Goal: Information Seeking & Learning: Learn about a topic

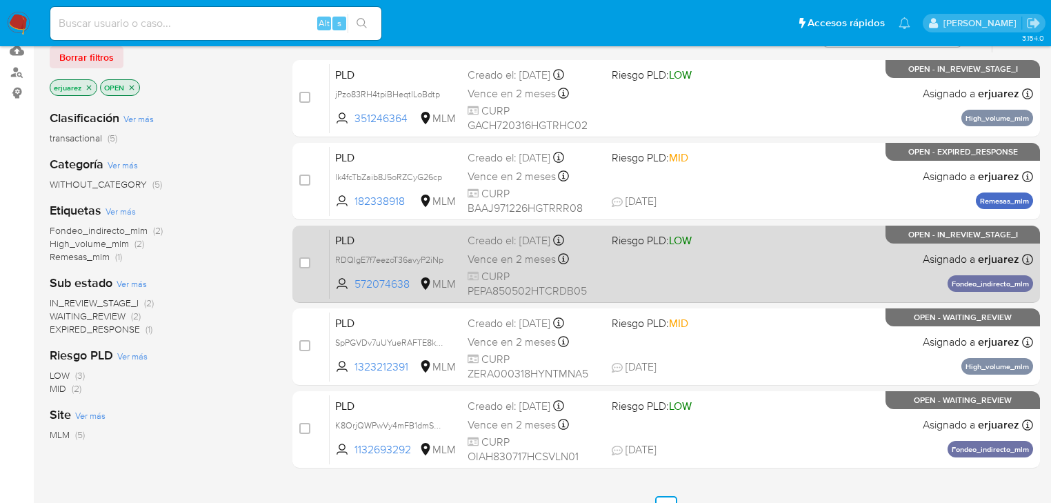
scroll to position [165, 0]
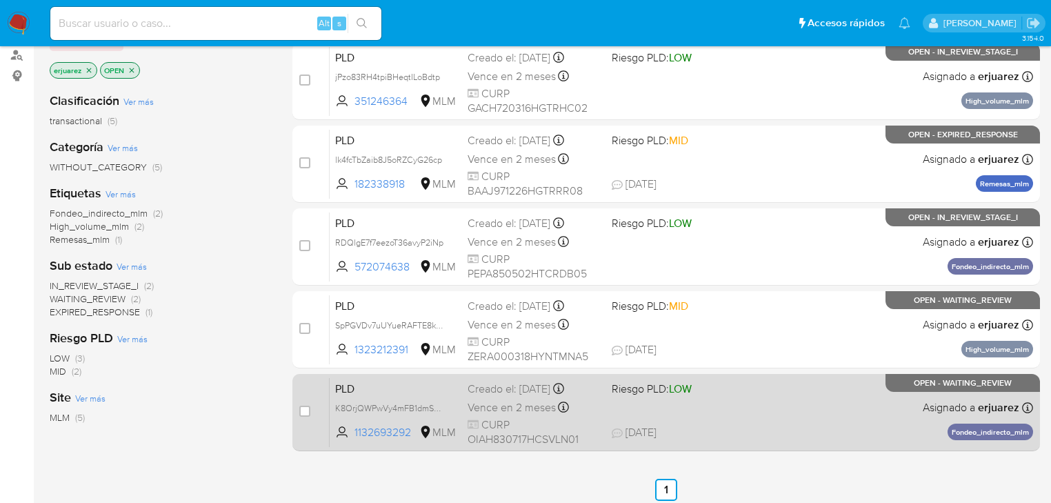
click at [699, 410] on div "PLD K8OrjQWPwVy4mFB1dmSeLrCr 1132693292 MLM Riesgo PLD: LOW Creado el: [DATE] C…" at bounding box center [681, 412] width 703 height 70
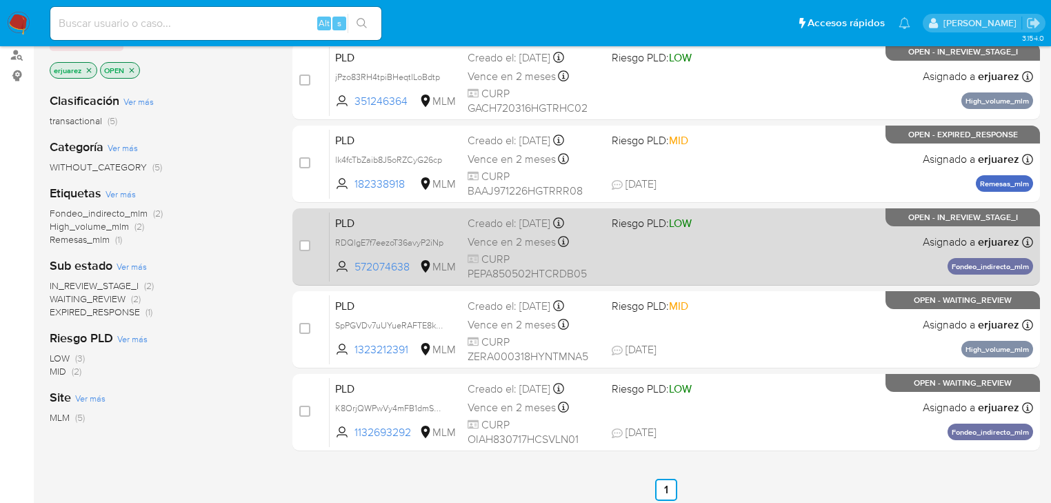
scroll to position [110, 0]
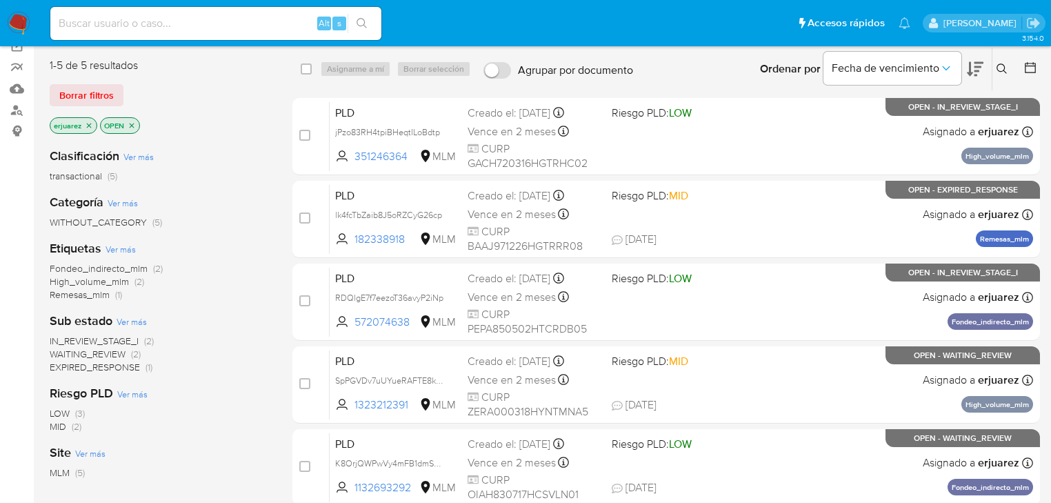
click at [132, 19] on input at bounding box center [215, 23] width 331 height 18
paste input "2512491556"
type input "2512491556"
click at [359, 18] on icon "search-icon" at bounding box center [362, 23] width 11 height 11
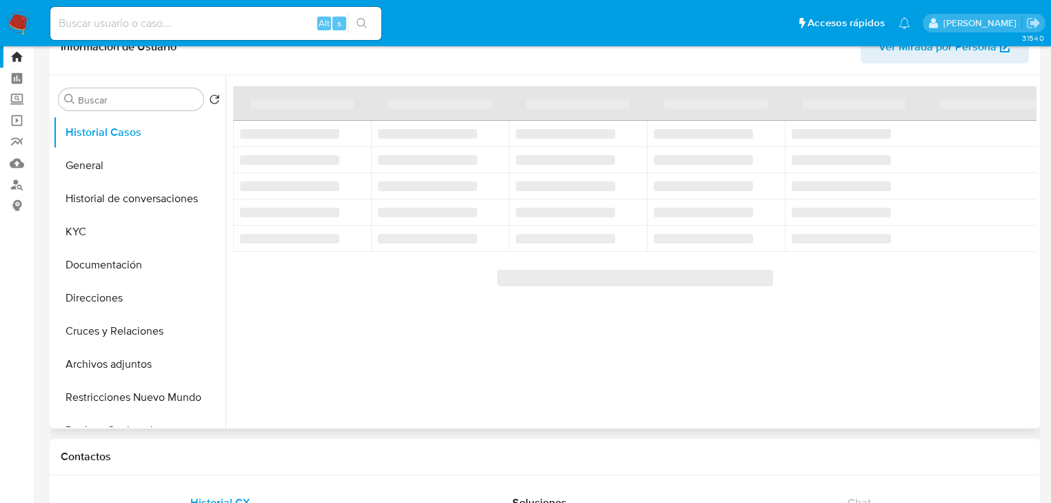
scroll to position [55, 0]
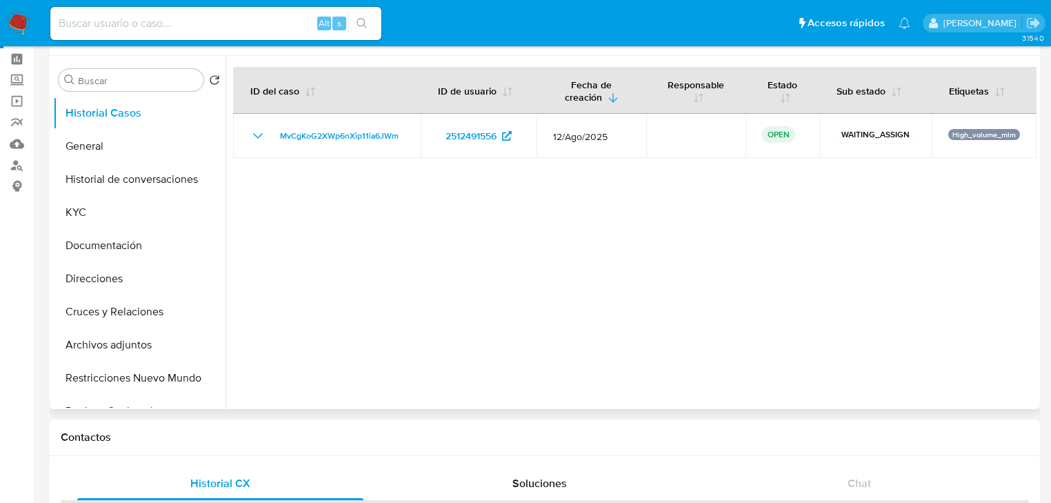
select select "10"
click at [106, 215] on button "KYC" at bounding box center [133, 212] width 161 height 33
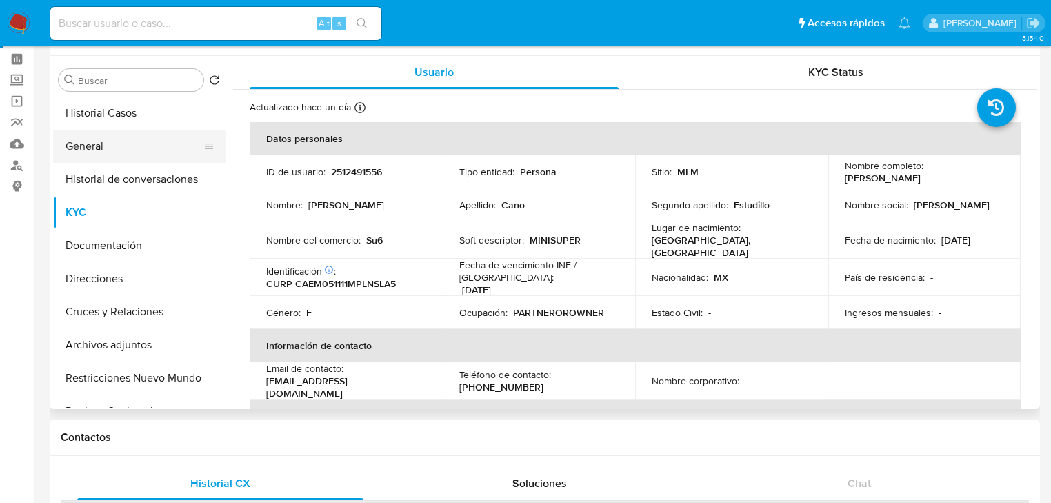
click at [124, 154] on button "General" at bounding box center [133, 146] width 161 height 33
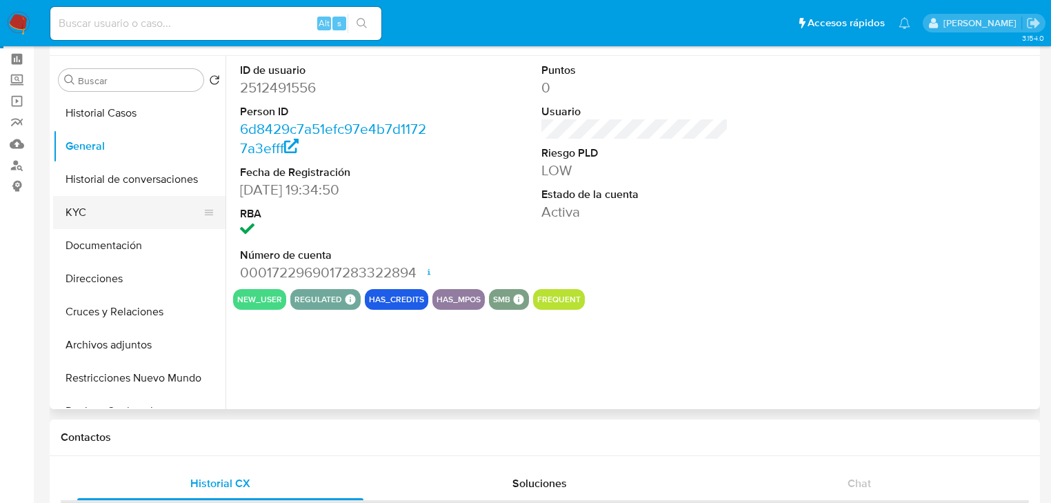
click at [111, 210] on button "KYC" at bounding box center [133, 212] width 161 height 33
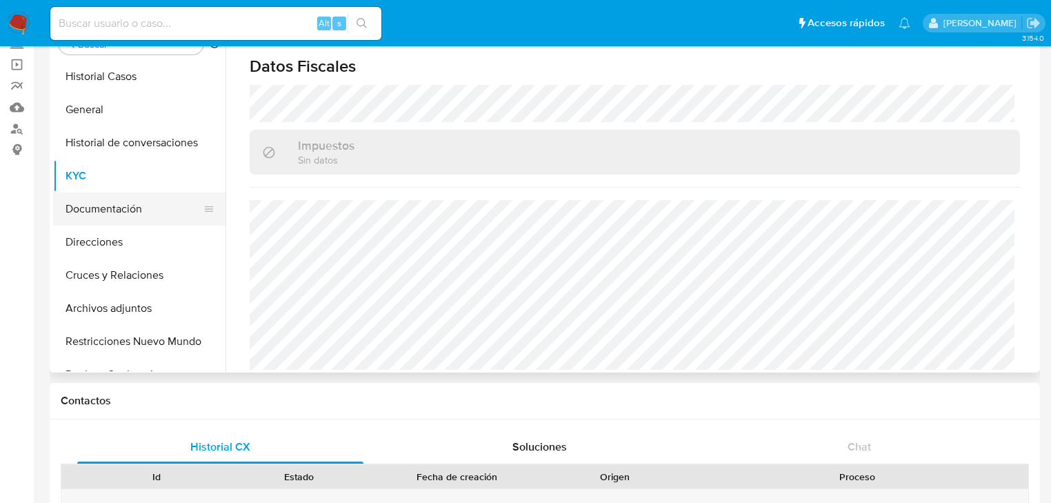
scroll to position [0, 0]
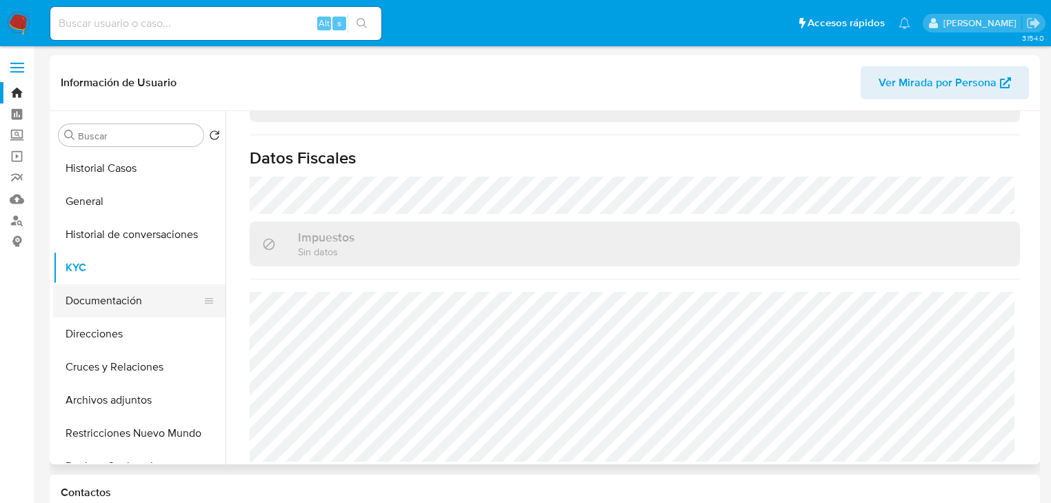
click at [101, 306] on button "Documentación" at bounding box center [133, 300] width 161 height 33
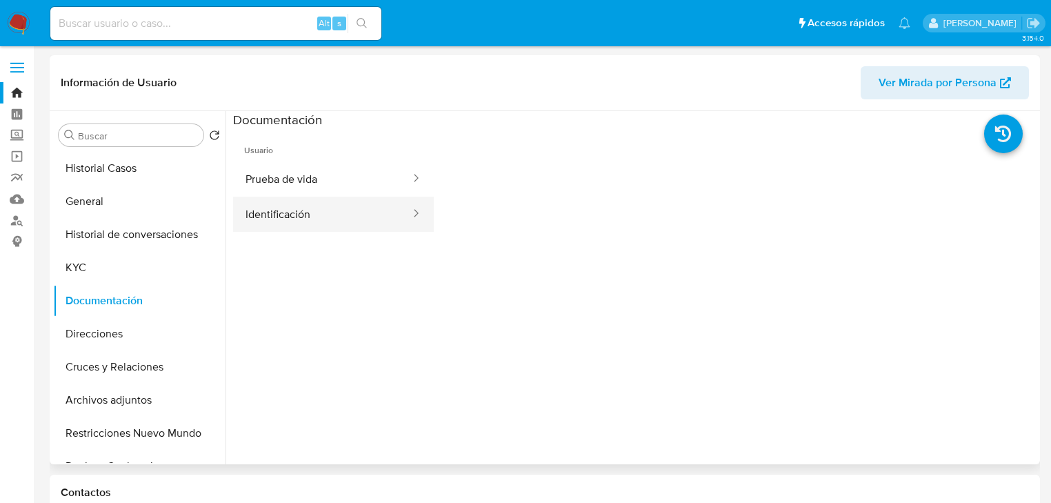
click at [310, 223] on button "Identificación" at bounding box center [322, 214] width 179 height 35
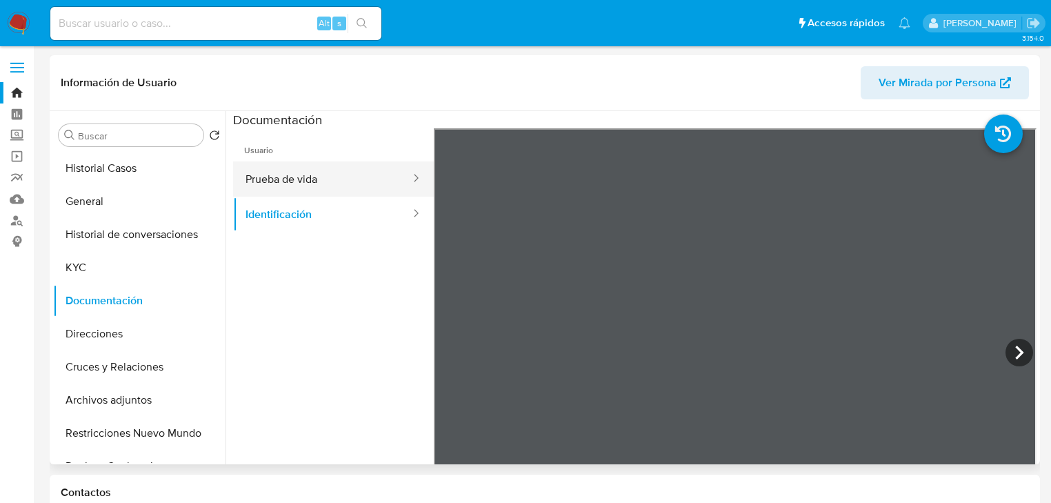
click at [350, 183] on button "Prueba de vida" at bounding box center [322, 178] width 179 height 35
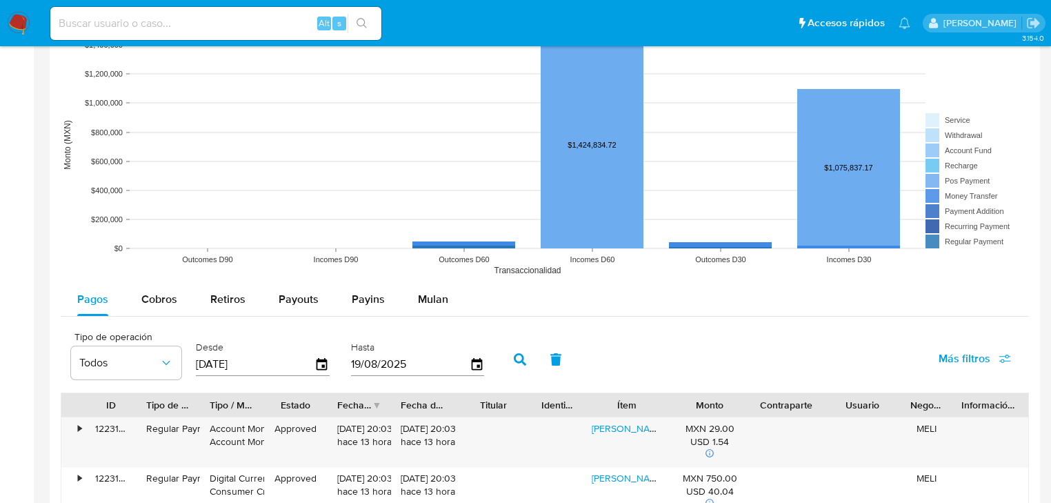
scroll to position [1214, 0]
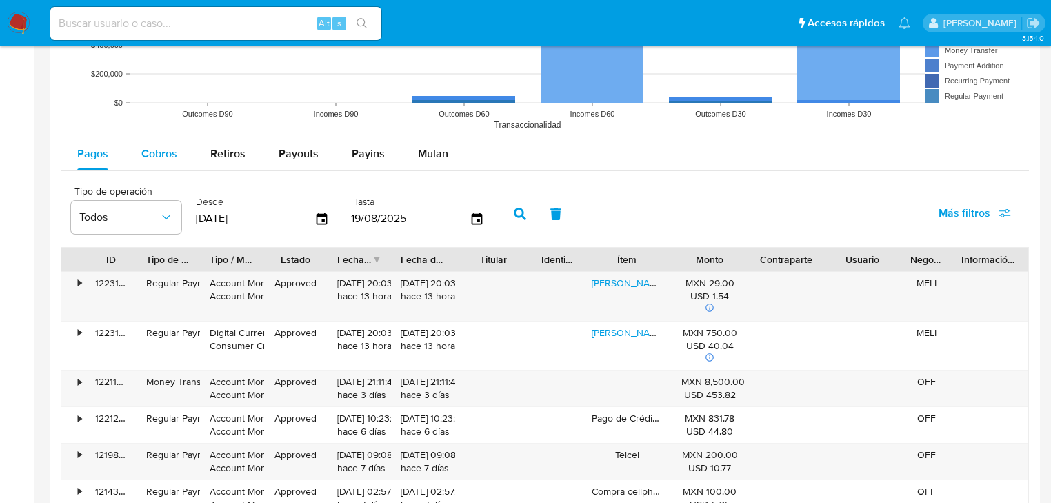
click at [162, 148] on span "Cobros" at bounding box center [159, 153] width 36 height 16
select select "10"
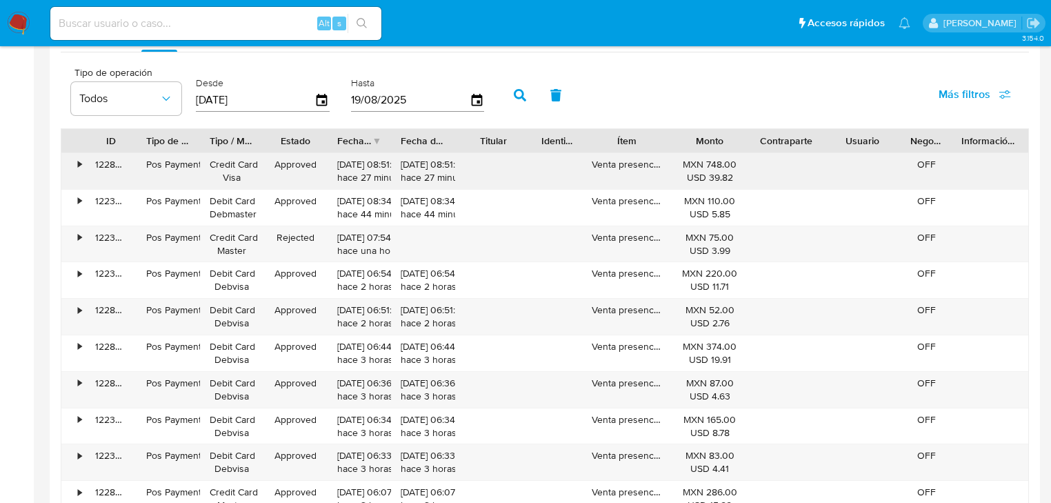
scroll to position [1434, 0]
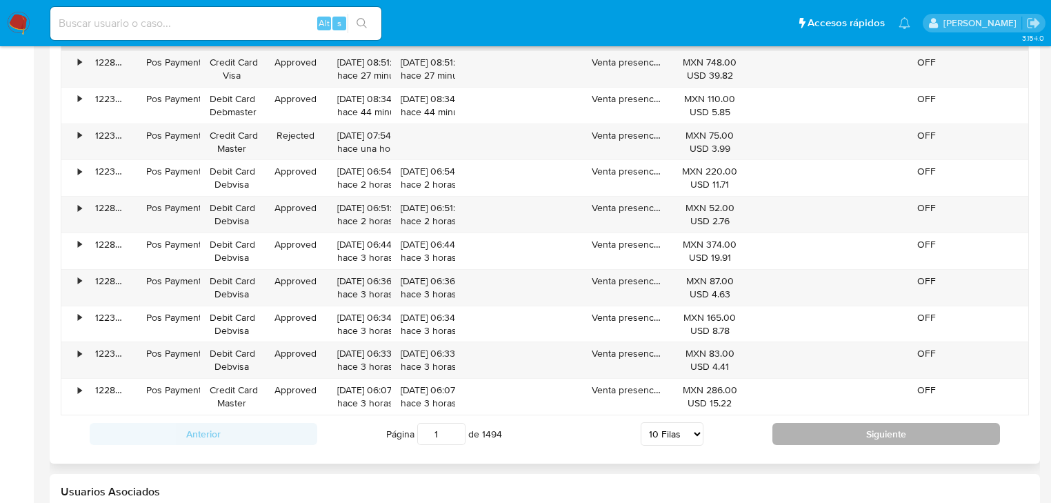
click at [878, 434] on button "Siguiente" at bounding box center [886, 434] width 228 height 22
type input "2"
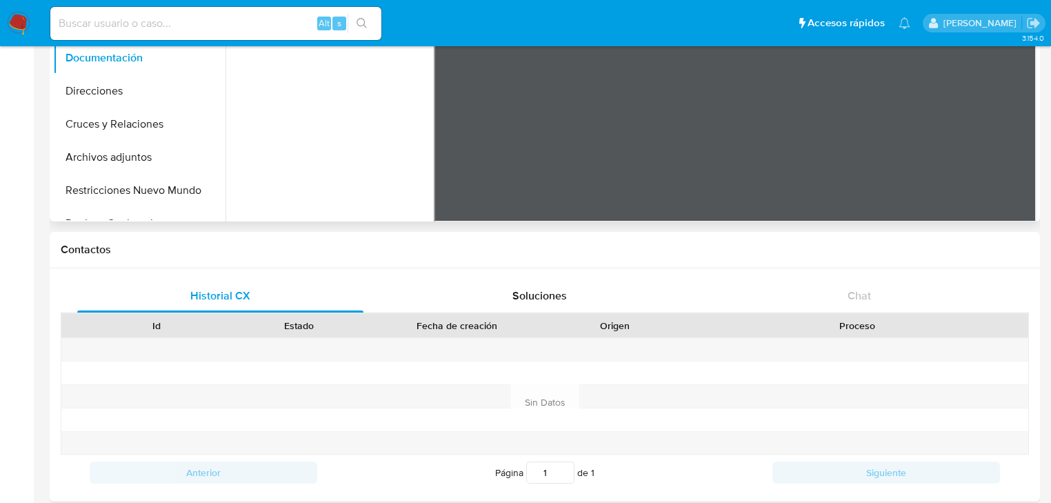
scroll to position [55, 0]
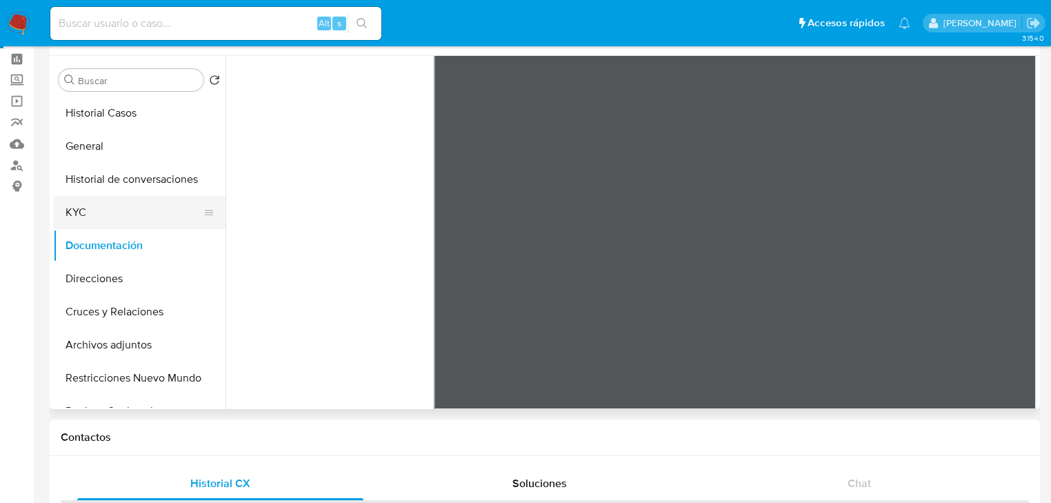
drag, startPoint x: 98, startPoint y: 218, endPoint x: 118, endPoint y: 216, distance: 20.1
click at [99, 217] on button "KYC" at bounding box center [133, 212] width 161 height 33
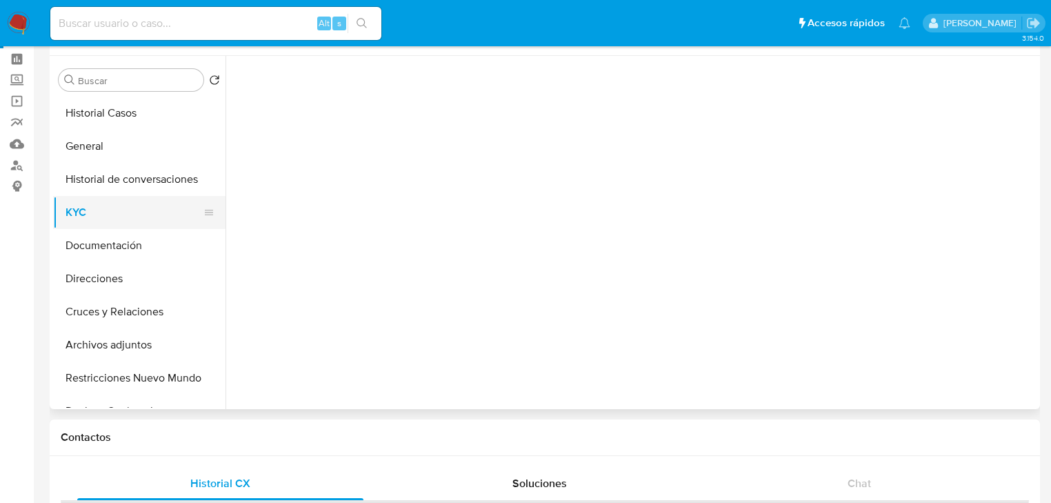
scroll to position [0, 0]
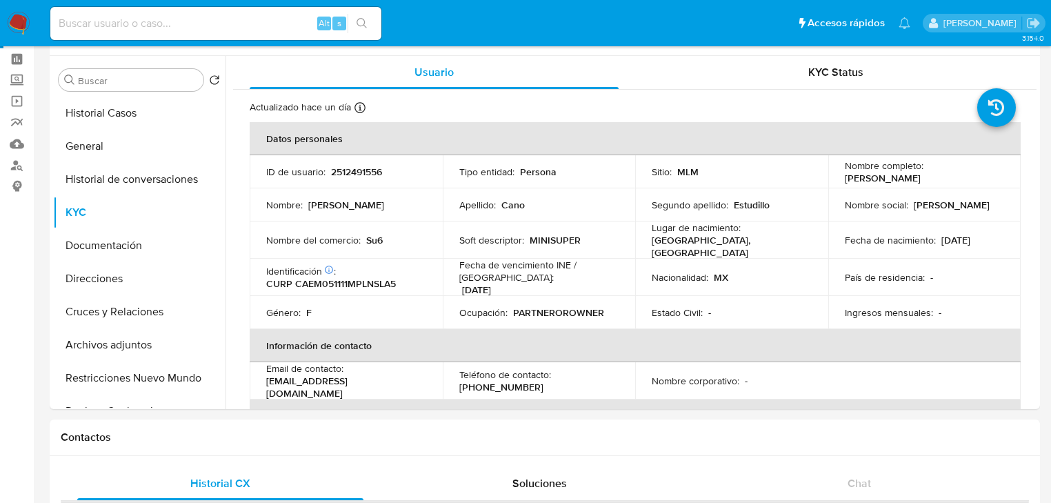
click at [105, 22] on input at bounding box center [215, 23] width 331 height 18
paste input "819743173"
type input "819743173"
click at [366, 21] on icon "search-icon" at bounding box center [362, 23] width 11 height 11
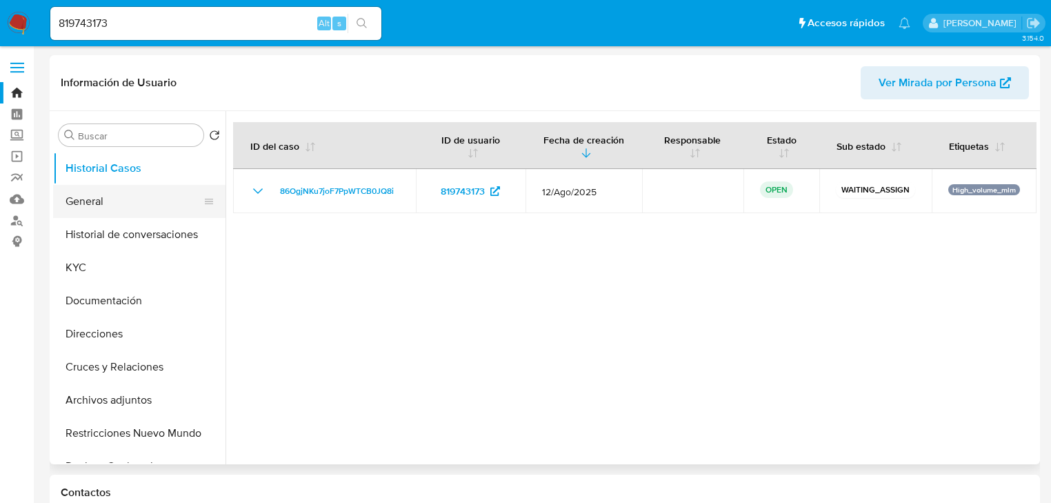
select select "10"
click at [119, 203] on button "General" at bounding box center [133, 201] width 161 height 33
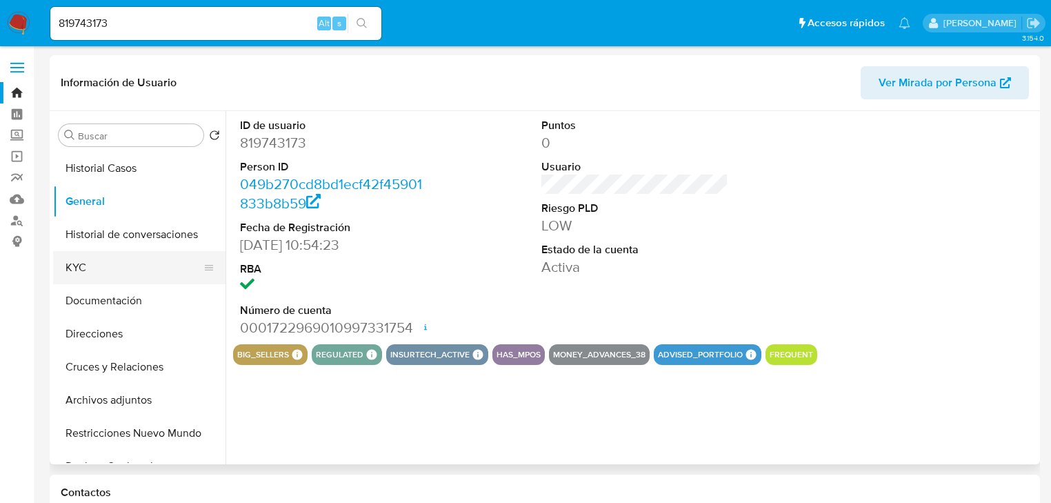
click at [99, 252] on button "KYC" at bounding box center [133, 267] width 161 height 33
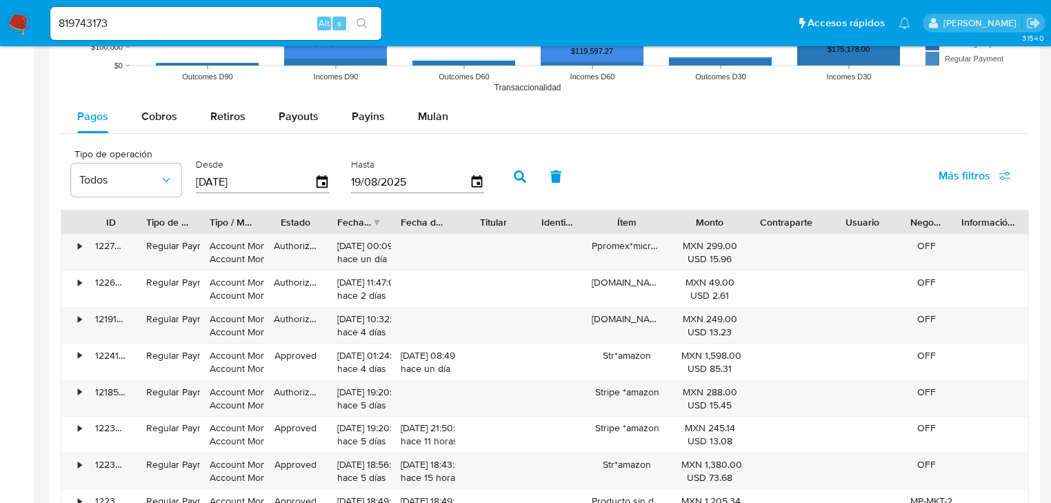
scroll to position [1324, 0]
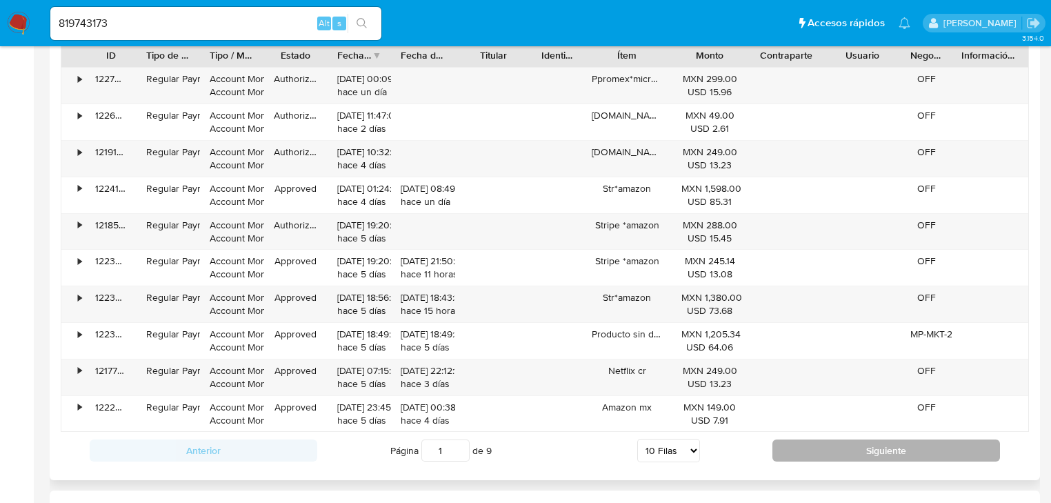
click at [807, 449] on button "Siguiente" at bounding box center [886, 450] width 228 height 22
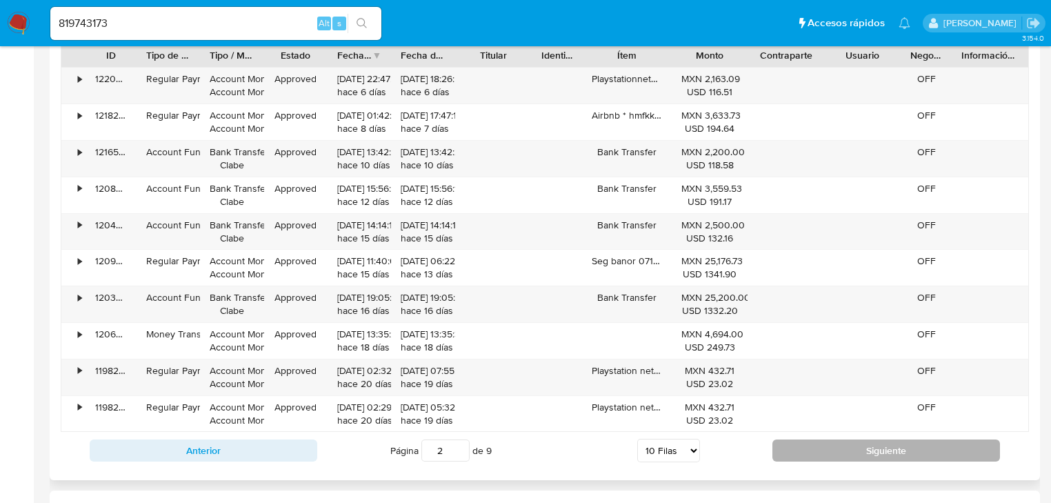
click at [807, 449] on button "Siguiente" at bounding box center [886, 450] width 228 height 22
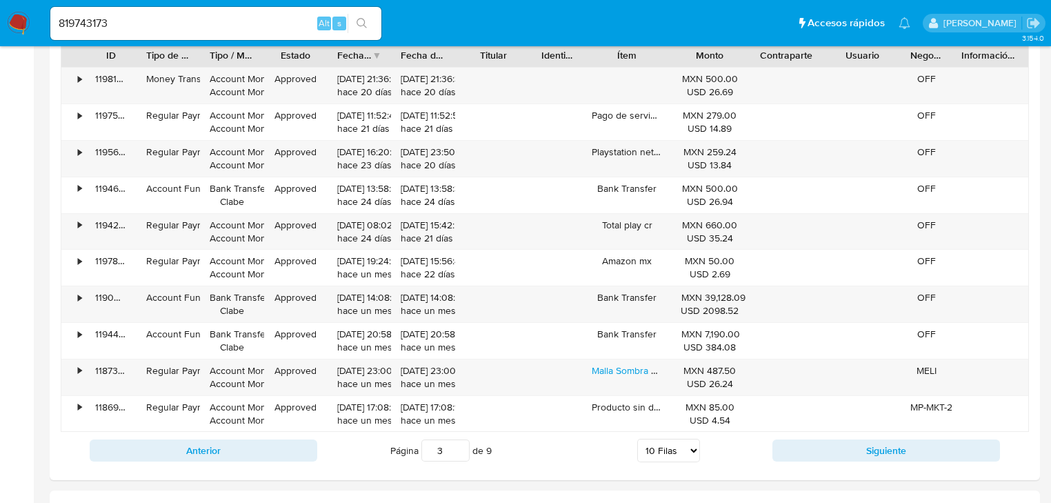
click at [805, 449] on button "Siguiente" at bounding box center [886, 450] width 228 height 22
type input "4"
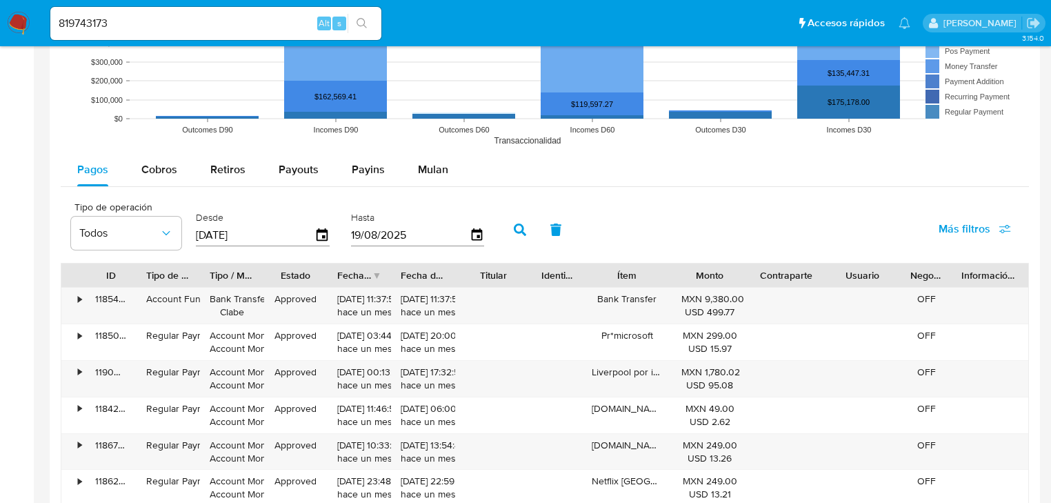
scroll to position [1103, 0]
click at [154, 165] on span "Cobros" at bounding box center [159, 170] width 36 height 16
select select "10"
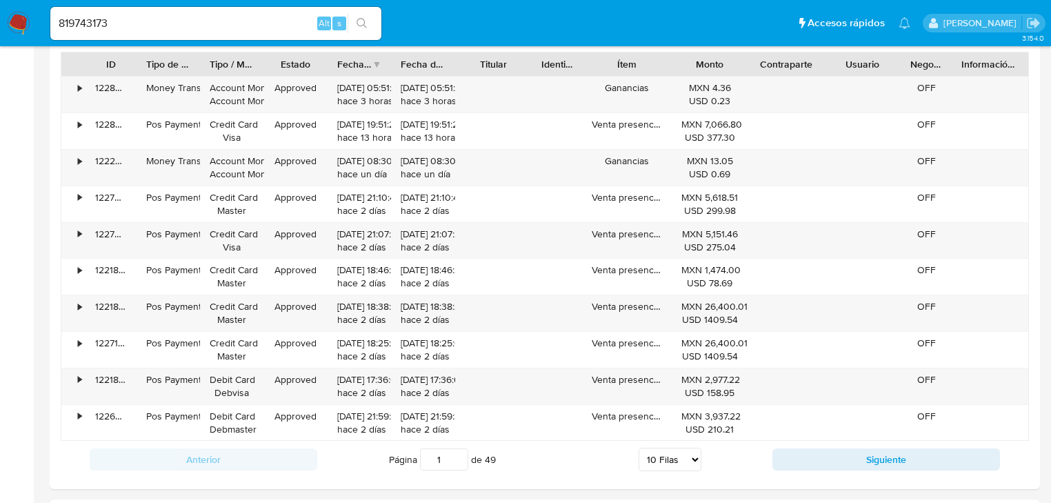
scroll to position [1379, 0]
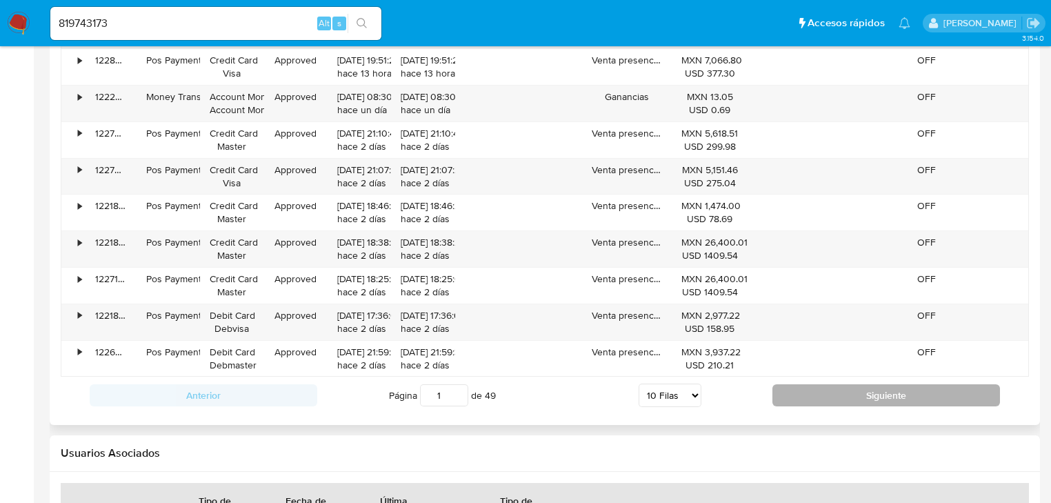
click at [823, 390] on button "Siguiente" at bounding box center [886, 395] width 228 height 22
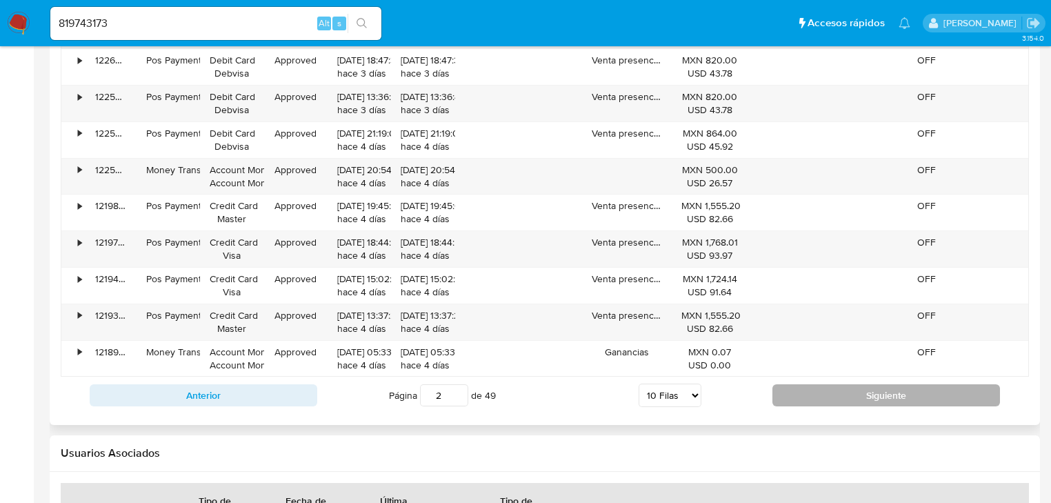
click at [809, 396] on button "Siguiente" at bounding box center [886, 395] width 228 height 22
type input "3"
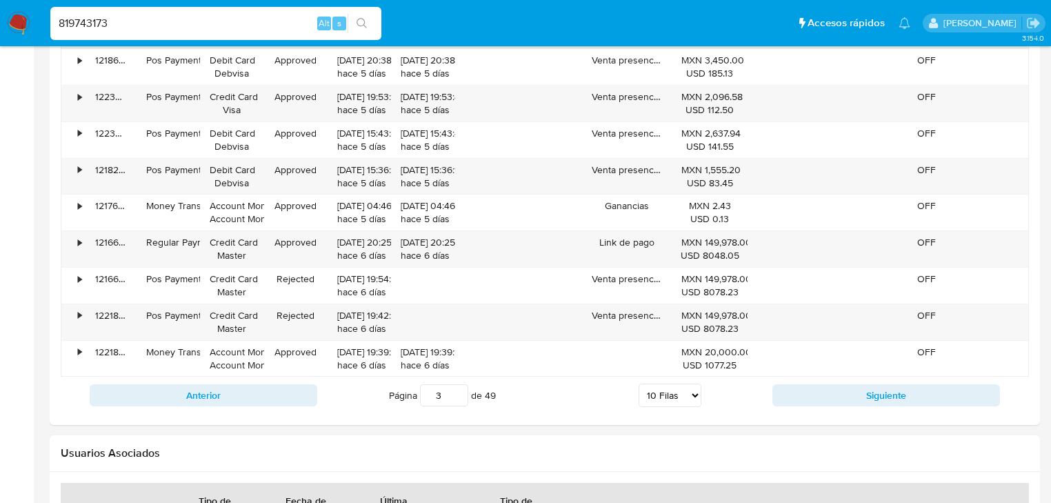
drag, startPoint x: 56, startPoint y: 17, endPoint x: 46, endPoint y: 19, distance: 9.9
click at [30, 17] on nav "Pausado Ver notificaciones 819743173 Alt s Accesos rápidos Presiona las siguien…" at bounding box center [525, 23] width 1051 height 46
paste input "4313439"
type input "814313439"
click at [364, 16] on button "search-icon" at bounding box center [362, 23] width 28 height 19
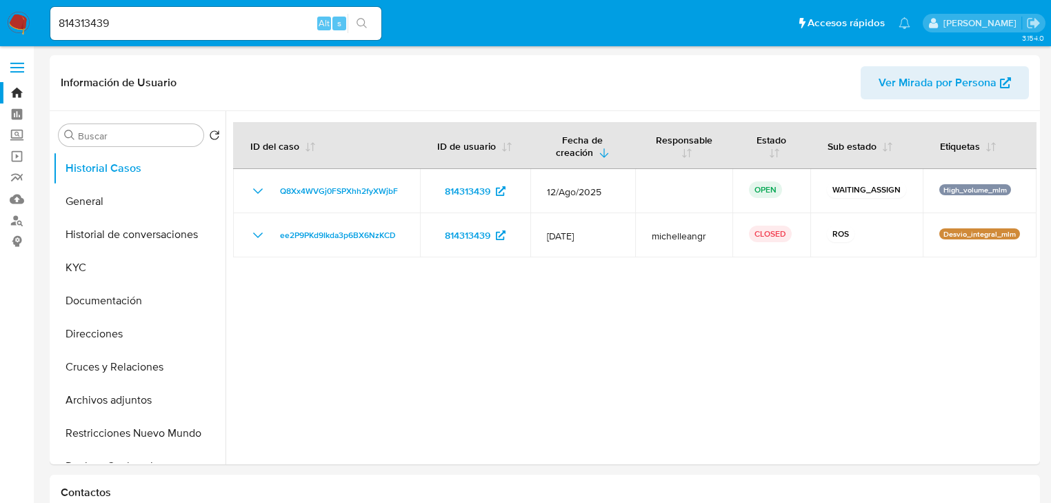
select select "10"
click at [117, 194] on button "General" at bounding box center [133, 201] width 161 height 33
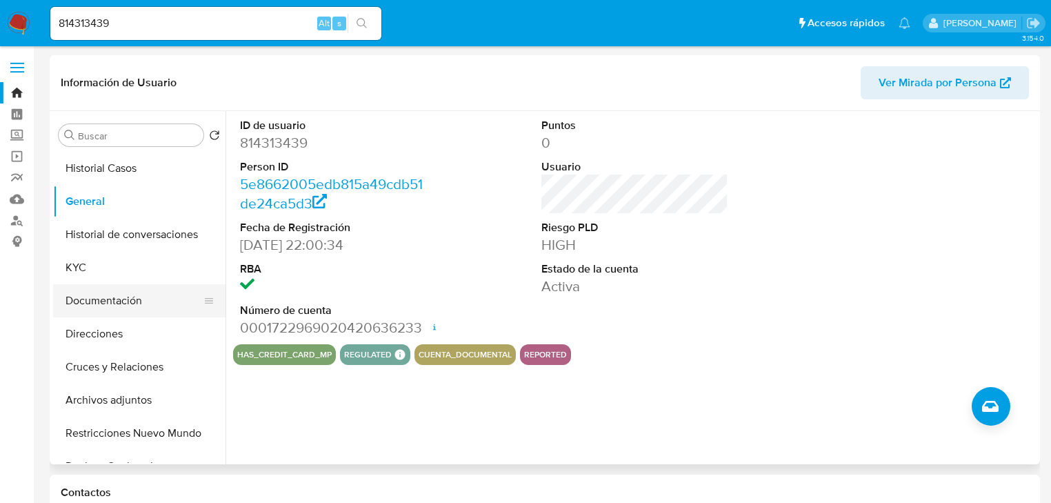
click at [101, 290] on button "Documentación" at bounding box center [133, 300] width 161 height 33
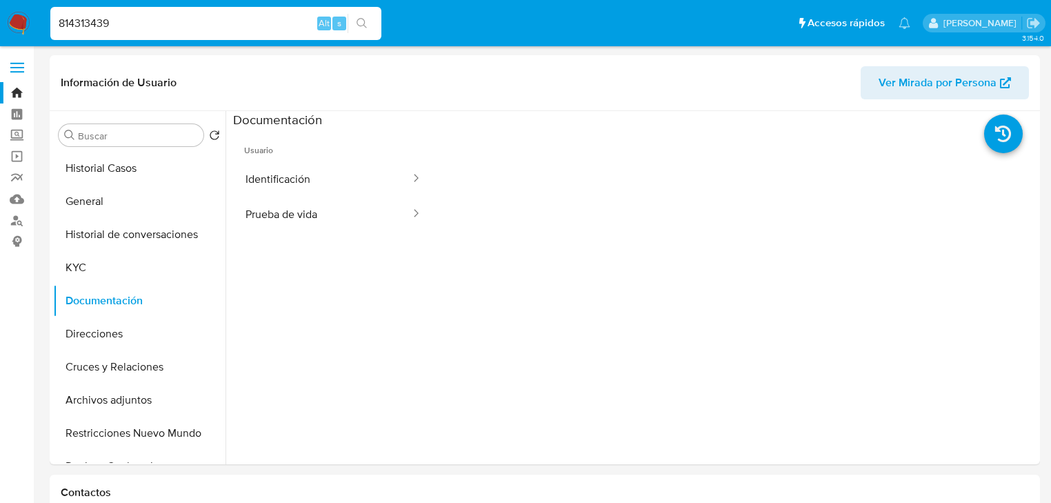
drag, startPoint x: 130, startPoint y: 25, endPoint x: 44, endPoint y: 16, distance: 86.7
click at [42, 15] on nav "Pausado Ver notificaciones 814313439 Alt s Accesos rápidos Presiona las siguien…" at bounding box center [525, 23] width 1051 height 46
paste input "40448626"
type input "40448626"
click at [369, 23] on button "search-icon" at bounding box center [362, 23] width 28 height 19
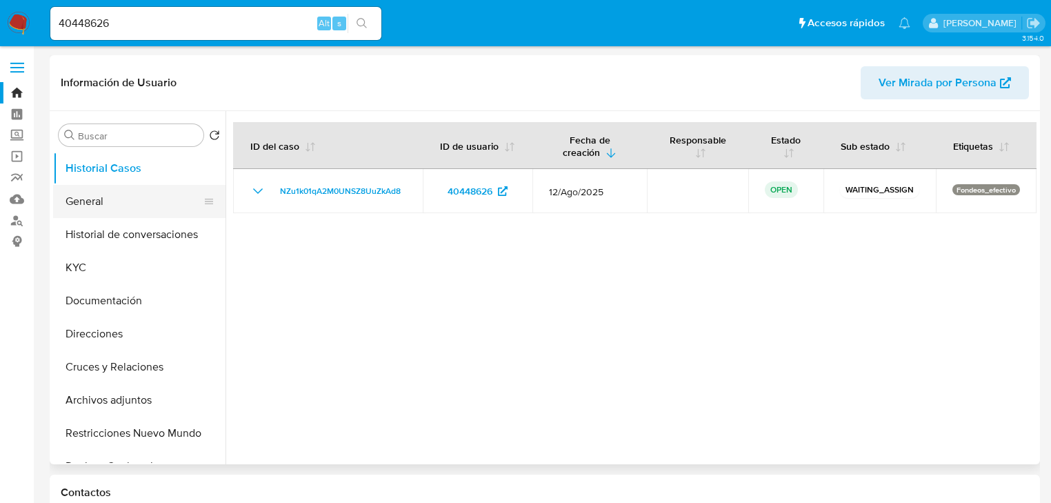
click at [113, 197] on button "General" at bounding box center [133, 201] width 161 height 33
select select "10"
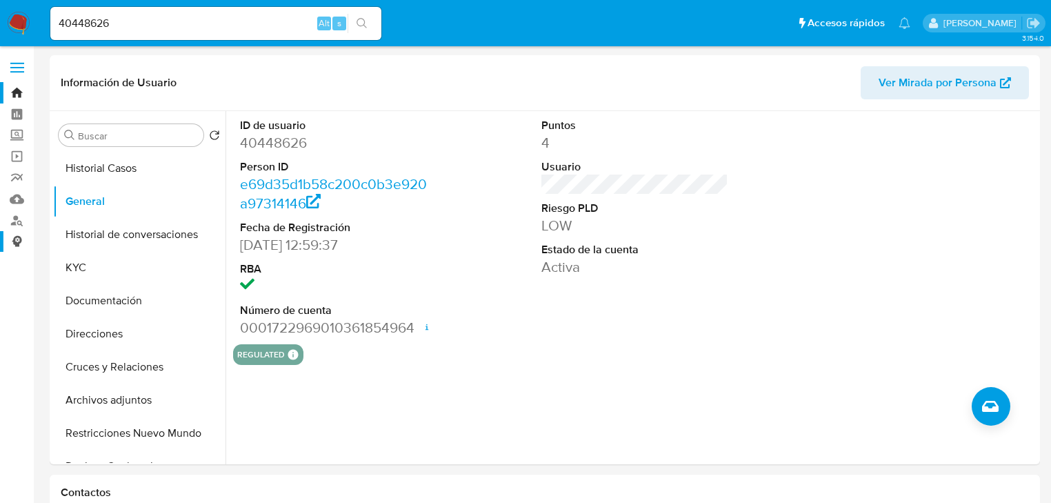
drag, startPoint x: 110, startPoint y: 266, endPoint x: 30, endPoint y: 251, distance: 81.4
click at [109, 266] on button "KYC" at bounding box center [139, 267] width 172 height 33
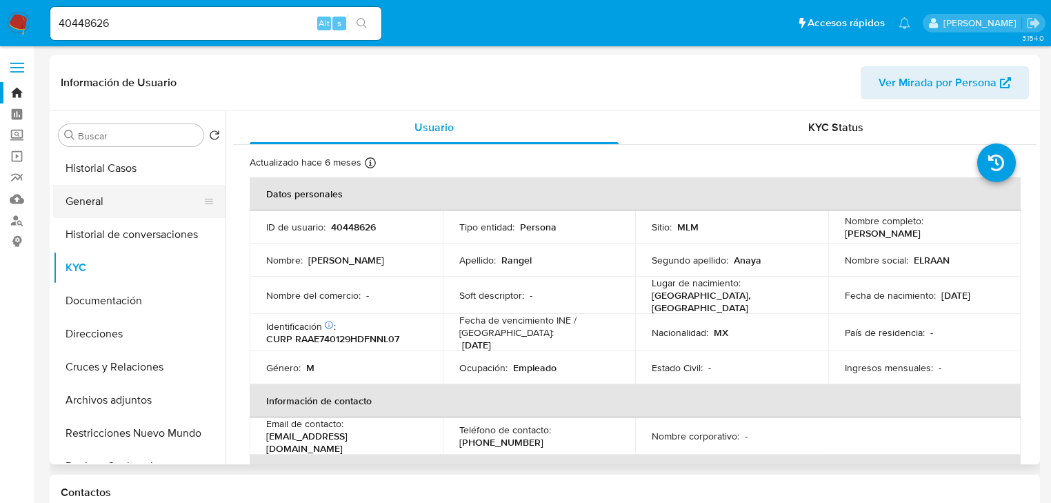
drag, startPoint x: 105, startPoint y: 183, endPoint x: 103, endPoint y: 195, distance: 12.5
click at [105, 185] on ul "Historial Casos General Historial de conversaciones KYC Documentación Direccion…" at bounding box center [139, 307] width 172 height 311
click at [102, 198] on button "General" at bounding box center [133, 201] width 161 height 33
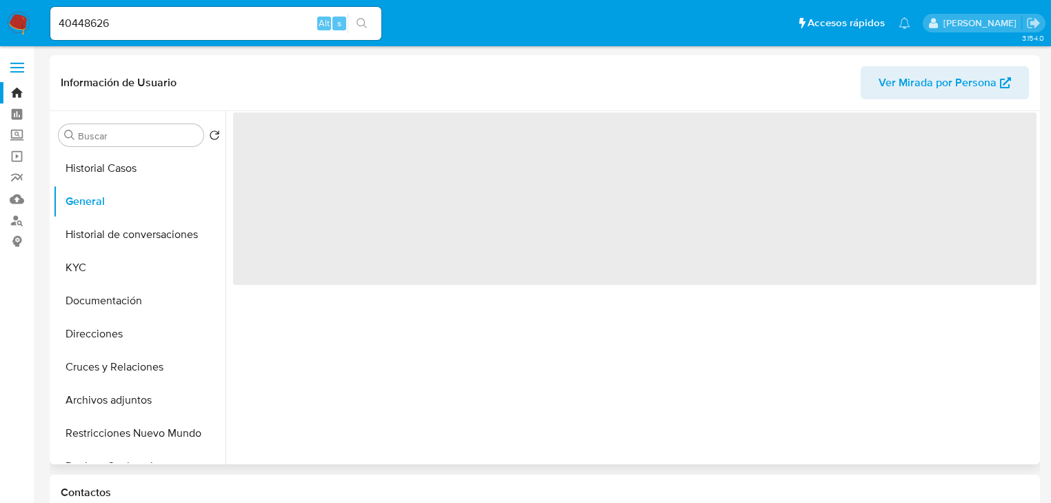
scroll to position [55, 0]
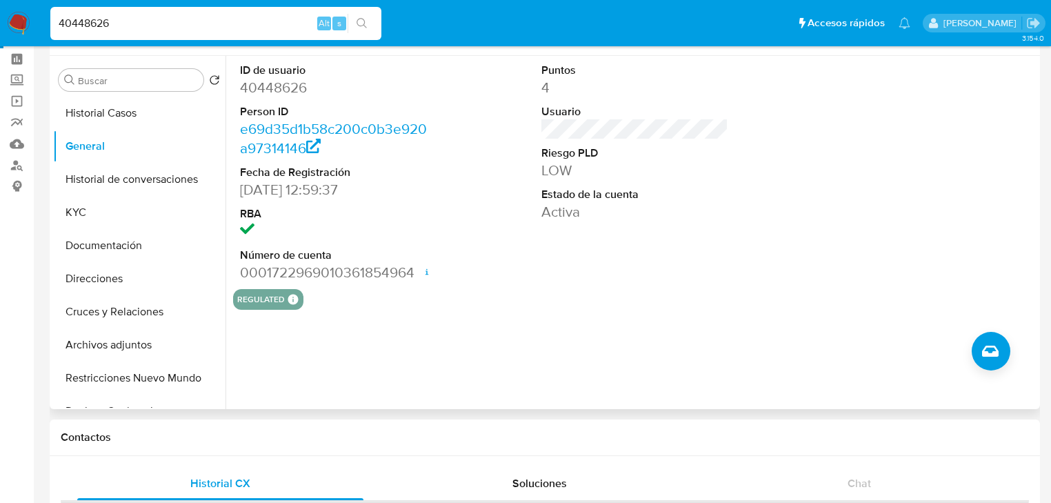
drag, startPoint x: 117, startPoint y: 19, endPoint x: -44, endPoint y: 19, distance: 160.7
paste input "2033089752"
type input "2033089752"
click at [363, 19] on icon "search-icon" at bounding box center [362, 23] width 11 height 11
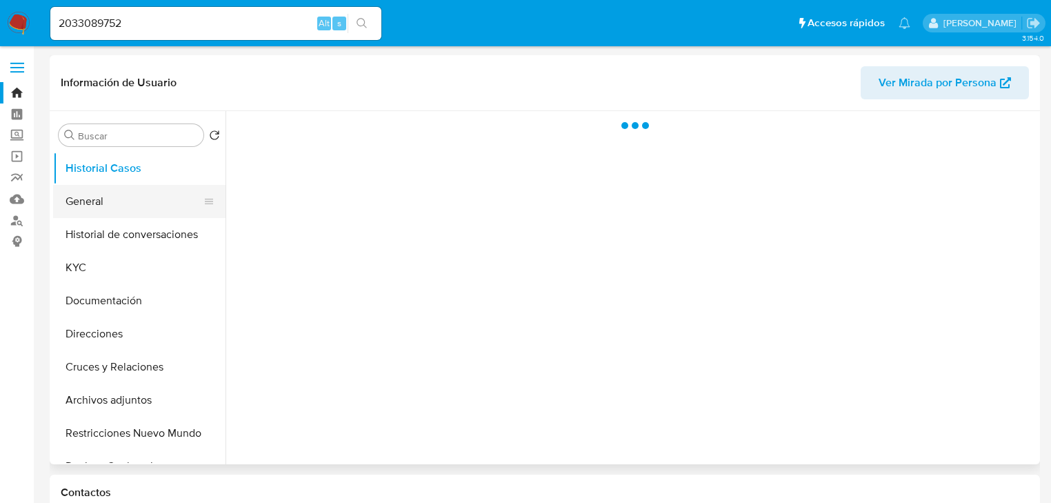
click at [119, 196] on button "General" at bounding box center [133, 201] width 161 height 33
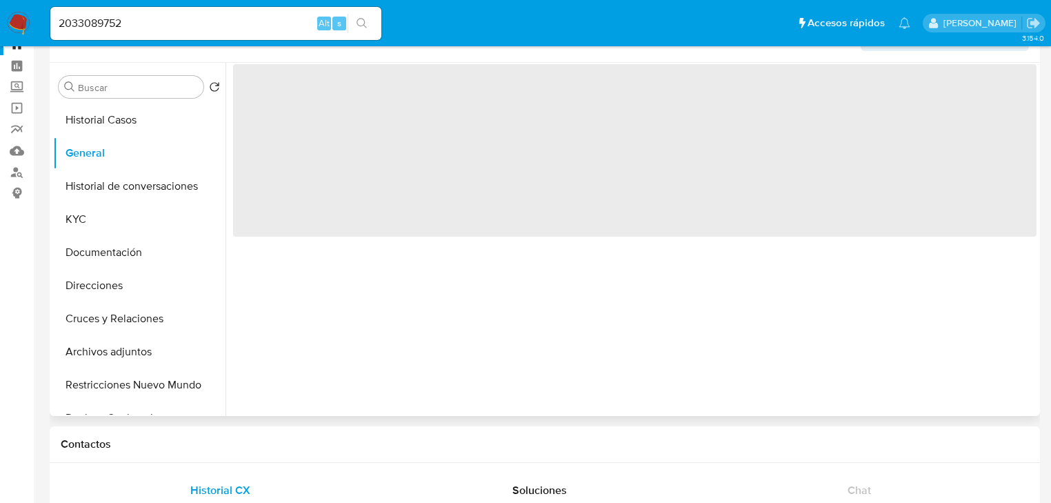
scroll to position [55, 0]
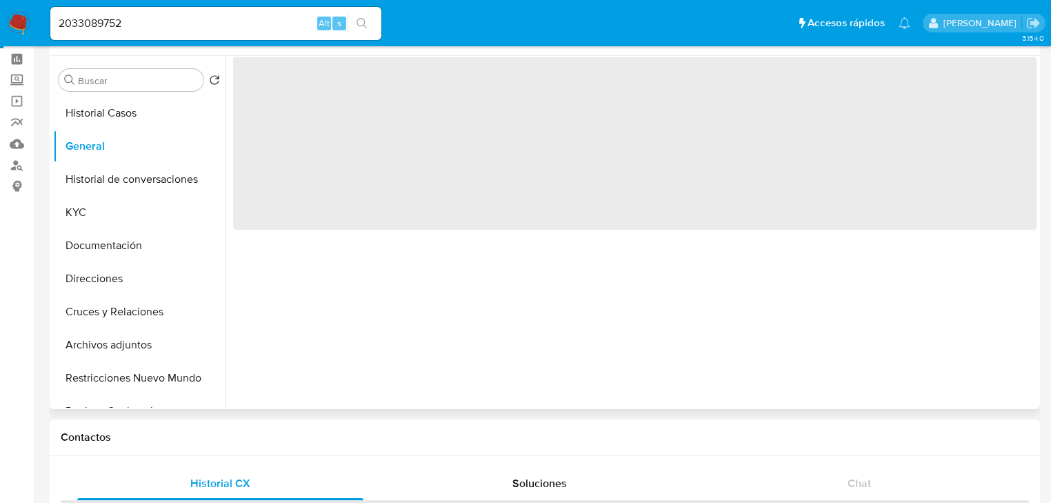
select select "10"
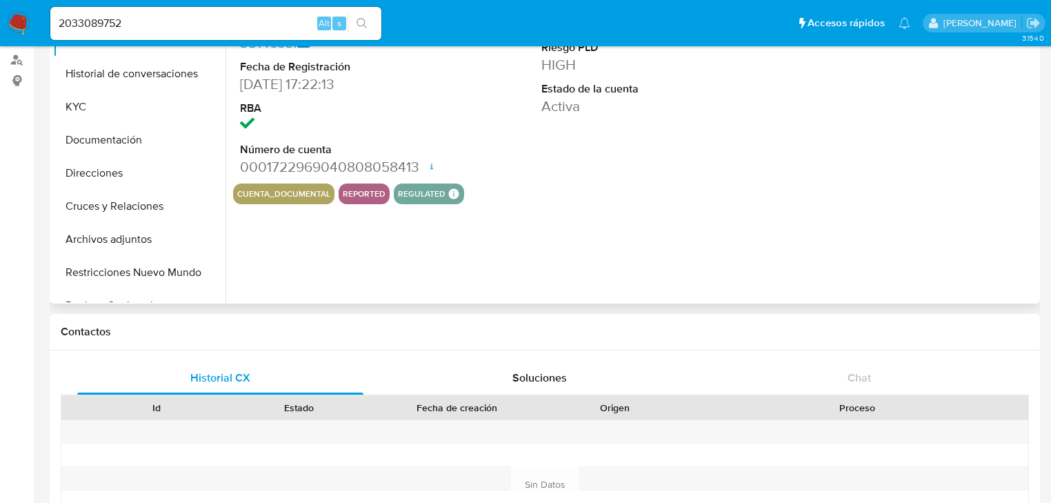
scroll to position [165, 0]
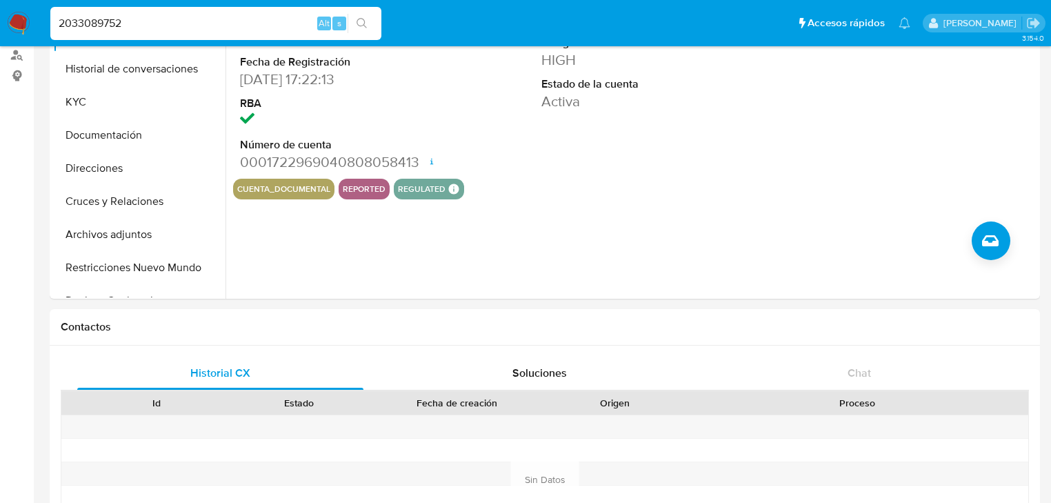
drag, startPoint x: 148, startPoint y: 22, endPoint x: 108, endPoint y: 17, distance: 41.0
paste input "6565367"
type input "265653672"
click at [364, 18] on icon "search-icon" at bounding box center [362, 23] width 11 height 11
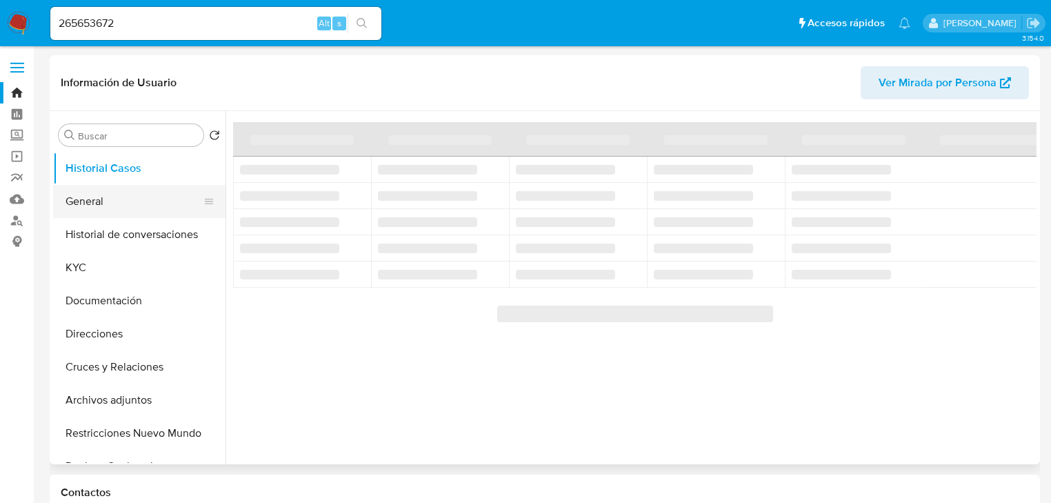
click at [105, 210] on button "General" at bounding box center [133, 201] width 161 height 33
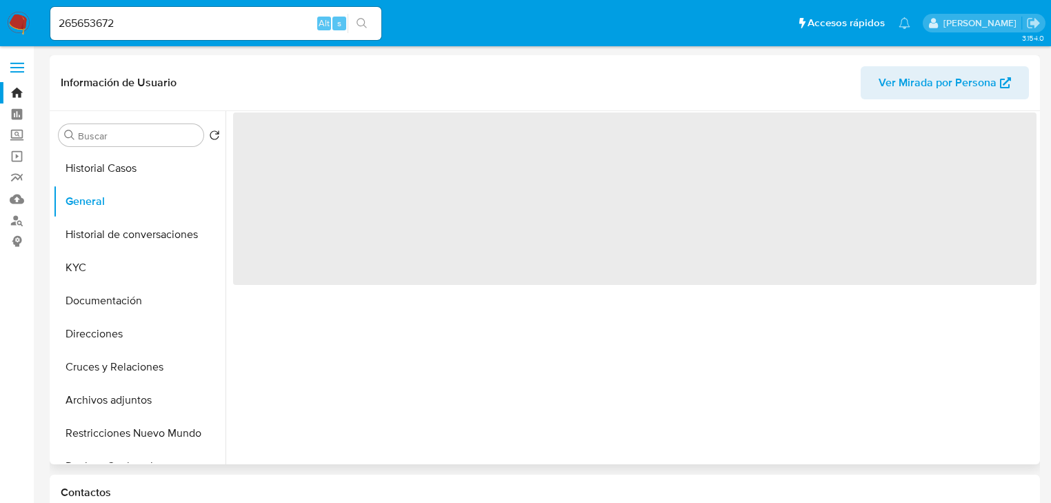
select select "10"
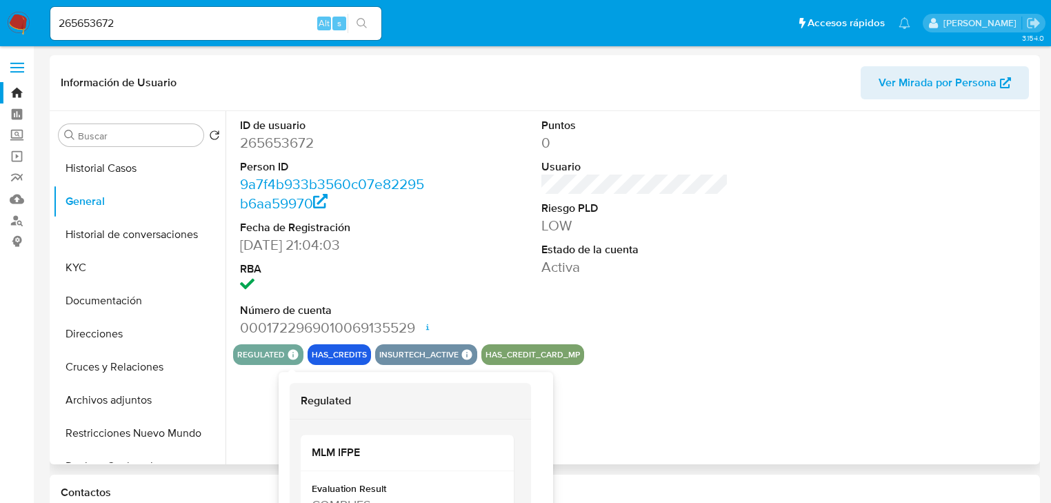
scroll to position [55, 0]
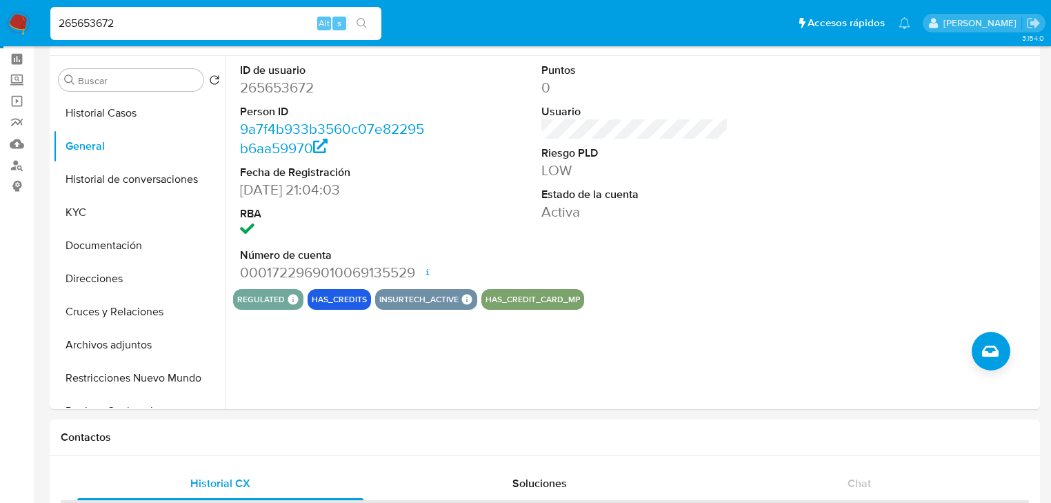
drag, startPoint x: 123, startPoint y: 17, endPoint x: 10, endPoint y: 10, distance: 112.6
paste input "162832474"
type input "162832474"
click at [361, 18] on icon "search-icon" at bounding box center [362, 23] width 11 height 11
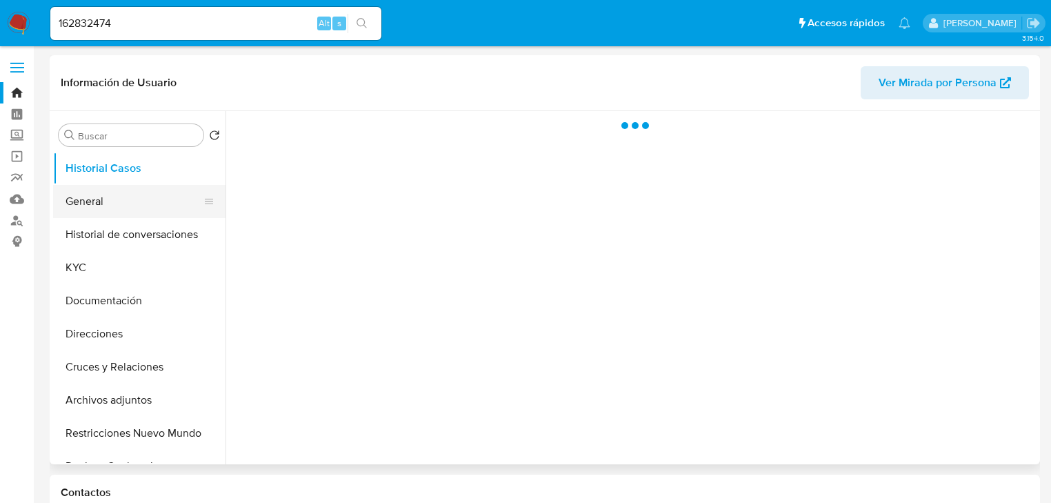
drag, startPoint x: 80, startPoint y: 193, endPoint x: 203, endPoint y: 210, distance: 124.6
click at [82, 193] on button "General" at bounding box center [133, 201] width 161 height 33
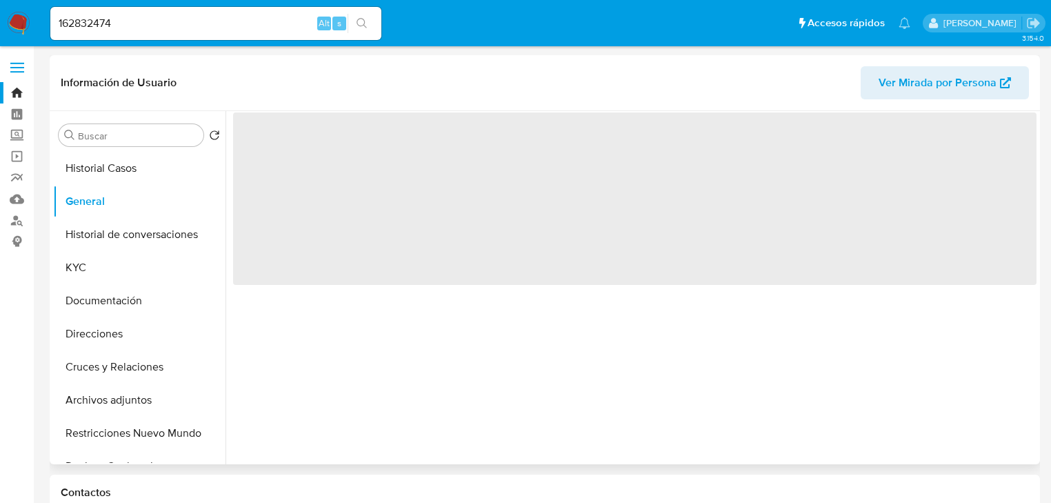
select select "10"
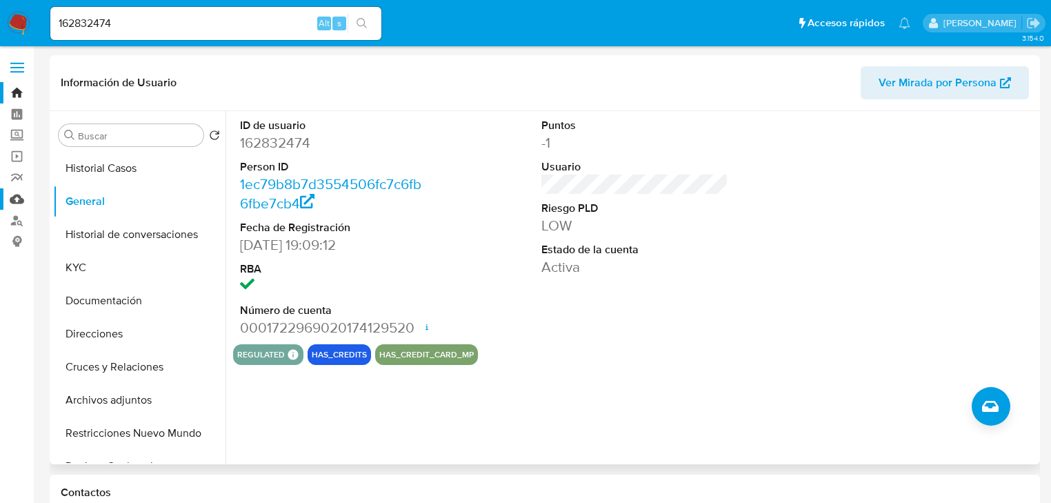
drag, startPoint x: 17, startPoint y: 190, endPoint x: 6, endPoint y: 190, distance: 11.7
click at [17, 190] on link "Mulan" at bounding box center [82, 198] width 164 height 21
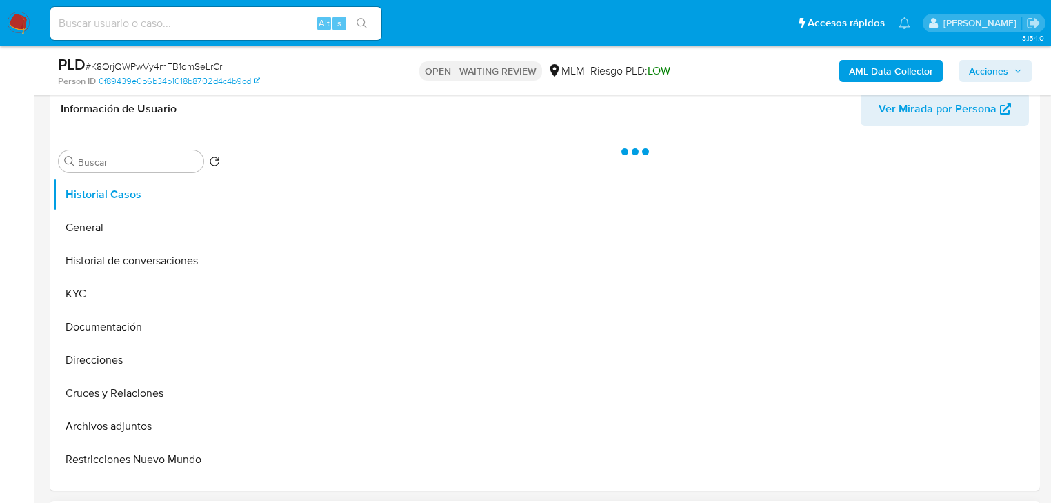
scroll to position [441, 0]
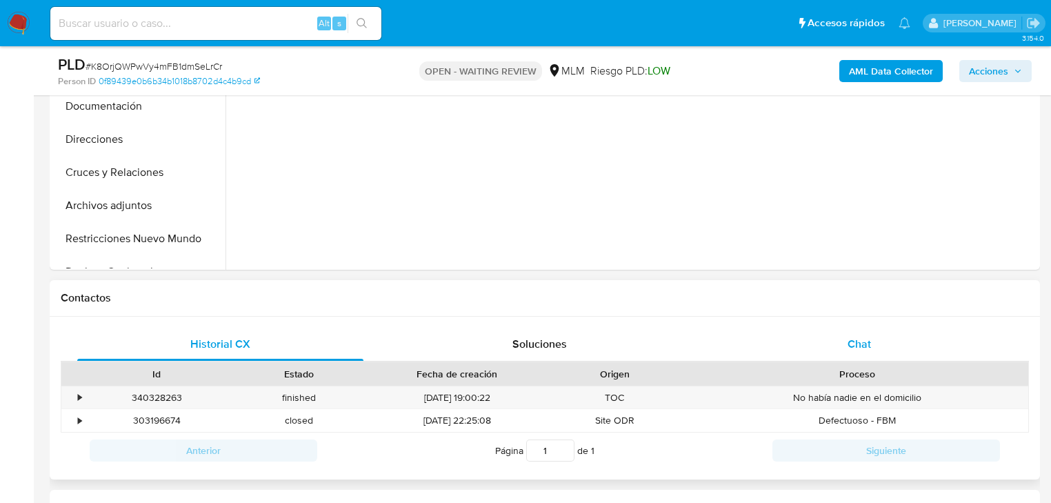
click at [826, 357] on div "Chat" at bounding box center [859, 344] width 286 height 33
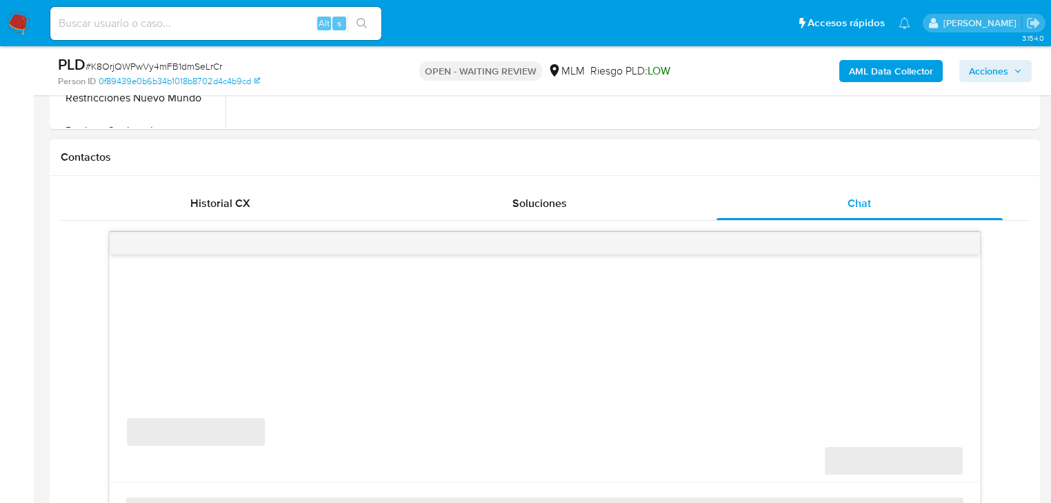
scroll to position [717, 0]
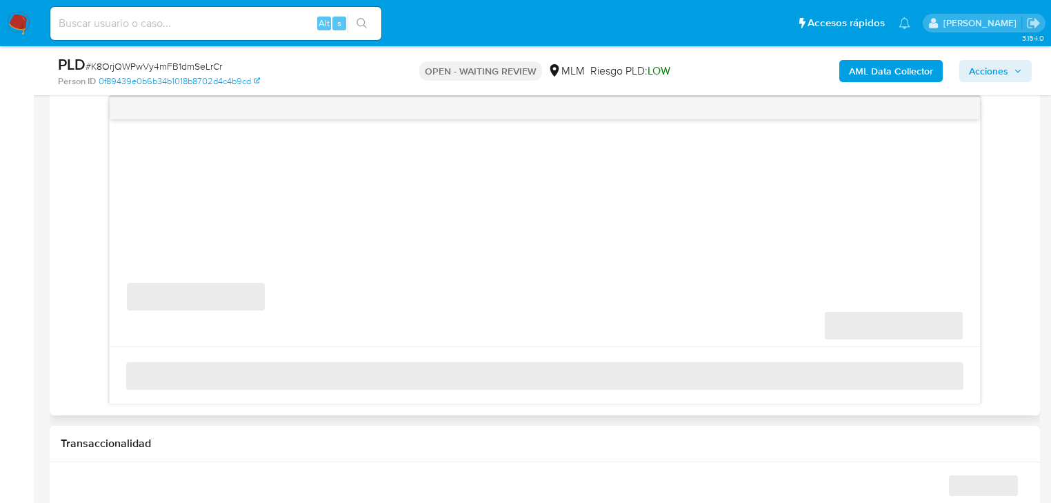
select select "10"
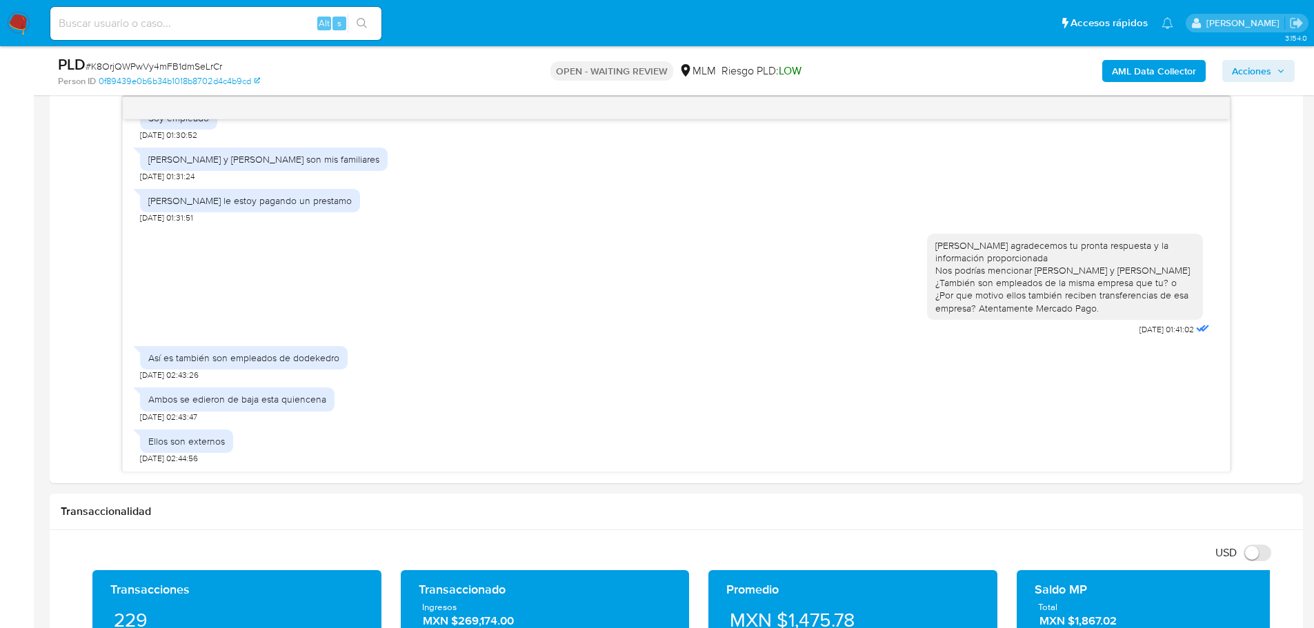
scroll to position [436, 0]
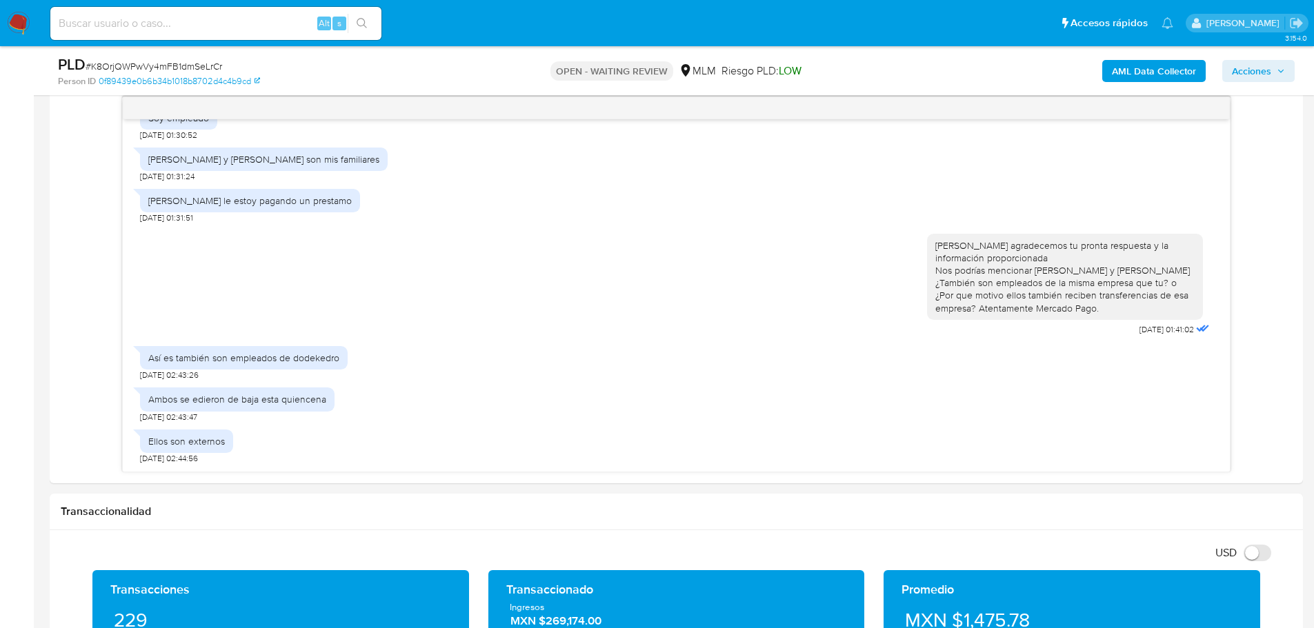
click at [18, 24] on img at bounding box center [18, 23] width 23 height 23
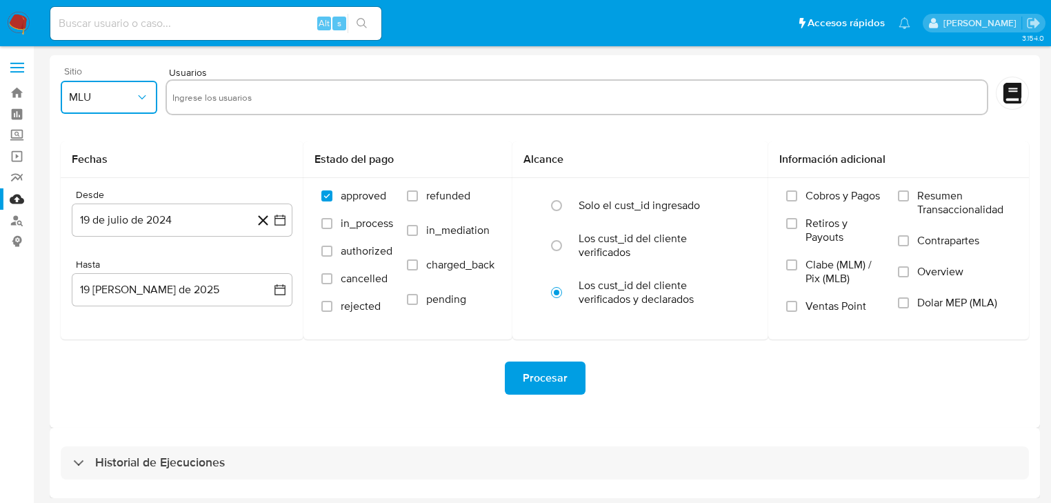
click at [116, 104] on button "MLU" at bounding box center [109, 97] width 97 height 33
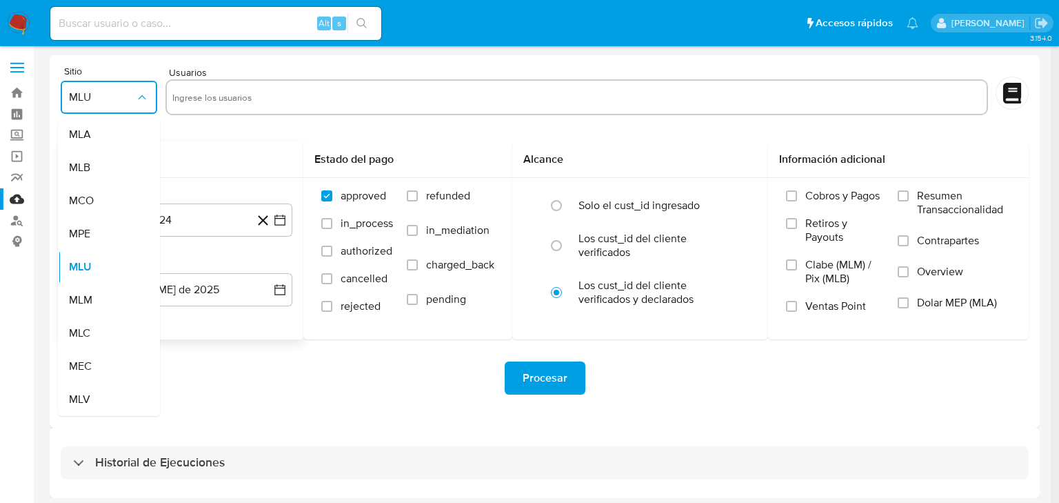
drag, startPoint x: 92, startPoint y: 296, endPoint x: 182, endPoint y: 148, distance: 172.7
click at [92, 295] on div "MLM" at bounding box center [105, 299] width 72 height 33
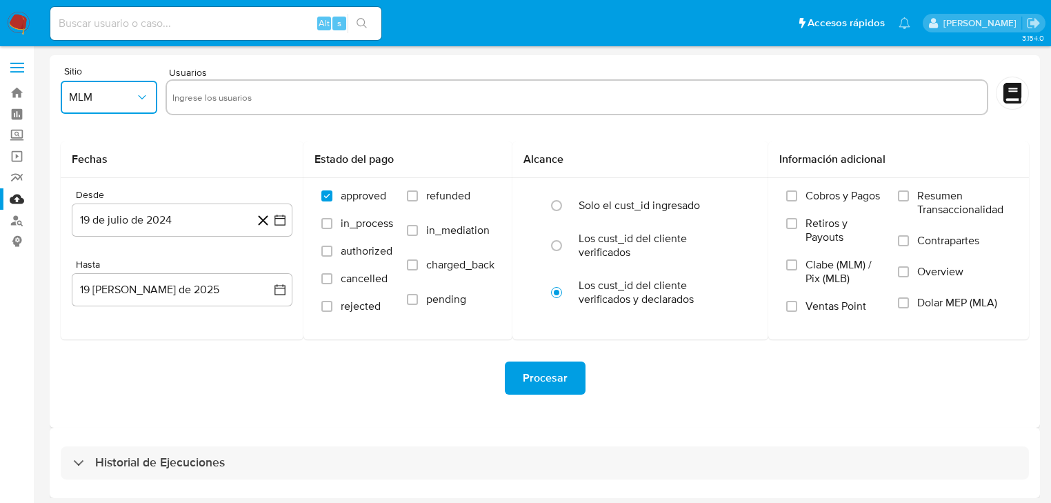
click at [199, 97] on input "text" at bounding box center [576, 97] width 809 height 22
type input "40448626"
click at [298, 92] on input "text" at bounding box center [617, 97] width 727 height 22
paste input "2033089752"
type input "2033089752"
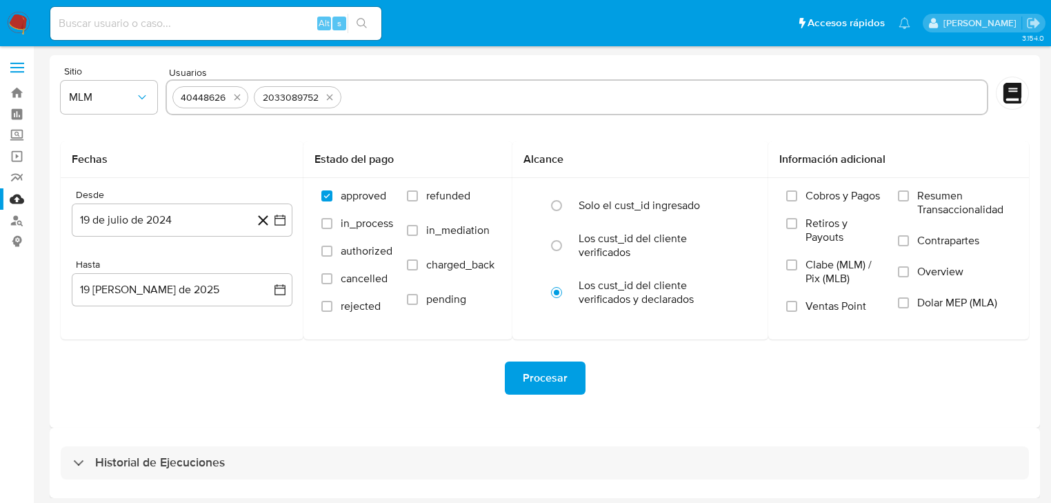
click at [386, 97] on input "text" at bounding box center [664, 97] width 634 height 22
paste input "265653672"
type input "265653672"
click at [496, 112] on div "40448626 2033089752 265653672" at bounding box center [576, 97] width 823 height 36
click at [504, 99] on input "text" at bounding box center [707, 97] width 548 height 22
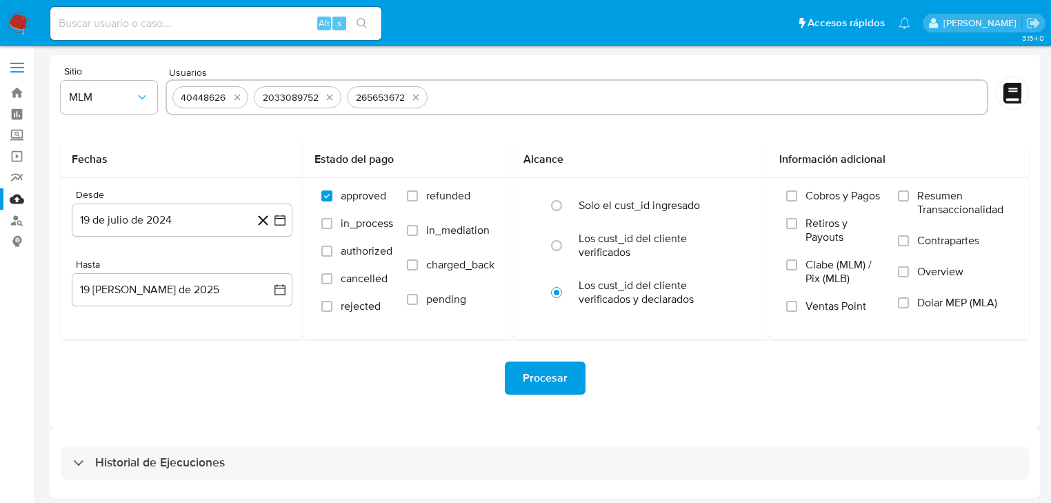
paste input "162832474"
type input "162832474"
drag, startPoint x: 370, startPoint y: 374, endPoint x: 370, endPoint y: 366, distance: 8.3
click at [370, 373] on div "Procesar" at bounding box center [545, 377] width 968 height 33
click at [277, 227] on button "19 de julio de 2024" at bounding box center [182, 219] width 221 height 33
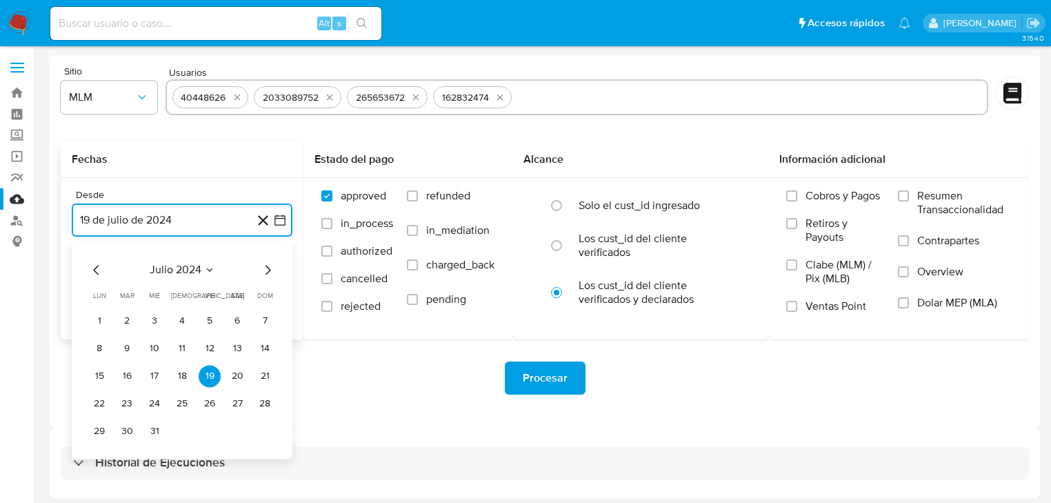
click at [265, 267] on icon "Mes siguiente" at bounding box center [267, 269] width 17 height 17
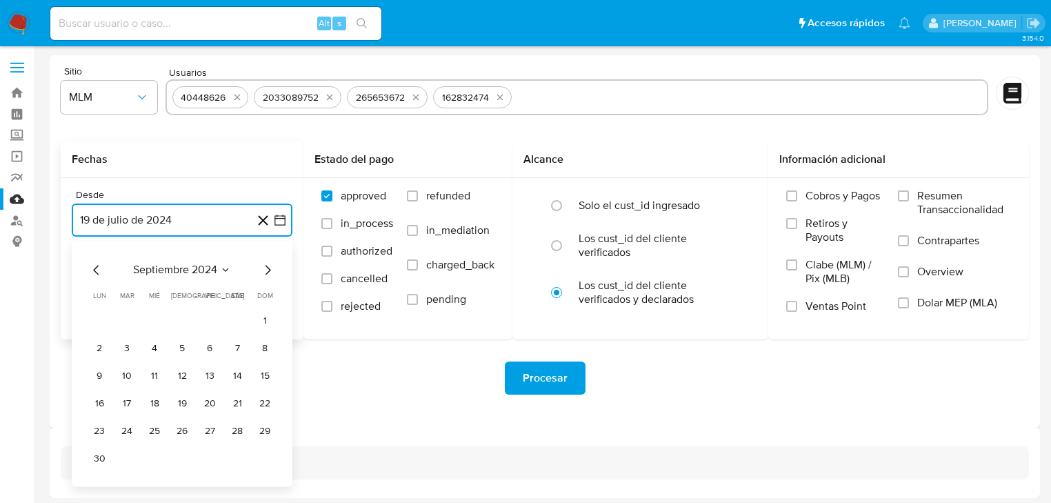
click at [265, 267] on icon "Mes siguiente" at bounding box center [267, 269] width 17 height 17
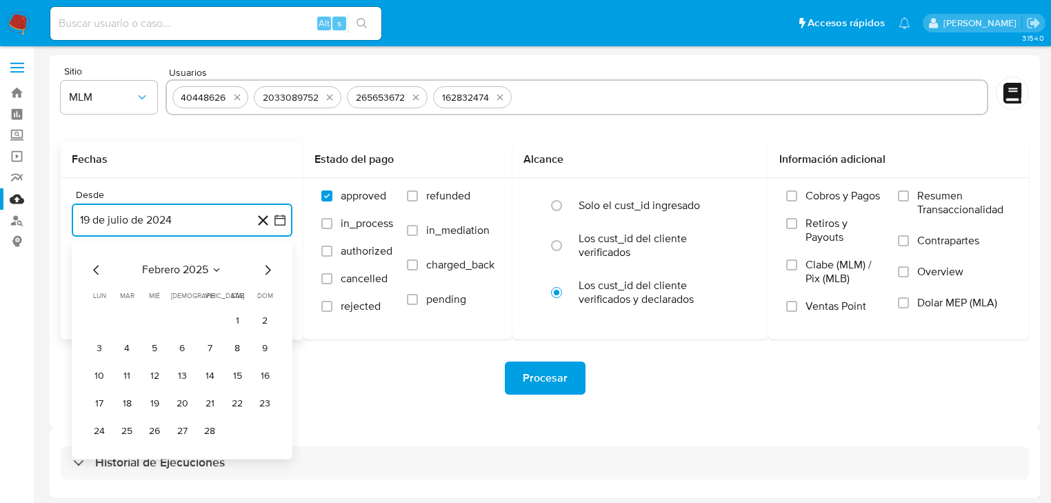
click at [265, 267] on icon "Mes siguiente" at bounding box center [267, 269] width 17 height 17
click at [272, 270] on icon "Mes siguiente" at bounding box center [267, 269] width 17 height 17
click at [128, 322] on button "1" at bounding box center [127, 321] width 22 height 22
click at [268, 287] on button "19 de agosto de 2025" at bounding box center [182, 289] width 221 height 33
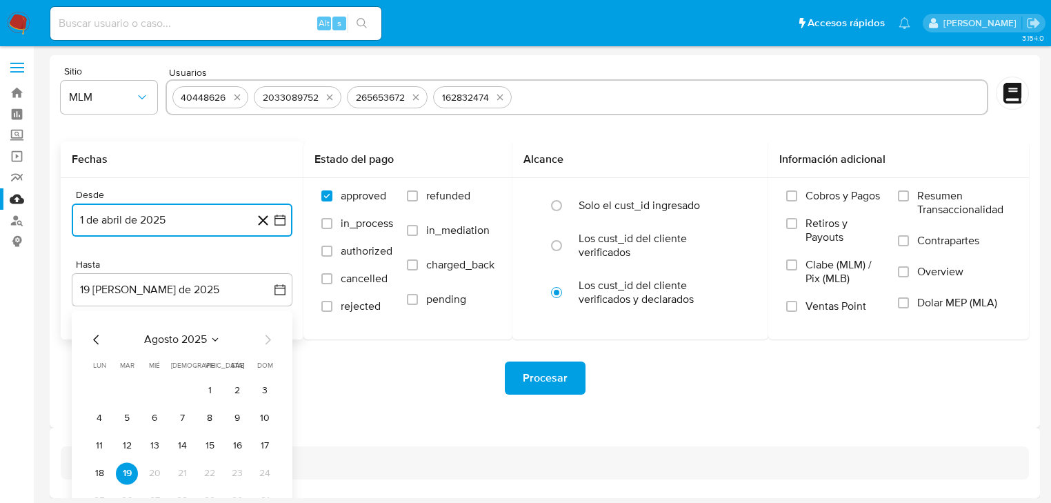
drag, startPoint x: 91, startPoint y: 336, endPoint x: 146, endPoint y: 361, distance: 60.5
click at [91, 335] on icon "Mes anterior" at bounding box center [96, 339] width 17 height 17
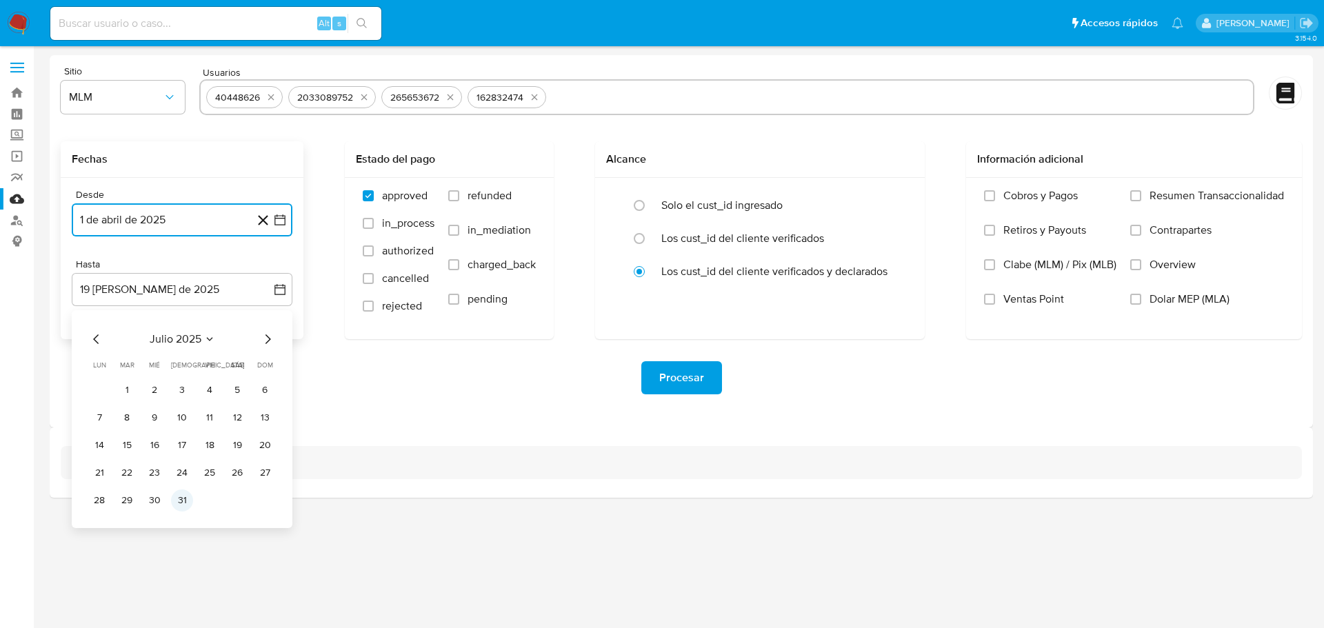
click at [183, 496] on button "31" at bounding box center [182, 501] width 22 height 22
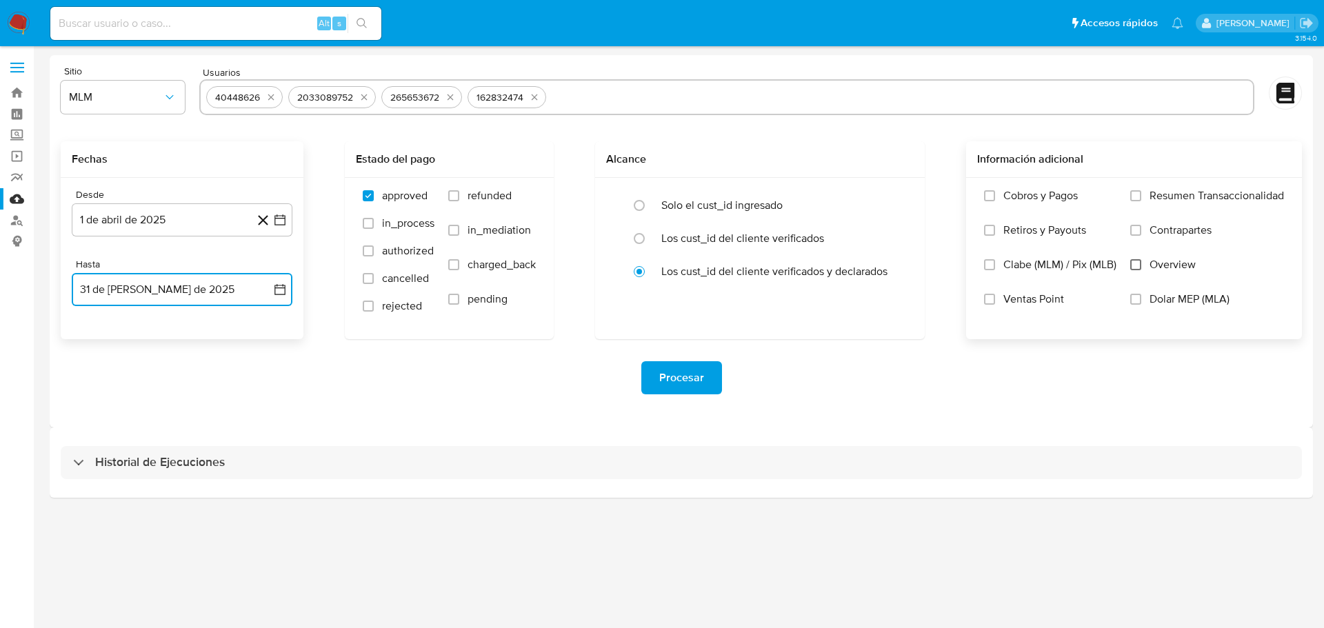
click at [1058, 265] on input "Overview" at bounding box center [1135, 264] width 11 height 11
click at [685, 371] on span "Procesar" at bounding box center [681, 378] width 45 height 30
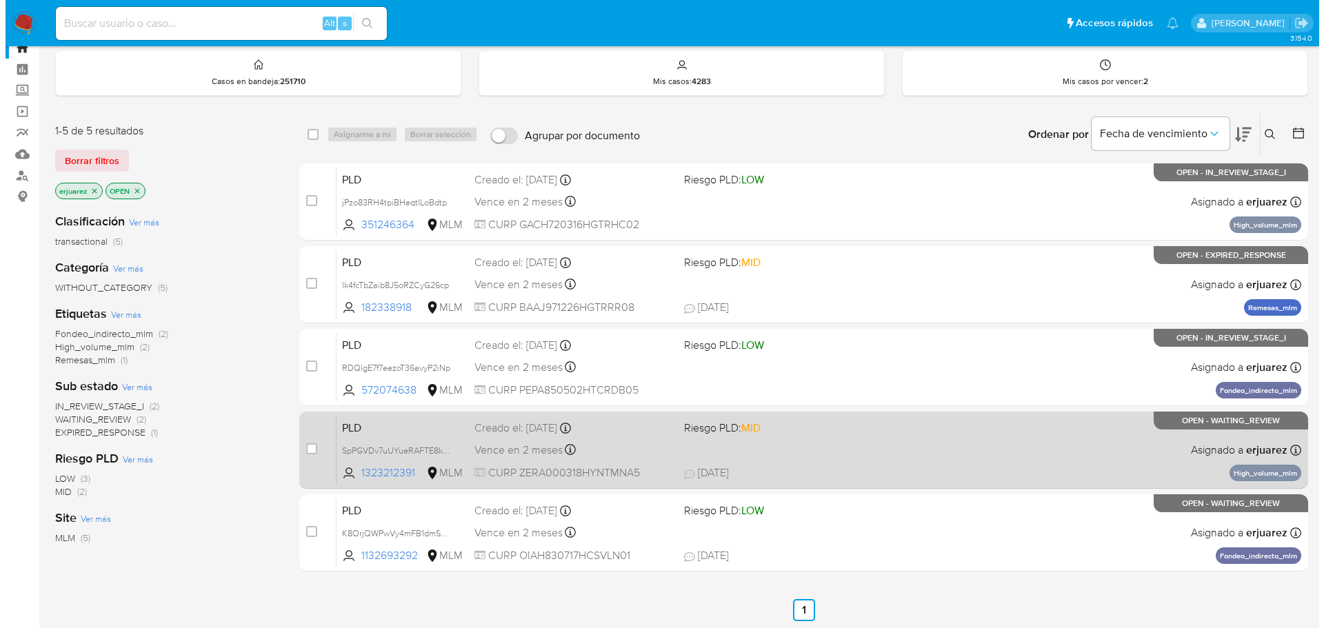
scroll to position [69, 0]
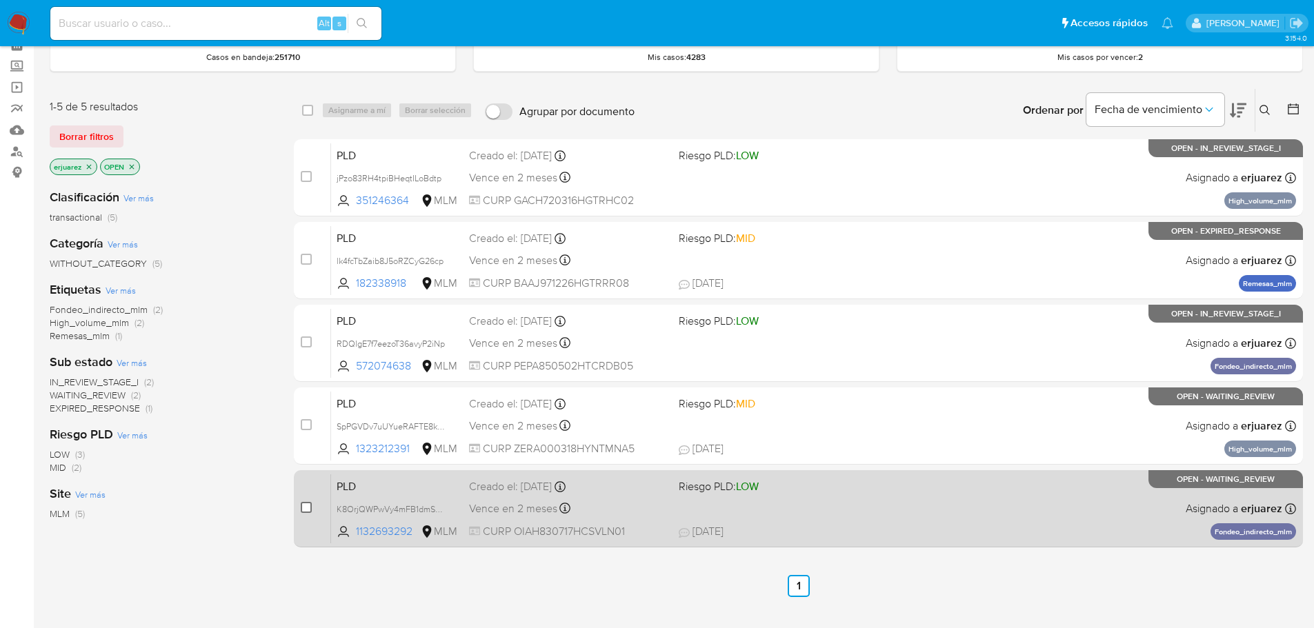
click at [304, 504] on input "checkbox" at bounding box center [306, 507] width 11 height 11
checkbox input "true"
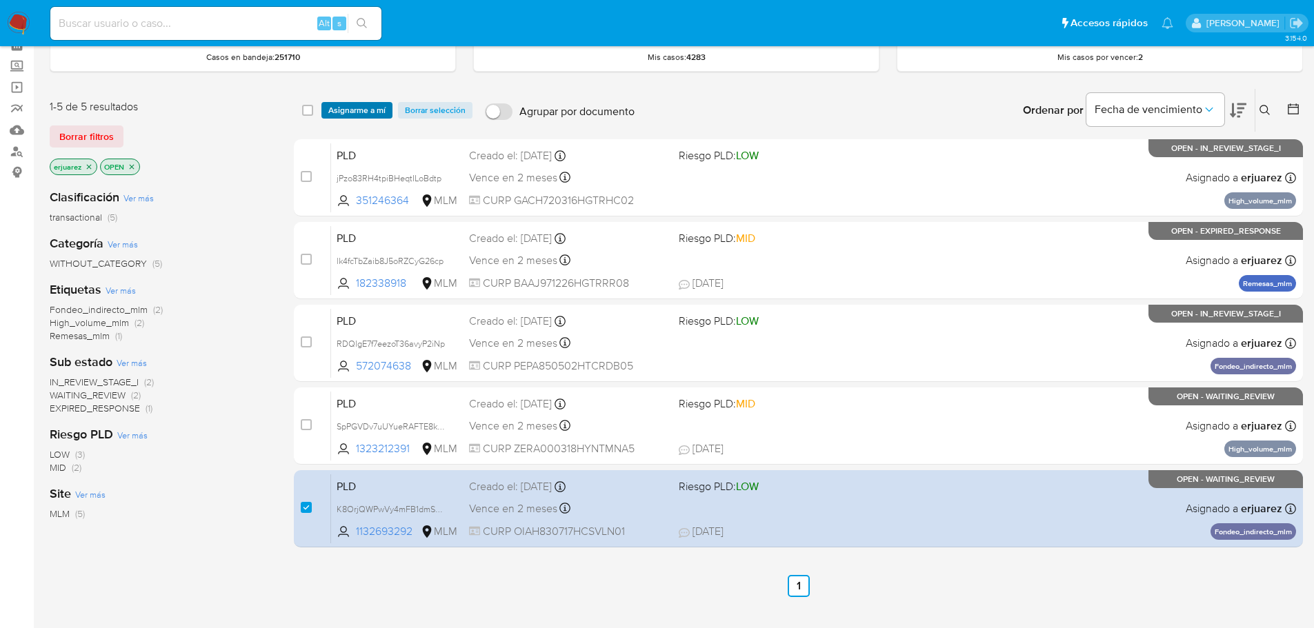
click at [349, 110] on span "Asignarme a mí" at bounding box center [356, 110] width 57 height 14
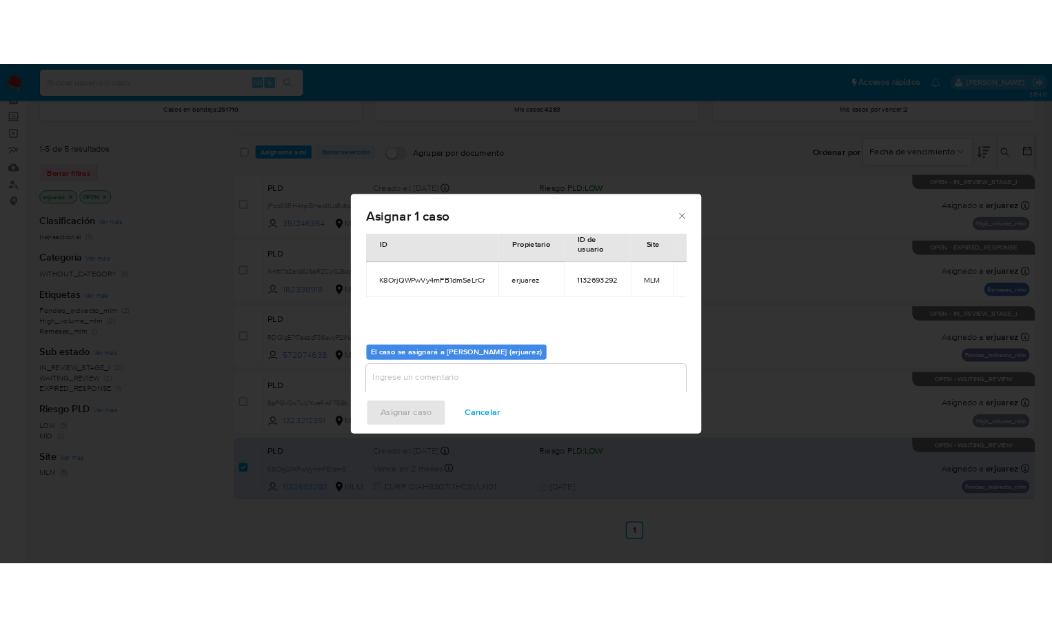
scroll to position [72, 0]
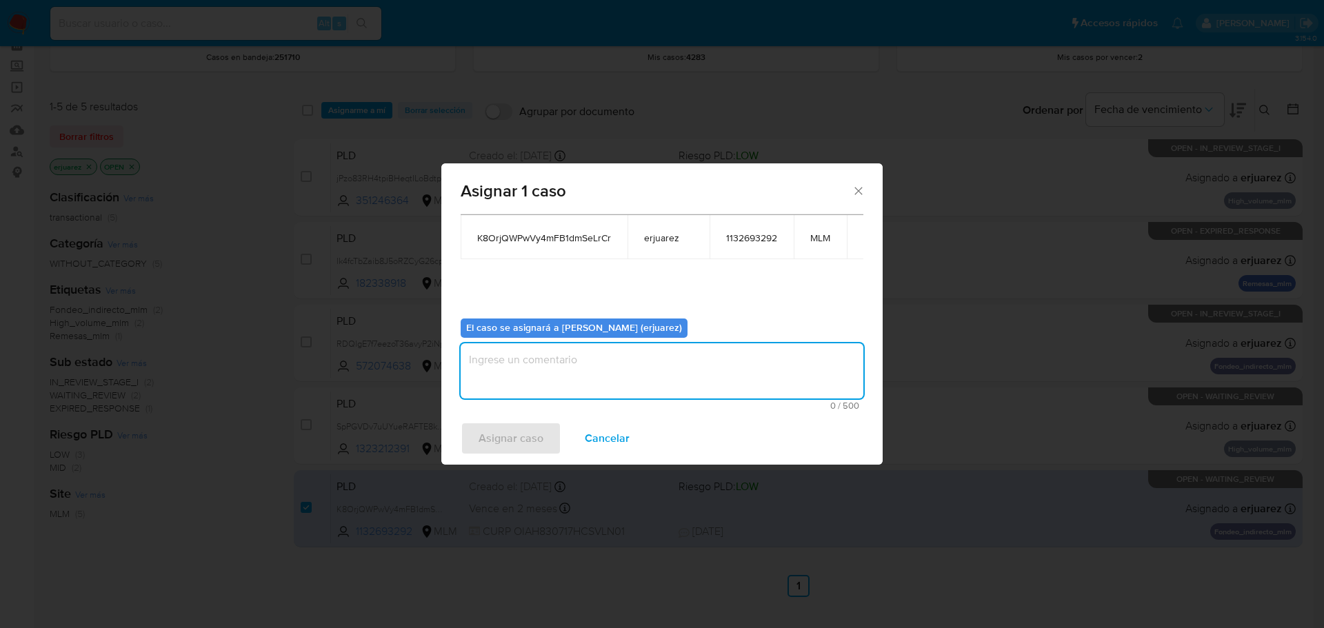
click at [569, 397] on textarea "assign-modal" at bounding box center [662, 370] width 403 height 55
type textarea "E"
type textarea "EPJU"
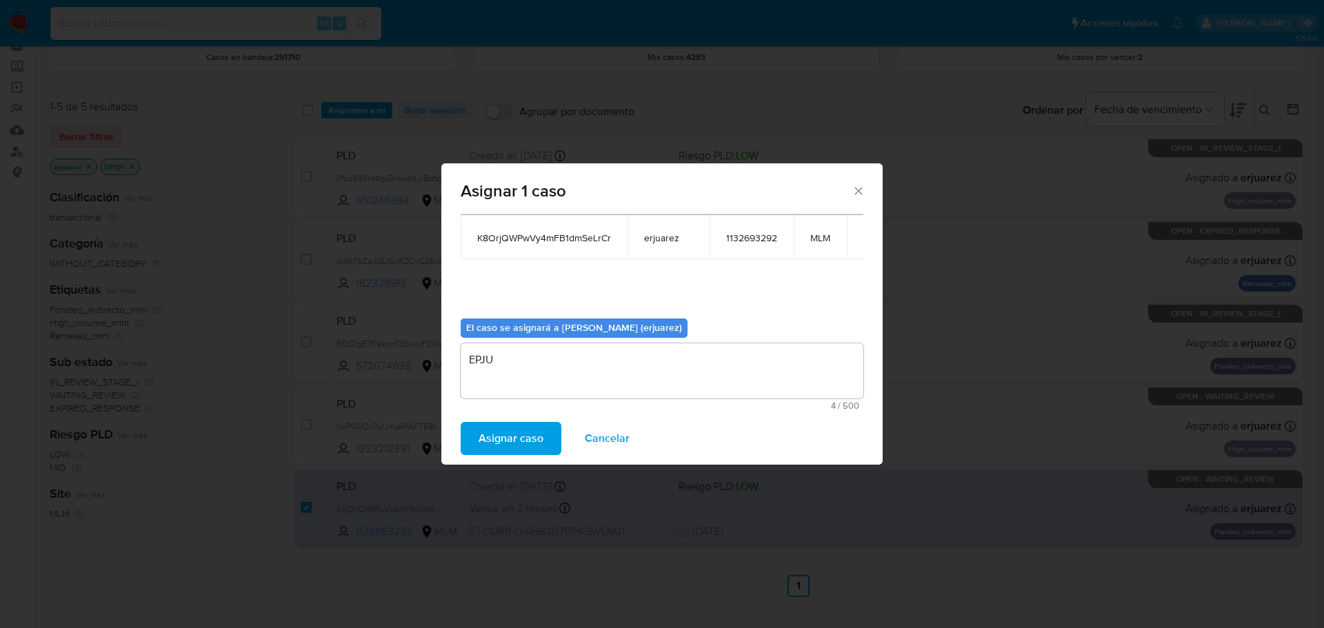
click at [526, 435] on span "Asignar caso" at bounding box center [511, 438] width 65 height 30
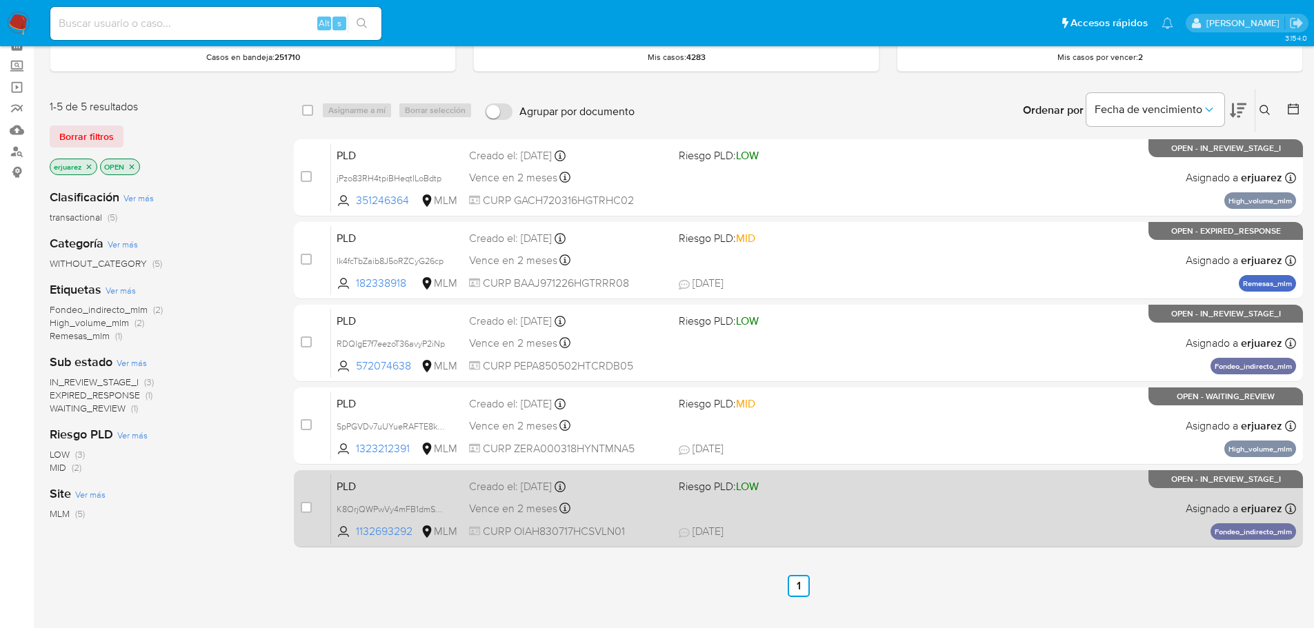
click at [855, 506] on div "PLD K8OrjQWPwVy4mFB1dmSeLrCr 1132693292 MLM Riesgo PLD: LOW Creado el: 12/08/20…" at bounding box center [813, 509] width 965 height 70
click at [526, 499] on div "PLD K8OrjQWPwVy4mFB1dmSeLrCr 1132693292 MLM Riesgo PLD: LOW Creado el: 12/08/20…" at bounding box center [813, 509] width 965 height 70
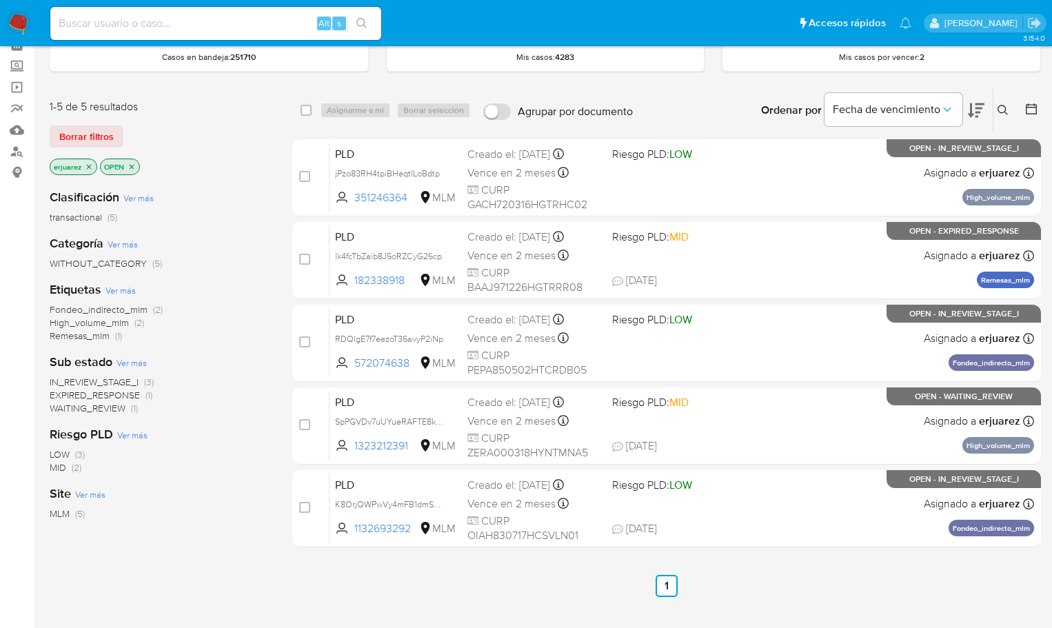
click at [17, 18] on img at bounding box center [18, 23] width 23 height 23
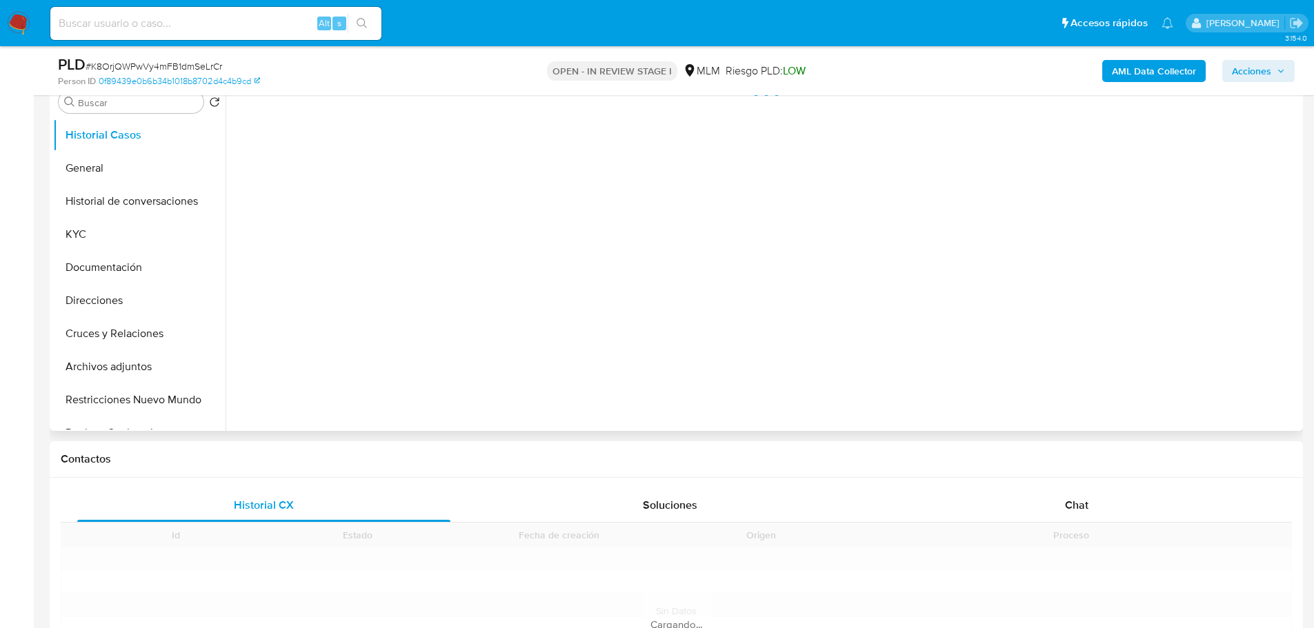
scroll to position [345, 0]
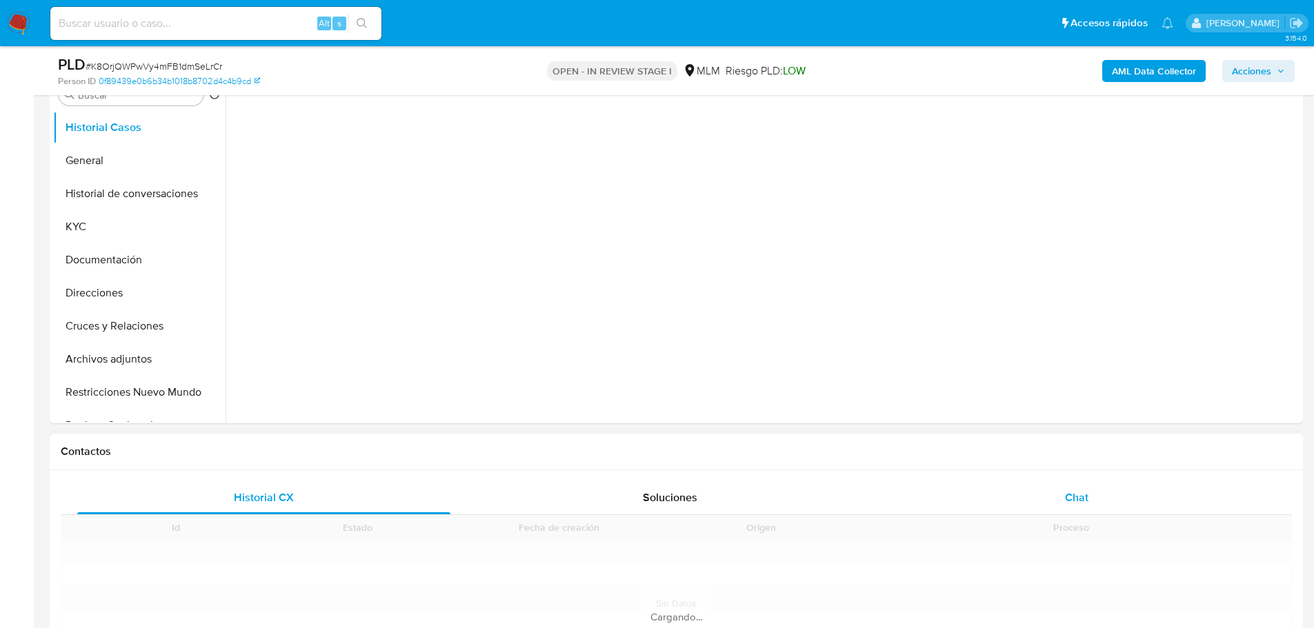
click at [1079, 499] on span "Chat" at bounding box center [1076, 498] width 23 height 16
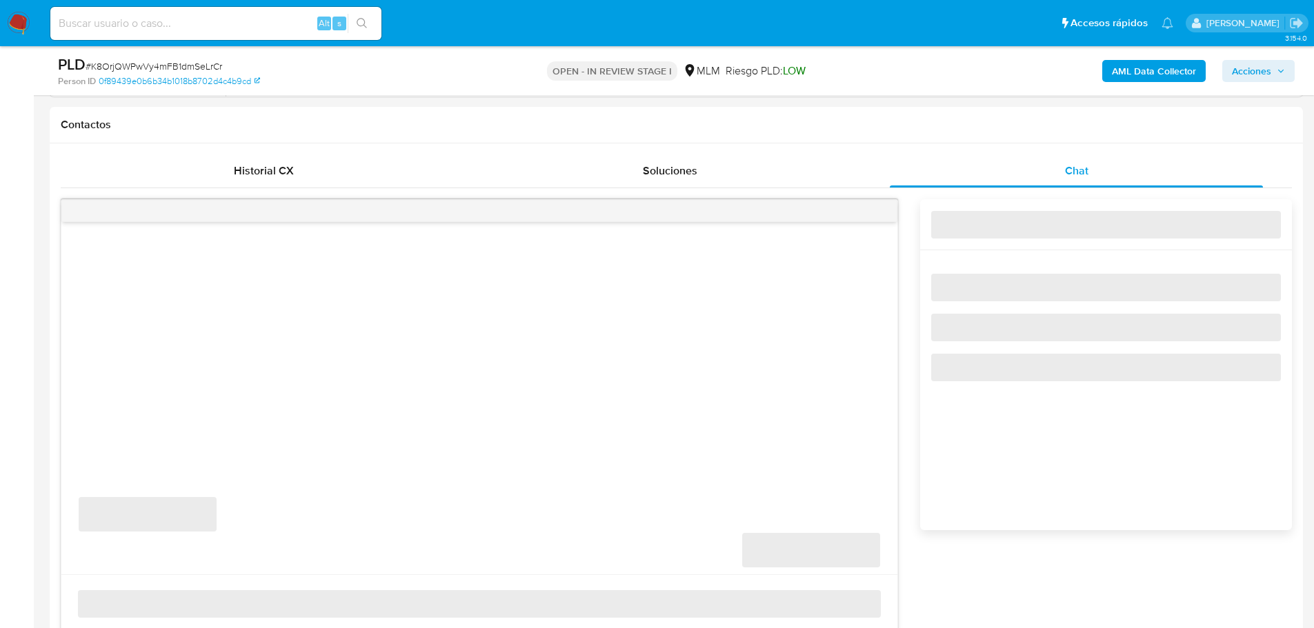
scroll to position [483, 0]
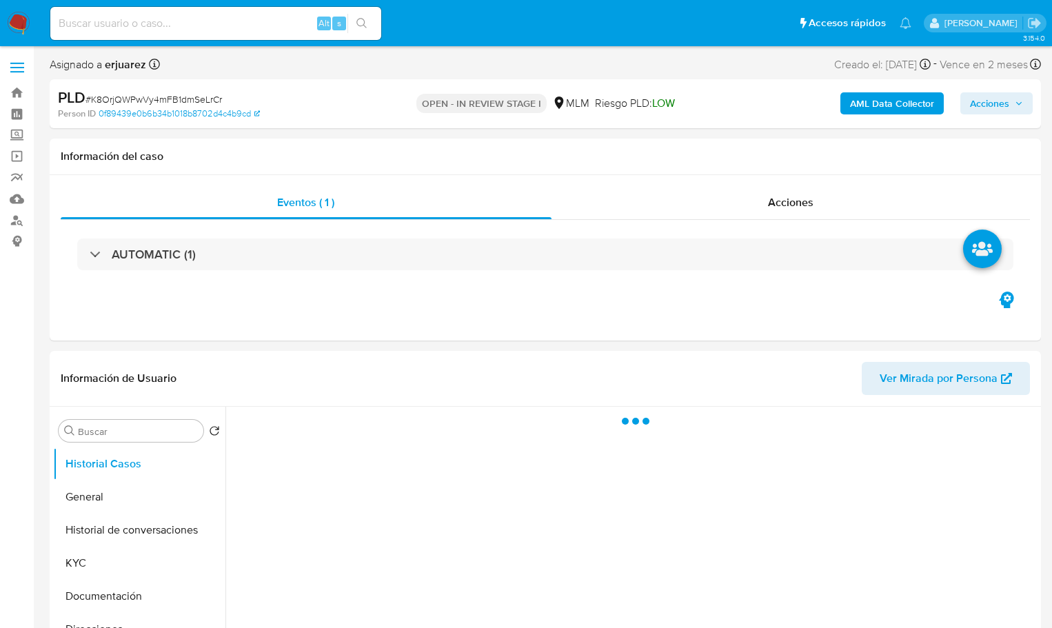
select select "10"
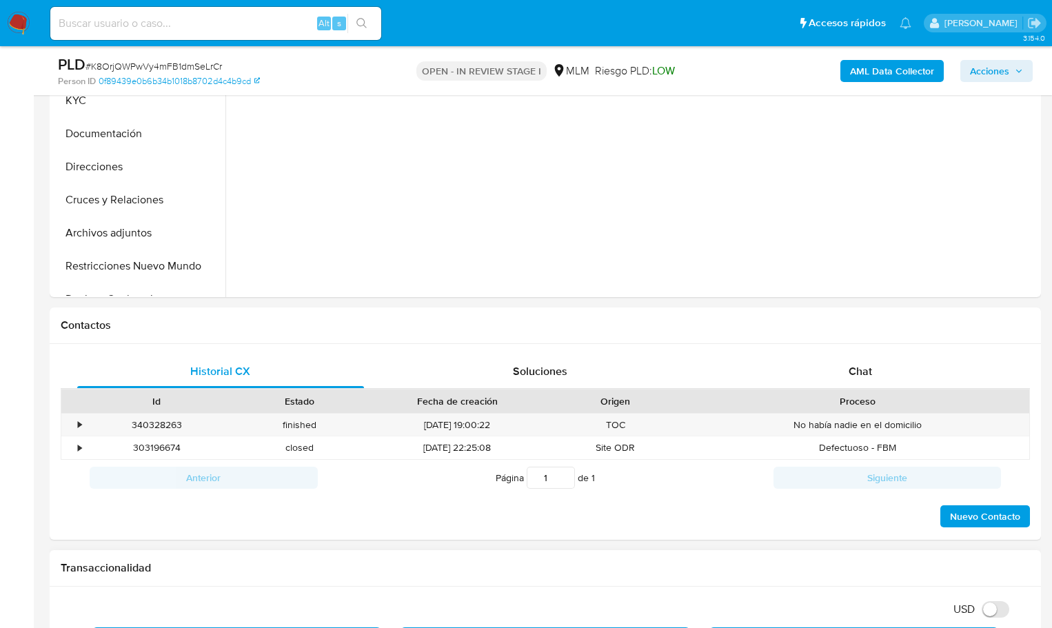
scroll to position [621, 0]
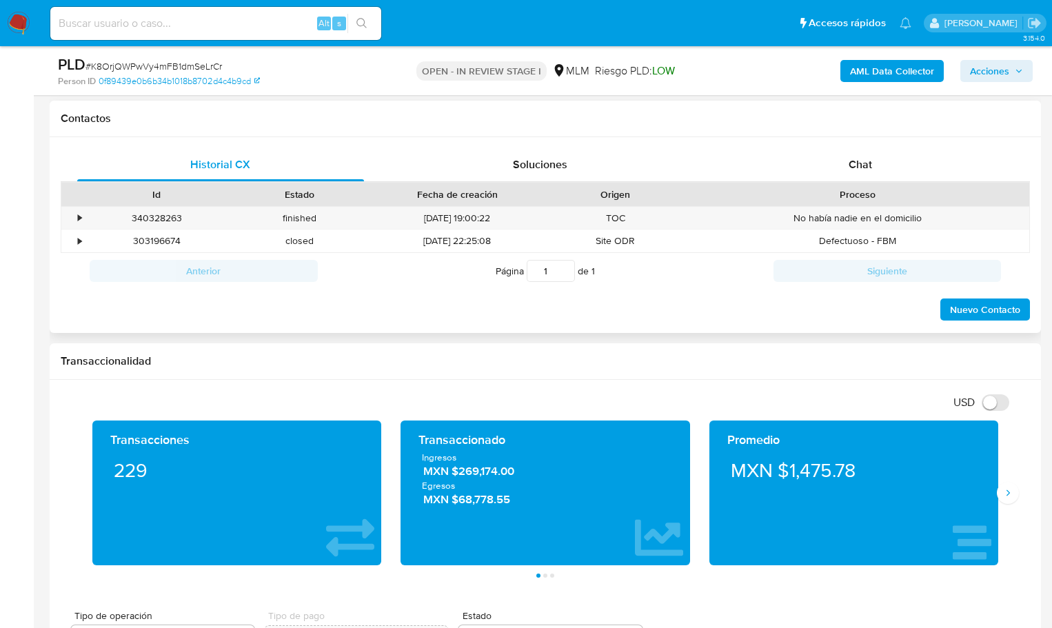
drag, startPoint x: 865, startPoint y: 174, endPoint x: 872, endPoint y: 185, distance: 12.1
click at [865, 174] on div "Chat" at bounding box center [860, 164] width 287 height 33
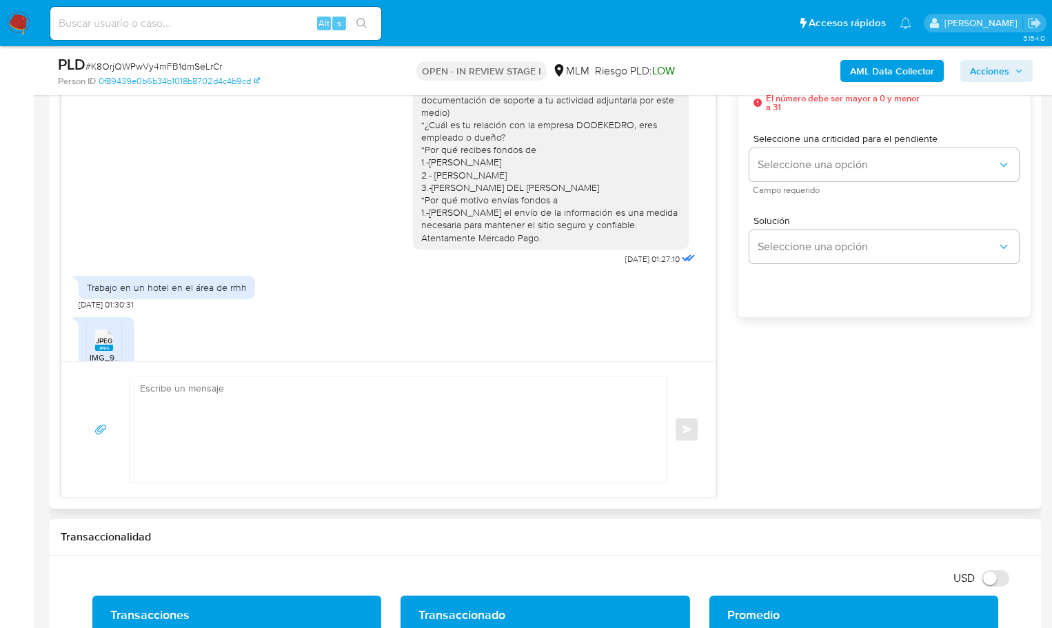
scroll to position [436, 0]
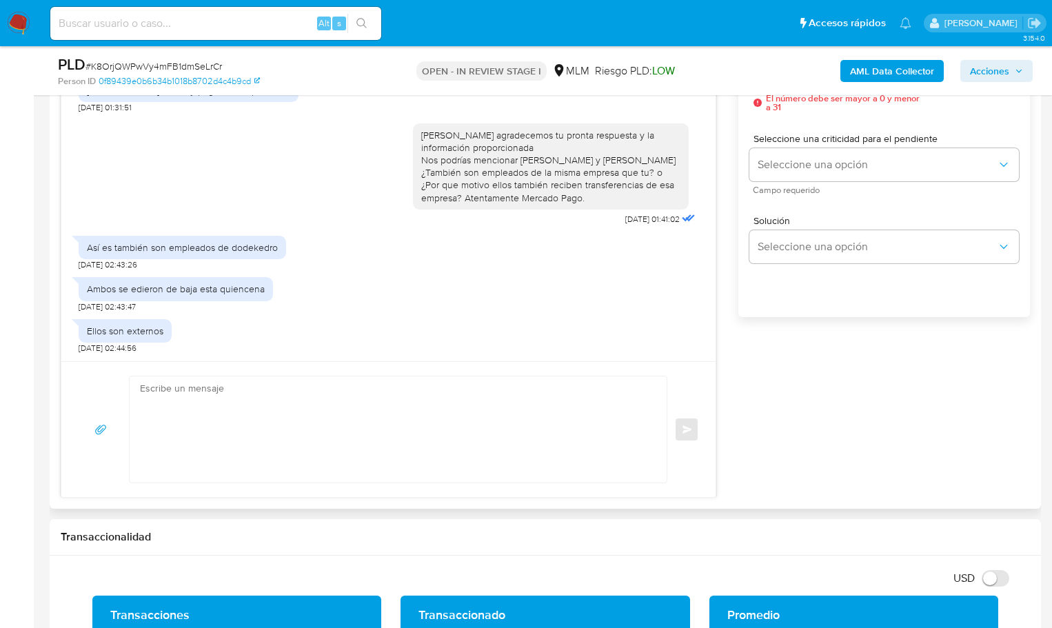
click at [365, 385] on textarea at bounding box center [395, 430] width 510 height 106
type textarea "3"
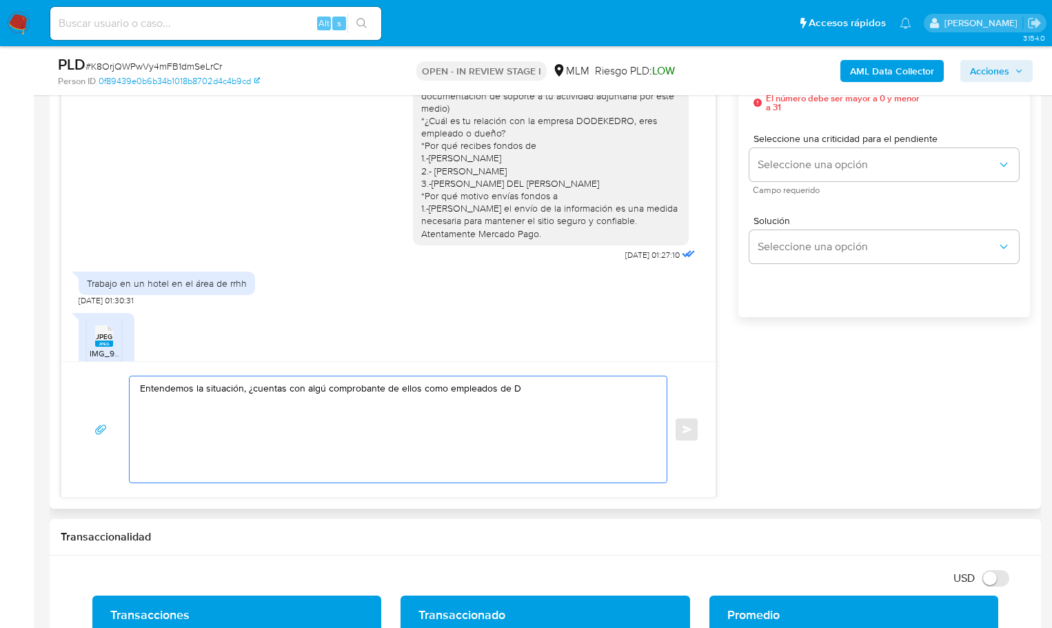
scroll to position [0, 0]
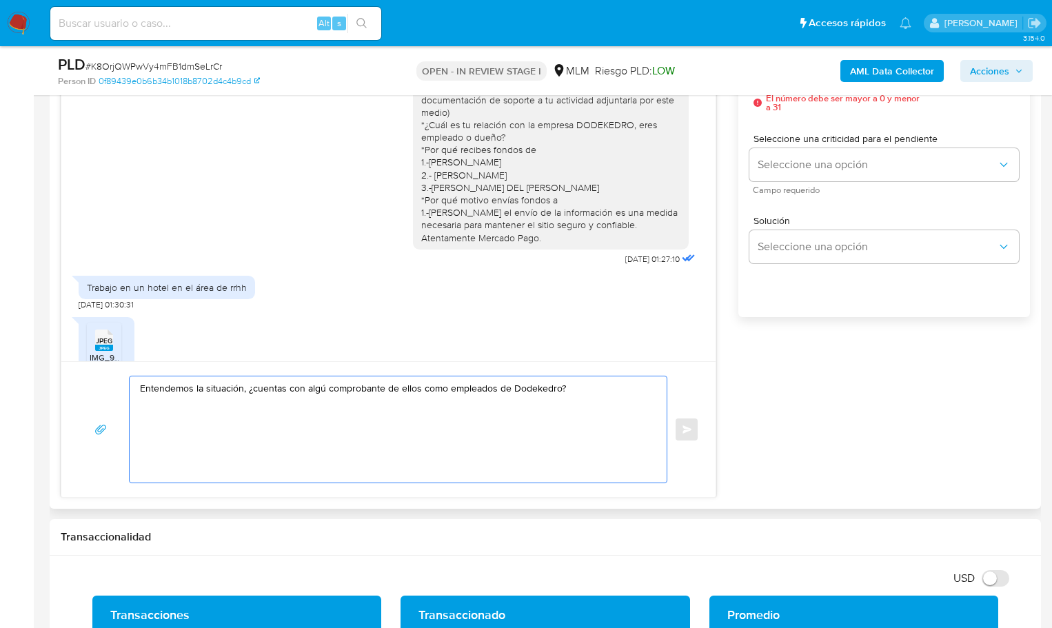
click at [325, 392] on textarea "Entendemos la situación, ¿cuentas con algú comprobante de ellos como empleados …" at bounding box center [395, 430] width 510 height 106
drag, startPoint x: 587, startPoint y: 386, endPoint x: 467, endPoint y: 383, distance: 120.0
click at [574, 390] on textarea "Entendemos la situación, ¿cuentas con algún comprobante de ellos como empleados…" at bounding box center [395, 430] width 510 height 106
drag, startPoint x: 539, startPoint y: 389, endPoint x: 541, endPoint y: 421, distance: 32.5
click at [516, 428] on textarea "Entendemos la situación, ¿cuentas con algún comprobante de ellos como empleados…" at bounding box center [395, 430] width 510 height 106
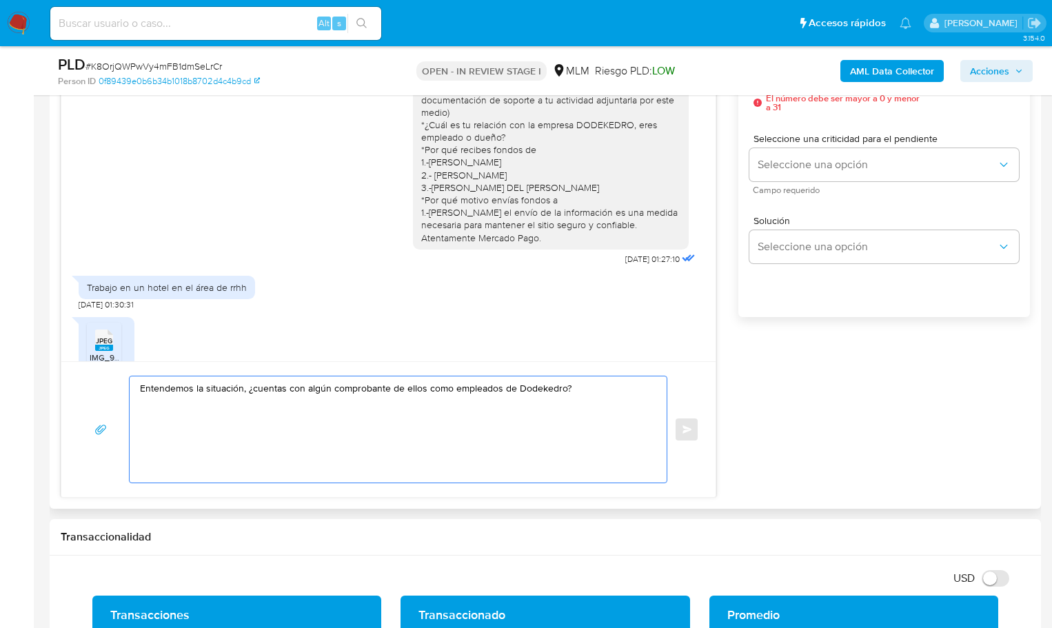
click at [583, 391] on textarea "Entendemos la situación, ¿cuentas con algún comprobante de ellos como empleados…" at bounding box center [395, 430] width 510 height 106
type textarea "Entendemos la situación, ¿cuentas con algún comprobante de ellos como empleados…"
drag, startPoint x: 207, startPoint y: 382, endPoint x: 85, endPoint y: 369, distance: 122.8
click at [85, 369] on div "Entendemos la situación, ¿cuentas con algún comprobante de ellos como empleados…" at bounding box center [388, 429] width 654 height 136
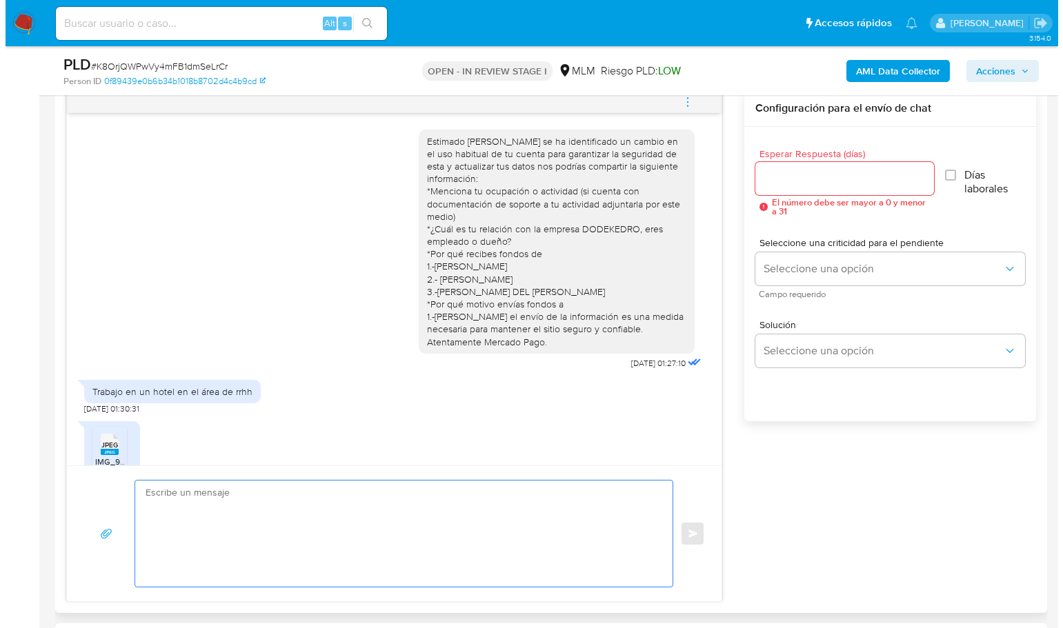
scroll to position [621, 0]
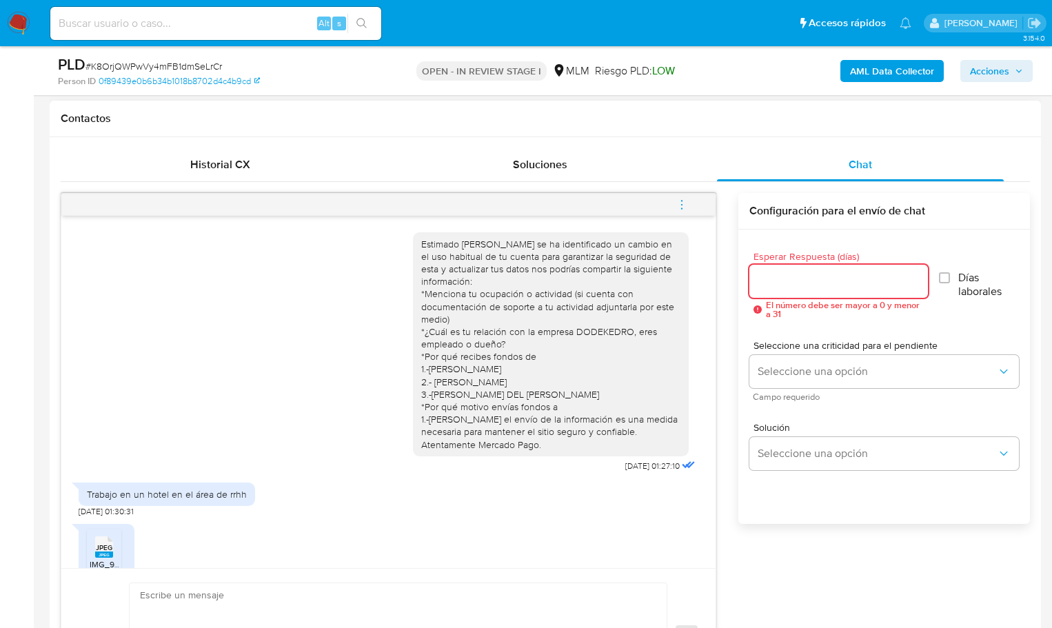
click at [792, 279] on input "Esperar Respuesta (días)" at bounding box center [839, 281] width 178 height 18
type input "4"
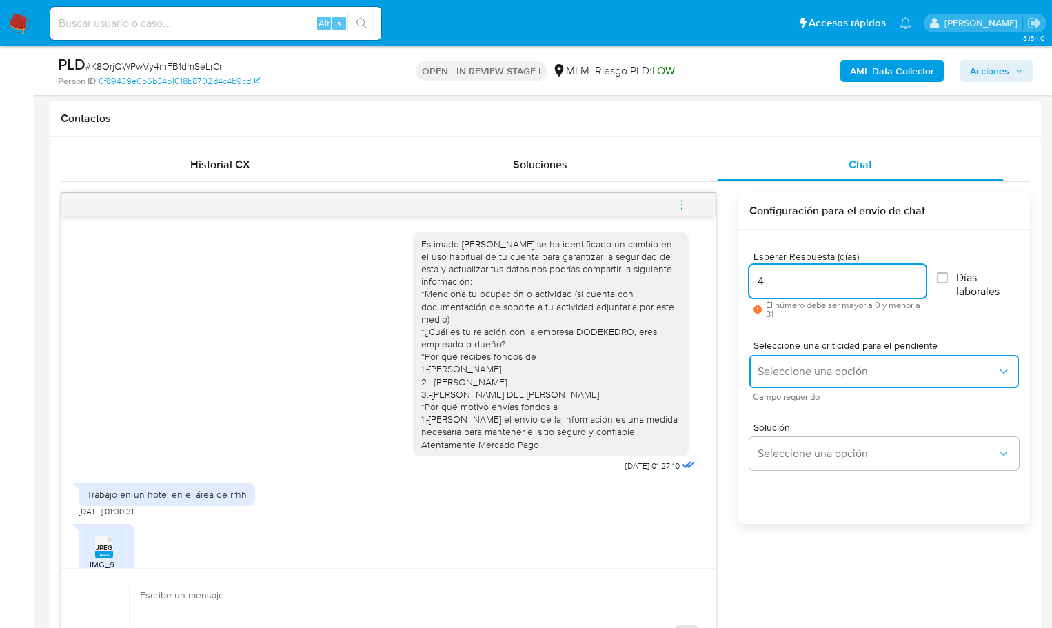
drag, startPoint x: 794, startPoint y: 366, endPoint x: 803, endPoint y: 374, distance: 11.7
click at [796, 370] on span "Seleccione una opción" at bounding box center [877, 372] width 239 height 14
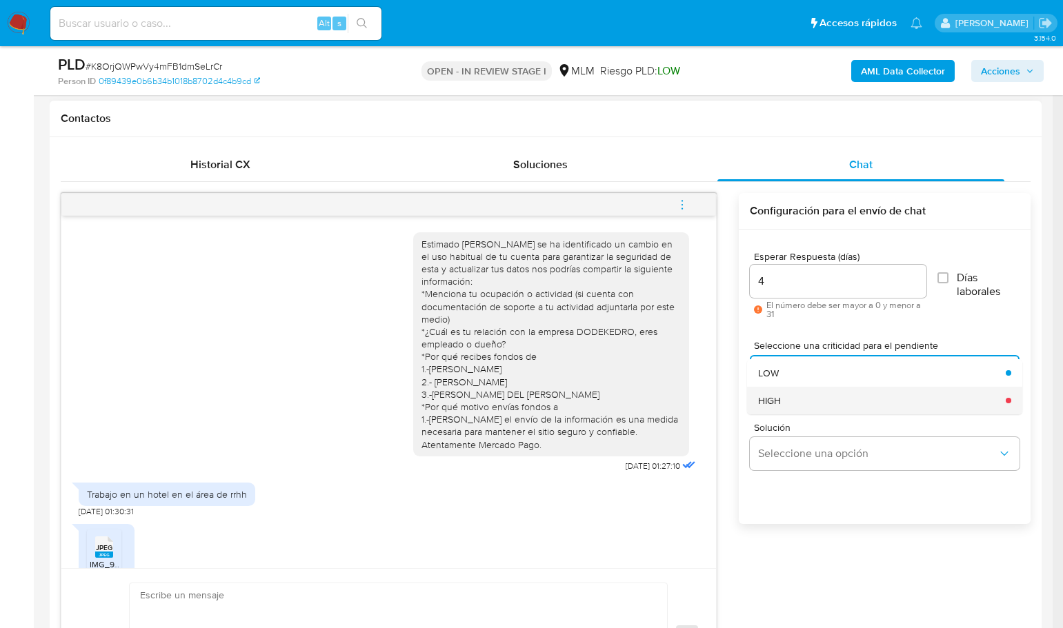
click at [824, 398] on div "HIGH" at bounding box center [877, 401] width 239 height 28
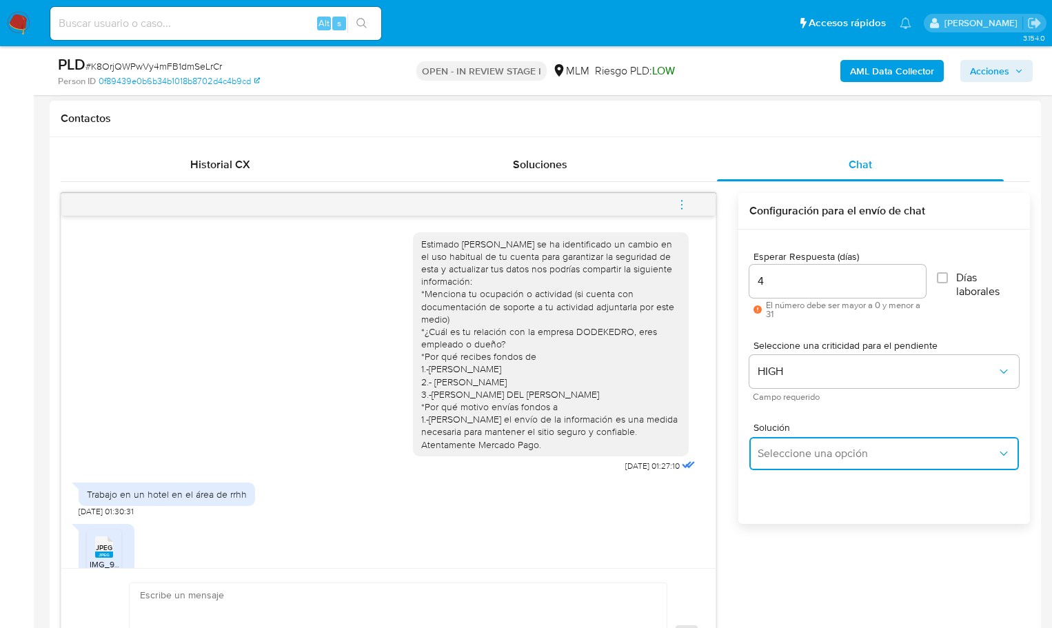
drag, startPoint x: 824, startPoint y: 462, endPoint x: 887, endPoint y: 462, distance: 62.8
click at [831, 462] on button "Seleccione una opción" at bounding box center [885, 453] width 270 height 33
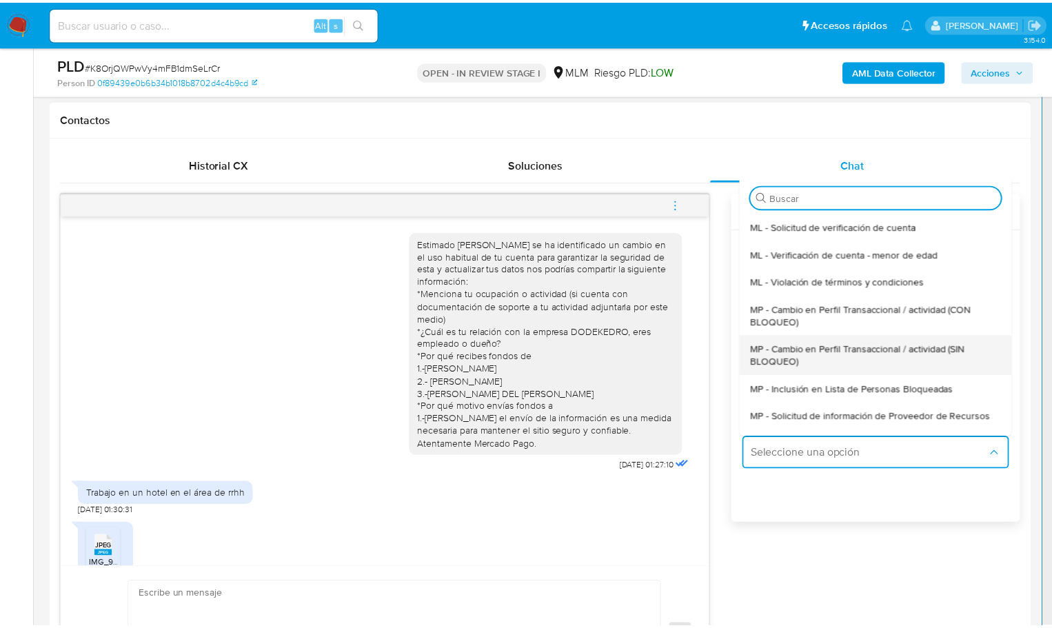
scroll to position [138, 0]
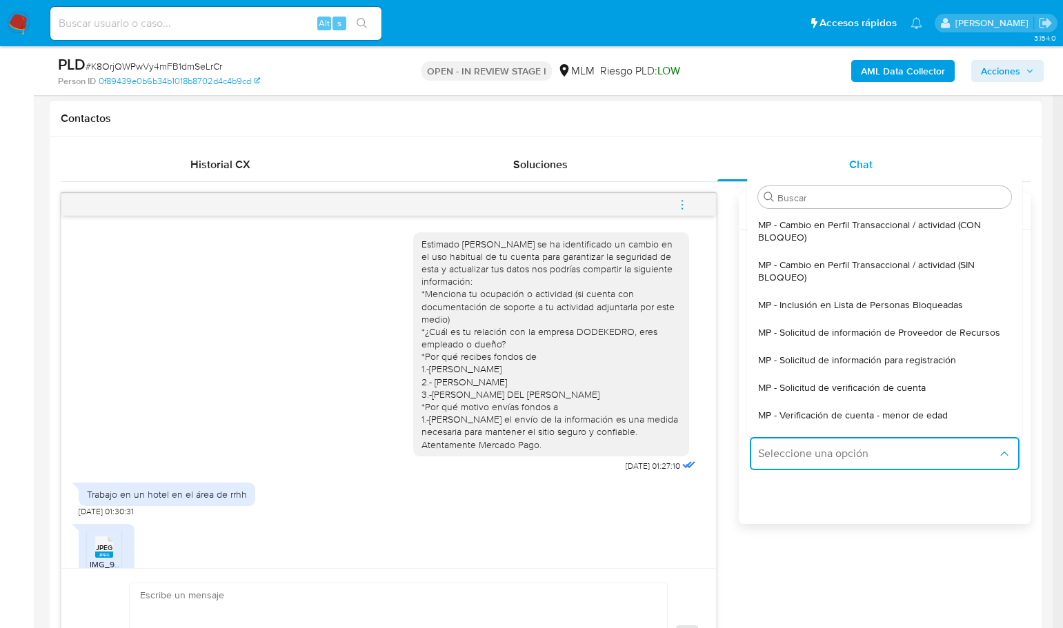
drag, startPoint x: 934, startPoint y: 272, endPoint x: 496, endPoint y: 416, distance: 460.8
click at [934, 272] on span "MP - Cambio en Perfil Transaccional / actividad (SIN BLOQUEO)" at bounding box center [880, 271] width 245 height 25
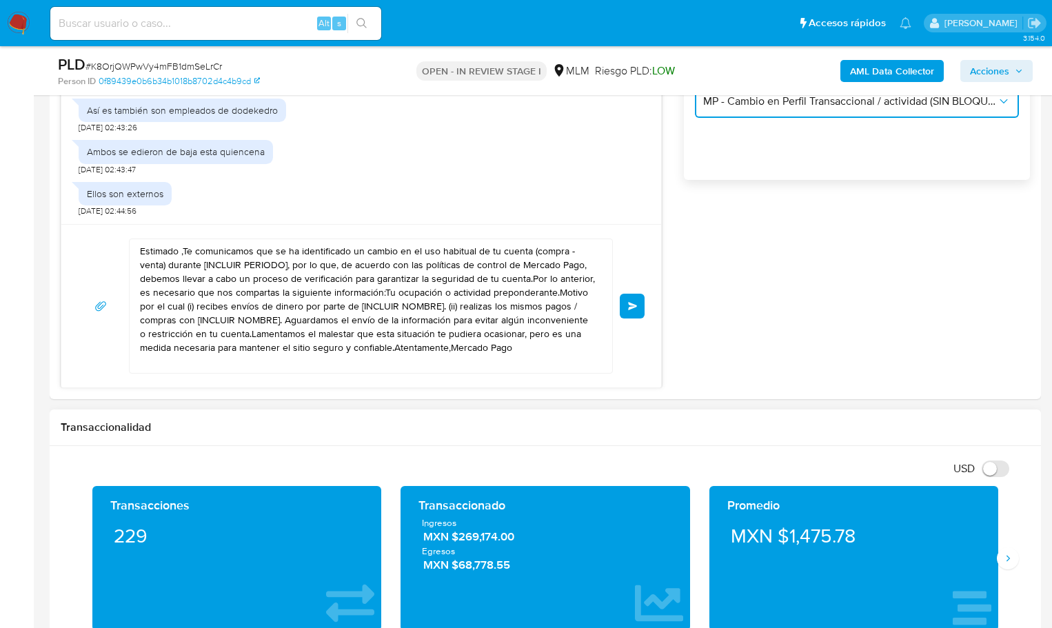
scroll to position [965, 0]
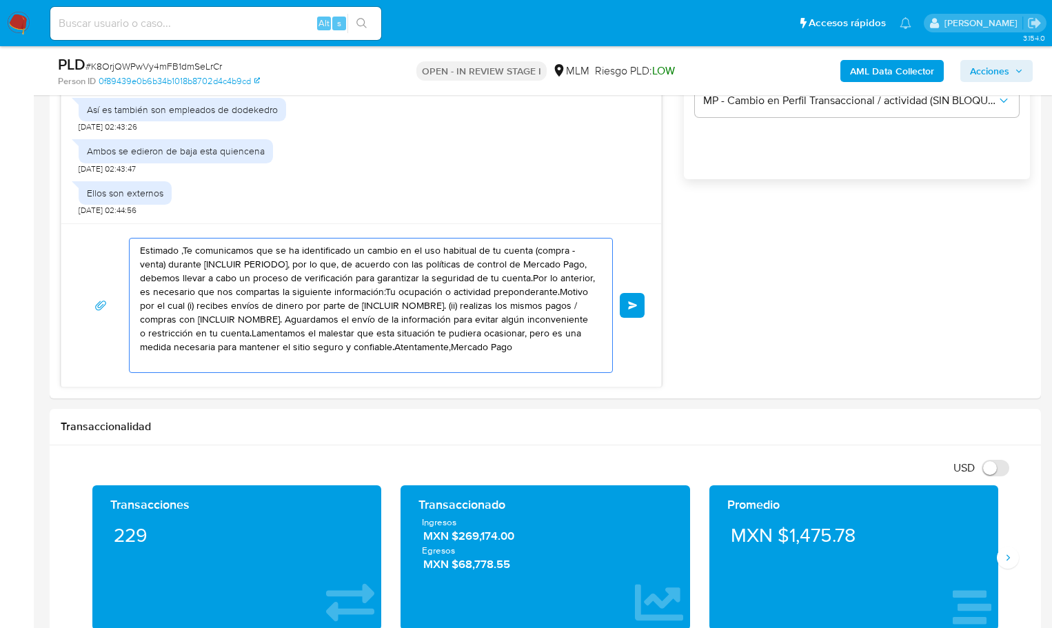
drag, startPoint x: 475, startPoint y: 345, endPoint x: 1, endPoint y: 194, distance: 498.1
click at [1, 194] on section "Bandeja Tablero Screening Búsqueda en Listas Watchlist Herramientas Operaciones…" at bounding box center [526, 620] width 1052 height 3171
paste textarea "ntendemos la situación, ¿cuentas con algún comprobante de ellos como empleados …"
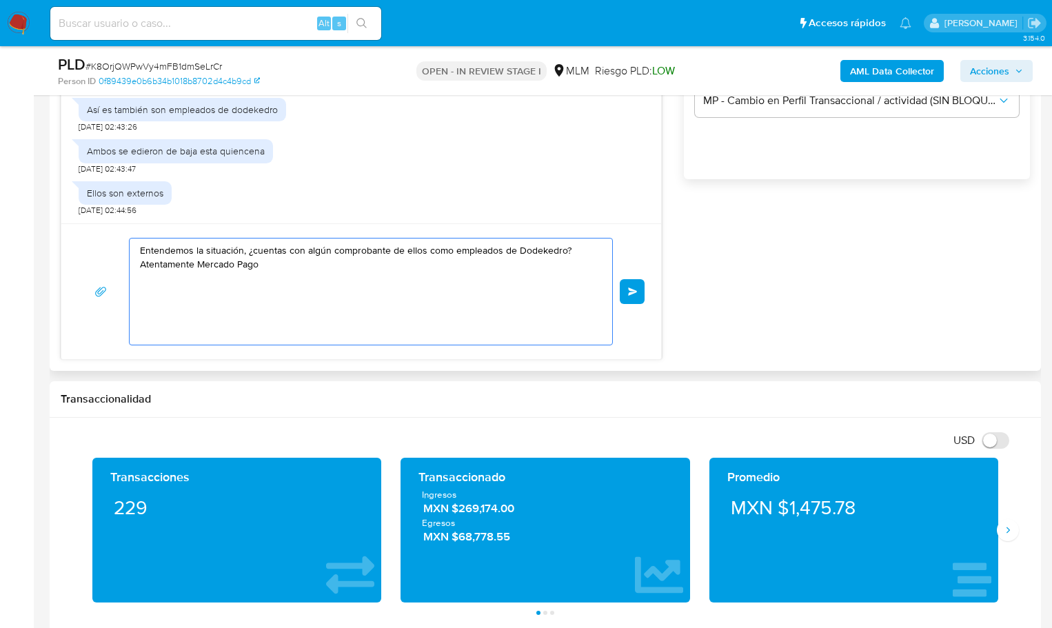
drag, startPoint x: 550, startPoint y: 252, endPoint x: 581, endPoint y: 312, distance: 67.5
click at [483, 323] on textarea "Entendemos la situación, ¿cuentas con algún comprobante de ellos como empleados…" at bounding box center [367, 292] width 455 height 106
type textarea "Entendemos la situación, ¿cuentas con algún comprobante de ellos como empleados…"
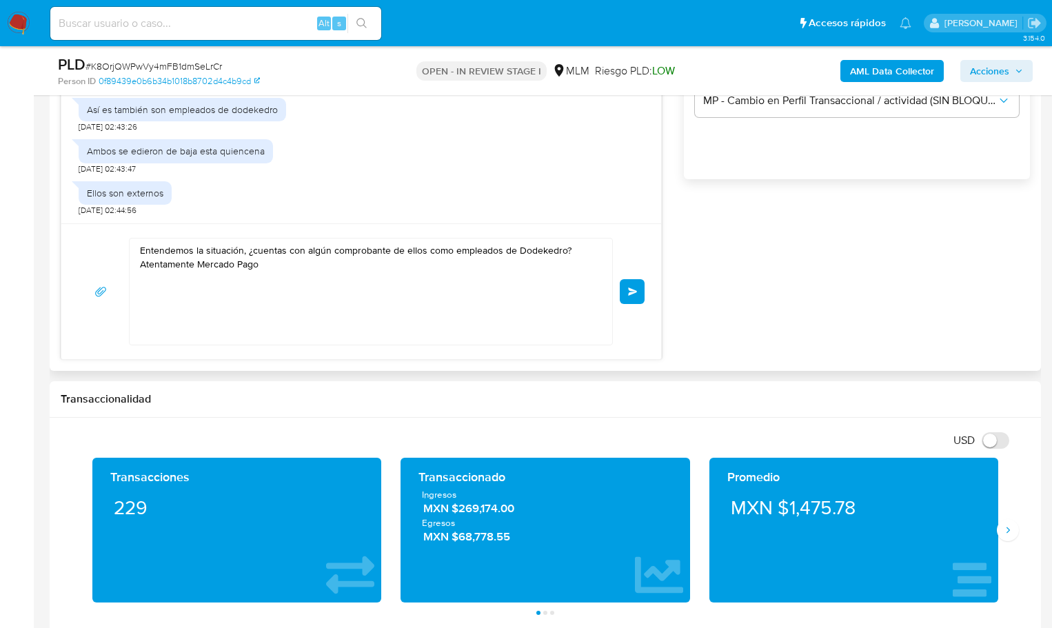
click at [631, 288] on span "Enviar" at bounding box center [633, 292] width 10 height 8
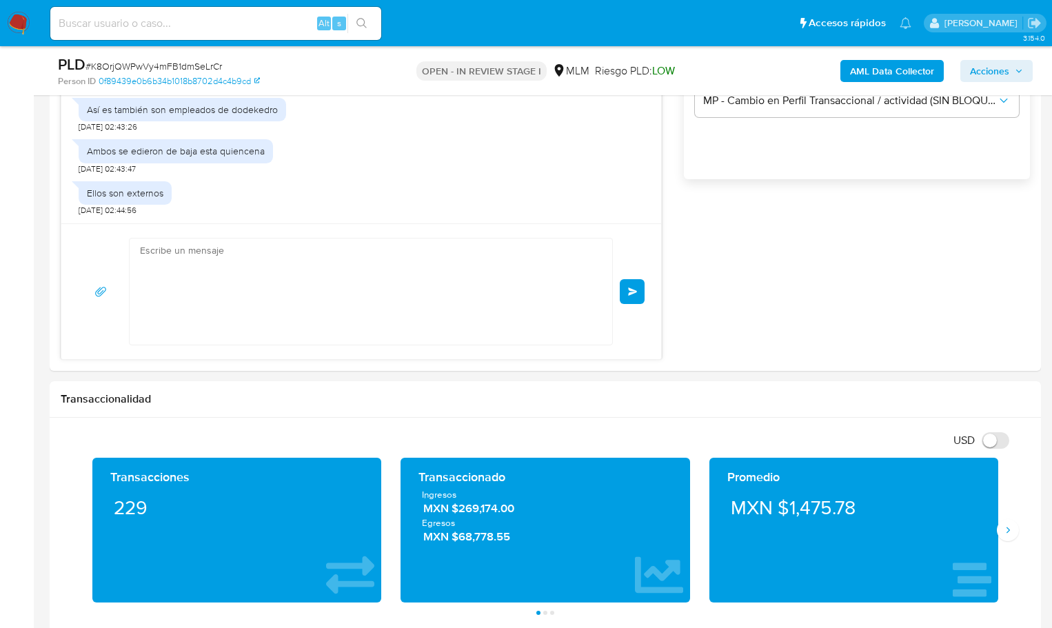
scroll to position [514, 0]
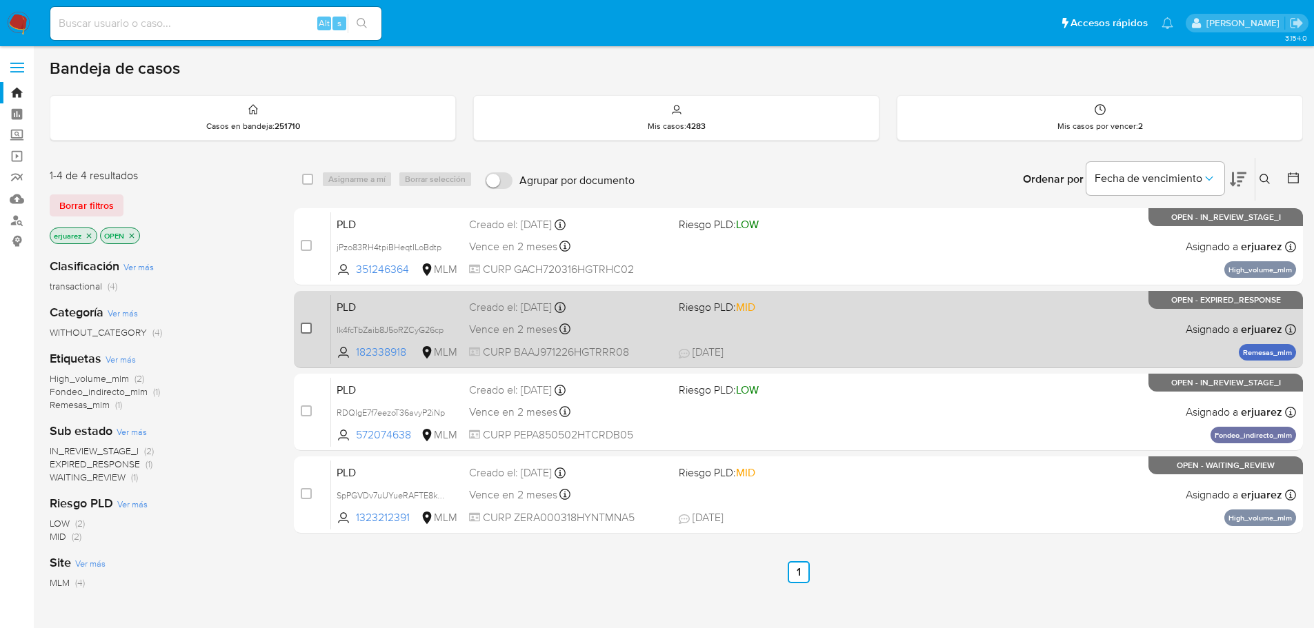
click at [304, 332] on input "checkbox" at bounding box center [306, 328] width 11 height 11
checkbox input "true"
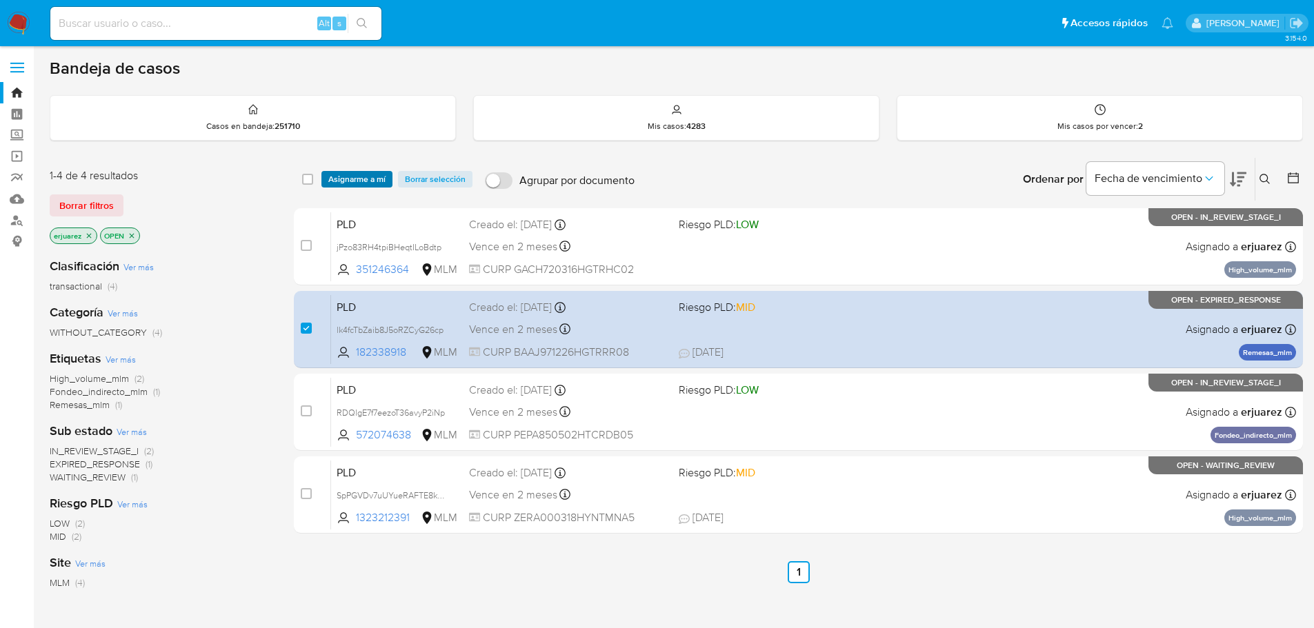
click at [359, 184] on span "Asignarme a mí" at bounding box center [356, 179] width 57 height 14
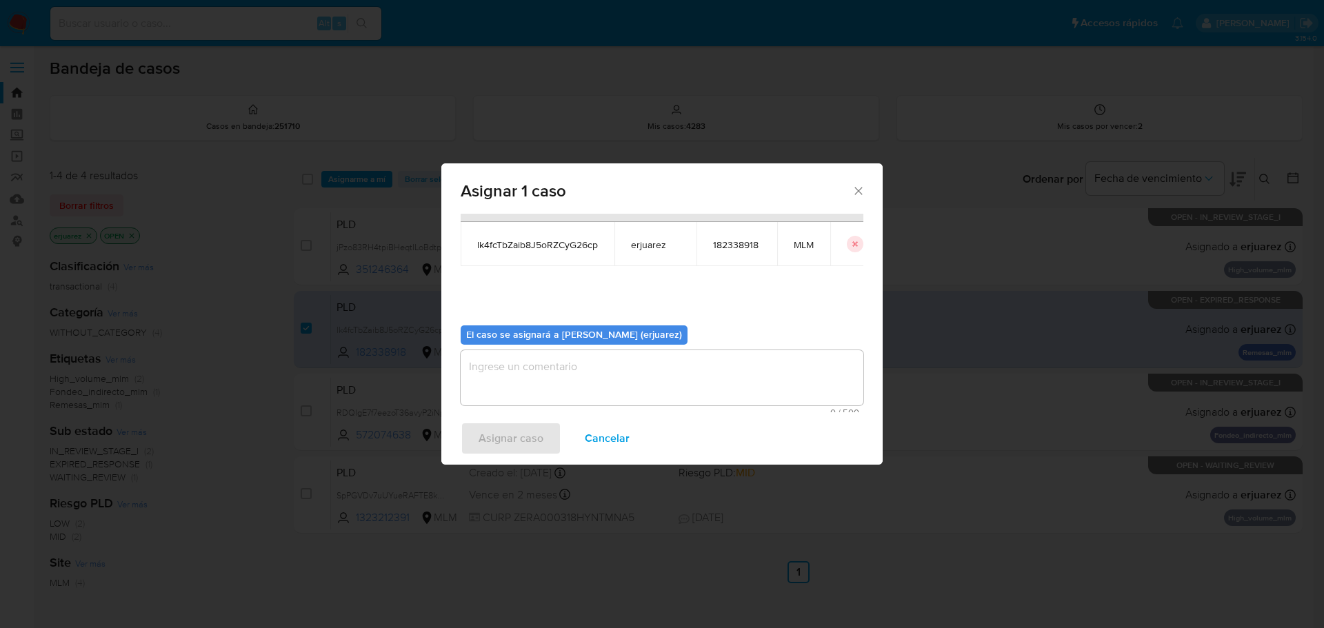
scroll to position [72, 0]
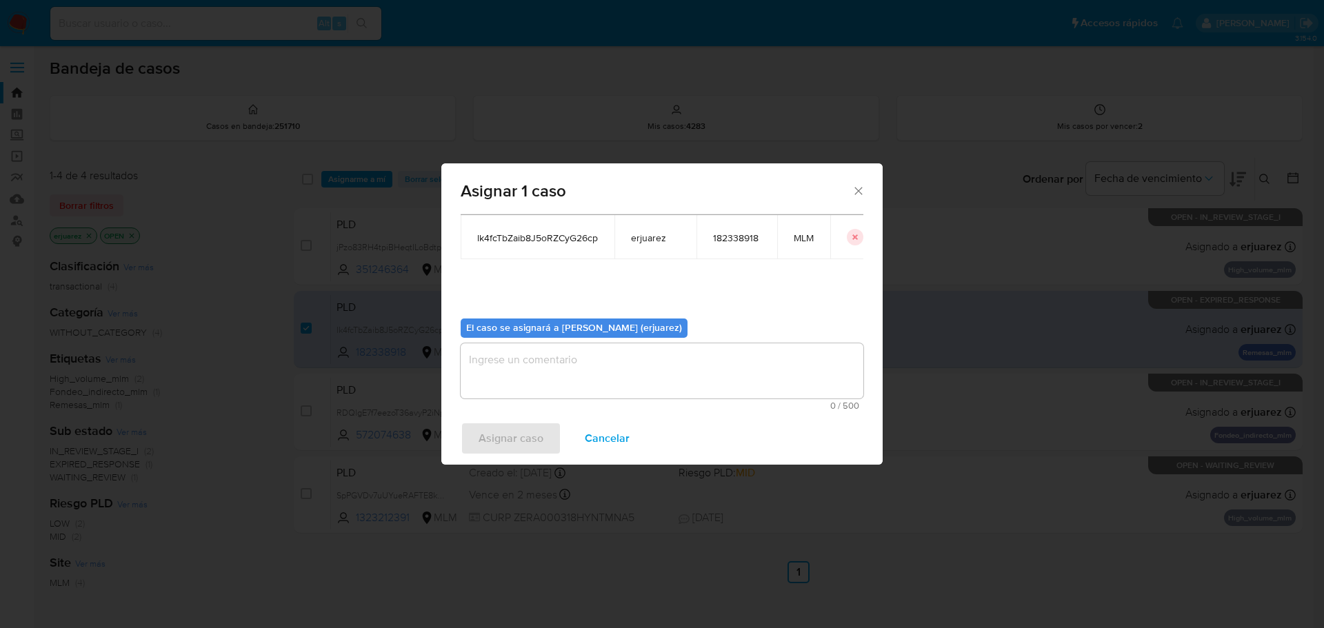
click at [1062, 536] on div "Asignar 1 caso Casos a asignar: ID Propietario ID de usuario Site lk4fcTbZaib8J…" at bounding box center [662, 314] width 1324 height 628
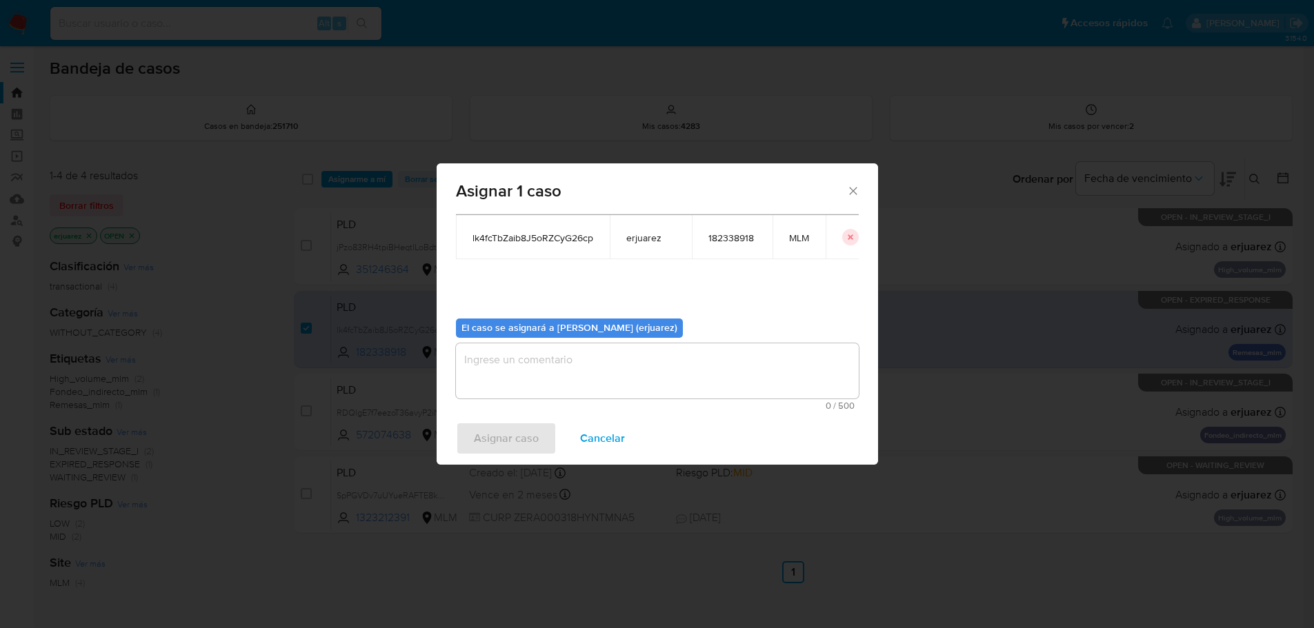
click at [1062, 501] on div "PLD SpPGVDv7uUYueRAFTE8kk0Ju 1323212391 MLM Riesgo PLD: MID Creado el: [DATE] C…" at bounding box center [808, 495] width 954 height 70
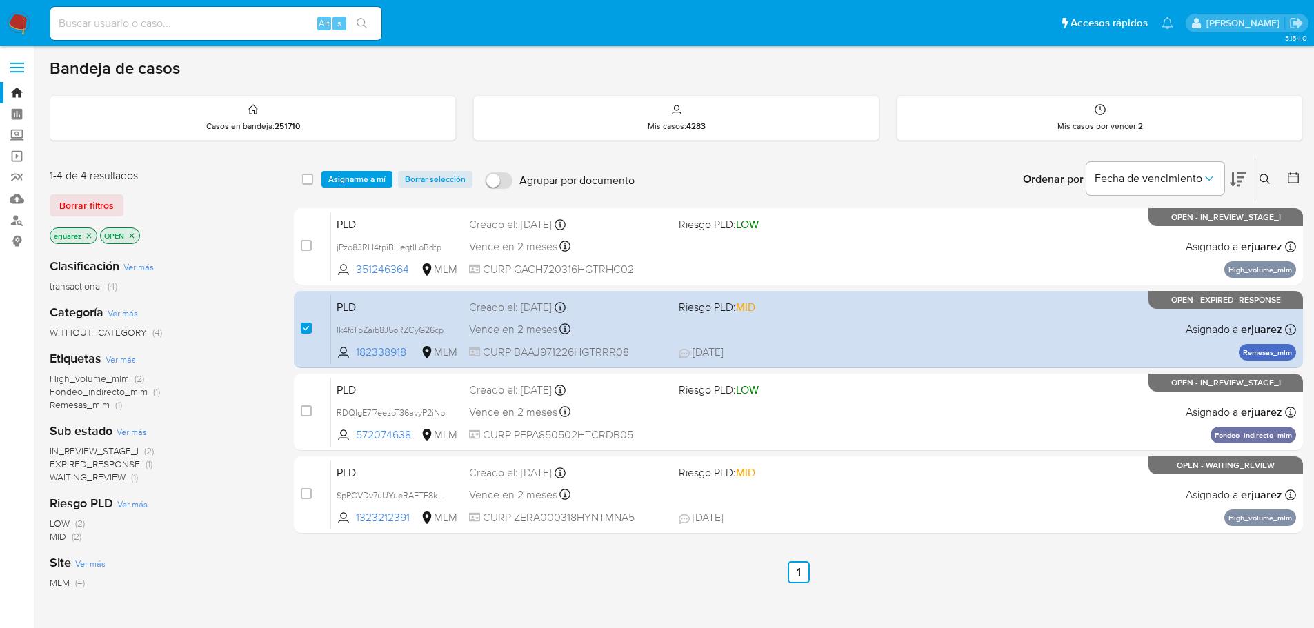
click at [369, 181] on span "Asignarme a mí" at bounding box center [356, 179] width 57 height 14
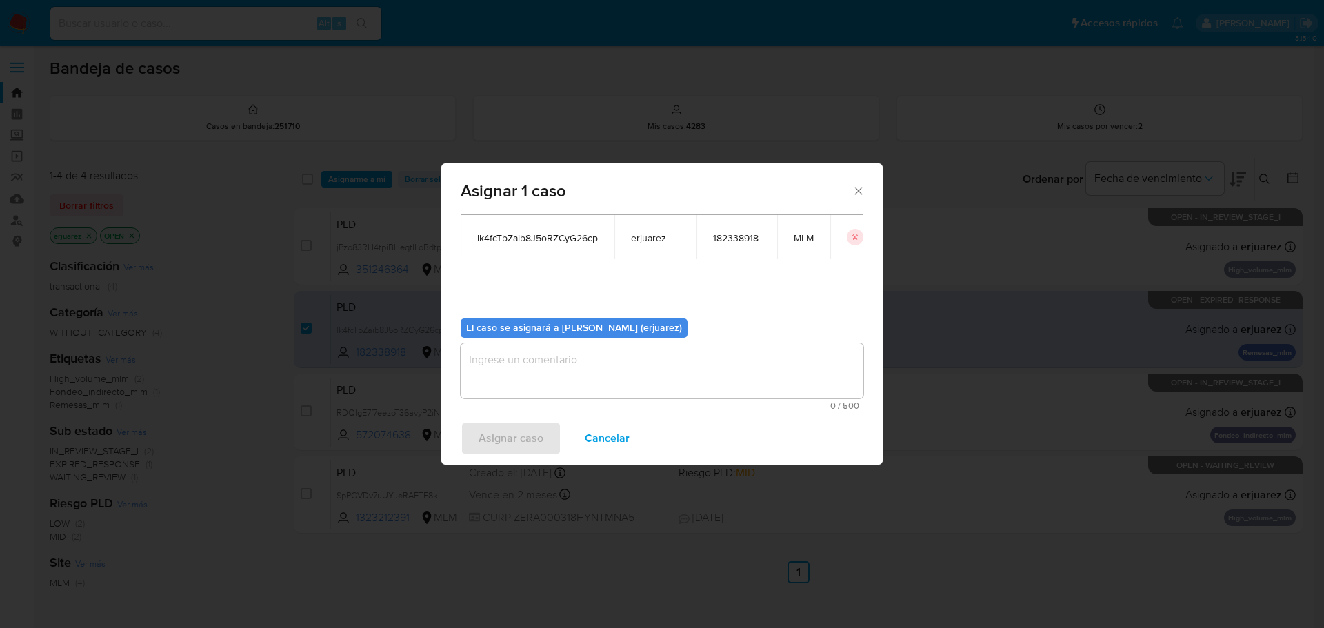
click at [517, 378] on textarea "assign-modal" at bounding box center [662, 370] width 403 height 55
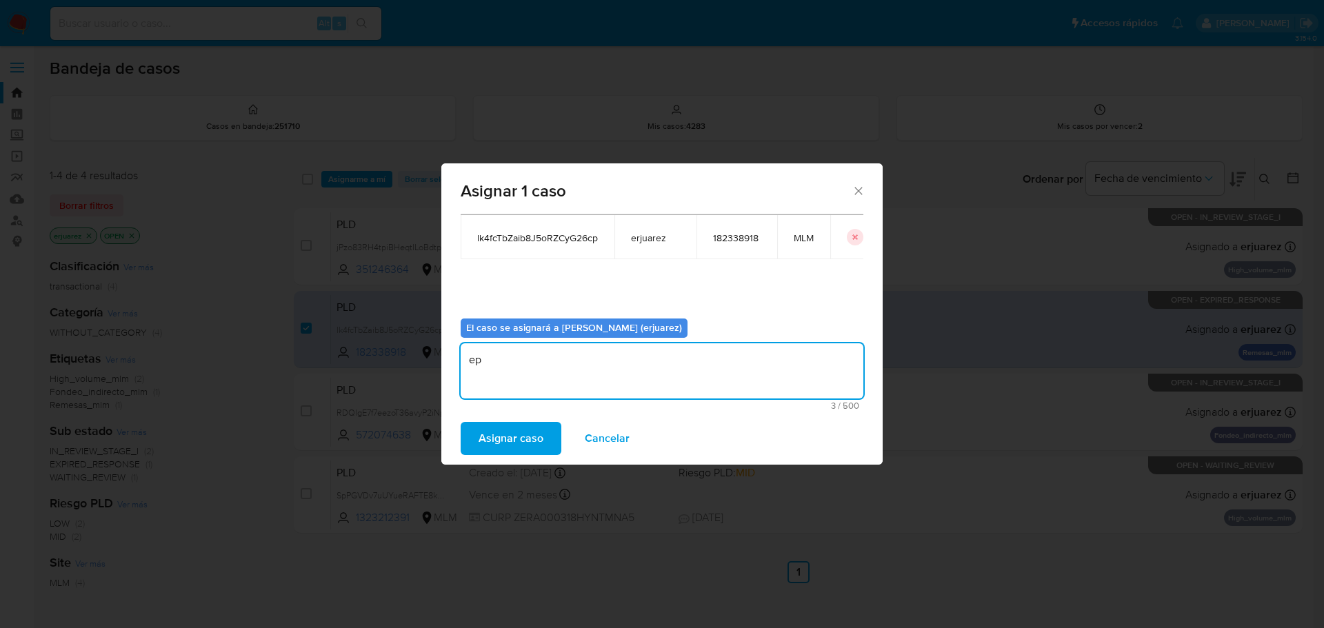
type textarea "e"
type textarea "EPJU"
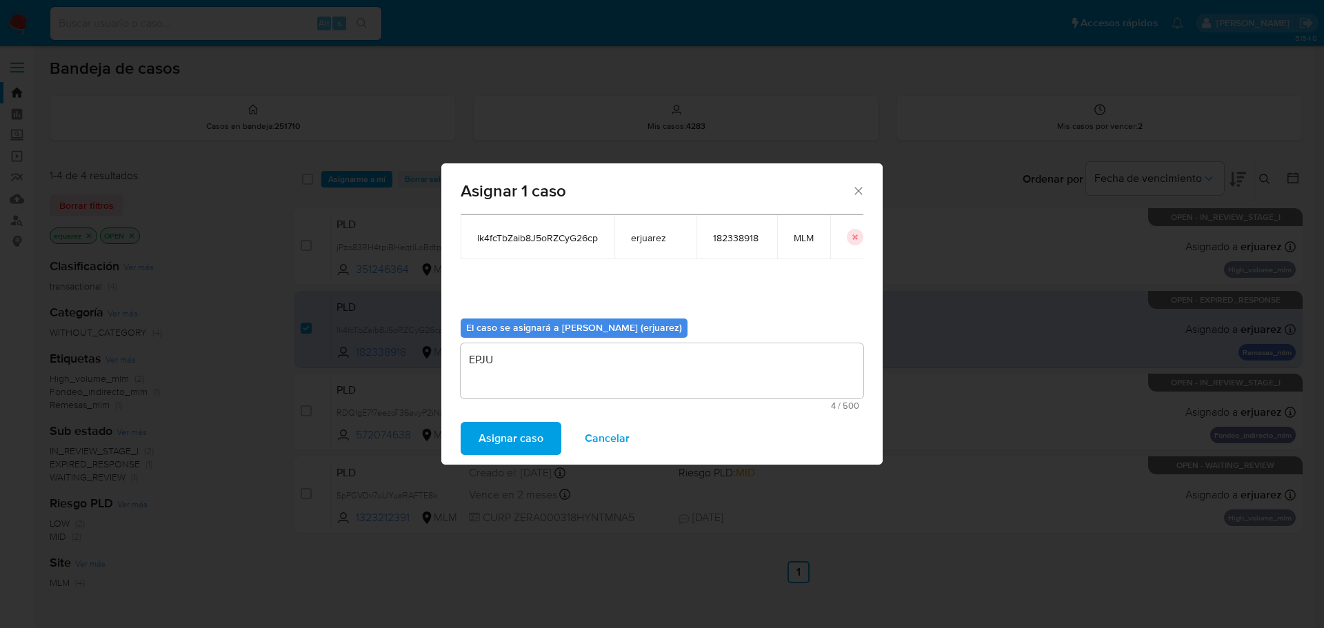
click at [515, 439] on span "Asignar caso" at bounding box center [511, 438] width 65 height 30
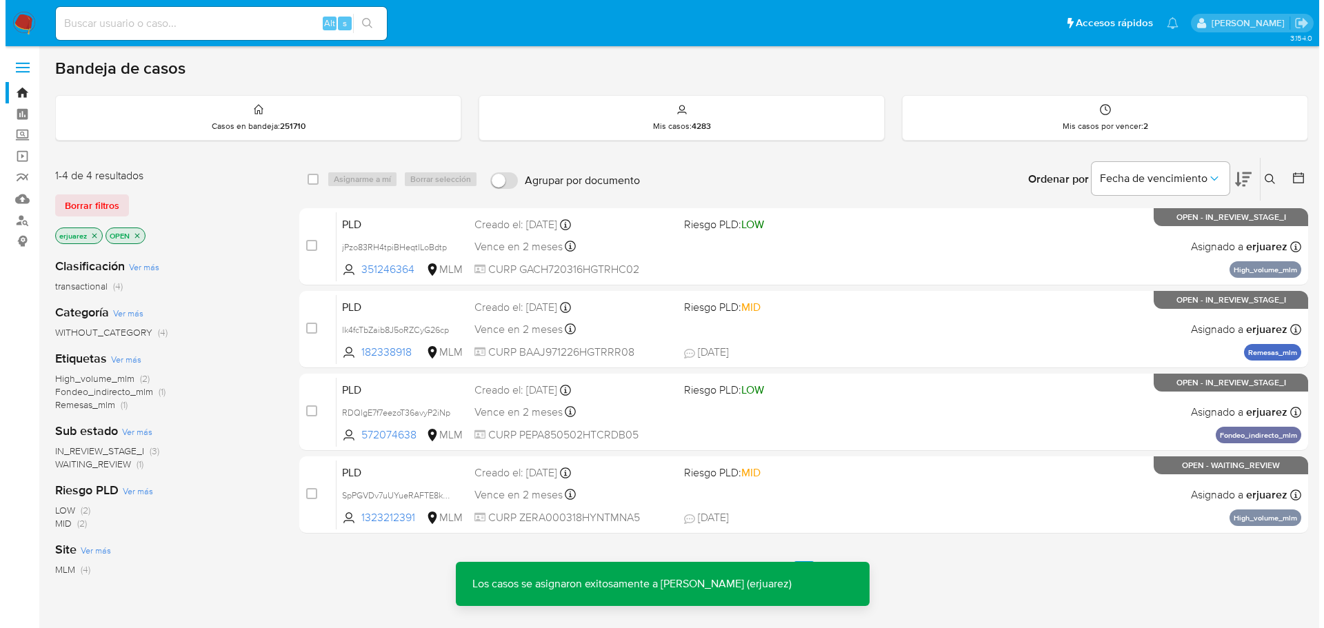
scroll to position [69, 0]
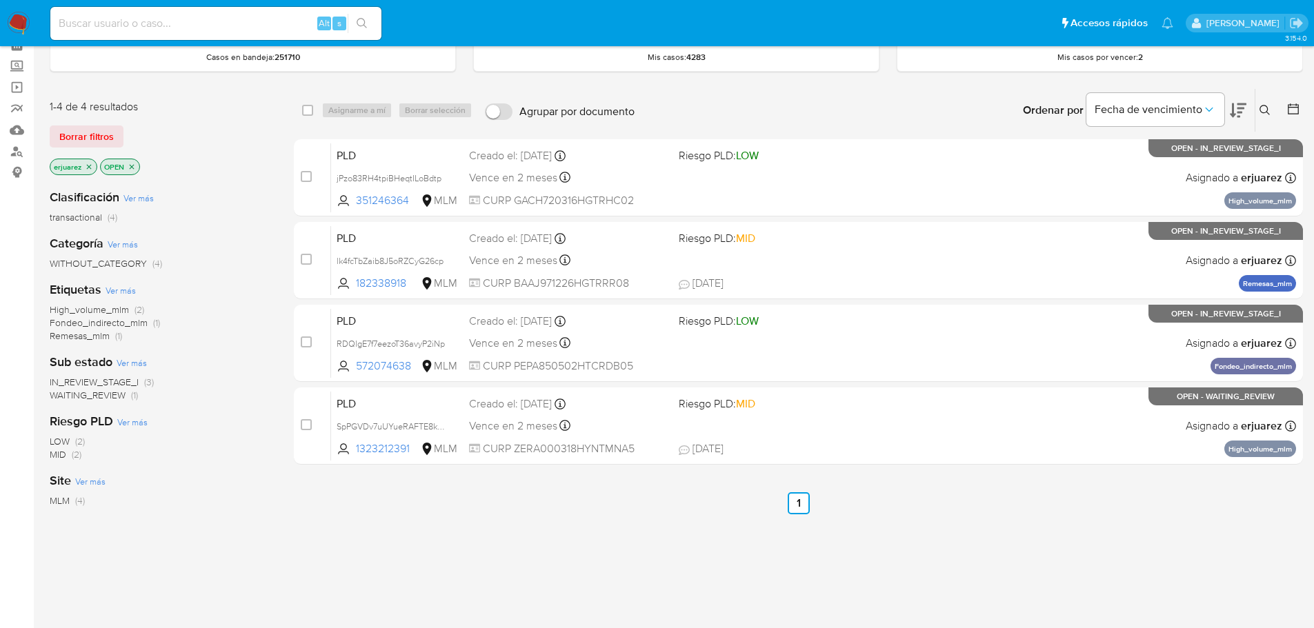
drag, startPoint x: 90, startPoint y: 165, endPoint x: 285, endPoint y: 161, distance: 195.2
click at [90, 164] on icon "close-filter" at bounding box center [89, 167] width 8 height 8
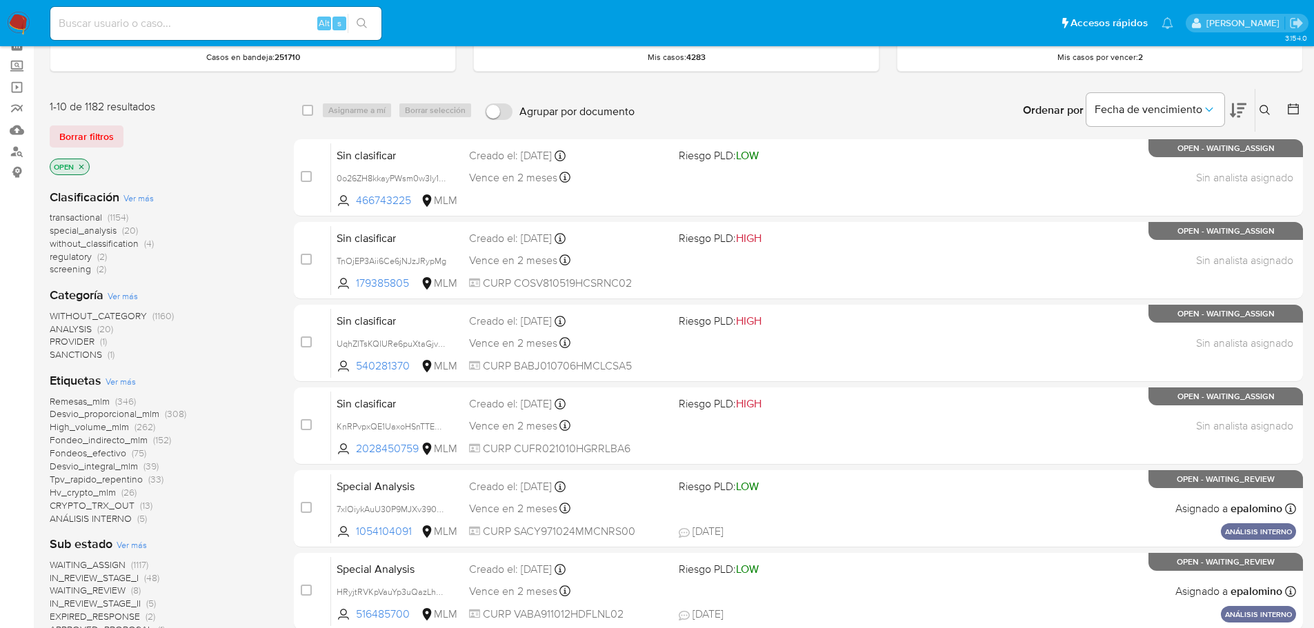
click at [1062, 105] on icon at bounding box center [1264, 110] width 11 height 11
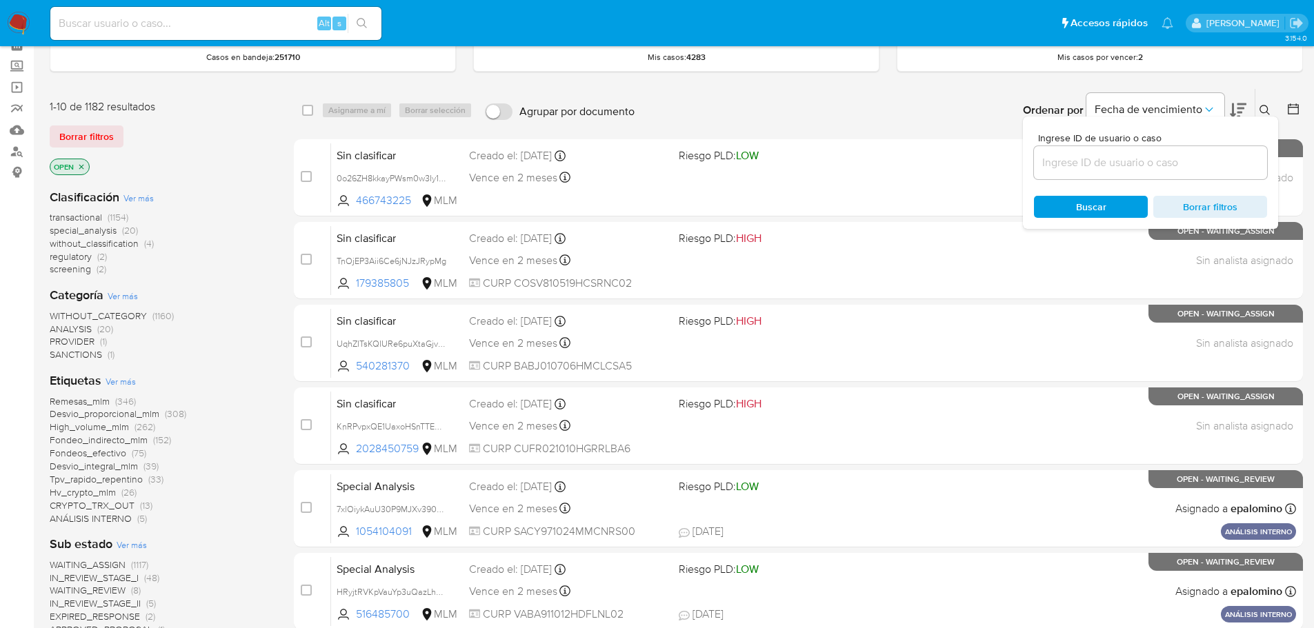
click at [1062, 167] on input at bounding box center [1150, 163] width 233 height 18
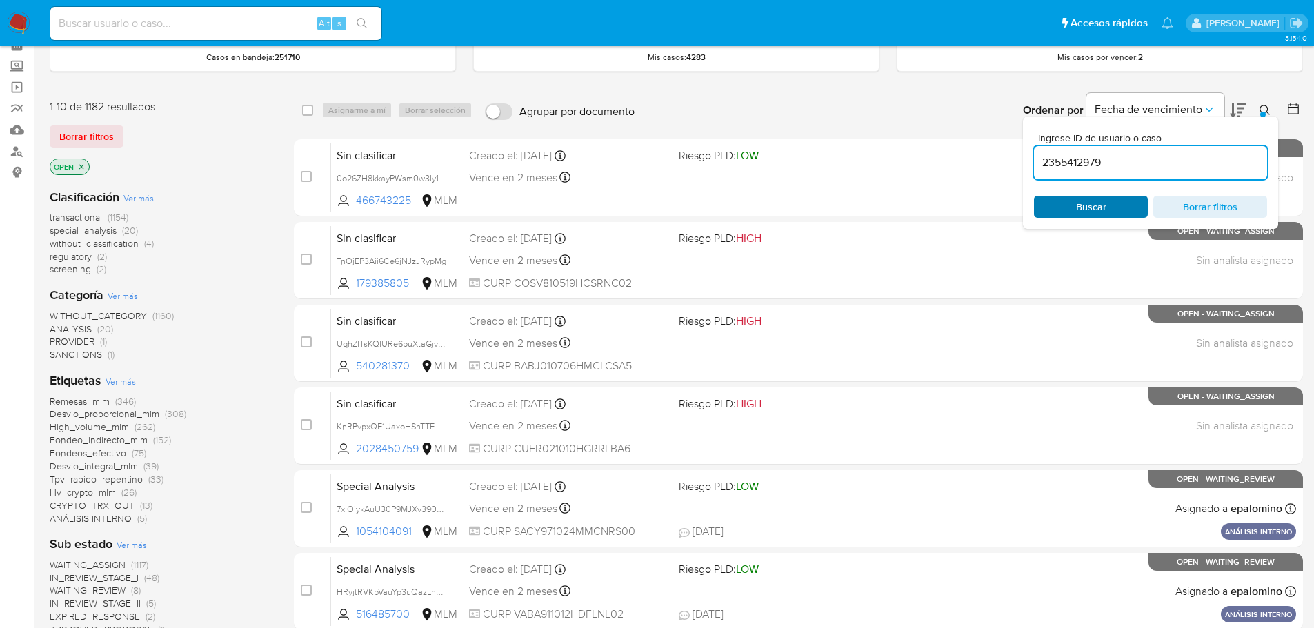
type input "2355412979"
click at [1056, 216] on span "Buscar" at bounding box center [1090, 206] width 94 height 19
click at [1062, 208] on span "Buscar" at bounding box center [1090, 206] width 94 height 19
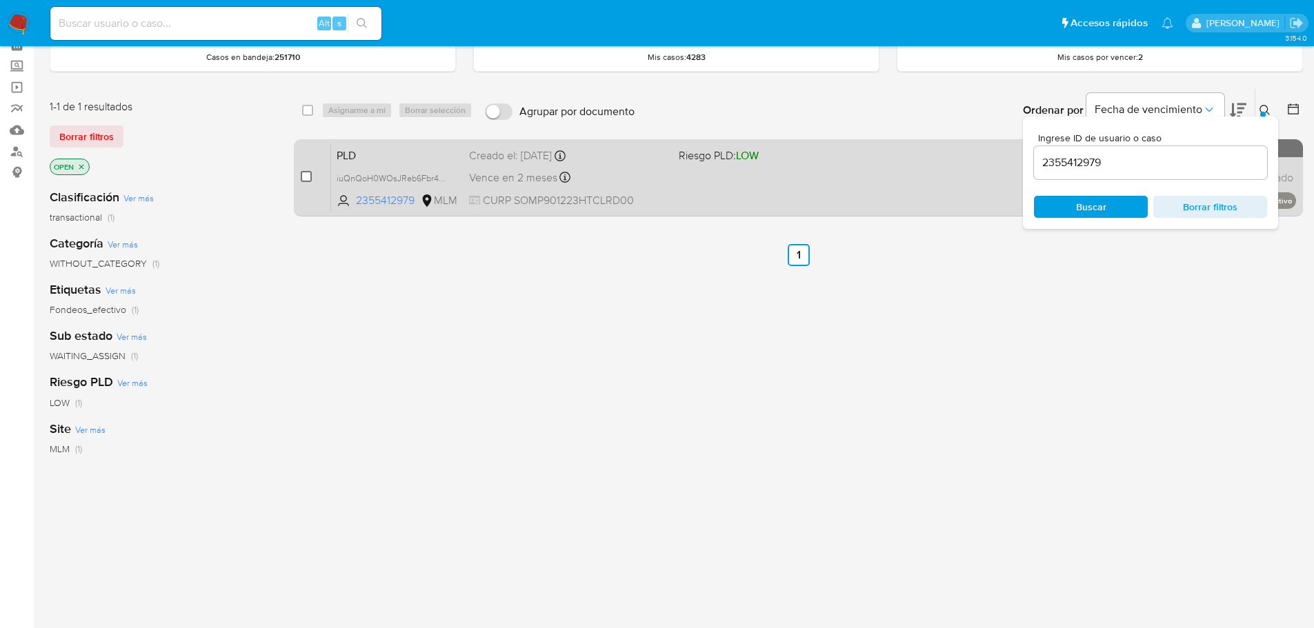
click at [303, 174] on input "checkbox" at bounding box center [306, 176] width 11 height 11
checkbox input "true"
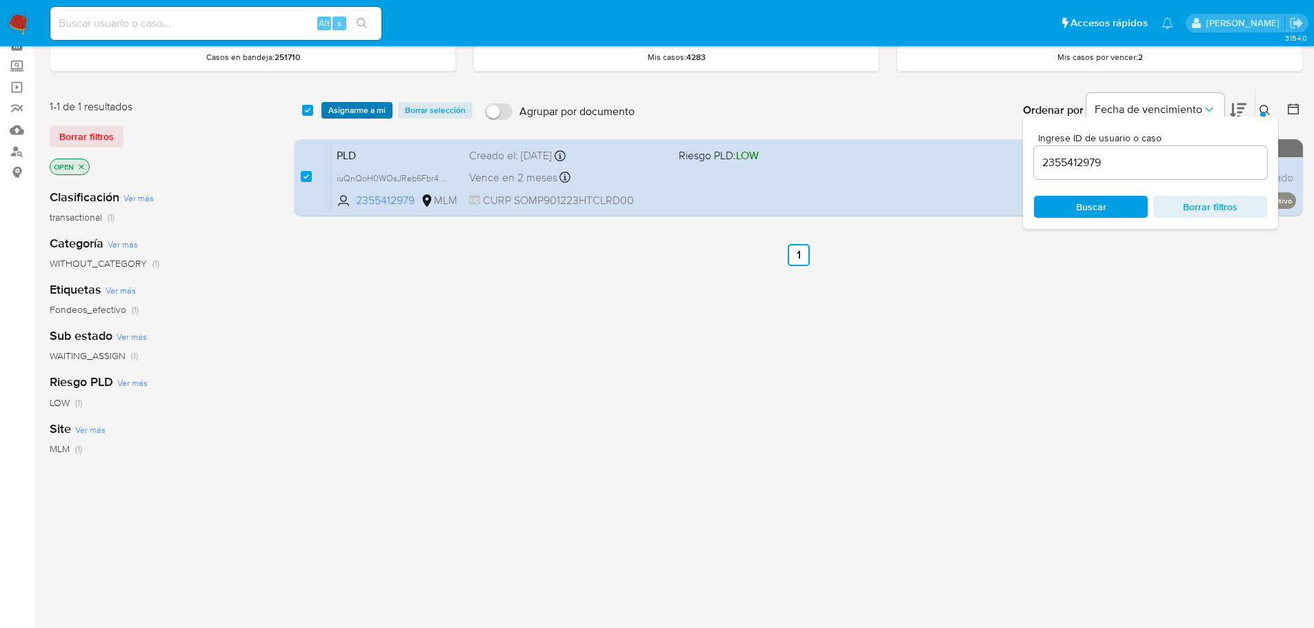
click at [359, 106] on span "Asignarme a mí" at bounding box center [356, 110] width 57 height 14
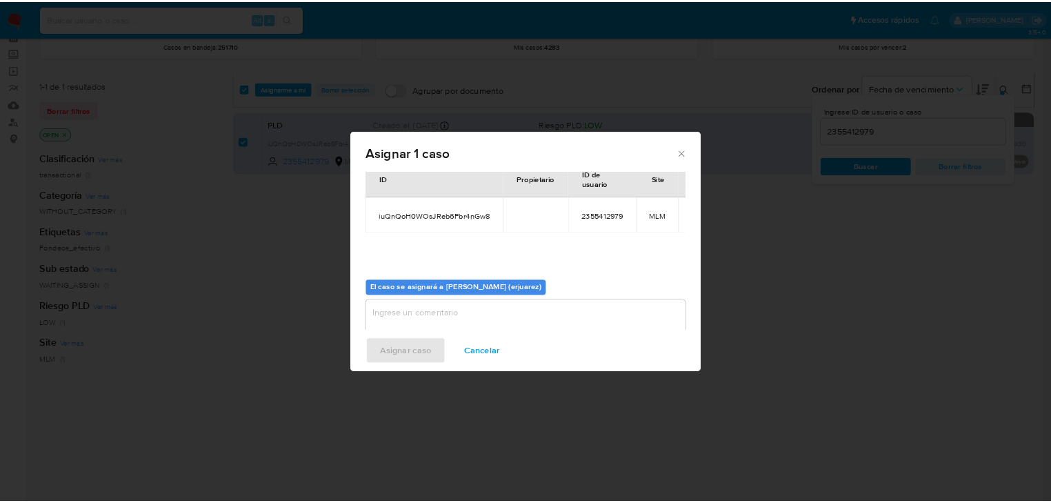
scroll to position [72, 0]
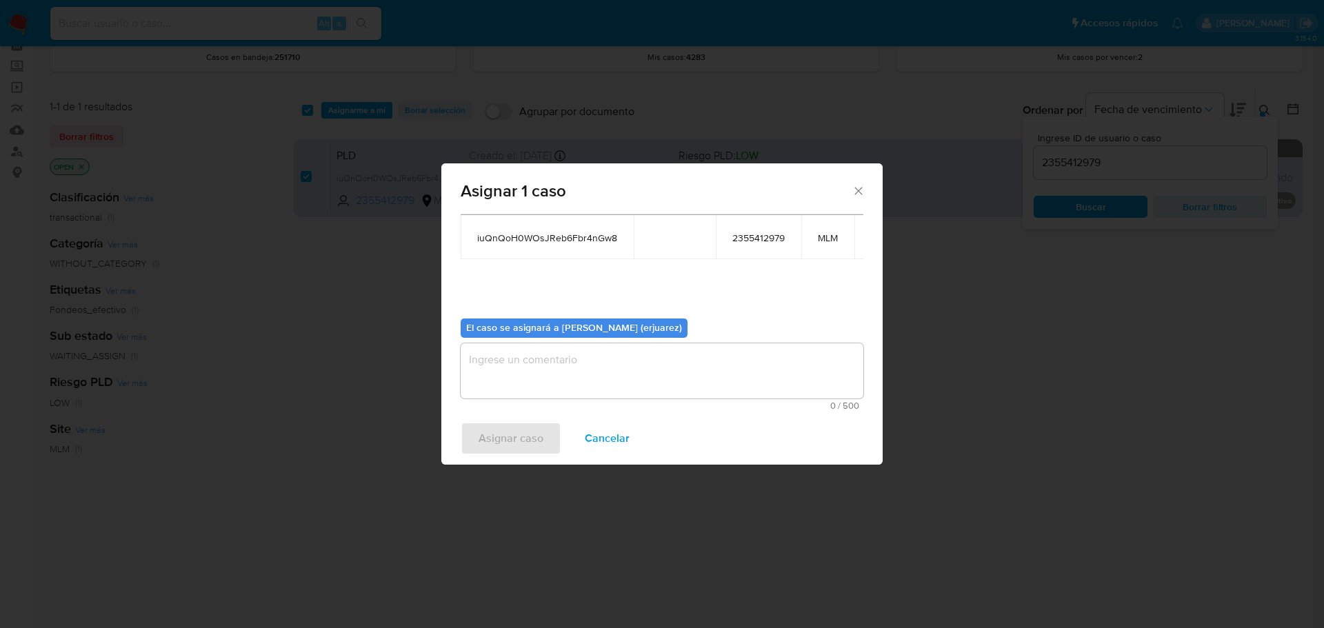
click at [552, 370] on textarea "assign-modal" at bounding box center [662, 370] width 403 height 55
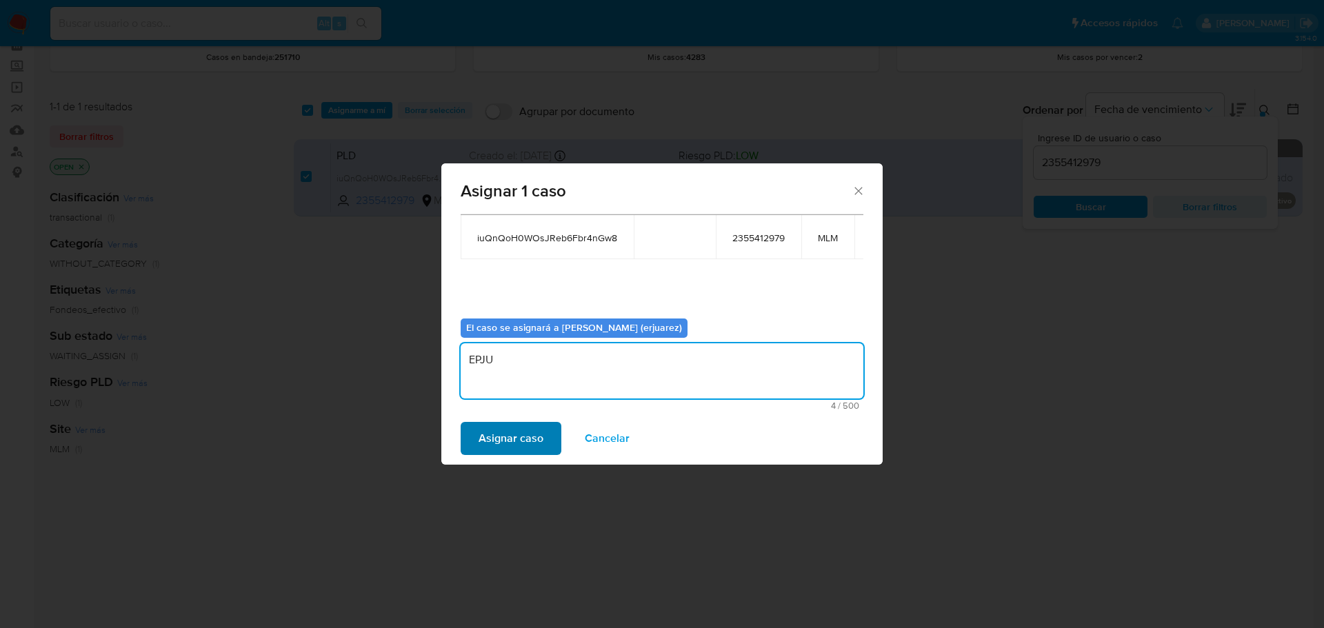
type textarea "EPJU"
click at [532, 436] on span "Asignar caso" at bounding box center [511, 438] width 65 height 30
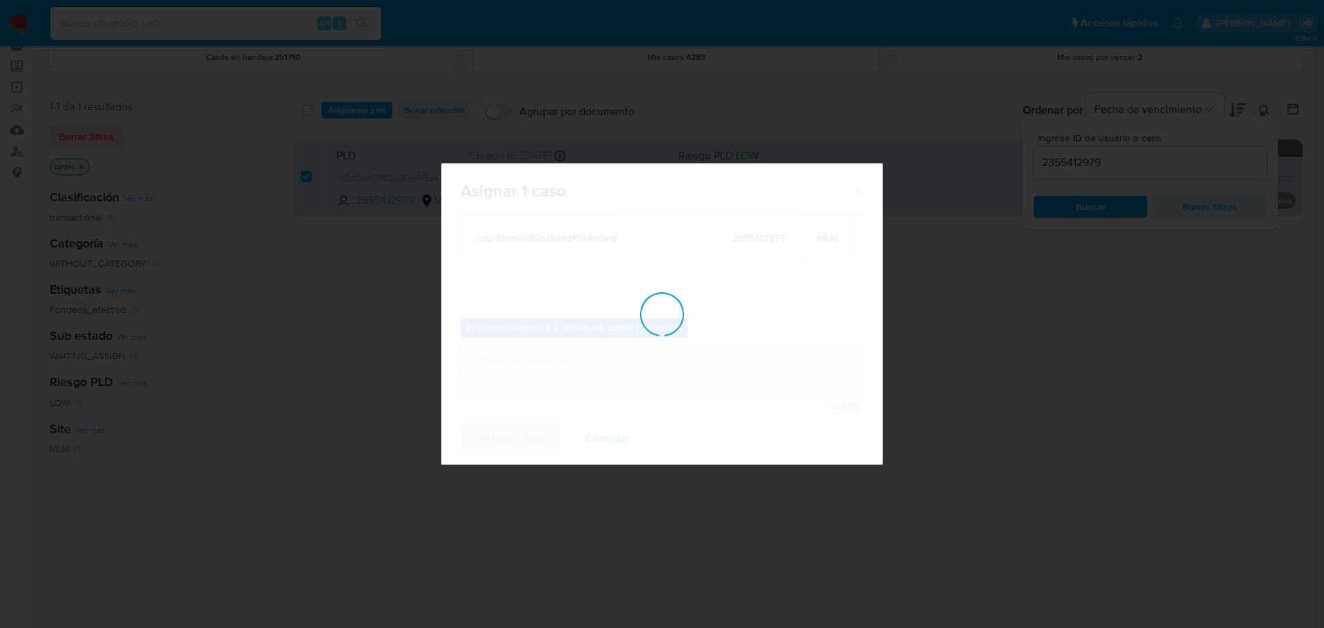
checkbox input "false"
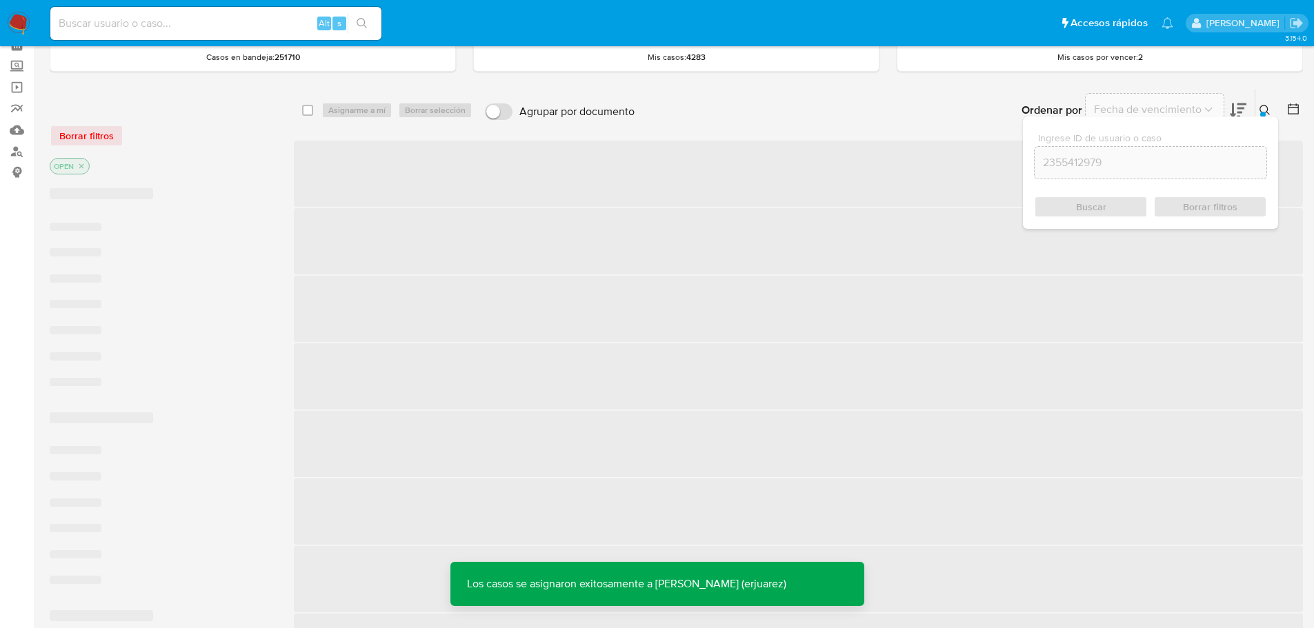
click at [363, 172] on span "‌" at bounding box center [798, 174] width 1009 height 66
click at [553, 188] on span "‌" at bounding box center [798, 174] width 1009 height 66
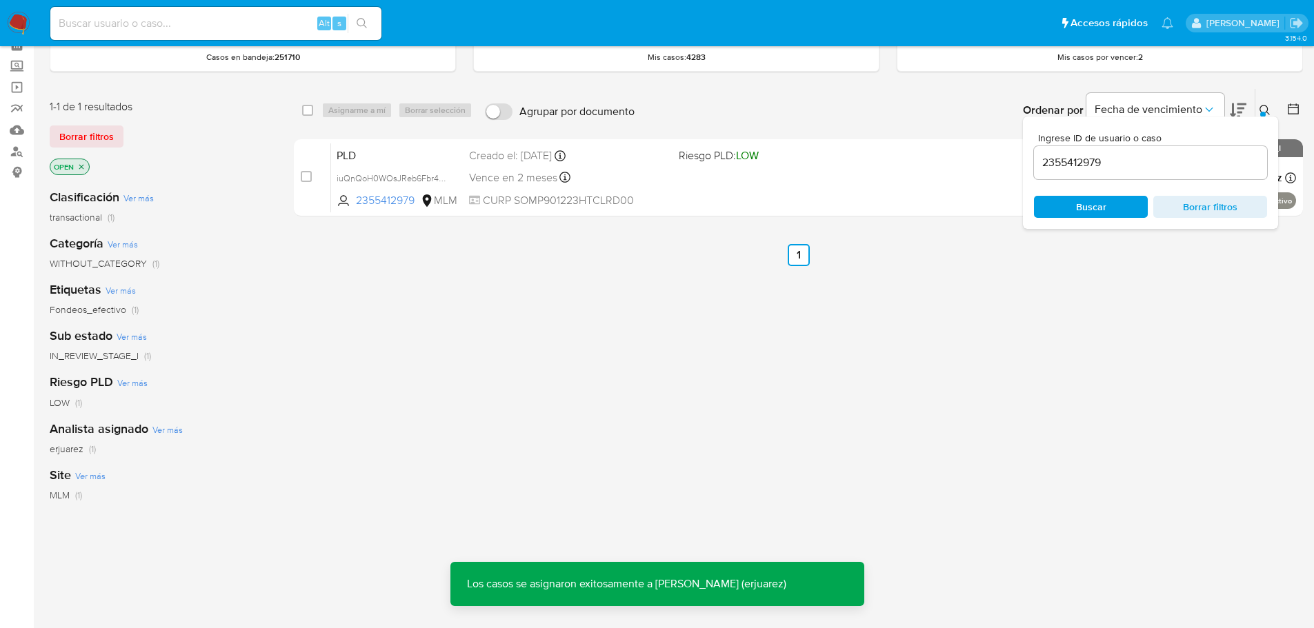
click at [553, 188] on div "PLD iuQnQoH0WOsJReb6Fbr4nGw8 2355412979 MLM Riesgo PLD: LOW Creado el: 12/08/20…" at bounding box center [813, 178] width 965 height 70
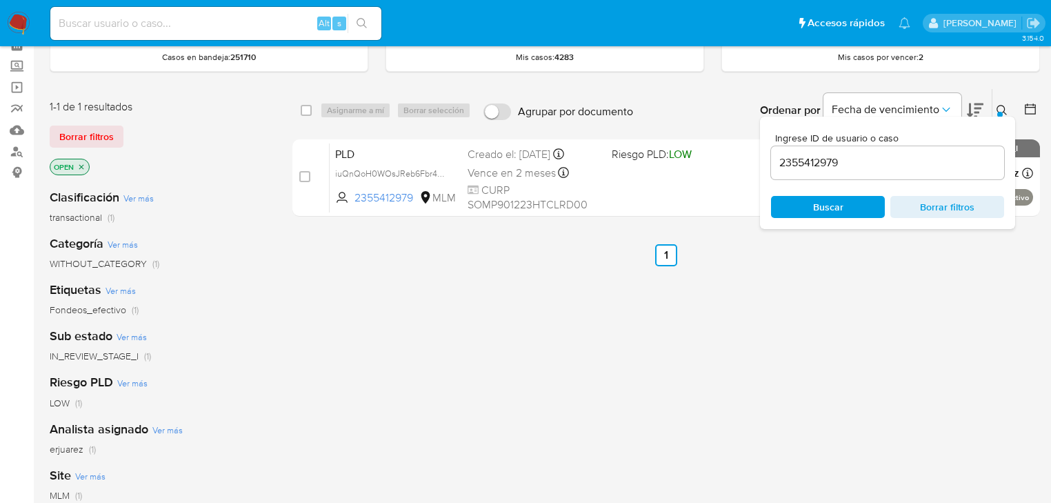
drag, startPoint x: 110, startPoint y: 19, endPoint x: 155, endPoint y: 28, distance: 45.7
click at [110, 20] on input at bounding box center [215, 23] width 331 height 18
paste input "2354122824"
type input "2354122824"
click at [361, 23] on icon "search-icon" at bounding box center [362, 23] width 11 height 11
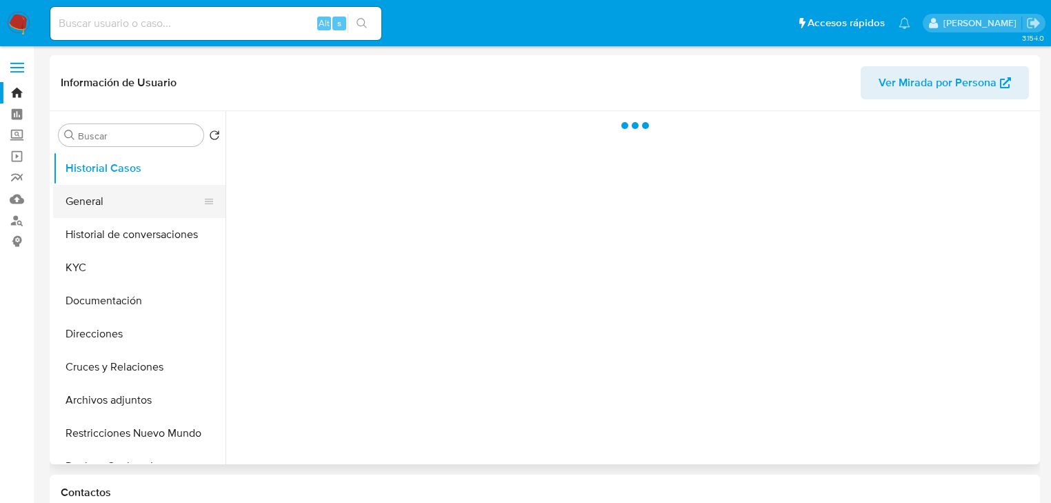
drag, startPoint x: 83, startPoint y: 210, endPoint x: 111, endPoint y: 205, distance: 28.6
click at [83, 210] on button "General" at bounding box center [133, 201] width 161 height 33
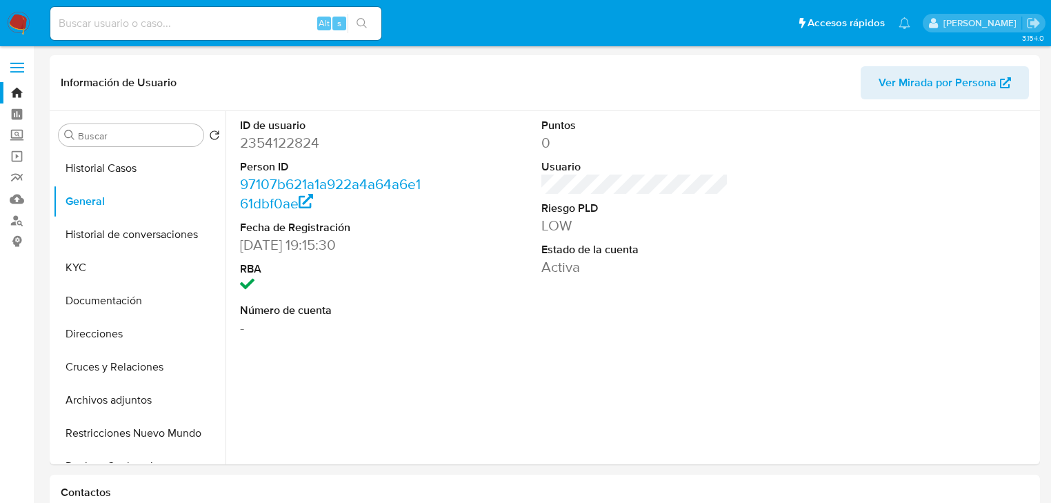
select select "10"
click at [122, 12] on div "Alt s" at bounding box center [215, 23] width 331 height 33
click at [165, 26] on input at bounding box center [215, 23] width 331 height 18
paste input "2034704961"
type input "2034704961"
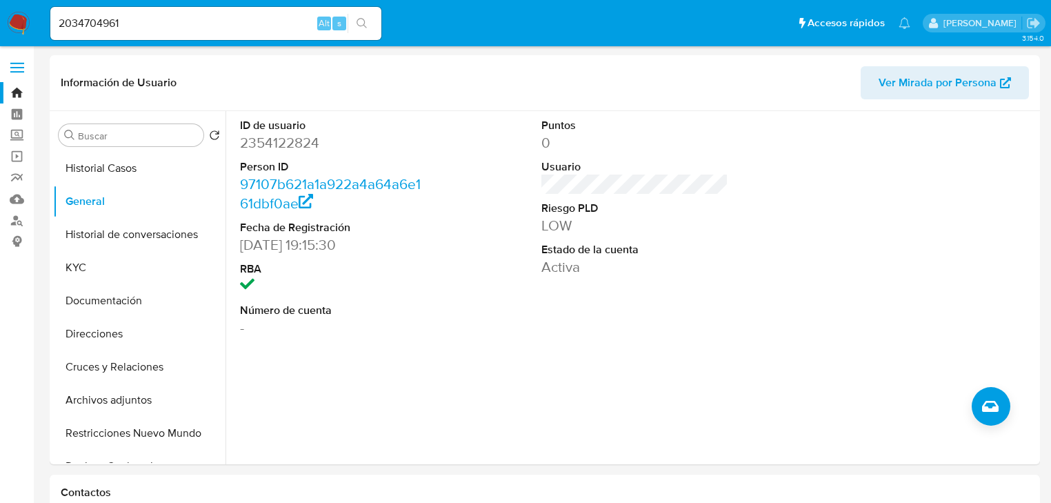
click at [375, 22] on button "search-icon" at bounding box center [362, 23] width 28 height 19
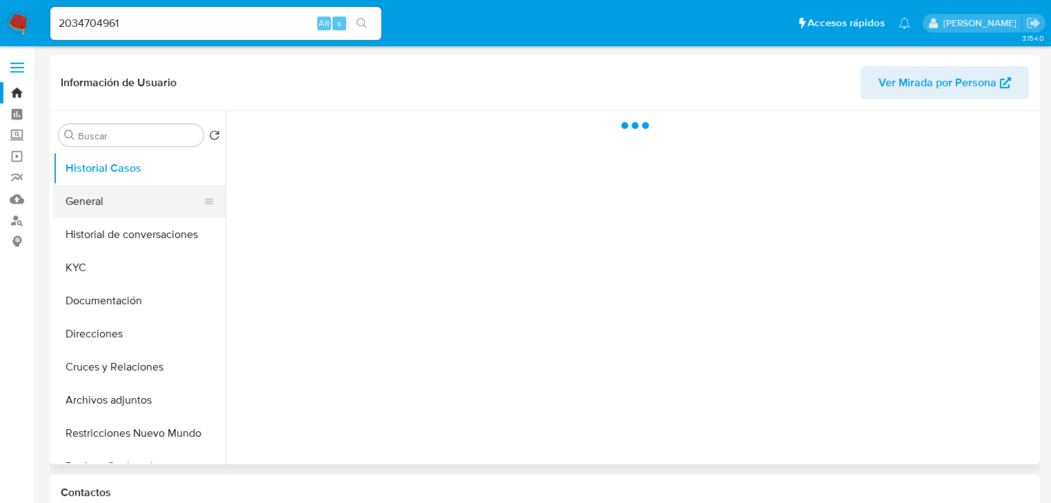
click at [112, 192] on button "General" at bounding box center [133, 201] width 161 height 33
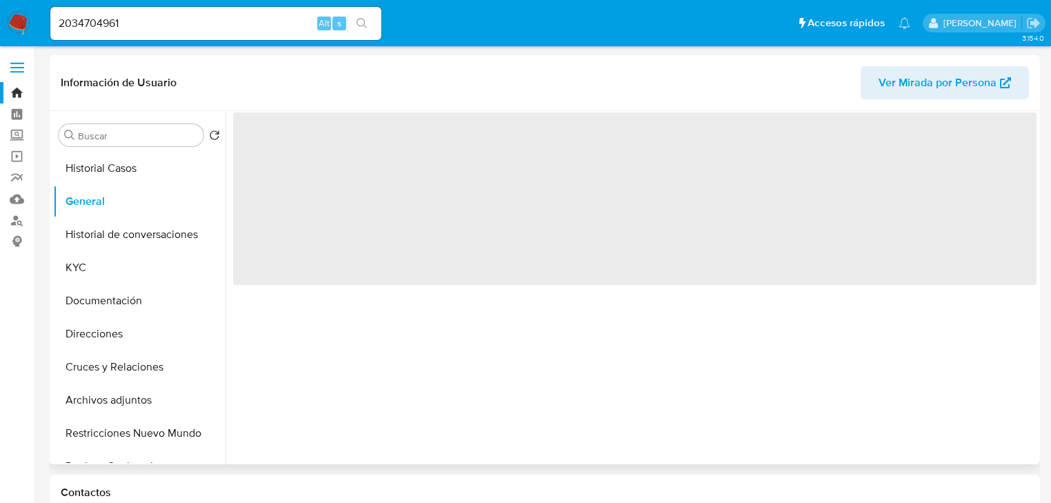
select select "10"
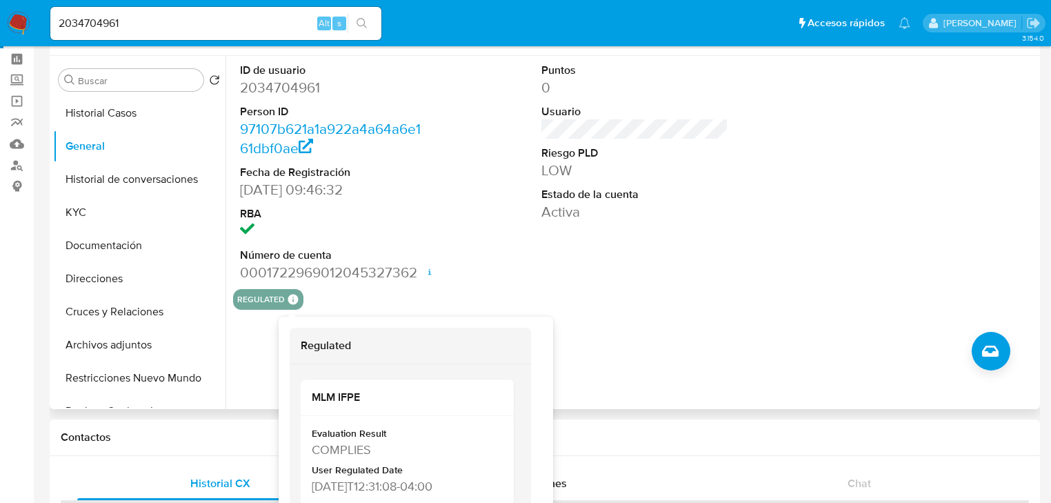
scroll to position [110, 0]
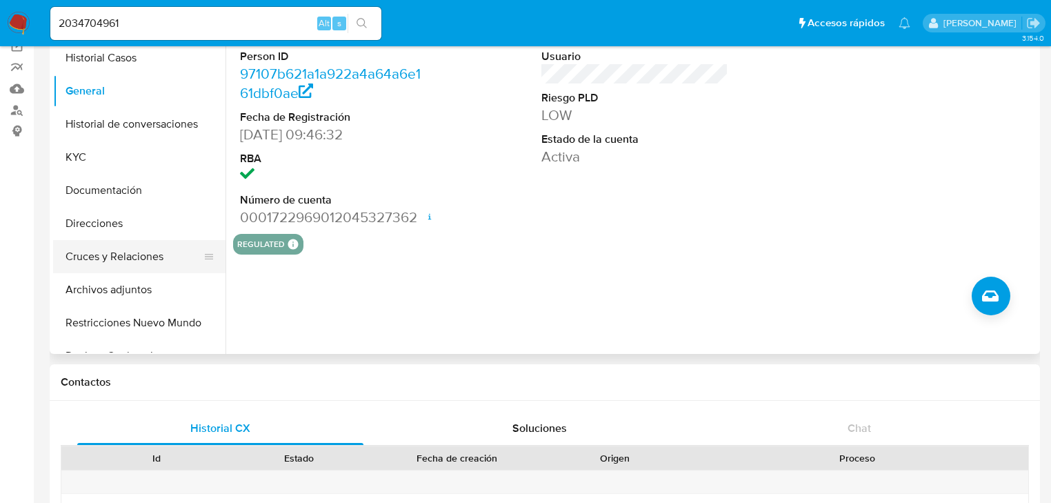
drag, startPoint x: 119, startPoint y: 258, endPoint x: 283, endPoint y: 218, distance: 168.9
click at [119, 257] on button "Cruces y Relaciones" at bounding box center [139, 256] width 172 height 33
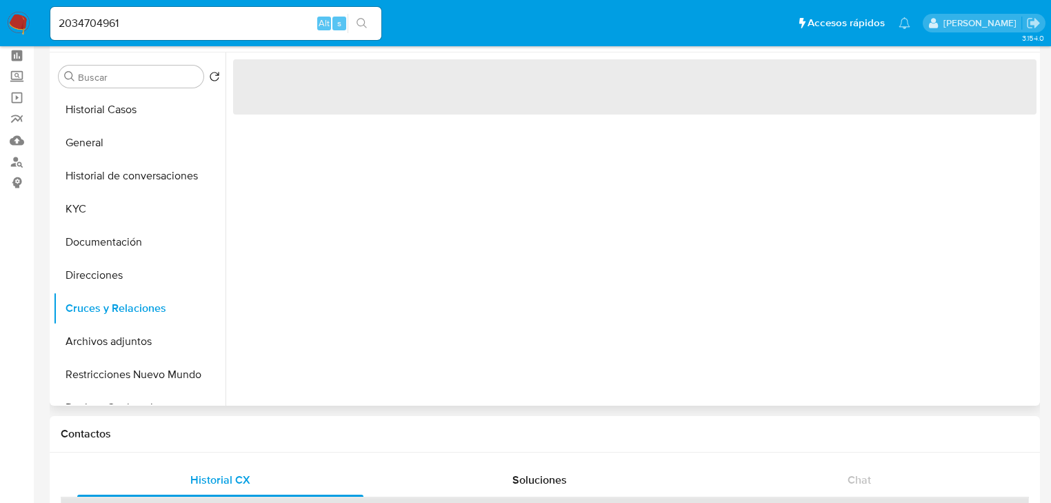
scroll to position [0, 0]
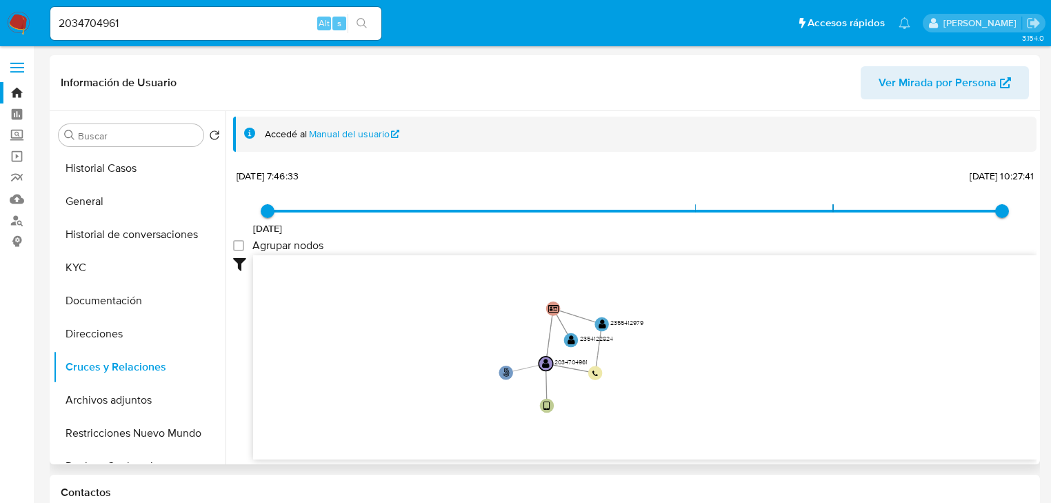
drag, startPoint x: 486, startPoint y: 319, endPoint x: 470, endPoint y: 354, distance: 39.5
click at [470, 354] on icon "phone-03971de1d66e0b48588c924cd73bffb6  user-2034704961  2034704961 person-97…" at bounding box center [644, 355] width 783 height 200
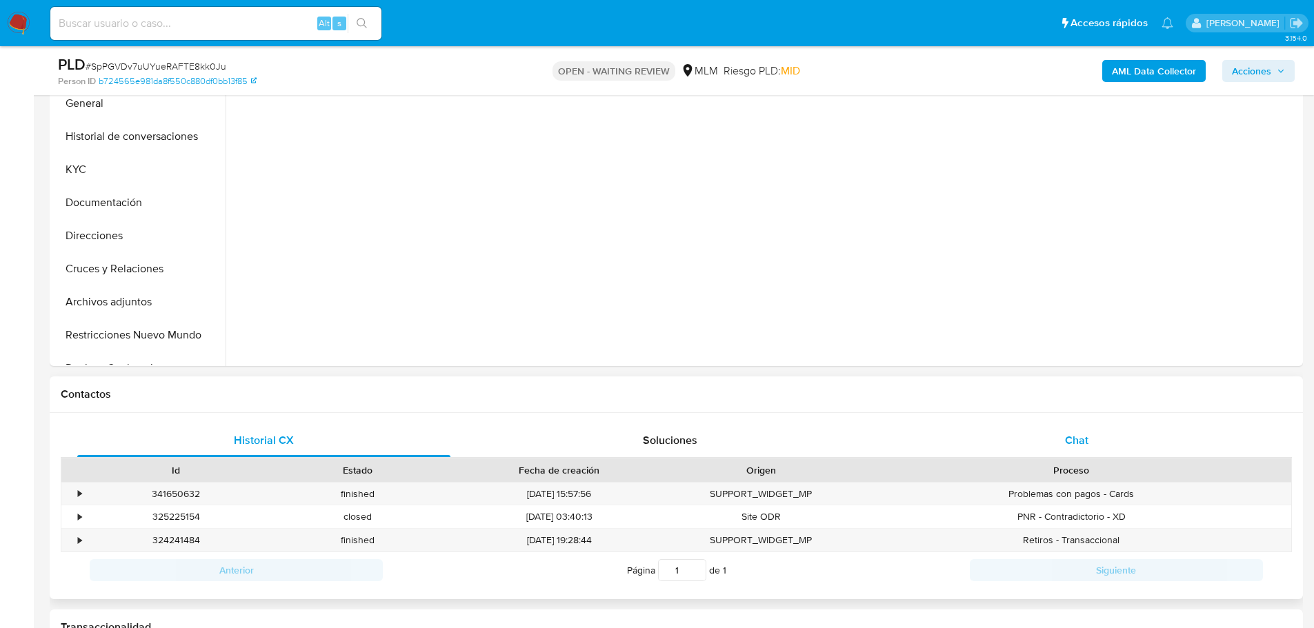
click at [1063, 439] on div "Chat" at bounding box center [1076, 440] width 373 height 33
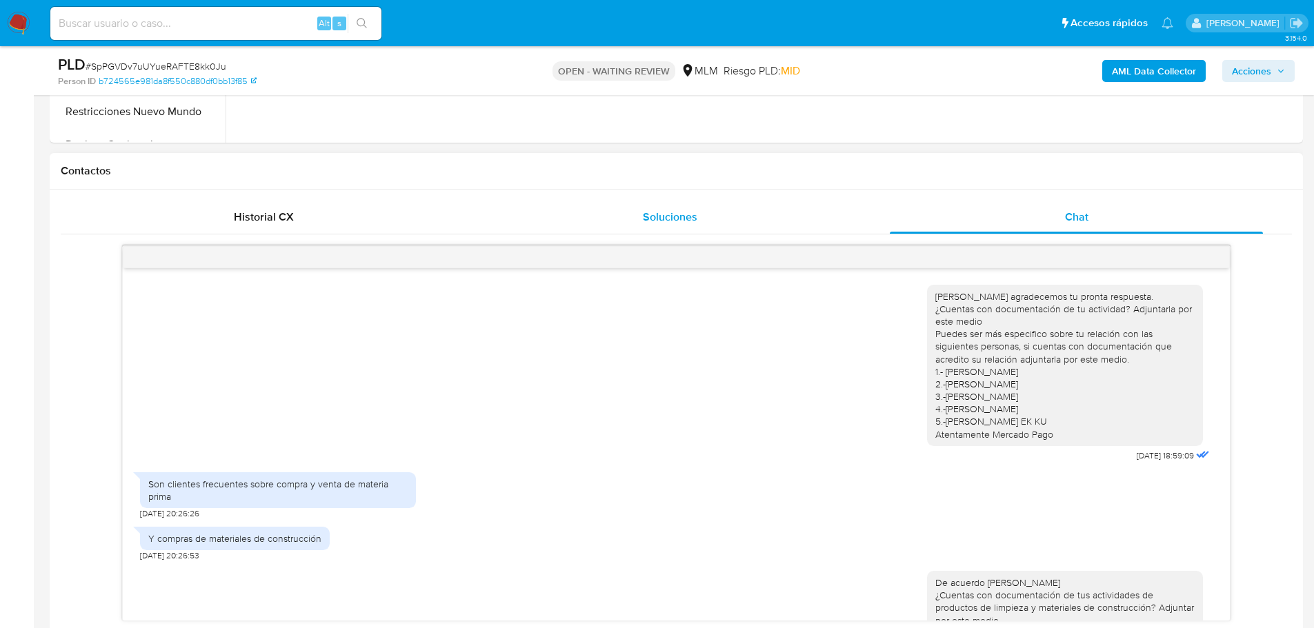
scroll to position [690, 0]
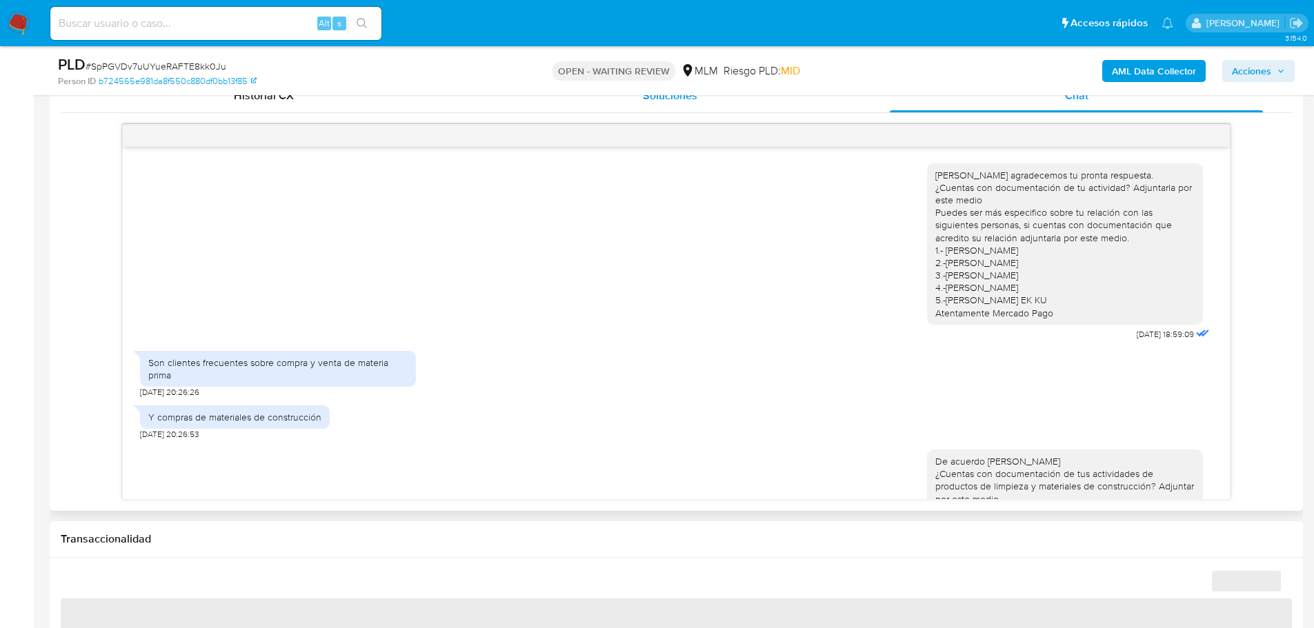
select select "10"
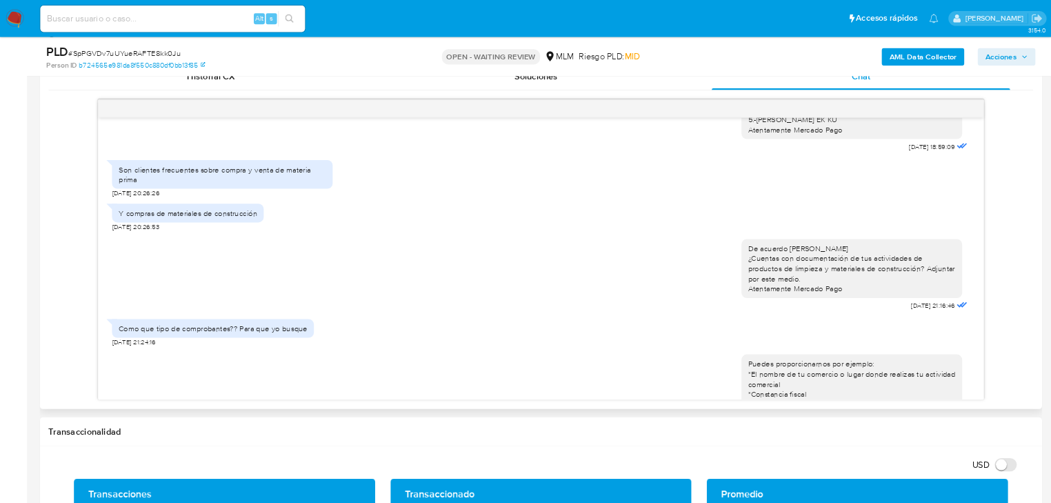
scroll to position [0, 0]
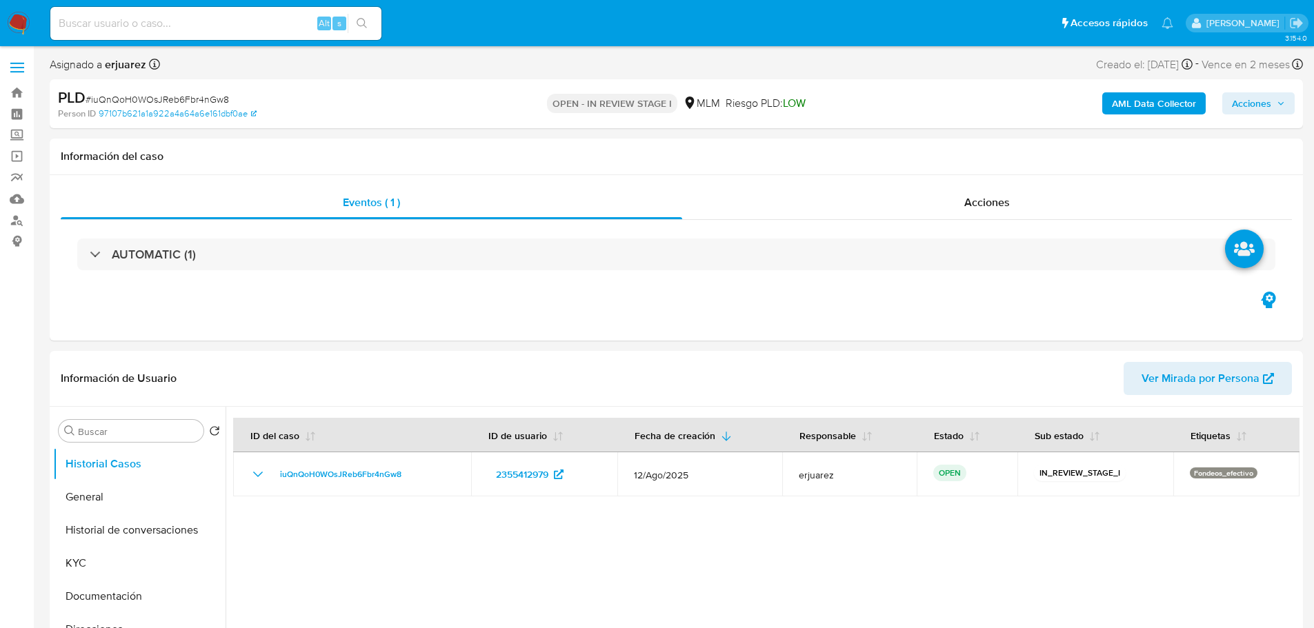
select select "10"
click at [396, 317] on div "Eventos ( 1 ) Acciones AUTOMATIC (1)" at bounding box center [676, 257] width 1253 height 165
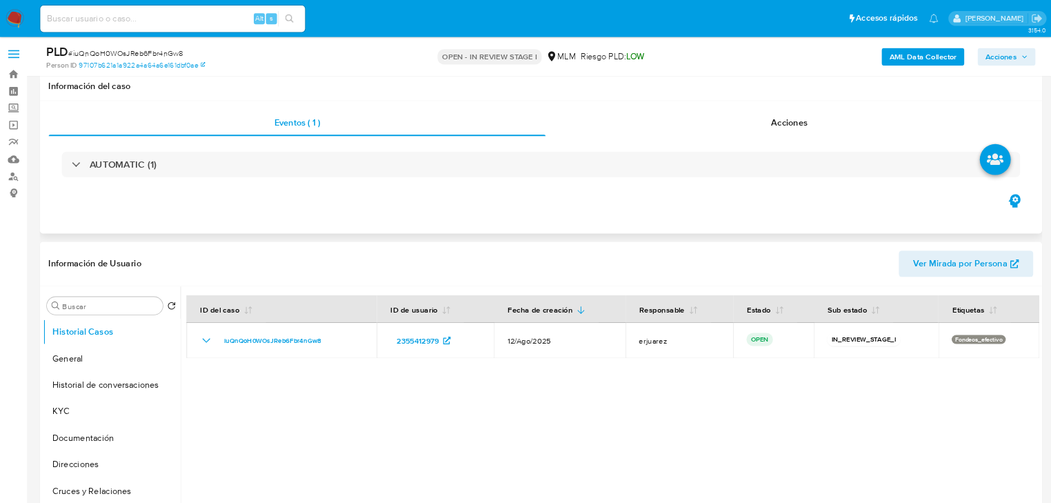
scroll to position [276, 0]
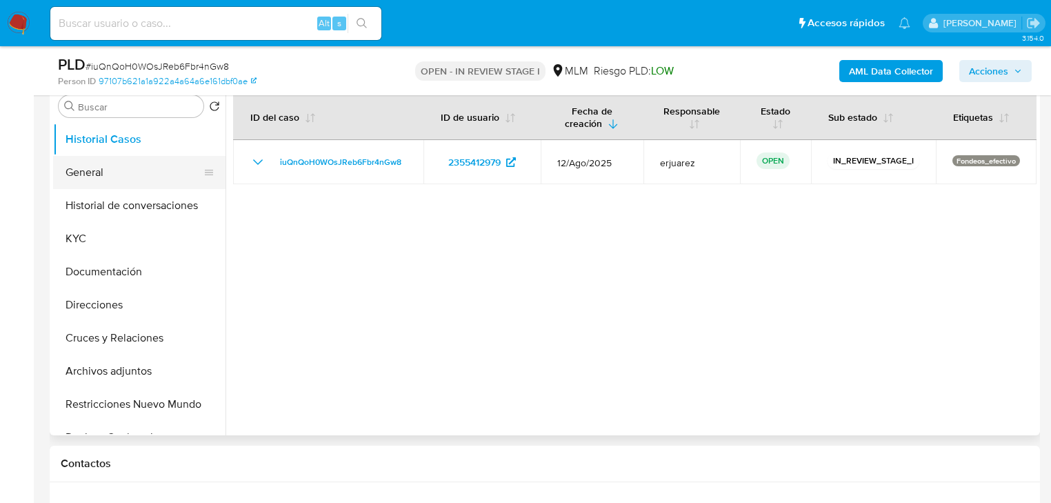
click at [118, 179] on button "General" at bounding box center [133, 172] width 161 height 33
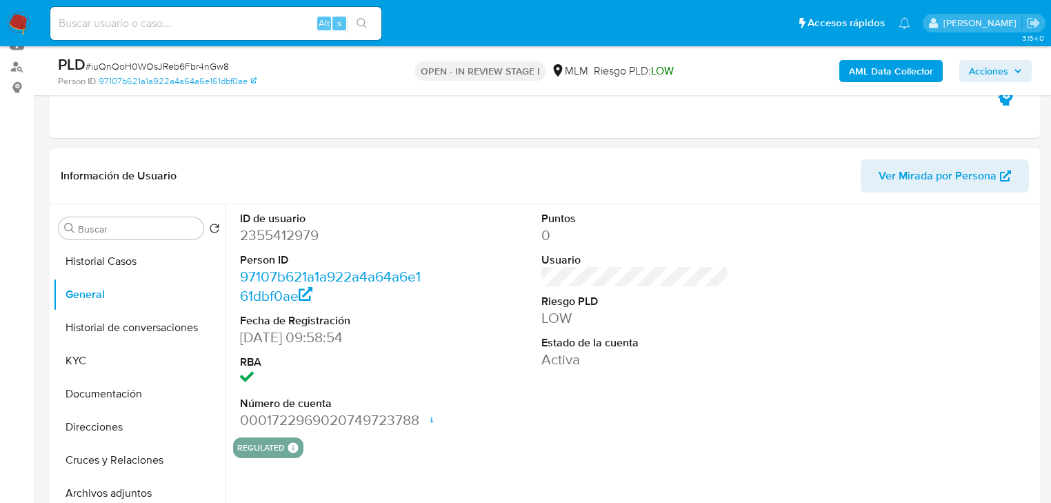
scroll to position [221, 0]
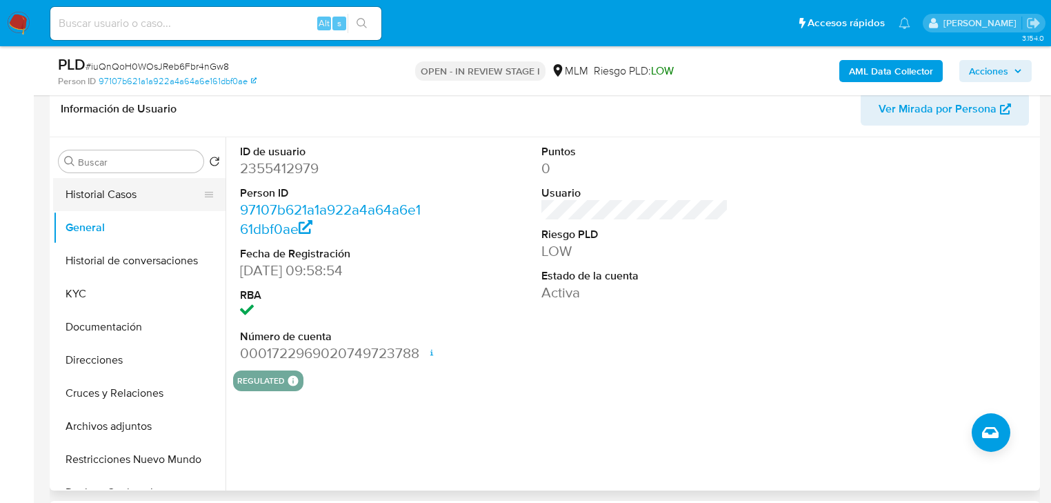
click at [110, 192] on button "Historial Casos" at bounding box center [133, 194] width 161 height 33
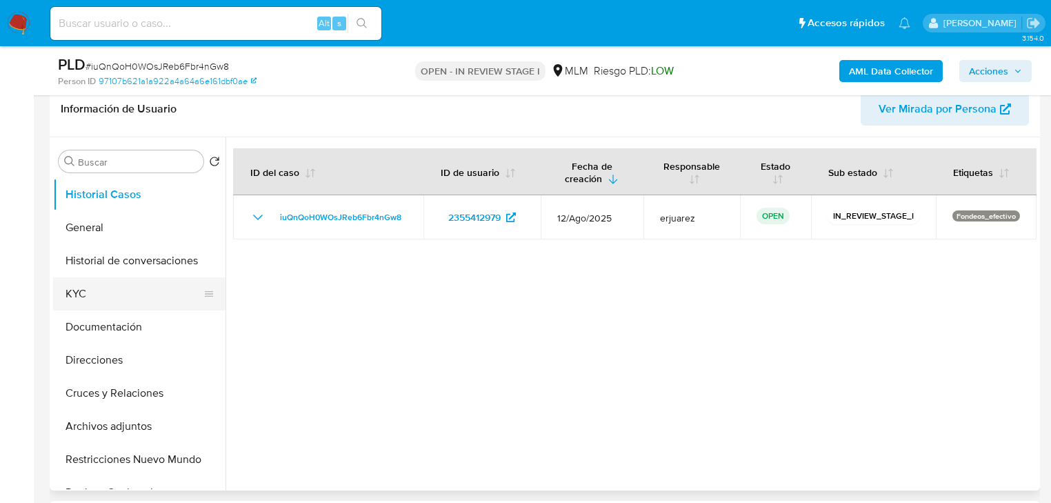
click at [100, 284] on button "KYC" at bounding box center [133, 293] width 161 height 33
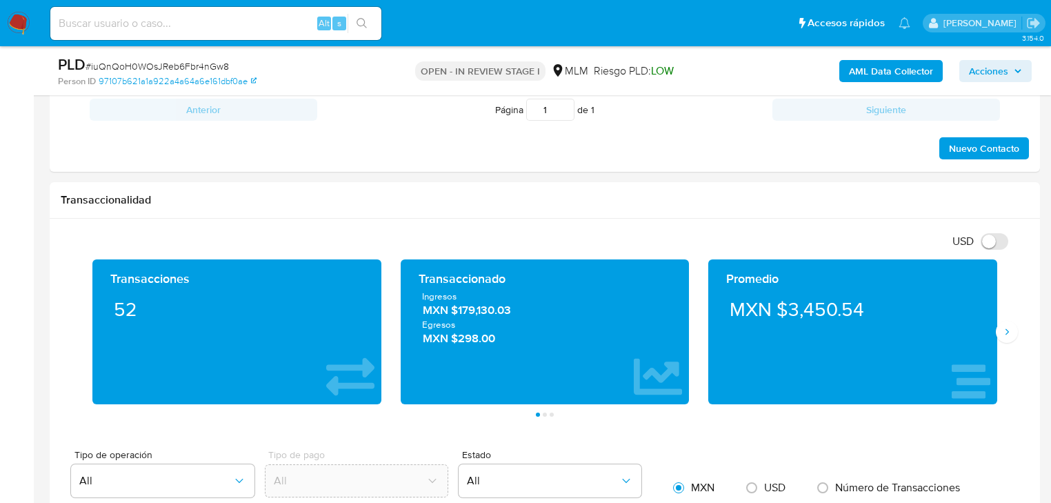
scroll to position [938, 0]
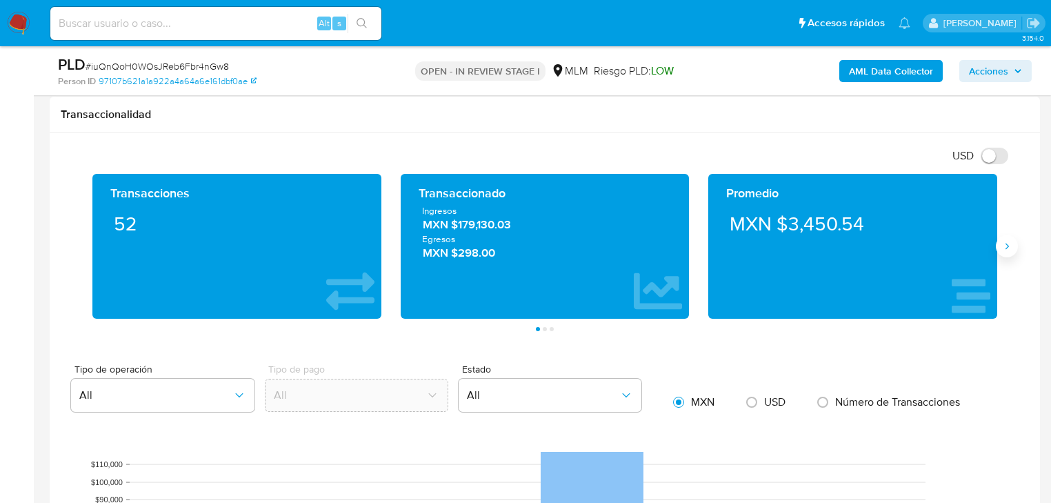
click at [1012, 242] on icon "Siguiente" at bounding box center [1006, 246] width 11 height 11
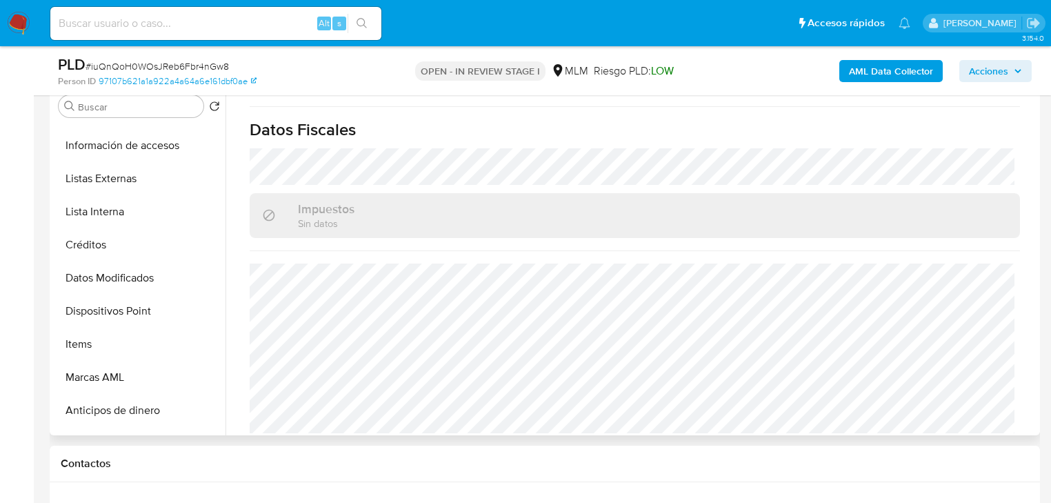
scroll to position [331, 0]
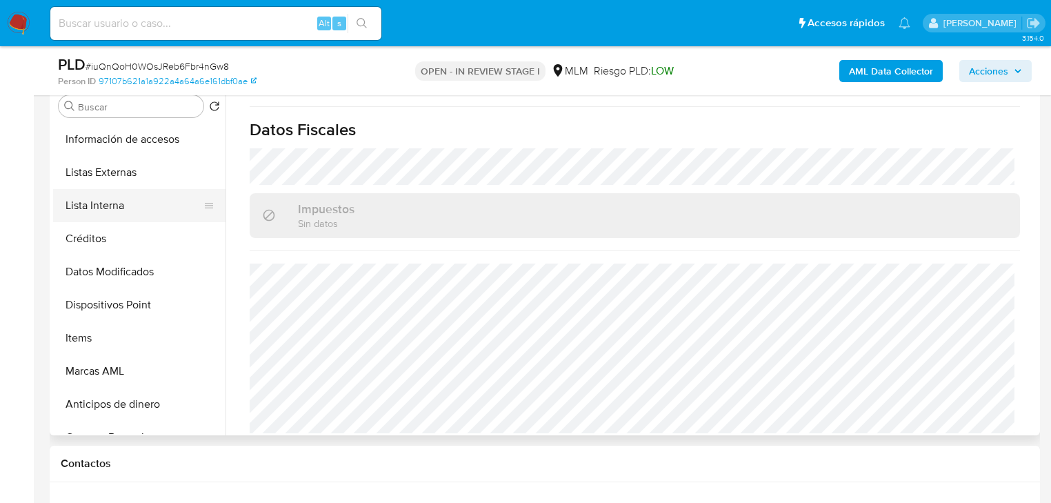
click at [130, 201] on button "Lista Interna" at bounding box center [133, 205] width 161 height 33
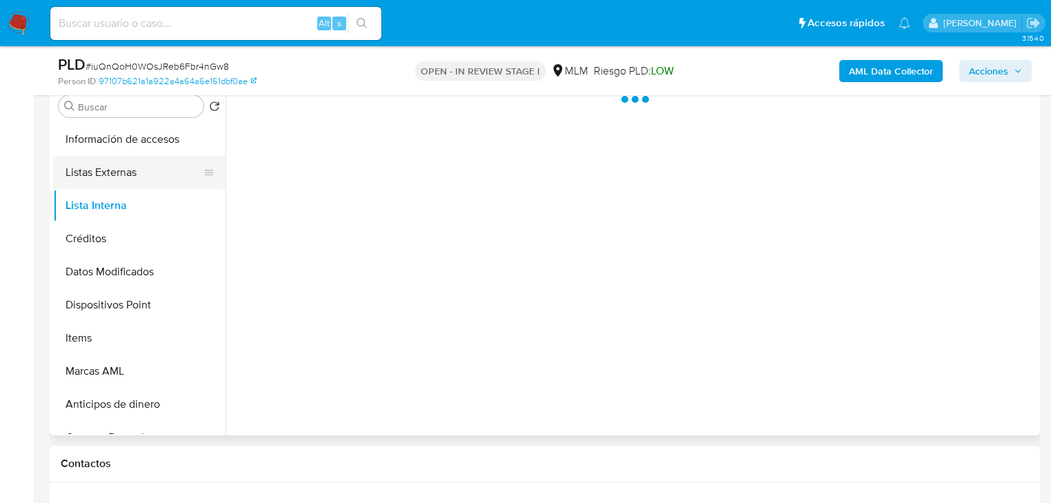
scroll to position [0, 0]
click at [146, 173] on button "Listas Externas" at bounding box center [133, 172] width 161 height 33
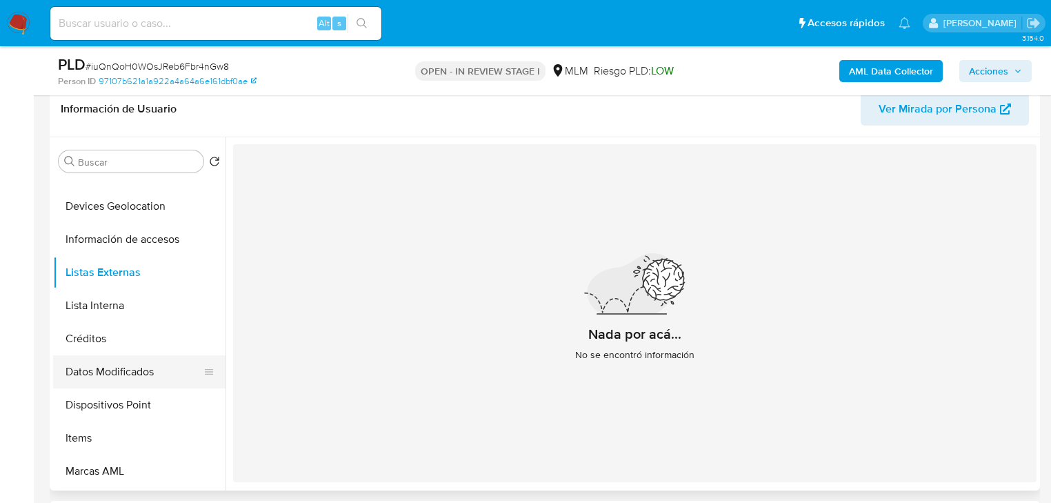
scroll to position [221, 0]
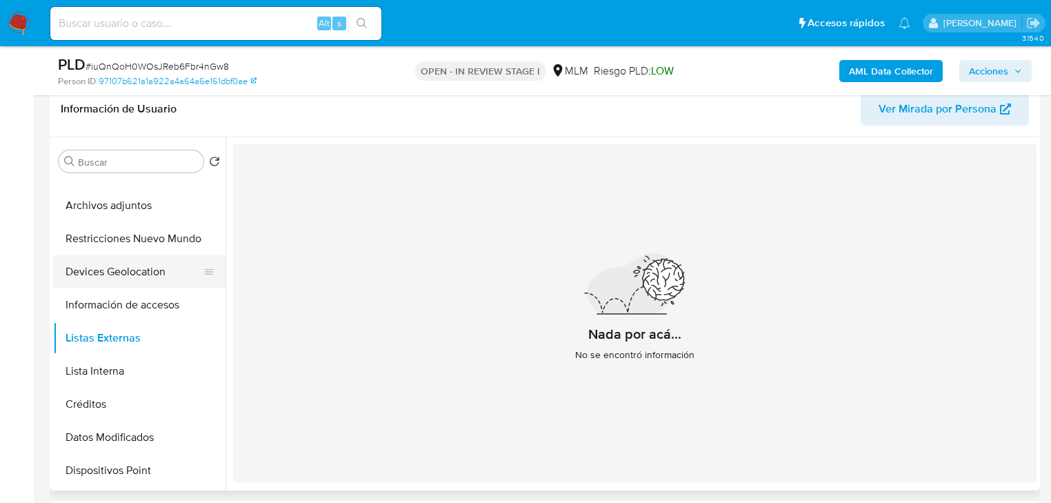
click at [141, 270] on button "Devices Geolocation" at bounding box center [133, 271] width 161 height 33
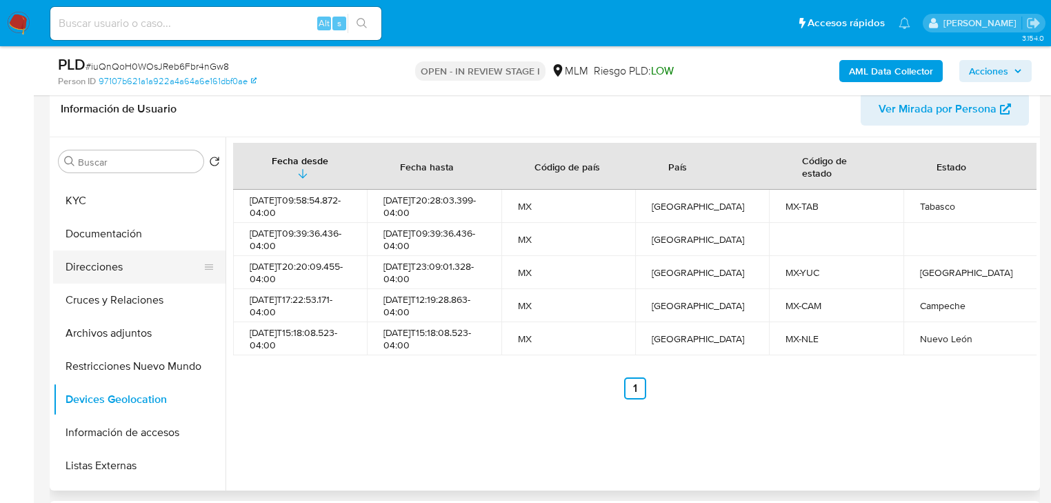
scroll to position [0, 0]
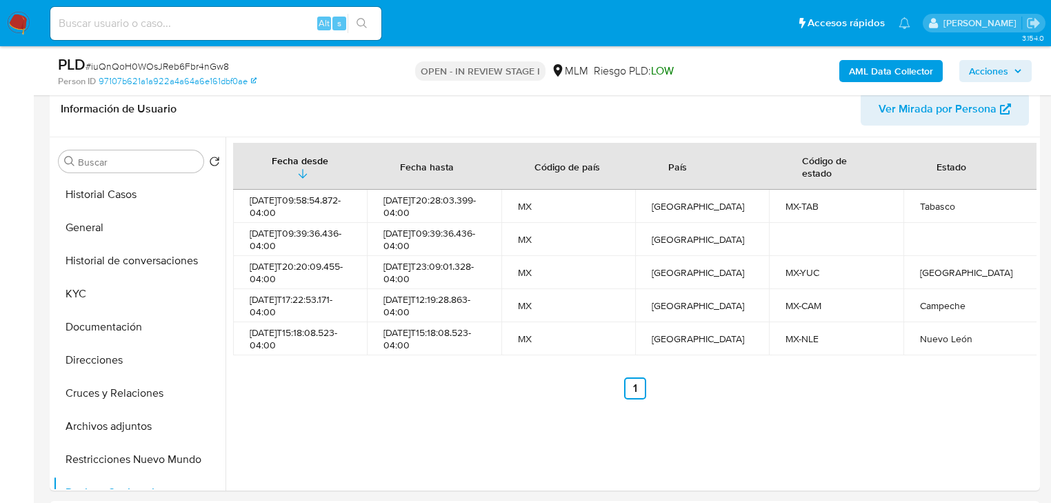
drag, startPoint x: 88, startPoint y: 302, endPoint x: 14, endPoint y: 280, distance: 77.0
click at [86, 300] on button "KYC" at bounding box center [139, 293] width 172 height 33
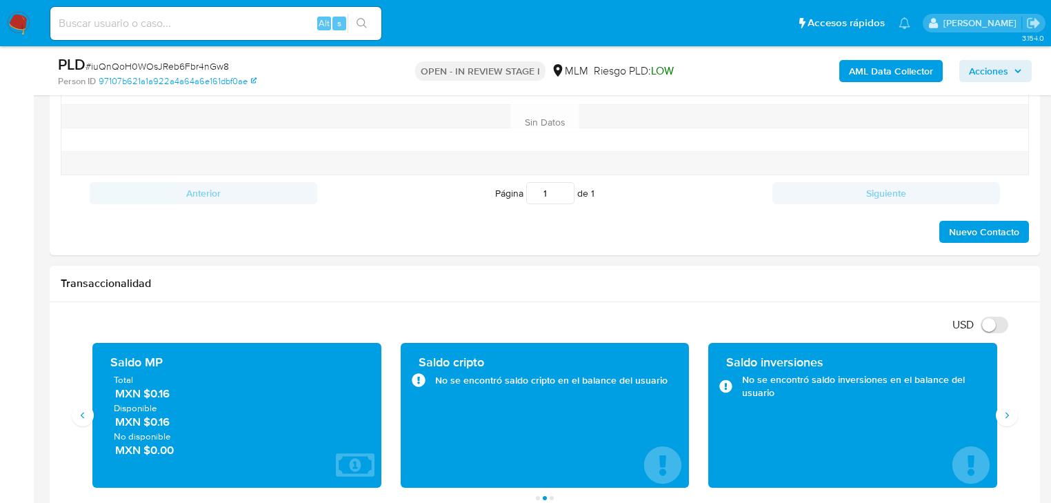
scroll to position [827, 0]
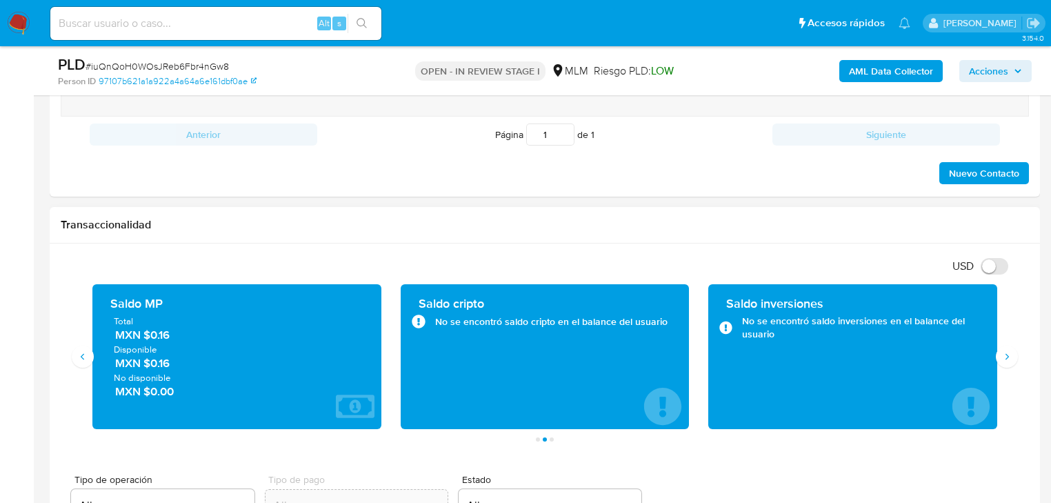
click at [143, 337] on span "MXN $0.16" at bounding box center [237, 335] width 245 height 16
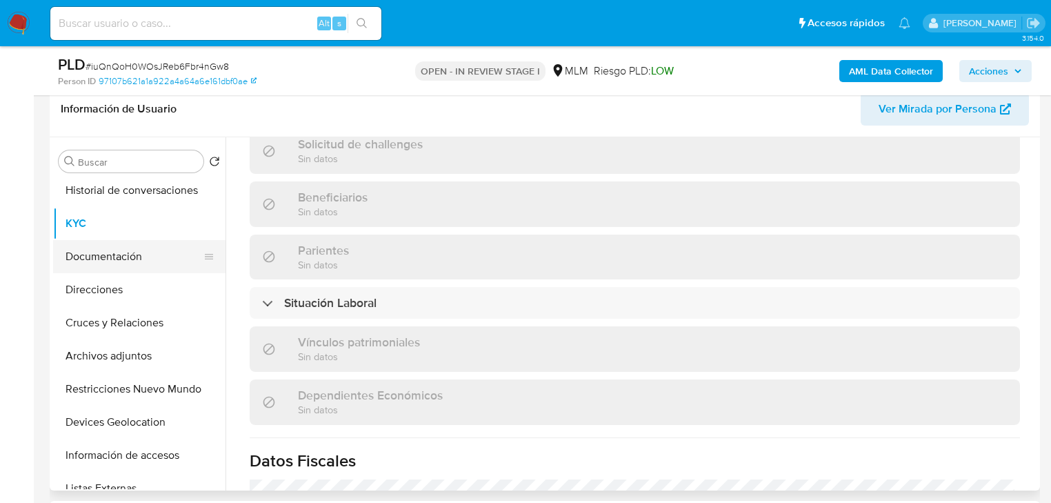
scroll to position [165, 0]
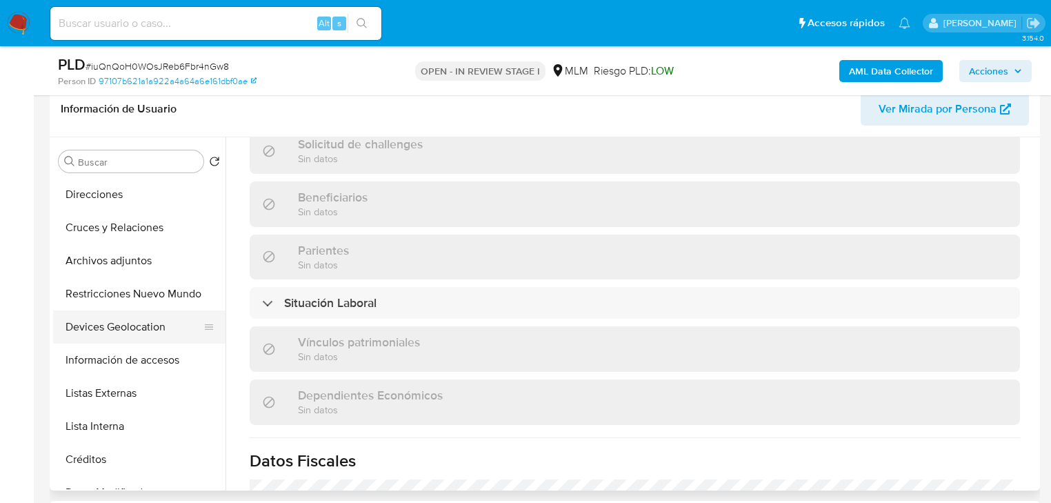
click at [128, 334] on button "Devices Geolocation" at bounding box center [133, 326] width 161 height 33
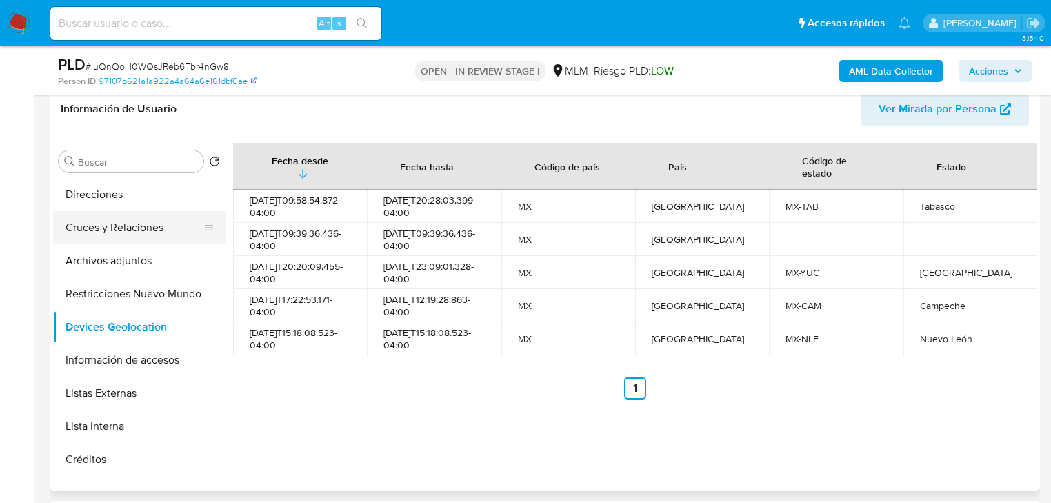
scroll to position [0, 0]
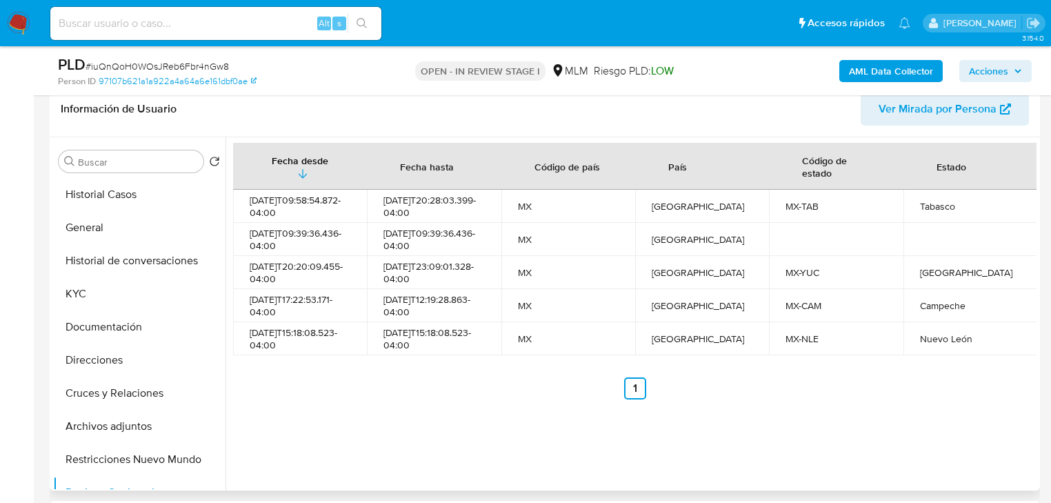
drag, startPoint x: 130, startPoint y: 318, endPoint x: 246, endPoint y: 233, distance: 143.6
click at [132, 319] on button "Documentación" at bounding box center [139, 326] width 172 height 33
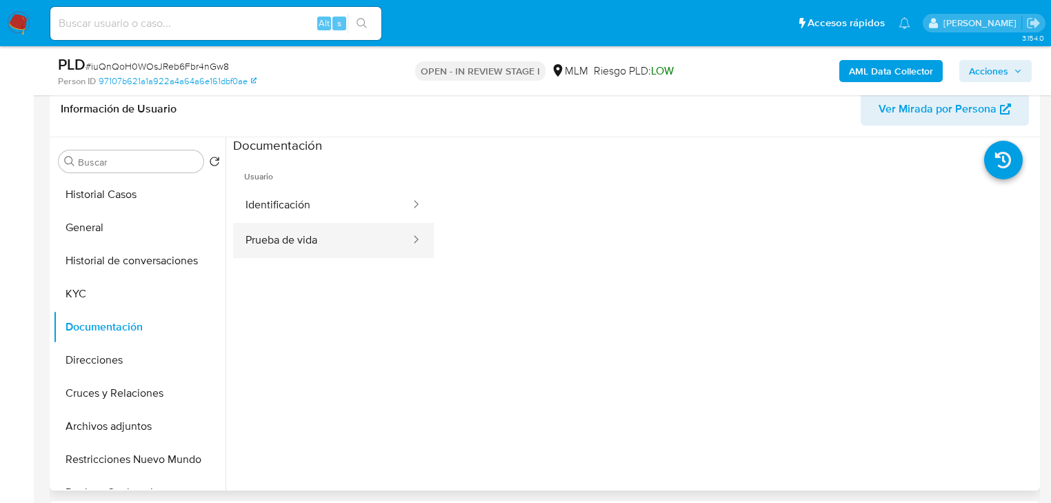
click at [281, 227] on button "Prueba de vida" at bounding box center [322, 240] width 179 height 35
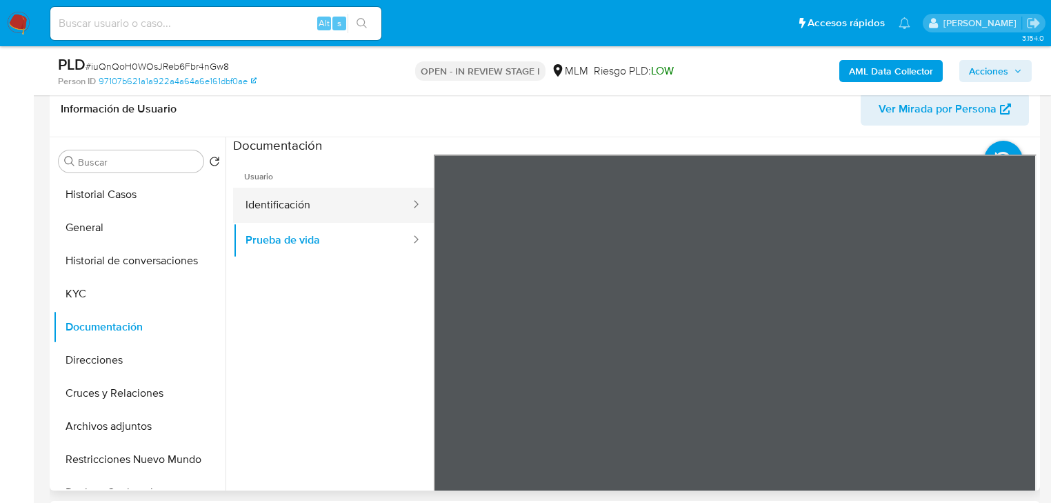
click at [294, 208] on button "Identificación" at bounding box center [322, 205] width 179 height 35
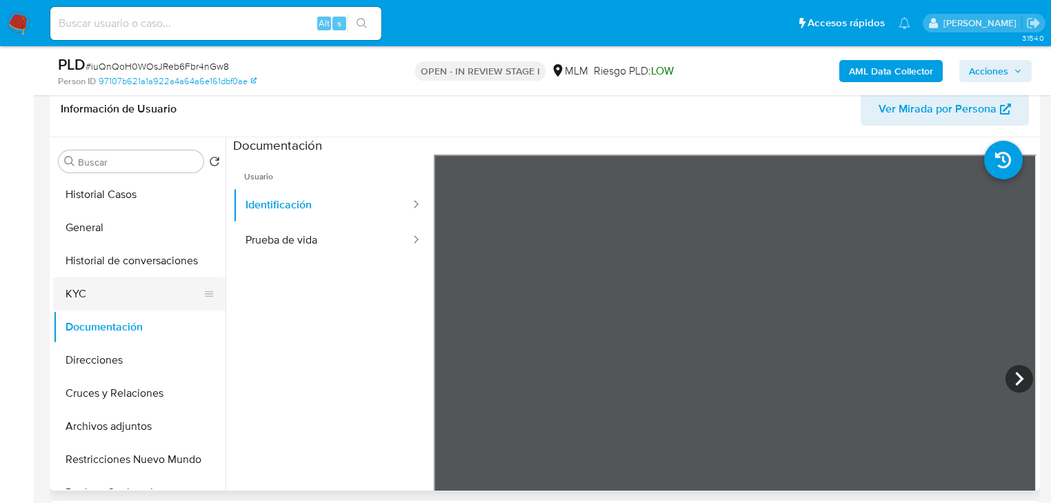
click at [81, 295] on button "KYC" at bounding box center [133, 293] width 161 height 33
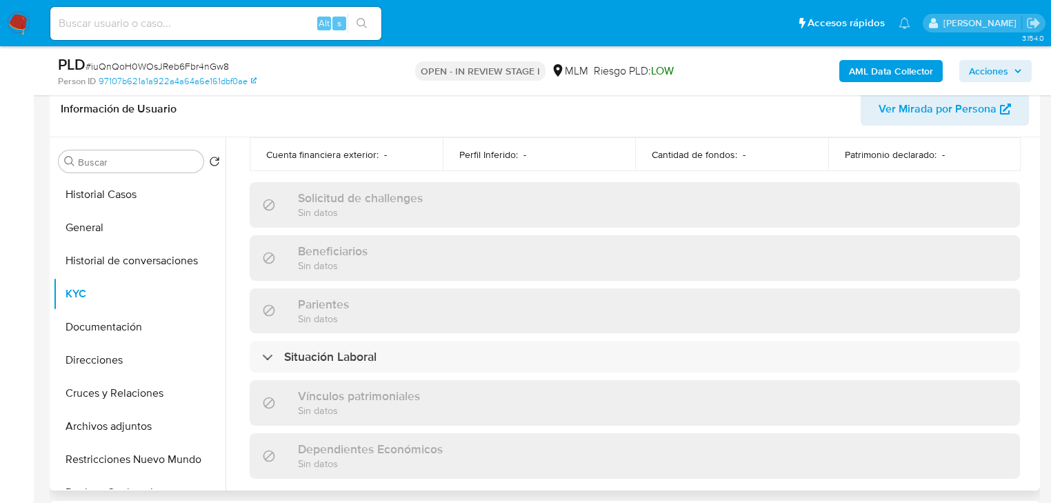
scroll to position [870, 0]
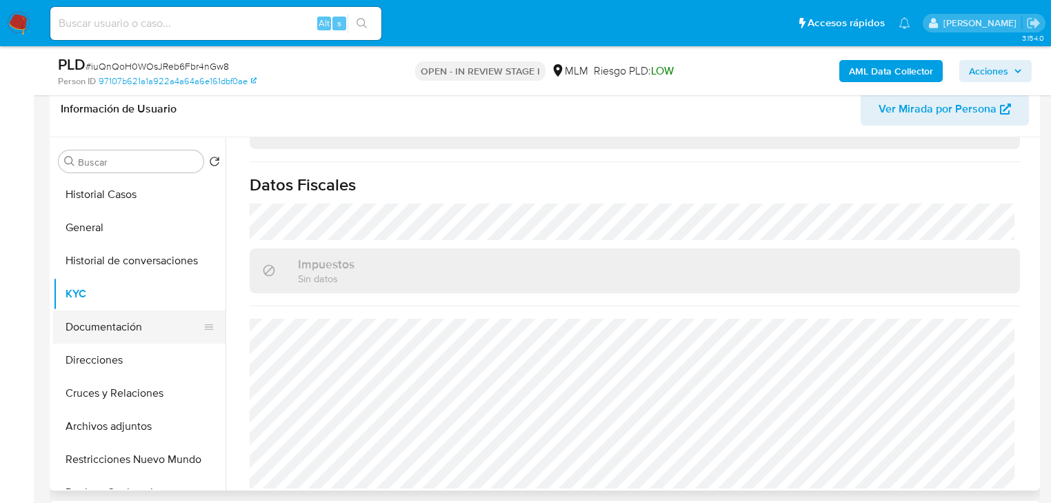
click at [141, 315] on button "Documentación" at bounding box center [133, 326] width 161 height 33
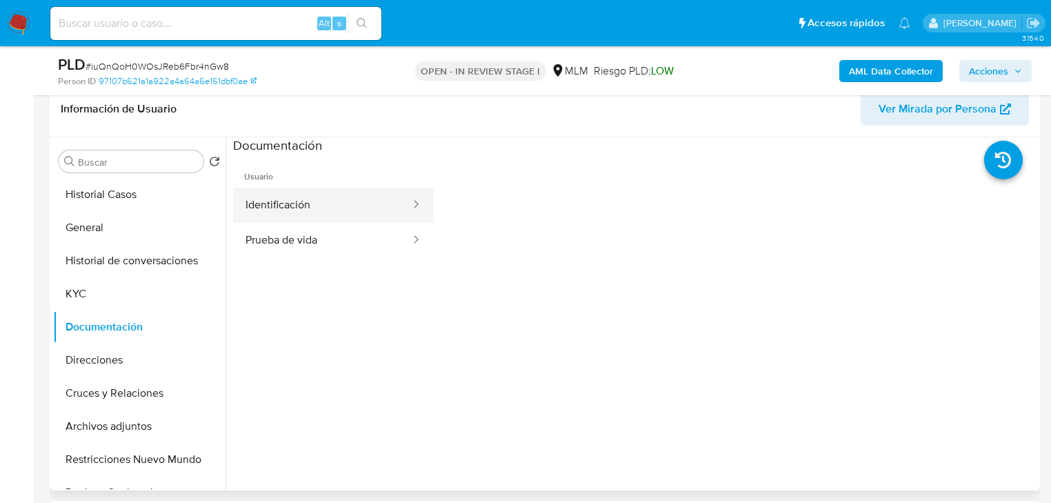
click at [301, 206] on button "Identificación" at bounding box center [322, 205] width 179 height 35
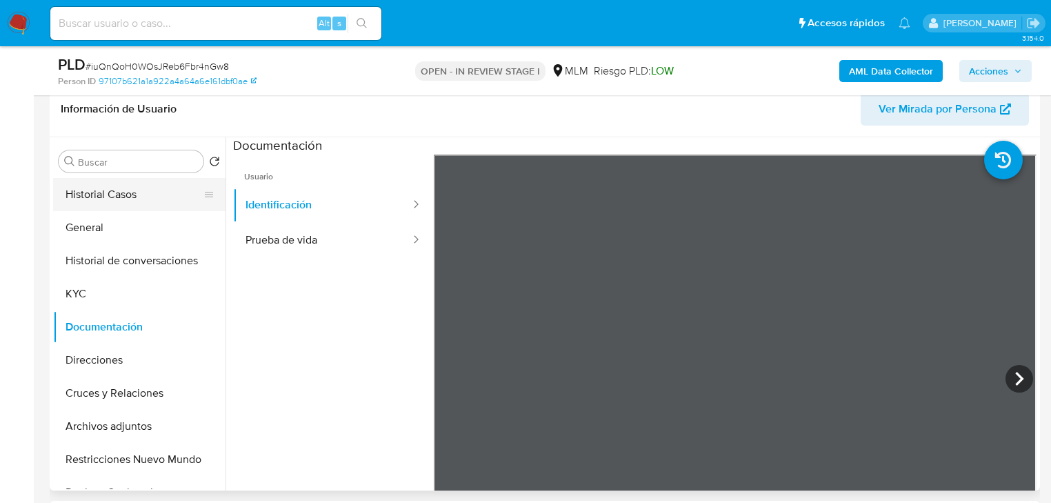
click at [101, 203] on button "Historial Casos" at bounding box center [133, 194] width 161 height 33
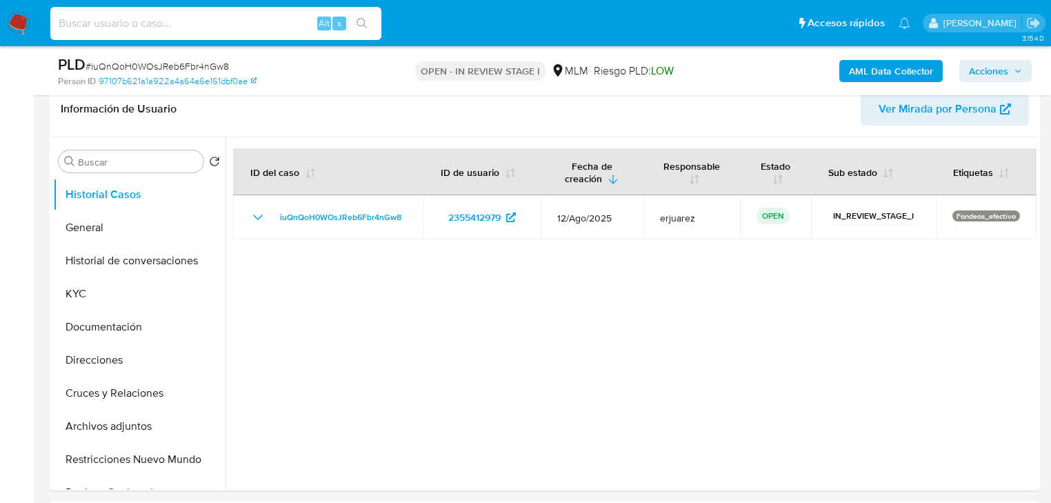
click at [95, 19] on input at bounding box center [215, 23] width 331 height 18
paste input "2354122824"
type input "2354122824"
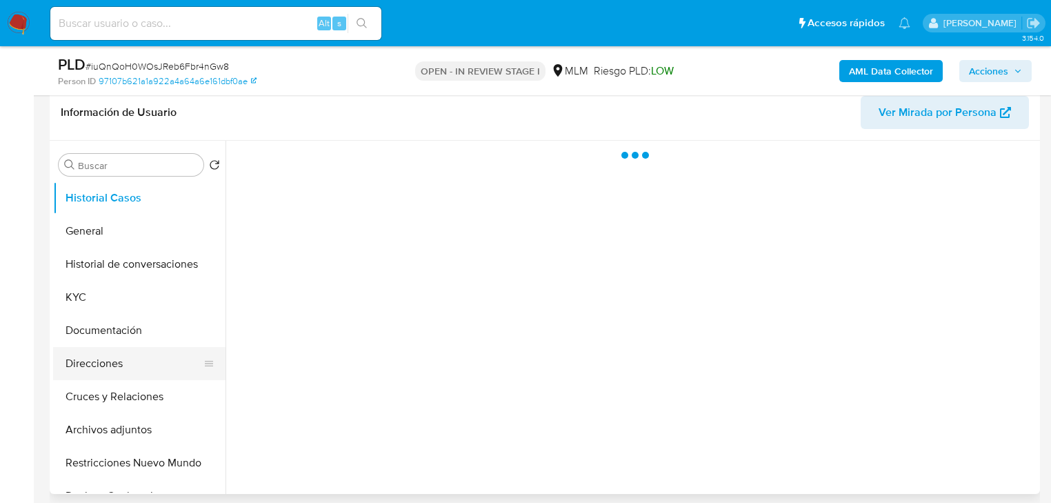
scroll to position [276, 0]
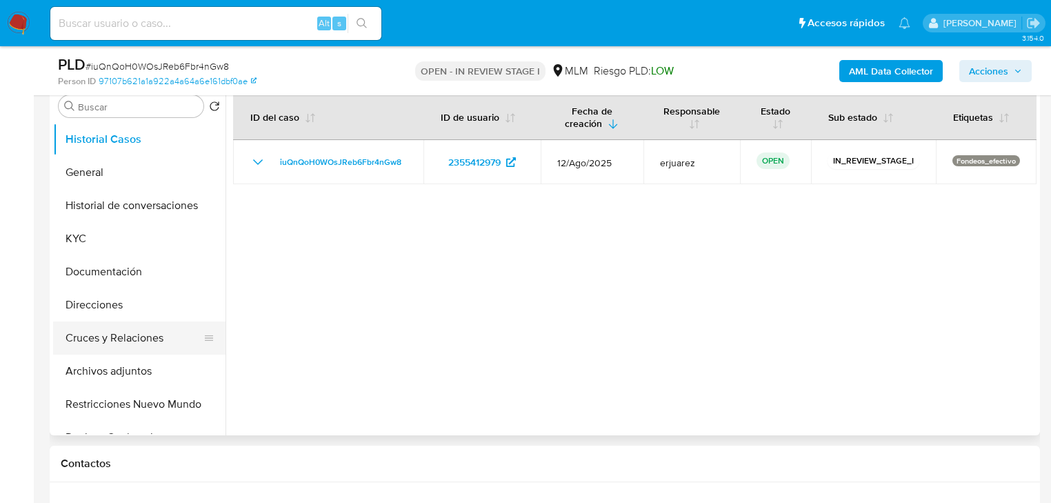
select select "10"
click at [110, 333] on button "Cruces y Relaciones" at bounding box center [133, 337] width 161 height 33
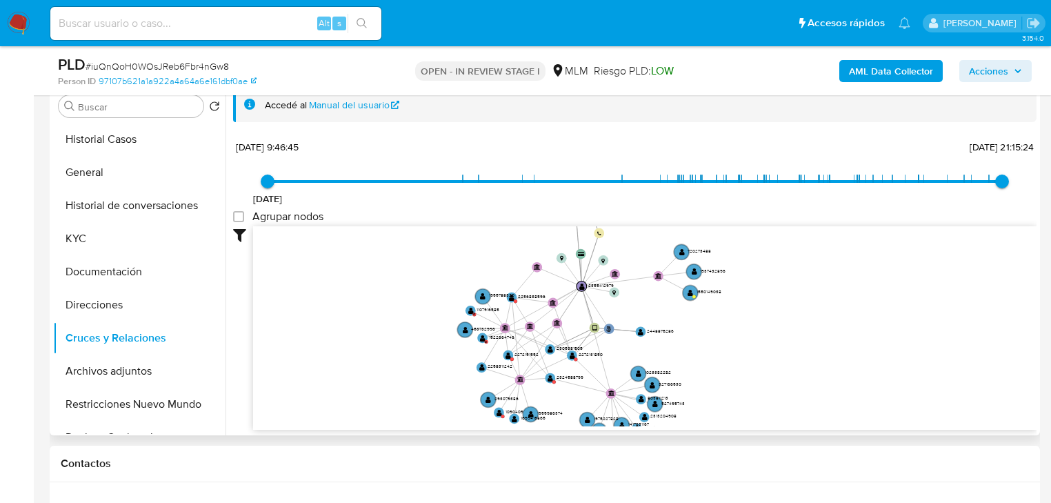
drag, startPoint x: 670, startPoint y: 271, endPoint x: 668, endPoint y: 317, distance: 46.3
click at [668, 317] on icon "phone-03971de1d66e0b48588c924cd73bffb6  user-2355412979  2355412979 person-97…" at bounding box center [644, 326] width 783 height 200
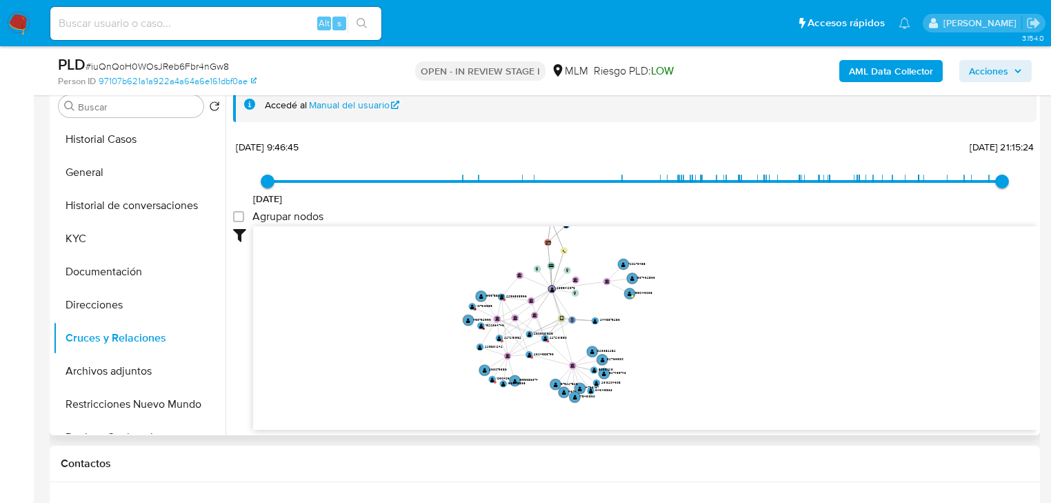
drag, startPoint x: 701, startPoint y: 356, endPoint x: 641, endPoint y: 339, distance: 61.6
click at [641, 339] on icon "phone-03971de1d66e0b48588c924cd73bffb6  user-2355412979  2355412979 person-97…" at bounding box center [644, 326] width 783 height 200
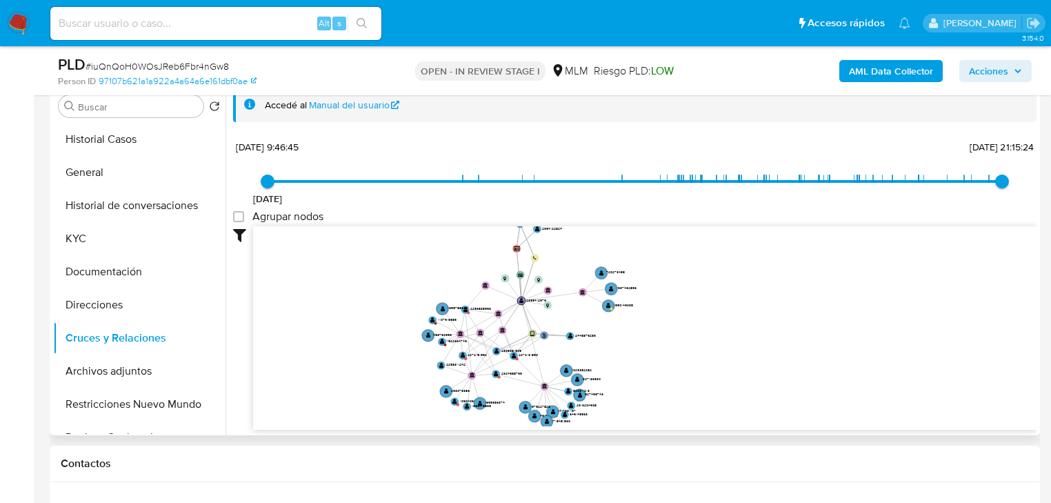
drag, startPoint x: 654, startPoint y: 334, endPoint x: 636, endPoint y: 352, distance: 25.4
click at [636, 352] on icon "phone-03971de1d66e0b48588c924cd73bffb6  user-2355412979  2355412979 person-97…" at bounding box center [644, 326] width 783 height 200
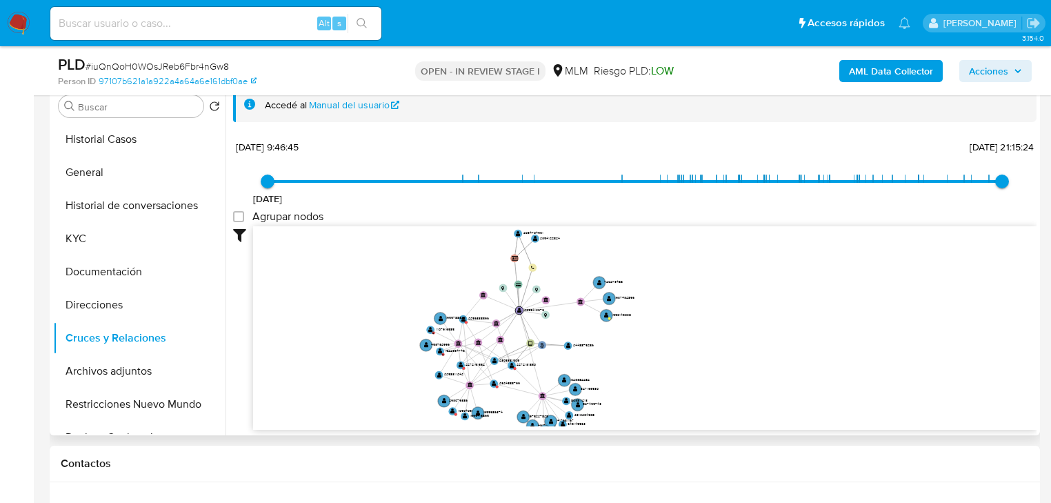
drag, startPoint x: 640, startPoint y: 348, endPoint x: 638, endPoint y: 358, distance: 9.9
click at [638, 358] on icon "phone-03971de1d66e0b48588c924cd73bffb6  user-2355412979  2355412979 person-97…" at bounding box center [644, 326] width 783 height 200
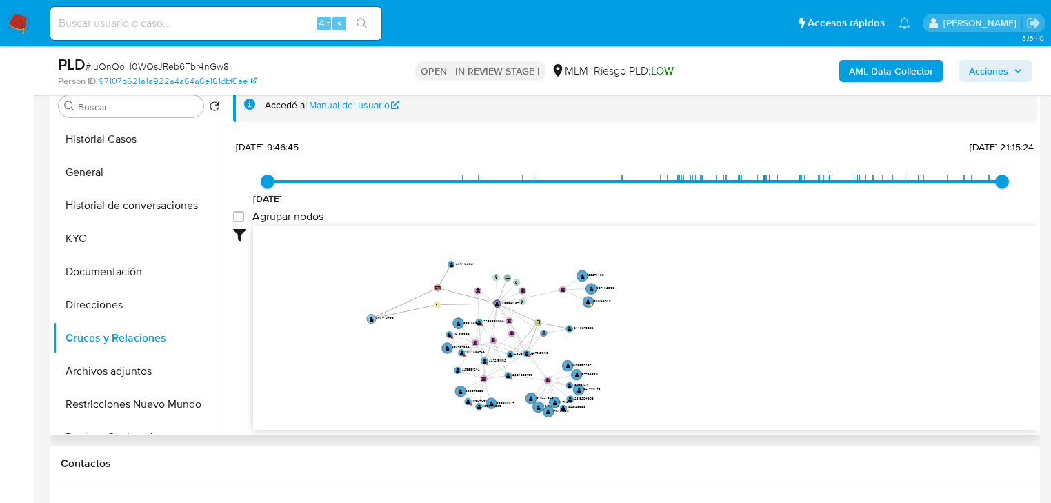
drag, startPoint x: 519, startPoint y: 242, endPoint x: 370, endPoint y: 319, distance: 168.4
click at [370, 319] on circle at bounding box center [371, 318] width 9 height 9
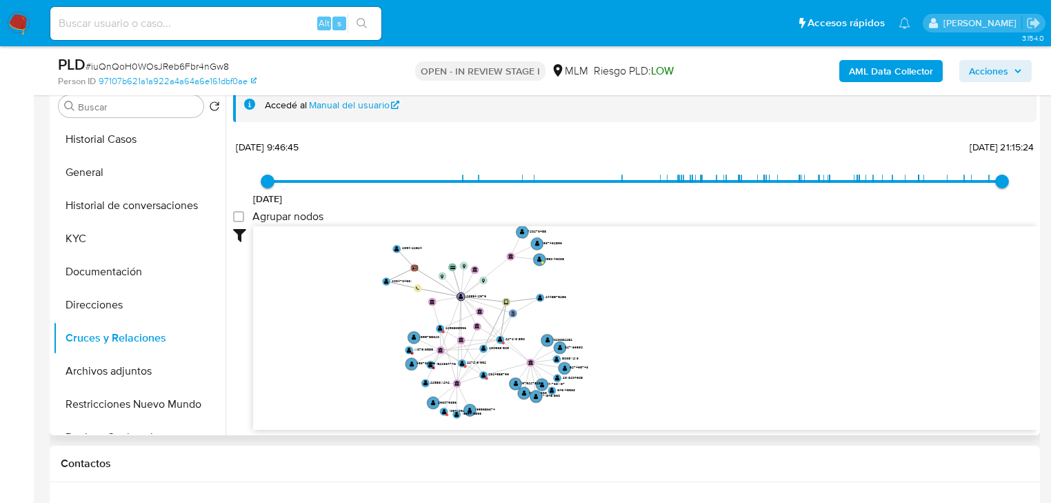
drag, startPoint x: 650, startPoint y: 357, endPoint x: 630, endPoint y: 345, distance: 23.4
click at [630, 345] on icon "phone-03971de1d66e0b48588c924cd73bffb6  user-2355412979  2355412979 person-97…" at bounding box center [644, 326] width 783 height 200
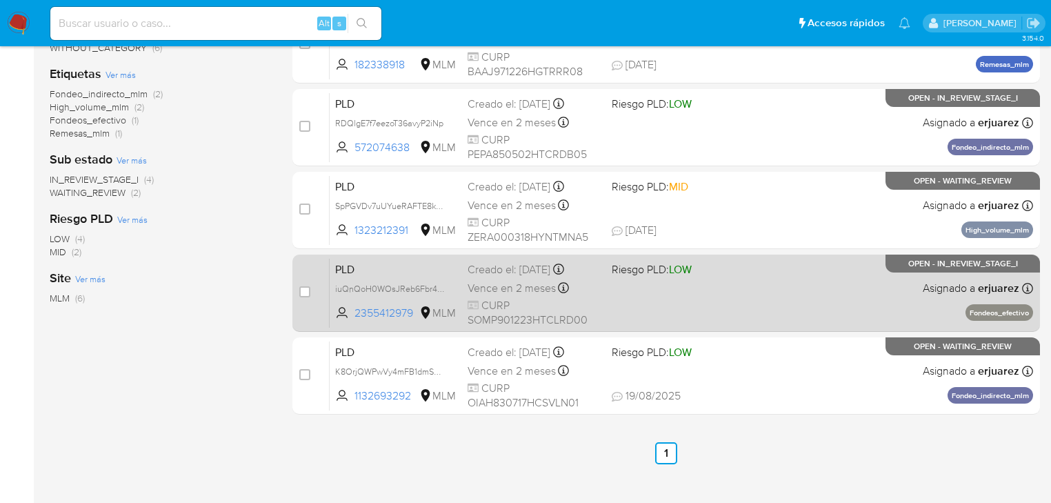
scroll to position [287, 0]
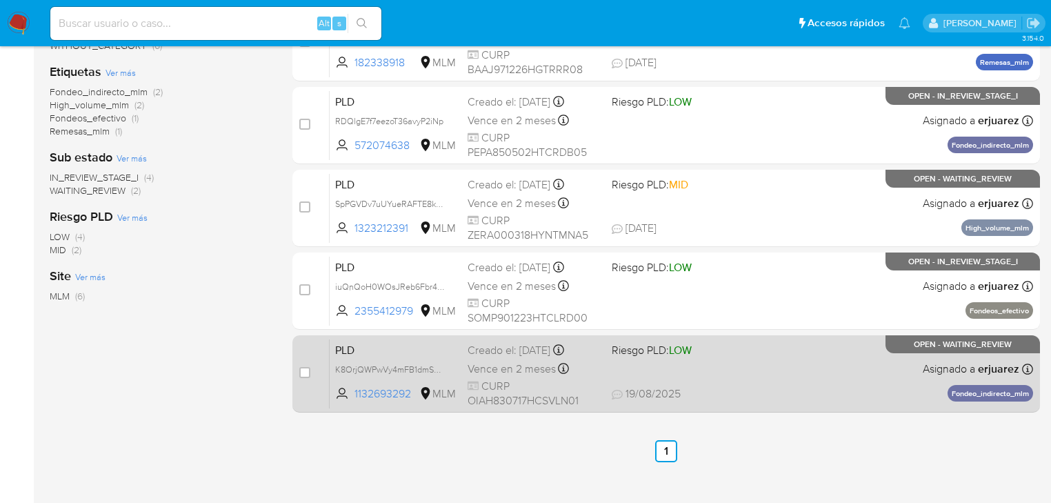
click at [799, 373] on div "PLD K8OrjQWPwVy4mFB1dmSeLrCr 1132693292 MLM Riesgo PLD: LOW Creado el: [DATE] C…" at bounding box center [681, 374] width 703 height 70
click at [300, 372] on input "checkbox" at bounding box center [304, 372] width 11 height 11
checkbox input "true"
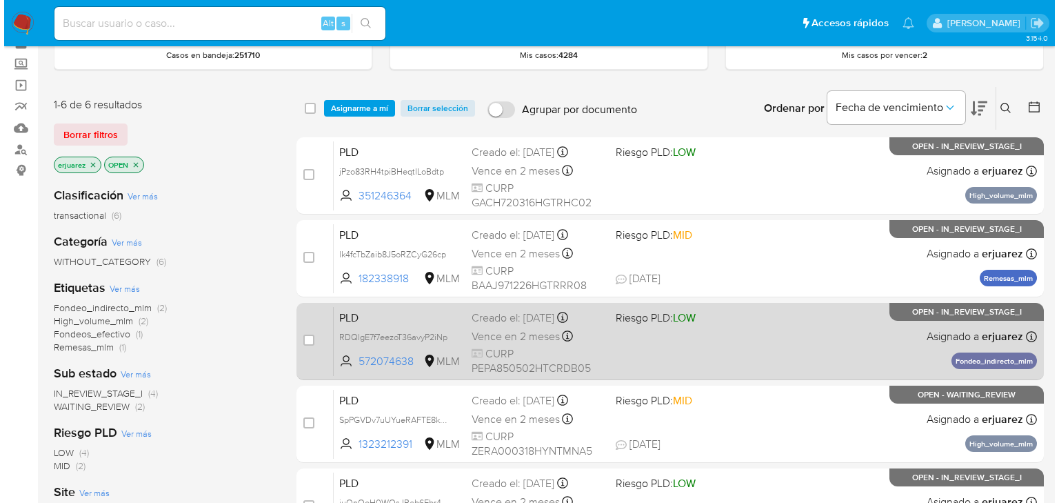
scroll to position [66, 0]
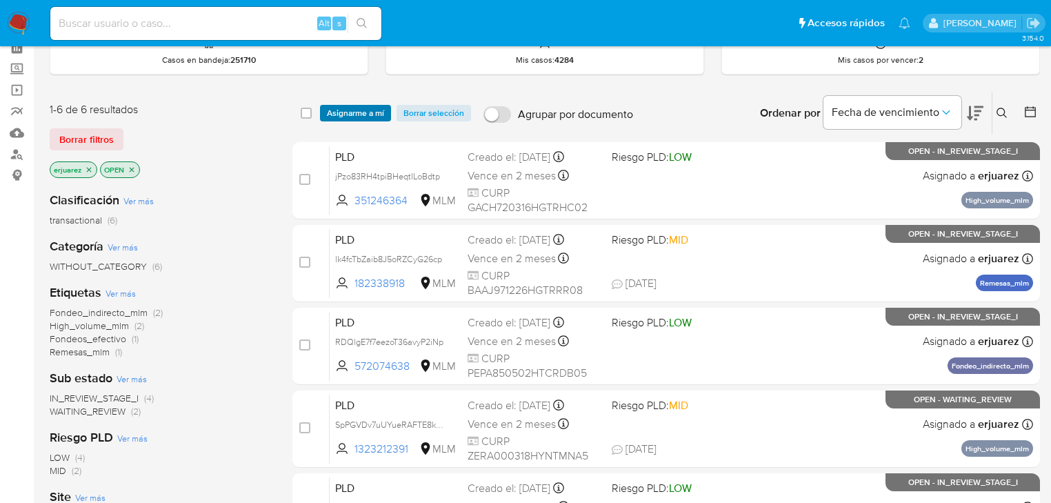
click at [359, 114] on span "Asignarme a mí" at bounding box center [355, 113] width 57 height 14
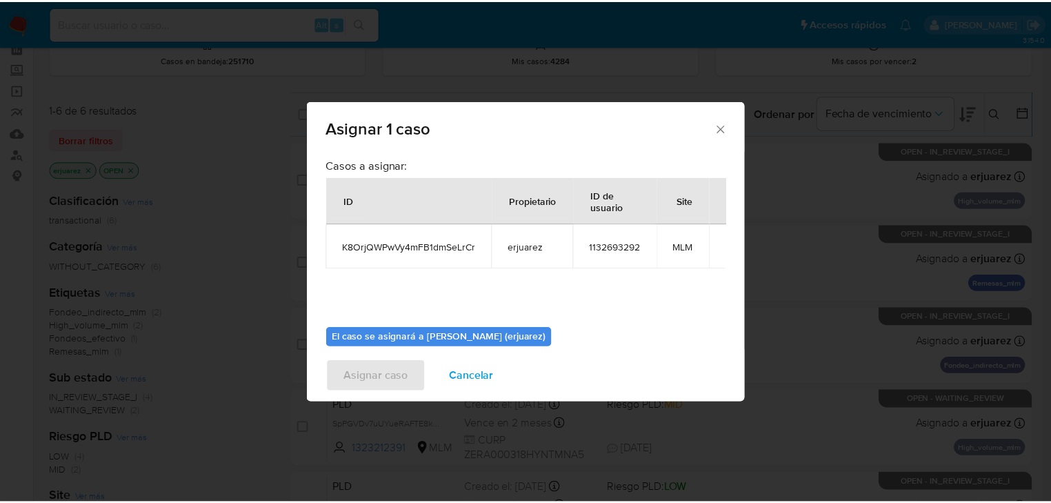
scroll to position [71, 0]
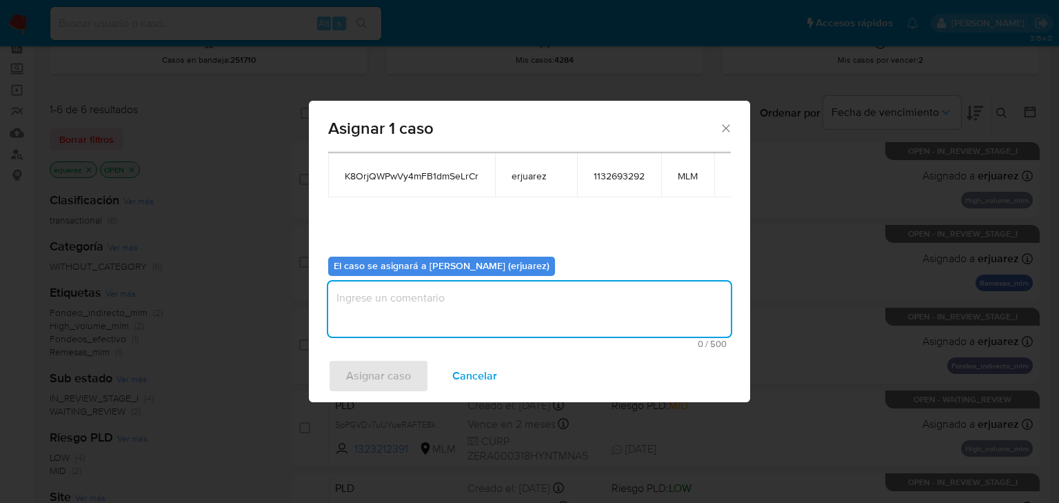
click at [408, 316] on textarea "assign-modal" at bounding box center [529, 308] width 403 height 55
type textarea "EPJU"
click at [385, 378] on span "Asignar caso" at bounding box center [378, 376] width 65 height 30
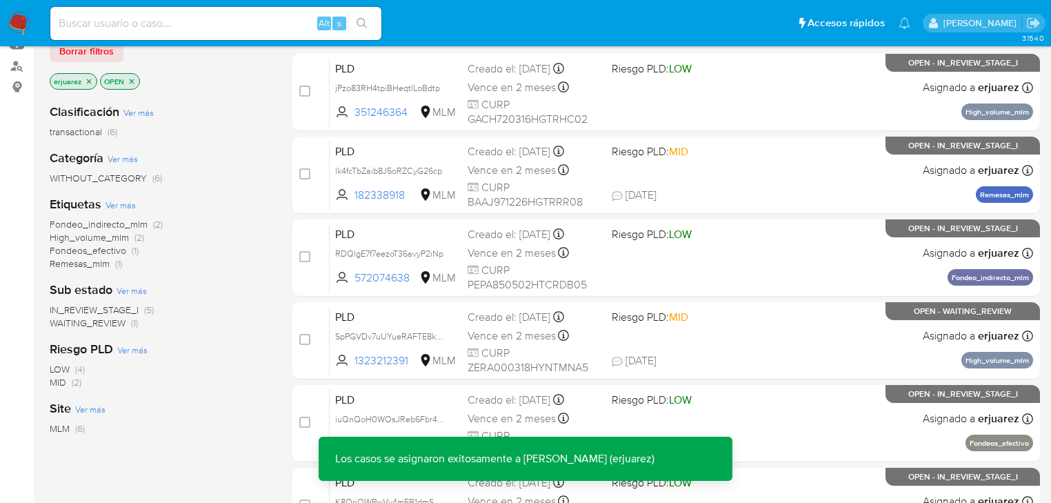
scroll to position [287, 0]
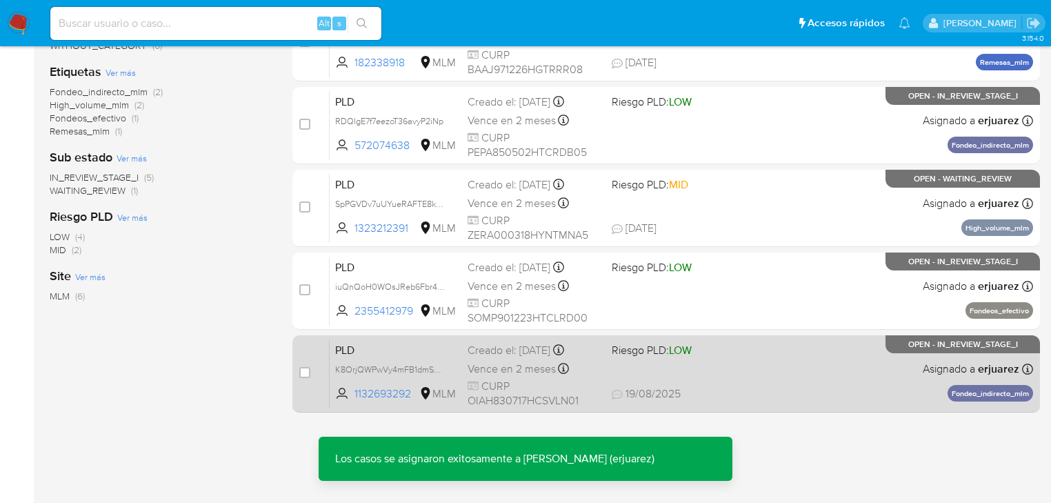
click at [589, 371] on div "Vence en 2 meses Vence el 11/10/2025 02:05:32" at bounding box center [534, 368] width 133 height 19
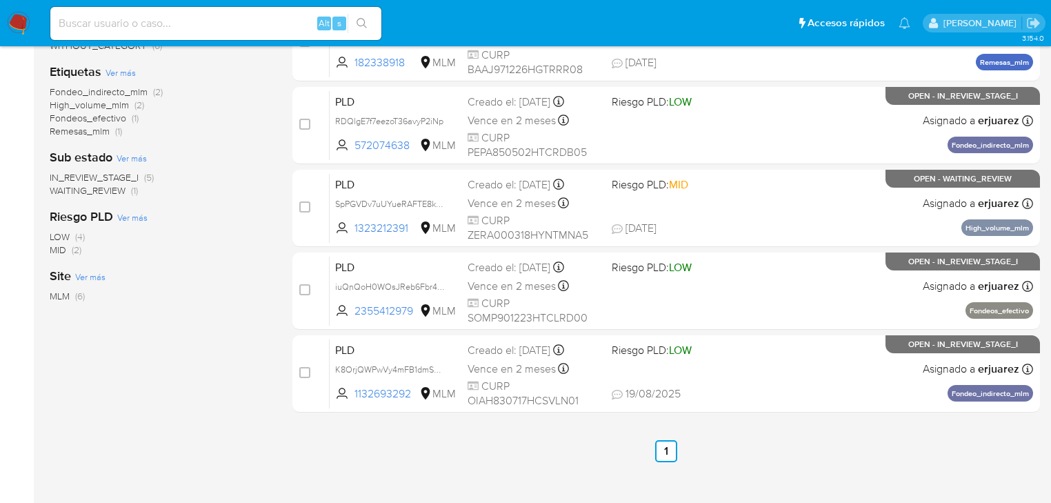
click at [17, 22] on img at bounding box center [18, 23] width 23 height 23
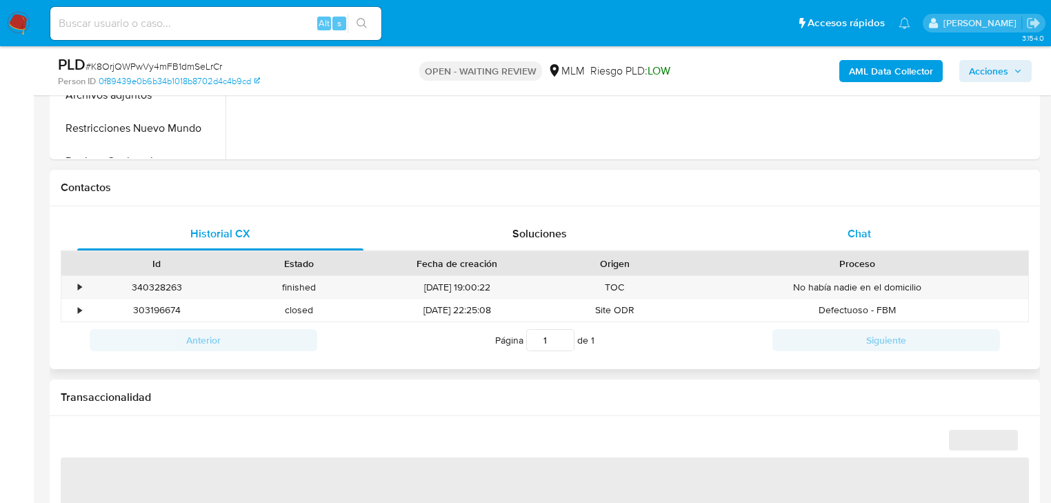
click at [844, 237] on div "Chat" at bounding box center [859, 233] width 286 height 33
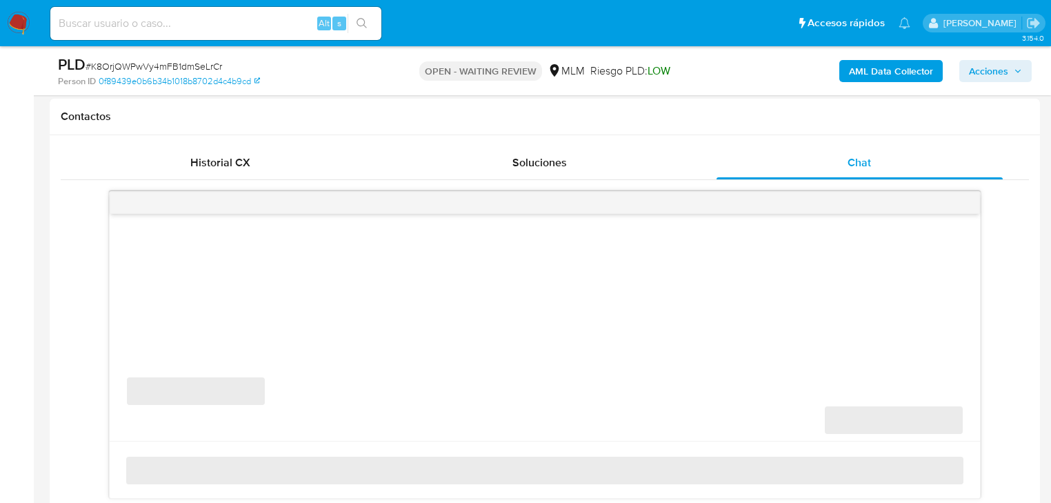
select select "10"
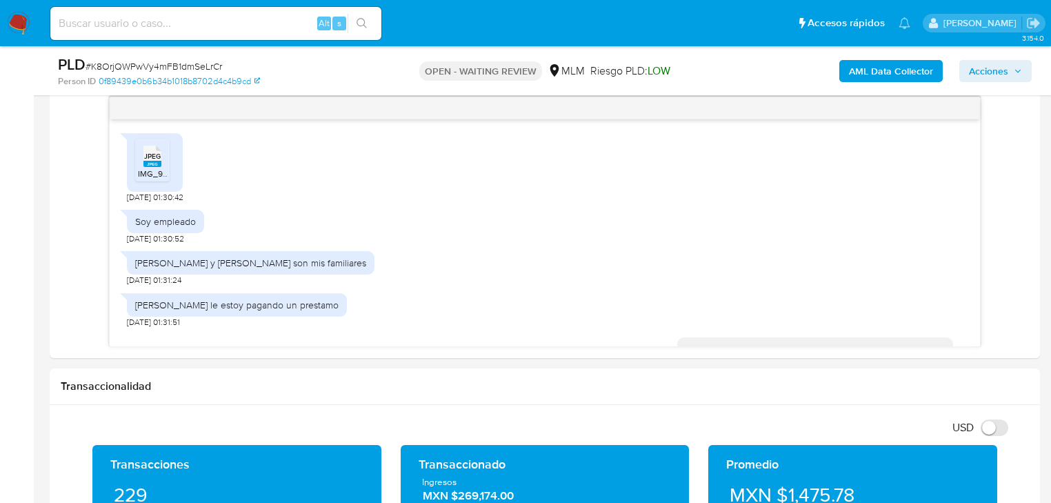
scroll to position [373, 0]
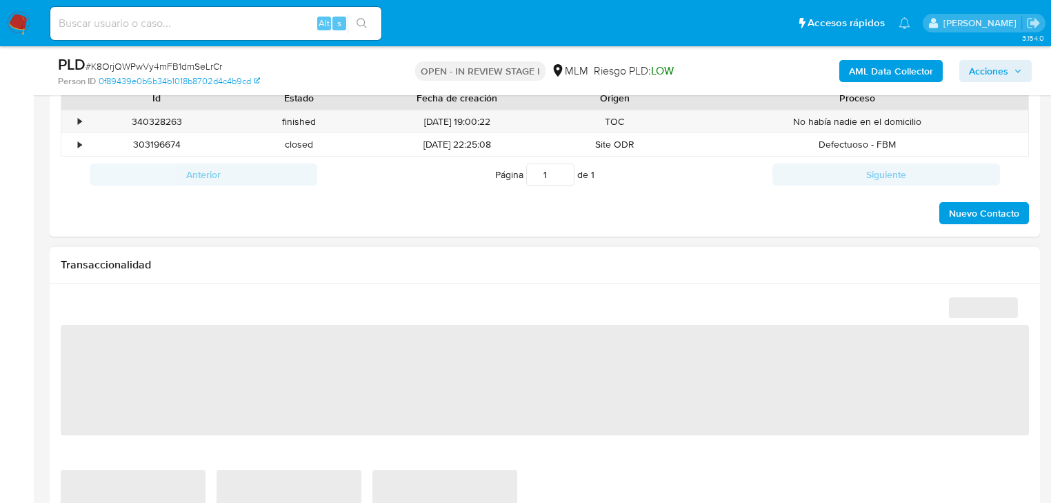
select select "10"
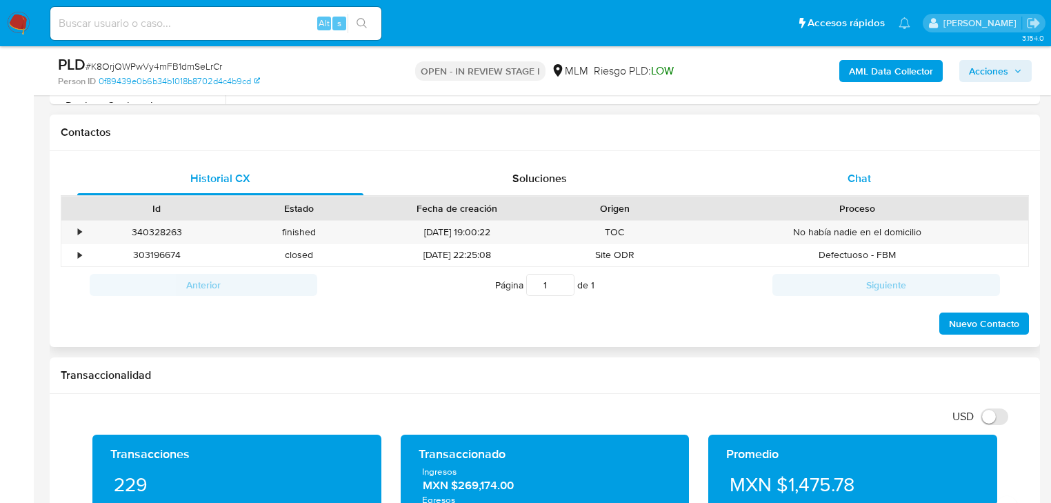
click at [830, 184] on div "Chat" at bounding box center [859, 178] width 286 height 33
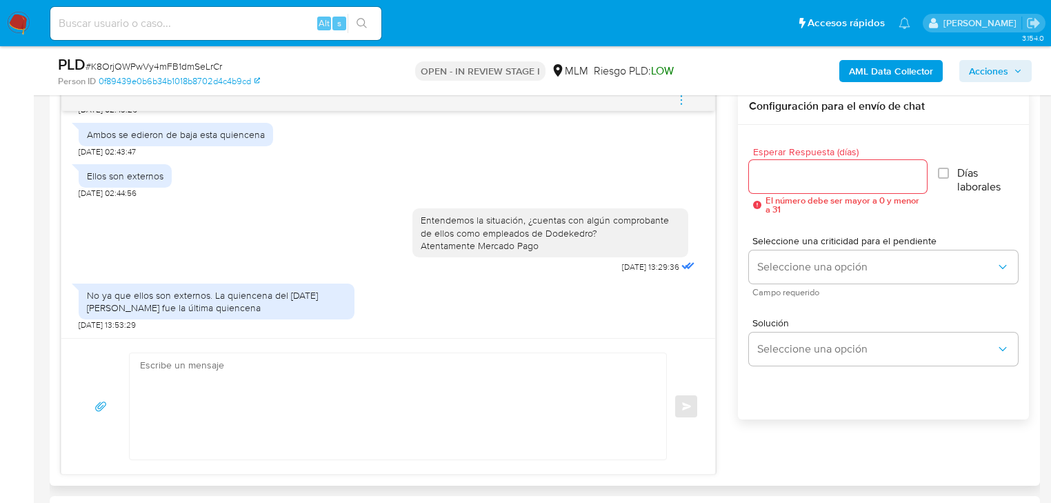
scroll to position [717, 0]
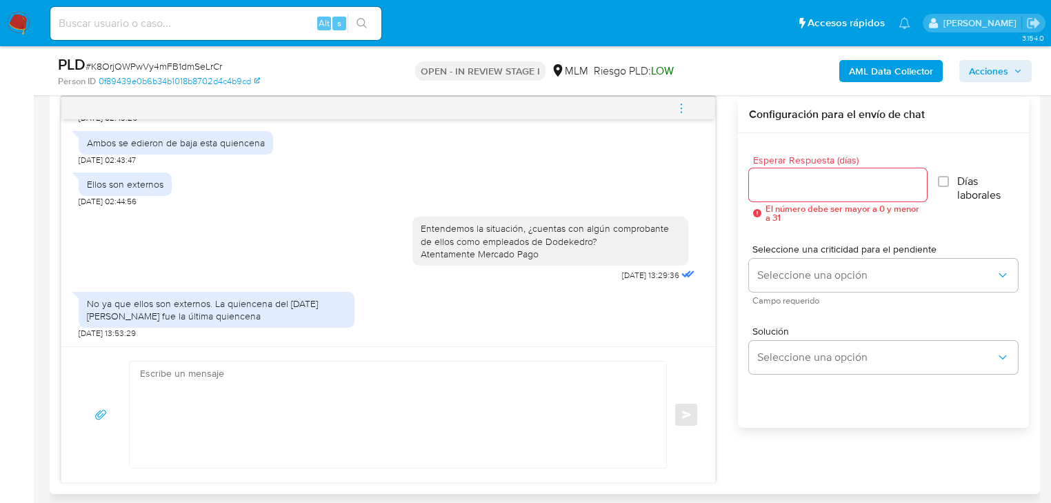
click at [774, 179] on input "Esperar Respuesta (días)" at bounding box center [838, 185] width 178 height 18
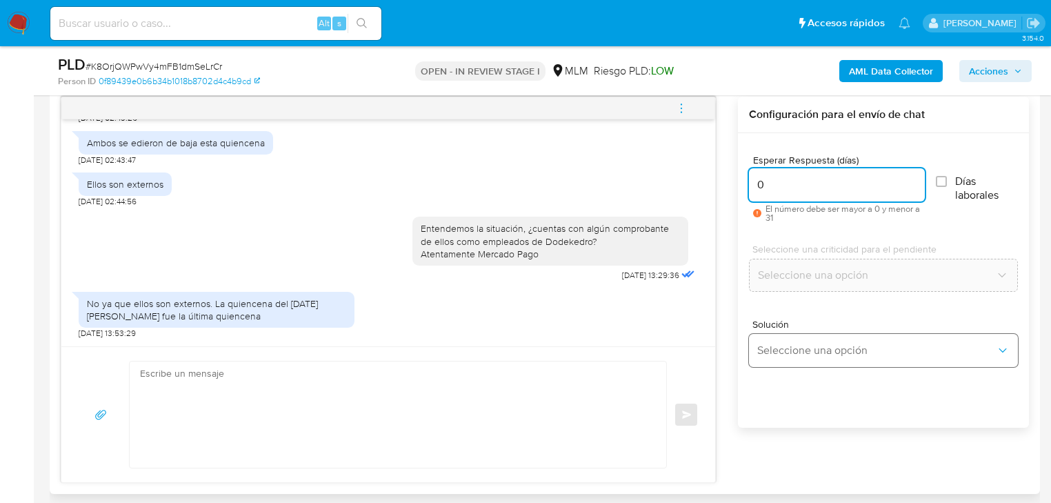
type input "0"
drag, startPoint x: 779, startPoint y: 348, endPoint x: 792, endPoint y: 345, distance: 13.3
click at [780, 348] on span "Seleccione una opción" at bounding box center [876, 350] width 239 height 14
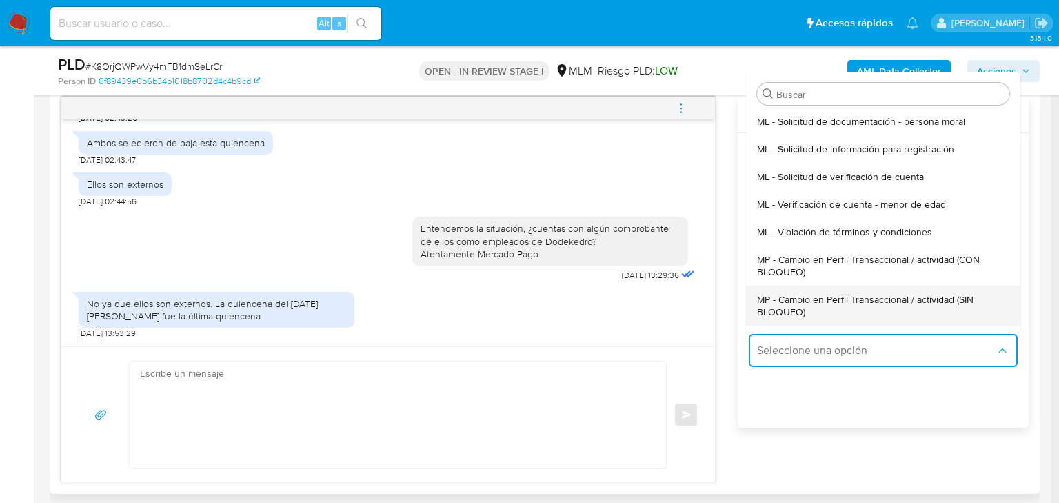
click at [838, 297] on span "MP - Cambio en Perfil Transaccional / actividad (SIN BLOQUEO)" at bounding box center [879, 305] width 244 height 25
type textarea "Estimado ,Te comunicamos que se ha identificado un cambio en el uso habitual de…"
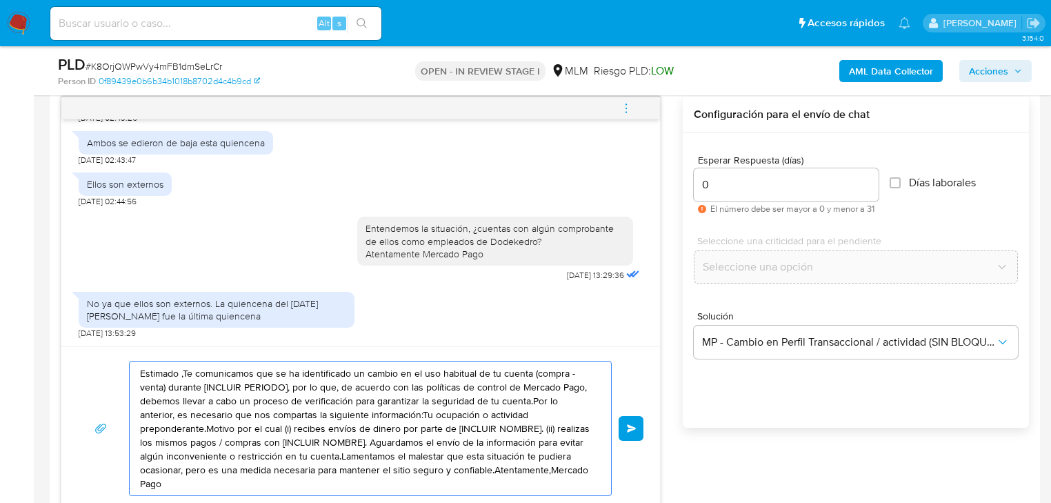
drag, startPoint x: 471, startPoint y: 461, endPoint x: 113, endPoint y: 361, distance: 371.8
click at [113, 361] on div "Estimado ,Te comunicamos que se ha identificado un cambio en el uso habitual de…" at bounding box center [360, 428] width 565 height 135
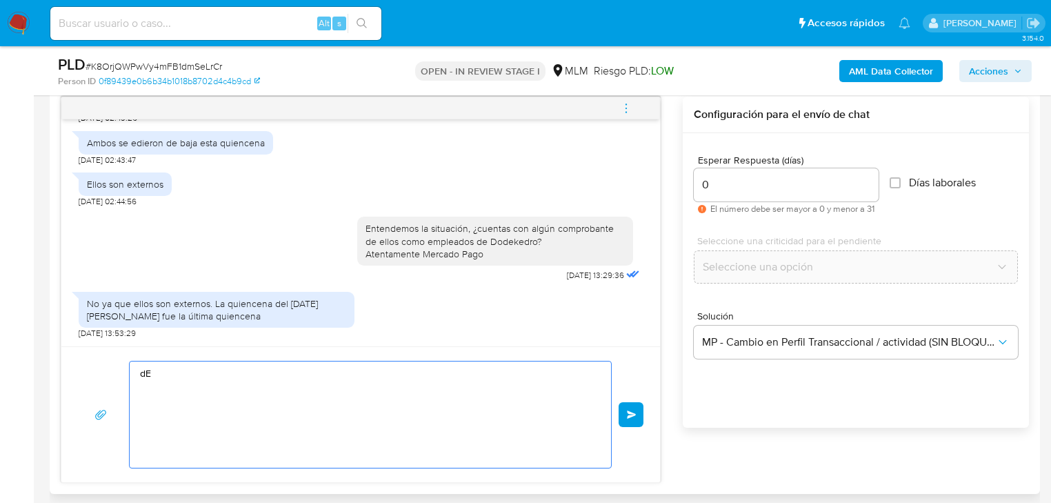
type textarea "d"
drag, startPoint x: 192, startPoint y: 373, endPoint x: 41, endPoint y: 352, distance: 151.8
click at [337, 398] on textarea "De acuerdo, agradecemos tu tiempo e información proporcionada. Atentamente Merc…" at bounding box center [367, 414] width 454 height 106
drag, startPoint x: 279, startPoint y: 386, endPoint x: 120, endPoint y: 361, distance: 160.6
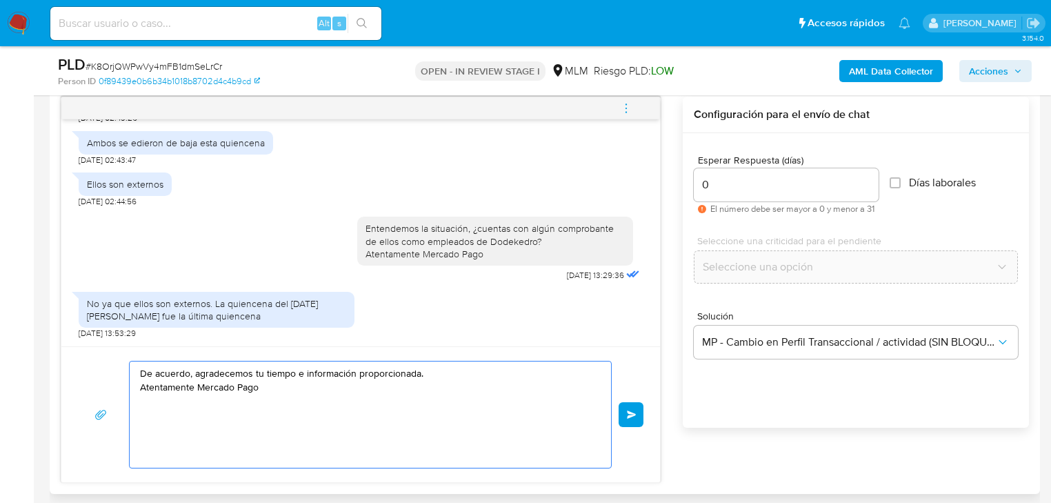
click at [120, 361] on div "De acuerdo, agradecemos tu tiempo e información proporcionada. Atentamente Merc…" at bounding box center [360, 415] width 565 height 108
type textarea "De acuerdo, agradecemos tu tiempo e información proporcionada. Atentamente Merc…"
click at [617, 419] on div "De acuerdo, agradecemos tu tiempo e información proporcionada. Atentamente Merc…" at bounding box center [360, 415] width 565 height 108
click at [628, 415] on span "Enviar" at bounding box center [632, 414] width 10 height 8
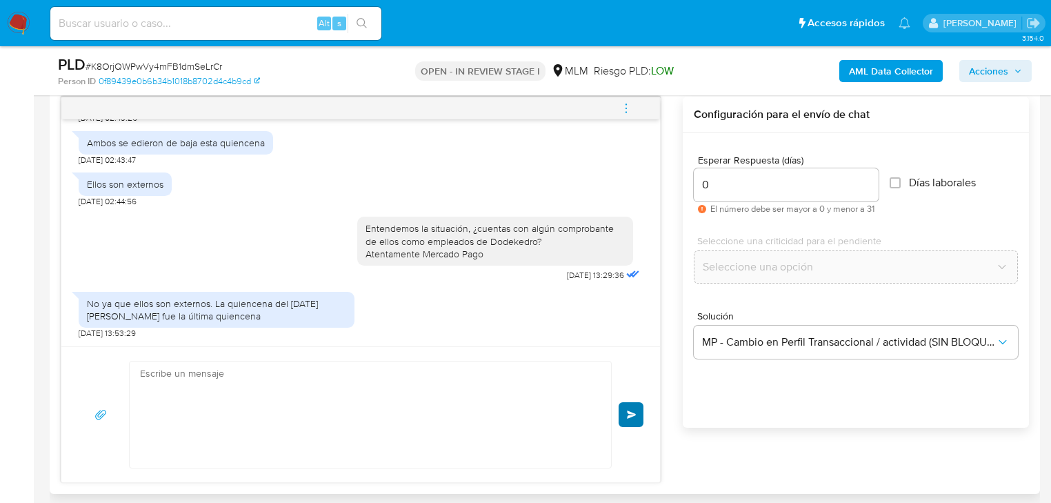
scroll to position [451, 0]
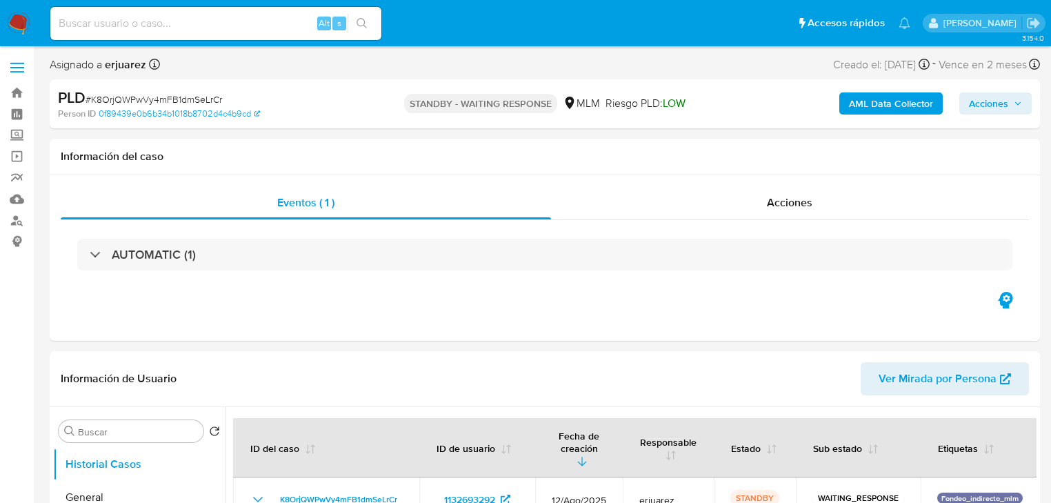
select select "10"
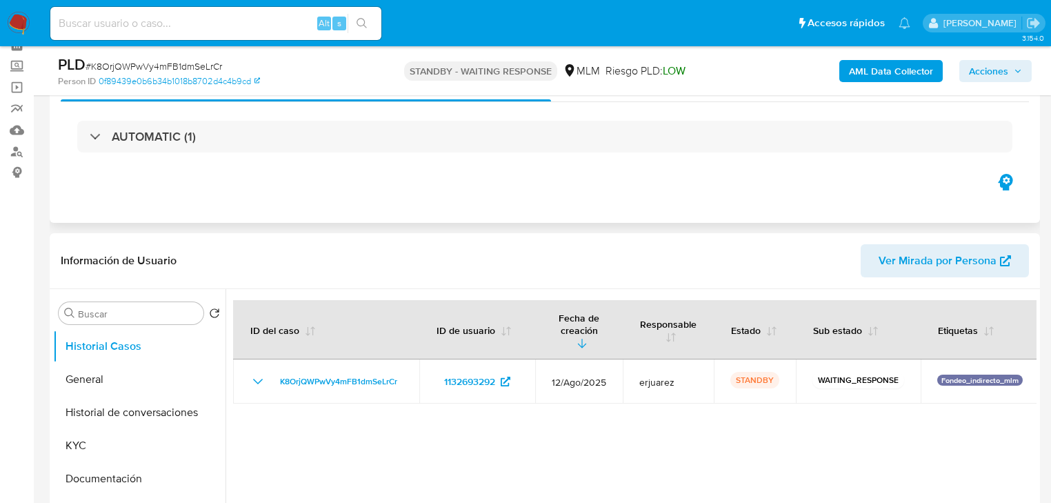
scroll to position [55, 0]
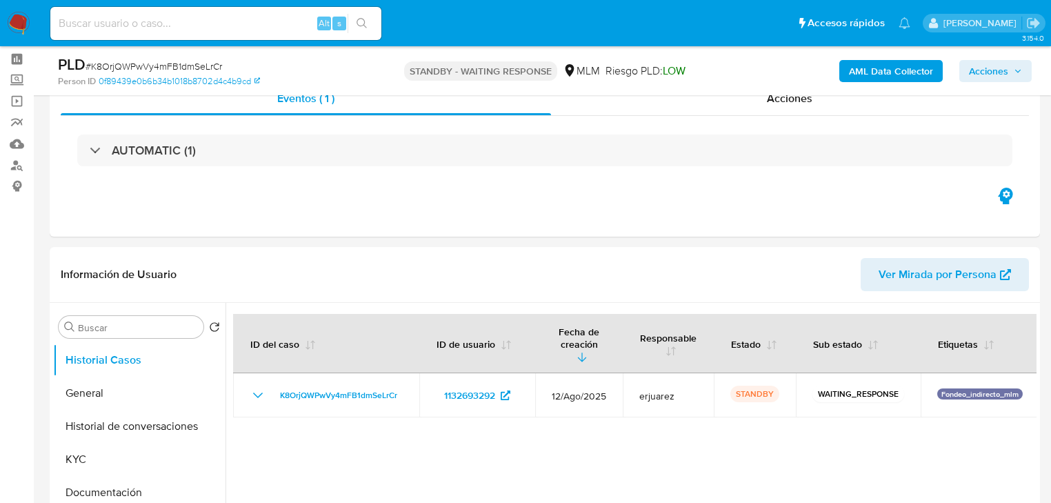
click at [769, 91] on div "PLD # K8OrjQWPwVy4mFB1dmSeLrCr Person ID 0f89439e0b6b34b1018b8702d4c4b9cd STAND…" at bounding box center [545, 70] width 990 height 49
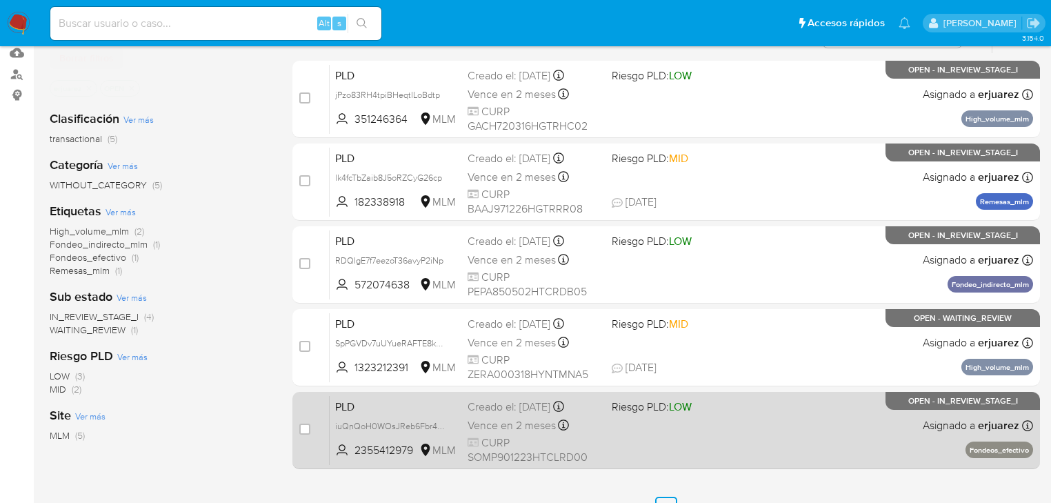
scroll to position [165, 0]
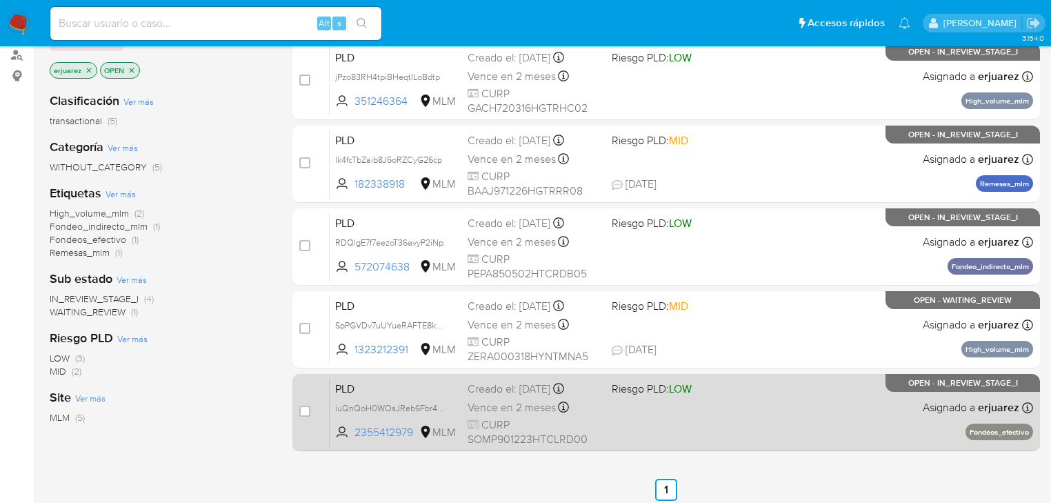
click at [579, 411] on div "Vence en 2 meses Vence el [DATE] 02:10:08" at bounding box center [534, 407] width 133 height 19
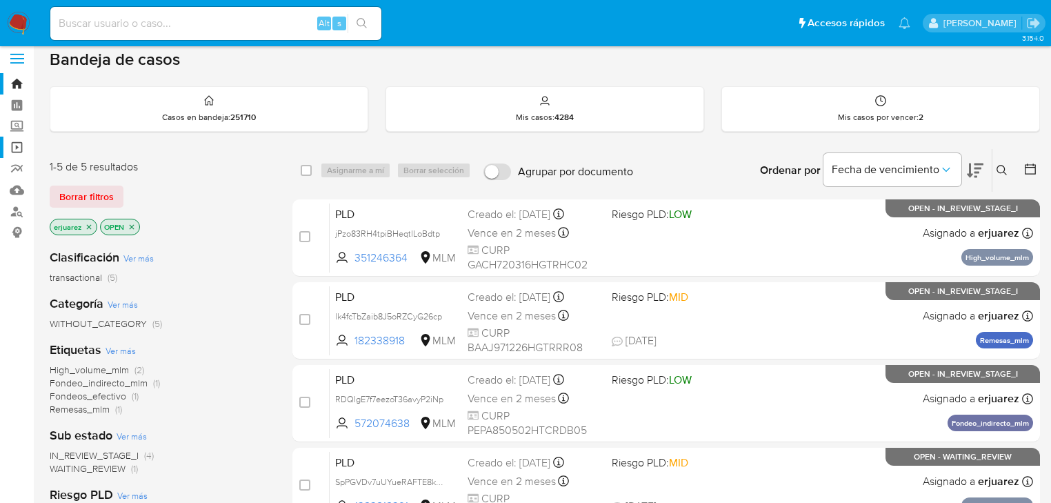
scroll to position [0, 0]
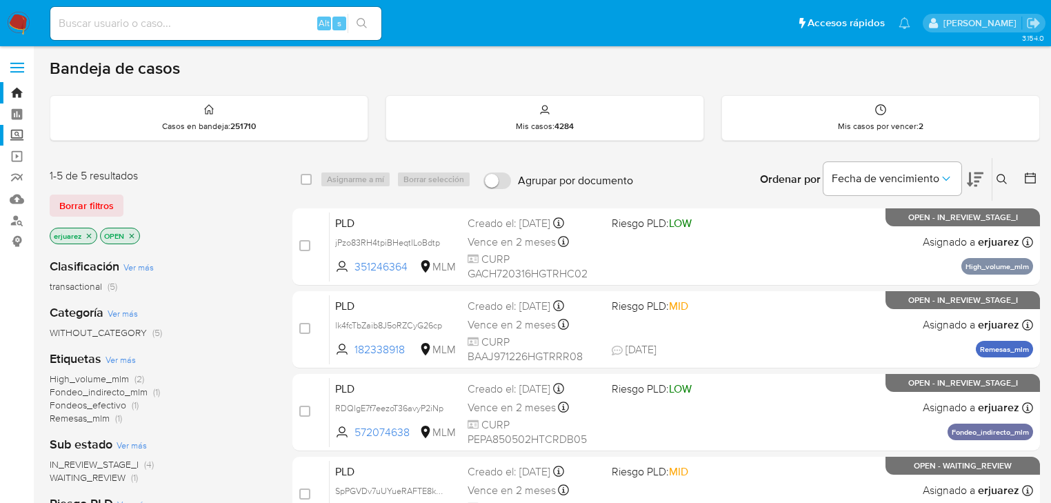
click at [19, 135] on label "Screening" at bounding box center [82, 135] width 164 height 21
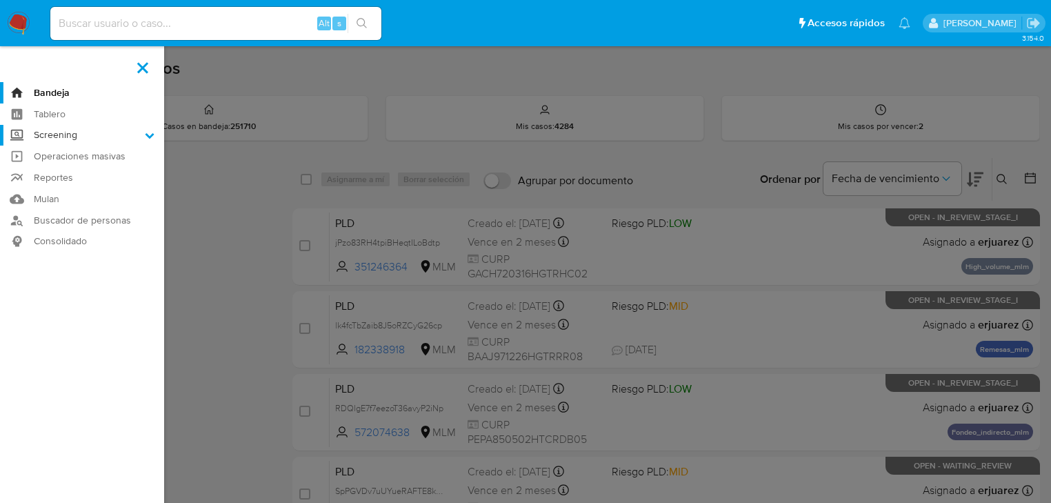
click at [0, 0] on input "Screening" at bounding box center [0, 0] width 0 height 0
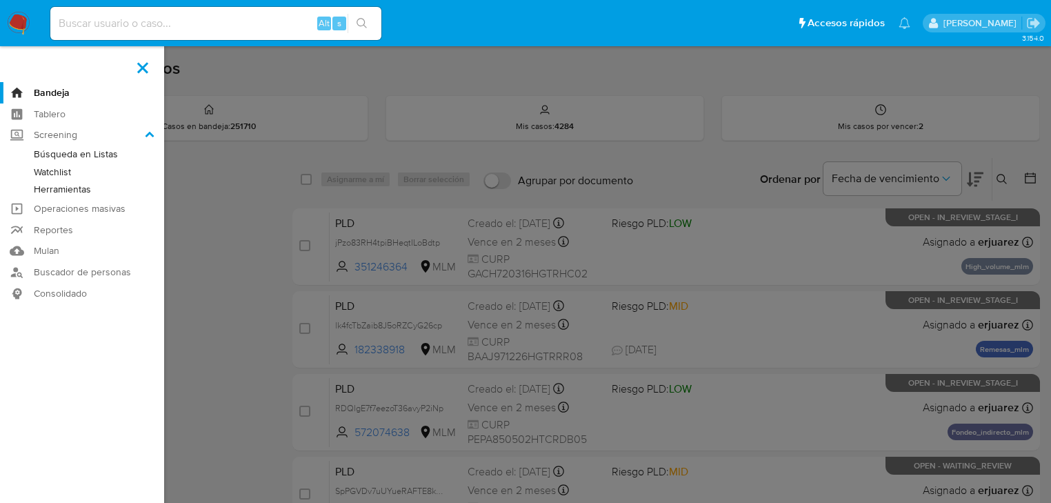
click at [80, 192] on link "Herramientas" at bounding box center [82, 189] width 164 height 17
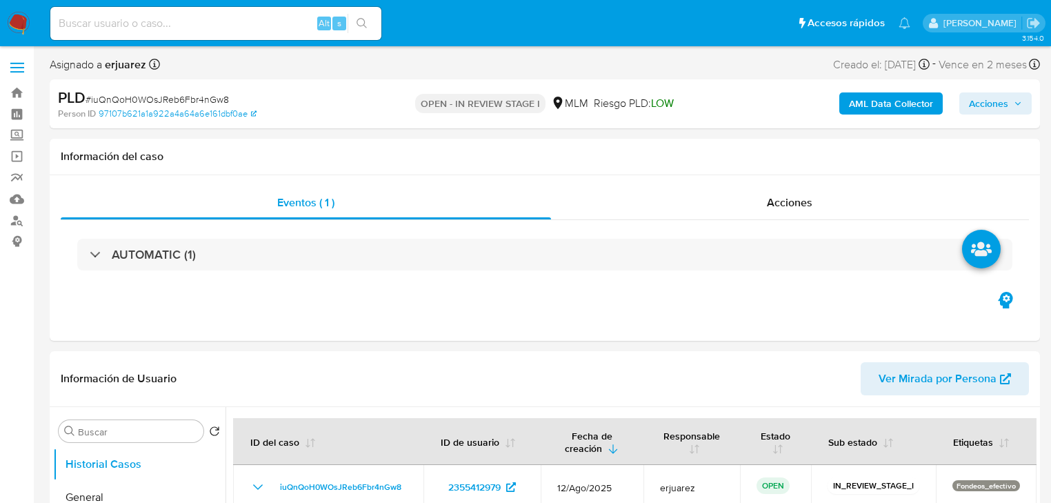
select select "10"
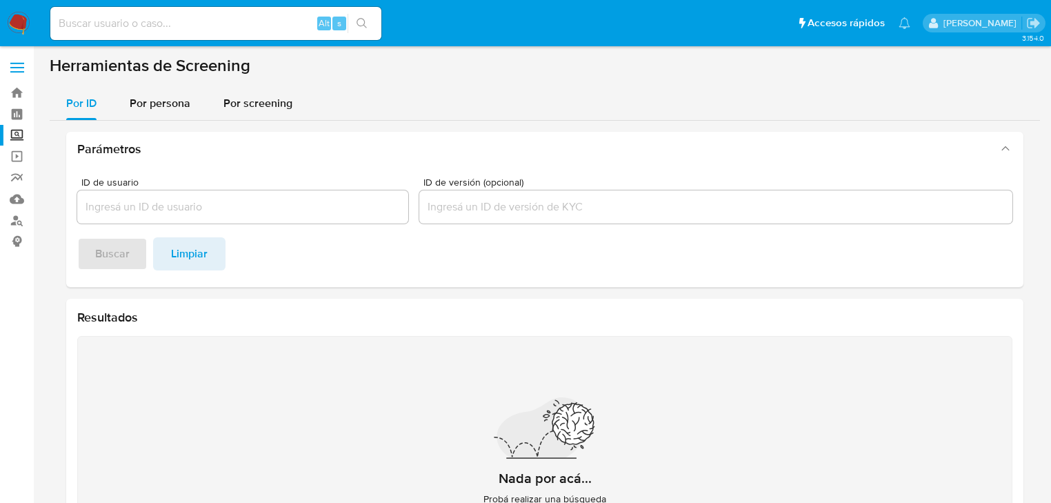
drag, startPoint x: 168, startPoint y: 108, endPoint x: 166, endPoint y: 130, distance: 22.1
click at [168, 108] on span "Por persona" at bounding box center [160, 103] width 61 height 16
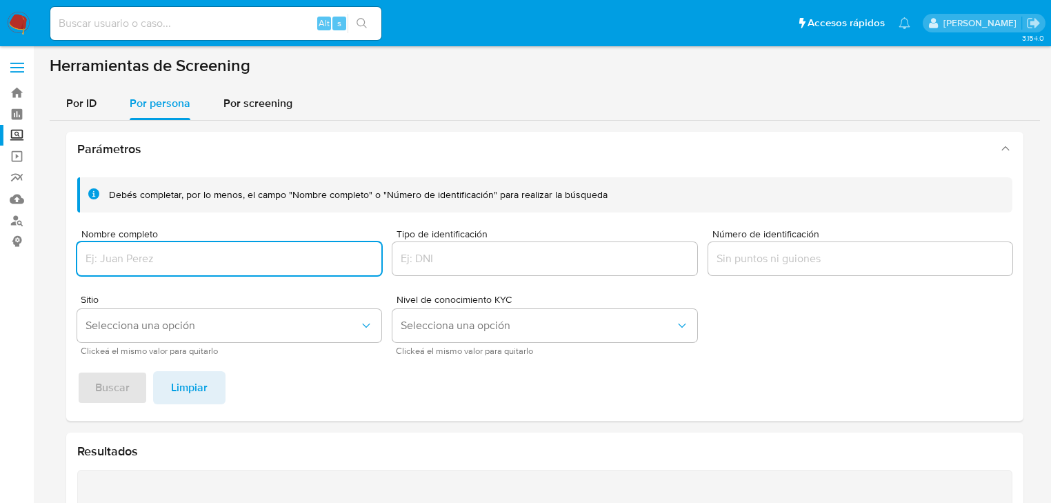
drag, startPoint x: 116, startPoint y: 274, endPoint x: 109, endPoint y: 257, distance: 17.9
click at [114, 273] on div at bounding box center [229, 258] width 304 height 33
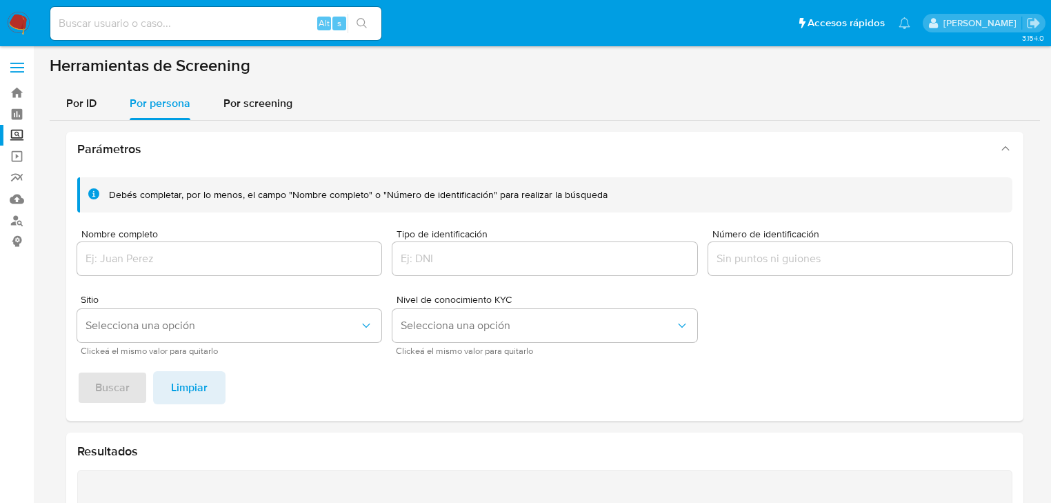
click at [109, 257] on input "Nombre completo" at bounding box center [229, 259] width 304 height 18
click at [114, 379] on span "Buscar" at bounding box center [112, 387] width 34 height 30
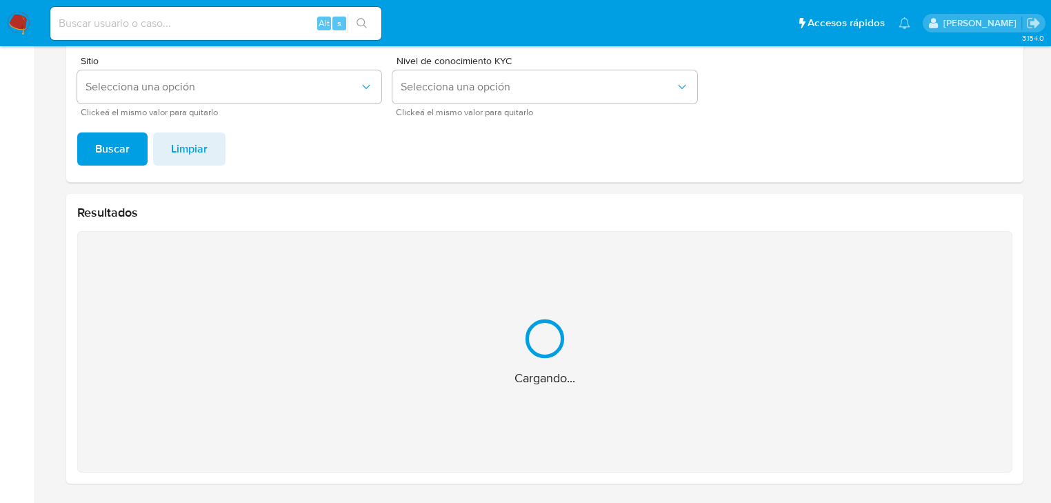
scroll to position [19, 0]
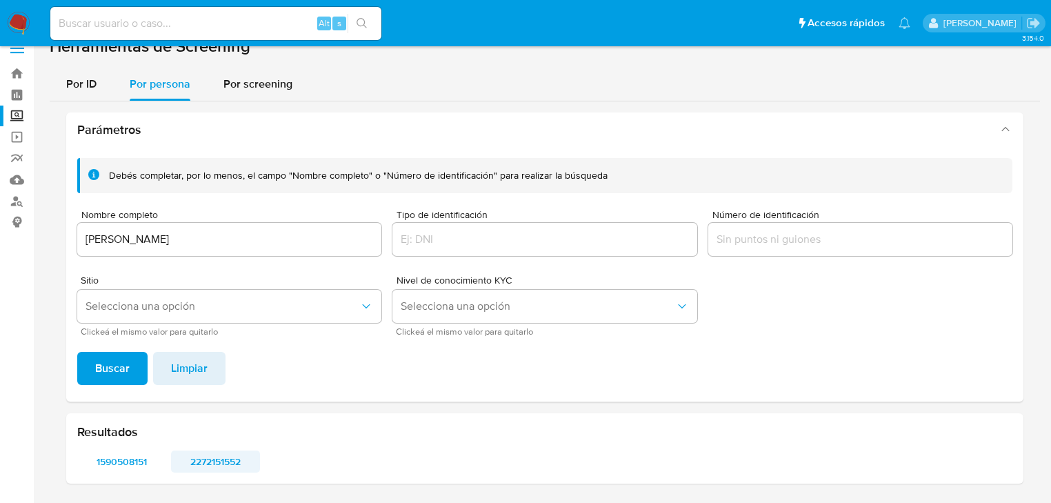
click at [208, 465] on span "2272151552" at bounding box center [215, 461] width 69 height 19
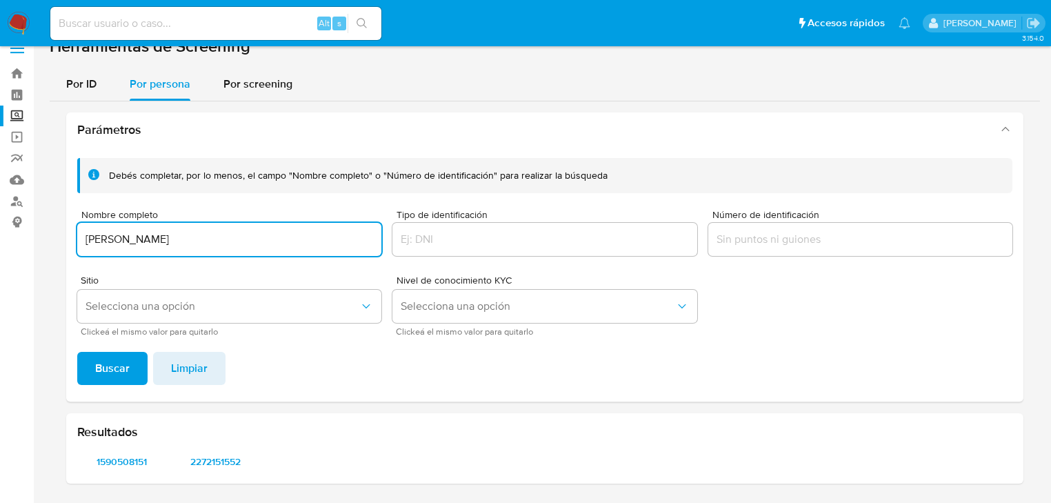
drag, startPoint x: 215, startPoint y: 235, endPoint x: 57, endPoint y: 235, distance: 157.9
click at [57, 235] on div "Parámetros Debés completar, por lo menos, el campo "Nombre completo" o "Número …" at bounding box center [545, 297] width 990 height 393
click at [117, 356] on span "Buscar" at bounding box center [112, 368] width 34 height 30
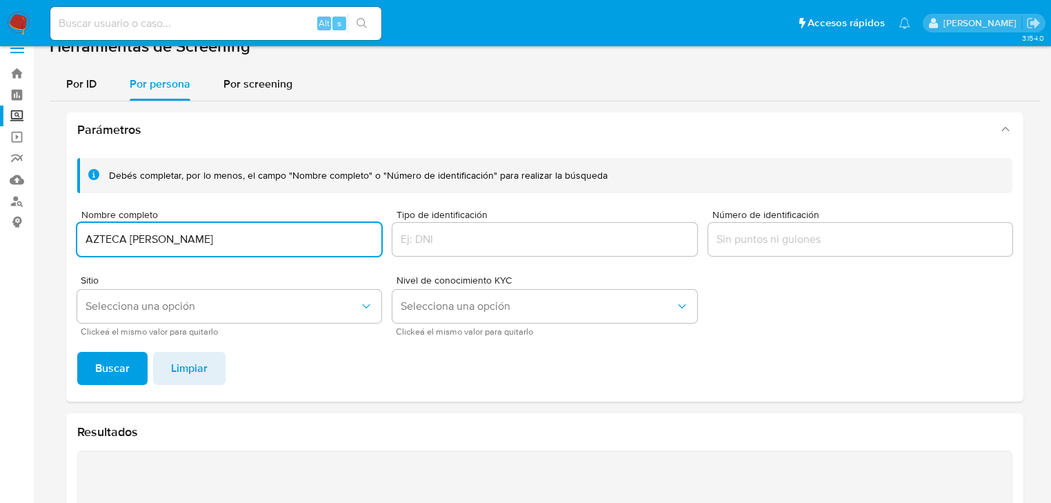
drag, startPoint x: 131, startPoint y: 237, endPoint x: 58, endPoint y: 237, distance: 73.1
click at [58, 237] on div "Parámetros Debés completar, por lo menos, el campo "Nombre completo" o "Número …" at bounding box center [545, 407] width 990 height 612
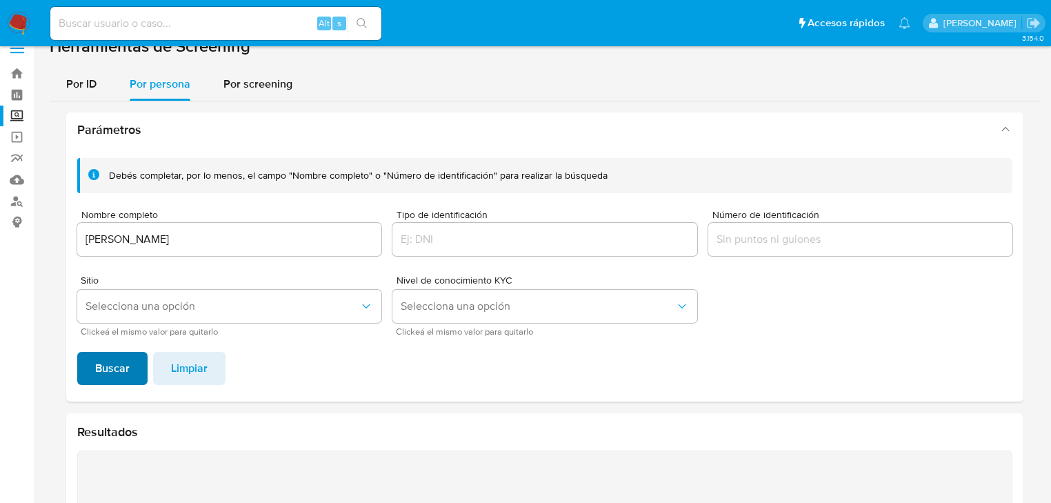
click at [110, 366] on span "Buscar" at bounding box center [112, 368] width 34 height 30
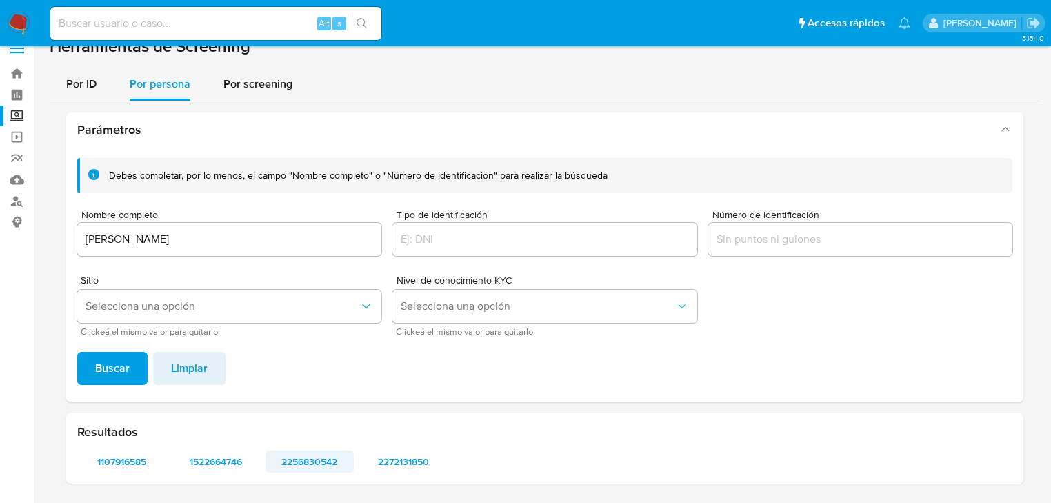
click at [303, 461] on span "2256830542" at bounding box center [309, 461] width 69 height 19
click at [134, 460] on span "1107916585" at bounding box center [121, 461] width 69 height 19
click at [210, 461] on span "1522664746" at bounding box center [215, 461] width 69 height 19
click at [314, 458] on span "2256830542" at bounding box center [309, 461] width 69 height 19
click at [393, 458] on span "2272131850" at bounding box center [403, 461] width 69 height 19
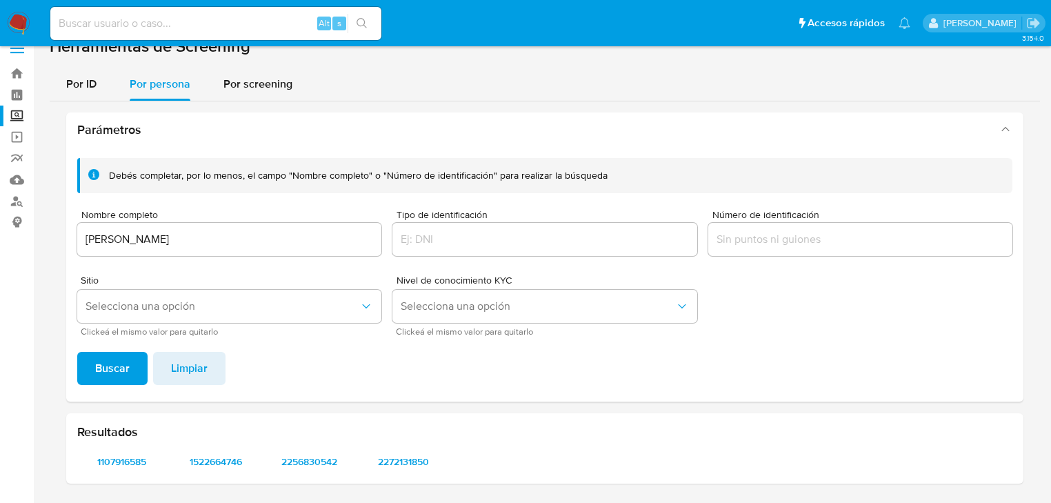
drag, startPoint x: 305, startPoint y: 223, endPoint x: 68, endPoint y: 226, distance: 237.9
click at [68, 226] on div "Debés completar, por lo menos, el campo "Nombre completo" o "Número de identifi…" at bounding box center [544, 274] width 957 height 254
click at [277, 238] on input "MARIA DOLORES ACOSTA ALAMILLA" at bounding box center [229, 239] width 304 height 18
click at [284, 245] on input "MARIA DOLORES ACOSTA ALAMILLA" at bounding box center [229, 239] width 304 height 18
drag, startPoint x: 287, startPoint y: 242, endPoint x: 47, endPoint y: 245, distance: 240.0
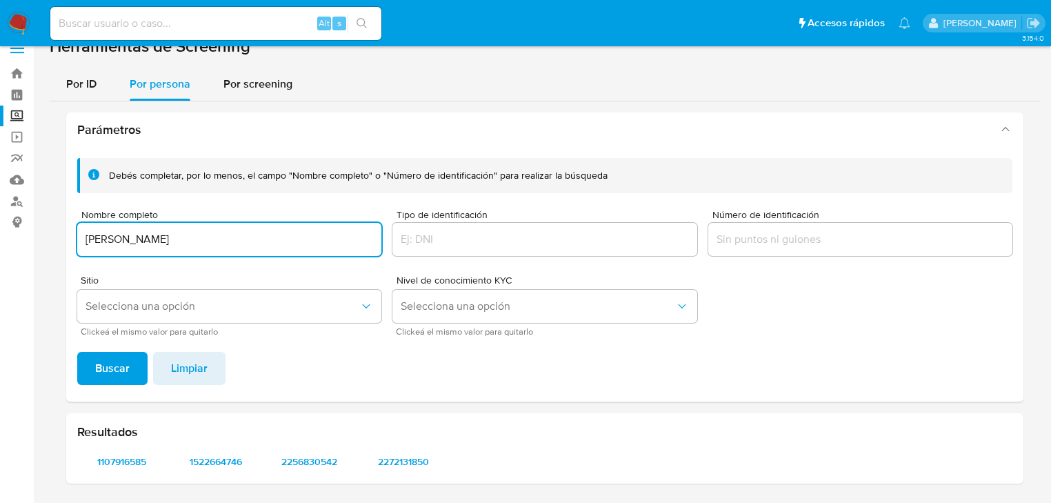
click at [41, 244] on main "3.154.0" at bounding box center [525, 242] width 1051 height 523
click at [90, 365] on button "Buscar" at bounding box center [112, 368] width 70 height 33
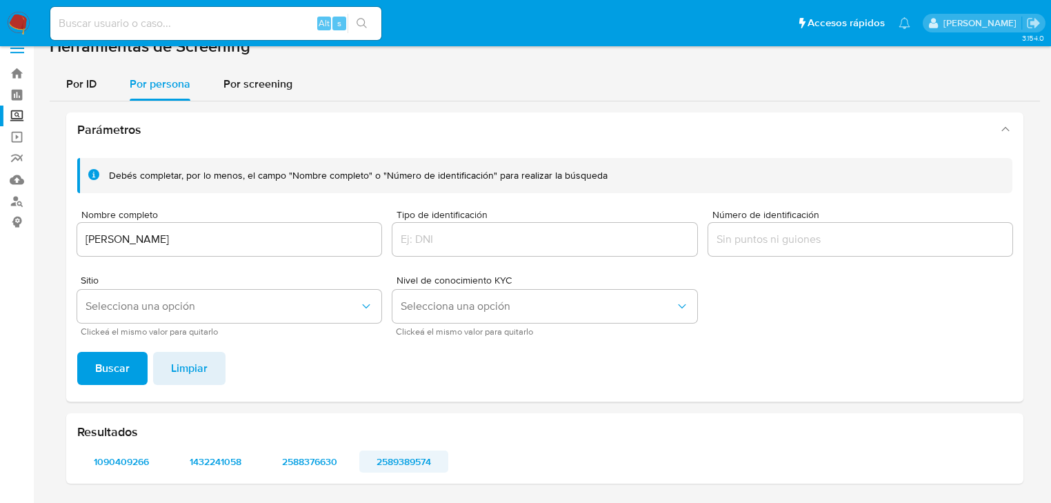
click at [399, 463] on span "2589389574" at bounding box center [403, 461] width 69 height 19
click at [298, 459] on span "2588376630" at bounding box center [309, 461] width 69 height 19
click at [209, 461] on span "1432241058" at bounding box center [215, 461] width 69 height 19
click at [132, 459] on span "1090409266" at bounding box center [121, 461] width 69 height 19
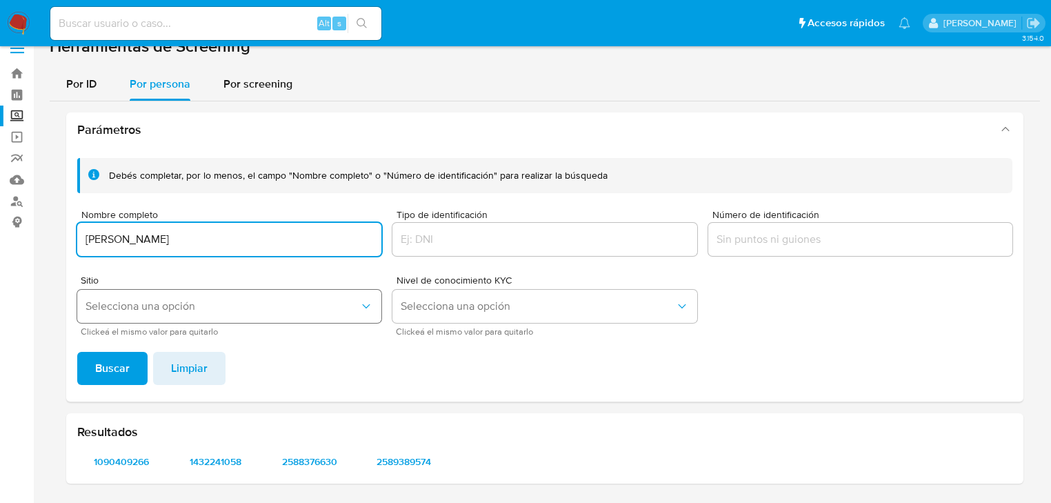
drag, startPoint x: 293, startPoint y: 237, endPoint x: 102, endPoint y: 295, distance: 199.6
click at [23, 237] on section "Bandeja Tablero Screening Búsqueda en Listas Watchlist Herramientas Operaciones…" at bounding box center [525, 242] width 1051 height 523
type input "GABRIEL ACOSTA TORRES"
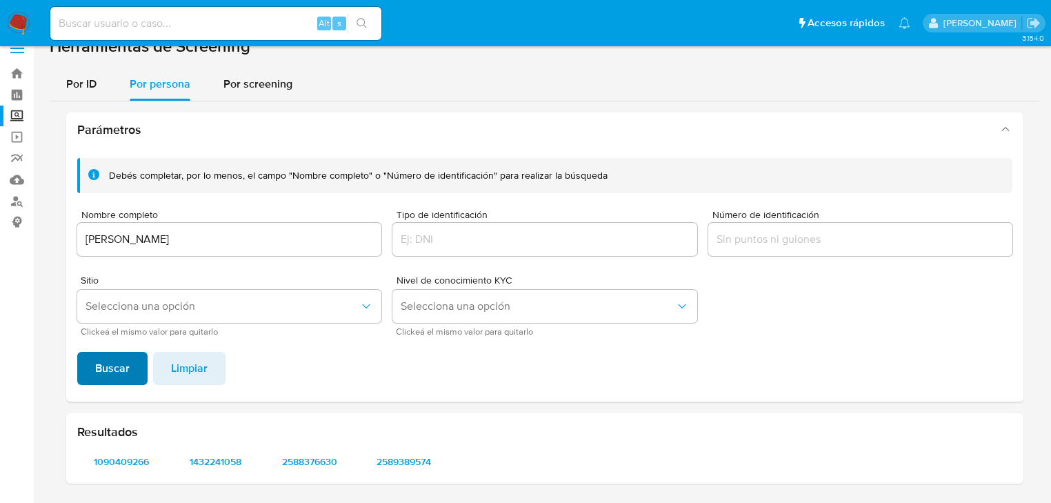
click at [90, 365] on button "Buscar" at bounding box center [112, 368] width 70 height 33
click at [136, 458] on span "2324588799" at bounding box center [121, 461] width 69 height 19
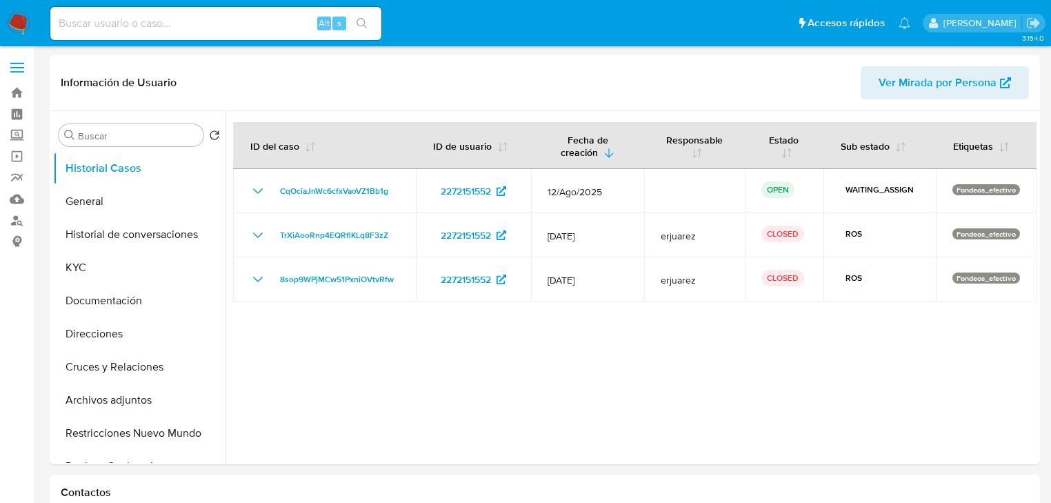
select select "10"
click at [116, 210] on button "General" at bounding box center [133, 201] width 161 height 33
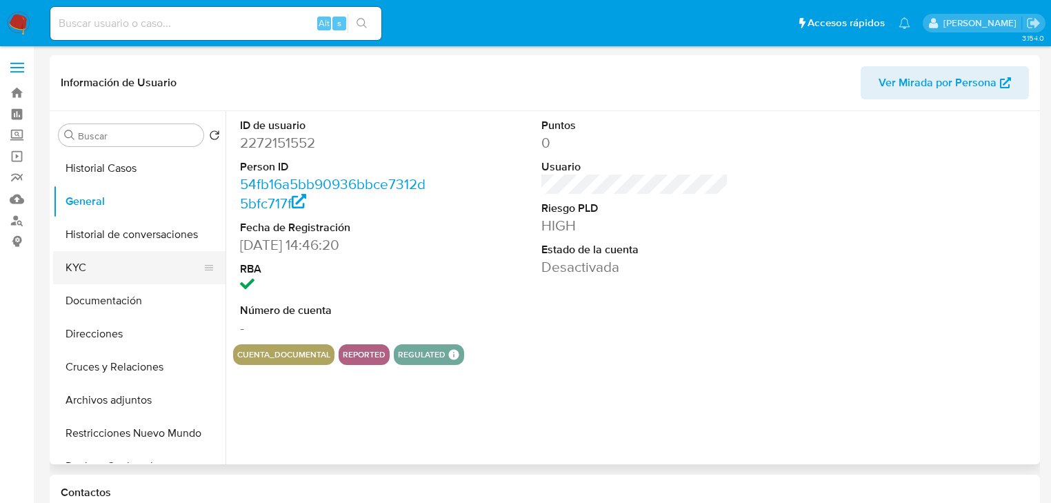
click at [86, 271] on button "KYC" at bounding box center [133, 267] width 161 height 33
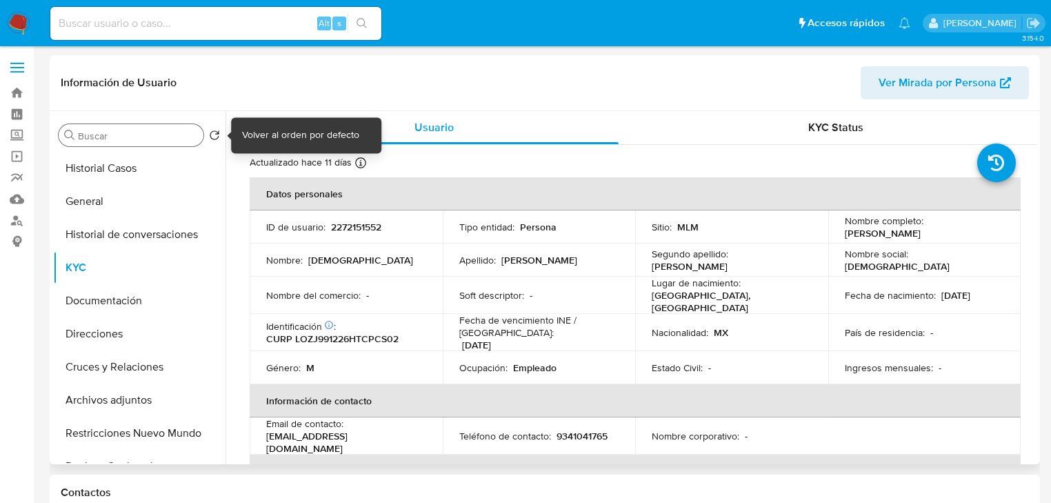
click at [101, 141] on input "Buscar" at bounding box center [138, 136] width 120 height 12
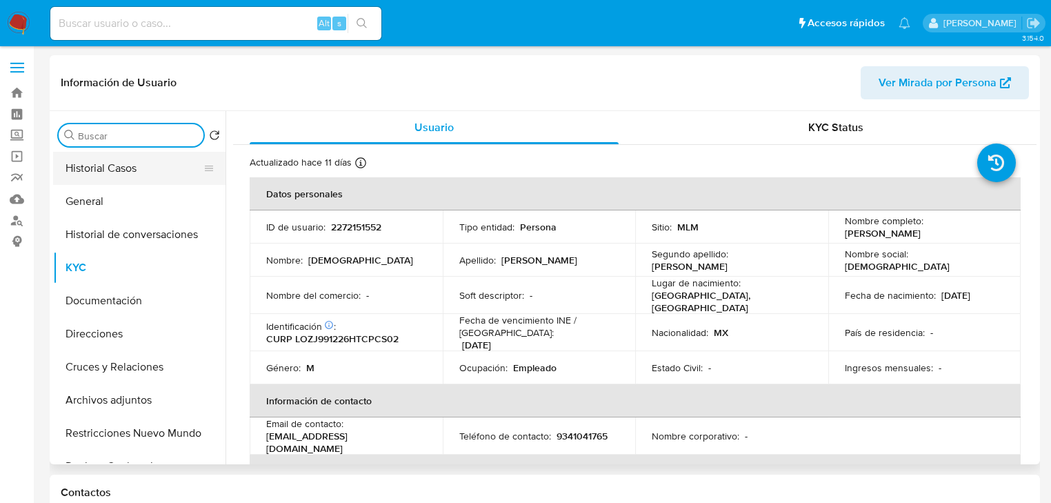
click at [97, 166] on button "Historial Casos" at bounding box center [133, 168] width 161 height 33
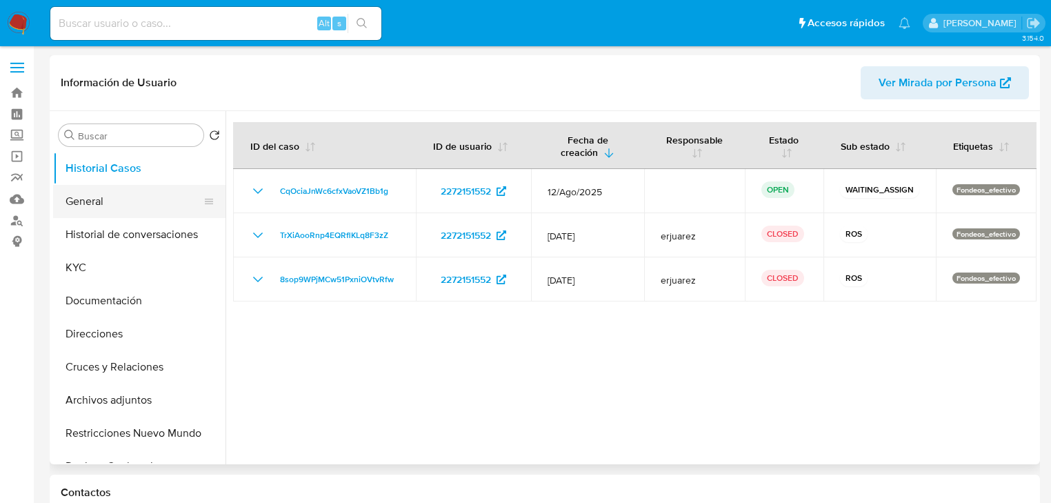
click at [112, 196] on button "General" at bounding box center [133, 201] width 161 height 33
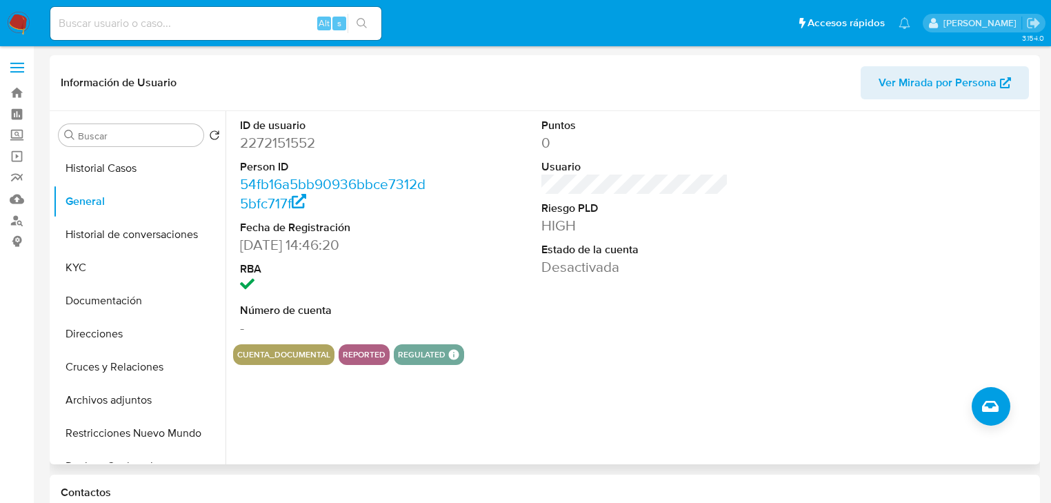
drag, startPoint x: 281, startPoint y: 131, endPoint x: 246, endPoint y: 142, distance: 36.2
click at [279, 131] on dt "ID de usuario" at bounding box center [333, 125] width 187 height 15
drag, startPoint x: 241, startPoint y: 143, endPoint x: 336, endPoint y: 143, distance: 94.5
click at [336, 143] on dd "2272151552" at bounding box center [333, 142] width 187 height 19
copy dd "2272151552"
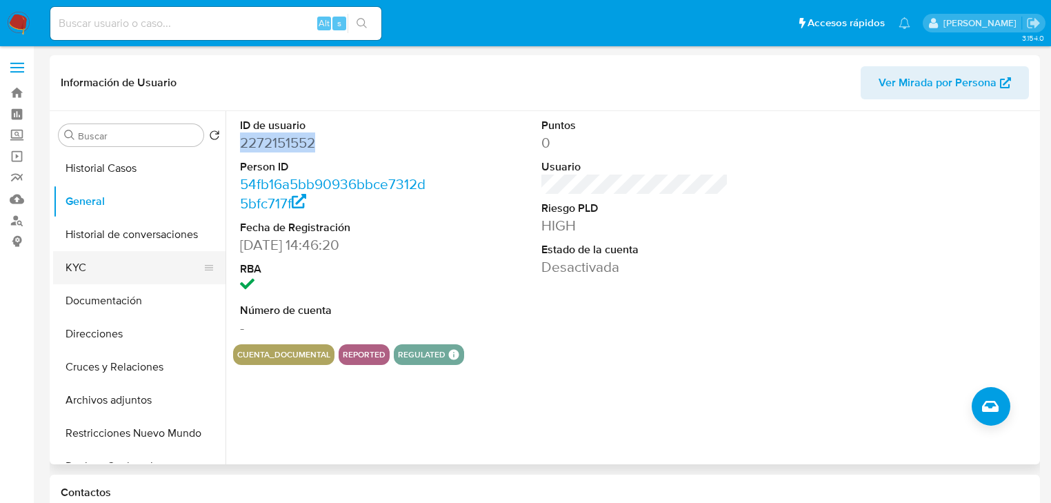
click at [113, 266] on button "KYC" at bounding box center [133, 267] width 161 height 33
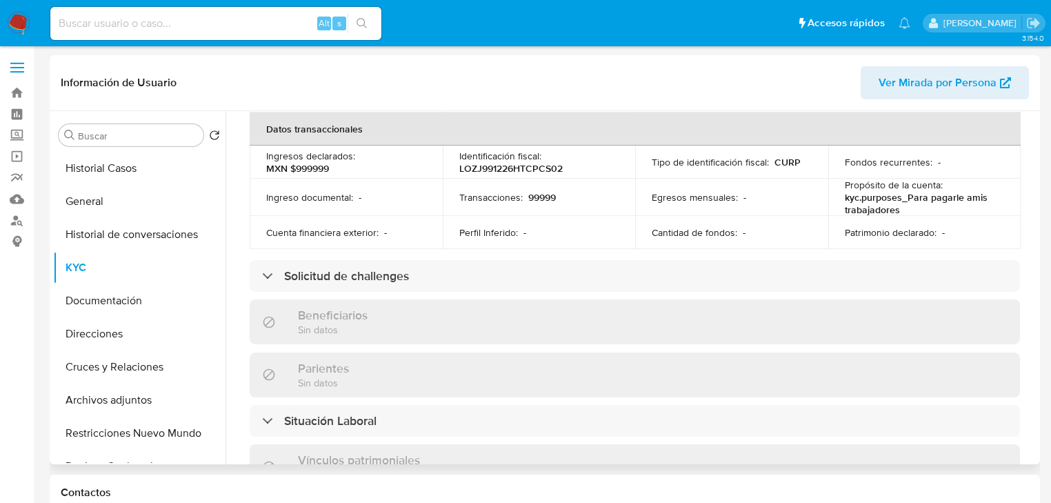
scroll to position [110, 0]
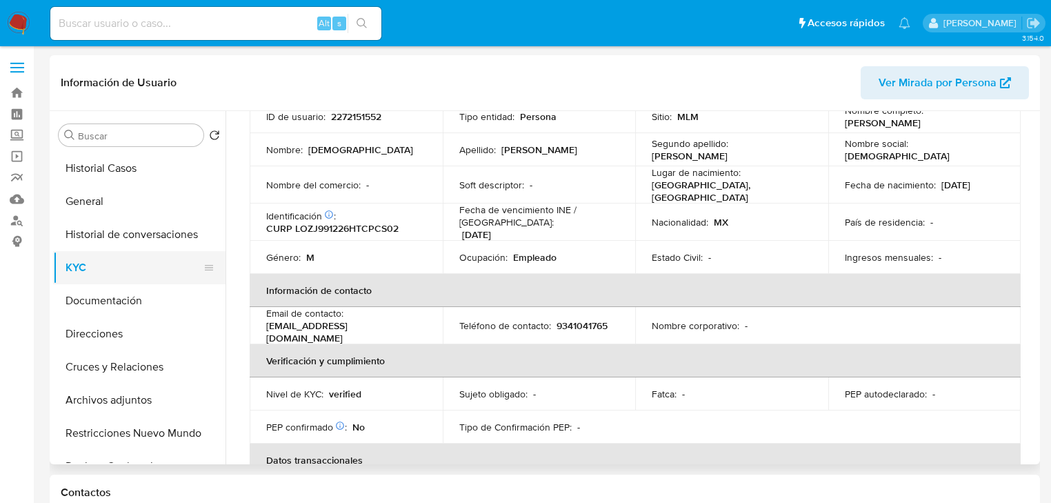
drag, startPoint x: 127, startPoint y: 302, endPoint x: 208, endPoint y: 278, distance: 84.9
click at [129, 303] on button "Documentación" at bounding box center [139, 300] width 172 height 33
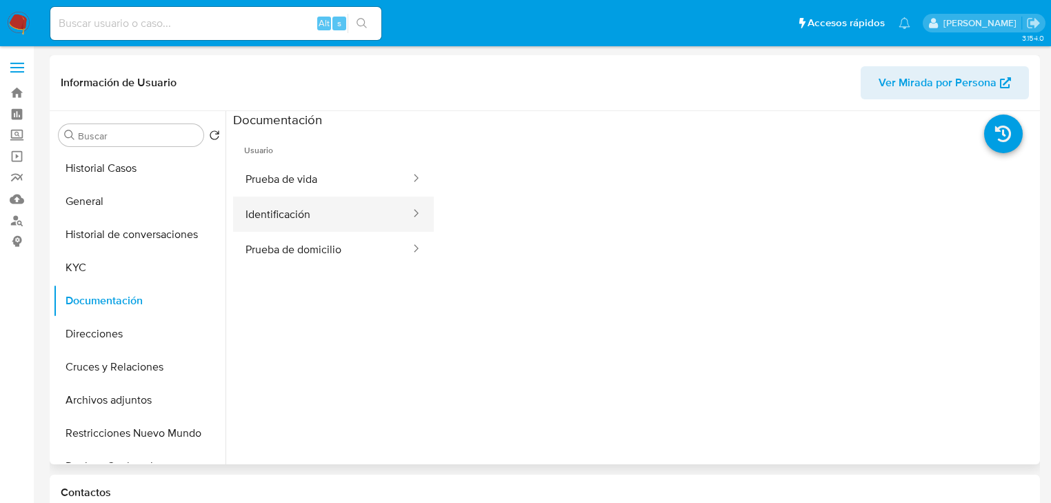
drag, startPoint x: 302, startPoint y: 185, endPoint x: 326, endPoint y: 205, distance: 31.3
click at [303, 185] on button "Prueba de vida" at bounding box center [322, 178] width 179 height 35
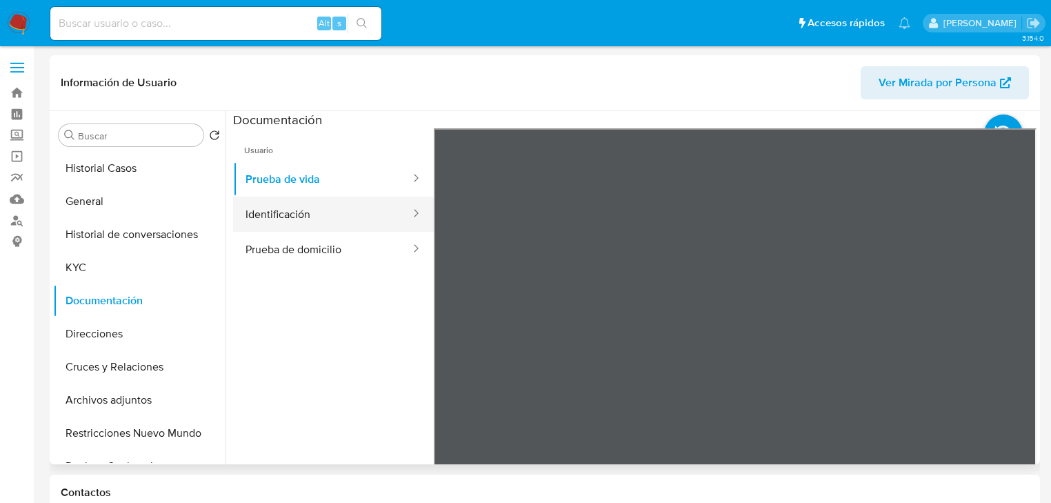
click at [303, 216] on button "Identificación" at bounding box center [322, 214] width 179 height 35
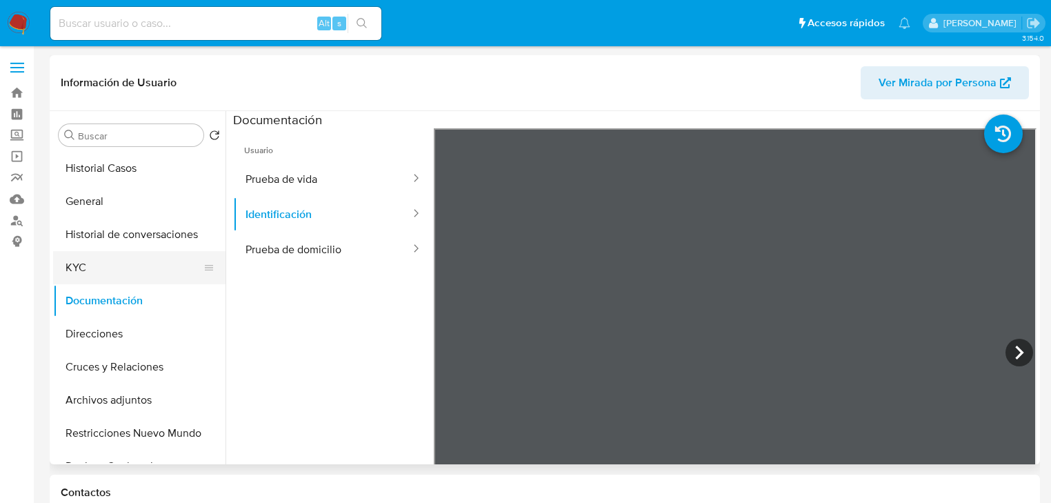
click at [86, 265] on button "KYC" at bounding box center [133, 267] width 161 height 33
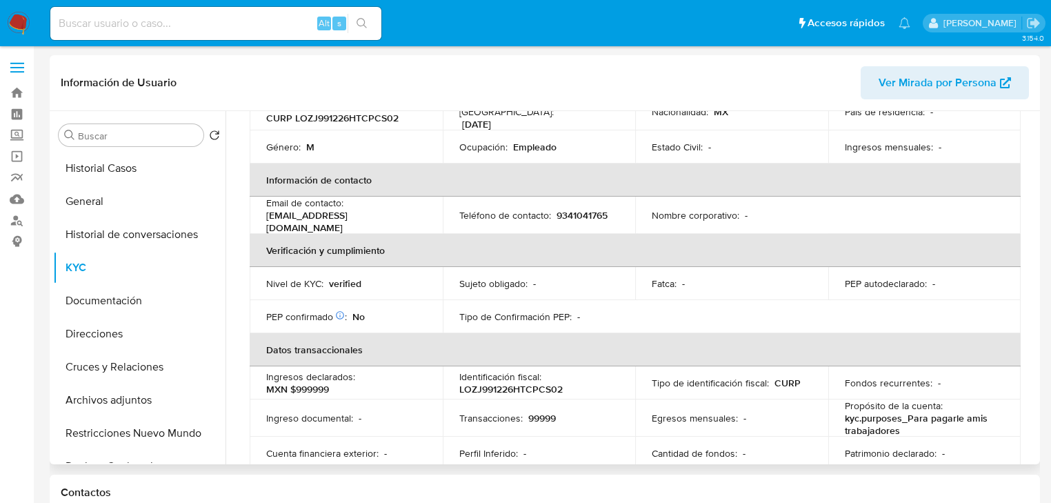
scroll to position [165, 0]
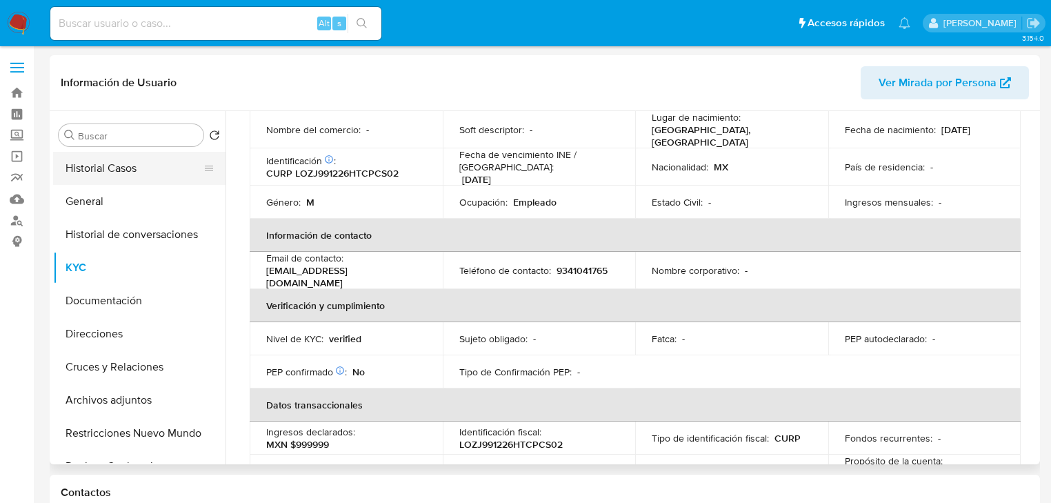
click at [124, 168] on button "Historial Casos" at bounding box center [133, 168] width 161 height 33
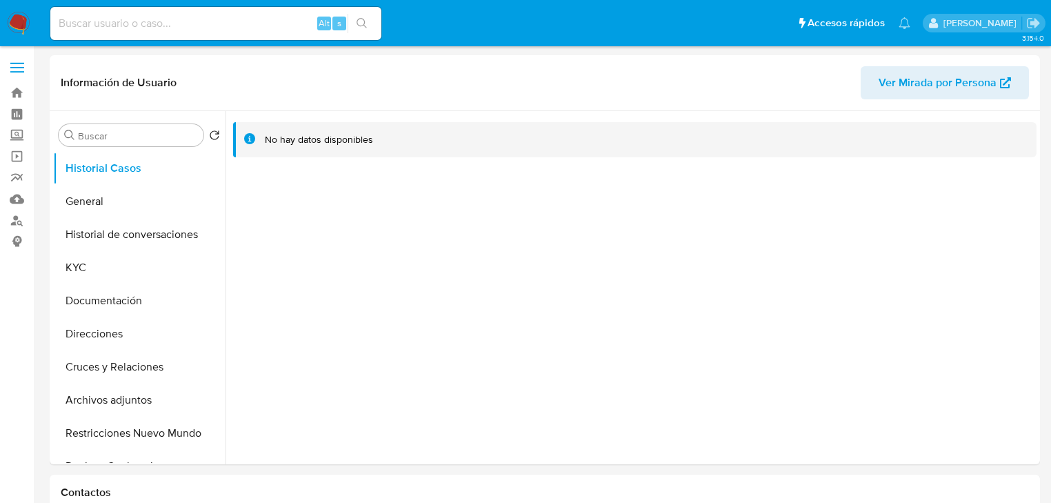
select select "10"
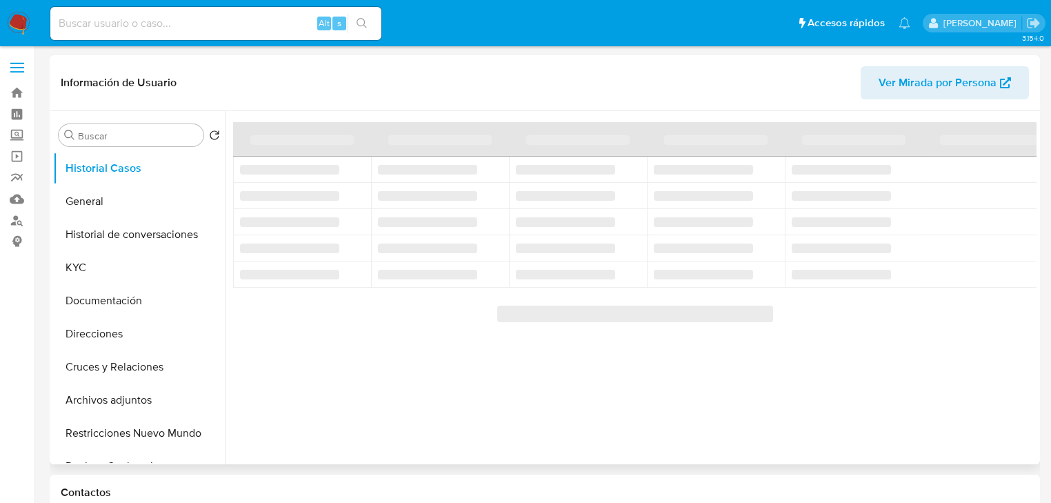
select select "10"
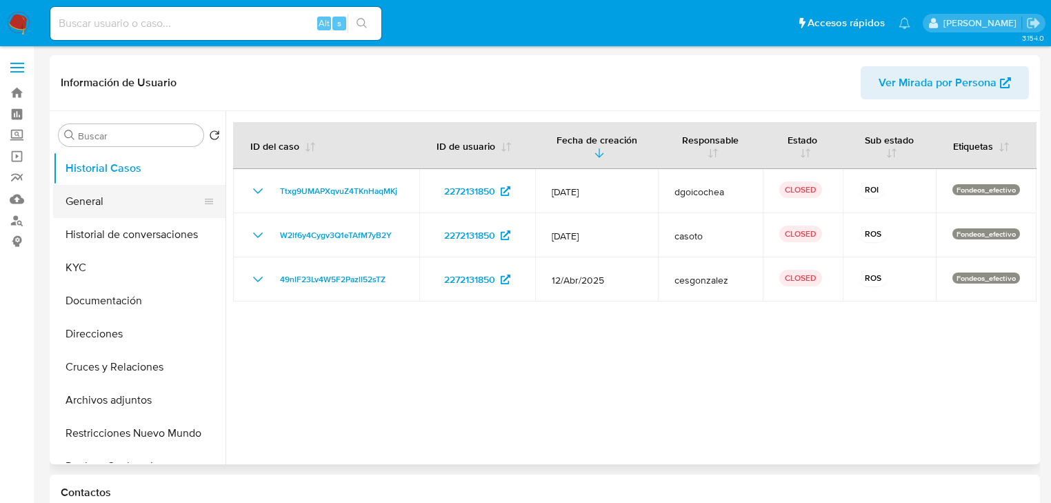
drag, startPoint x: 128, startPoint y: 202, endPoint x: 132, endPoint y: 196, distance: 7.5
click at [128, 202] on button "General" at bounding box center [133, 201] width 161 height 33
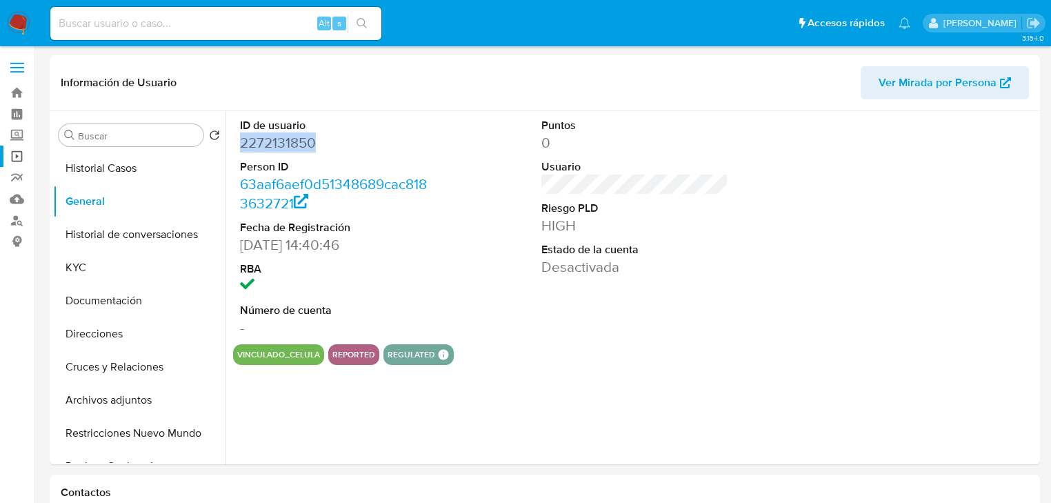
drag, startPoint x: 321, startPoint y: 149, endPoint x: 19, endPoint y: 156, distance: 301.4
click at [235, 147] on div "ID de usuario 2272131850 Person ID 63aaf6aef0d51348689cac8183632721 Fecha de Re…" at bounding box center [333, 227] width 201 height 233
copy dd "2272131850"
click at [114, 270] on button "KYC" at bounding box center [133, 267] width 161 height 33
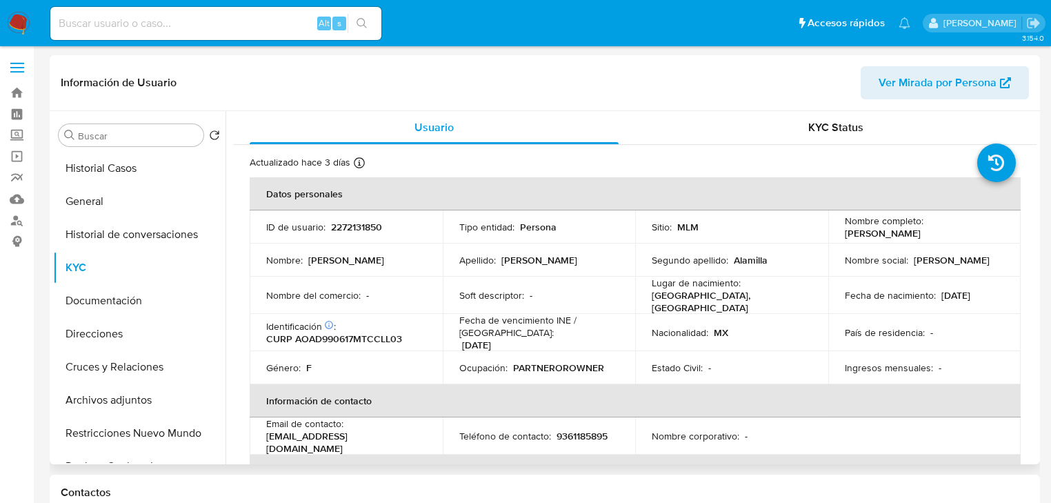
click at [371, 363] on div "Género : F" at bounding box center [346, 367] width 160 height 12
click at [109, 172] on button "Historial Casos" at bounding box center [133, 168] width 161 height 33
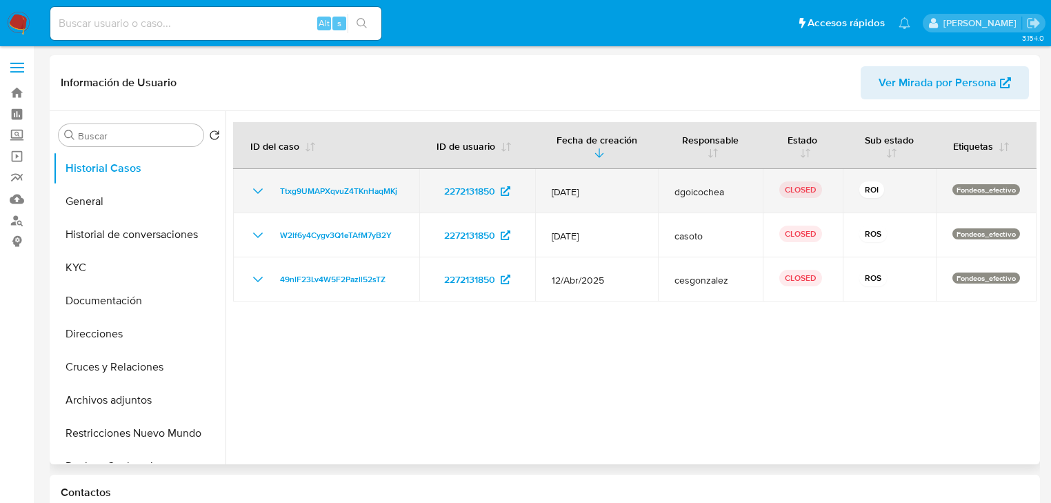
click at [254, 191] on icon "Mostrar/Ocultar" at bounding box center [258, 191] width 17 height 17
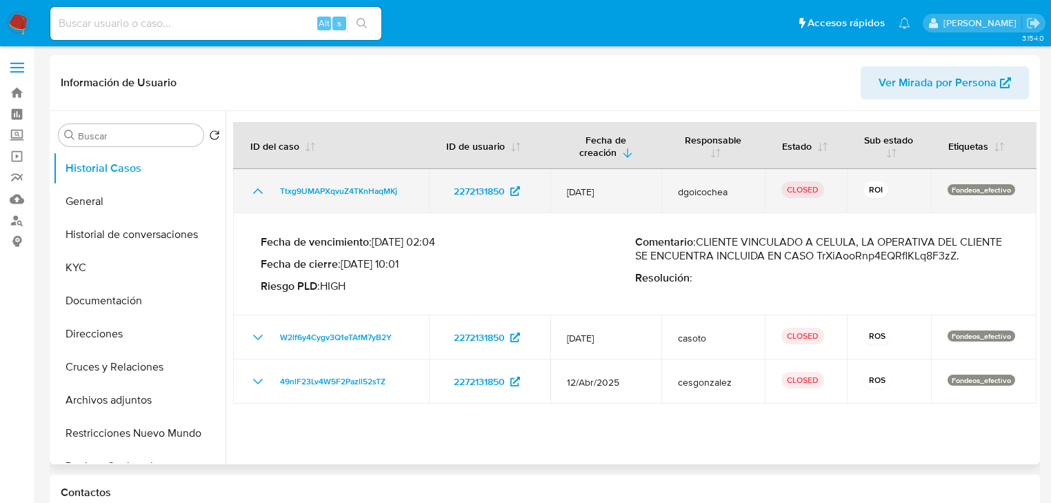
click at [254, 191] on icon "Mostrar/Ocultar" at bounding box center [258, 191] width 10 height 6
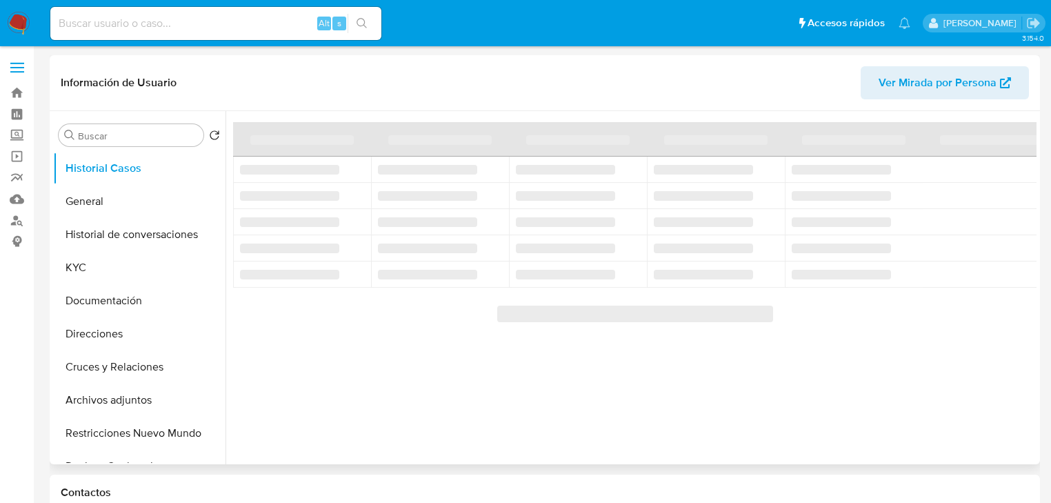
select select "10"
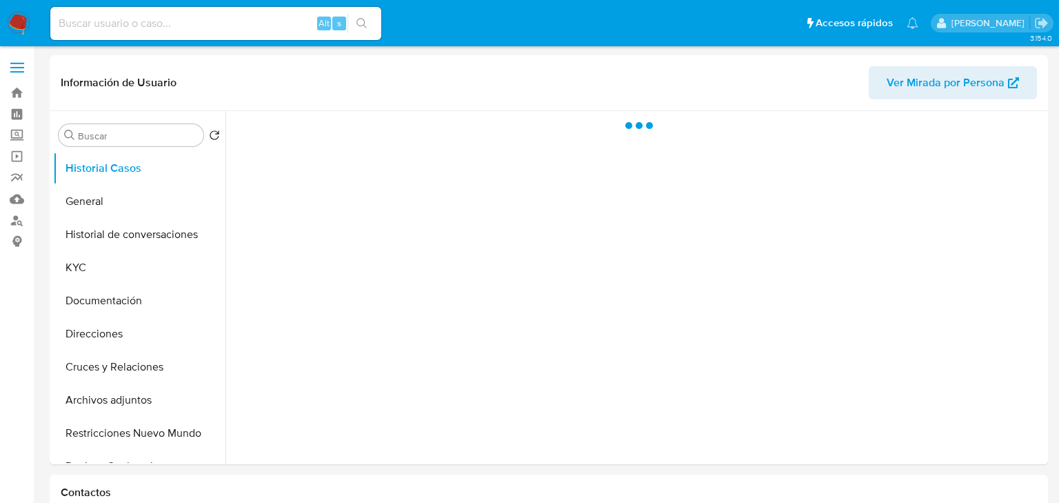
select select "10"
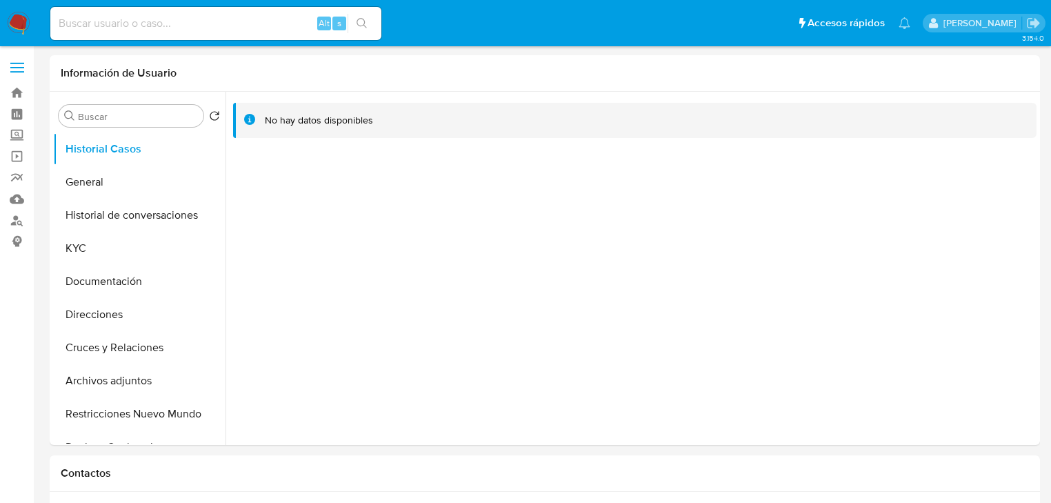
select select "10"
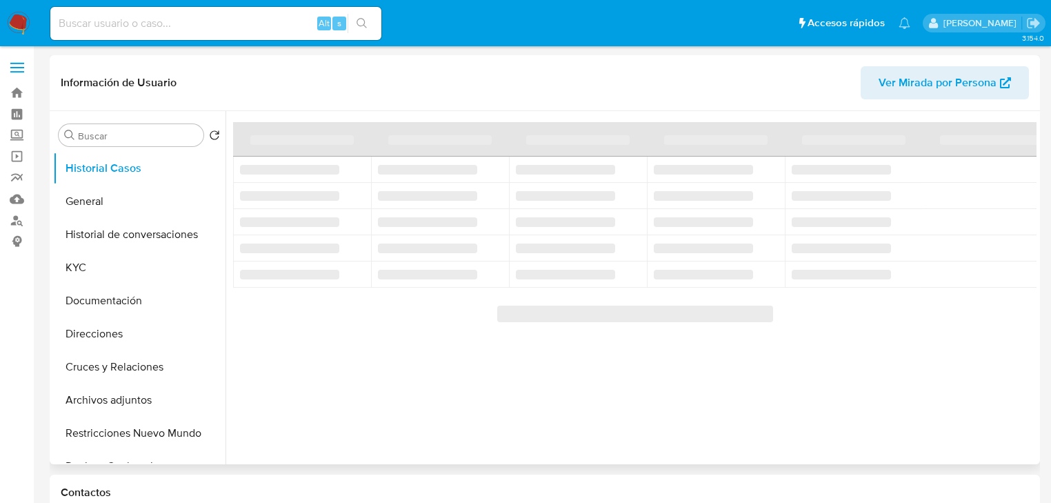
select select "10"
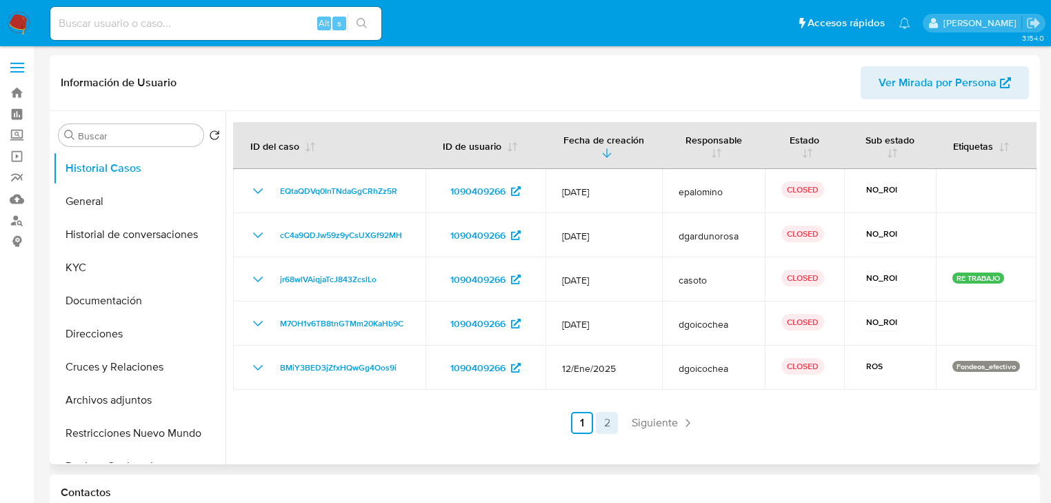
click at [596, 422] on link "2" at bounding box center [607, 423] width 22 height 22
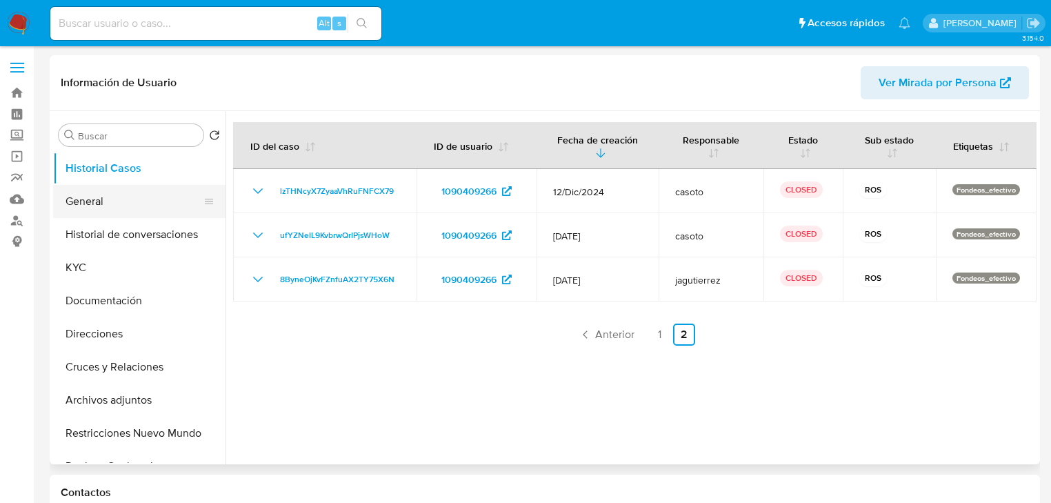
drag, startPoint x: 115, startPoint y: 206, endPoint x: 122, endPoint y: 200, distance: 9.3
click at [115, 206] on button "General" at bounding box center [133, 201] width 161 height 33
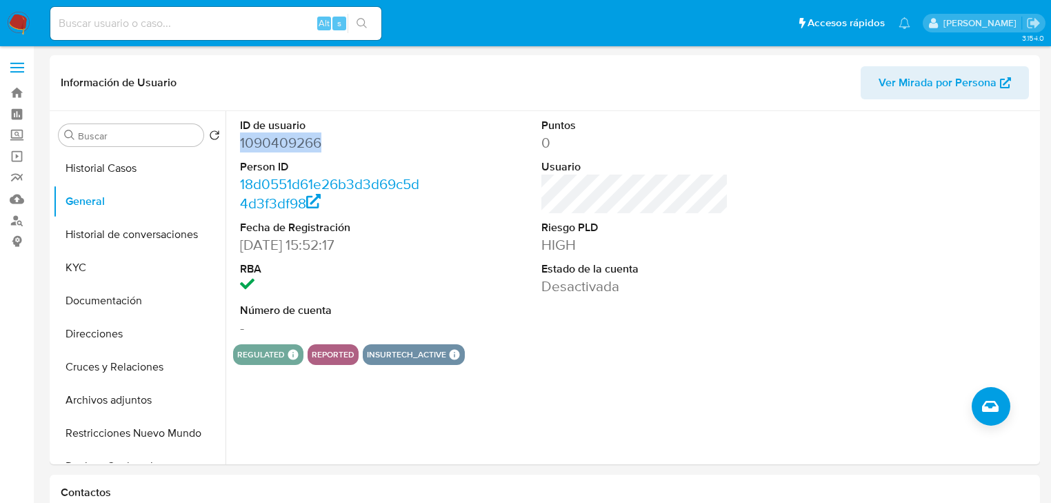
drag, startPoint x: 241, startPoint y: 145, endPoint x: 341, endPoint y: 144, distance: 100.7
click at [341, 144] on dd "1090409266" at bounding box center [333, 142] width 187 height 19
click at [96, 271] on button "KYC" at bounding box center [133, 267] width 161 height 33
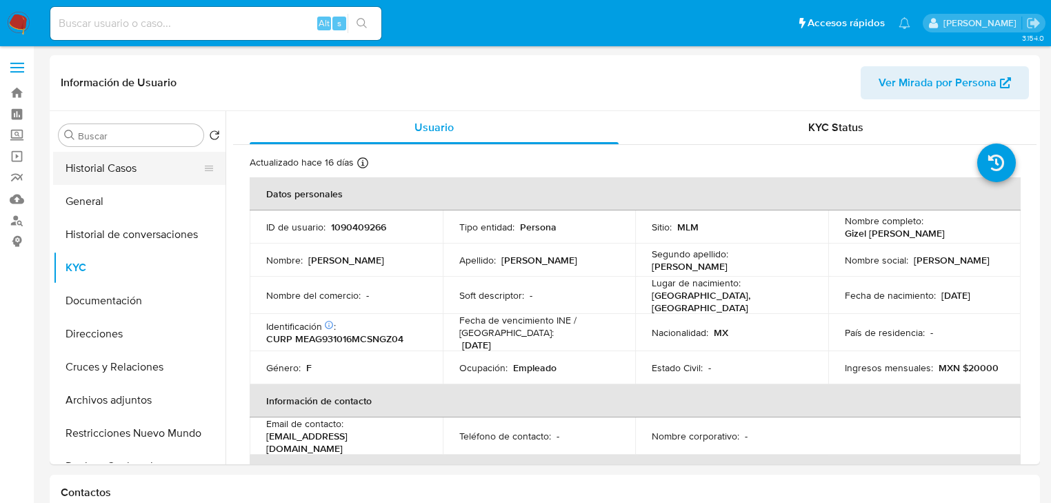
click at [102, 164] on button "Historial Casos" at bounding box center [133, 168] width 161 height 33
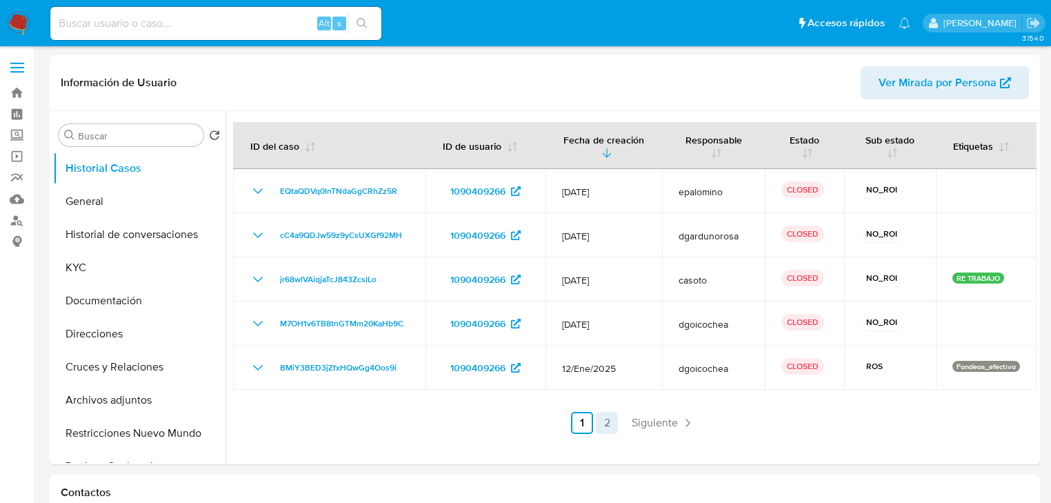
click at [605, 421] on link "2" at bounding box center [607, 423] width 22 height 22
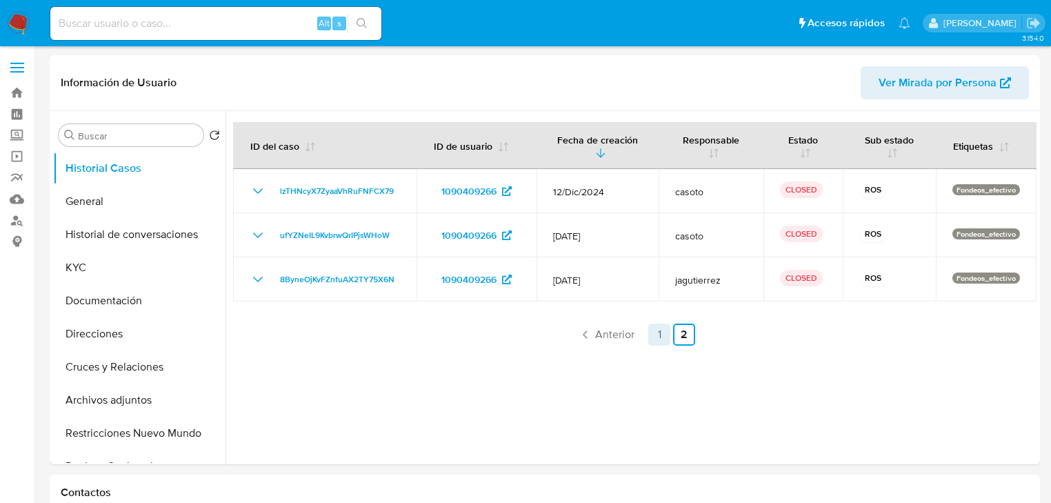
click at [654, 331] on link "1" at bounding box center [659, 334] width 22 height 22
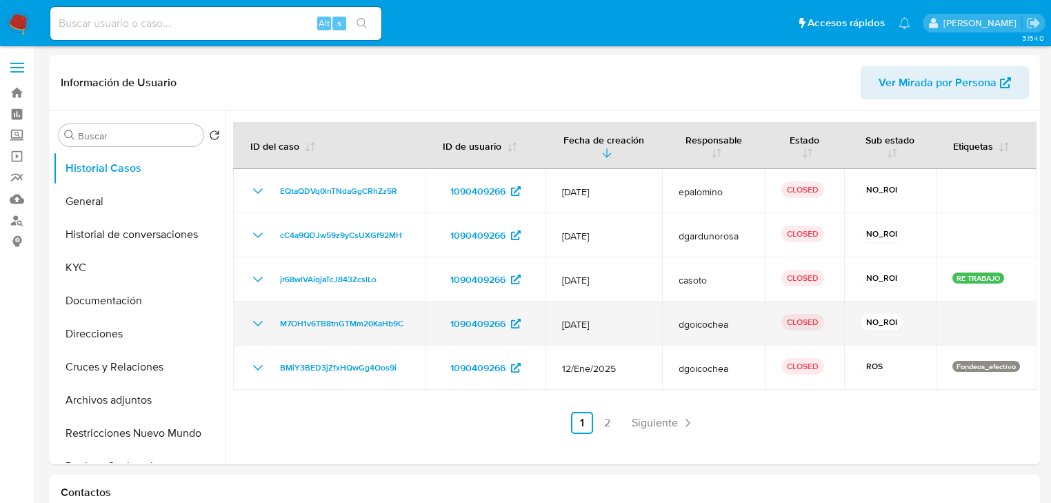
click at [260, 323] on icon "Mostrar/Ocultar" at bounding box center [258, 323] width 17 height 17
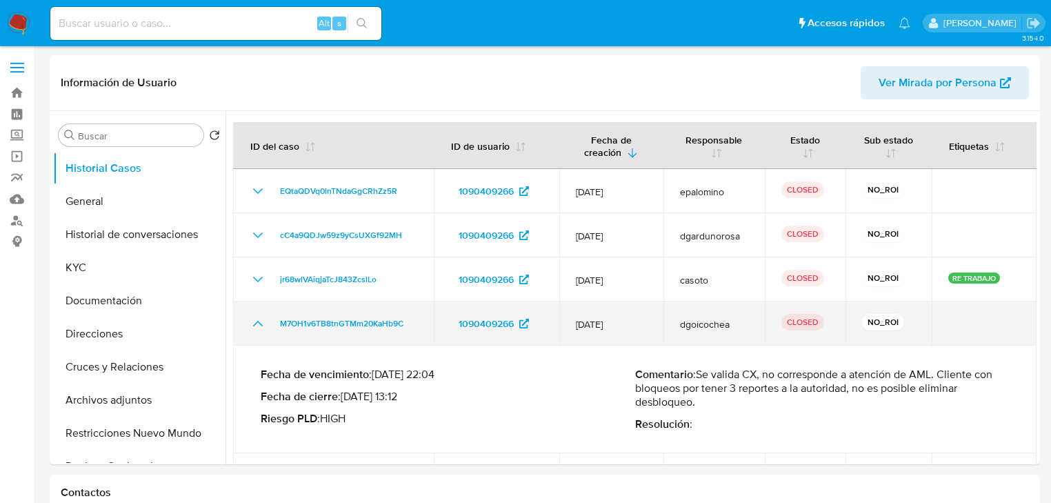
click at [260, 323] on icon "Mostrar/Ocultar" at bounding box center [258, 324] width 10 height 6
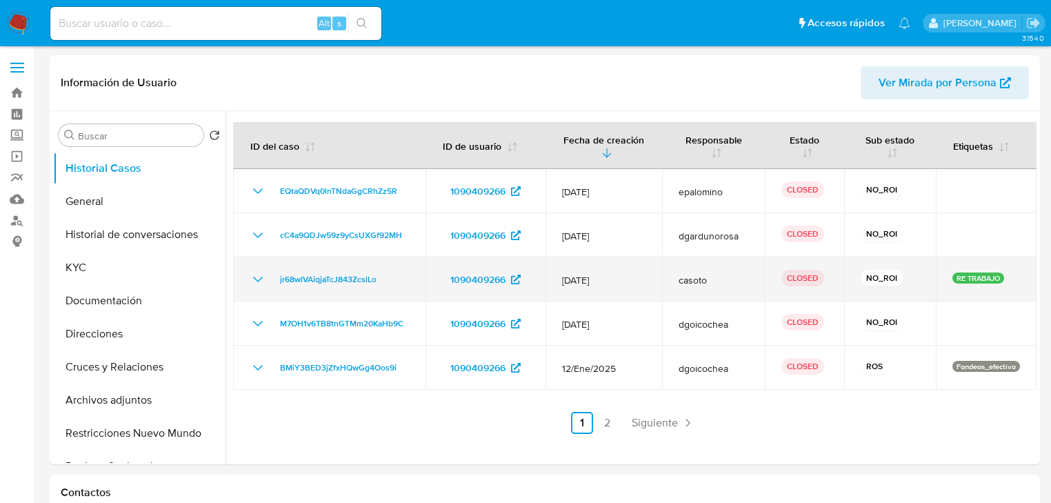
click at [264, 270] on td "jr68wlVAiqjaTcJ843ZcslLo" at bounding box center [329, 279] width 192 height 44
click at [263, 276] on icon "Mostrar/Ocultar" at bounding box center [258, 279] width 17 height 17
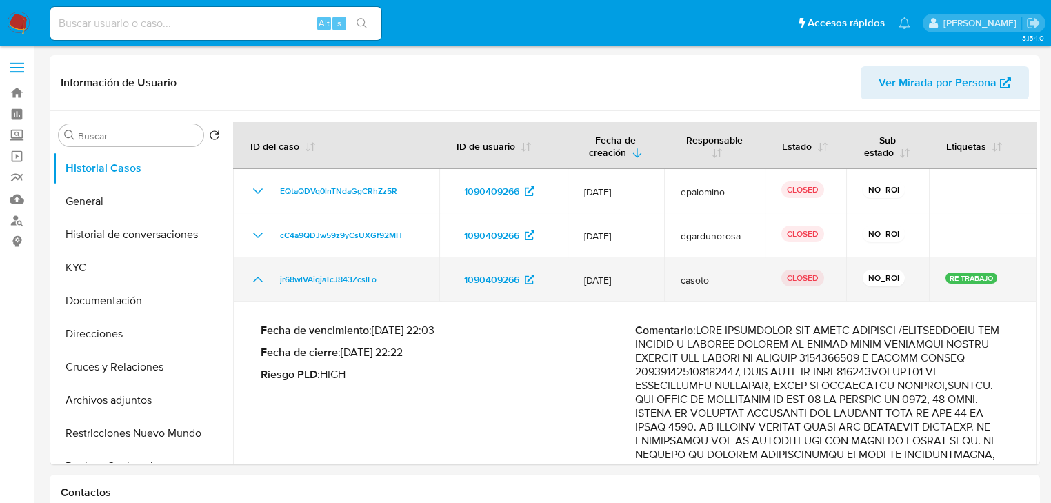
click at [263, 276] on icon "Mostrar/Ocultar" at bounding box center [258, 279] width 17 height 17
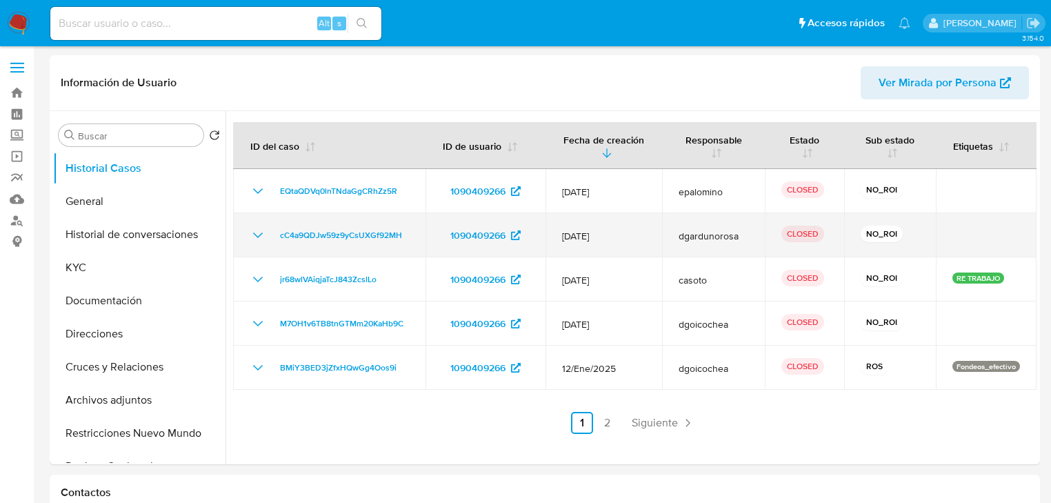
click at [251, 234] on icon "Mostrar/Ocultar" at bounding box center [258, 235] width 17 height 17
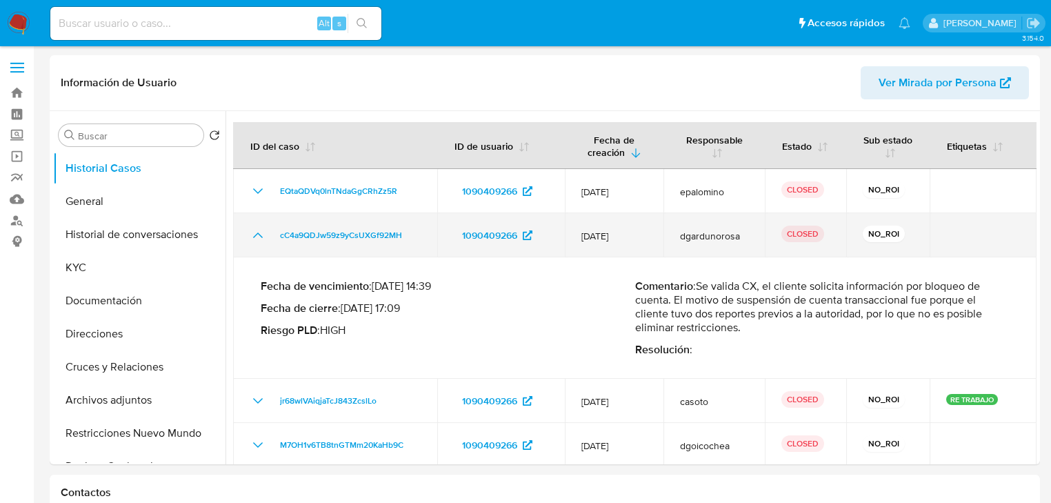
click at [251, 234] on icon "Mostrar/Ocultar" at bounding box center [258, 235] width 17 height 17
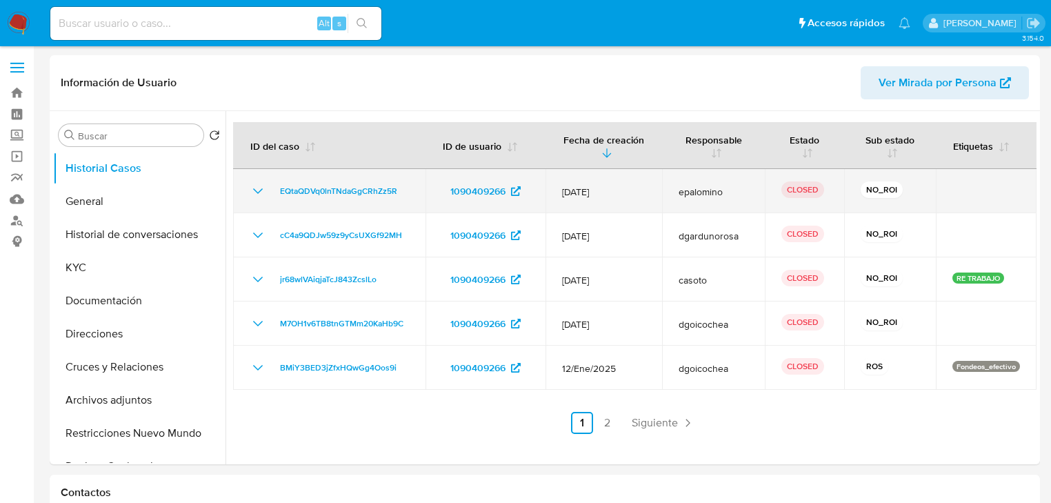
click at [258, 181] on td "EQtaQDVq0lnTNdaGgCRhZz5R" at bounding box center [329, 191] width 192 height 44
click at [257, 190] on icon "Mostrar/Ocultar" at bounding box center [258, 191] width 17 height 17
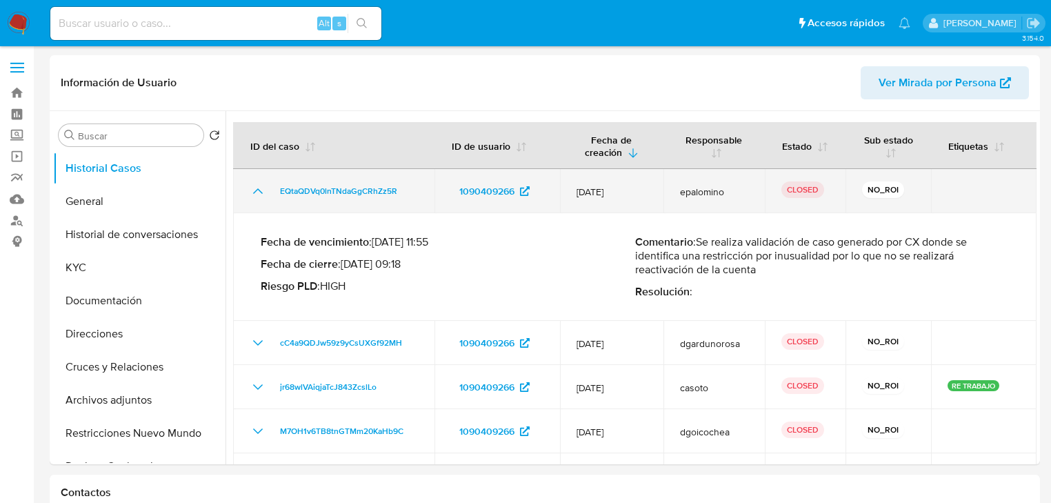
click at [257, 190] on icon "Mostrar/Ocultar" at bounding box center [258, 191] width 17 height 17
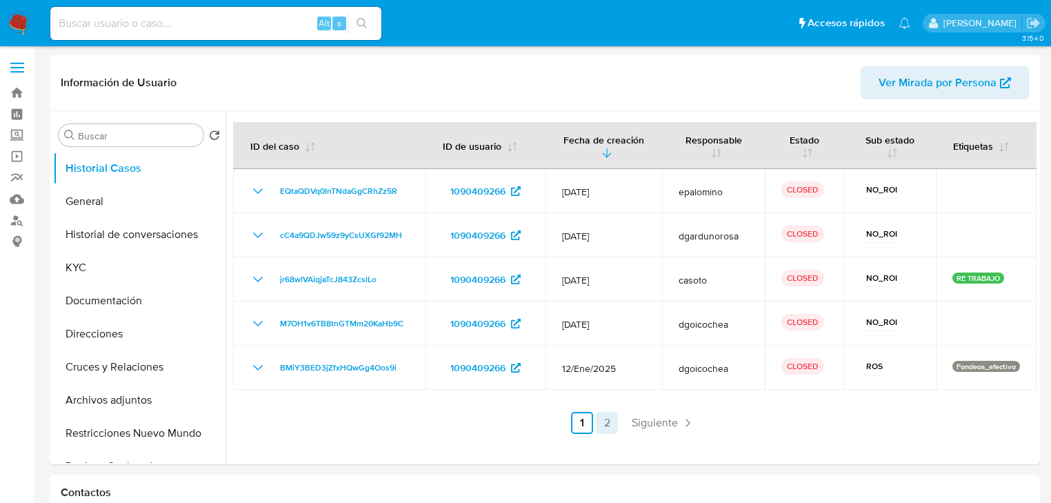
click at [603, 418] on link "2" at bounding box center [607, 423] width 22 height 22
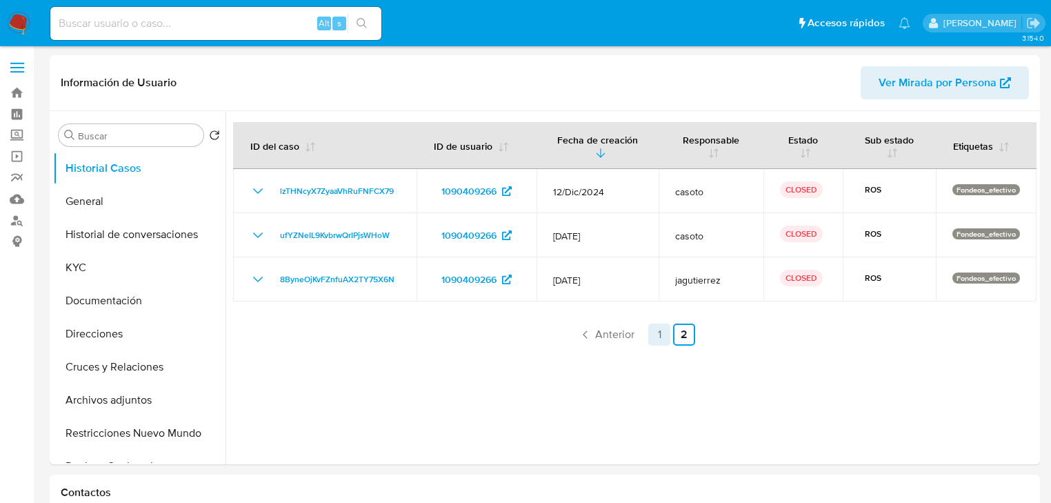
click at [654, 329] on link "1" at bounding box center [659, 334] width 22 height 22
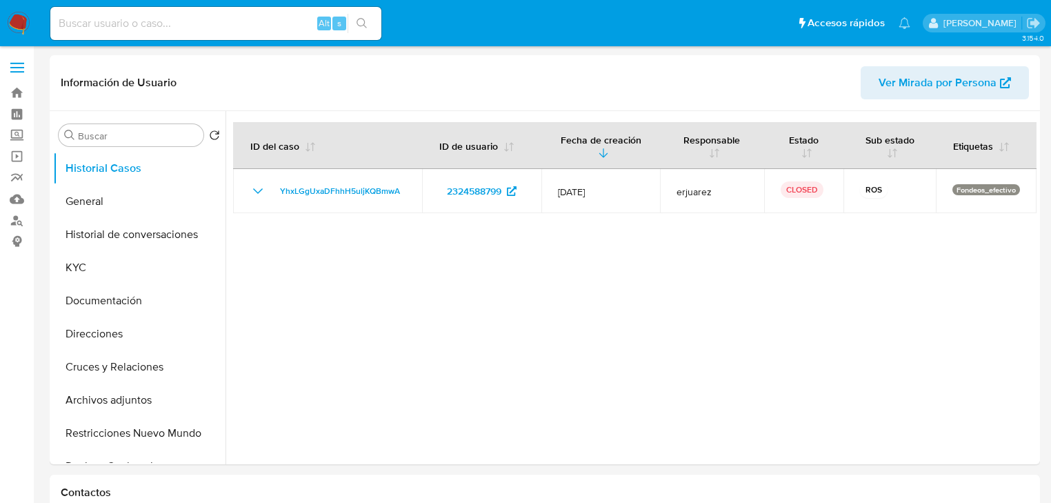
select select "10"
click at [130, 193] on button "General" at bounding box center [133, 201] width 161 height 33
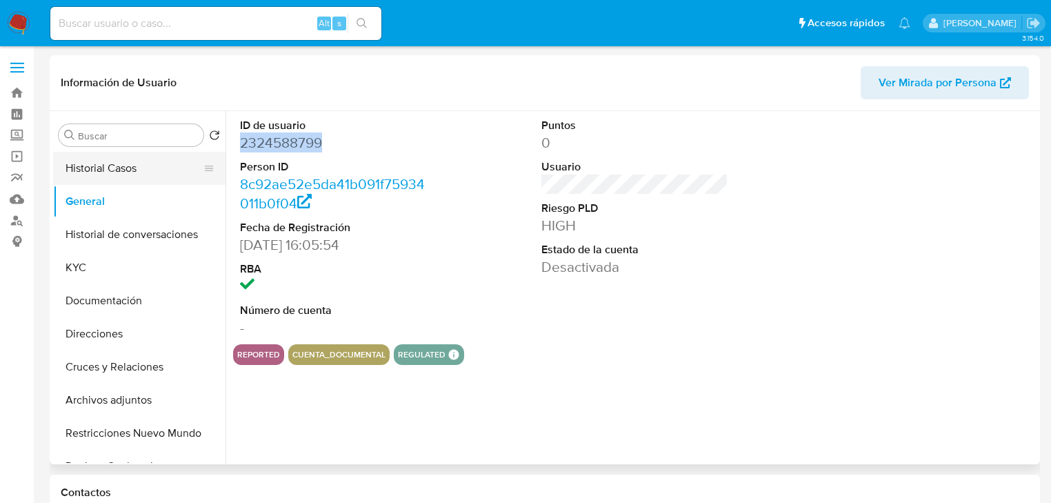
drag, startPoint x: 274, startPoint y: 148, endPoint x: 175, endPoint y: 169, distance: 100.9
click at [235, 146] on div "ID de usuario 2324588799 Person ID 8c92ae52e5da41b091f75934011b0f04 Fecha de Re…" at bounding box center [333, 227] width 201 height 233
copy dd "2324588799"
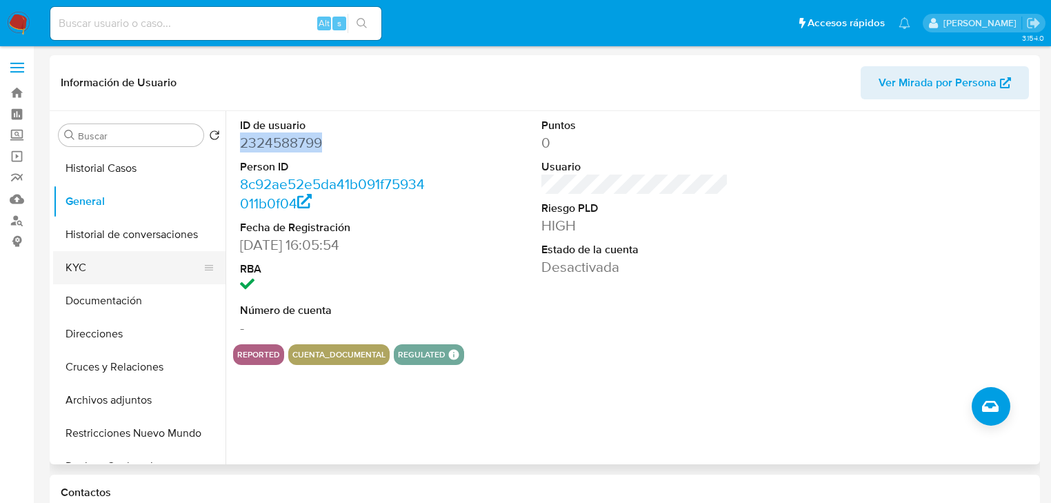
drag, startPoint x: 86, startPoint y: 261, endPoint x: 102, endPoint y: 261, distance: 16.6
click at [86, 261] on button "KYC" at bounding box center [133, 267] width 161 height 33
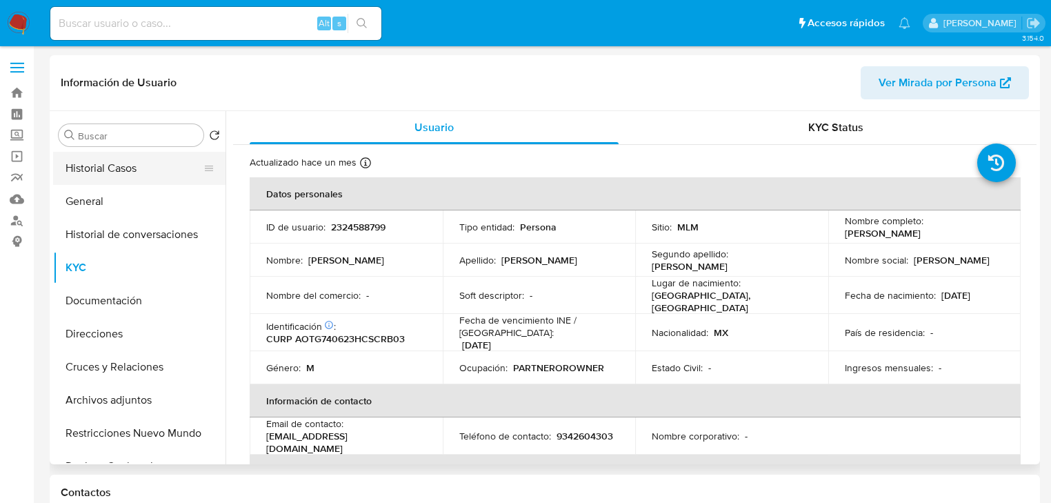
click at [130, 173] on button "Historial Casos" at bounding box center [133, 168] width 161 height 33
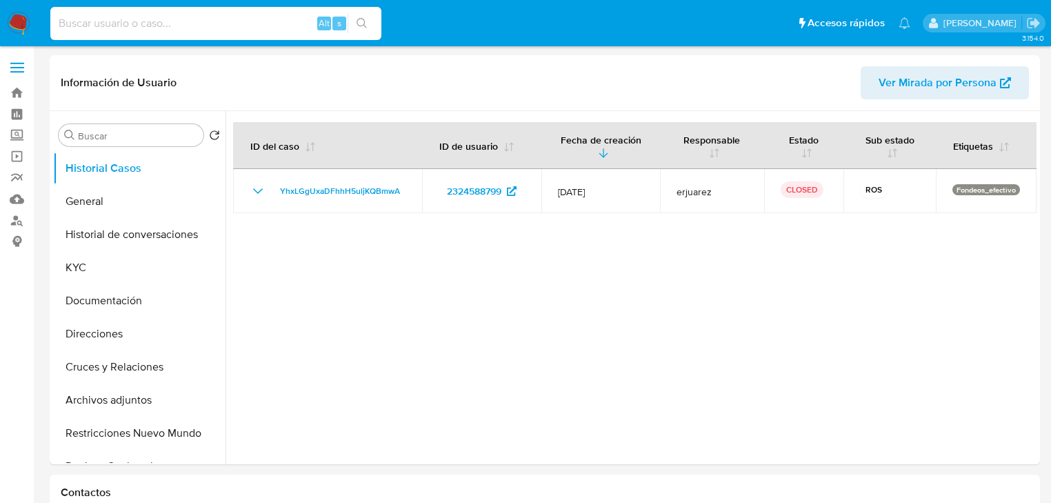
drag, startPoint x: 159, startPoint y: 24, endPoint x: 281, endPoint y: 46, distance: 123.9
click at [159, 23] on input at bounding box center [215, 23] width 331 height 18
paste input "2272131850"
type input "2272131850"
click at [357, 23] on icon "search-icon" at bounding box center [362, 23] width 10 height 10
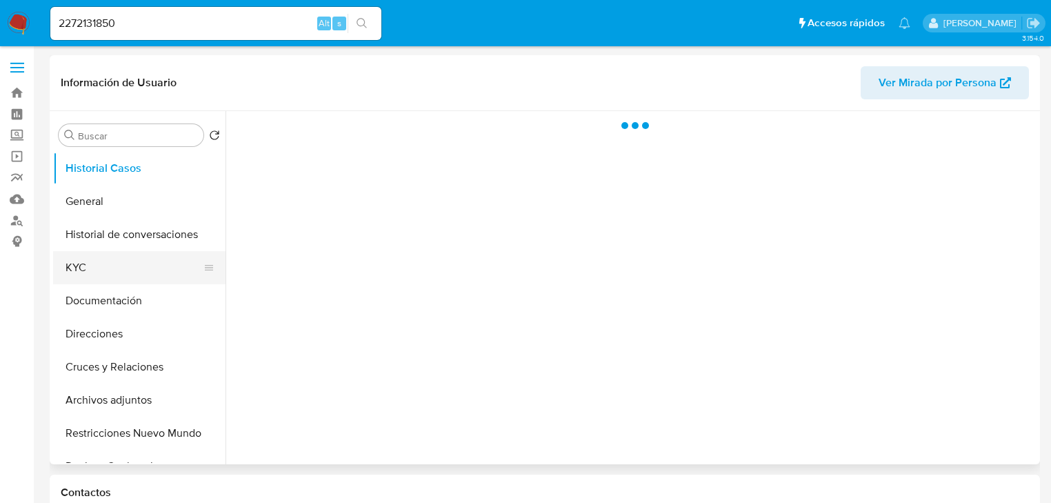
click at [97, 265] on button "KYC" at bounding box center [133, 267] width 161 height 33
select select "10"
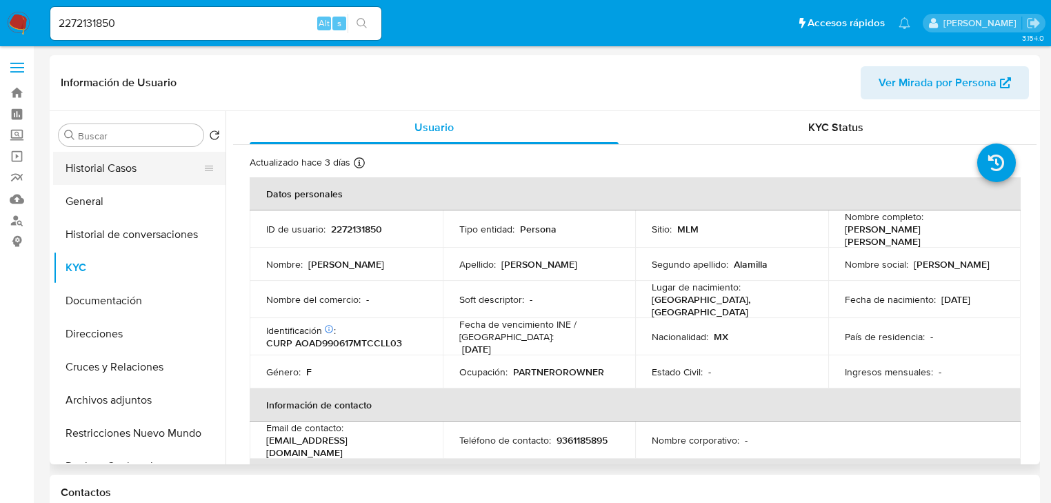
click at [143, 179] on button "Historial Casos" at bounding box center [133, 168] width 161 height 33
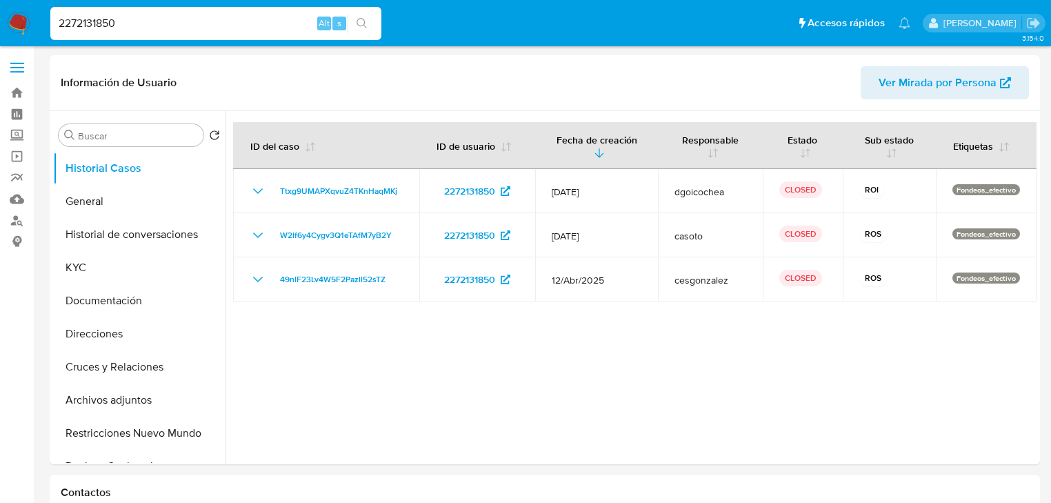
drag, startPoint x: 152, startPoint y: 14, endPoint x: 43, endPoint y: 17, distance: 108.3
click at [43, 17] on ul "Pausado Ver notificaciones 2272131850 Alt s Accesos rápidos Presiona las siguie…" at bounding box center [480, 23] width 874 height 34
paste input "1090409266"
type input "1090409266"
click at [361, 22] on icon "search-icon" at bounding box center [362, 23] width 11 height 11
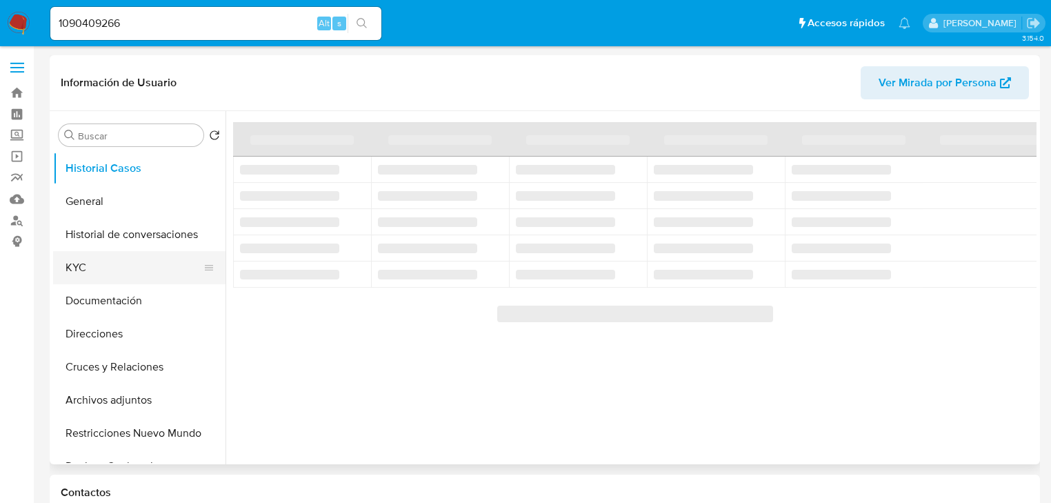
select select "10"
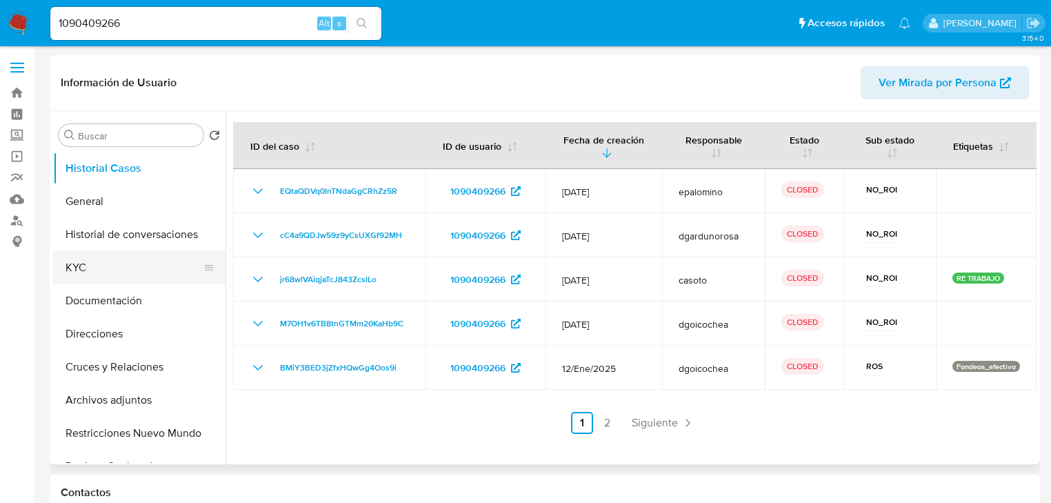
click at [94, 273] on button "KYC" at bounding box center [133, 267] width 161 height 33
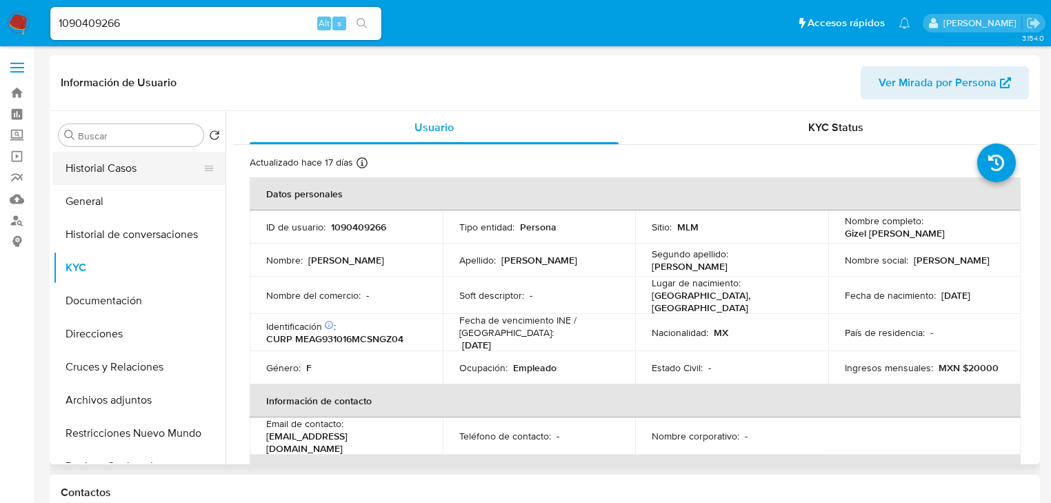
click at [117, 162] on button "Historial Casos" at bounding box center [133, 168] width 161 height 33
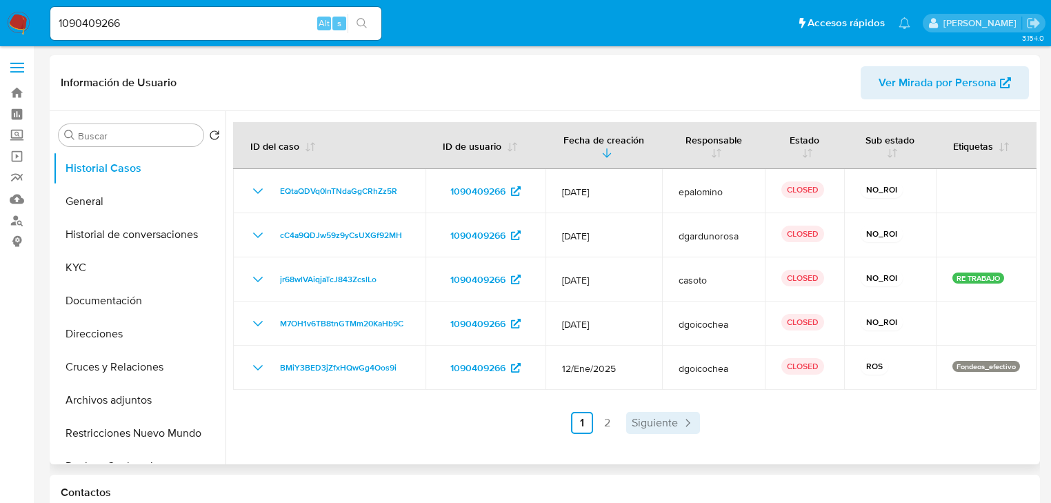
click at [665, 419] on span "Siguiente" at bounding box center [655, 422] width 46 height 11
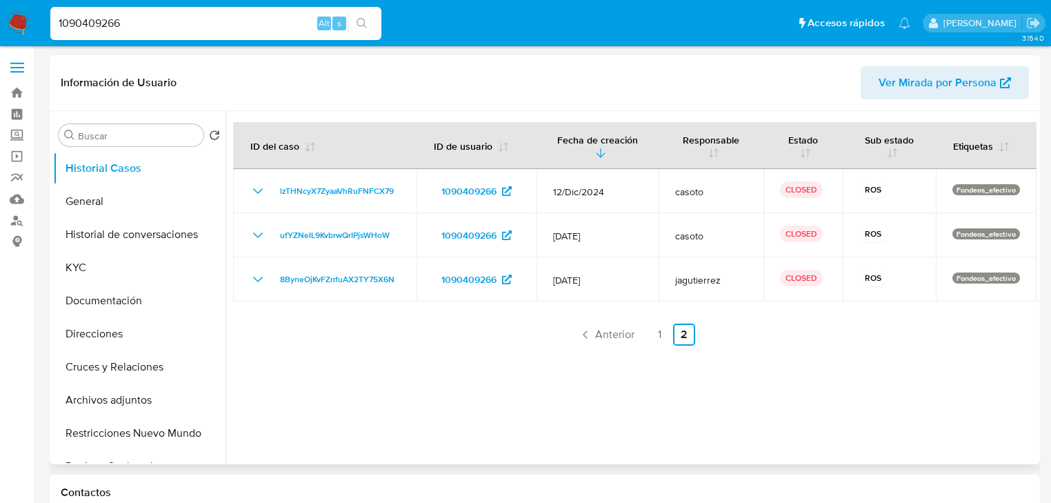
drag, startPoint x: 141, startPoint y: 20, endPoint x: 14, endPoint y: 10, distance: 127.2
click at [14, 10] on nav "Pausado Ver notificaciones 1090409266 Alt s Accesos rápidos Presiona las siguie…" at bounding box center [525, 23] width 1051 height 46
paste input "2324588799"
type input "2324588799"
drag, startPoint x: 367, startPoint y: 19, endPoint x: 359, endPoint y: 16, distance: 8.1
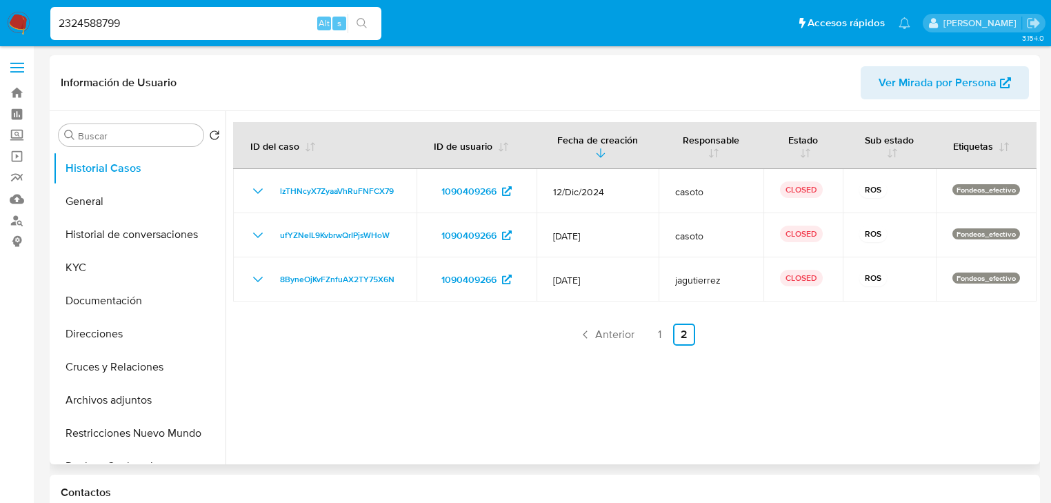
click at [365, 19] on icon "search-icon" at bounding box center [362, 23] width 11 height 11
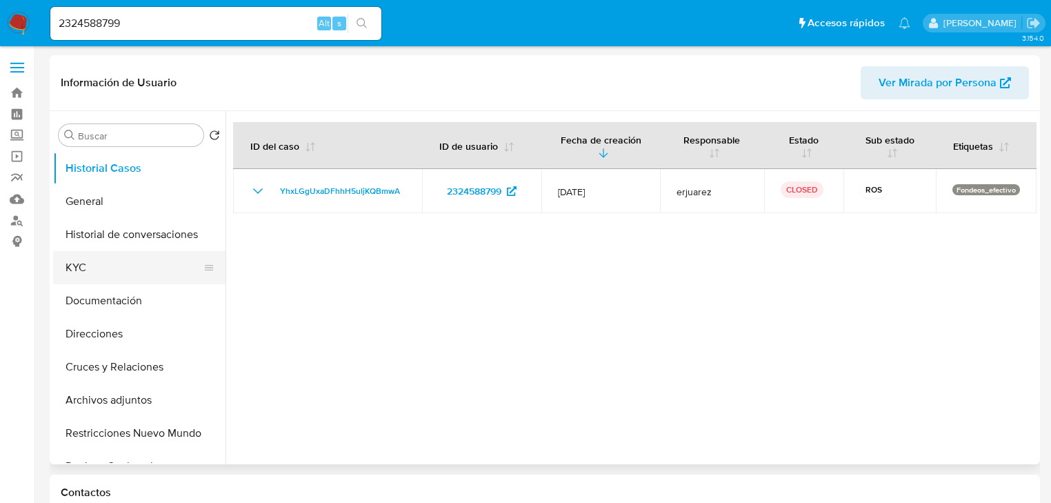
select select "10"
click at [83, 260] on button "KYC" at bounding box center [133, 267] width 161 height 33
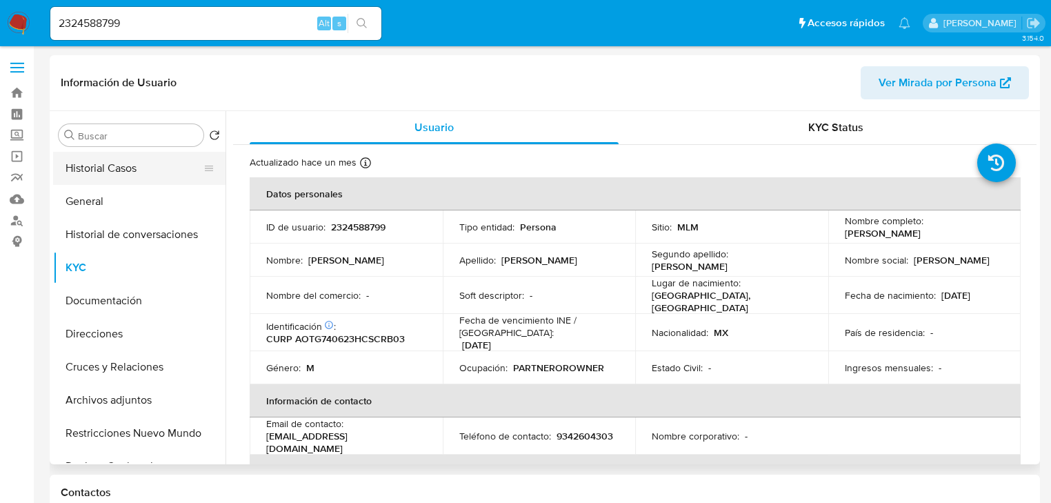
click at [91, 172] on button "Historial Casos" at bounding box center [133, 168] width 161 height 33
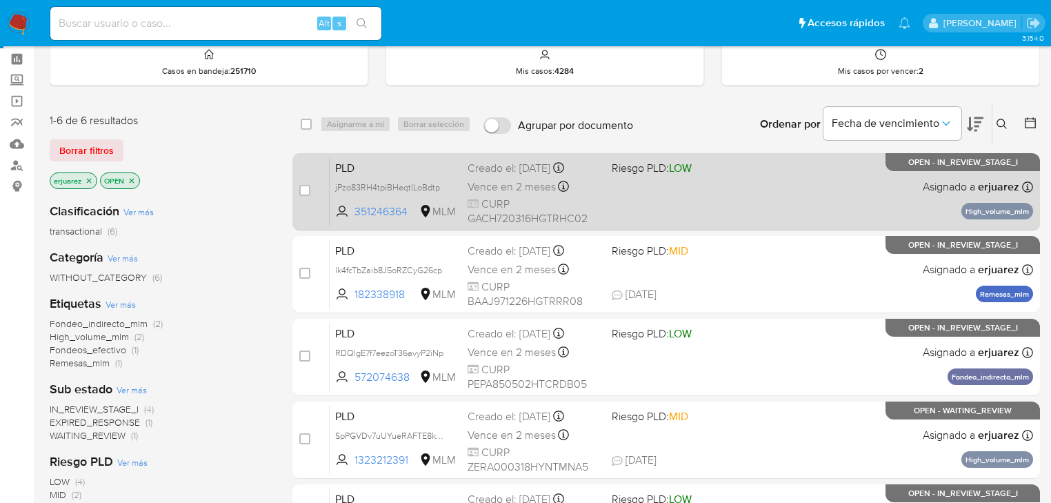
scroll to position [165, 0]
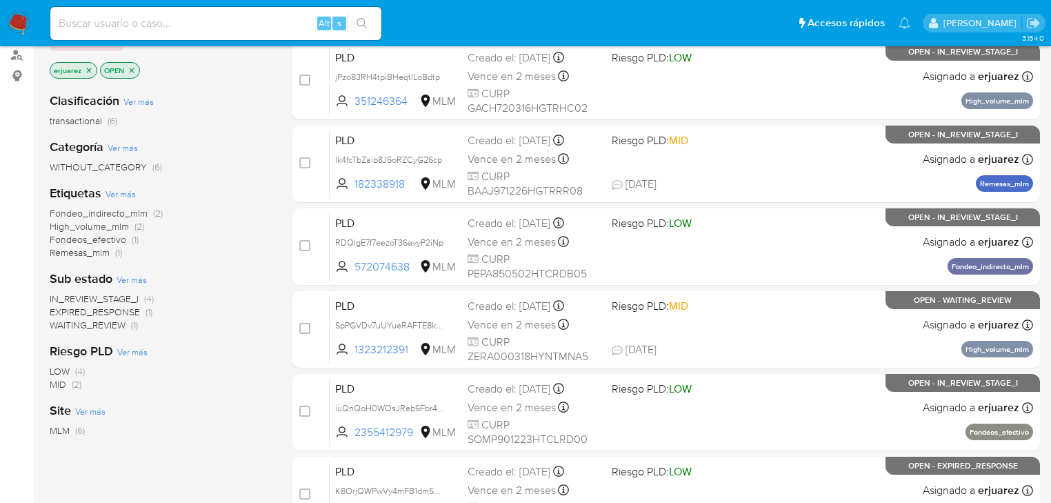
click at [139, 298] on span "IN_REVIEW_STAGE_I (4)" at bounding box center [102, 298] width 104 height 13
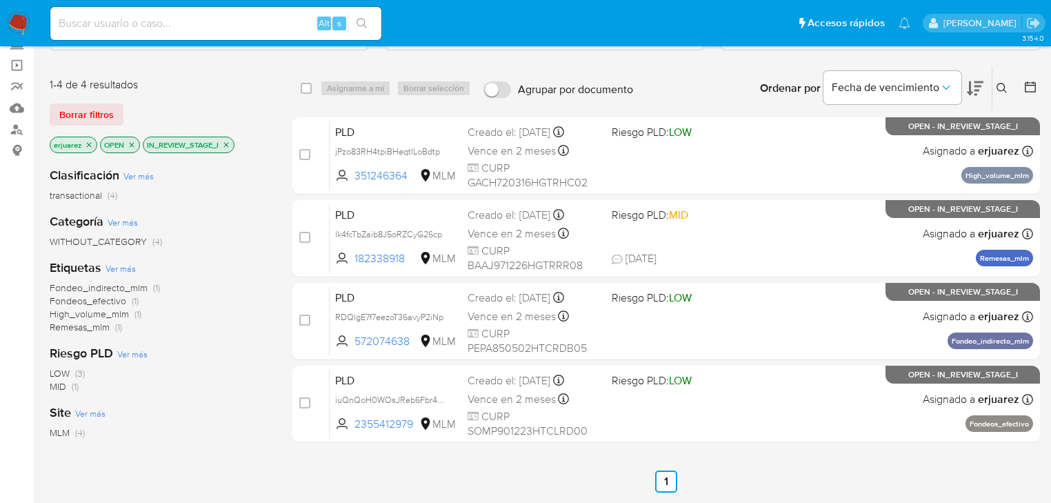
scroll to position [110, 0]
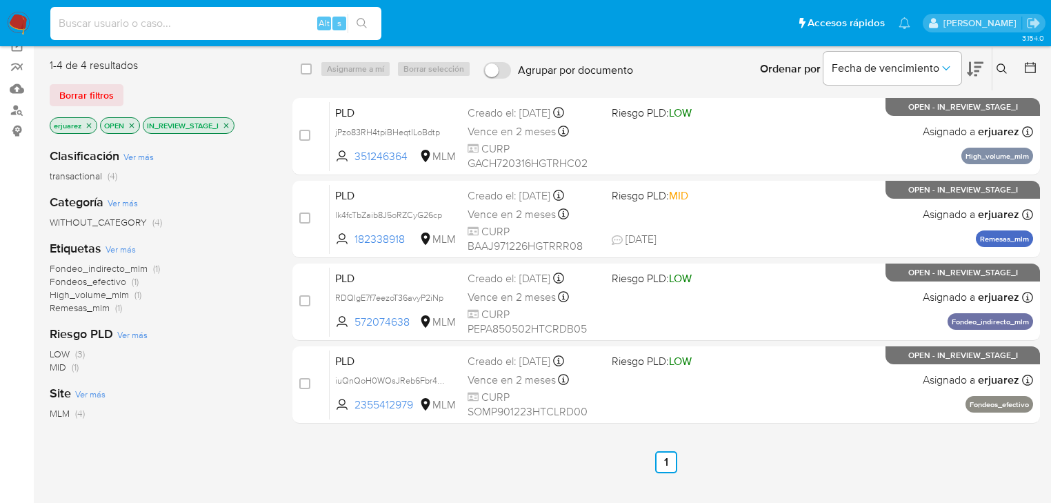
click at [111, 28] on input at bounding box center [215, 23] width 331 height 18
paste input "2324588799"
type input "2324588799"
click at [367, 26] on button "search-icon" at bounding box center [362, 23] width 28 height 19
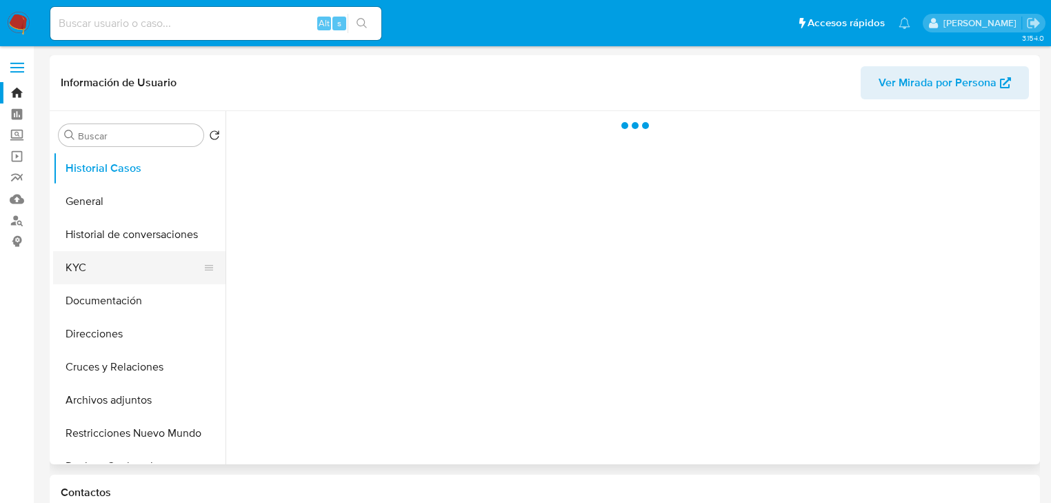
click at [60, 268] on button "KYC" at bounding box center [133, 267] width 161 height 33
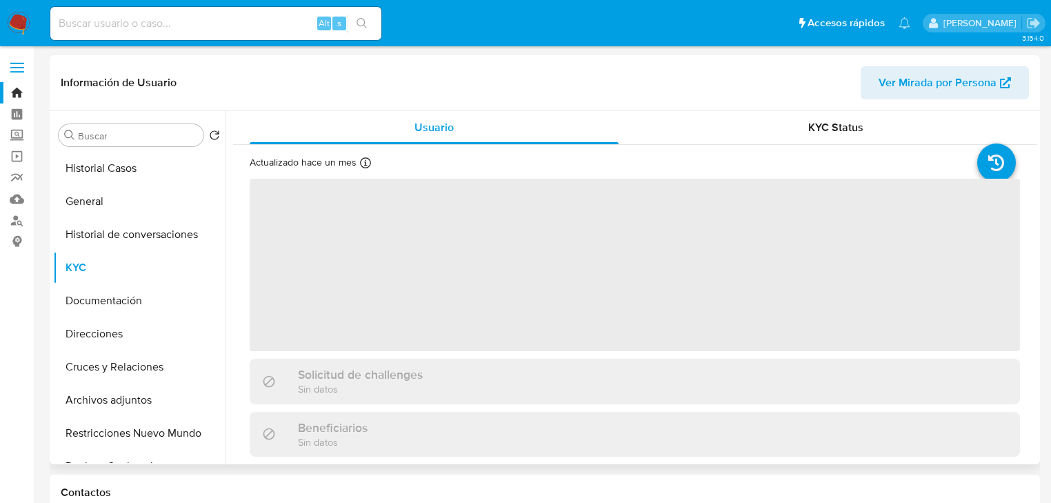
select select "10"
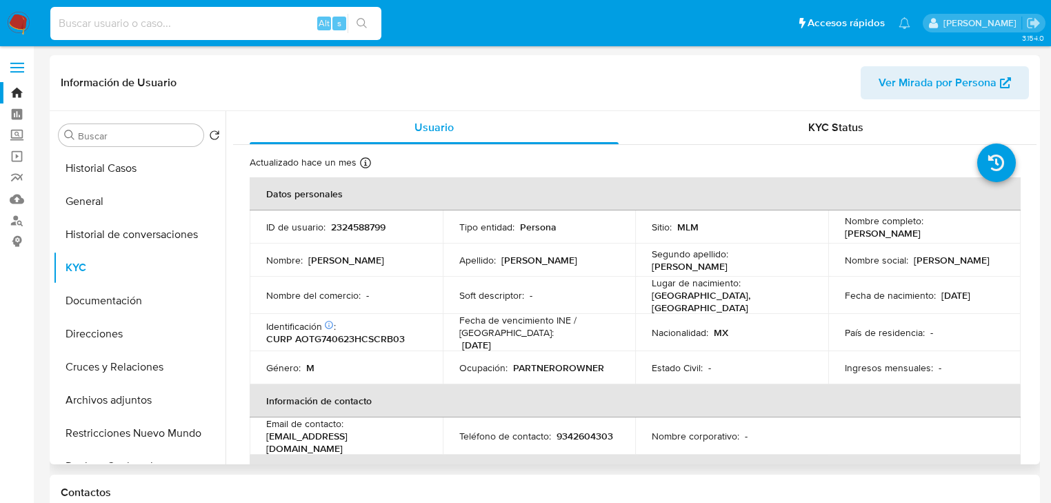
click at [215, 15] on input at bounding box center [215, 23] width 331 height 18
paste input "2272151552"
click at [368, 17] on button "search-icon" at bounding box center [362, 23] width 28 height 19
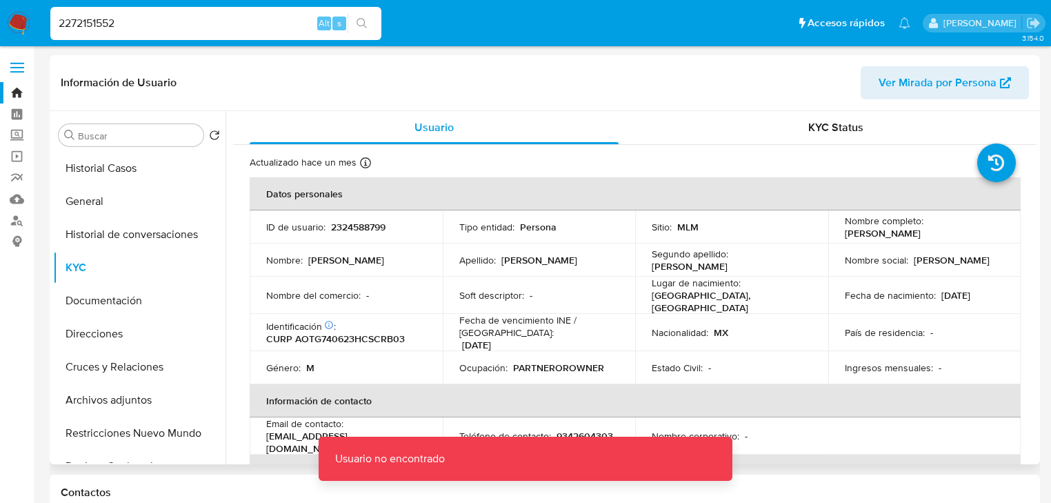
click at [63, 23] on input "2272151552" at bounding box center [215, 23] width 331 height 18
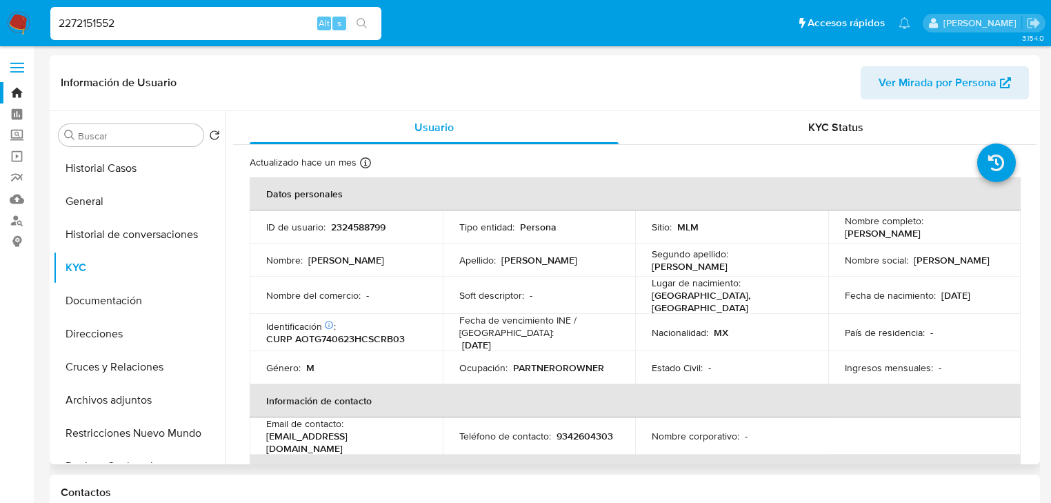
click at [139, 25] on input "2272151552" at bounding box center [215, 23] width 331 height 18
type input "2272151552"
click at [363, 20] on icon "search-icon" at bounding box center [362, 23] width 11 height 11
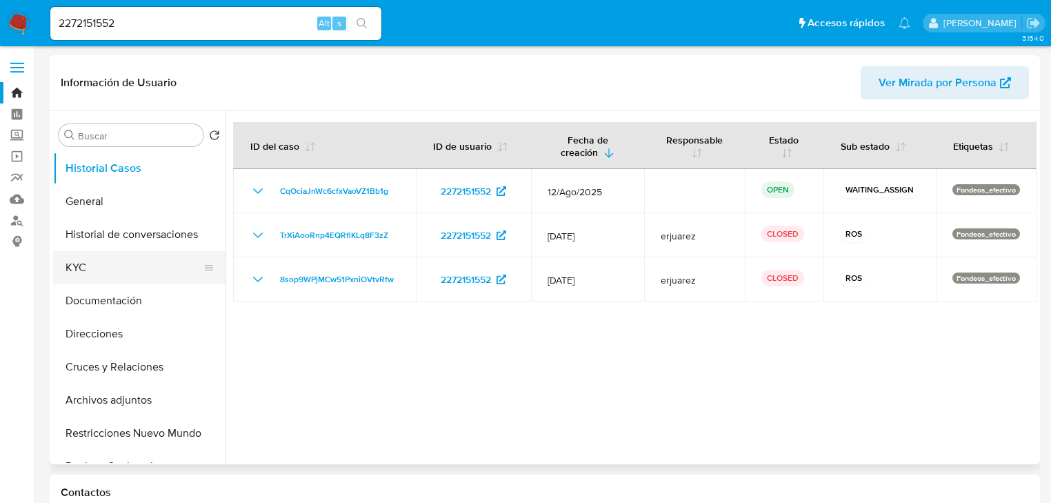
select select "10"
click at [91, 265] on button "KYC" at bounding box center [133, 267] width 161 height 33
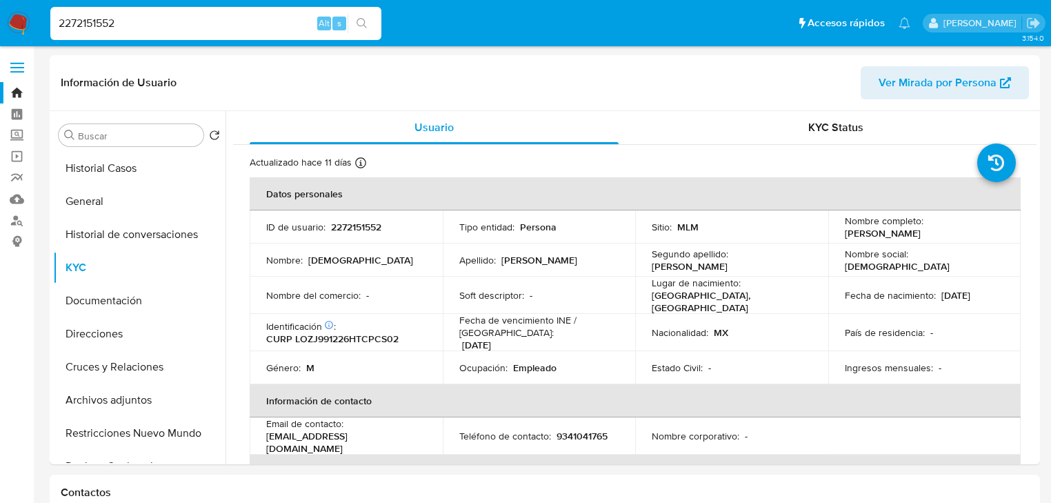
drag, startPoint x: 130, startPoint y: 23, endPoint x: 70, endPoint y: 36, distance: 61.4
click at [19, 22] on nav "Pausado Ver notificaciones 2272151552 Alt s Accesos rápidos Presiona las siguie…" at bounding box center [525, 23] width 1051 height 46
paste input "293079386"
click at [372, 19] on button "search-icon" at bounding box center [362, 23] width 28 height 19
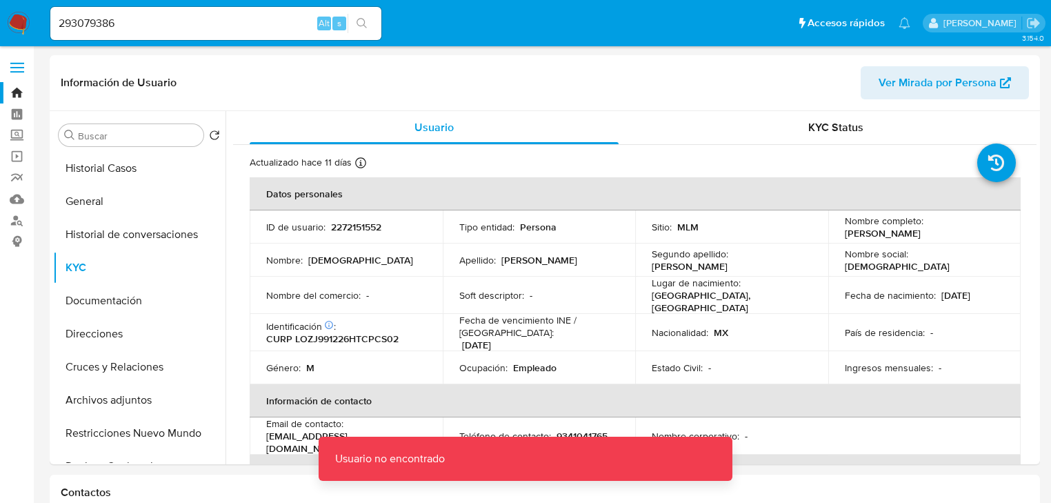
click at [63, 27] on input "293079386" at bounding box center [215, 23] width 331 height 18
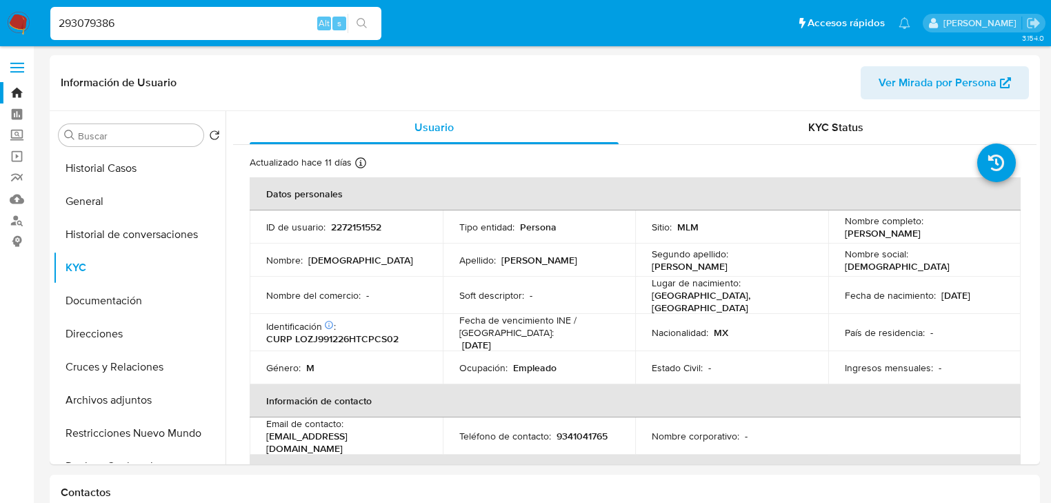
type input "293079386"
click at [359, 21] on icon "search-icon" at bounding box center [362, 23] width 11 height 11
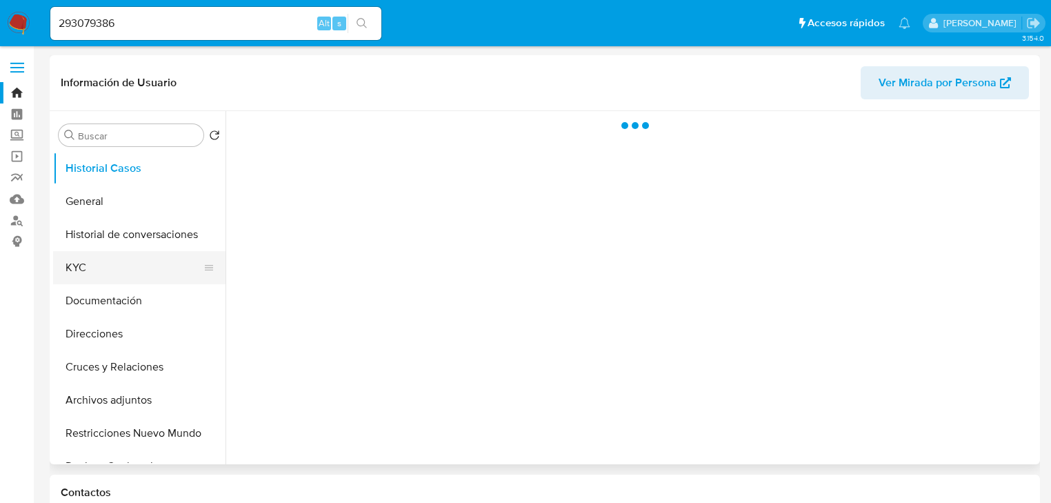
click at [103, 254] on button "KYC" at bounding box center [133, 267] width 161 height 33
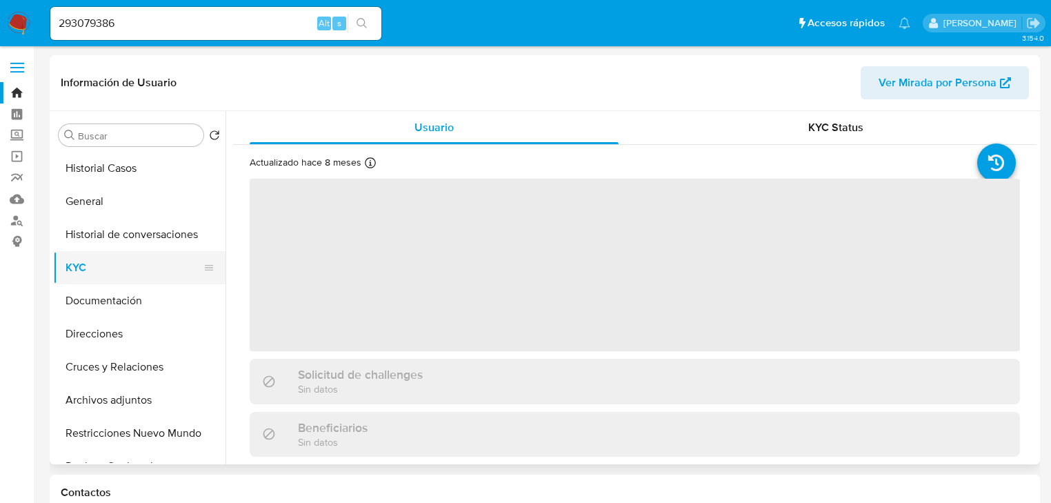
select select "10"
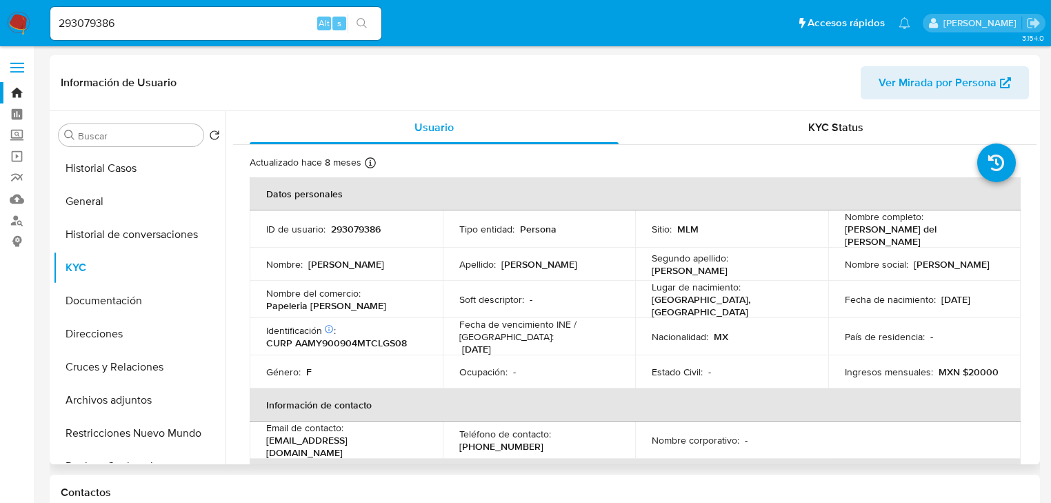
drag, startPoint x: 841, startPoint y: 231, endPoint x: 998, endPoint y: 232, distance: 157.2
click at [998, 232] on div "Nombre completo : Yesica del Carmen Alvarez Magaña" at bounding box center [925, 228] width 160 height 37
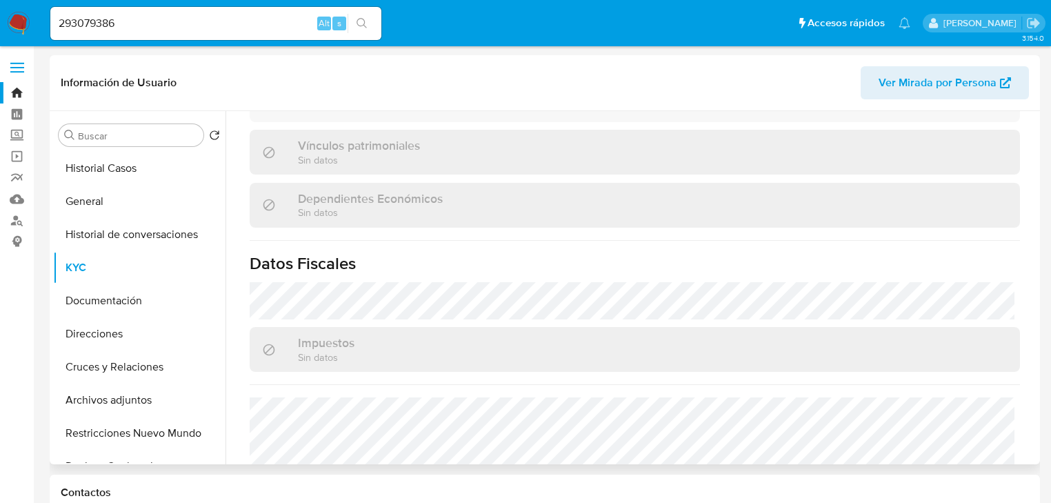
scroll to position [871, 0]
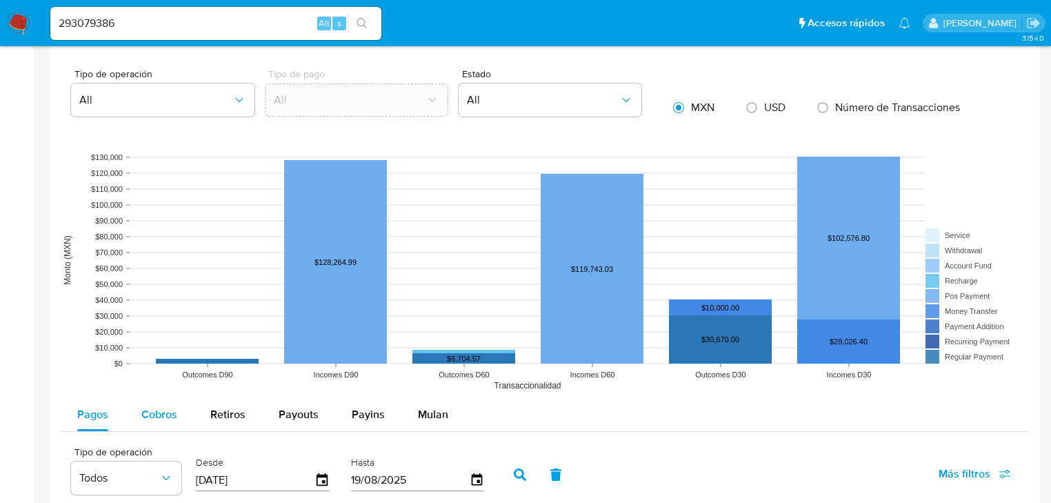
click at [165, 405] on div "Cobros" at bounding box center [159, 414] width 36 height 33
select select "10"
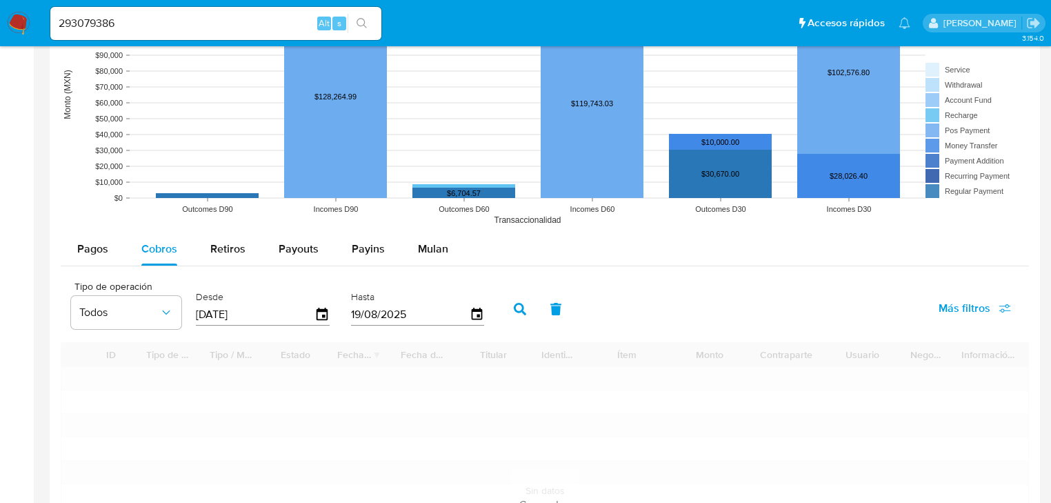
scroll to position [1214, 0]
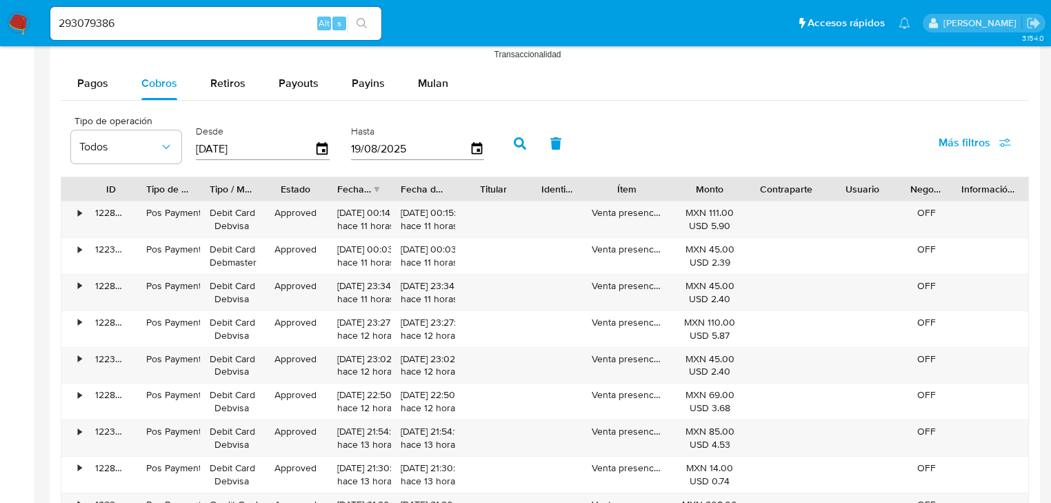
drag, startPoint x: 370, startPoint y: 182, endPoint x: 373, endPoint y: 190, distance: 9.0
click at [370, 183] on div "Fecha de creación" at bounding box center [354, 189] width 34 height 14
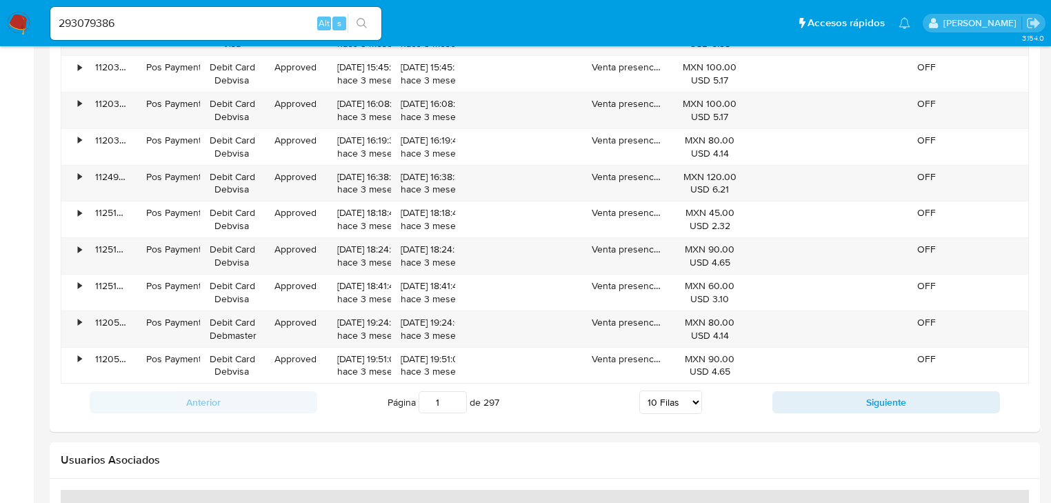
scroll to position [1434, 0]
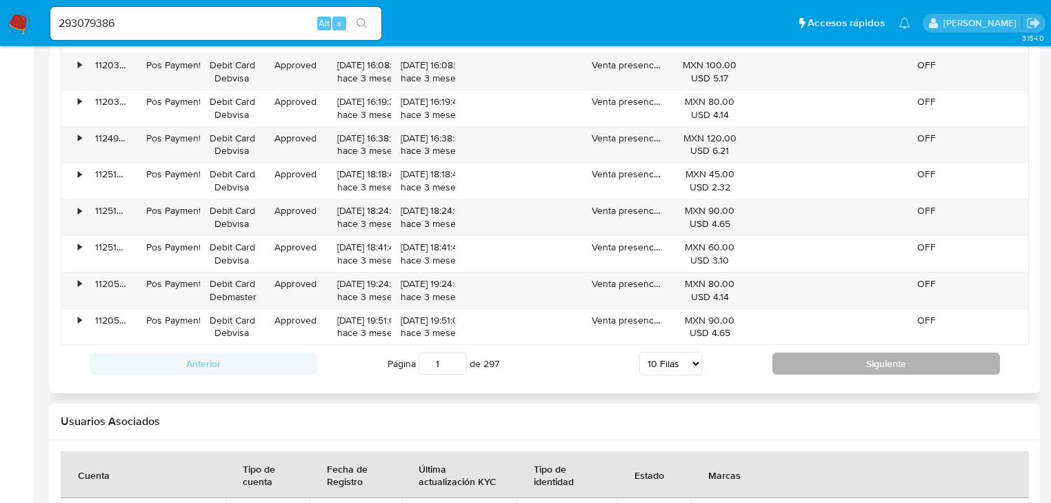
click at [830, 360] on button "Siguiente" at bounding box center [886, 363] width 228 height 22
type input "2"
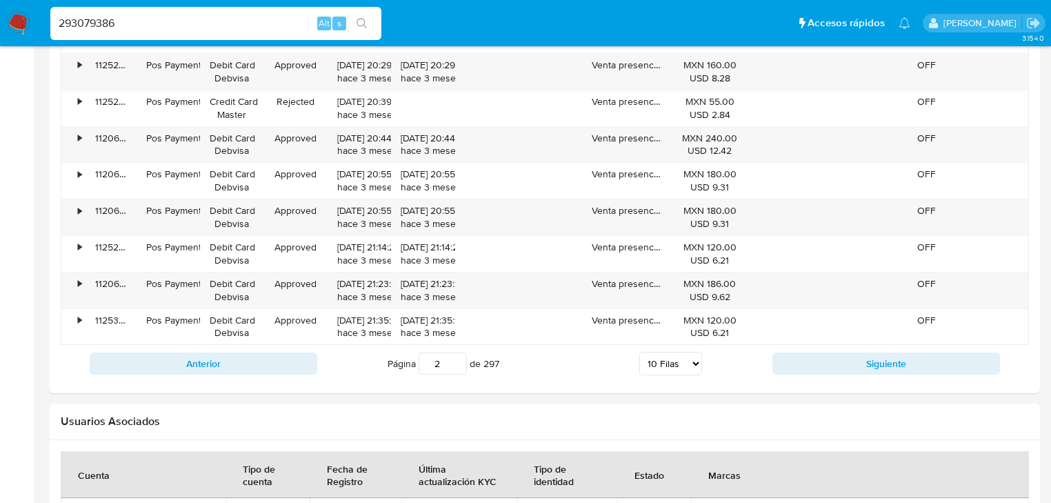
drag, startPoint x: 88, startPoint y: 19, endPoint x: 48, endPoint y: 14, distance: 40.3
click at [39, 11] on nav "Pausado Ver notificaciones 293079386 Alt s Accesos rápidos Presiona las siguien…" at bounding box center [525, 23] width 1051 height 46
paste input "585765799"
type input "585765799"
click at [361, 23] on icon "search-icon" at bounding box center [362, 23] width 11 height 11
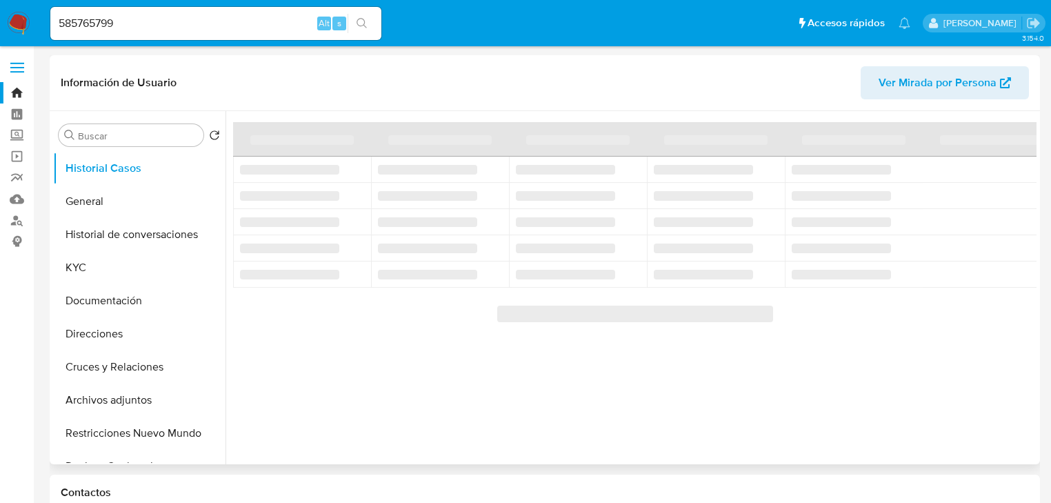
select select "10"
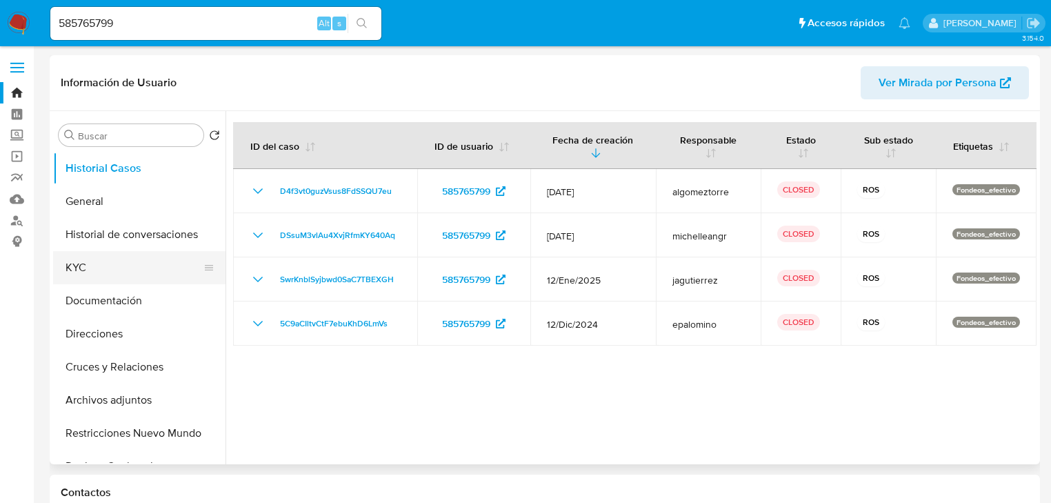
click at [99, 267] on button "KYC" at bounding box center [133, 267] width 161 height 33
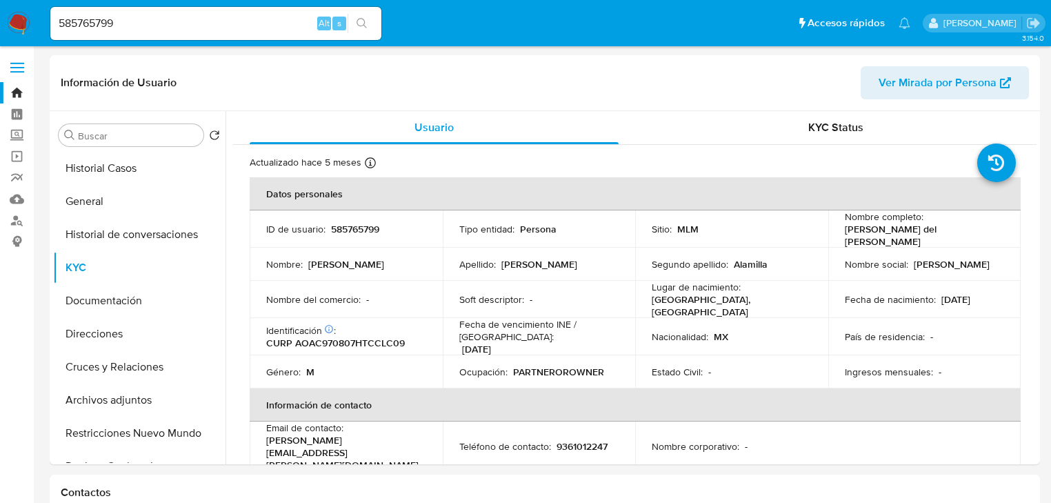
drag, startPoint x: 841, startPoint y: 232, endPoint x: 990, endPoint y: 232, distance: 149.6
click at [990, 232] on p "Cecilio del Carmen Acosta Alamilla" at bounding box center [922, 235] width 154 height 25
copy p "Cecilio del Carmen Acosta Alamilla"
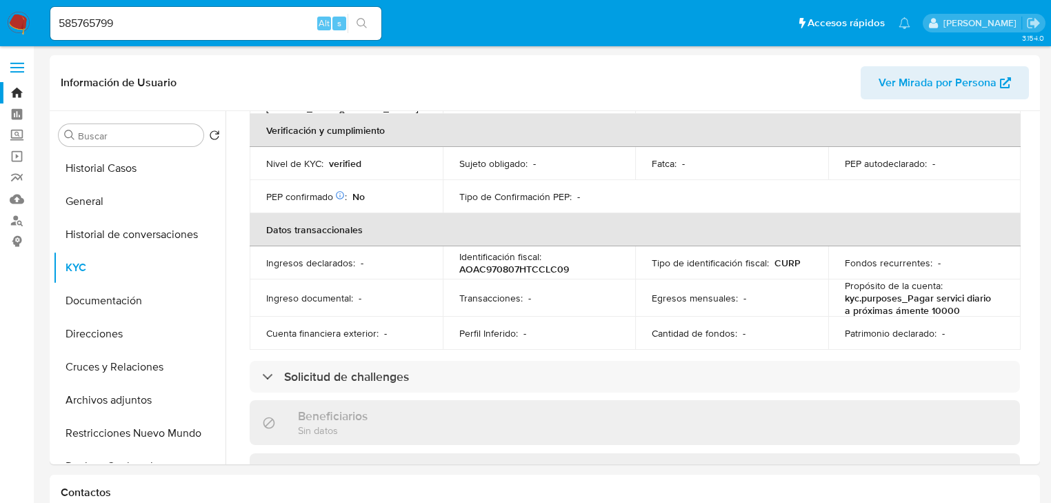
scroll to position [144, 0]
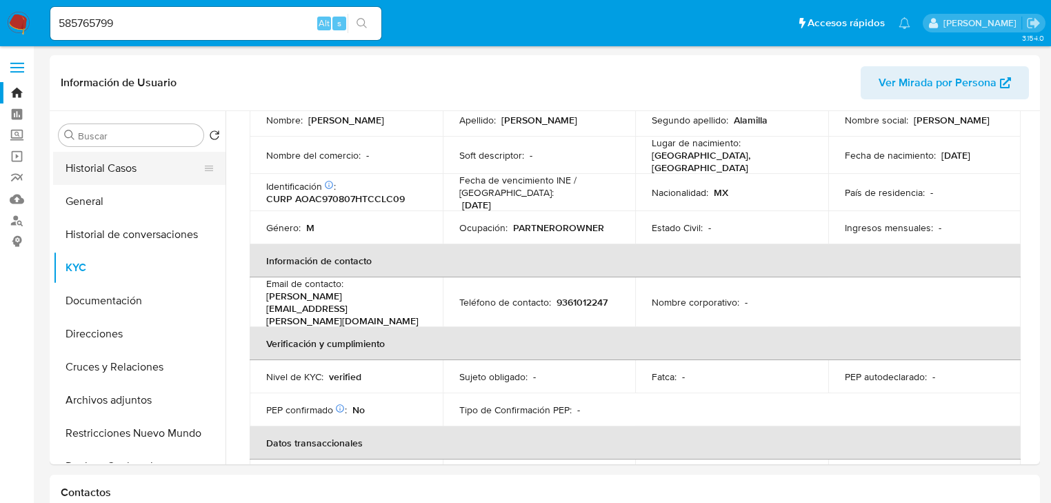
click at [116, 168] on button "Historial Casos" at bounding box center [133, 168] width 161 height 33
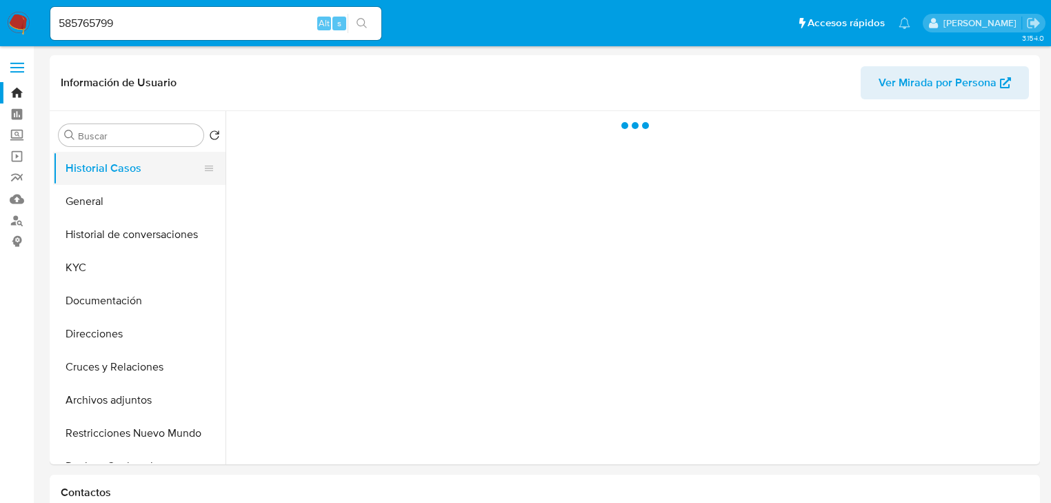
scroll to position [0, 0]
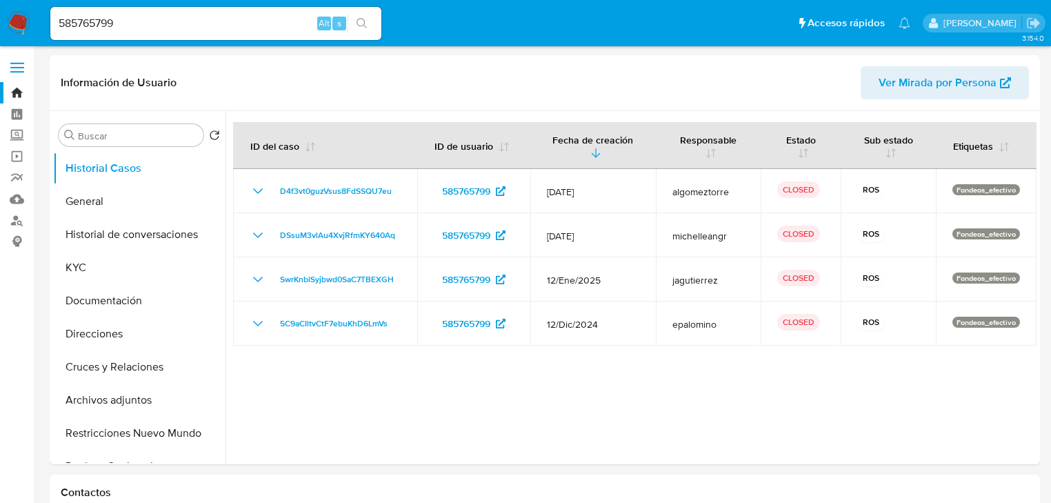
drag, startPoint x: 152, startPoint y: 19, endPoint x: 25, endPoint y: 22, distance: 126.9
click at [20, 21] on nav "Pausado Ver notificaciones 585765799 Alt s Accesos rápidos Presiona las siguien…" at bounding box center [525, 23] width 1051 height 46
paste input "1955986374"
type input "1955986374"
click at [356, 20] on button "search-icon" at bounding box center [362, 23] width 28 height 19
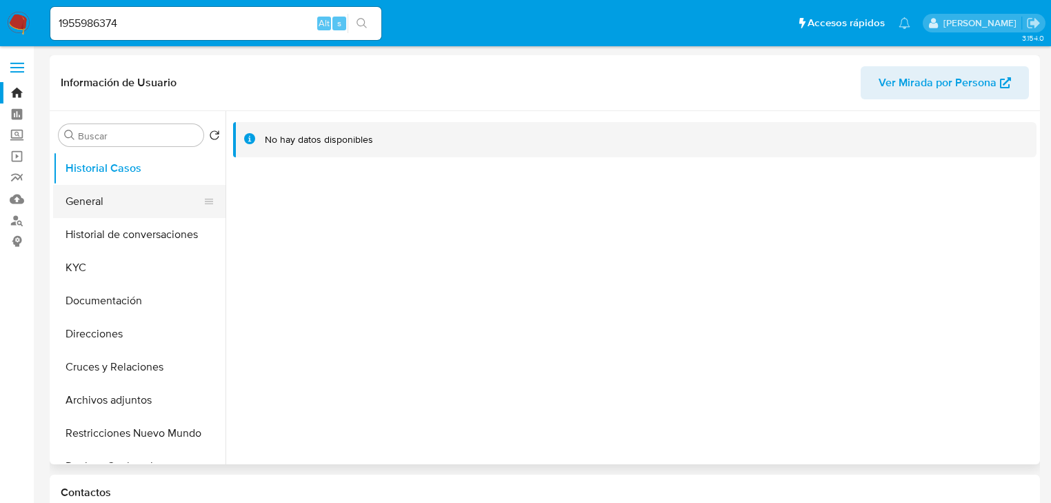
select select "10"
click at [108, 205] on button "General" at bounding box center [133, 201] width 161 height 33
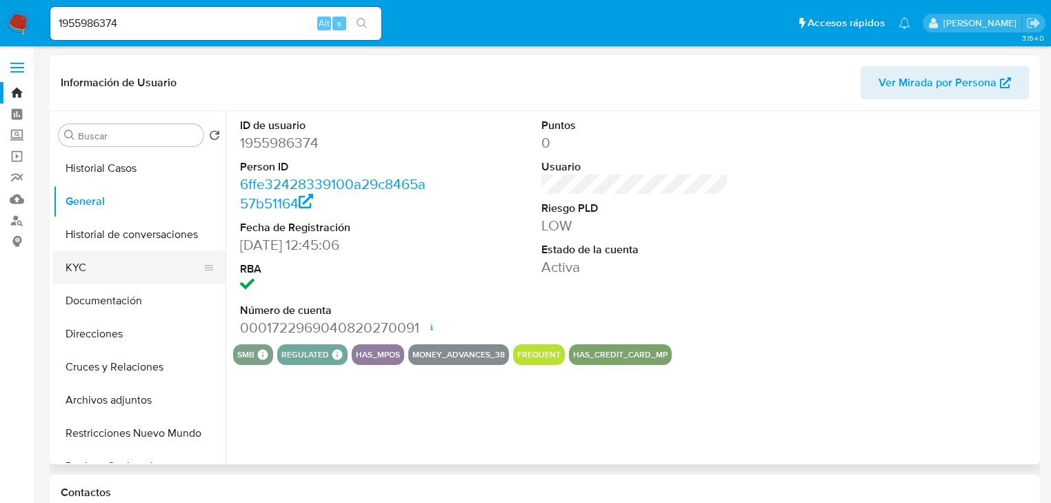
click at [90, 265] on button "KYC" at bounding box center [133, 267] width 161 height 33
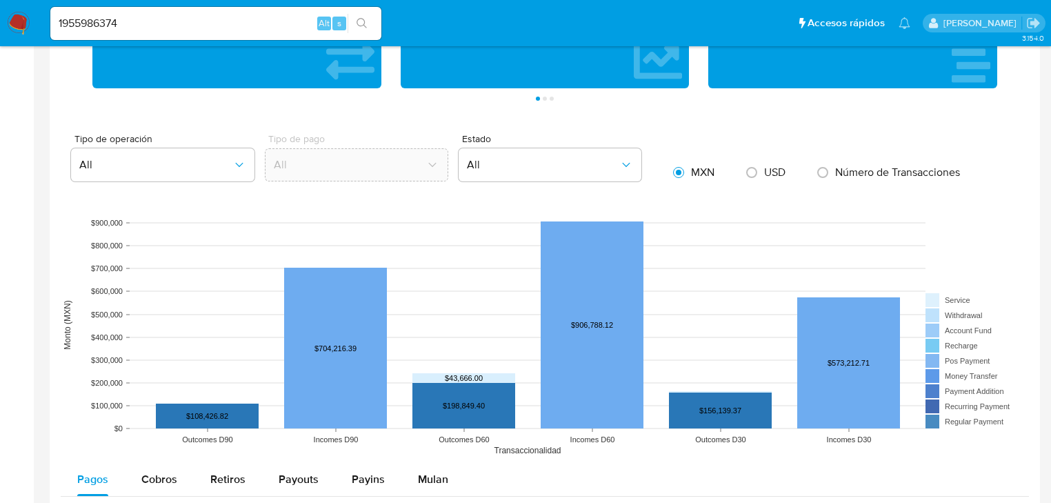
scroll to position [1103, 0]
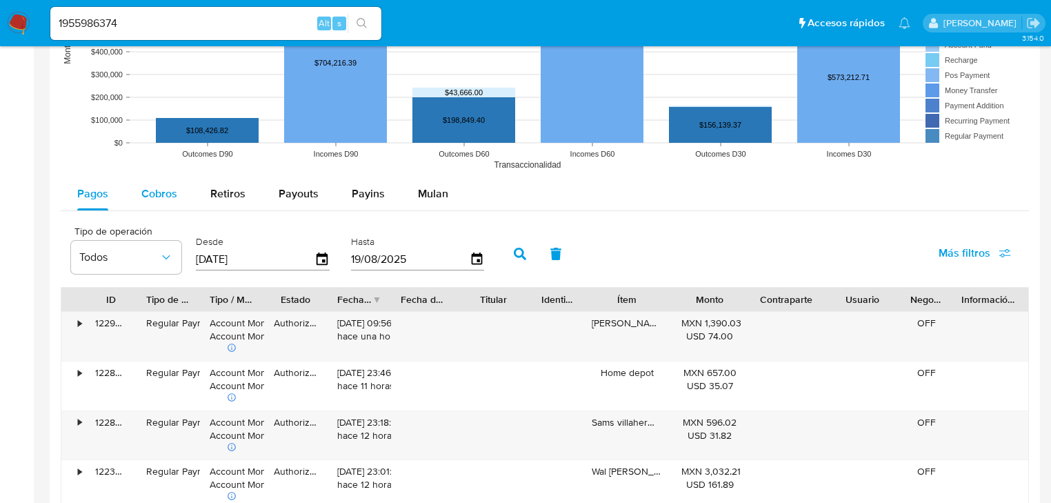
click at [154, 208] on div "Cobros" at bounding box center [159, 193] width 36 height 33
select select "10"
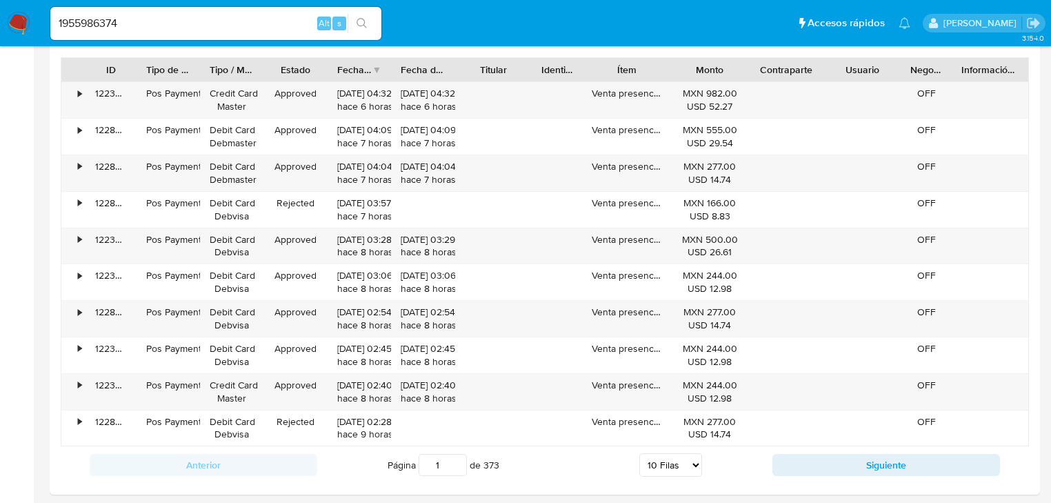
scroll to position [1434, 0]
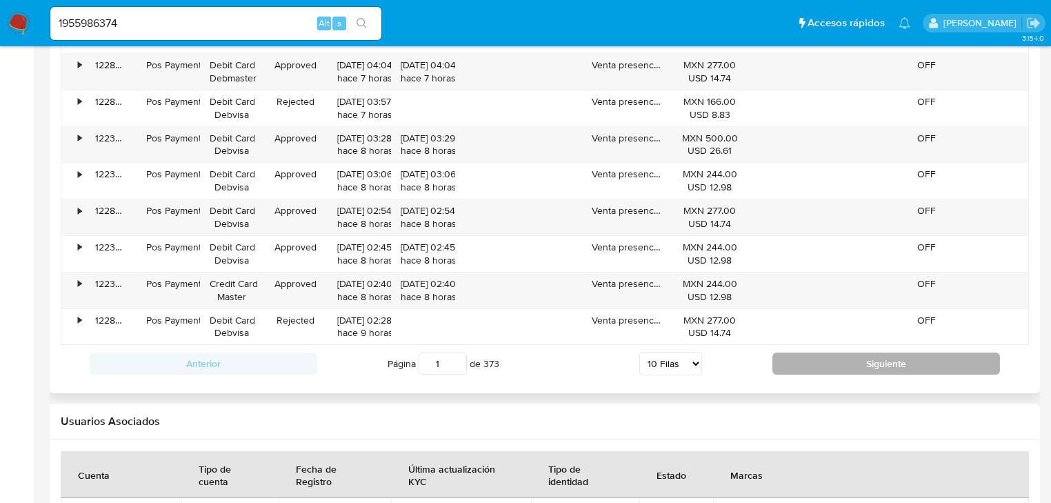
click at [817, 357] on button "Siguiente" at bounding box center [886, 363] width 228 height 22
type input "2"
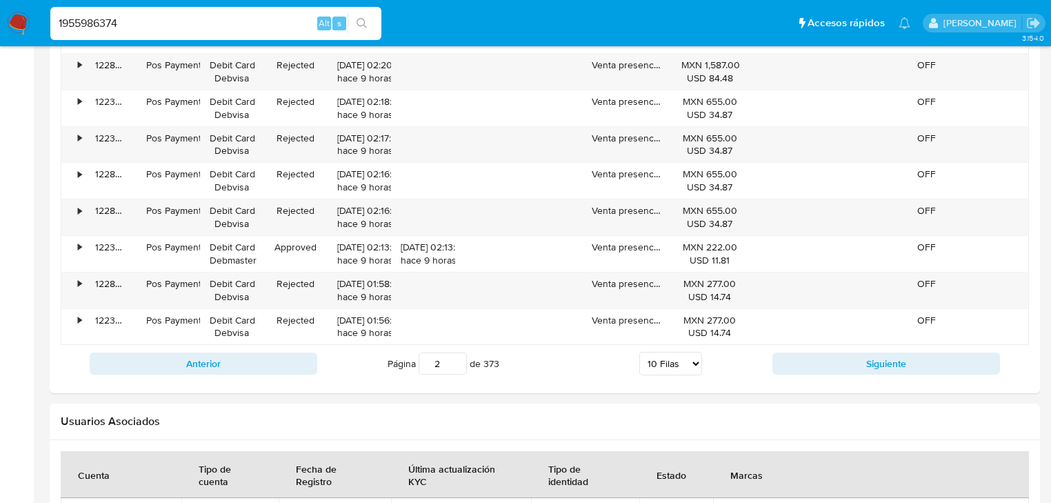
drag, startPoint x: 52, startPoint y: 17, endPoint x: 92, endPoint y: 34, distance: 44.5
click at [30, 18] on nav "Pausado Ver notificaciones 1955986374 Alt s Accesos rápidos Presiona las siguie…" at bounding box center [525, 23] width 1051 height 46
paste input "2305381505"
click at [367, 14] on button "search-icon" at bounding box center [362, 23] width 28 height 19
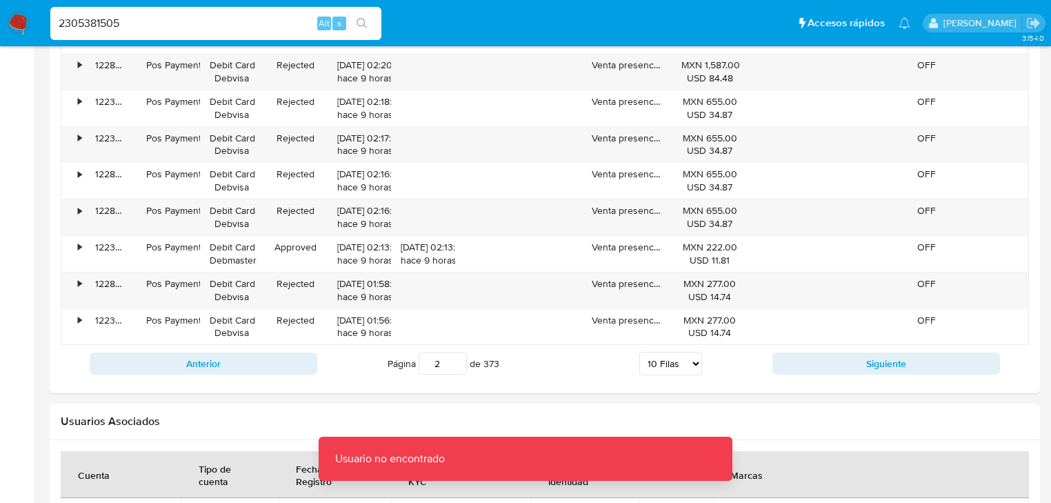
click at [63, 27] on input "2305381505" at bounding box center [215, 23] width 331 height 18
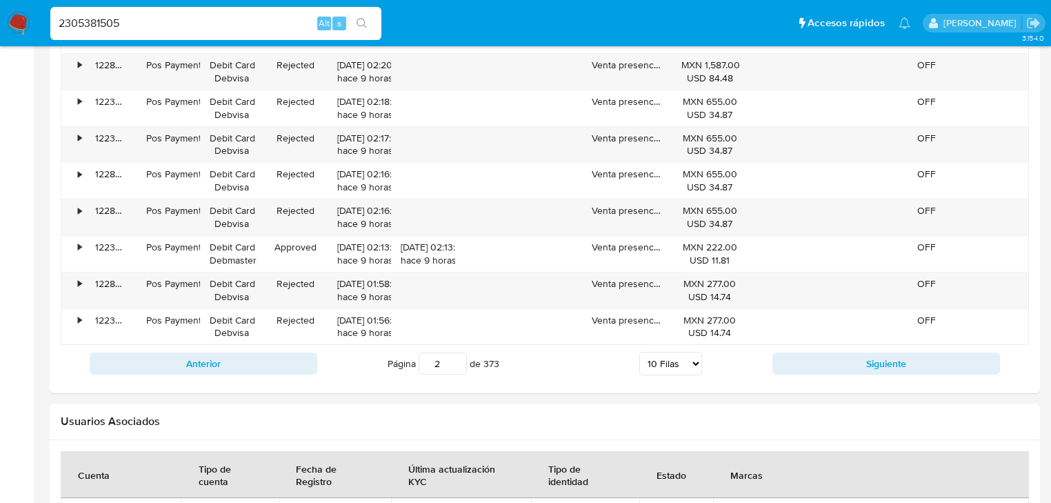
type input "2305381505"
click at [375, 19] on button "search-icon" at bounding box center [362, 23] width 28 height 19
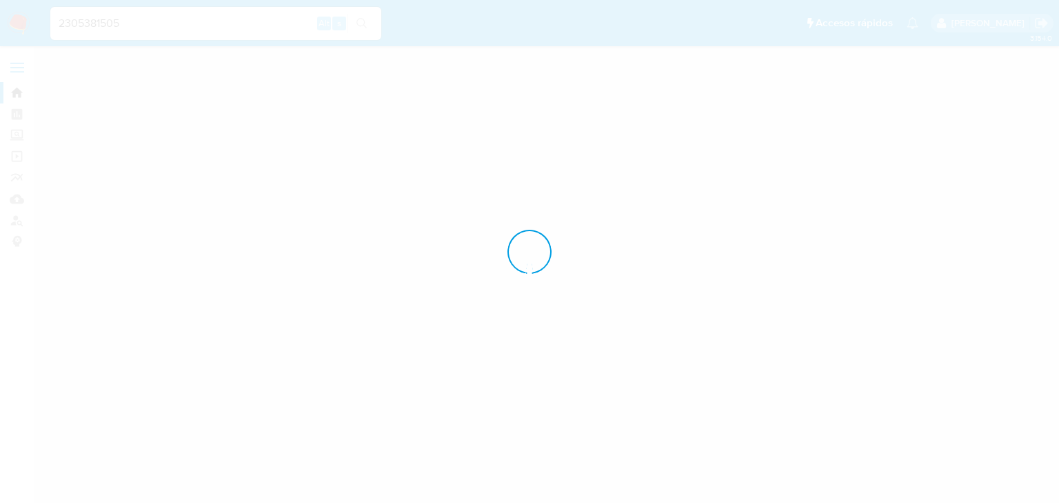
click at [366, 19] on div at bounding box center [529, 251] width 1059 height 503
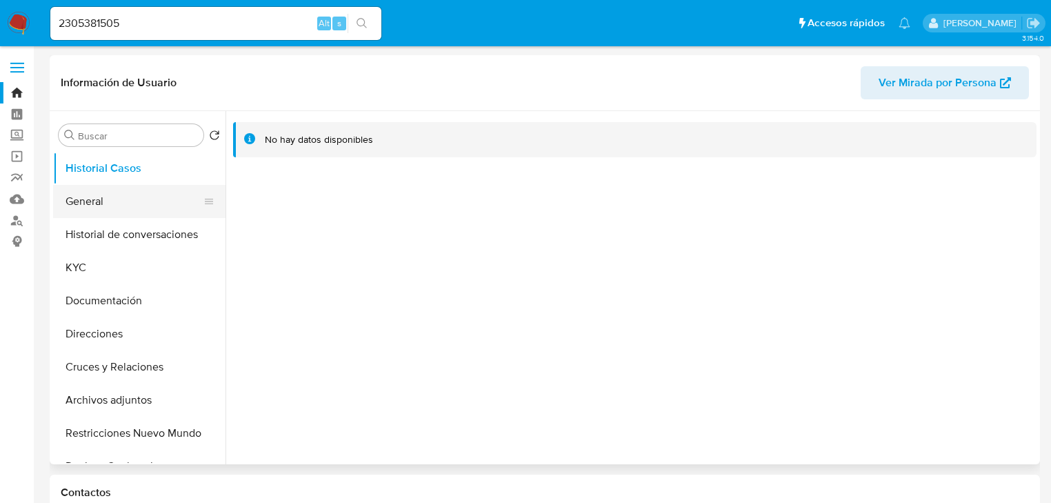
select select "10"
drag, startPoint x: 86, startPoint y: 202, endPoint x: 108, endPoint y: 207, distance: 22.6
click at [86, 202] on button "General" at bounding box center [133, 201] width 161 height 33
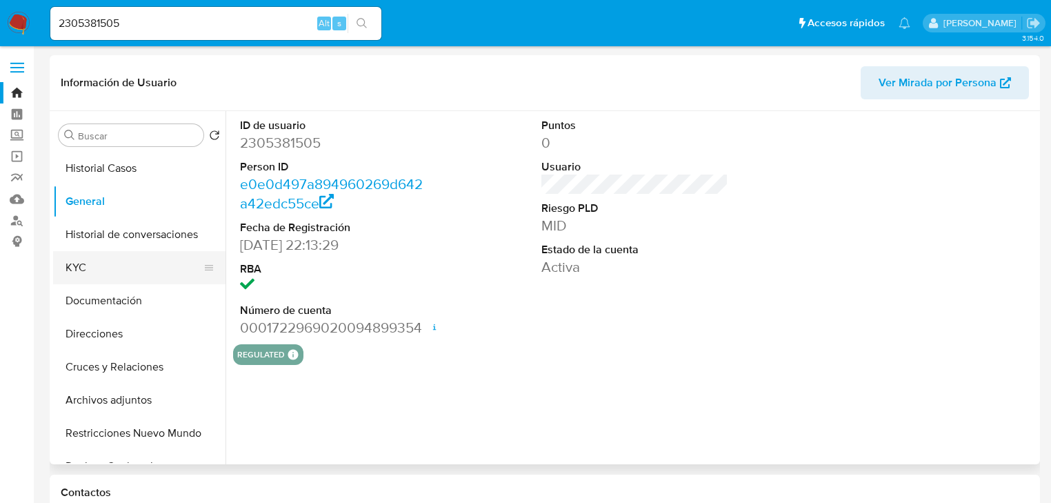
drag, startPoint x: 103, startPoint y: 268, endPoint x: 201, endPoint y: 270, distance: 97.9
click at [106, 268] on button "KYC" at bounding box center [133, 267] width 161 height 33
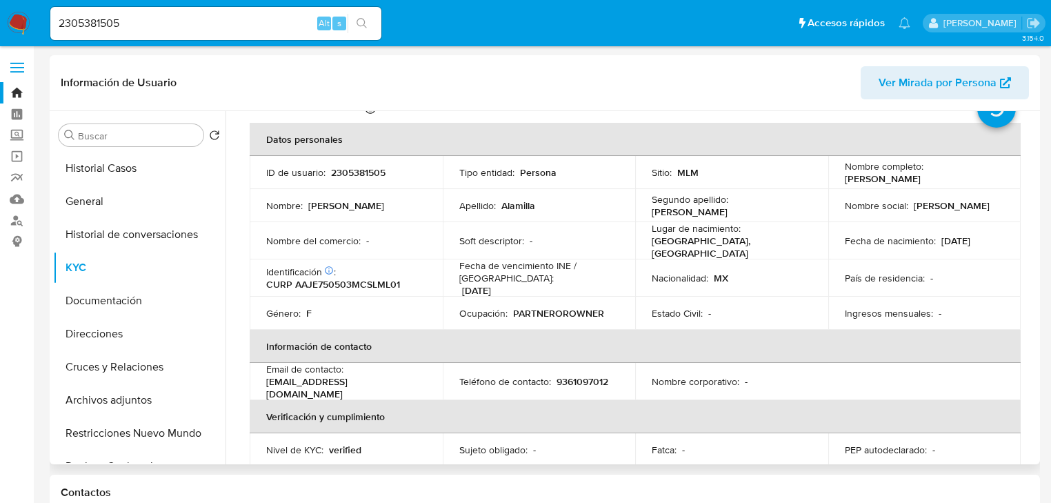
scroll to position [55, 0]
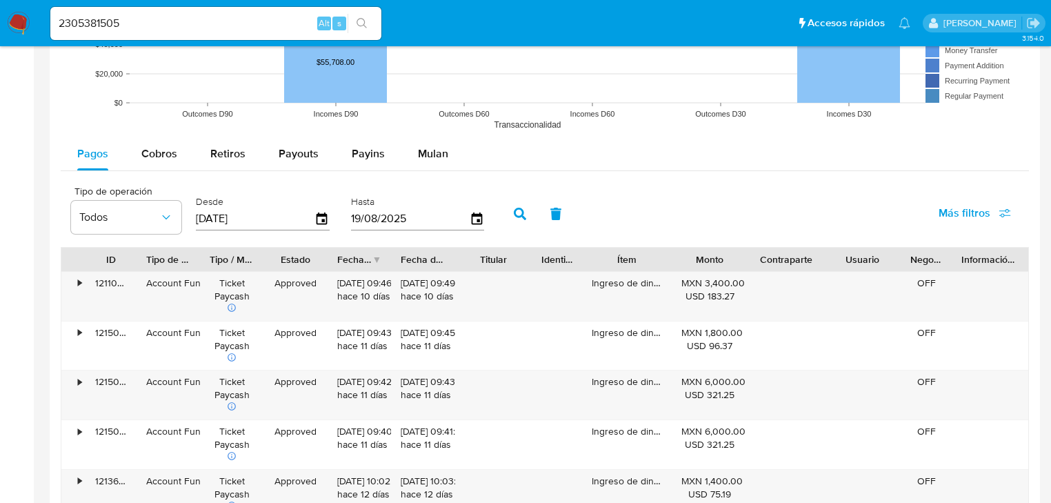
drag, startPoint x: 163, startPoint y: 160, endPoint x: 179, endPoint y: 174, distance: 21.5
click at [165, 161] on span "Cobros" at bounding box center [159, 153] width 36 height 16
select select "10"
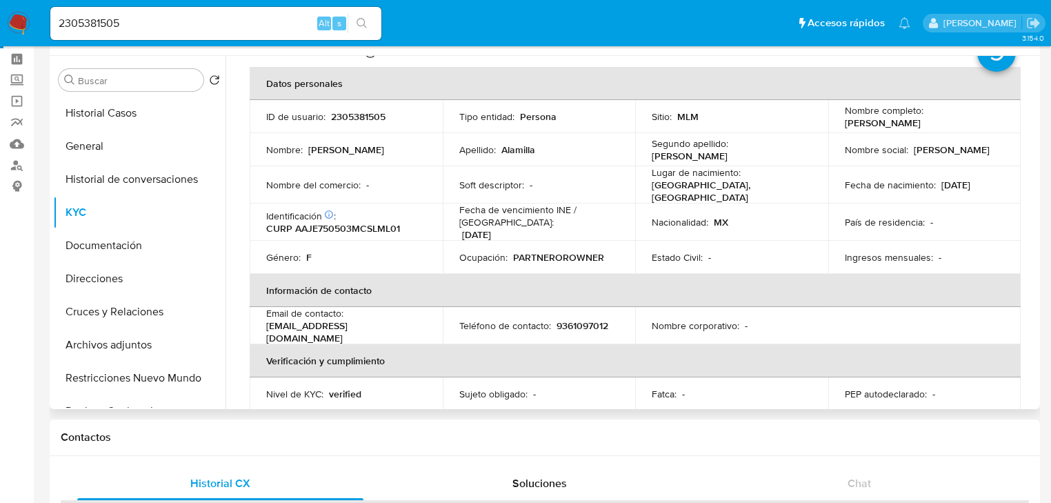
scroll to position [0, 0]
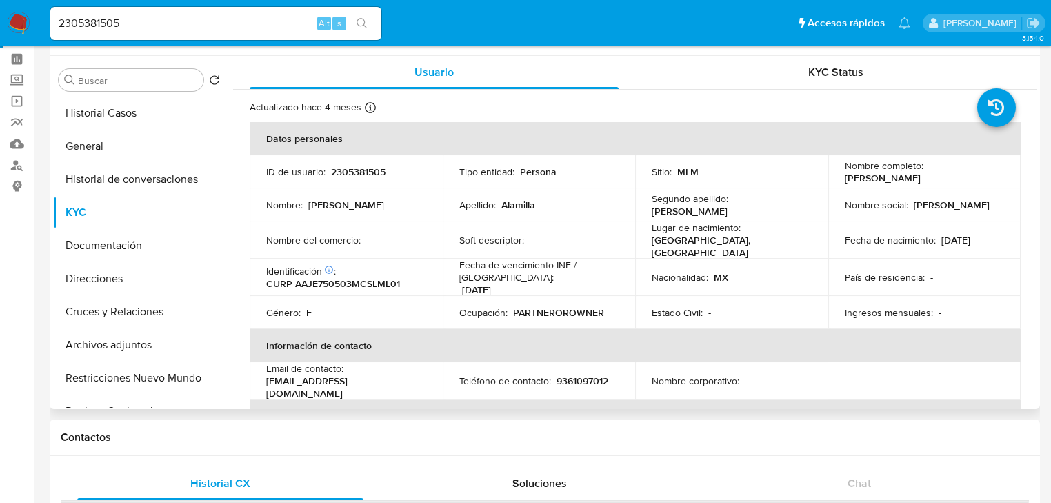
drag, startPoint x: 841, startPoint y: 179, endPoint x: 966, endPoint y: 178, distance: 124.8
click at [966, 178] on div "Nombre completo : Elena Alamilla Jimenez" at bounding box center [925, 171] width 160 height 25
copy p "Elena Alamilla Jimenez"
click at [126, 103] on button "Historial Casos" at bounding box center [133, 113] width 161 height 33
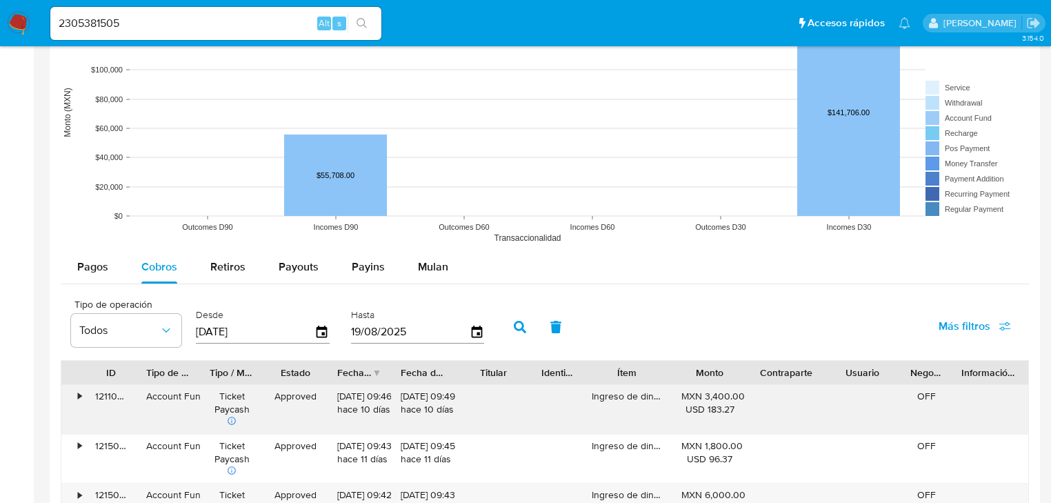
scroll to position [1214, 0]
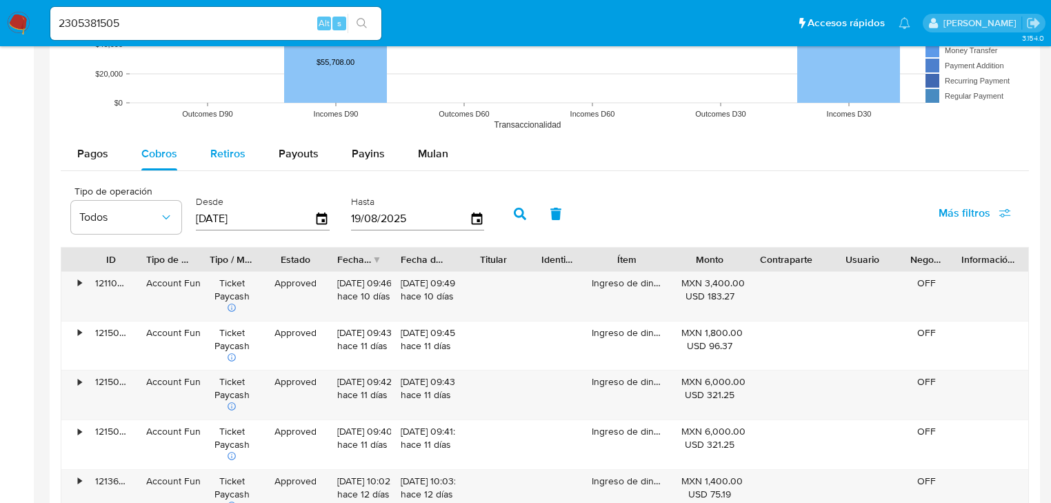
click at [251, 159] on button "Retiros" at bounding box center [228, 153] width 68 height 33
select select "10"
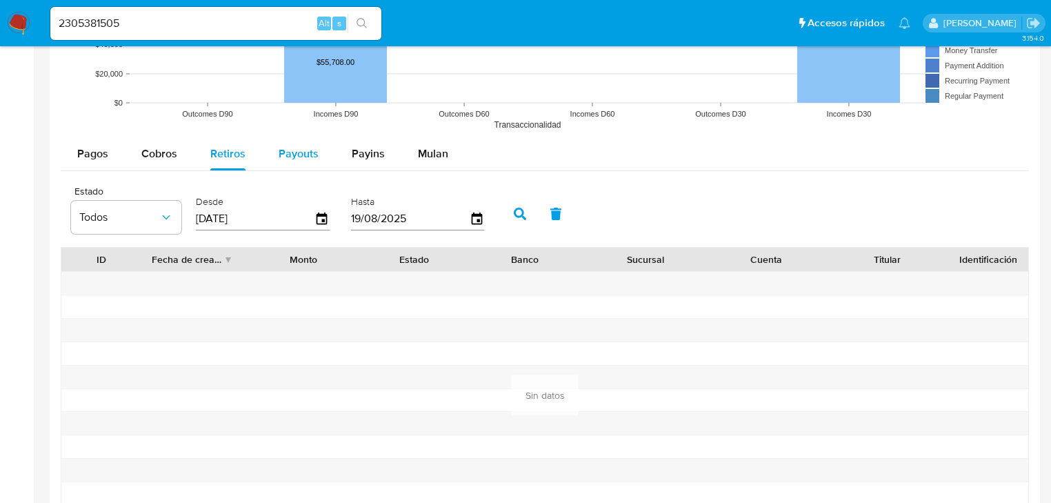
click at [296, 159] on span "Payouts" at bounding box center [299, 153] width 40 height 16
select select "10"
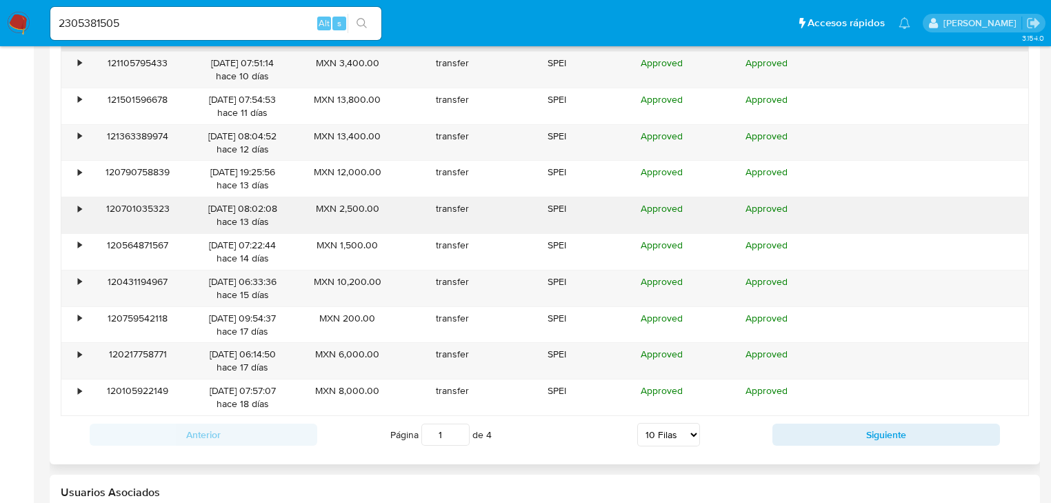
scroll to position [1434, 0]
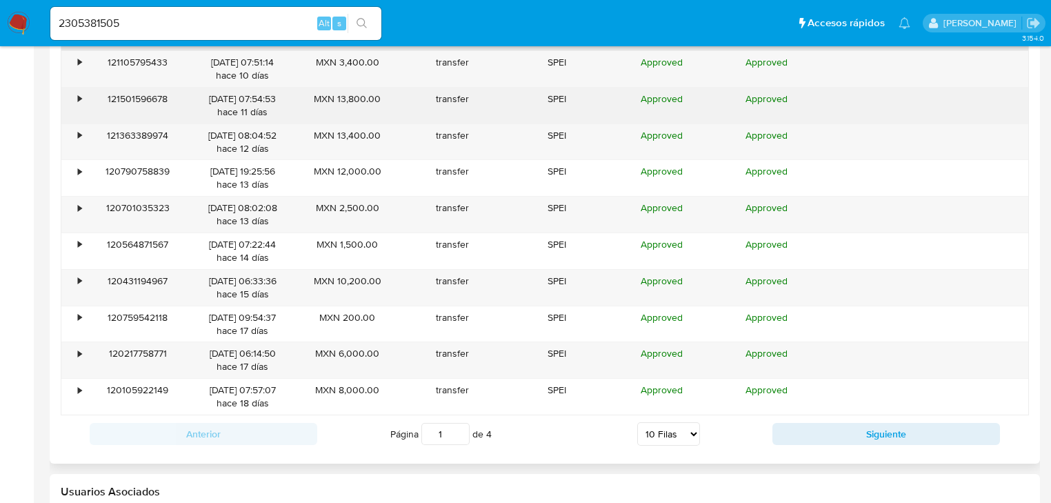
click at [78, 97] on div "•" at bounding box center [79, 98] width 3 height 13
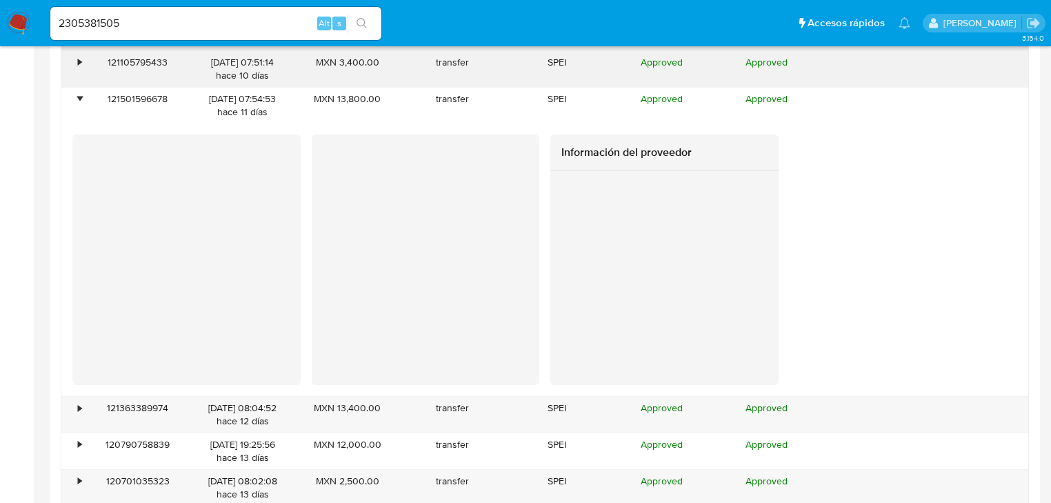
click at [75, 67] on div "•" at bounding box center [73, 69] width 24 height 36
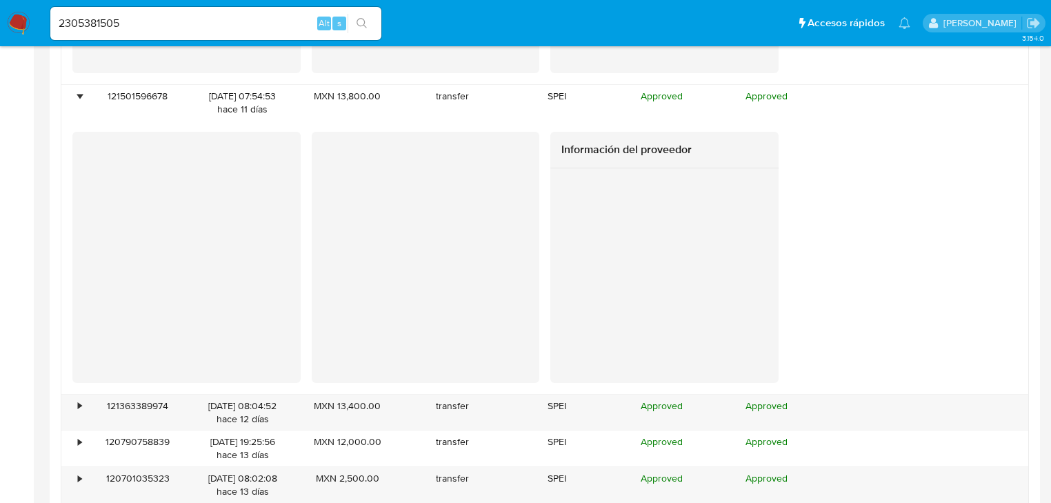
scroll to position [1710, 0]
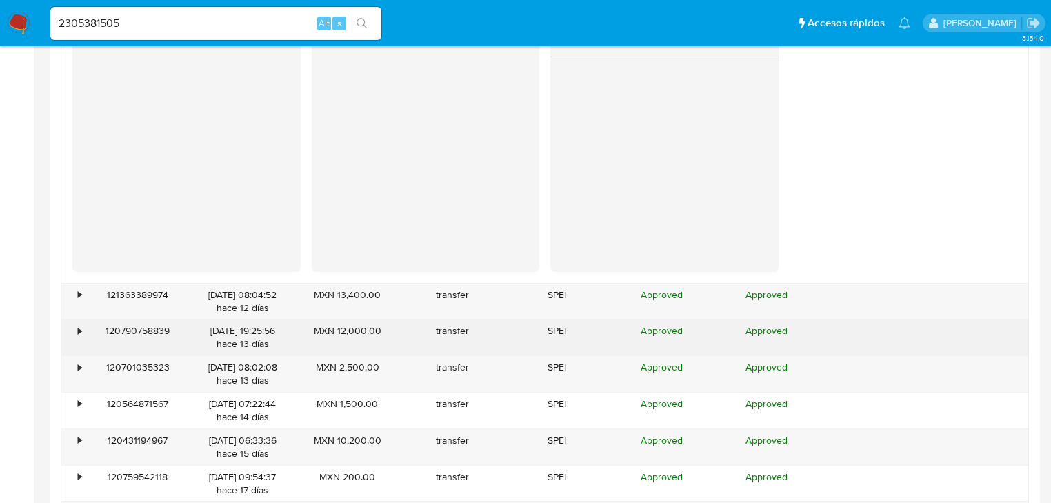
click at [83, 335] on div "•" at bounding box center [73, 337] width 24 height 36
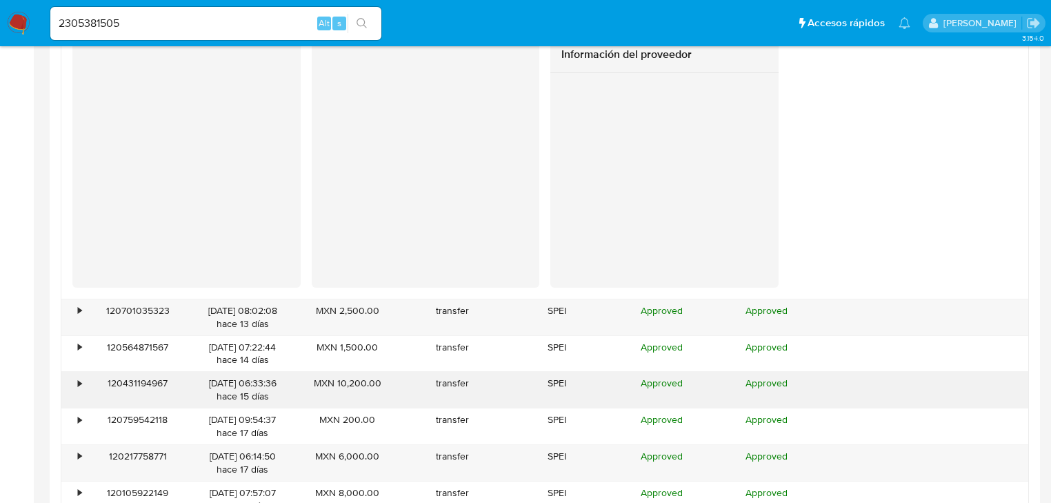
scroll to position [2151, 0]
drag, startPoint x: 97, startPoint y: 387, endPoint x: 89, endPoint y: 381, distance: 9.8
click at [93, 385] on div "120431194967" at bounding box center [138, 388] width 105 height 36
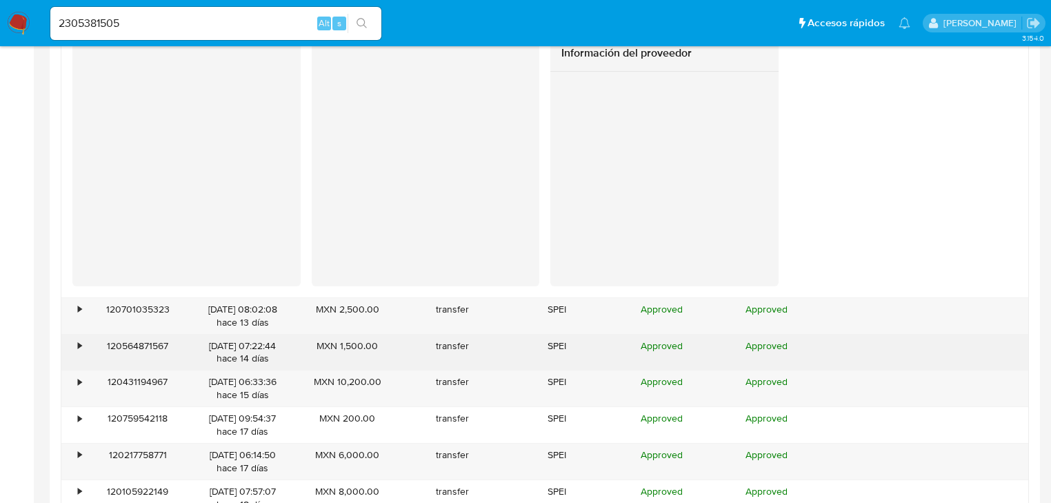
click at [77, 354] on div "•" at bounding box center [73, 352] width 24 height 36
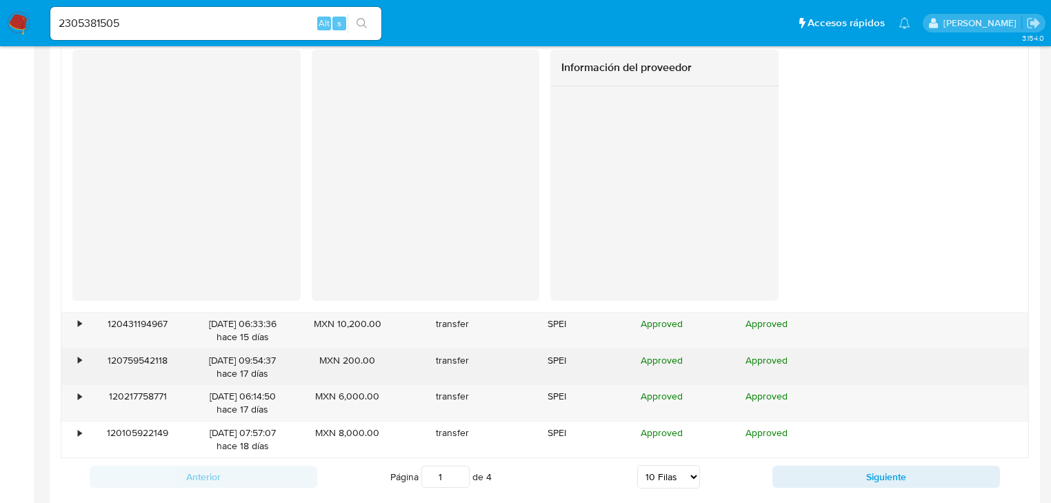
click at [74, 354] on div "•" at bounding box center [73, 367] width 24 height 36
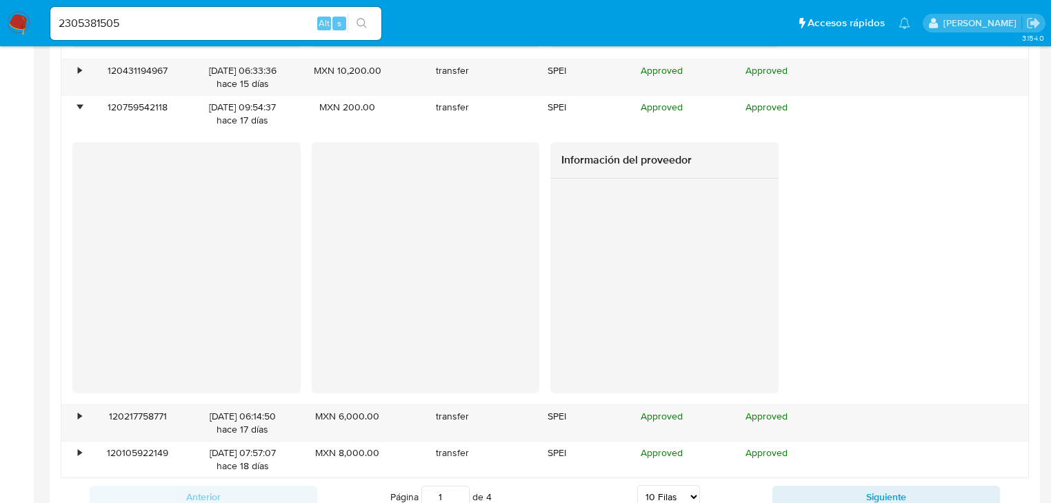
scroll to position [2869, 0]
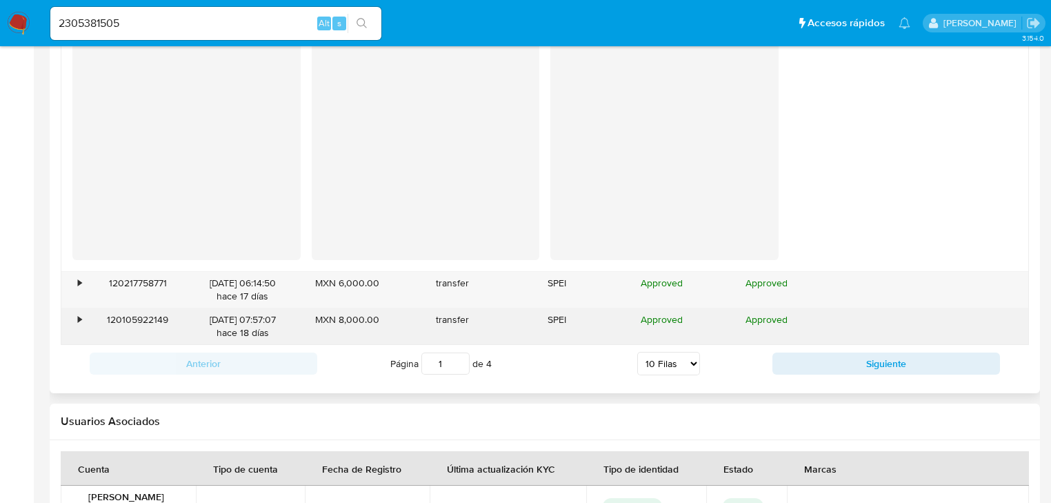
click at [80, 332] on div "•" at bounding box center [73, 326] width 24 height 36
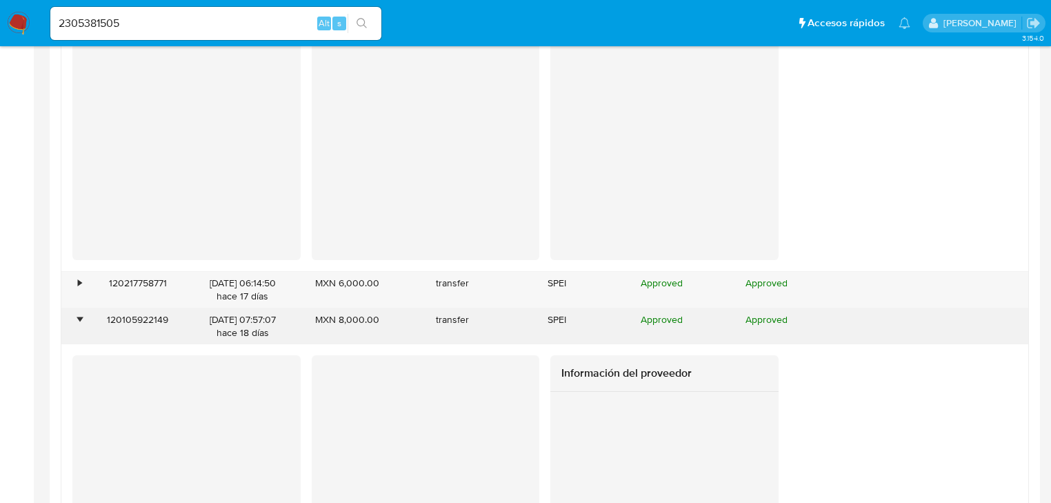
click at [78, 318] on div "•" at bounding box center [79, 319] width 3 height 13
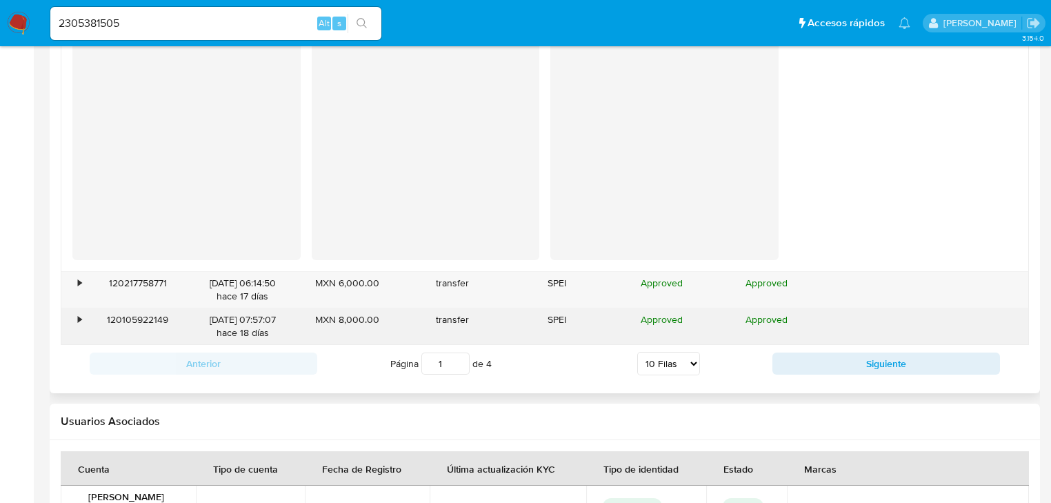
drag, startPoint x: 81, startPoint y: 339, endPoint x: 77, endPoint y: 313, distance: 26.4
click at [80, 339] on div "•" at bounding box center [73, 326] width 24 height 36
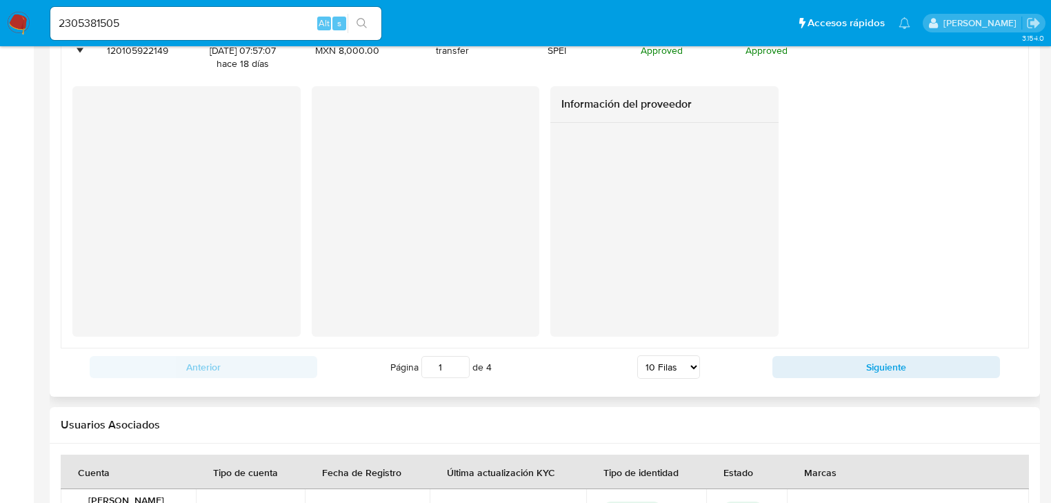
scroll to position [3144, 0]
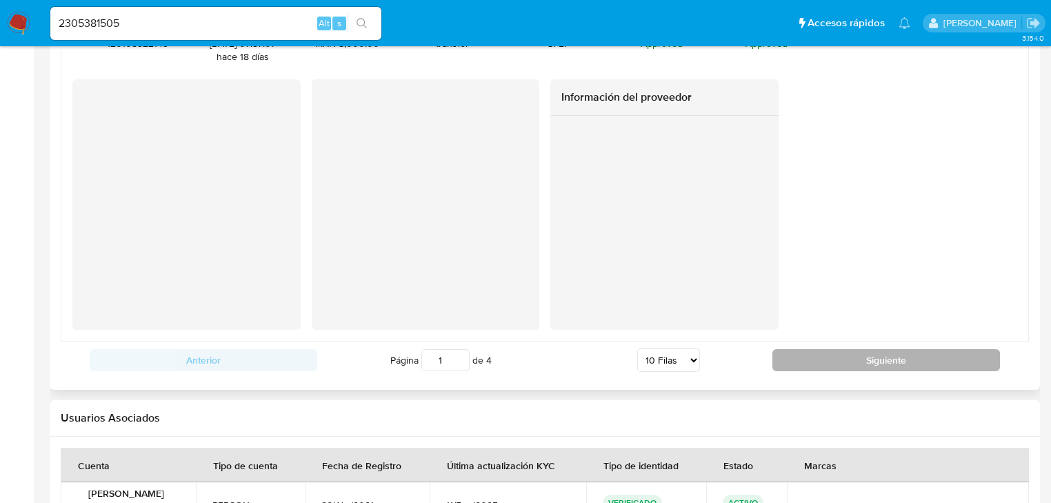
click at [883, 363] on button "Siguiente" at bounding box center [886, 360] width 228 height 22
type input "2"
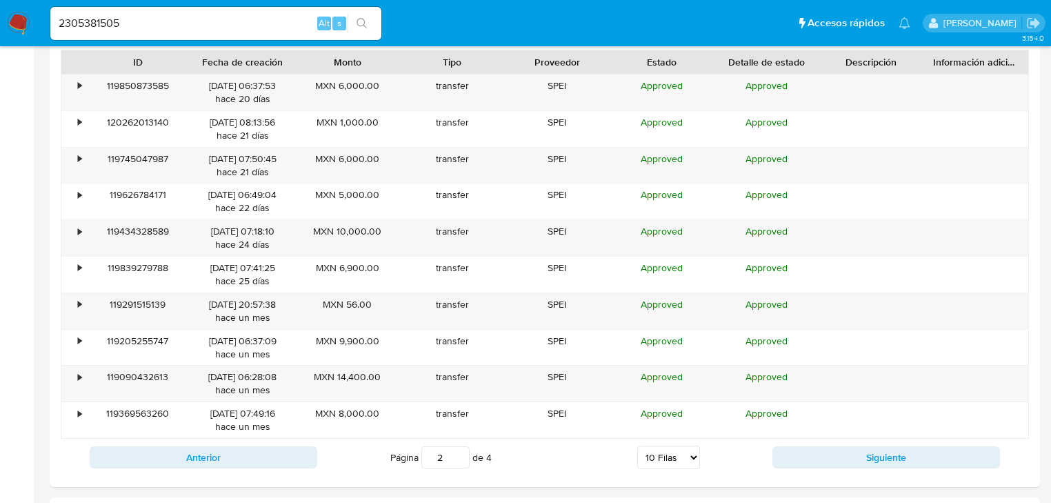
scroll to position [1409, 0]
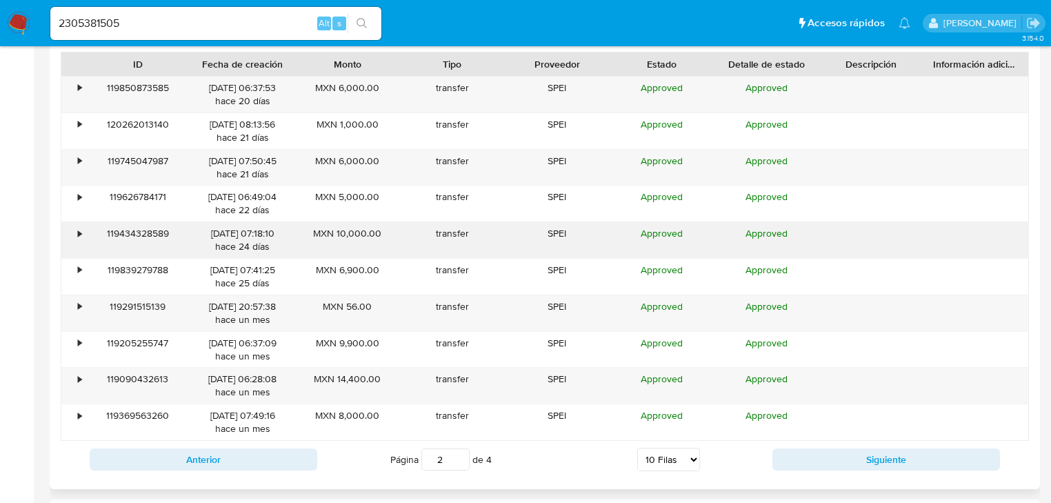
click at [72, 236] on div "•" at bounding box center [73, 240] width 24 height 36
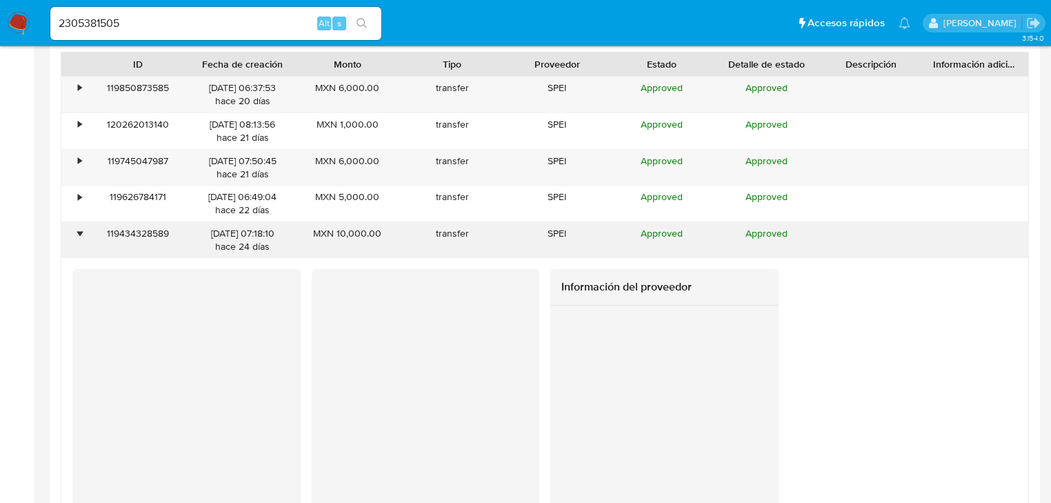
click at [72, 236] on div "•" at bounding box center [73, 240] width 24 height 36
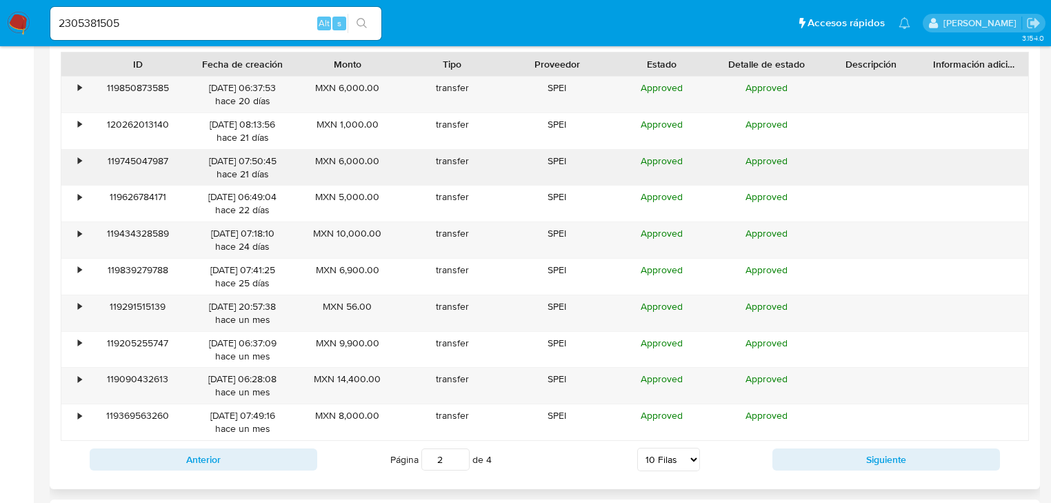
click at [72, 179] on div "•" at bounding box center [73, 168] width 24 height 36
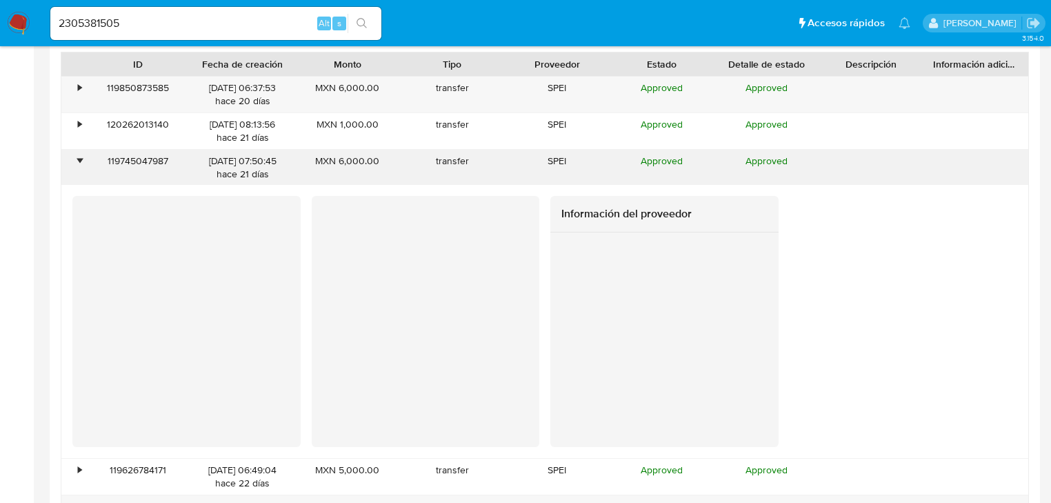
click at [72, 179] on div "•" at bounding box center [73, 168] width 24 height 36
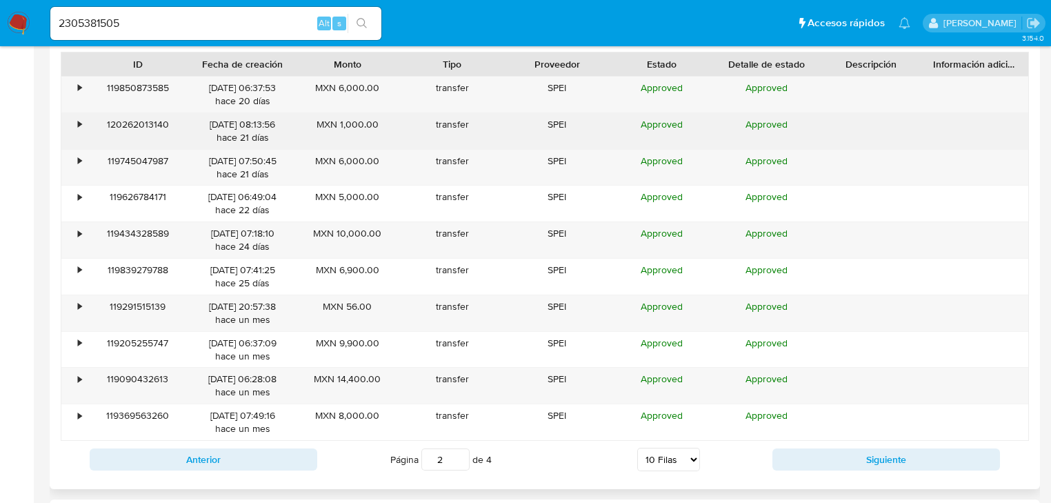
click at [68, 122] on div "•" at bounding box center [73, 131] width 24 height 36
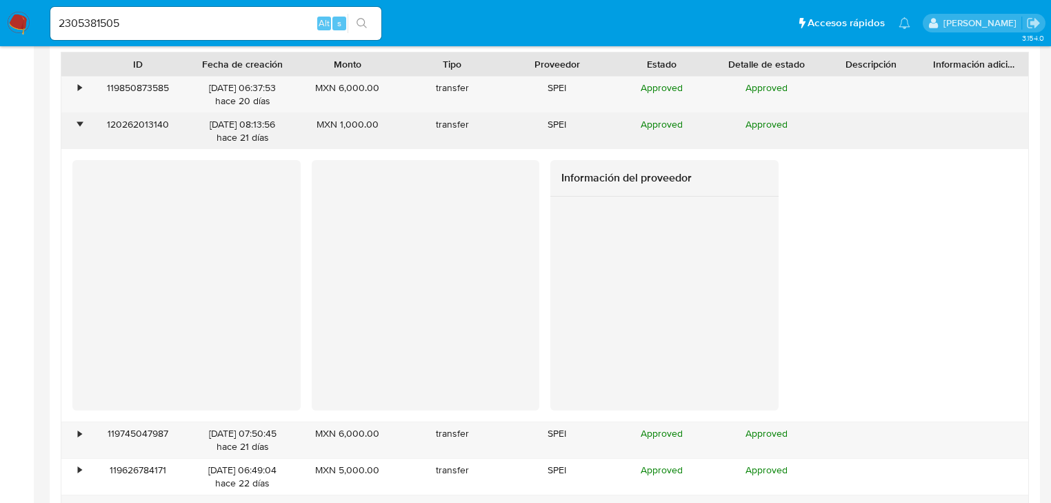
click at [69, 122] on div "•" at bounding box center [73, 131] width 24 height 36
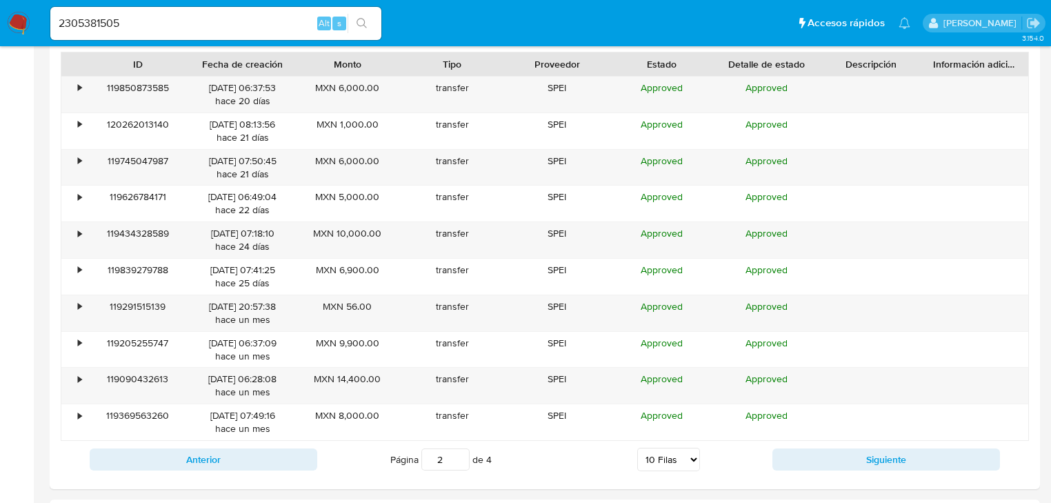
drag, startPoint x: 198, startPoint y: 23, endPoint x: 25, endPoint y: 19, distance: 173.1
click at [19, 18] on nav "Pausado Ver notificaciones 2305381505 Alt s Accesos rápidos Presiona las siguie…" at bounding box center [525, 23] width 1051 height 46
paste input "1090409266"
type input "1090409266"
click at [359, 26] on icon "search-icon" at bounding box center [362, 23] width 11 height 11
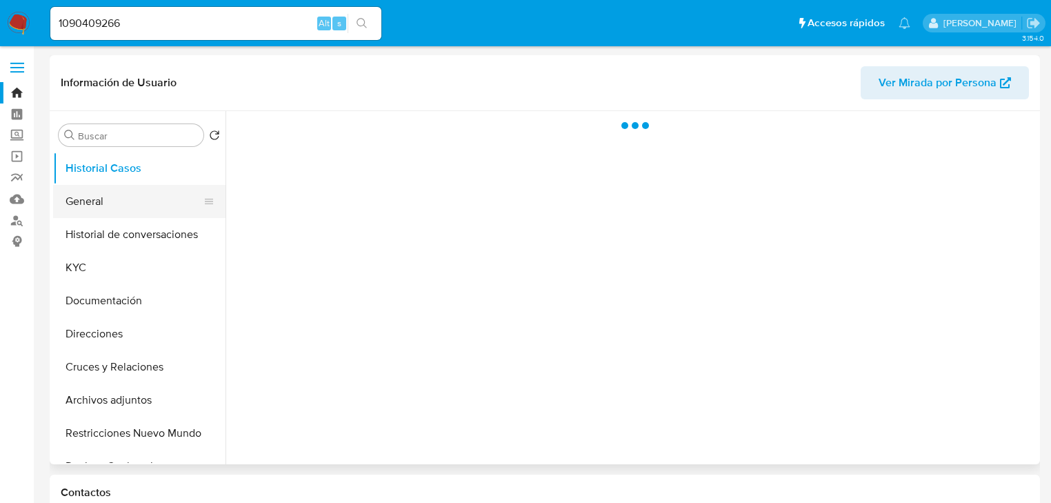
click at [110, 201] on button "General" at bounding box center [133, 201] width 161 height 33
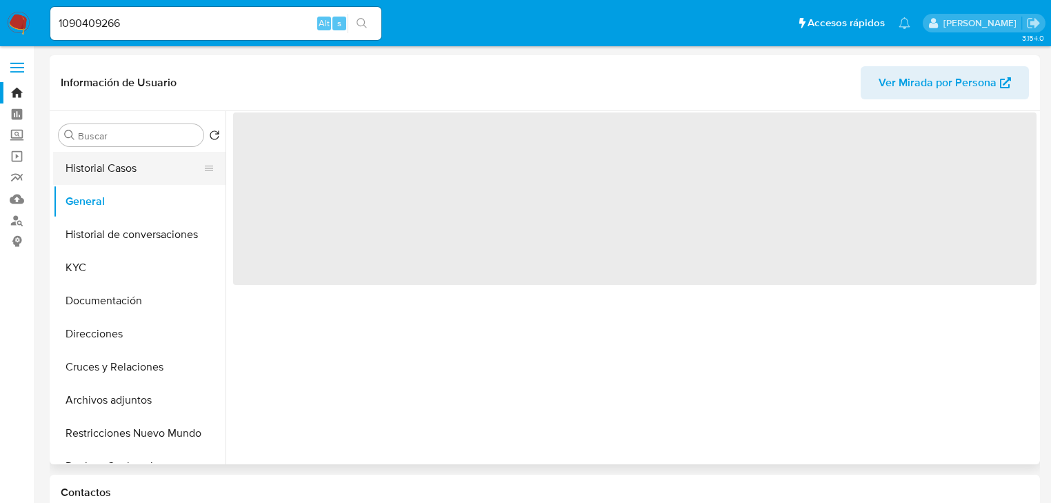
select select "10"
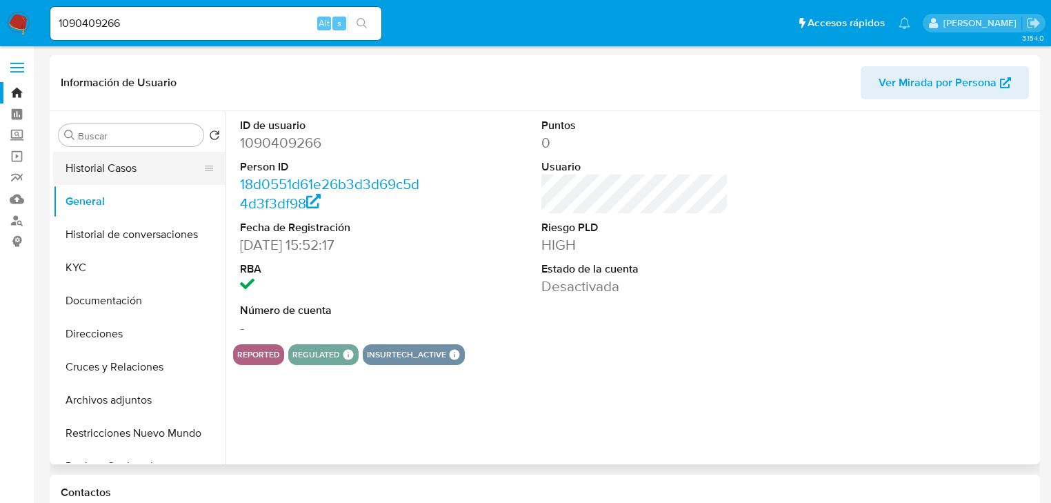
click at [117, 177] on button "Historial Casos" at bounding box center [133, 168] width 161 height 33
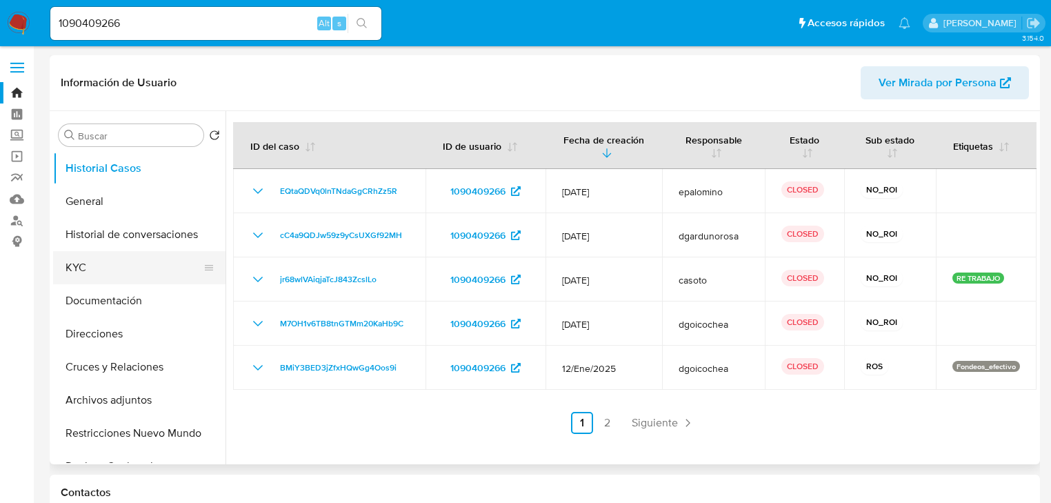
click at [101, 259] on button "KYC" at bounding box center [133, 267] width 161 height 33
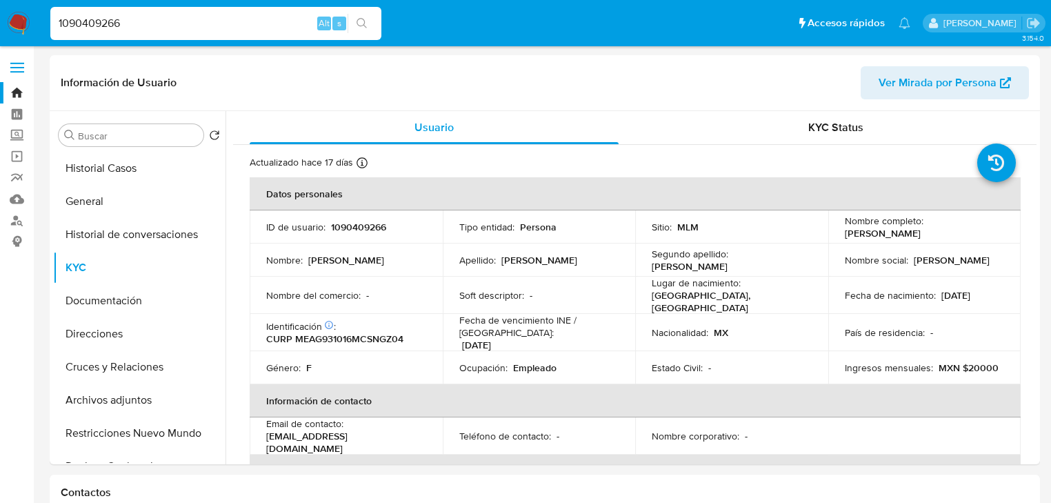
drag, startPoint x: 81, startPoint y: 28, endPoint x: 28, endPoint y: 28, distance: 53.1
click at [28, 28] on nav "Pausado Ver notificaciones 1090409266 Alt s Accesos rápidos Presiona las siguie…" at bounding box center [525, 23] width 1051 height 46
paste input "699415865"
type input "1699415865"
click at [359, 22] on icon "search-icon" at bounding box center [362, 23] width 11 height 11
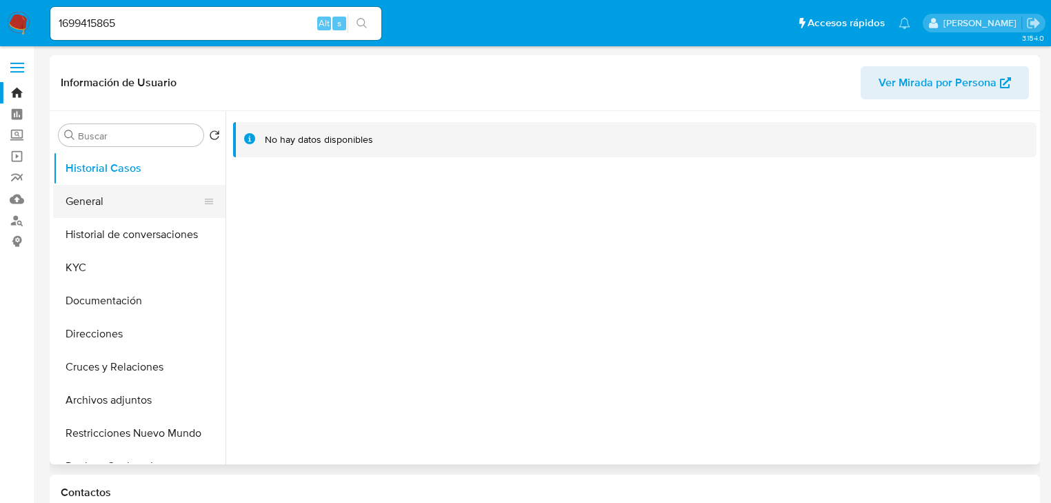
click at [105, 207] on button "General" at bounding box center [133, 201] width 161 height 33
select select "10"
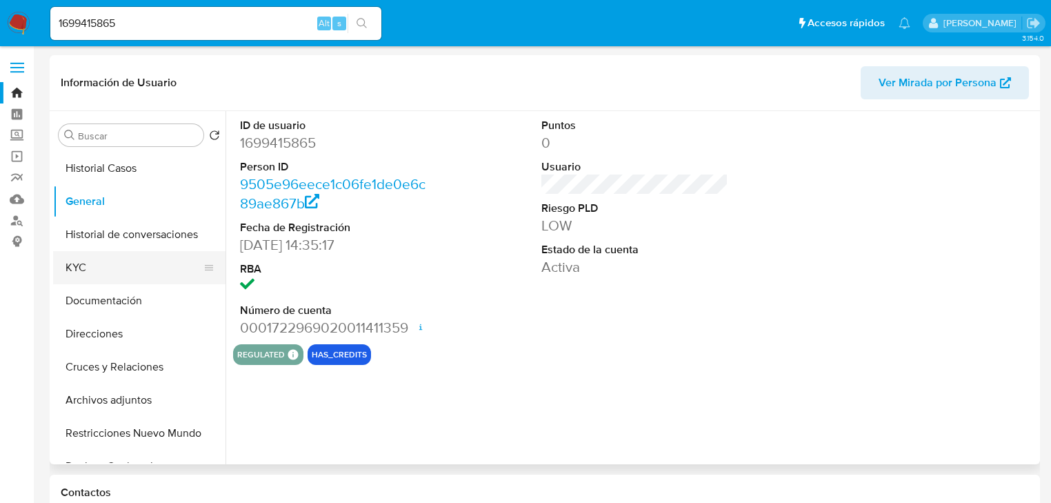
click at [99, 265] on button "KYC" at bounding box center [133, 267] width 161 height 33
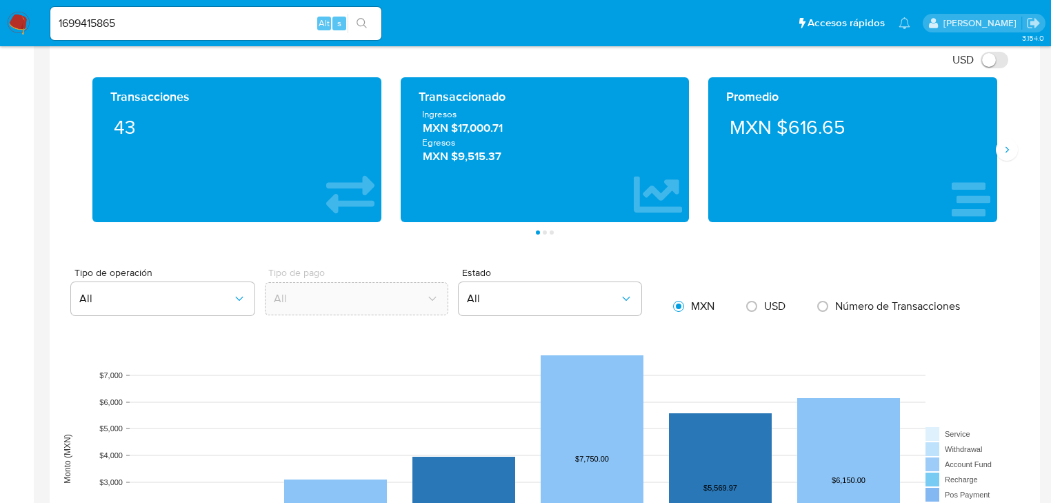
scroll to position [993, 0]
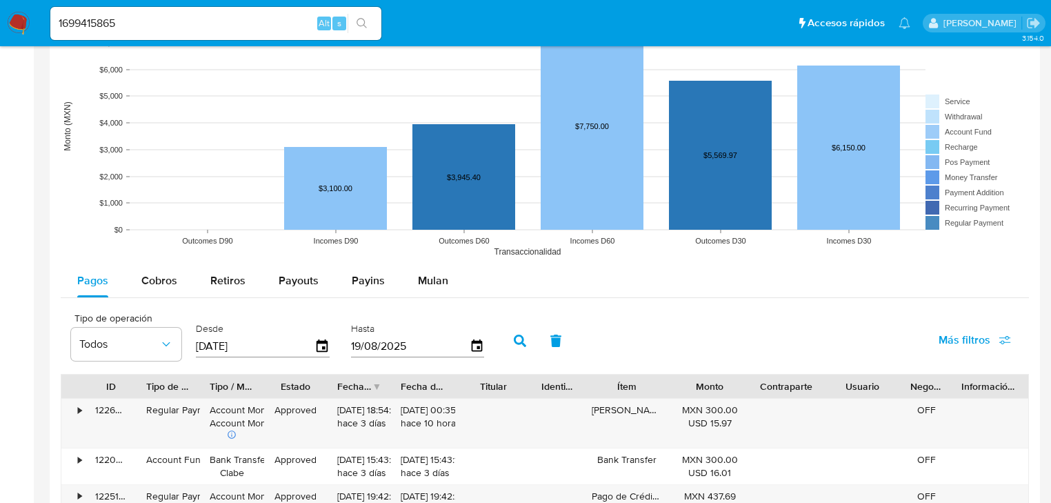
drag, startPoint x: 157, startPoint y: 301, endPoint x: 159, endPoint y: 281, distance: 19.4
click at [159, 281] on span "Cobros" at bounding box center [159, 280] width 36 height 16
select select "10"
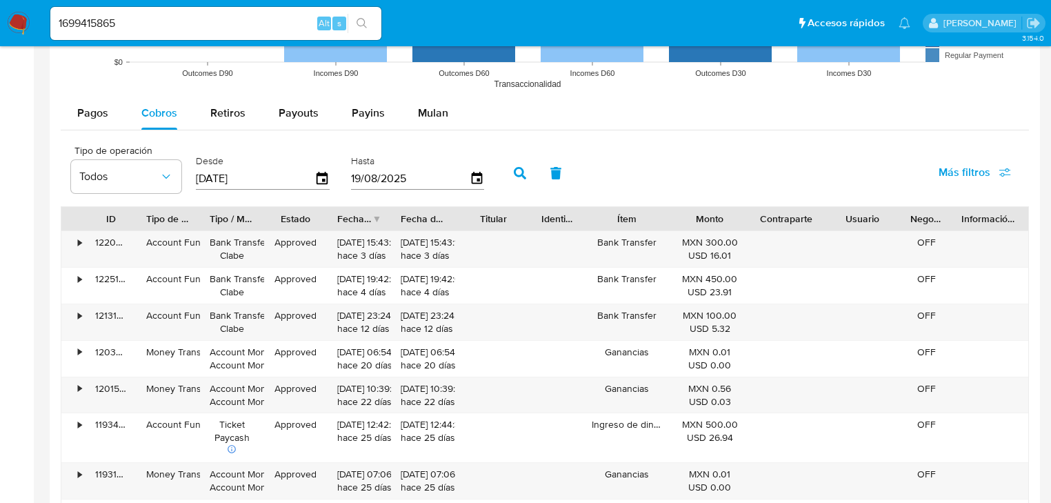
scroll to position [1158, 0]
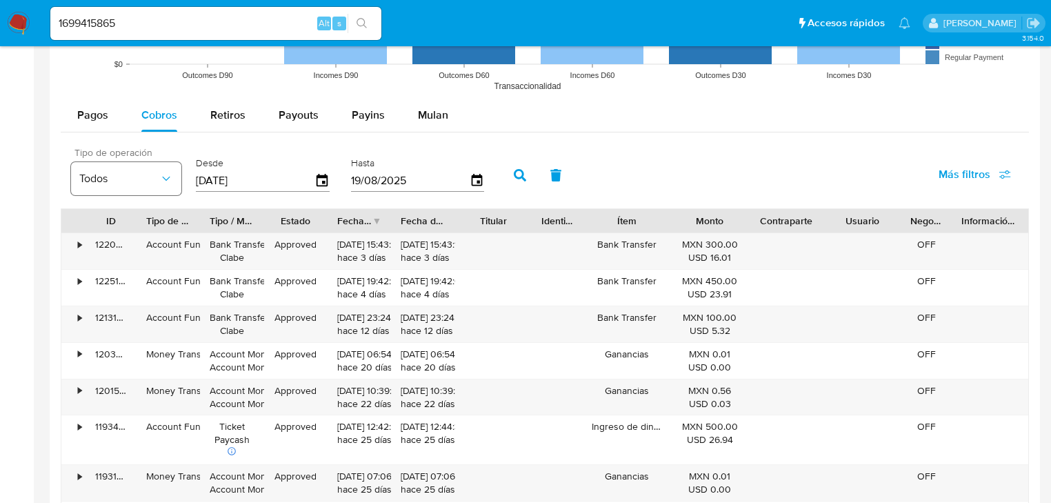
drag, startPoint x: 217, startPoint y: 186, endPoint x: 163, endPoint y: 185, distance: 53.8
click at [163, 185] on div "Tipo de operación Todos Desde 22/05/2025 Hasta 19/08/2025" at bounding box center [281, 173] width 434 height 55
type input "0_/__/____"
type input "01/01/2025"
click at [510, 171] on button "button" at bounding box center [520, 175] width 36 height 33
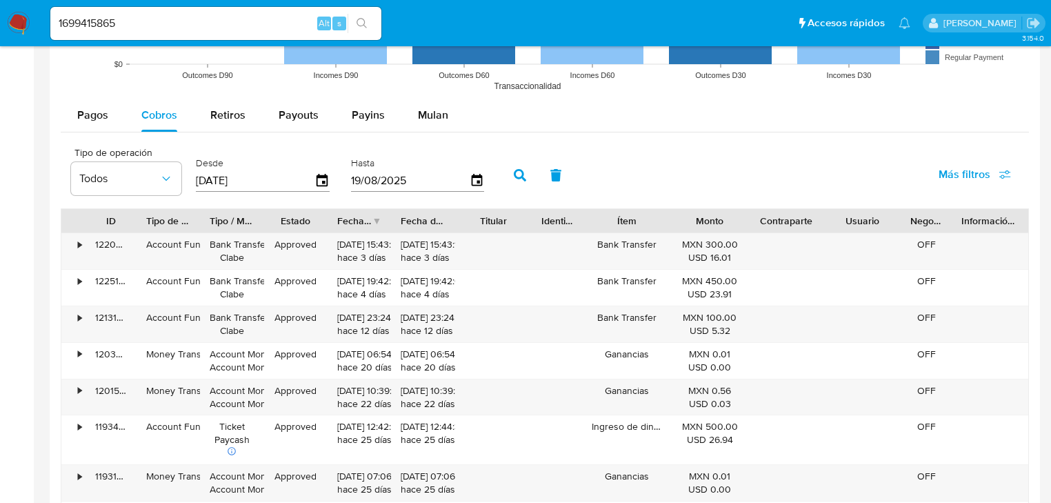
click at [368, 229] on div "Fecha de creación" at bounding box center [359, 220] width 63 height 23
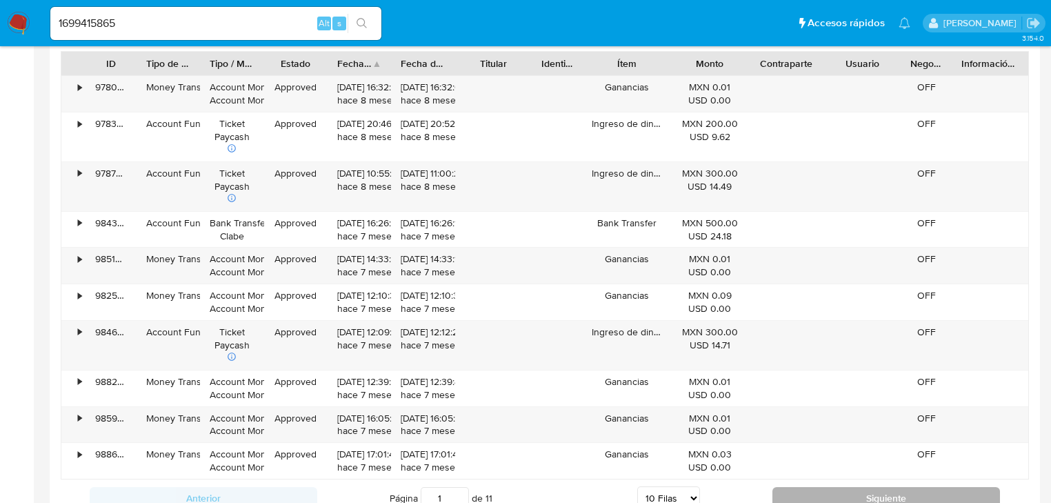
scroll to position [1379, 0]
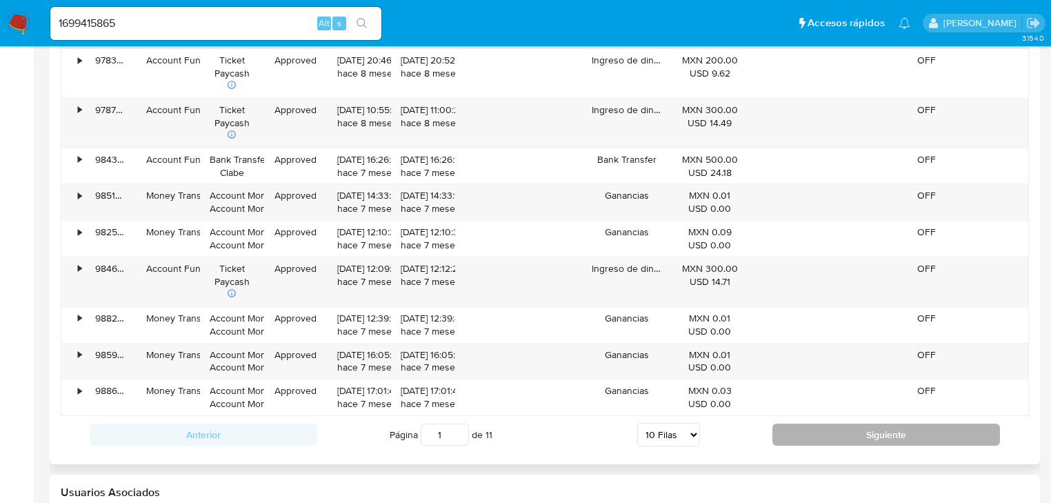
click at [820, 436] on button "Siguiente" at bounding box center [886, 434] width 228 height 22
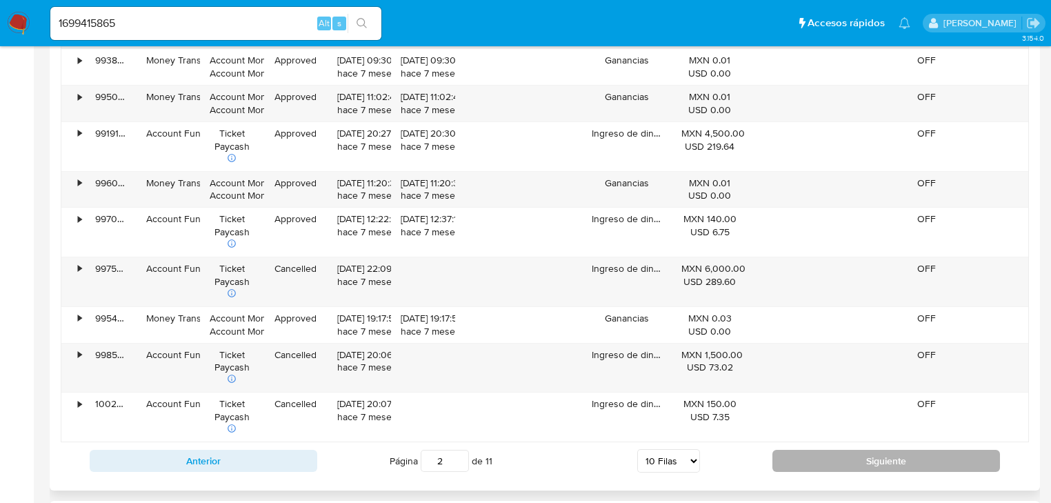
click at [821, 450] on button "Siguiente" at bounding box center [886, 461] width 228 height 22
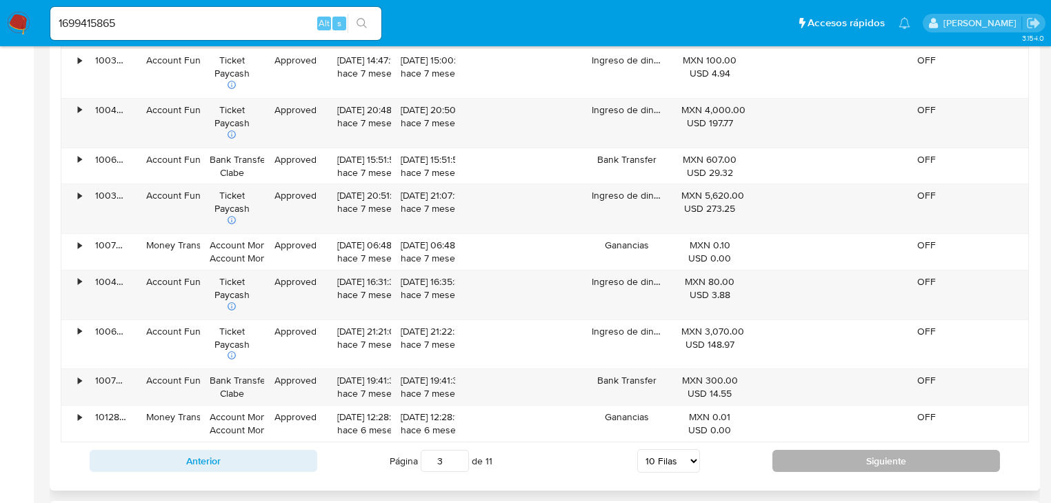
click at [822, 452] on button "Siguiente" at bounding box center [886, 461] width 228 height 22
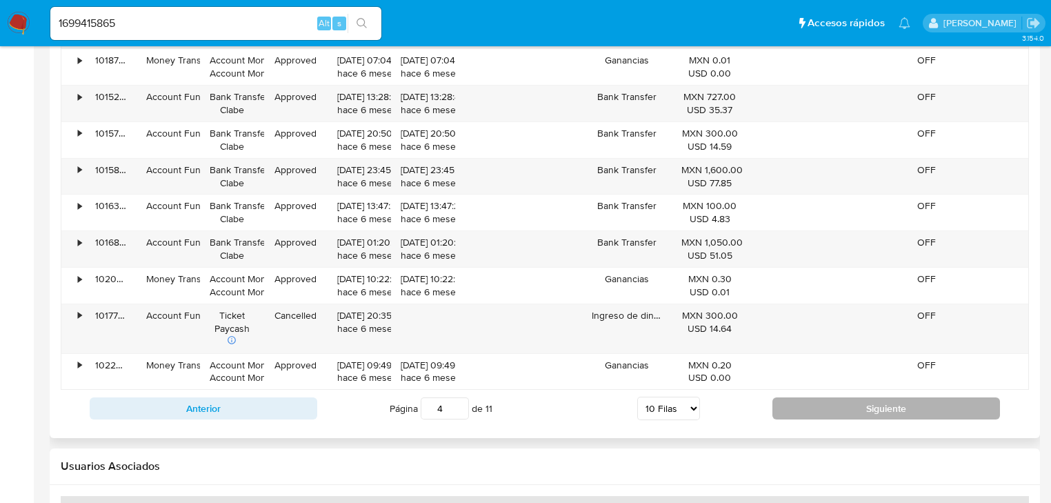
click at [822, 452] on div "Usuarios Asociados" at bounding box center [545, 466] width 990 height 37
click at [819, 417] on button "Siguiente" at bounding box center [886, 408] width 228 height 22
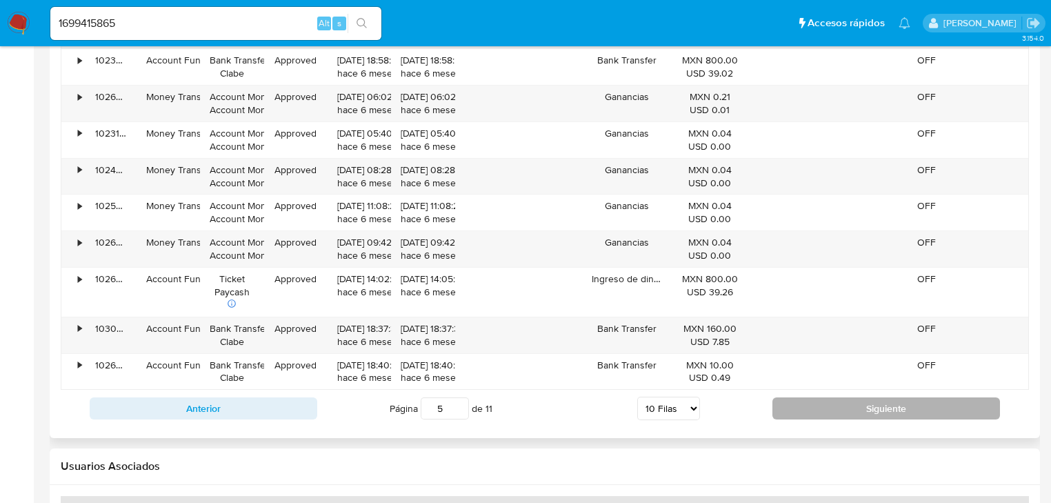
click at [827, 413] on button "Siguiente" at bounding box center [886, 408] width 228 height 22
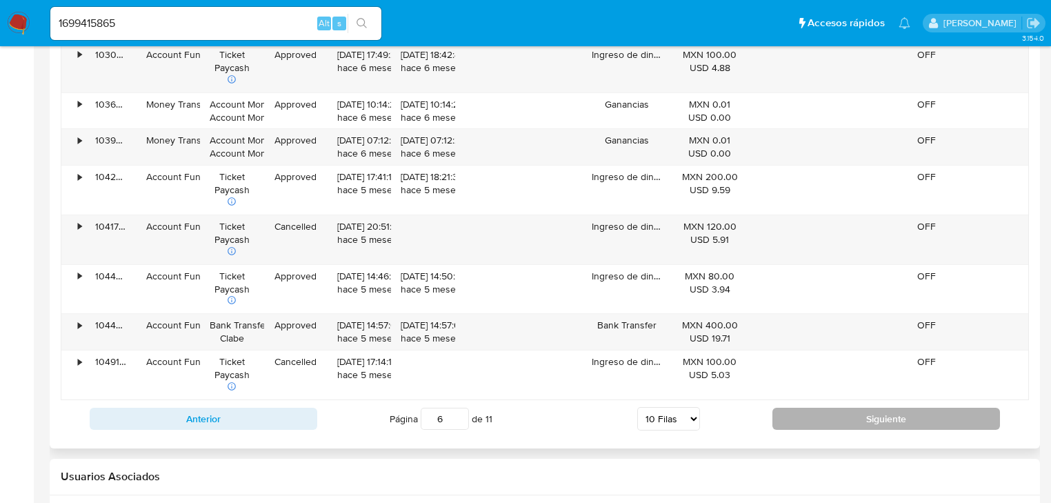
click at [831, 421] on button "Siguiente" at bounding box center [886, 419] width 228 height 22
type input "7"
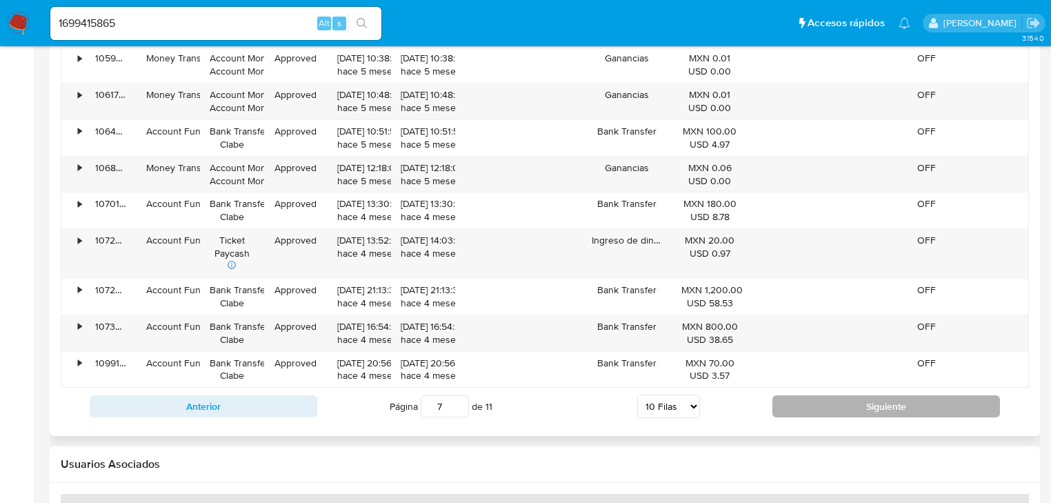
scroll to position [1434, 0]
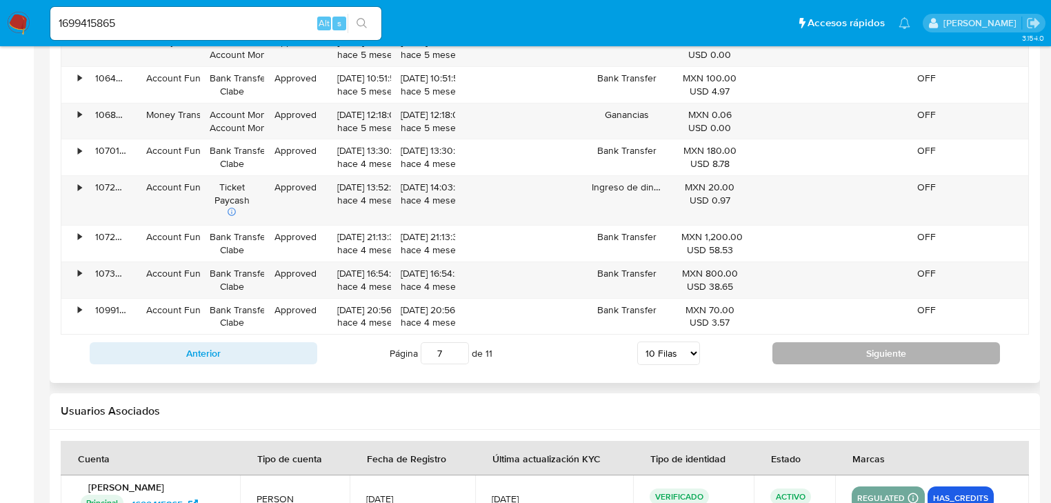
click at [831, 421] on div "Usuarios Asociados" at bounding box center [545, 411] width 990 height 37
drag, startPoint x: 141, startPoint y: 17, endPoint x: 33, endPoint y: 19, distance: 107.6
click at [33, 19] on nav "Pausado Ver notificaciones 1699415865 Alt s Accesos rápidos Presiona las siguie…" at bounding box center [525, 23] width 1051 height 46
paste input "2256838596"
click at [370, 24] on button "search-icon" at bounding box center [362, 23] width 28 height 19
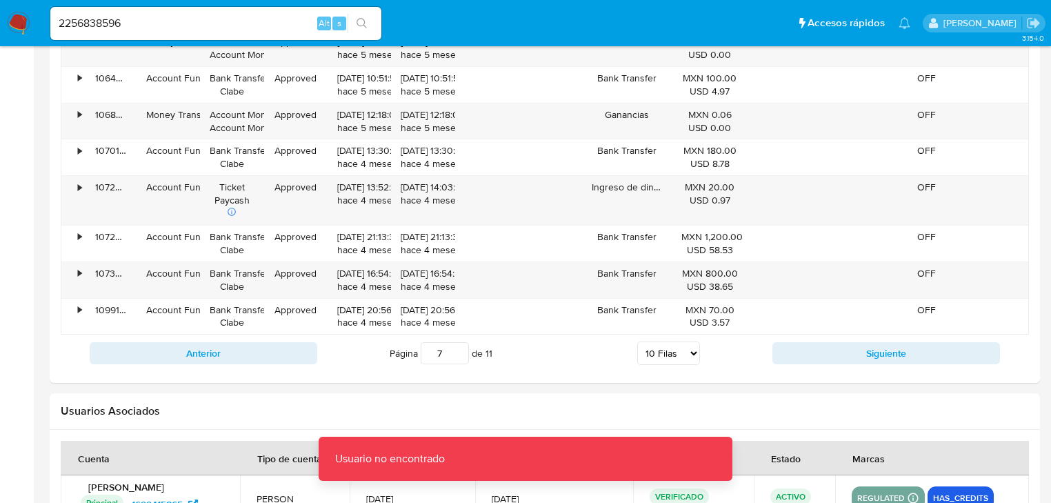
click at [64, 25] on input "2256838596" at bounding box center [215, 23] width 331 height 18
click at [63, 23] on input "2256838596" at bounding box center [215, 23] width 331 height 18
click at [61, 26] on input "2256838596" at bounding box center [215, 23] width 331 height 18
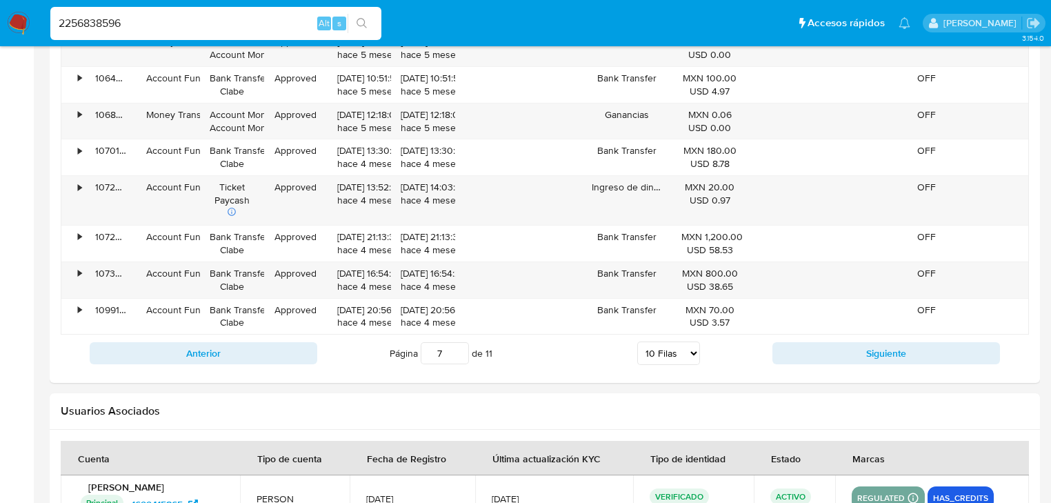
click at [148, 26] on input "2256838596" at bounding box center [215, 23] width 331 height 18
type input "2256838596"
click at [363, 27] on icon "search-icon" at bounding box center [362, 23] width 11 height 11
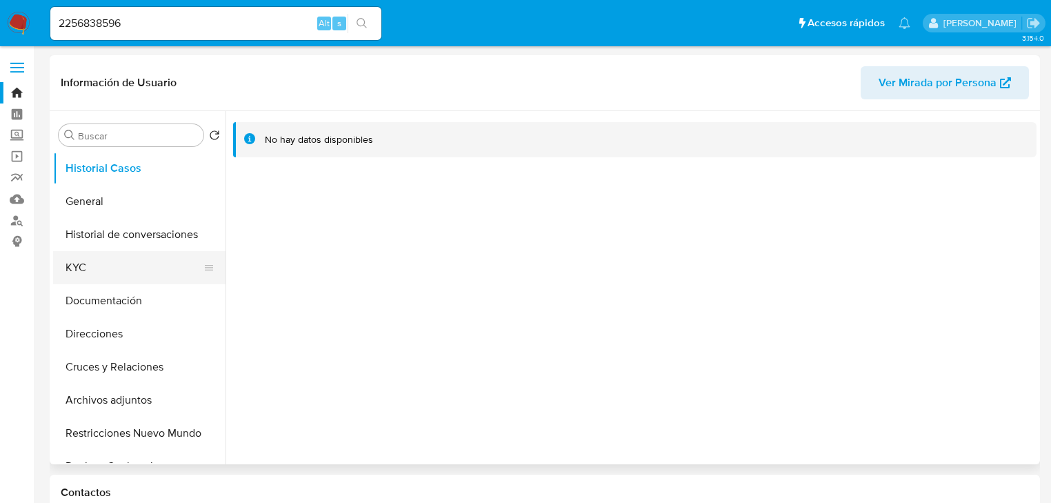
select select "10"
click at [98, 263] on button "KYC" at bounding box center [133, 267] width 161 height 33
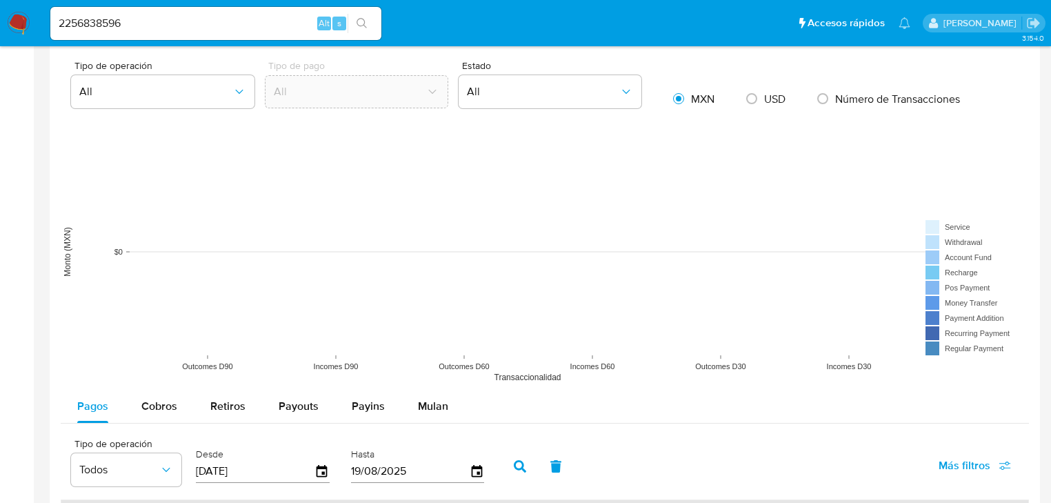
scroll to position [1048, 0]
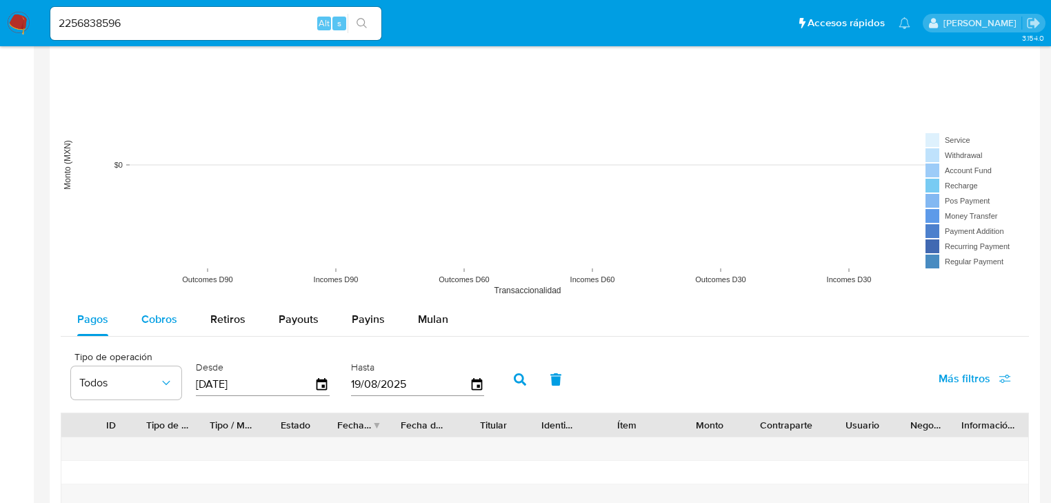
click at [150, 303] on div "Cobros" at bounding box center [159, 319] width 36 height 33
select select "10"
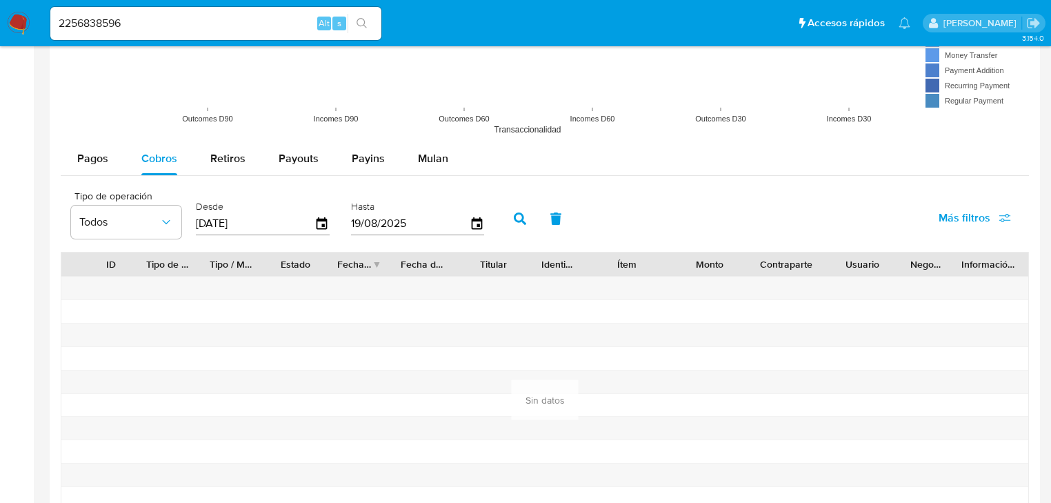
scroll to position [1214, 0]
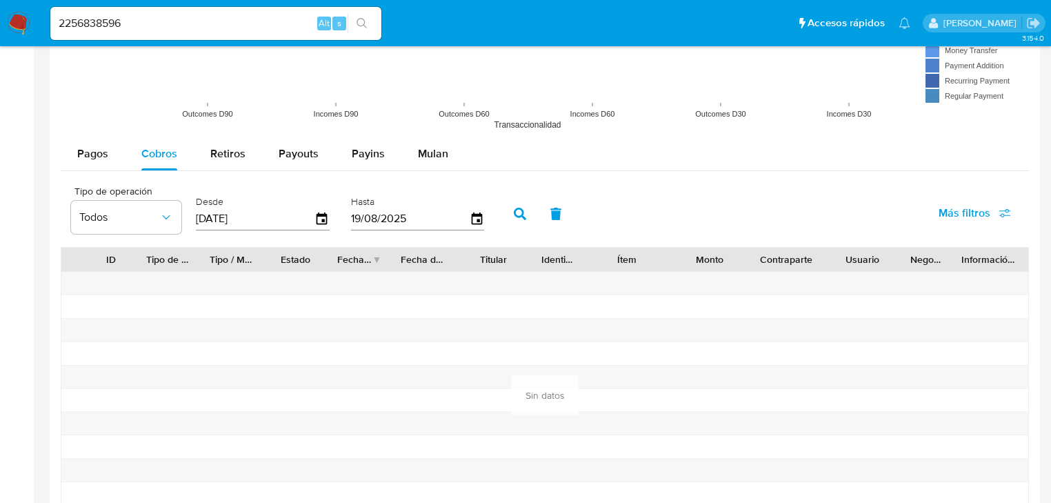
drag, startPoint x: 246, startPoint y: 229, endPoint x: 250, endPoint y: 218, distance: 11.8
click at [225, 223] on div "Desde 22/05/2025" at bounding box center [263, 212] width 134 height 55
drag, startPoint x: 257, startPoint y: 218, endPoint x: 188, endPoint y: 219, distance: 68.3
click at [185, 217] on div "Tipo de operación Todos Desde 22/05/2025 Hasta 19/08/2025" at bounding box center [281, 212] width 434 height 55
type input "0_/__/____"
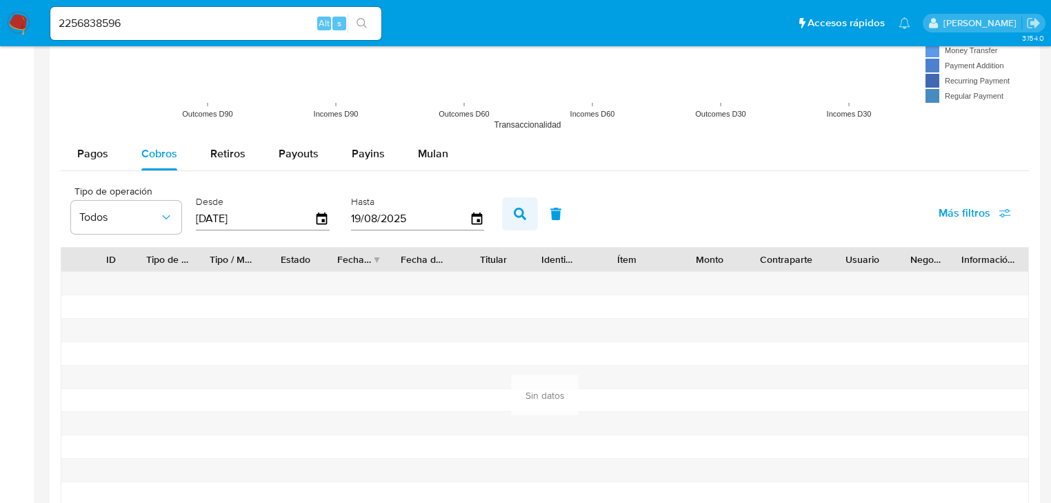
type input "01/01/2025"
click at [519, 210] on icon "button" at bounding box center [520, 214] width 12 height 12
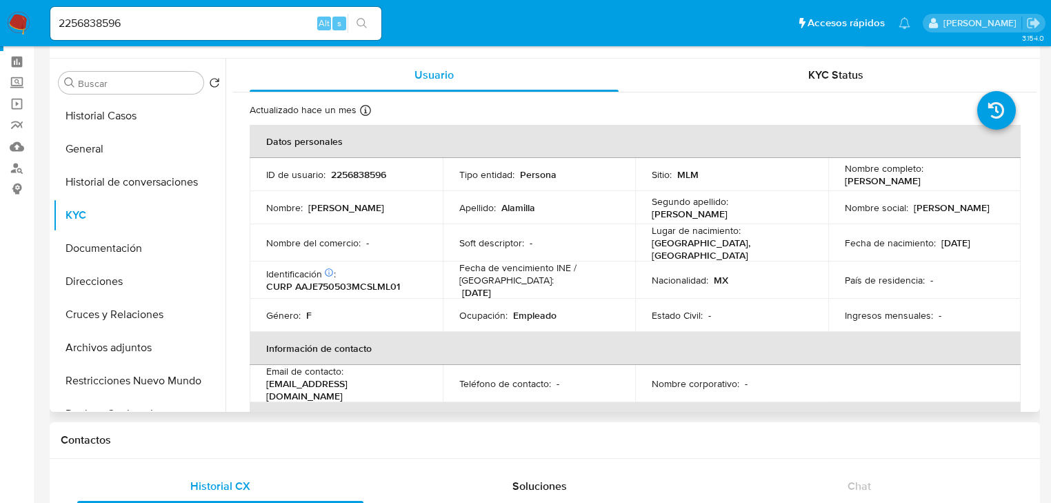
scroll to position [0, 0]
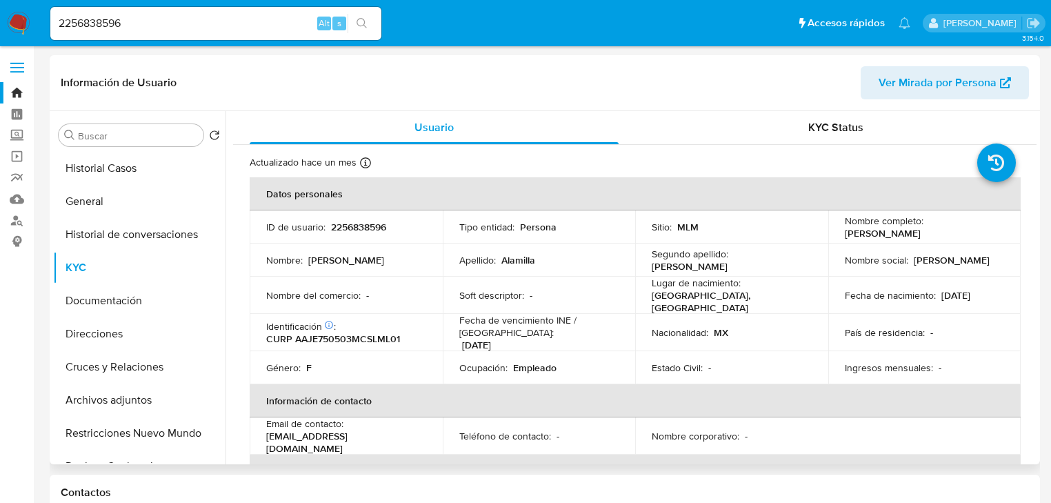
drag, startPoint x: 840, startPoint y: 234, endPoint x: 979, endPoint y: 234, distance: 139.3
click at [979, 234] on div "Nombre completo : Elena Alamilla Jimenez" at bounding box center [925, 226] width 160 height 25
copy p "Elena Alamilla Jimenez"
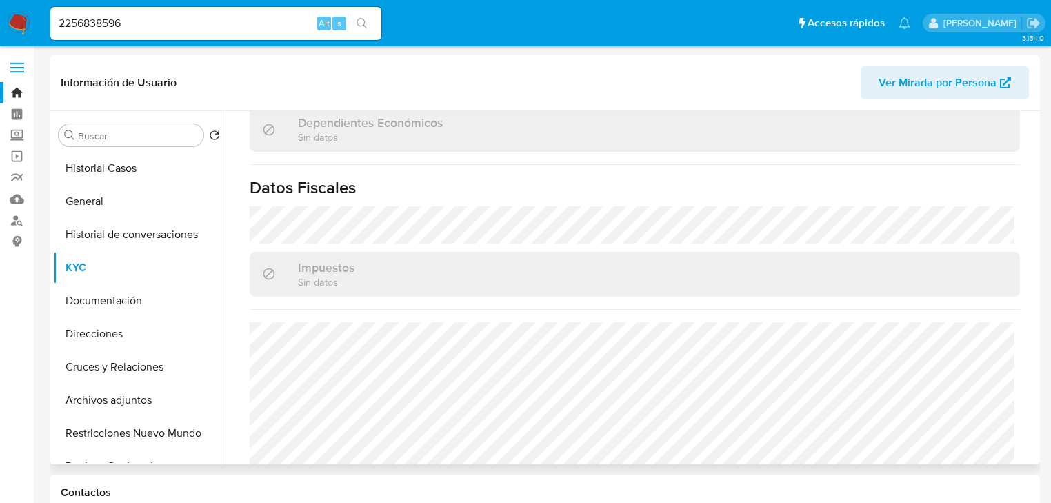
scroll to position [857, 0]
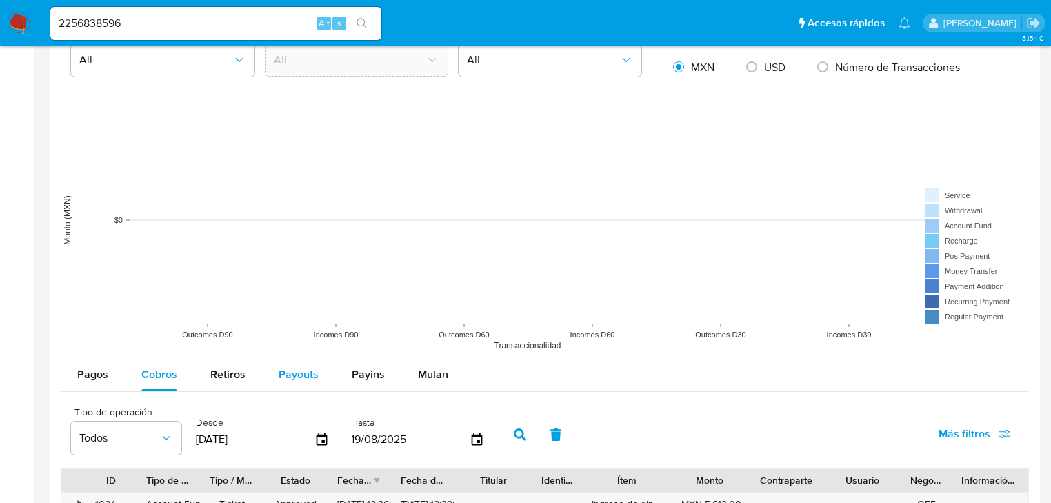
drag, startPoint x: 305, startPoint y: 372, endPoint x: 303, endPoint y: 361, distance: 11.1
click at [303, 372] on span "Payouts" at bounding box center [299, 374] width 40 height 16
select select "10"
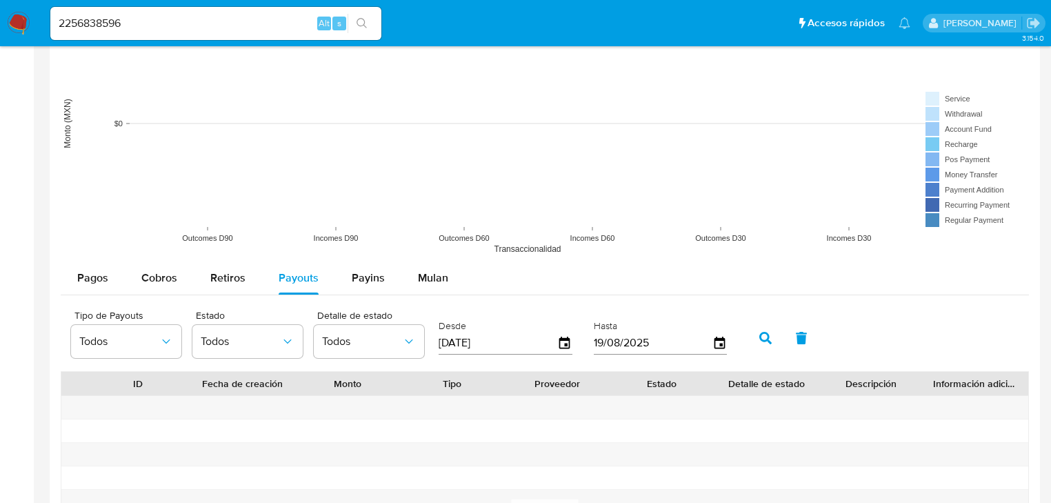
scroll to position [1269, 0]
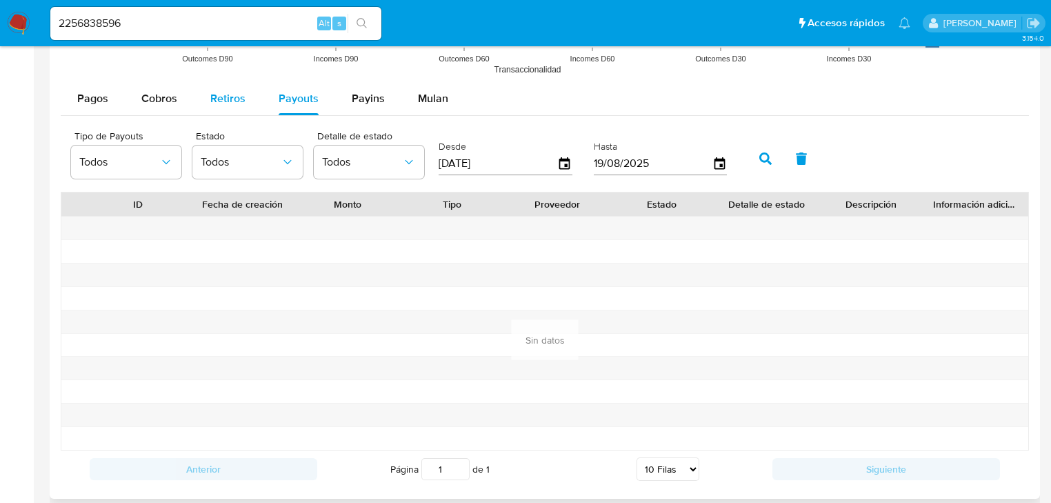
click at [229, 103] on span "Retiros" at bounding box center [227, 98] width 35 height 16
select select "10"
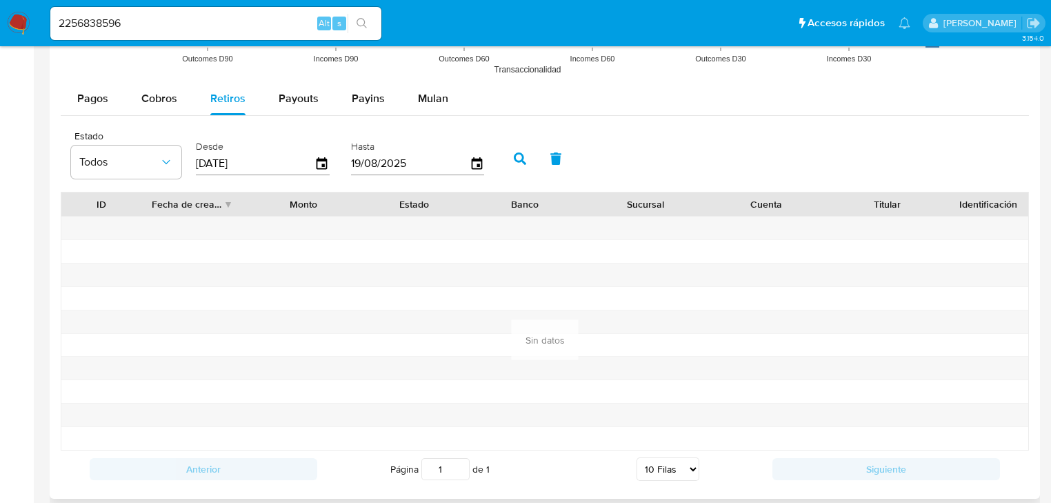
drag, startPoint x: 310, startPoint y: 97, endPoint x: 485, endPoint y: 141, distance: 180.0
click at [317, 99] on button "Payouts" at bounding box center [298, 98] width 73 height 33
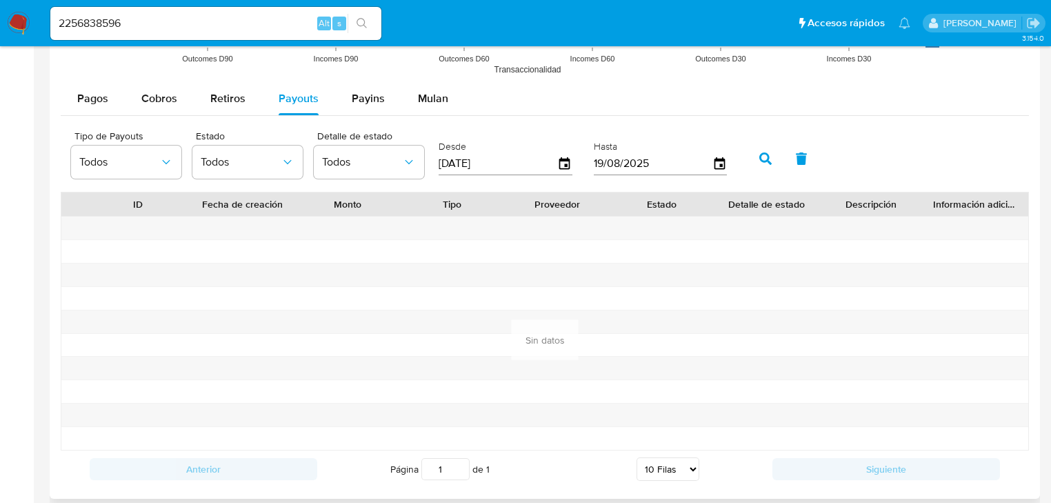
drag, startPoint x: 536, startPoint y: 160, endPoint x: 425, endPoint y: 161, distance: 111.0
click at [425, 161] on div "Tipo de Payouts Todos Estado Todos Detalle de estado Todos Desde 22/05/2025 Has…" at bounding box center [402, 157] width 676 height 55
type input "0_/__/____"
type input "01/01/2025"
click at [761, 150] on button "button" at bounding box center [765, 158] width 36 height 33
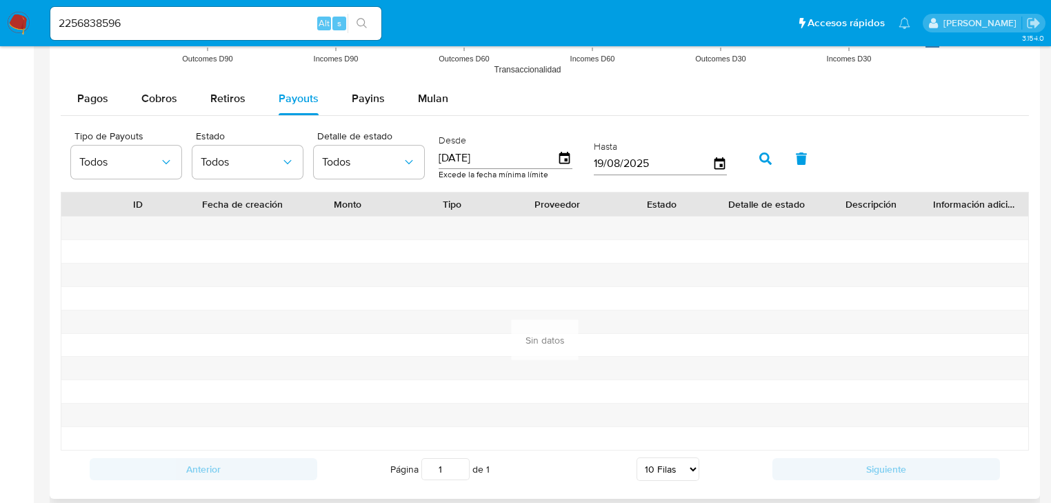
click at [759, 152] on icon "button" at bounding box center [765, 158] width 12 height 12
click at [168, 106] on span "Cobros" at bounding box center [159, 98] width 36 height 16
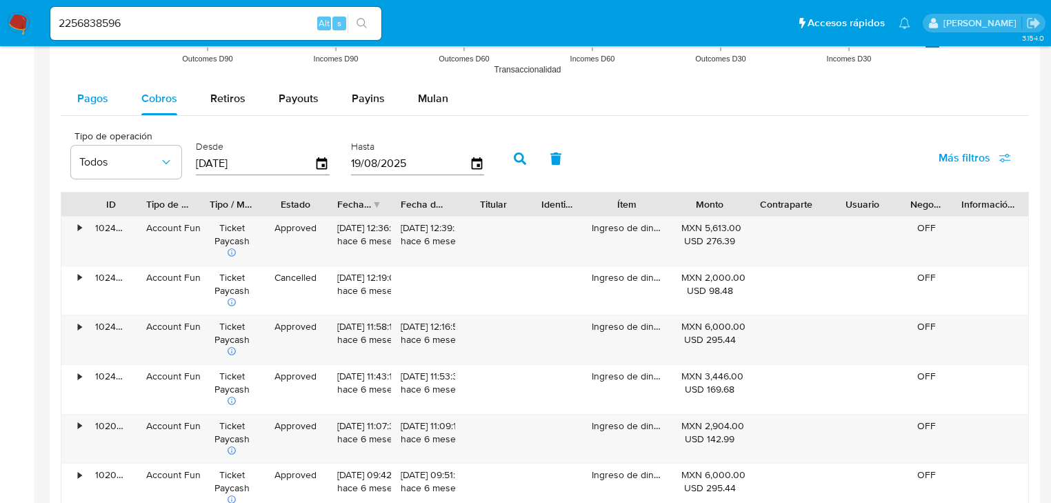
click at [104, 100] on span "Pagos" at bounding box center [92, 98] width 31 height 16
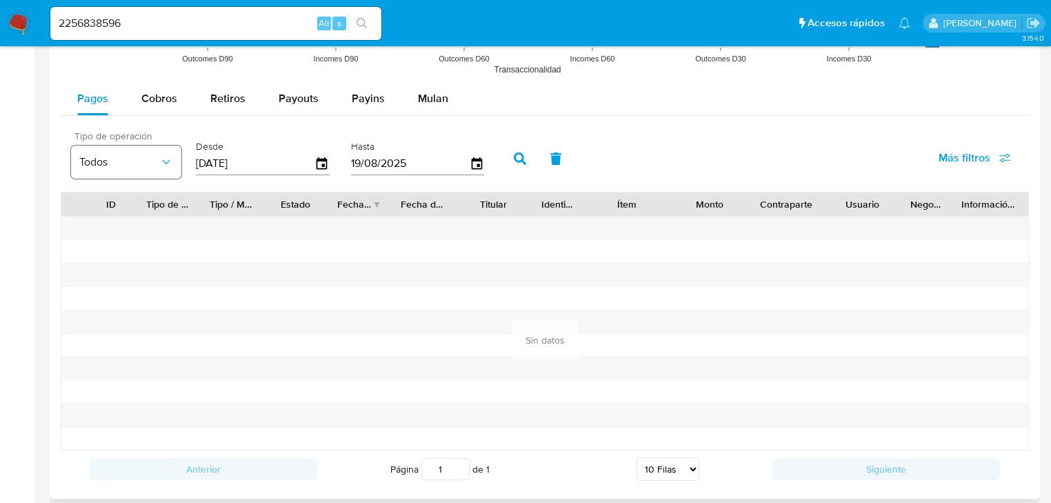
drag, startPoint x: 277, startPoint y: 157, endPoint x: 181, endPoint y: 154, distance: 96.6
click at [181, 154] on div "Tipo de operación Todos Desde 22/05/2025 Hasta 19/08/2025" at bounding box center [281, 157] width 434 height 55
type input "0_/__/____"
type input "1_/__/____"
type input "01/01/2025"
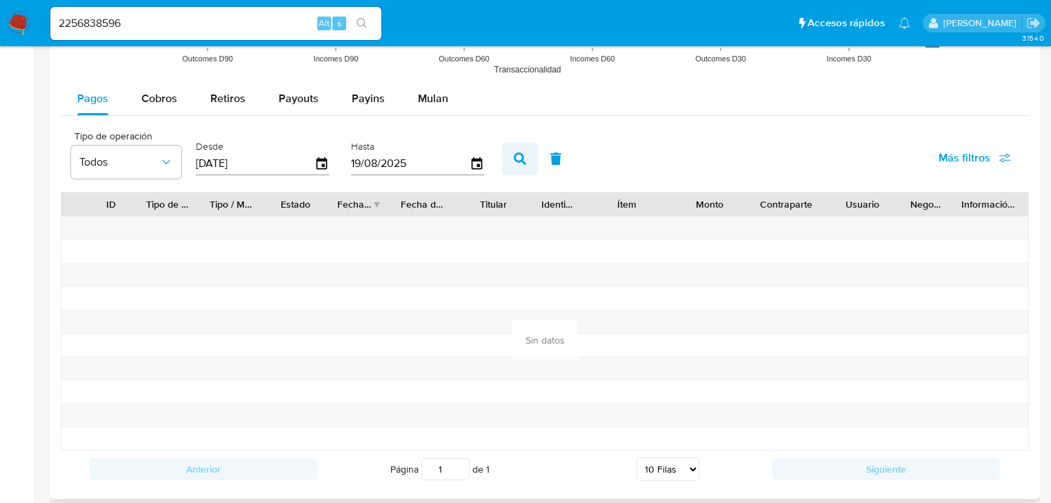
click at [516, 152] on icon "button" at bounding box center [520, 158] width 12 height 12
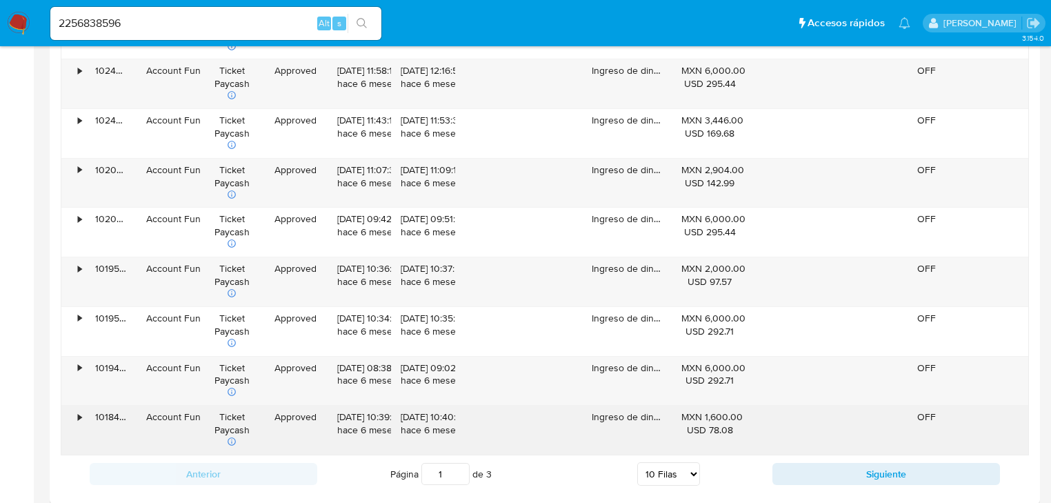
scroll to position [1545, 0]
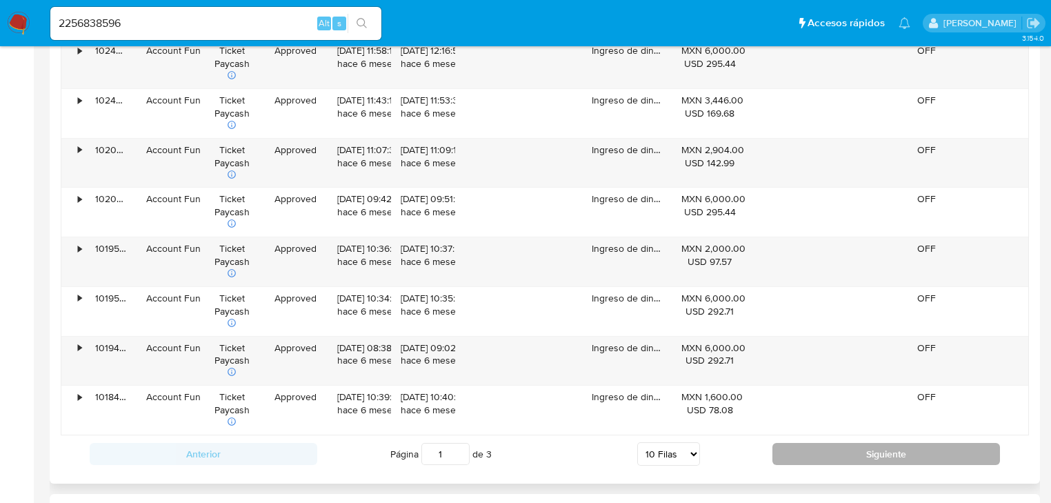
click at [865, 454] on button "Siguiente" at bounding box center [886, 454] width 228 height 22
click at [832, 445] on button "Siguiente" at bounding box center [886, 454] width 228 height 22
type input "3"
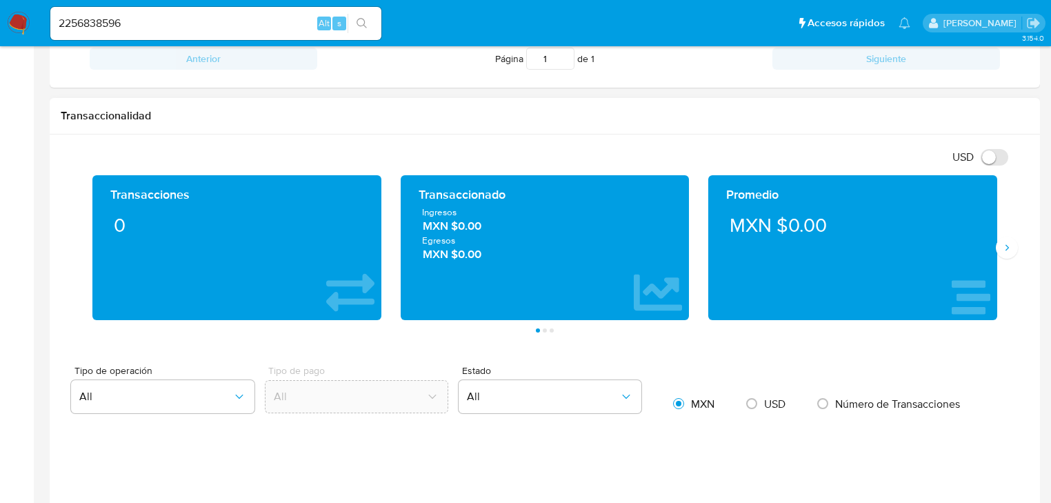
scroll to position [648, 0]
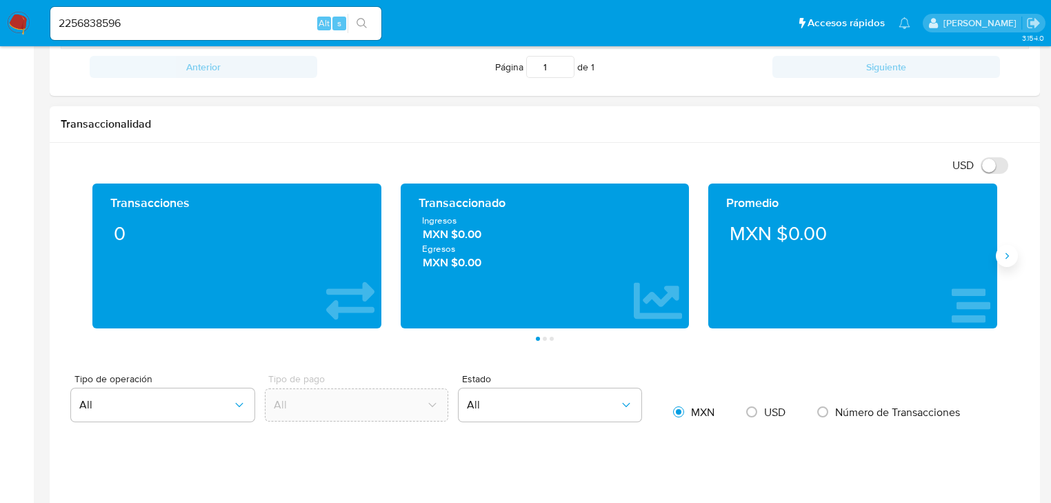
click at [1004, 255] on icon "Siguiente" at bounding box center [1006, 255] width 11 height 11
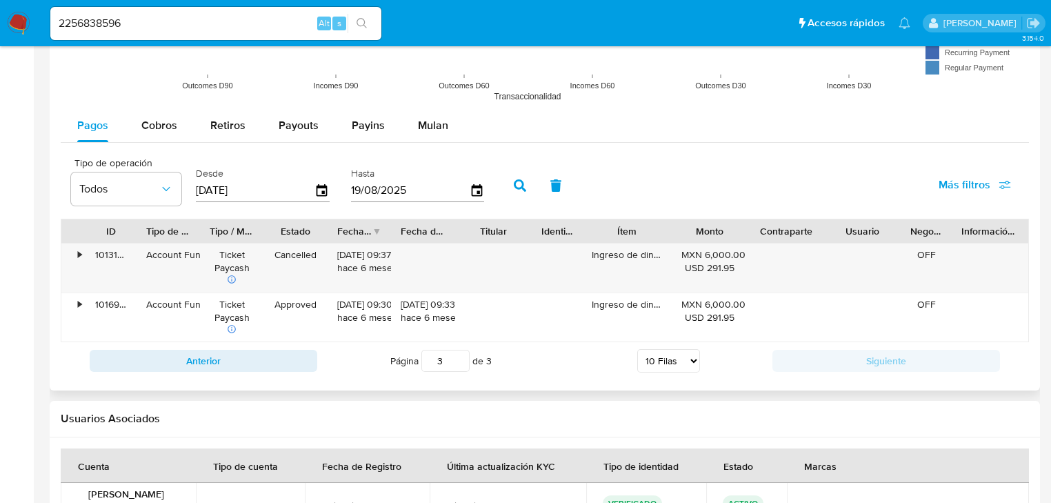
scroll to position [1145, 0]
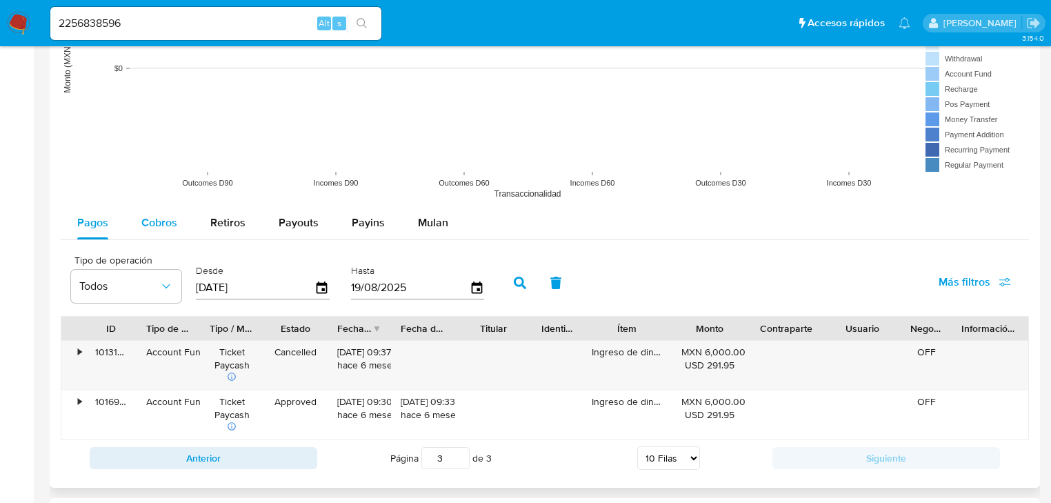
click at [157, 212] on div "Cobros" at bounding box center [159, 222] width 36 height 33
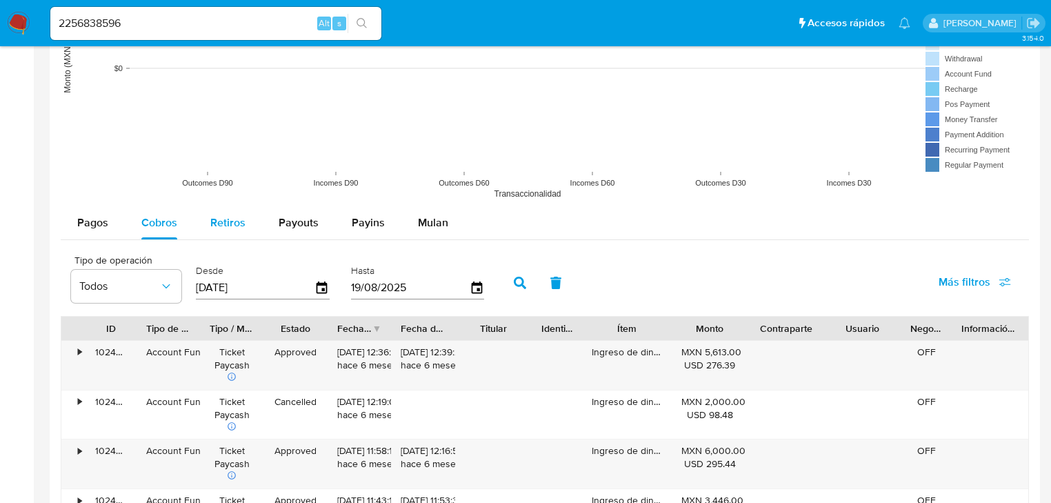
click at [230, 219] on span "Retiros" at bounding box center [227, 222] width 35 height 16
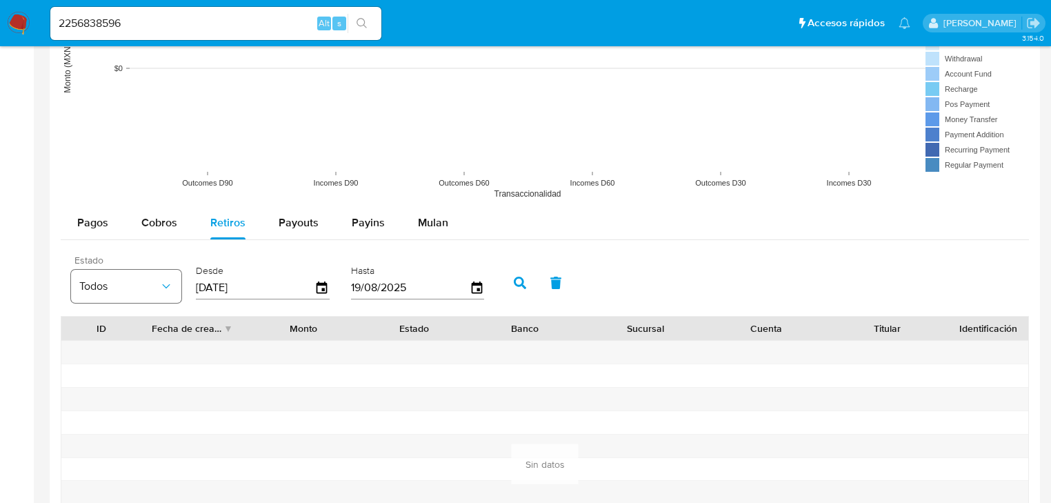
drag, startPoint x: 271, startPoint y: 283, endPoint x: 137, endPoint y: 289, distance: 133.9
click at [137, 289] on div "Estado Todos Desde 22/05/2025 Hasta 19/08/2025" at bounding box center [281, 281] width 434 height 55
type input "0_/__/____"
type input "01/01/2025"
click at [515, 279] on icon "button" at bounding box center [520, 283] width 12 height 12
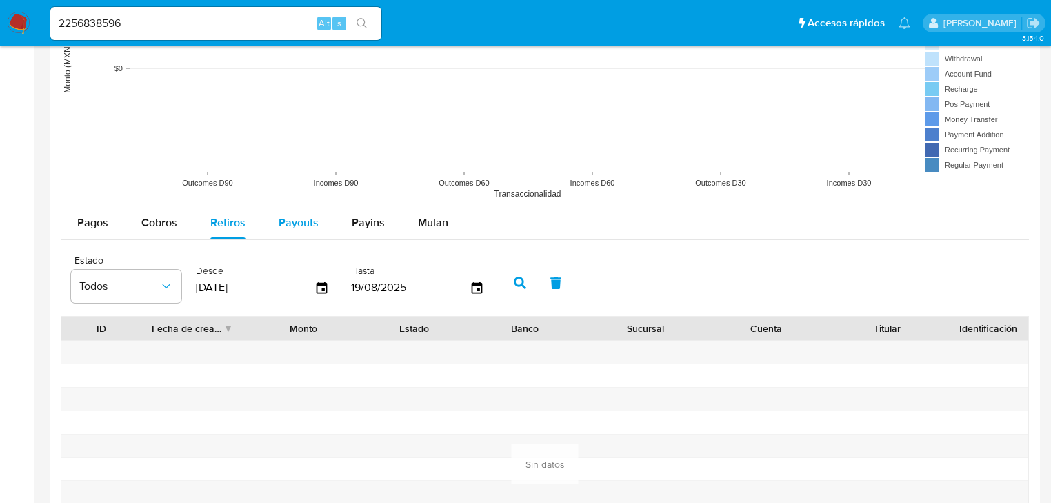
click at [299, 212] on div "Payouts" at bounding box center [299, 222] width 40 height 33
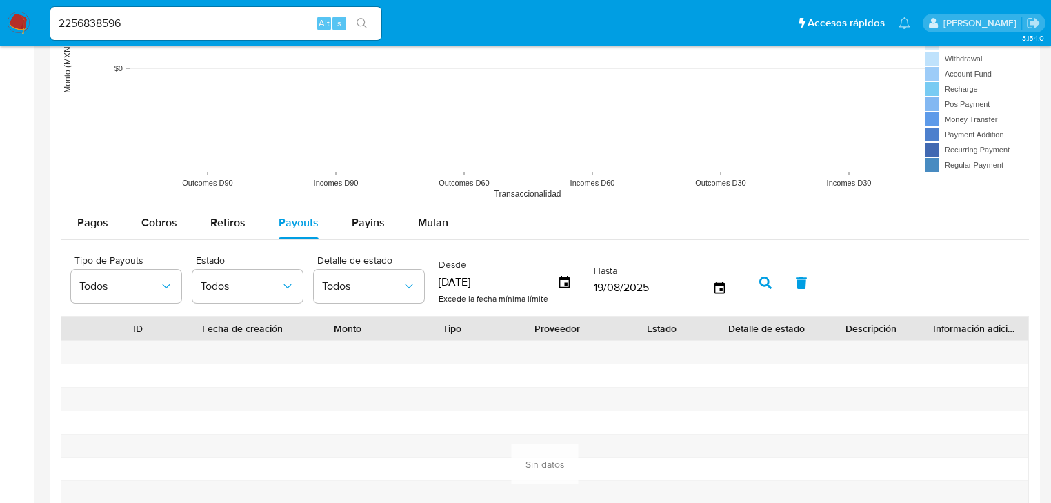
drag, startPoint x: 519, startPoint y: 285, endPoint x: 428, endPoint y: 283, distance: 90.4
click at [428, 283] on div "Tipo de Payouts Todos Estado Todos Detalle de estado Todos Desde 01/01/2025 Exc…" at bounding box center [402, 281] width 676 height 55
type input "0_/__/____"
type input "01/01/2025"
click at [761, 281] on icon "button" at bounding box center [765, 283] width 12 height 12
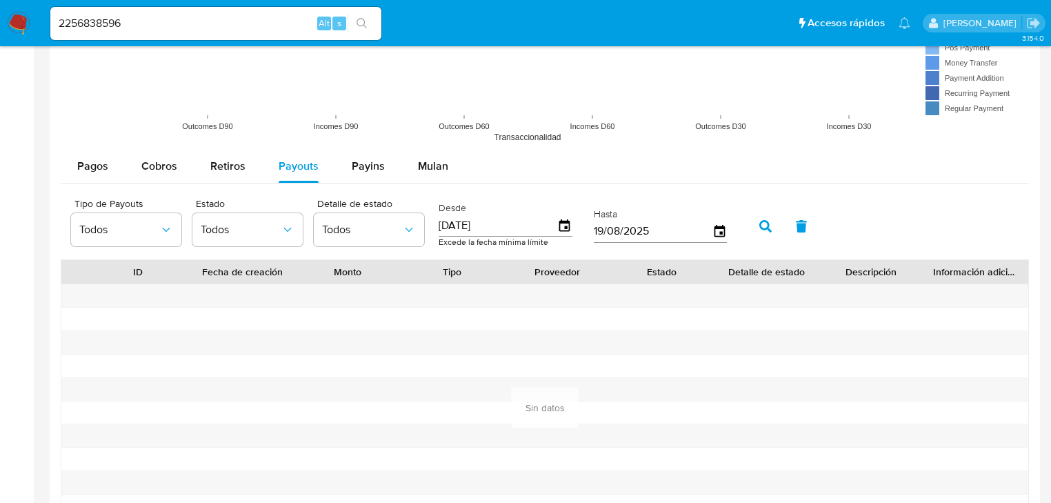
scroll to position [1200, 0]
drag, startPoint x: 88, startPoint y: 19, endPoint x: 74, endPoint y: 29, distance: 16.8
click at [43, 20] on ul "Pausado Ver notificaciones 2256838596 Alt s Accesos rápidos Presiona las siguie…" at bounding box center [480, 23] width 874 height 34
paste input "72131850"
type input "2272131850"
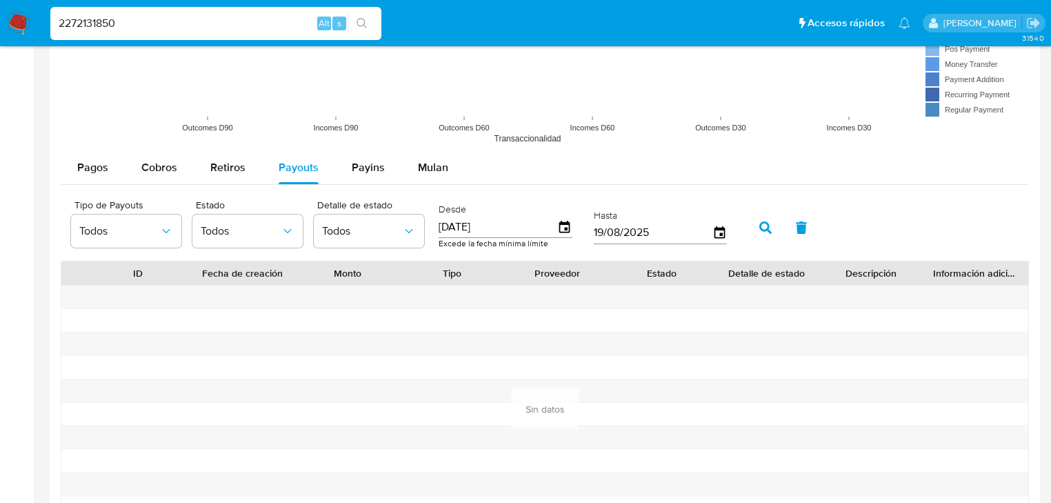
click at [364, 23] on icon "search-icon" at bounding box center [362, 23] width 10 height 10
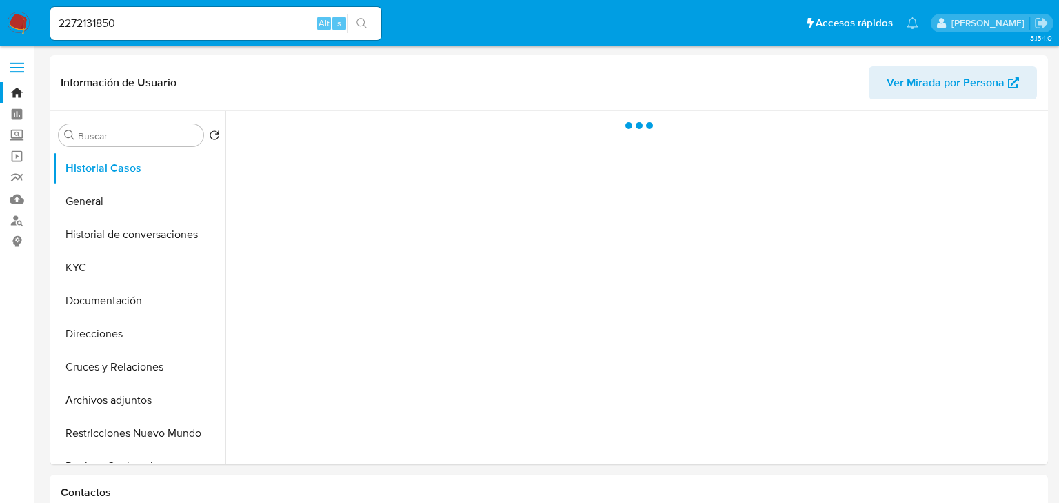
select select "10"
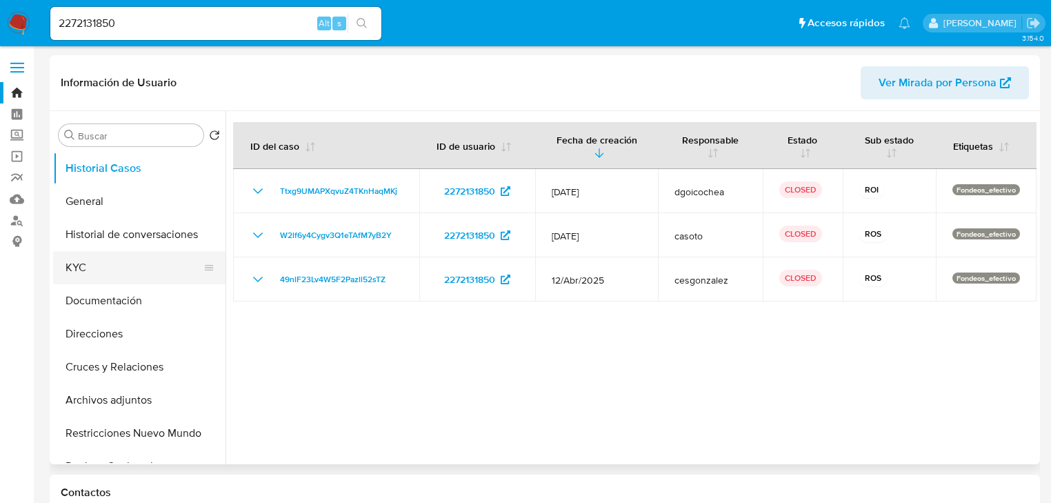
click at [84, 266] on button "KYC" at bounding box center [133, 267] width 161 height 33
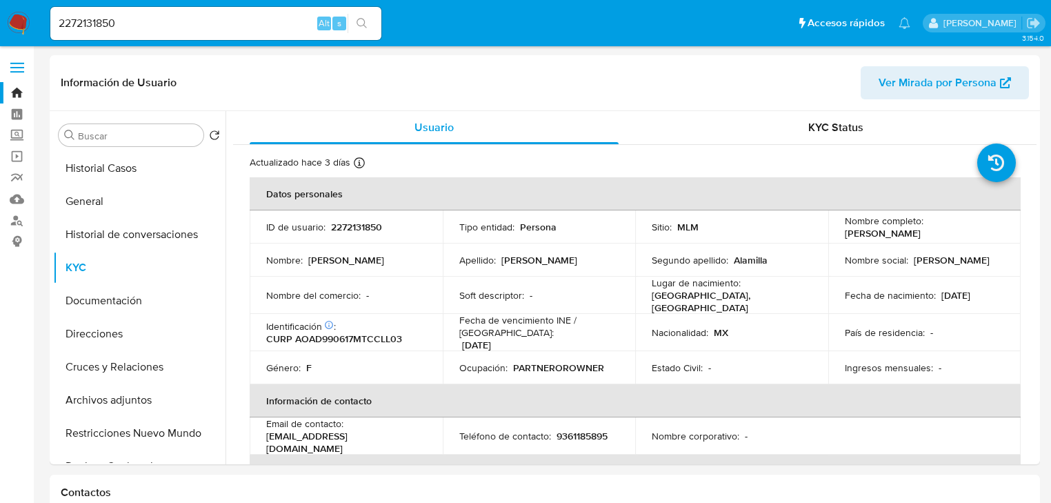
drag, startPoint x: 155, startPoint y: 27, endPoint x: 14, endPoint y: 21, distance: 141.5
click at [14, 21] on nav "Pausado Ver notificaciones 2272131850 Alt s Accesos rápidos Presiona las siguie…" at bounding box center [525, 23] width 1051 height 46
paste input "58311242"
type input "2258311242"
click at [367, 19] on icon "search-icon" at bounding box center [362, 23] width 11 height 11
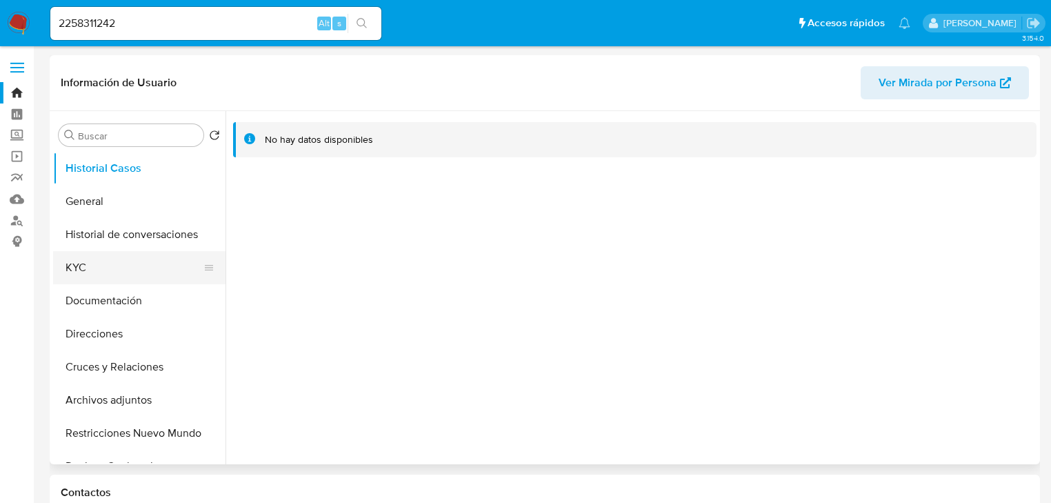
select select "10"
click at [94, 281] on button "KYC" at bounding box center [133, 267] width 161 height 33
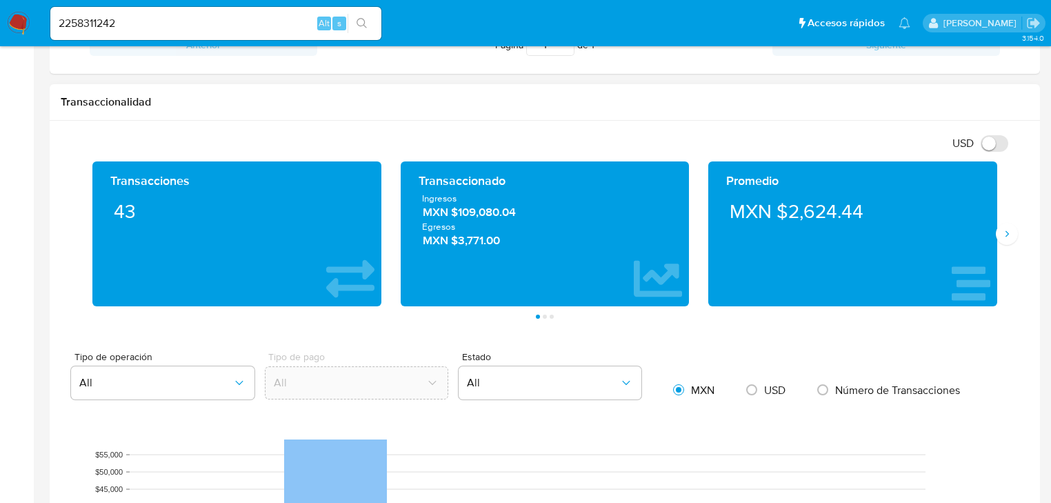
scroll to position [827, 0]
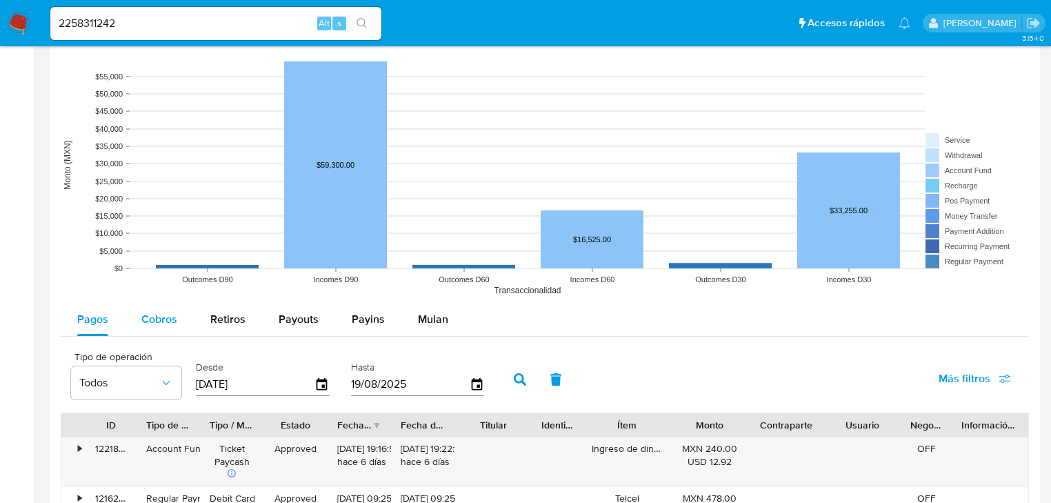
click at [146, 323] on span "Cobros" at bounding box center [159, 319] width 36 height 16
select select "10"
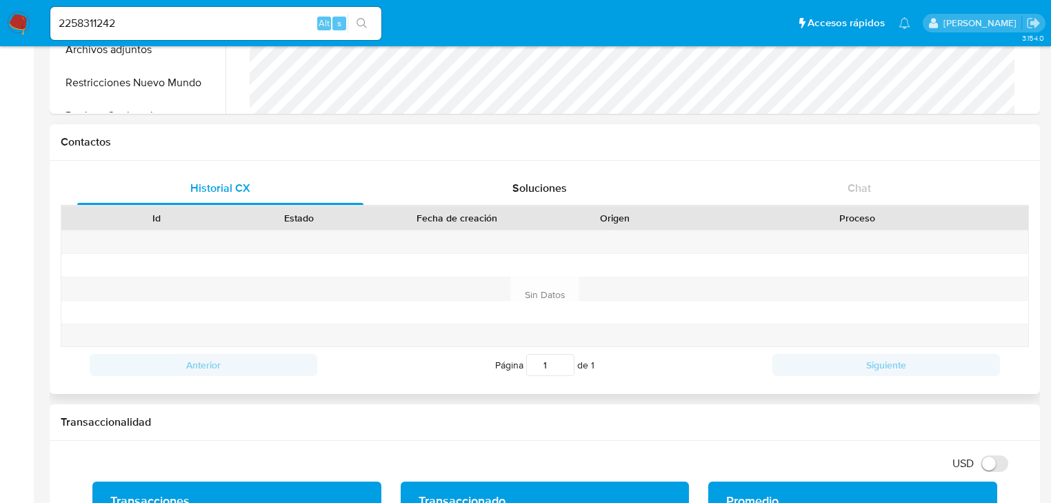
scroll to position [55, 0]
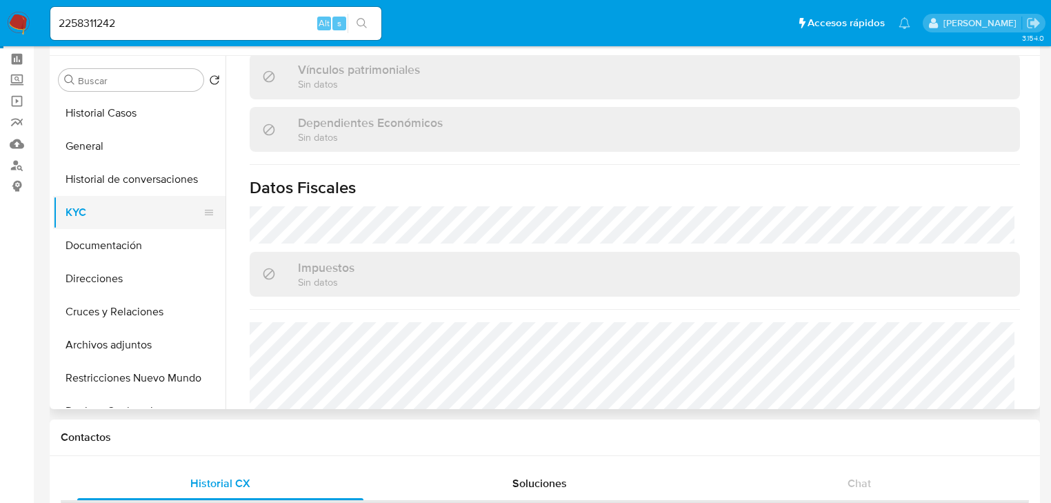
click at [96, 215] on button "KYC" at bounding box center [133, 212] width 161 height 33
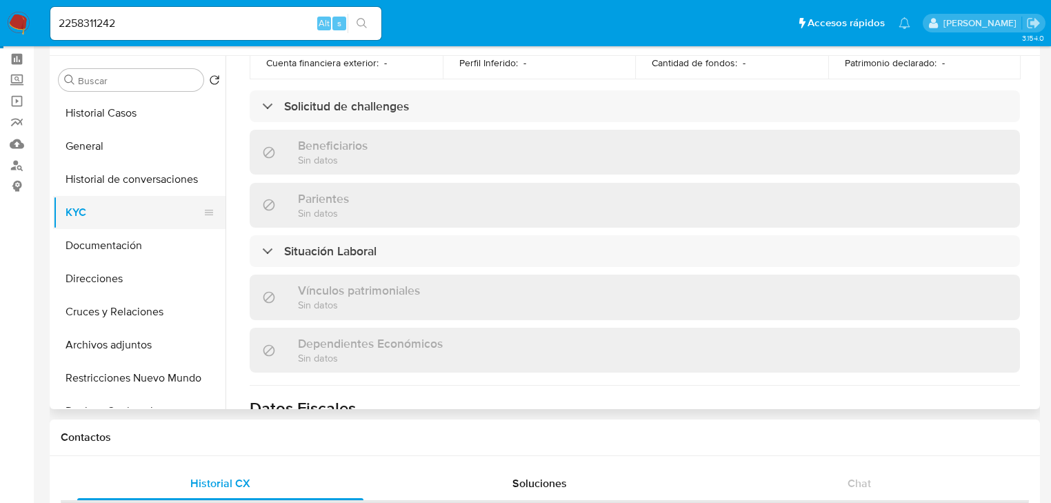
click at [102, 217] on button "KYC" at bounding box center [133, 212] width 161 height 33
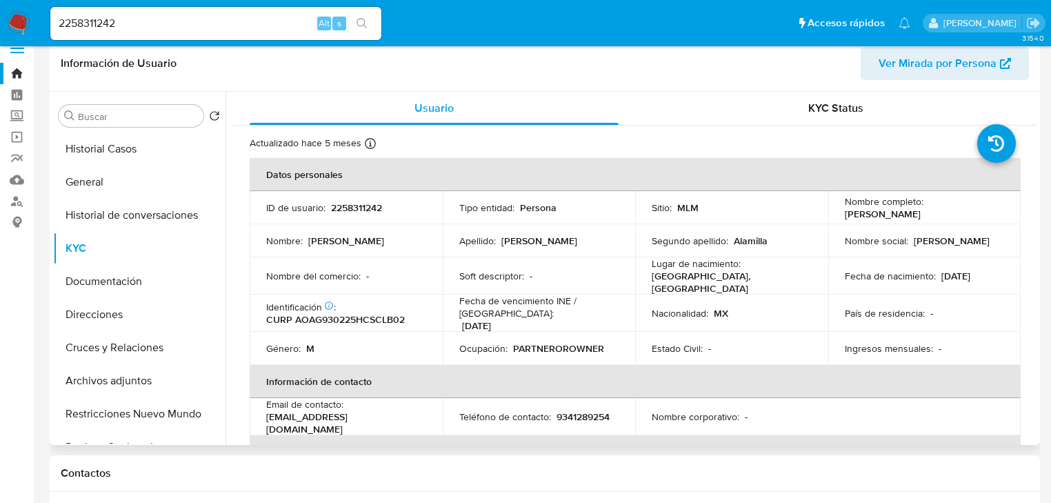
scroll to position [0, 0]
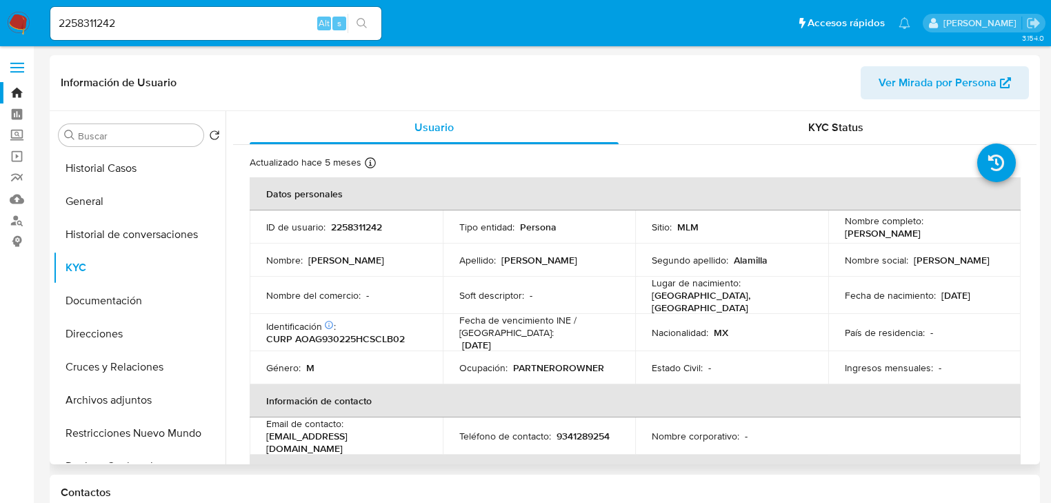
drag, startPoint x: 841, startPoint y: 236, endPoint x: 957, endPoint y: 234, distance: 115.9
click at [957, 234] on div "Nombre completo : Gabriel Acosta Alamilla" at bounding box center [925, 226] width 160 height 25
copy p "Gabriel Acosta Alamilla"
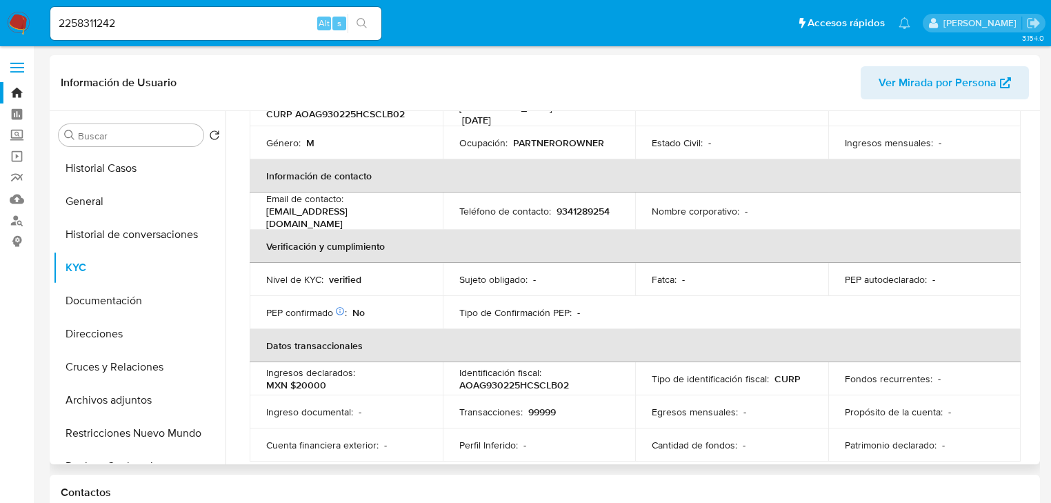
scroll to position [165, 0]
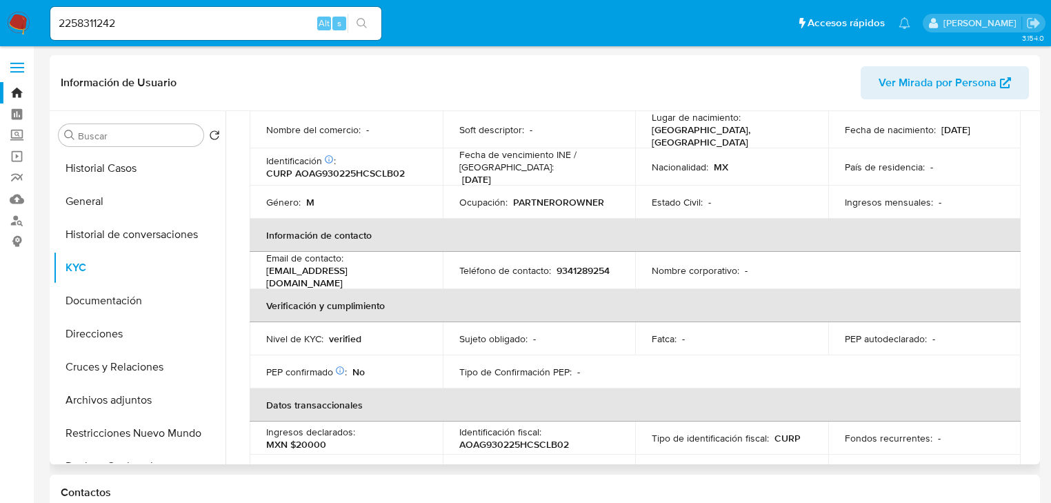
click at [432, 377] on td "PEP confirmado Obtenido de listas internas : No" at bounding box center [346, 371] width 193 height 33
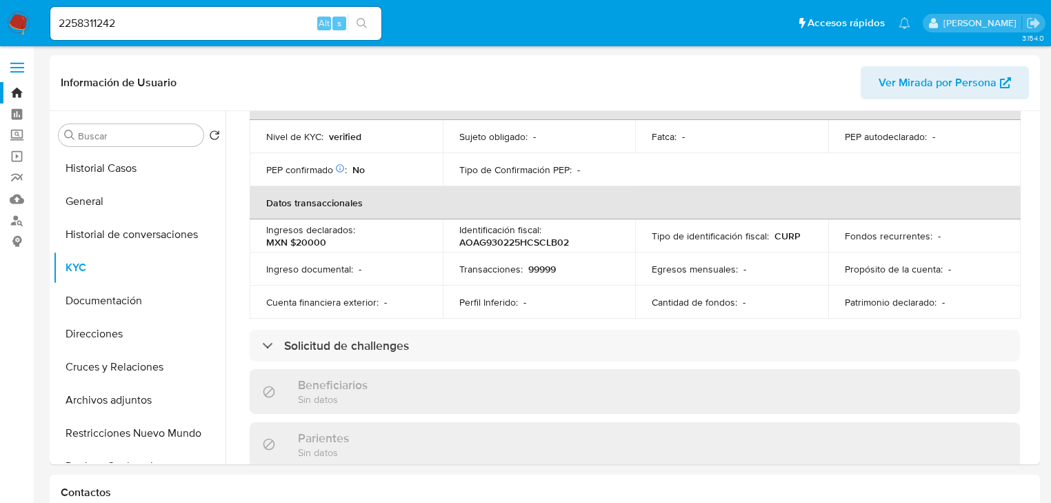
scroll to position [496, 0]
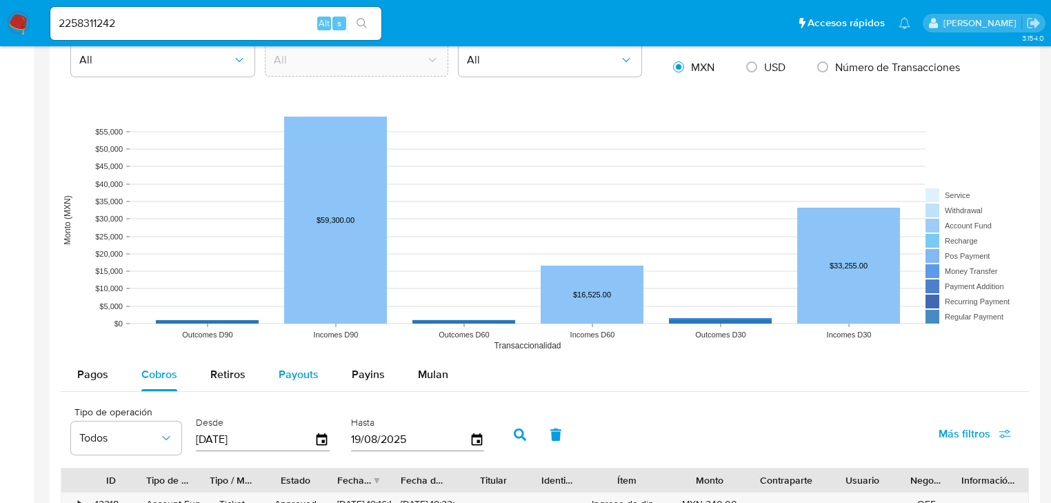
click at [311, 374] on span "Payouts" at bounding box center [299, 374] width 40 height 16
select select "10"
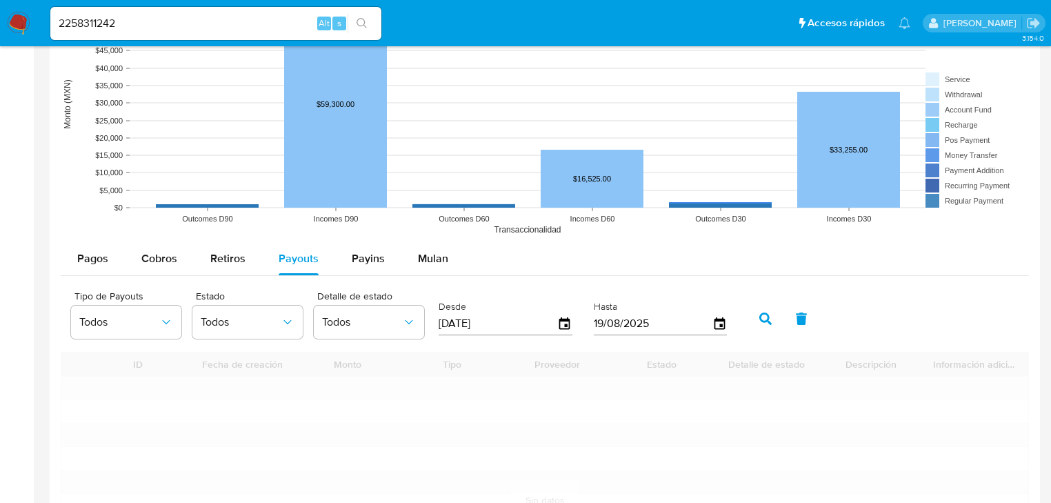
scroll to position [1269, 0]
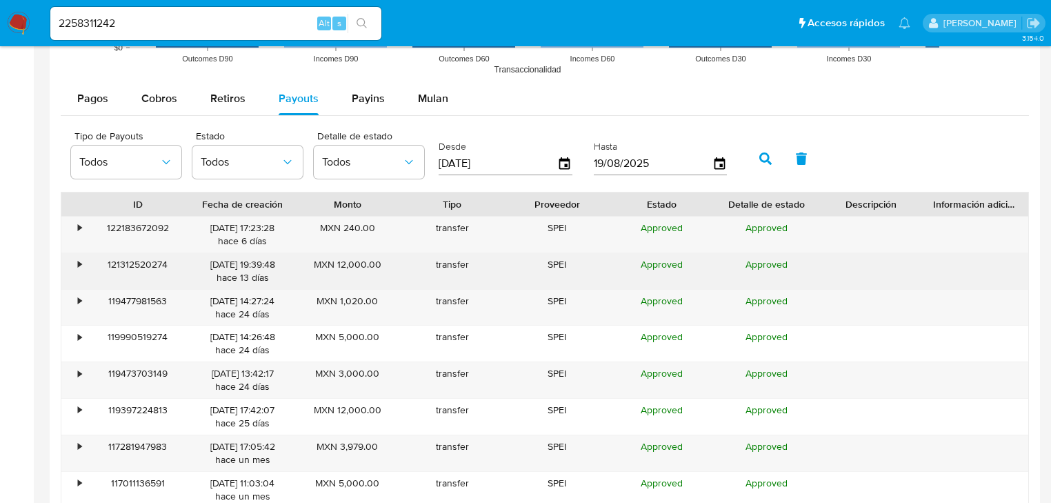
click at [76, 265] on div "•" at bounding box center [73, 271] width 24 height 36
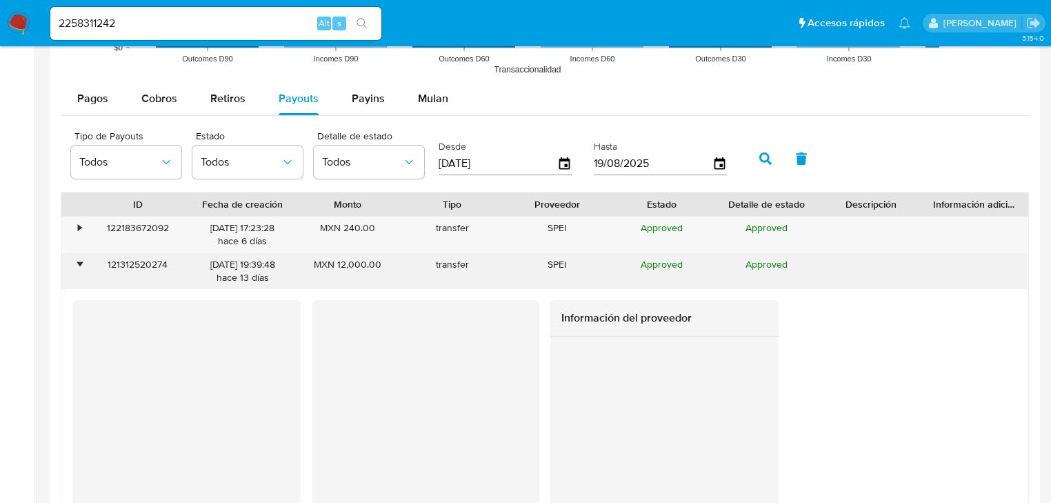
click at [78, 265] on div "•" at bounding box center [79, 264] width 3 height 13
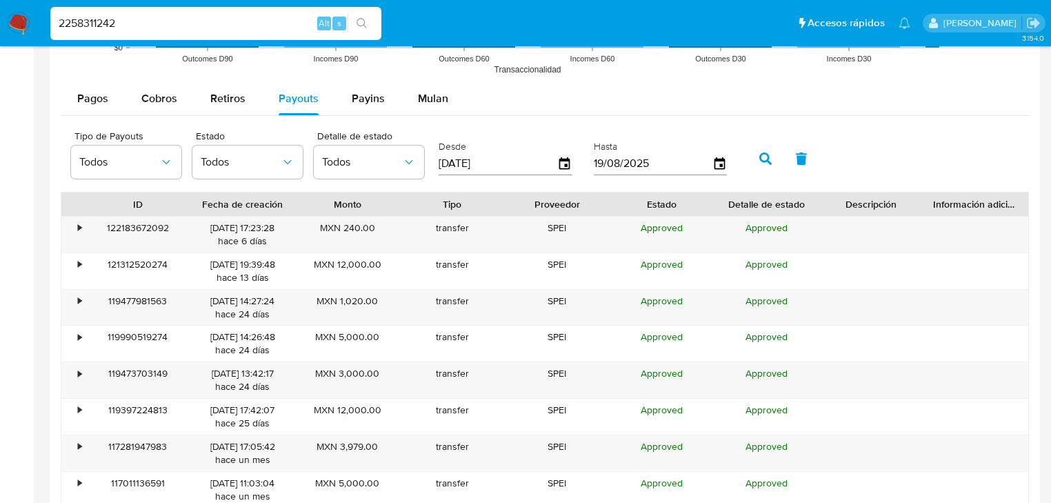
drag, startPoint x: 39, startPoint y: 23, endPoint x: 25, endPoint y: 23, distance: 14.5
click at [25, 23] on nav "Pausado Ver notificaciones 2258311242 Alt s Accesos rápidos Presiona las siguie…" at bounding box center [525, 23] width 1051 height 46
paste input "355412979"
type input "2355412979"
click at [363, 17] on button "search-icon" at bounding box center [362, 23] width 28 height 19
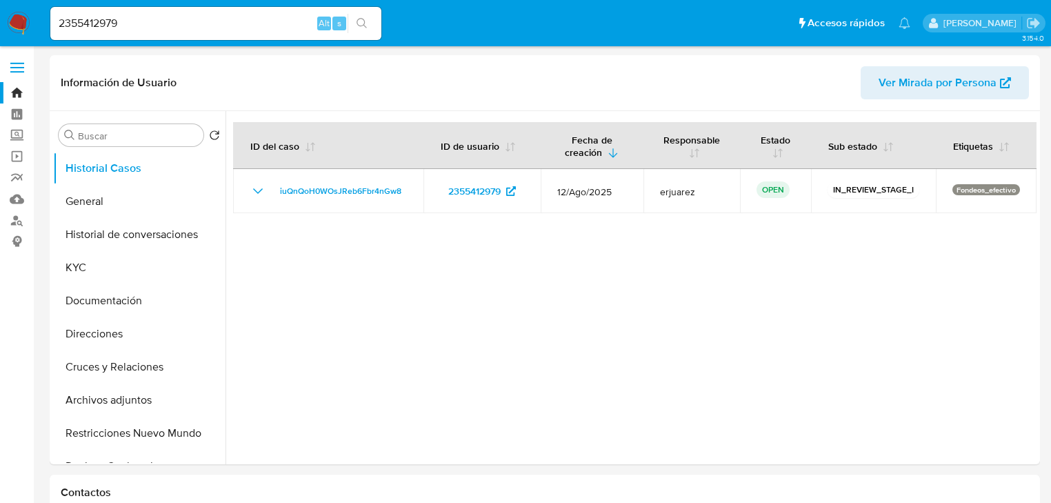
select select "10"
drag, startPoint x: 162, startPoint y: 28, endPoint x: 18, endPoint y: 25, distance: 144.2
click at [14, 25] on nav "Pausado Ver notificaciones 2355412979 Alt s Accesos rápidos Presiona las siguie…" at bounding box center [525, 23] width 1051 height 46
paste input "272131850"
type input "2272131850"
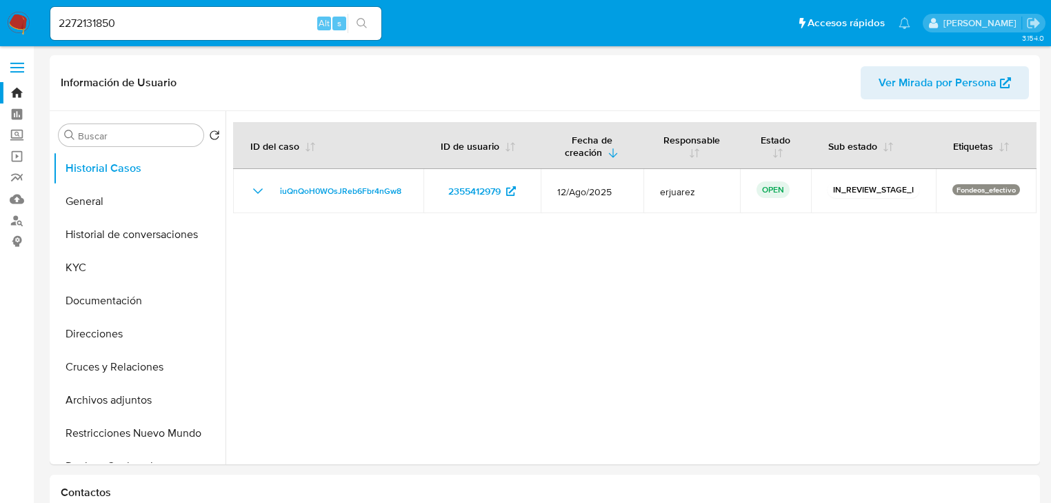
click at [370, 22] on button "search-icon" at bounding box center [362, 23] width 28 height 19
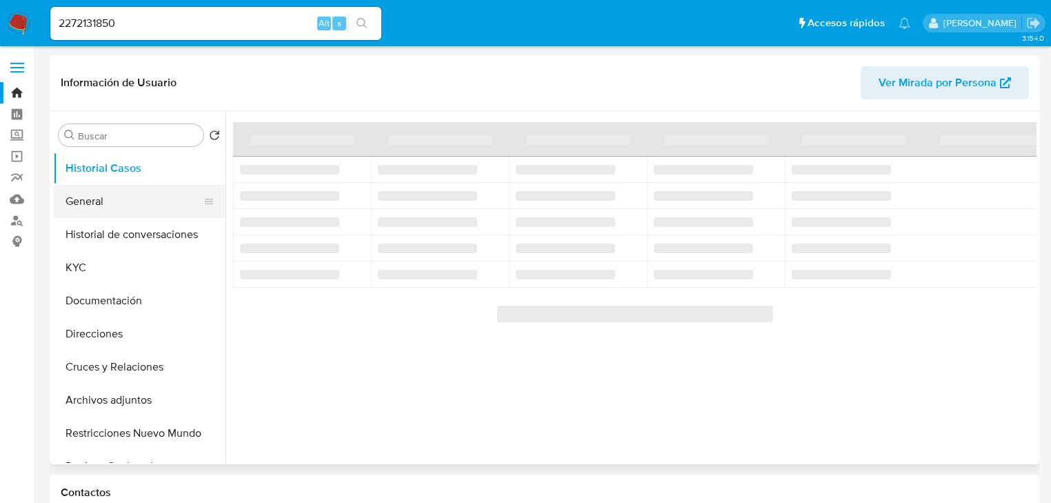
select select "10"
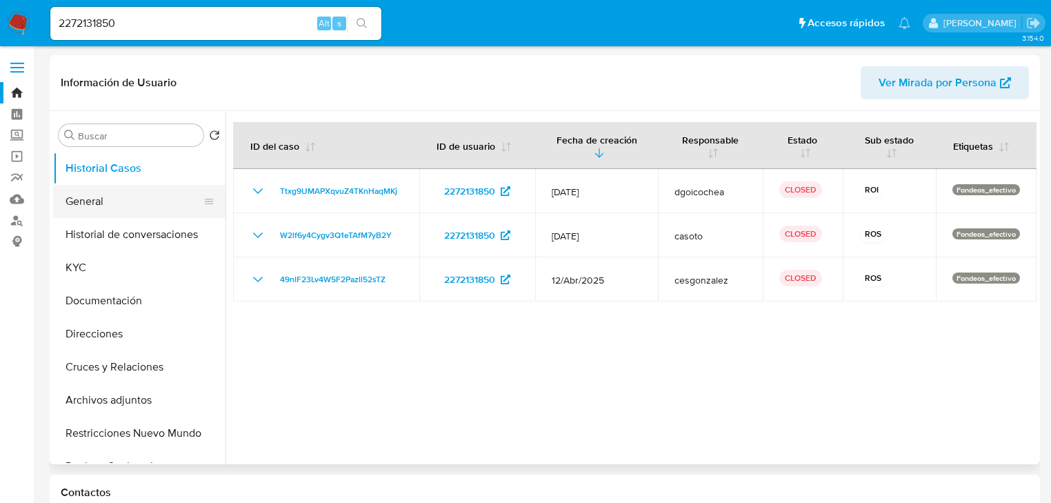
click at [102, 217] on button "General" at bounding box center [133, 201] width 161 height 33
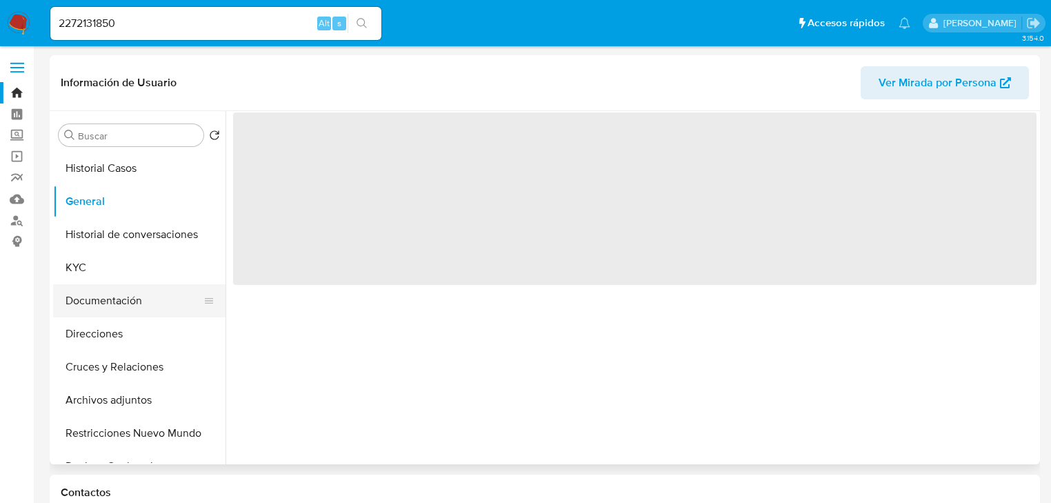
click at [79, 285] on button "Documentación" at bounding box center [133, 300] width 161 height 33
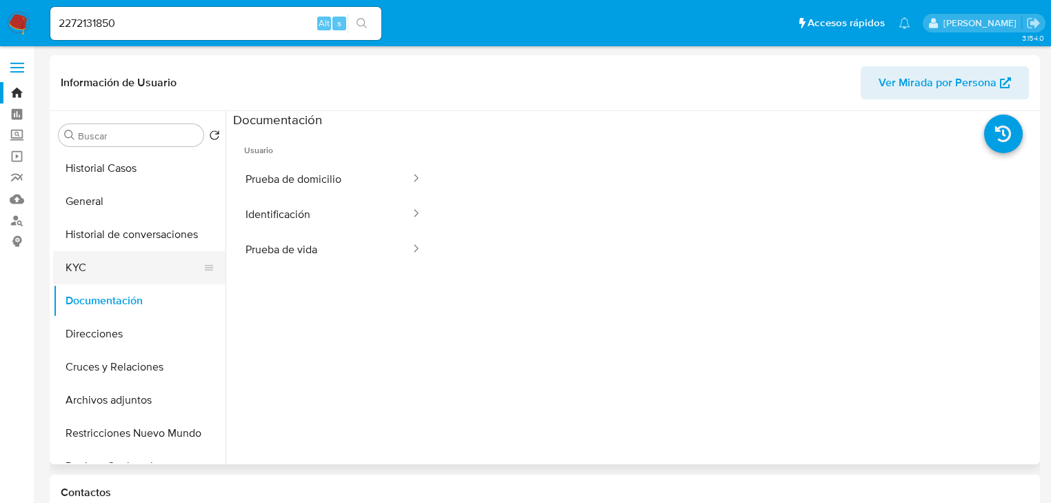
click at [83, 273] on button "KYC" at bounding box center [133, 267] width 161 height 33
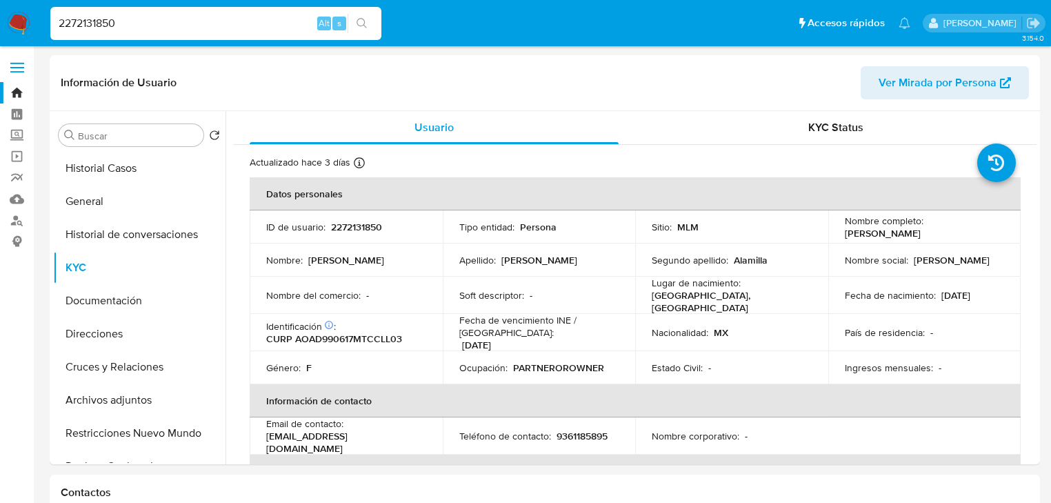
drag, startPoint x: 142, startPoint y: 28, endPoint x: 36, endPoint y: 28, distance: 106.2
click at [36, 28] on nav "Pausado Ver notificaciones 2272131850 Alt s Accesos rápidos Presiona las siguie…" at bounding box center [525, 23] width 1051 height 46
paste input "2272151552"
click at [368, 23] on button "search-icon" at bounding box center [362, 23] width 28 height 19
click at [361, 15] on button "search-icon" at bounding box center [362, 23] width 28 height 19
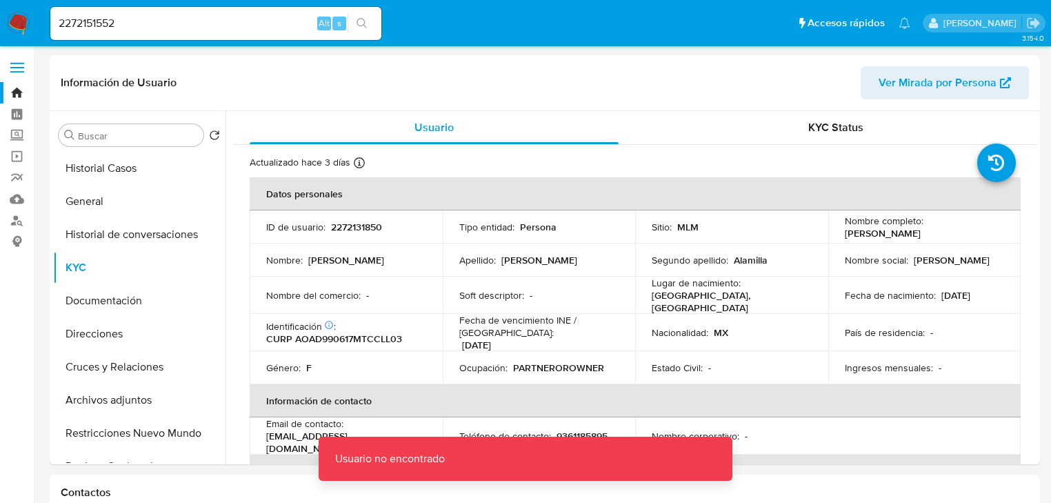
click at [185, 22] on input "2272151552" at bounding box center [215, 23] width 331 height 18
drag, startPoint x: 62, startPoint y: 26, endPoint x: 106, endPoint y: 26, distance: 43.4
click at [61, 26] on input "2272151552" at bounding box center [215, 23] width 331 height 18
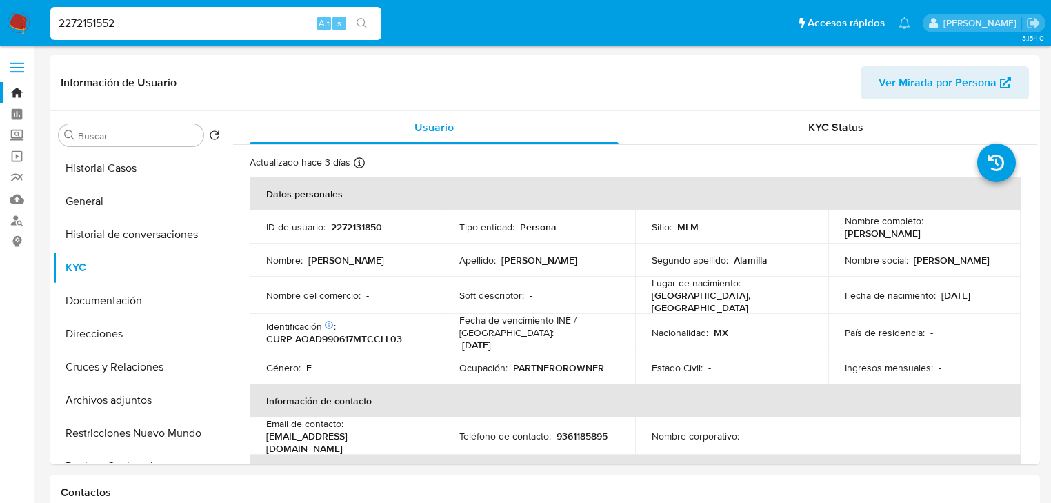
type input "2272151552"
click at [361, 22] on icon "search-icon" at bounding box center [362, 23] width 11 height 11
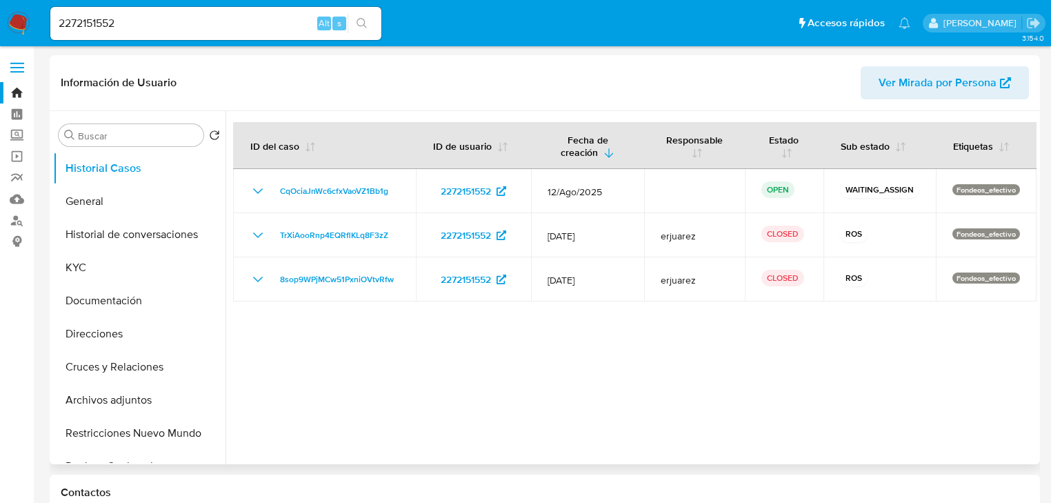
select select "10"
click at [114, 287] on button "Documentación" at bounding box center [133, 300] width 161 height 33
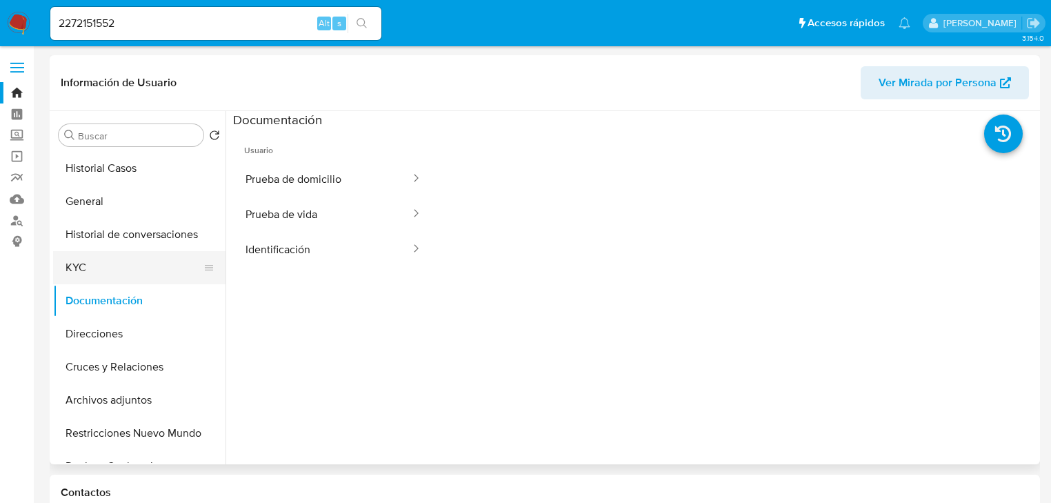
click at [113, 268] on button "KYC" at bounding box center [133, 267] width 161 height 33
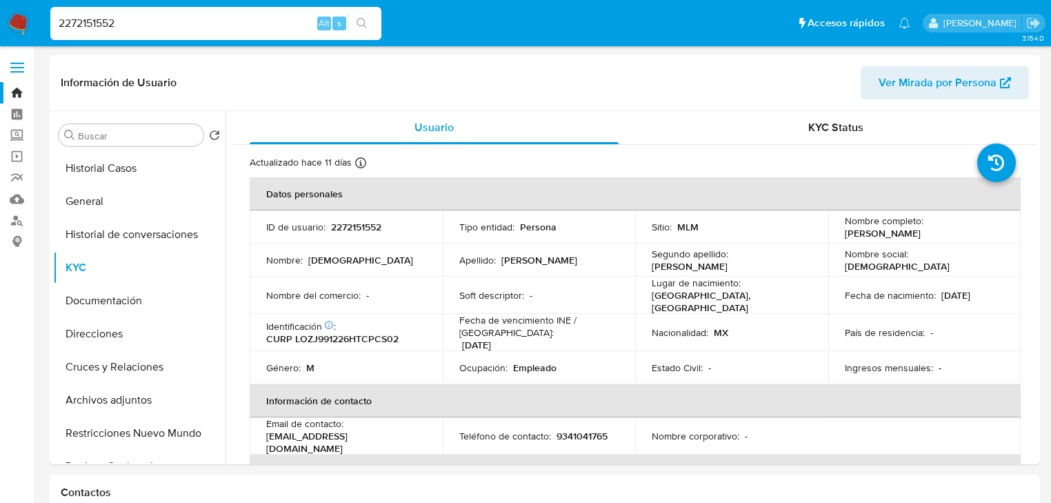
drag, startPoint x: 92, startPoint y: 18, endPoint x: 24, endPoint y: 18, distance: 67.6
click at [24, 18] on nav "Pausado Ver notificaciones 2272151552 Alt s Accesos rápidos Presiona las siguie…" at bounding box center [525, 23] width 1051 height 46
paste input "324588799"
type input "2324588799"
click at [361, 22] on icon "search-icon" at bounding box center [362, 23] width 11 height 11
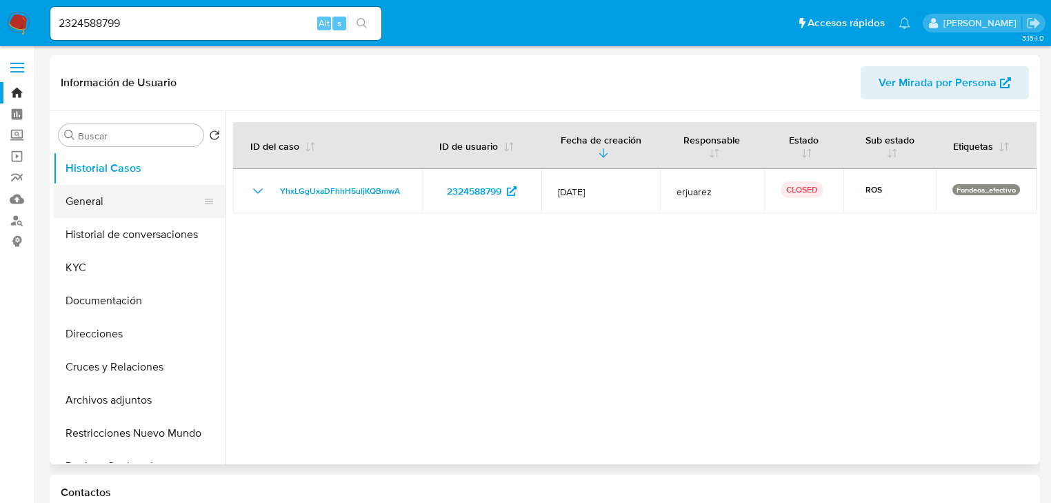
select select "10"
click at [132, 190] on button "General" at bounding box center [133, 201] width 161 height 33
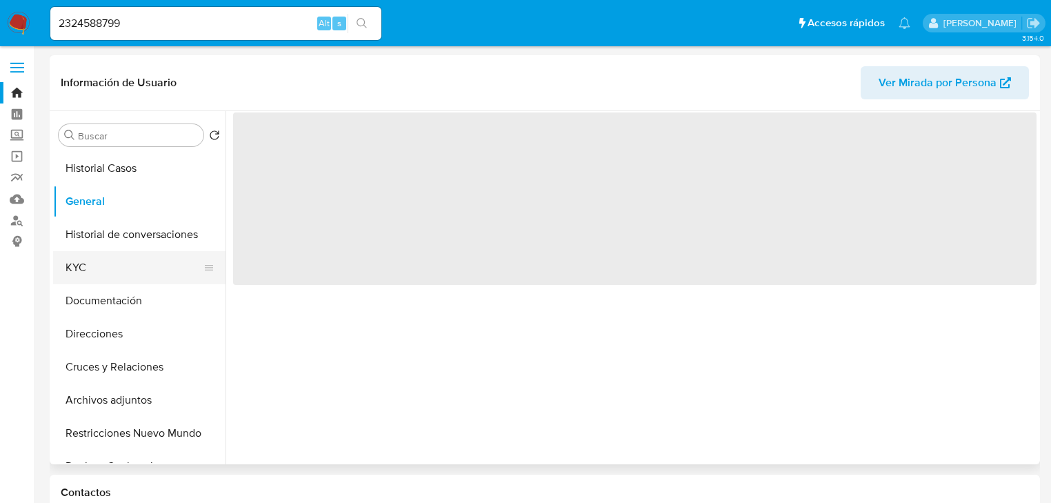
click at [88, 256] on button "KYC" at bounding box center [133, 267] width 161 height 33
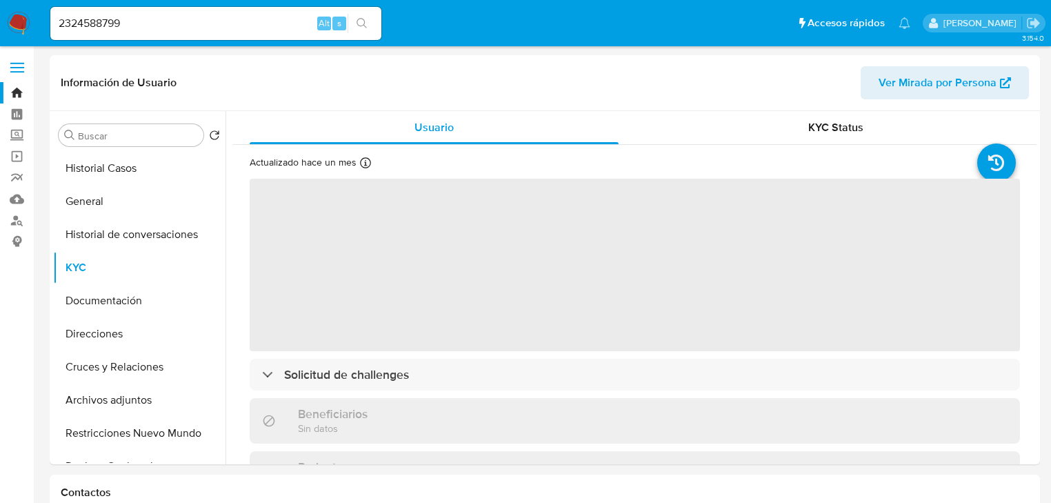
select select "10"
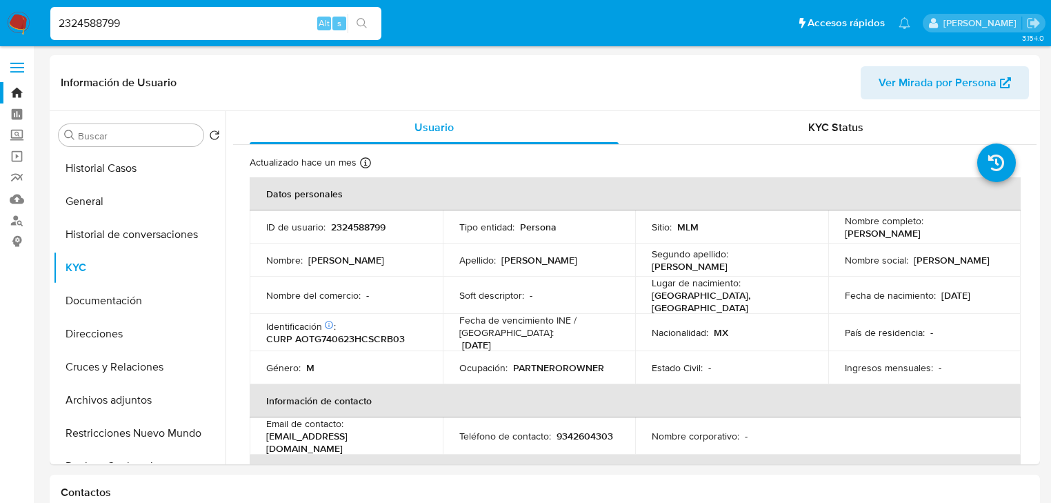
drag, startPoint x: 139, startPoint y: 28, endPoint x: 57, endPoint y: 26, distance: 82.8
click at [47, 24] on li "2324588799 Alt s" at bounding box center [216, 23] width 338 height 34
paste input ", 1522664746"
click at [64, 27] on input ", 1522664746" at bounding box center [215, 23] width 331 height 18
click at [150, 23] on input "1522664746" at bounding box center [215, 23] width 331 height 18
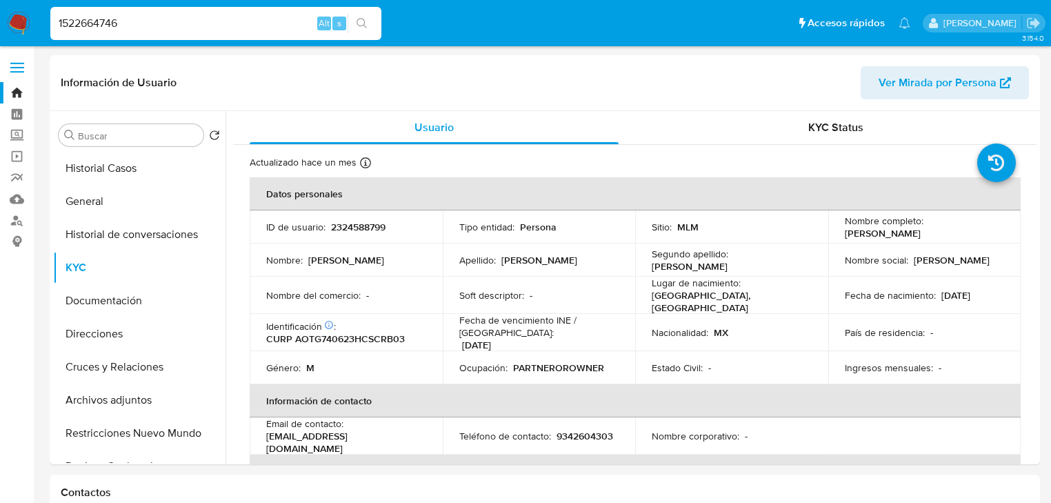
type input "1522664746"
click at [374, 21] on button "search-icon" at bounding box center [362, 23] width 28 height 19
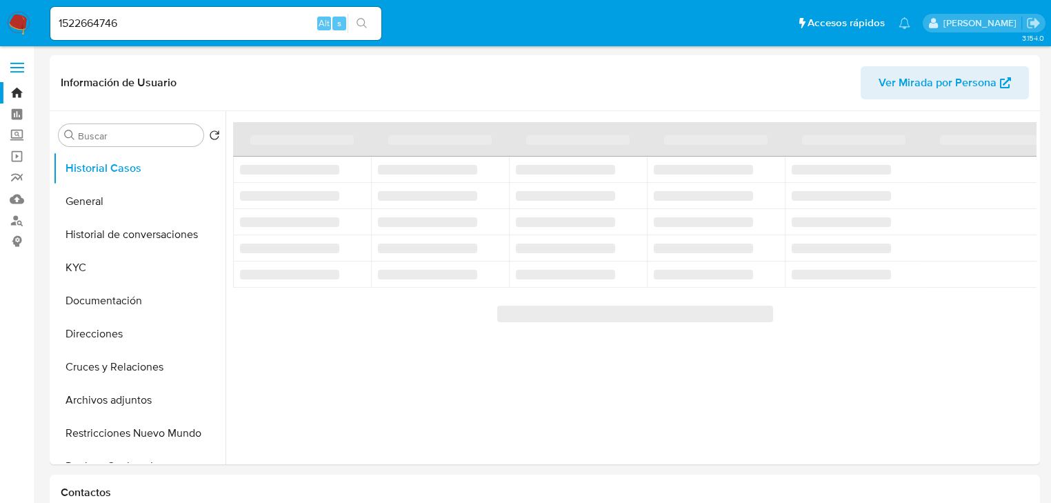
select select "10"
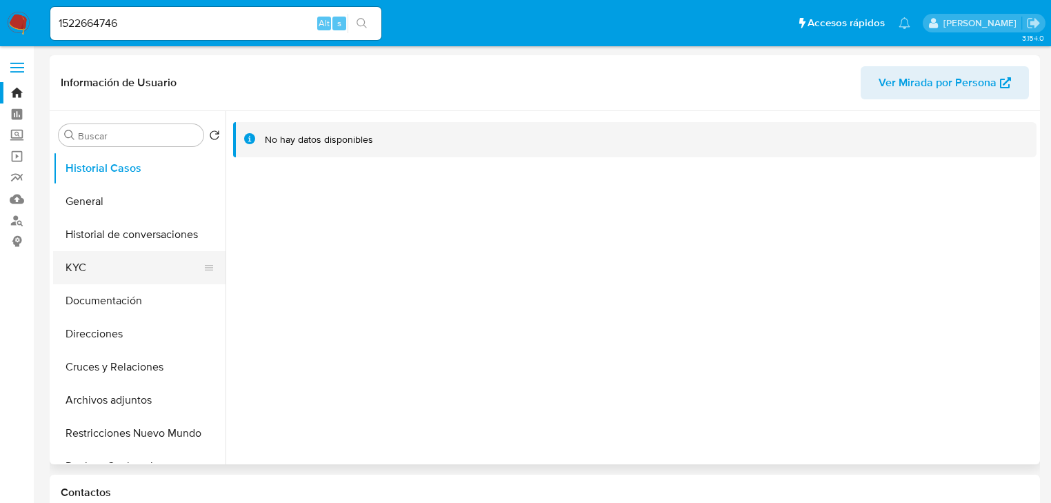
click at [134, 259] on button "KYC" at bounding box center [133, 267] width 161 height 33
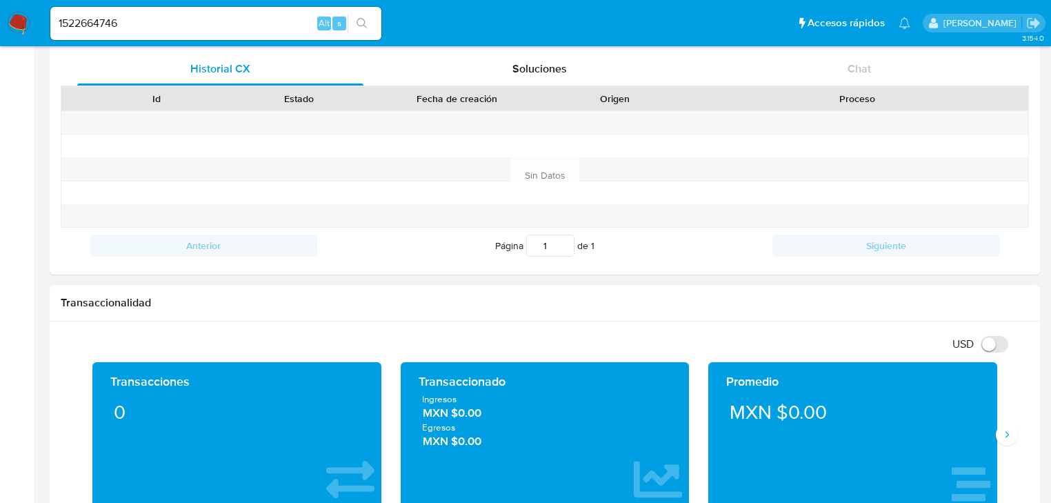
scroll to position [662, 0]
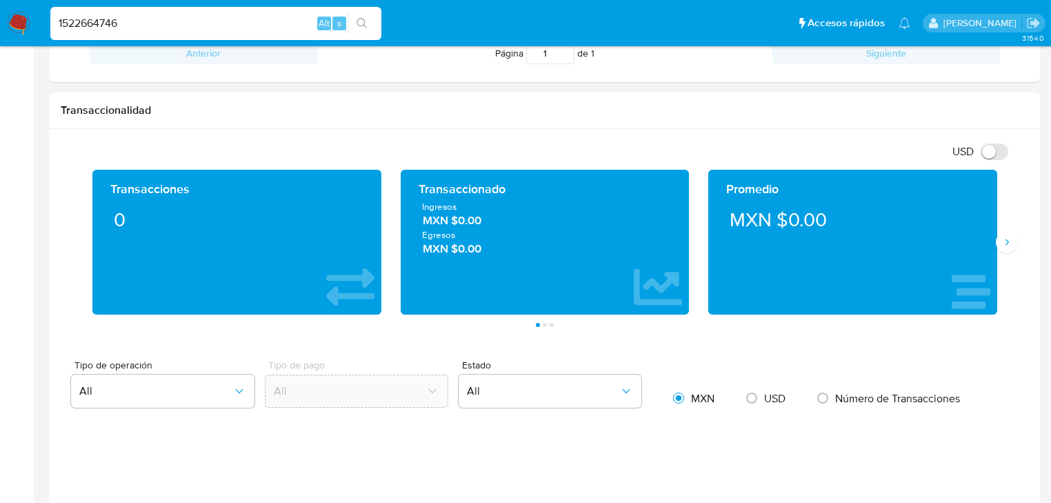
drag, startPoint x: 92, startPoint y: 21, endPoint x: 47, endPoint y: 26, distance: 45.0
click at [12, 18] on nav "Pausado Ver notificaciones 1522664746 Alt s Accesos rápidos Presiona las siguie…" at bounding box center [525, 23] width 1051 height 46
paste input "225683859"
type input "2256838596"
click at [356, 23] on button "search-icon" at bounding box center [362, 23] width 28 height 19
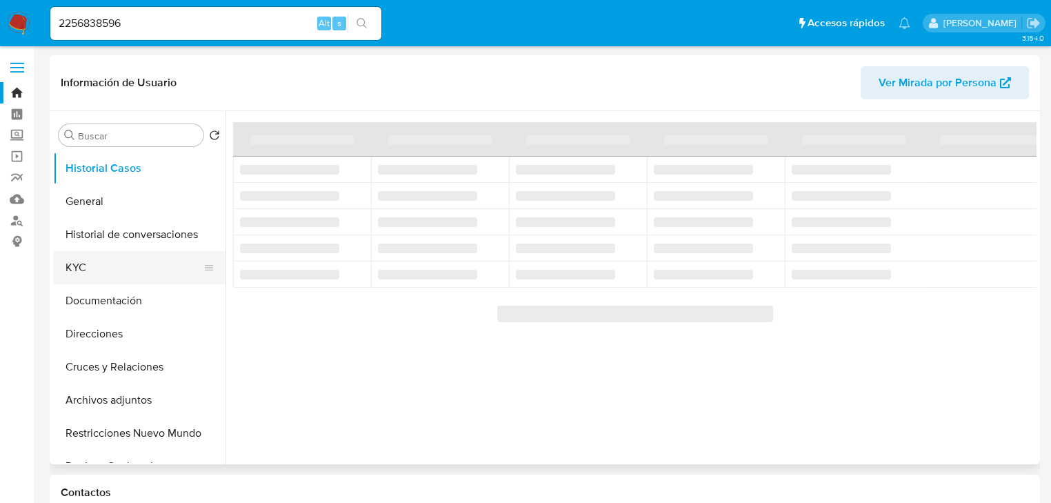
select select "10"
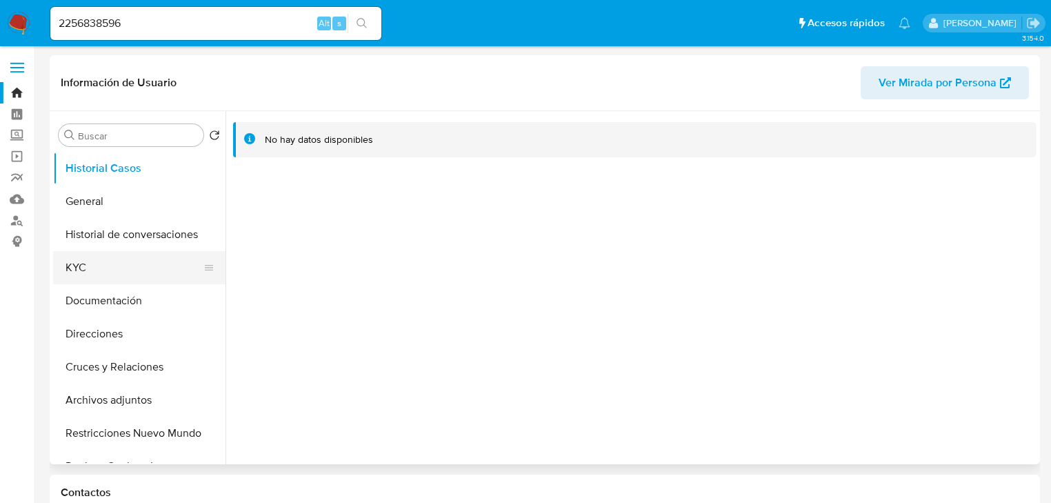
click at [102, 268] on button "KYC" at bounding box center [133, 267] width 161 height 33
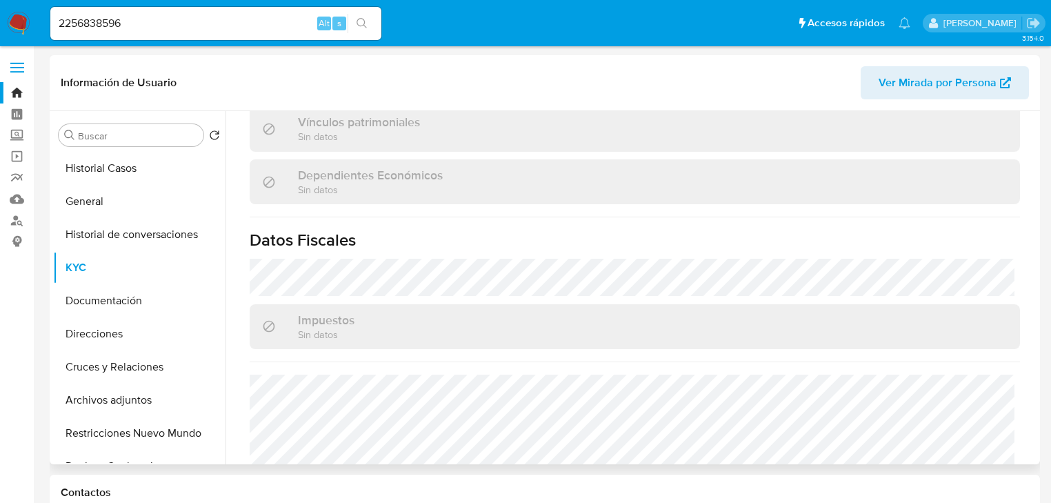
scroll to position [857, 0]
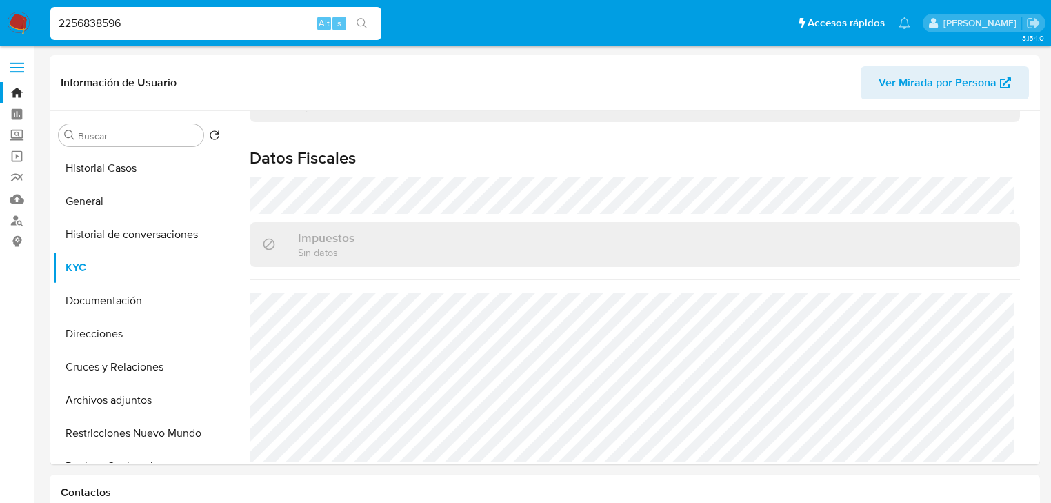
drag, startPoint x: 154, startPoint y: 23, endPoint x: 314, endPoint y: 31, distance: 159.5
click at [25, 23] on nav "Pausado Ver notificaciones 2256838596 Alt s Accesos rápidos Presiona las siguie…" at bounding box center [525, 23] width 1051 height 46
paste input "1107916585"
type input "1107916585"
click at [358, 23] on icon "search-icon" at bounding box center [362, 23] width 10 height 10
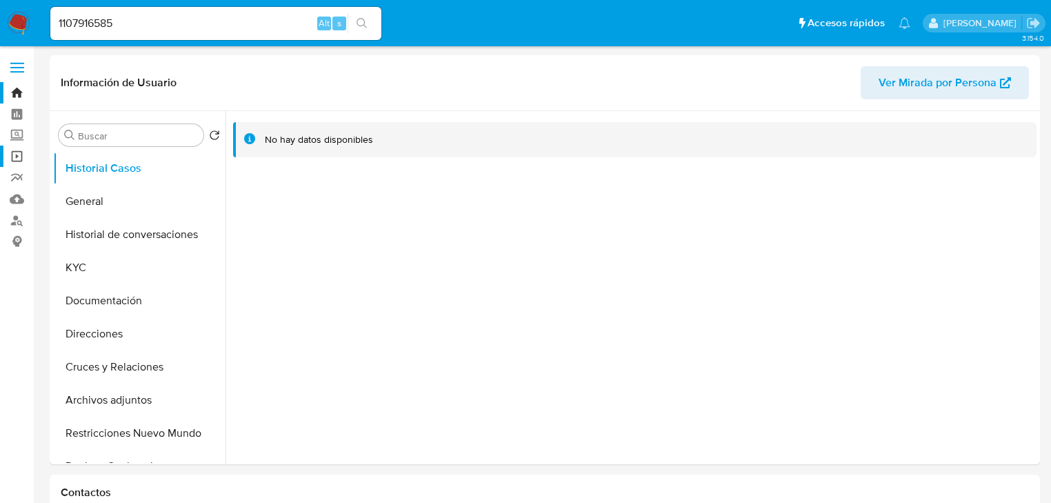
select select "10"
drag, startPoint x: 86, startPoint y: 263, endPoint x: 180, endPoint y: 283, distance: 96.6
click at [86, 264] on button "KYC" at bounding box center [133, 267] width 161 height 33
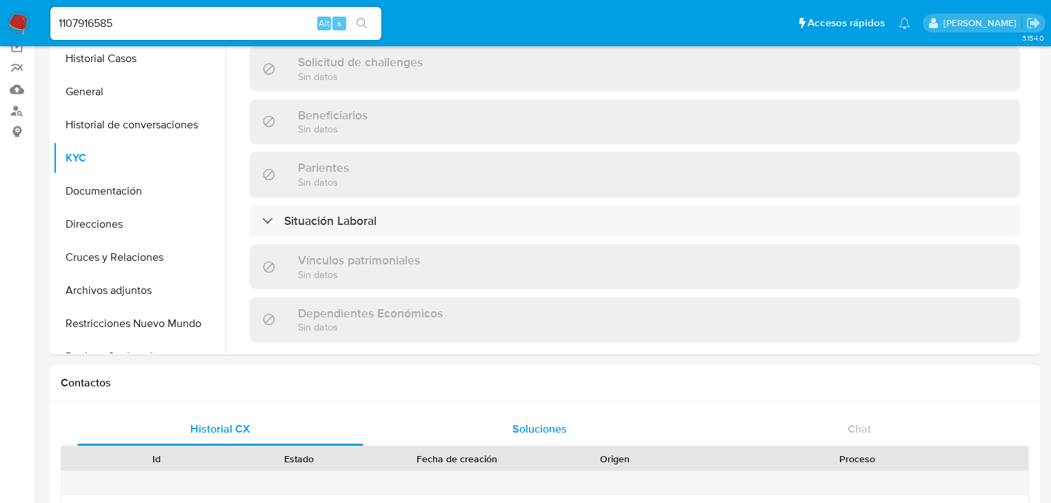
scroll to position [871, 0]
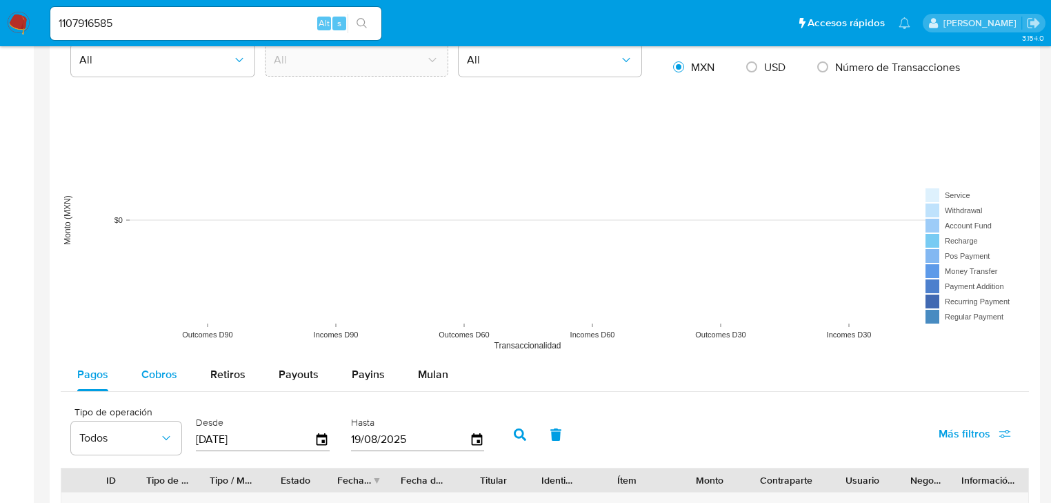
click at [157, 378] on span "Cobros" at bounding box center [159, 374] width 36 height 16
select select "10"
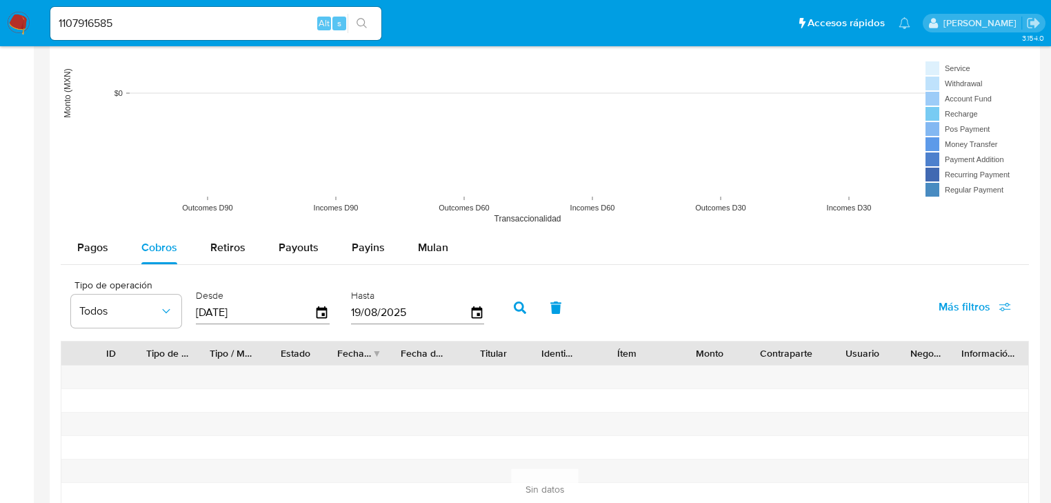
scroll to position [1269, 0]
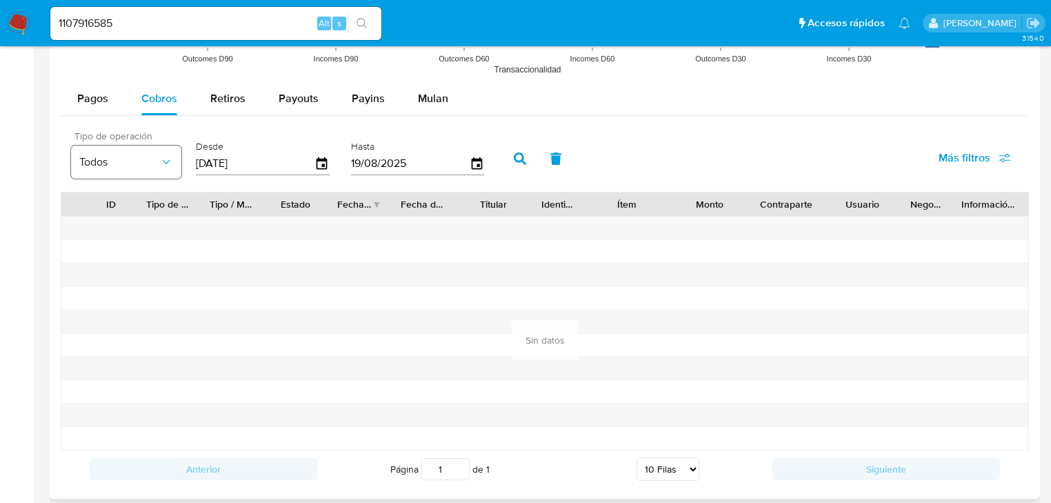
drag, startPoint x: 267, startPoint y: 165, endPoint x: 177, endPoint y: 163, distance: 90.4
click at [177, 163] on div "Tipo de operación Todos Desde [DATE] Hasta [DATE]" at bounding box center [281, 157] width 434 height 55
type input "0_/__/____"
type input "[DATE]"
click at [516, 152] on icon "button" at bounding box center [520, 158] width 12 height 12
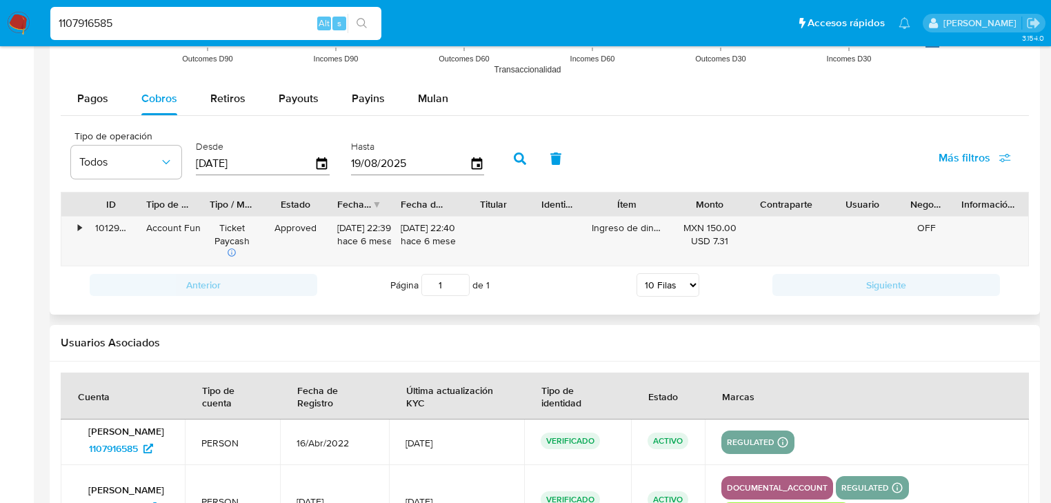
drag, startPoint x: 125, startPoint y: 24, endPoint x: 30, endPoint y: 11, distance: 96.1
click at [30, 11] on nav "Pausado Ver notificaciones 1107916585 Alt s Accesos rápidos Presiona las siguie…" at bounding box center [525, 23] width 1051 height 46
paste input "453732996"
type input "453732996"
click at [364, 21] on icon "search-icon" at bounding box center [362, 23] width 10 height 10
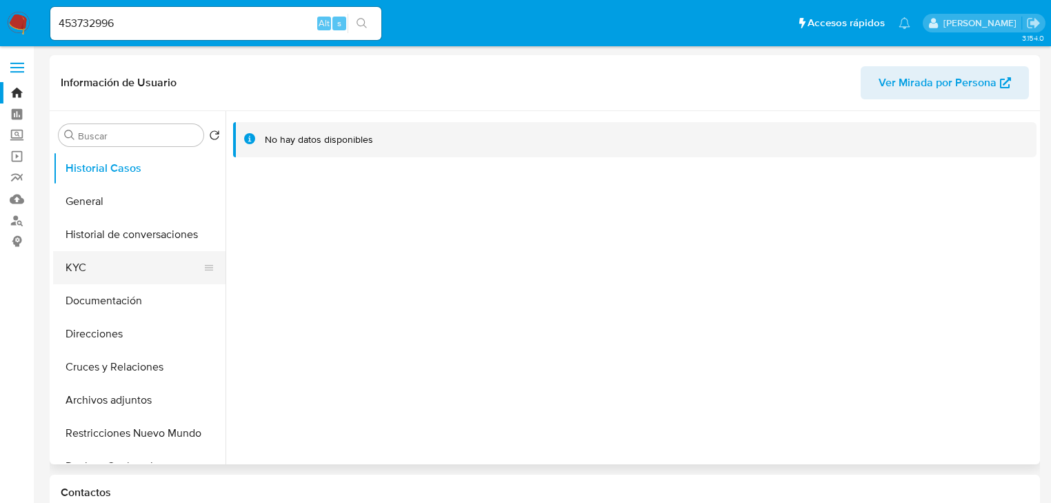
select select "10"
click at [118, 273] on button "KYC" at bounding box center [133, 267] width 161 height 33
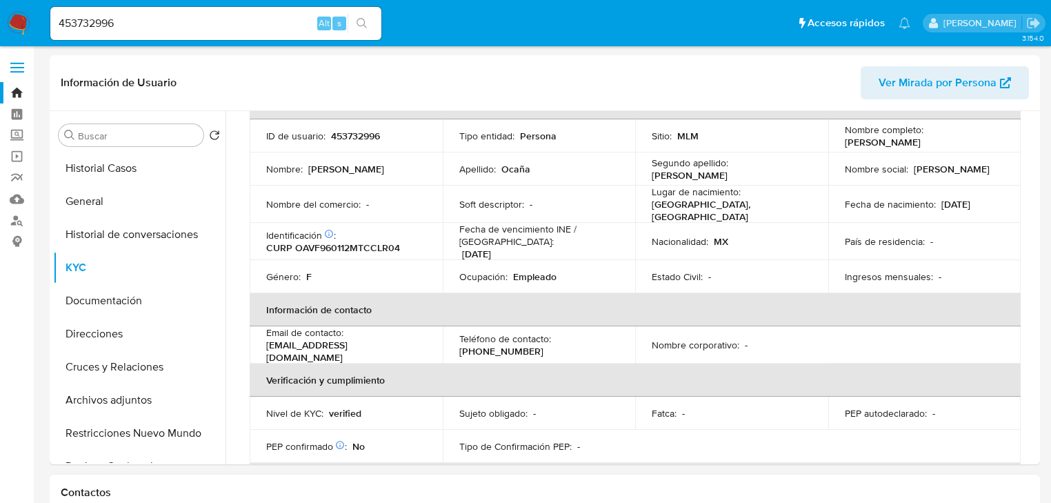
scroll to position [276, 0]
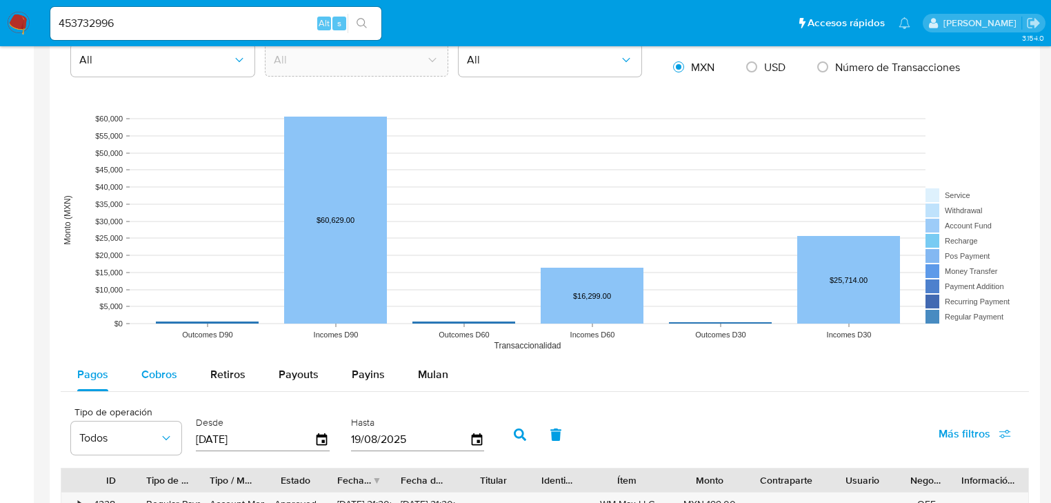
click at [148, 376] on span "Cobros" at bounding box center [159, 374] width 36 height 16
select select "10"
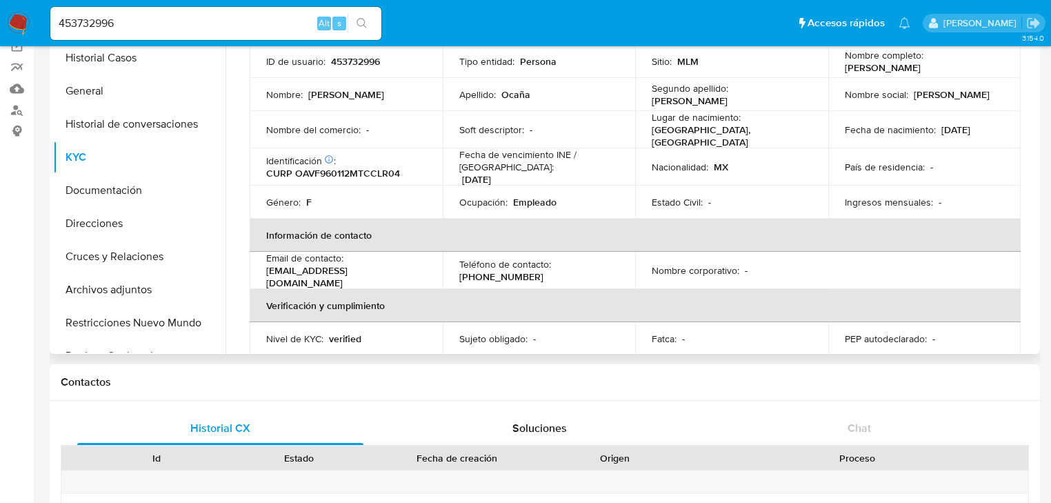
scroll to position [0, 0]
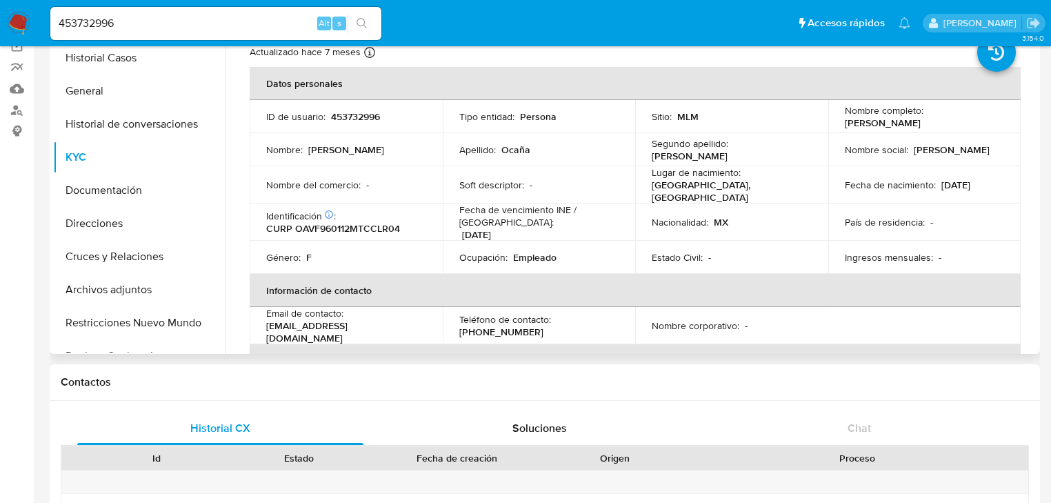
drag, startPoint x: 839, startPoint y: 124, endPoint x: 995, endPoint y: 124, distance: 155.8
click at [995, 124] on td "Nombre completo : [PERSON_NAME]" at bounding box center [924, 116] width 193 height 33
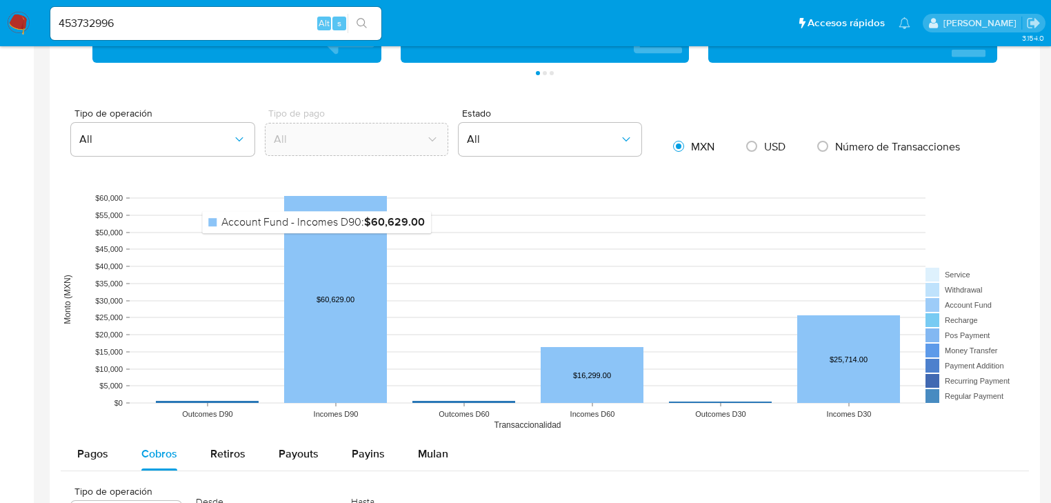
scroll to position [1103, 0]
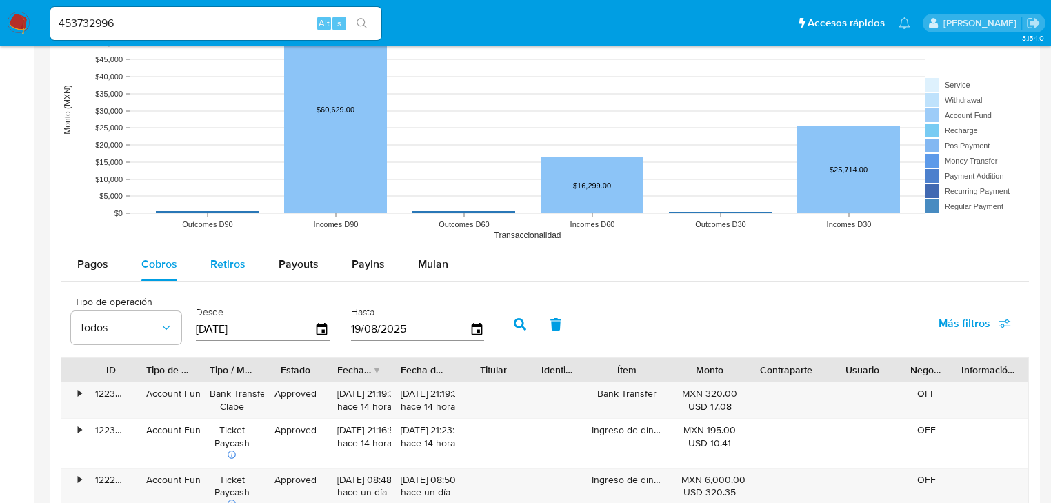
click at [230, 261] on span "Retiros" at bounding box center [227, 264] width 35 height 16
select select "10"
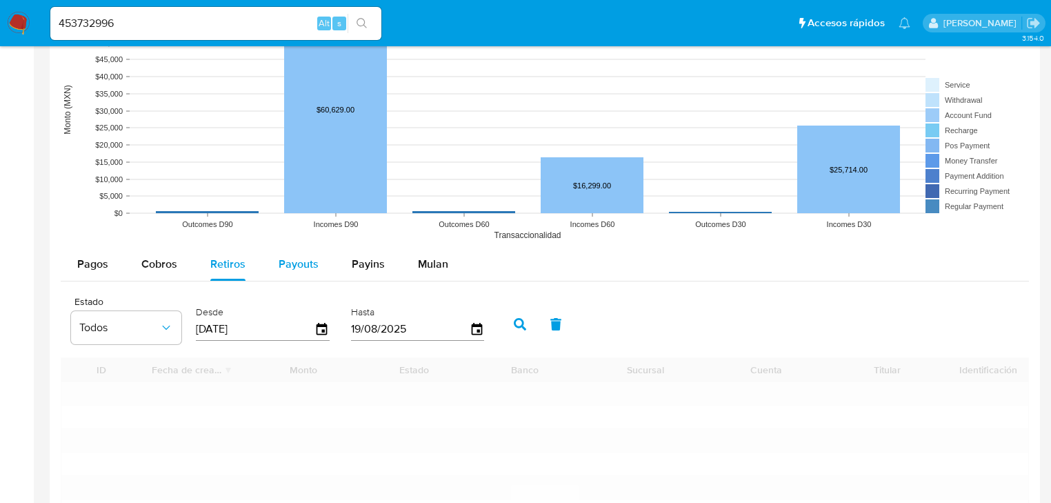
click at [290, 262] on span "Payouts" at bounding box center [299, 264] width 40 height 16
select select "10"
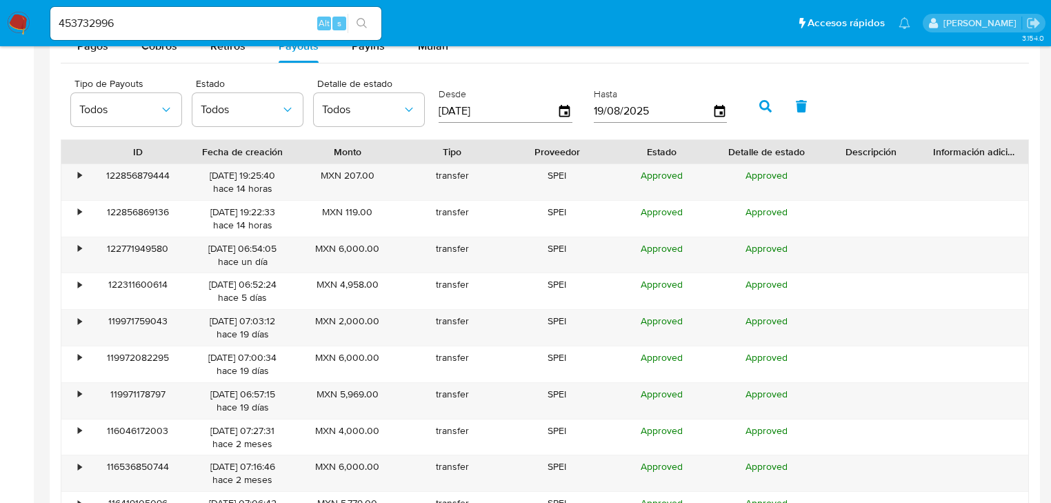
scroll to position [1324, 0]
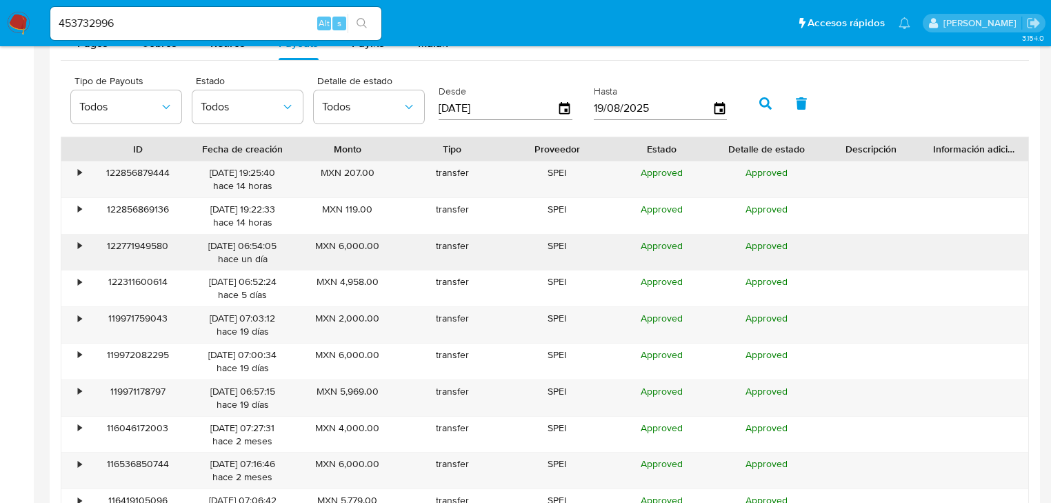
click at [81, 249] on div "•" at bounding box center [73, 252] width 24 height 36
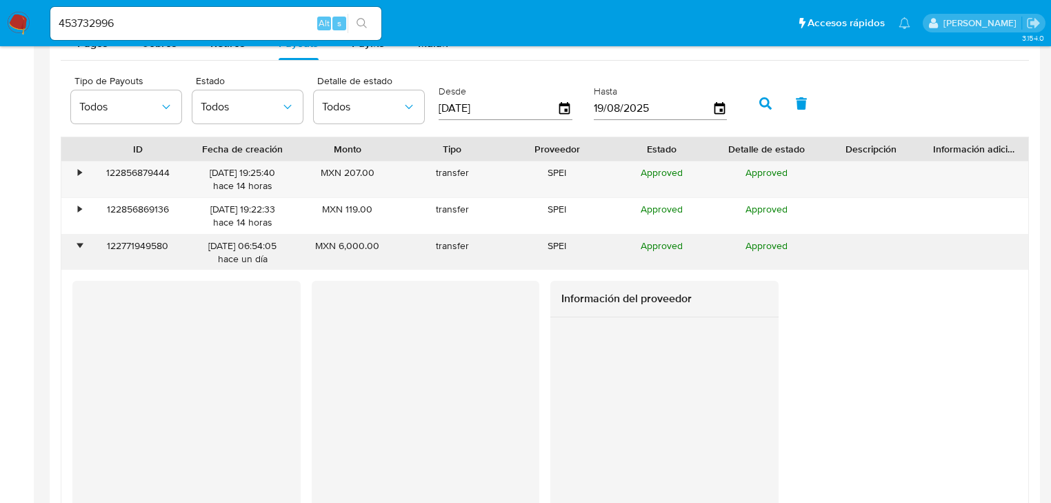
click at [81, 246] on div "•" at bounding box center [79, 245] width 3 height 13
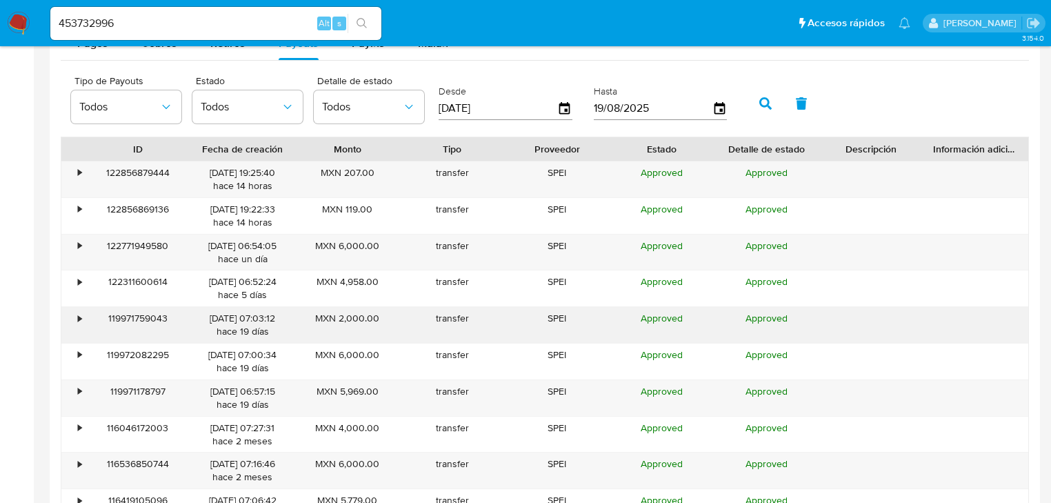
click at [73, 307] on div "•" at bounding box center [73, 325] width 24 height 36
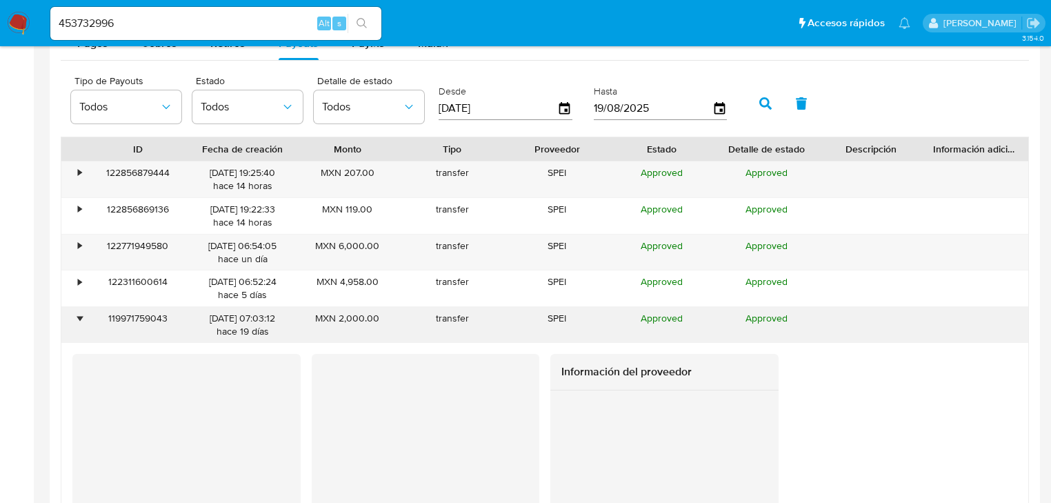
click at [73, 307] on div "•" at bounding box center [73, 325] width 24 height 36
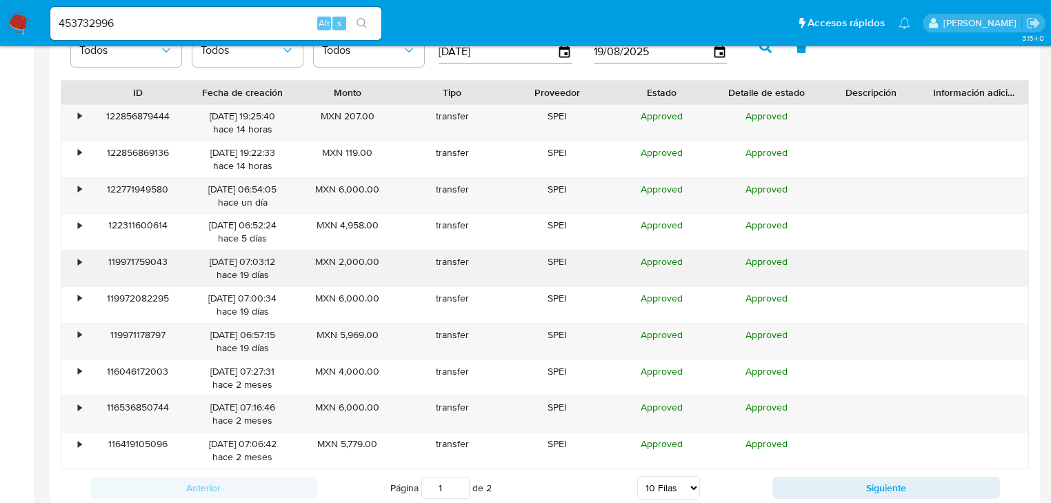
scroll to position [1489, 0]
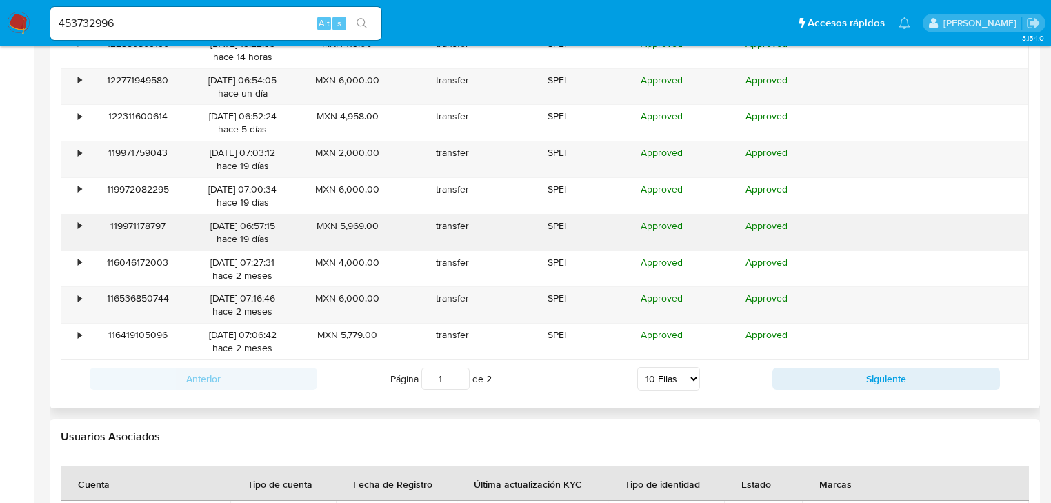
click at [72, 234] on div "•" at bounding box center [73, 232] width 24 height 36
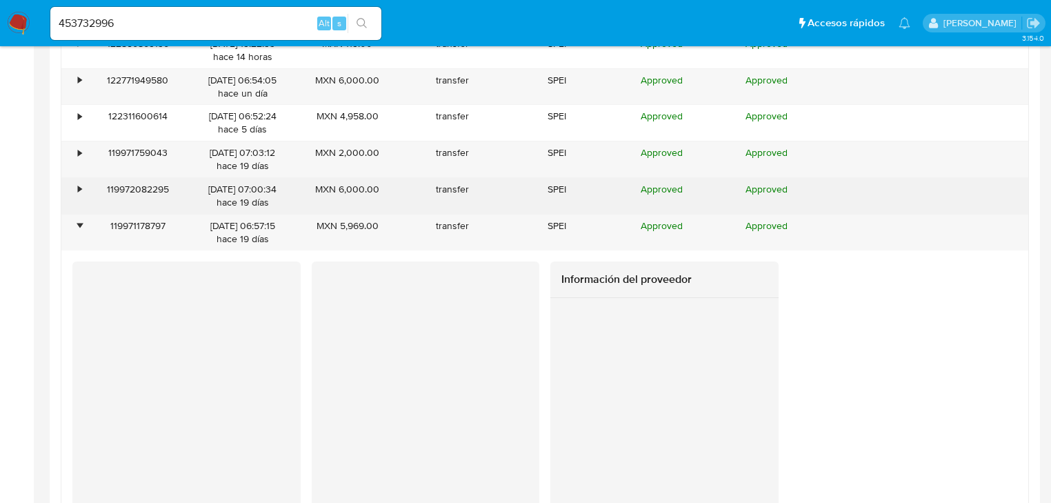
click at [78, 186] on div "•" at bounding box center [79, 189] width 3 height 13
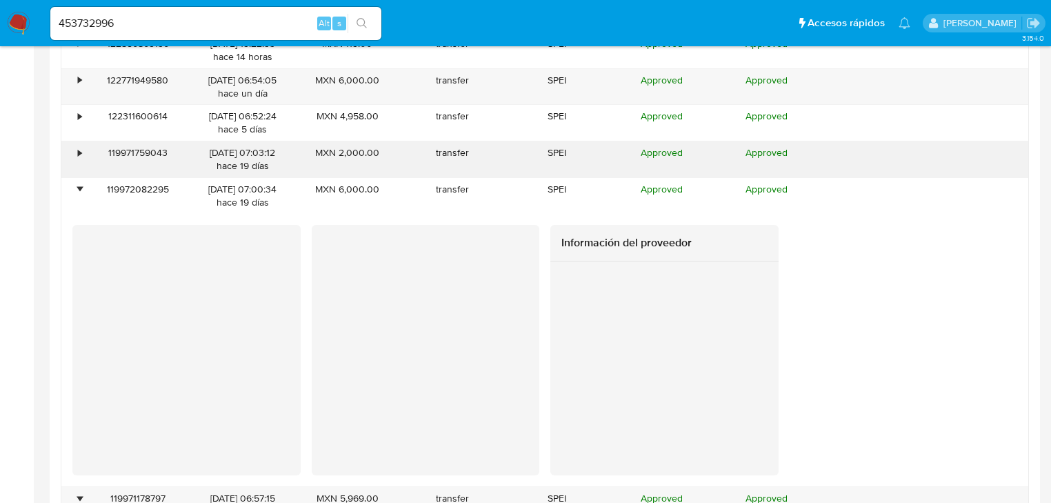
click at [66, 144] on div "•" at bounding box center [73, 159] width 24 height 36
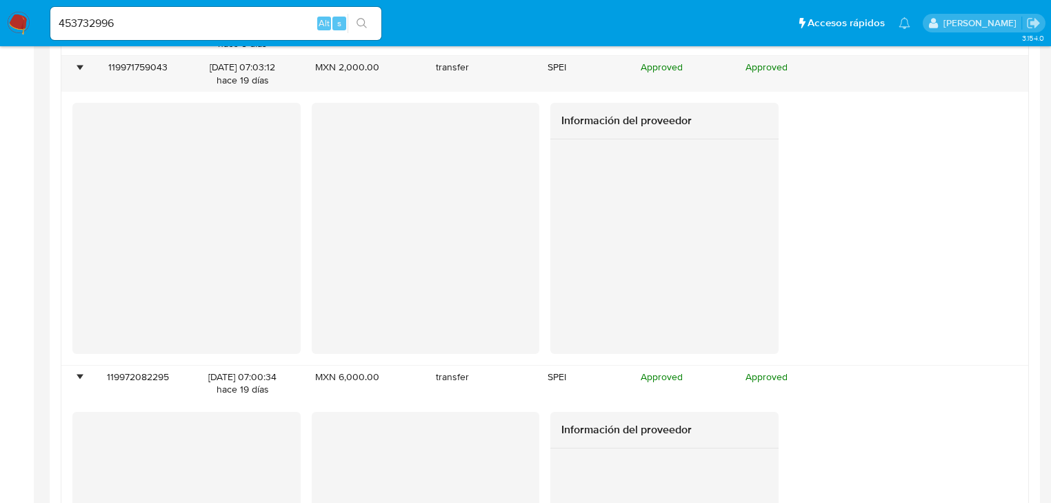
scroll to position [1710, 0]
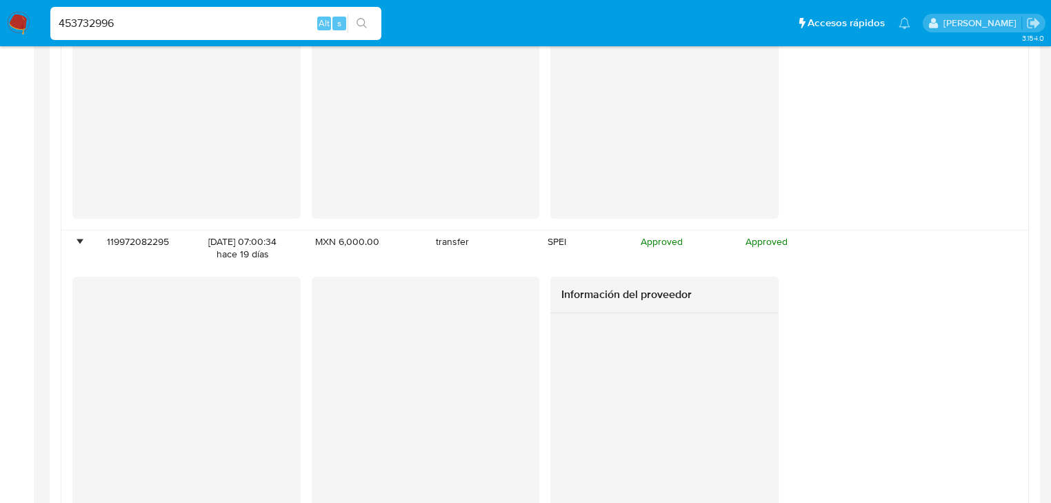
drag, startPoint x: 158, startPoint y: 14, endPoint x: 69, endPoint y: 26, distance: 89.8
click at [32, 14] on nav "Pausado Ver notificaciones 453732996 Alt s Accesos rápidos Presiona las siguien…" at bounding box center [525, 23] width 1051 height 46
paste input "22568385"
type input "2256838596"
click at [370, 25] on button "search-icon" at bounding box center [362, 23] width 28 height 19
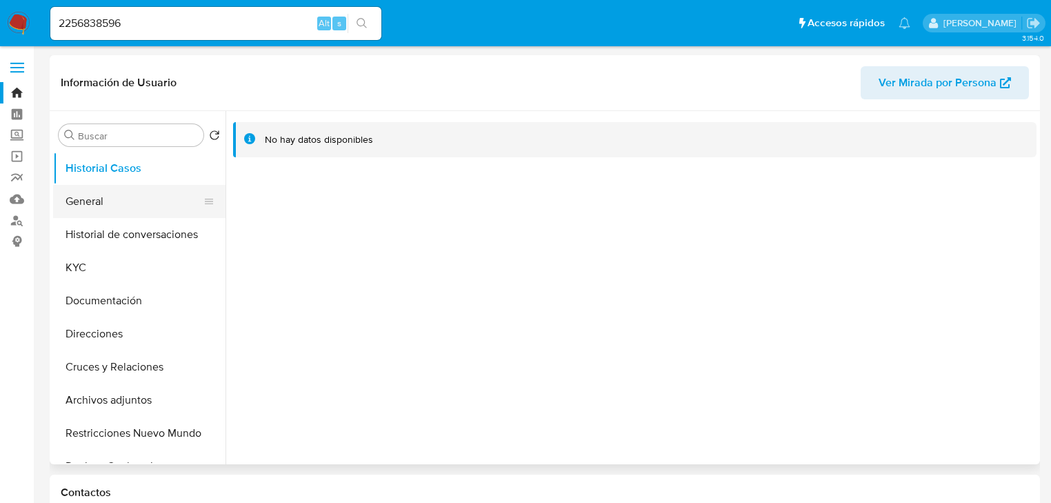
click at [119, 207] on button "General" at bounding box center [133, 201] width 161 height 33
select select "10"
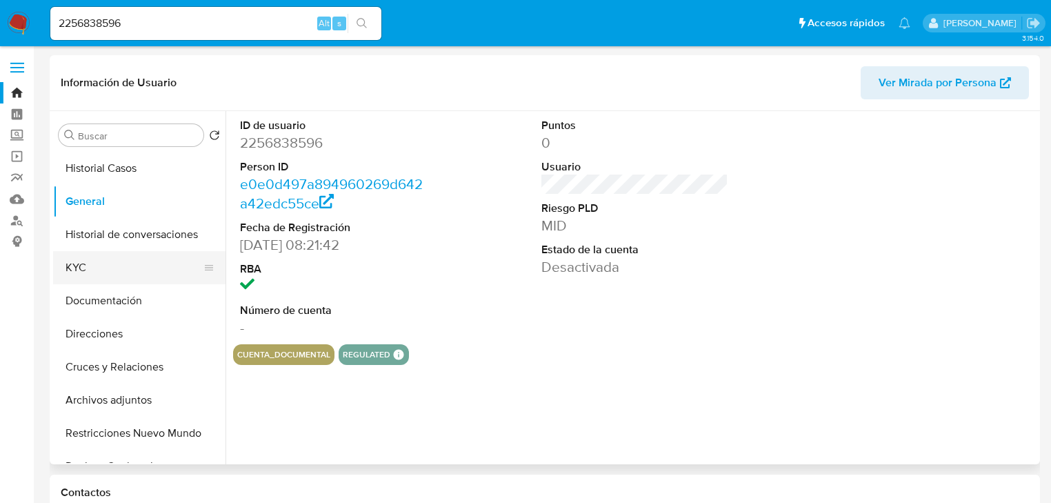
click at [102, 263] on button "KYC" at bounding box center [133, 267] width 161 height 33
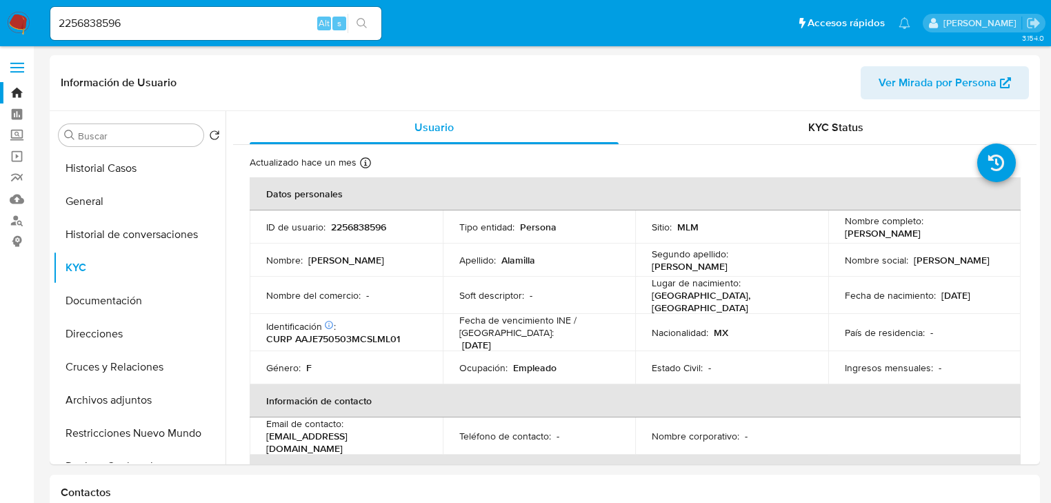
drag, startPoint x: 18, startPoint y: 22, endPoint x: 7, endPoint y: 27, distance: 12.0
click at [17, 23] on img at bounding box center [18, 23] width 23 height 23
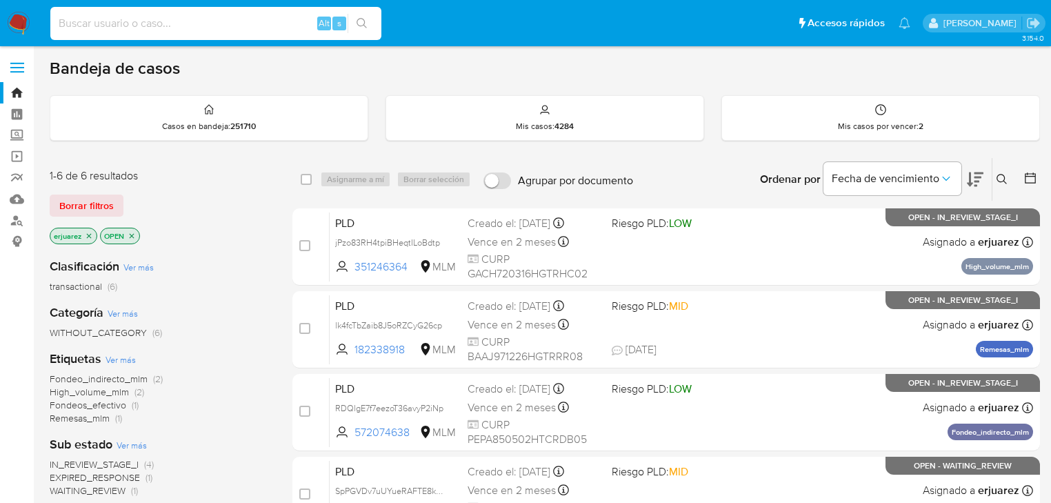
click at [172, 27] on input at bounding box center [215, 23] width 331 height 18
paste input "• 585765799"
click at [83, 25] on input "• 585765799" at bounding box center [215, 23] width 331 height 18
drag, startPoint x: 138, startPoint y: 25, endPoint x: 146, endPoint y: 26, distance: 8.4
click at [138, 26] on input "585765799" at bounding box center [215, 23] width 331 height 18
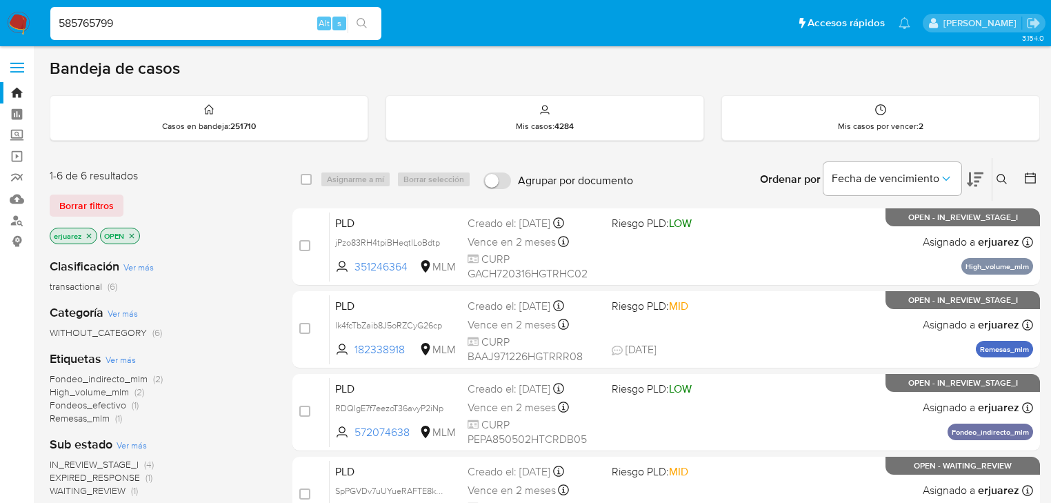
type input "585765799"
click at [372, 19] on button "search-icon" at bounding box center [362, 23] width 28 height 19
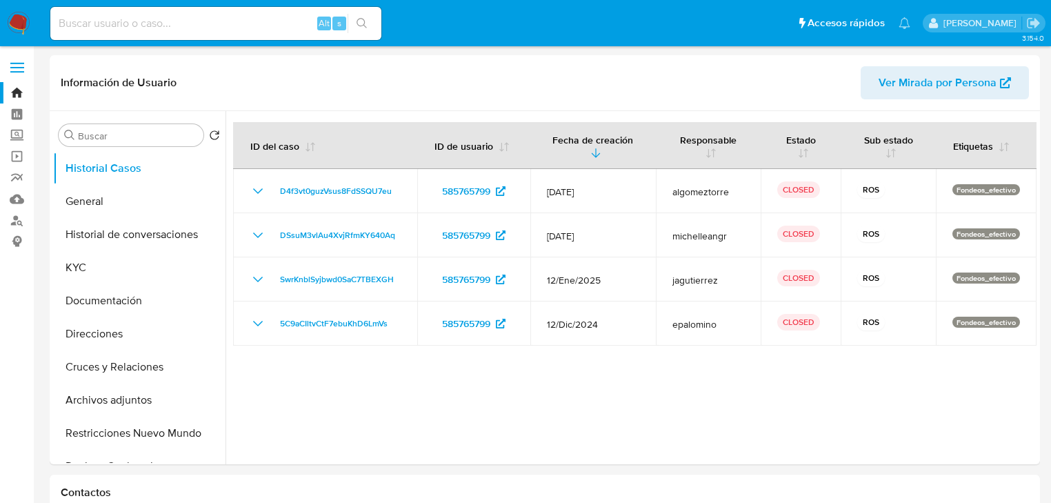
select select "10"
click at [69, 199] on button "General" at bounding box center [133, 201] width 161 height 33
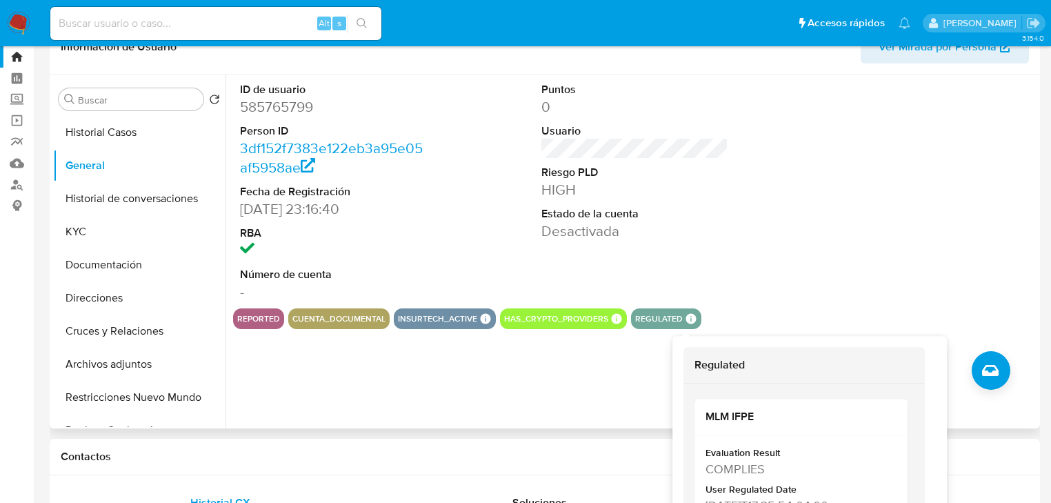
scroll to position [55, 0]
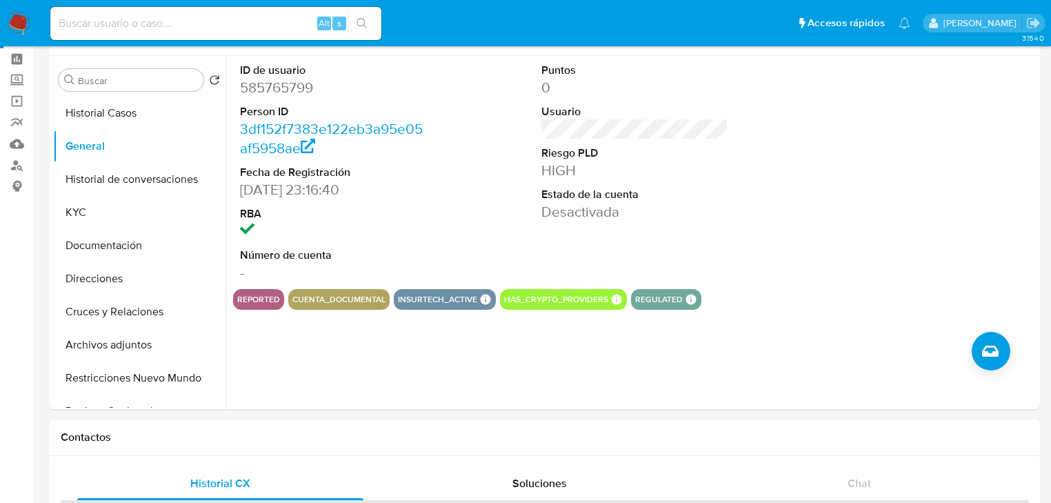
drag, startPoint x: 141, startPoint y: 22, endPoint x: 204, endPoint y: 43, distance: 66.9
click at [141, 22] on input at bounding box center [215, 23] width 331 height 18
click at [15, 21] on img at bounding box center [18, 23] width 23 height 23
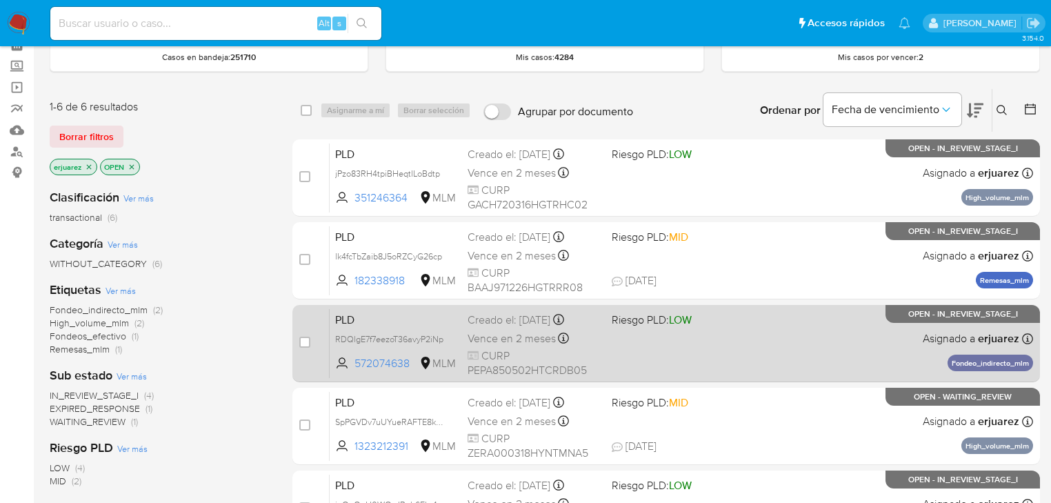
scroll to position [165, 0]
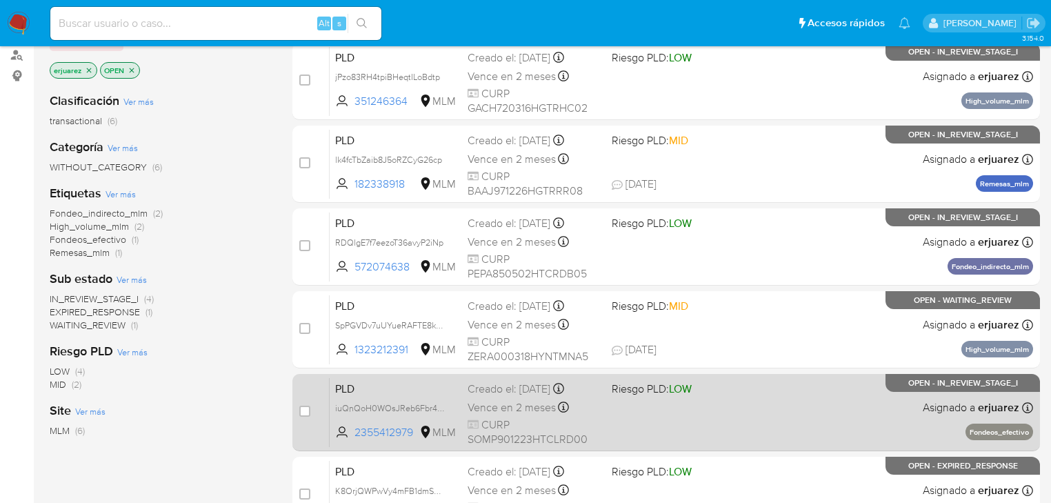
click at [612, 411] on div "PLD iuQnQoH0WOsJReb6Fbr4nGw8 2355412979 MLM Riesgo PLD: LOW Creado el: 12/08/20…" at bounding box center [681, 412] width 703 height 70
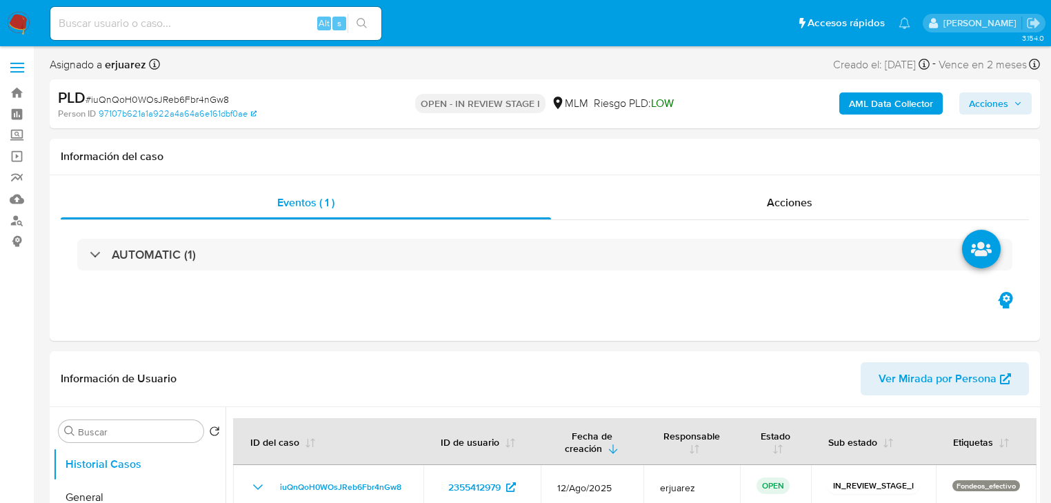
select select "10"
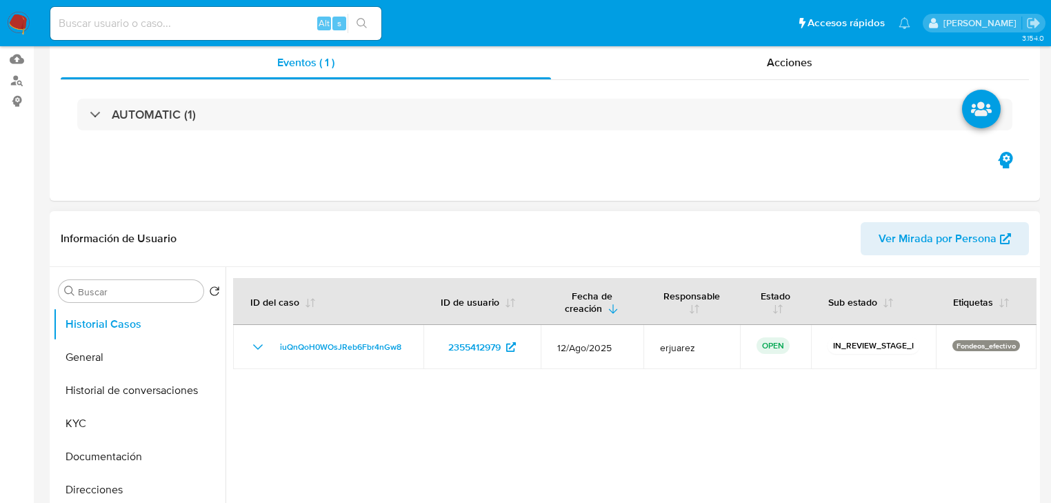
scroll to position [276, 0]
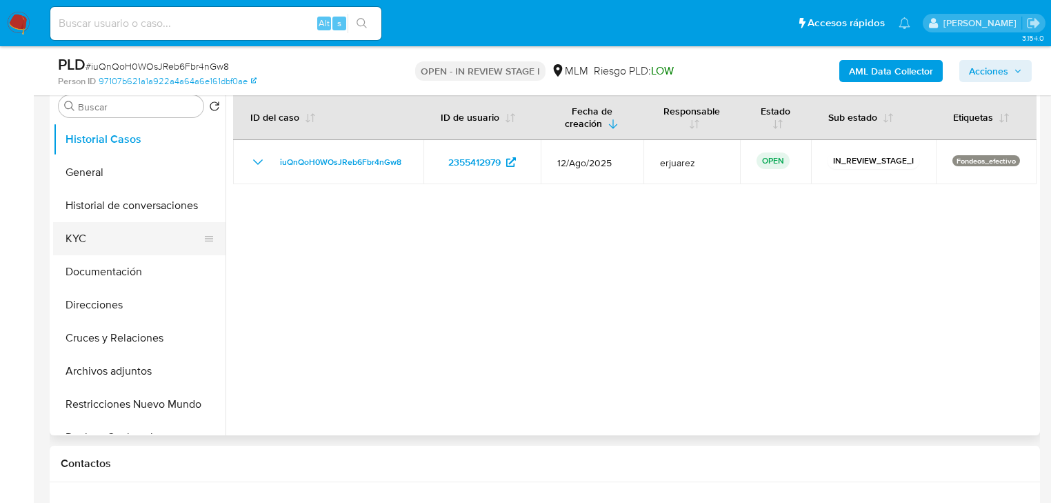
click at [89, 233] on button "KYC" at bounding box center [133, 238] width 161 height 33
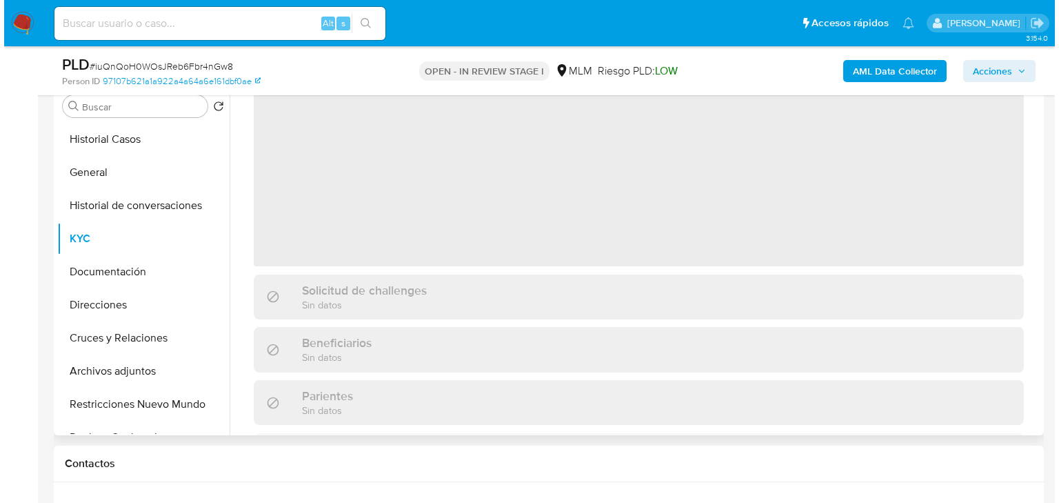
scroll to position [0, 0]
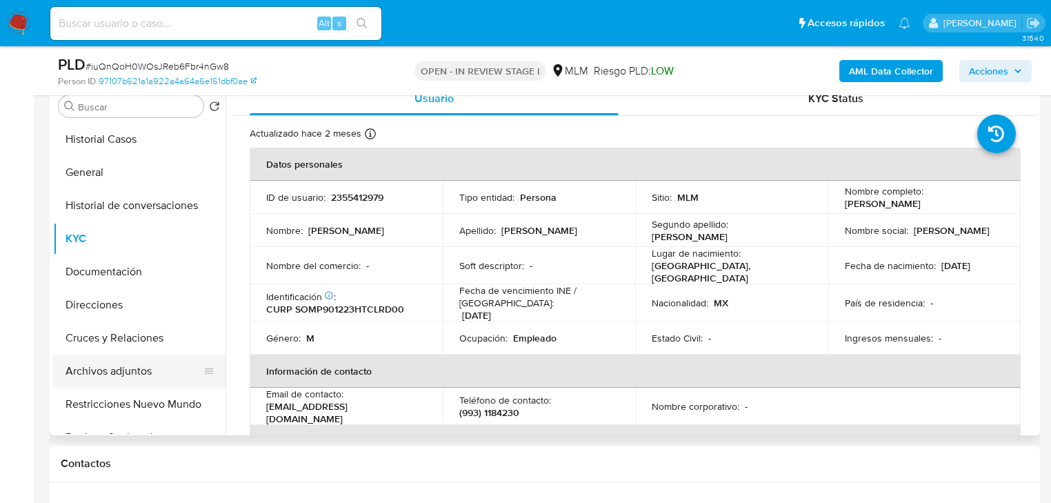
click at [112, 367] on button "Archivos adjuntos" at bounding box center [133, 370] width 161 height 33
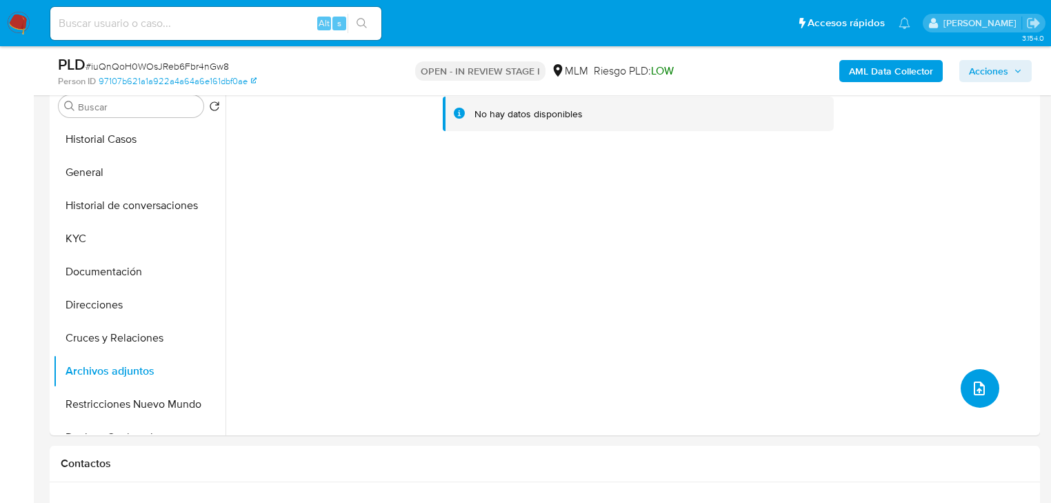
click at [971, 380] on span "upload-file" at bounding box center [979, 388] width 17 height 17
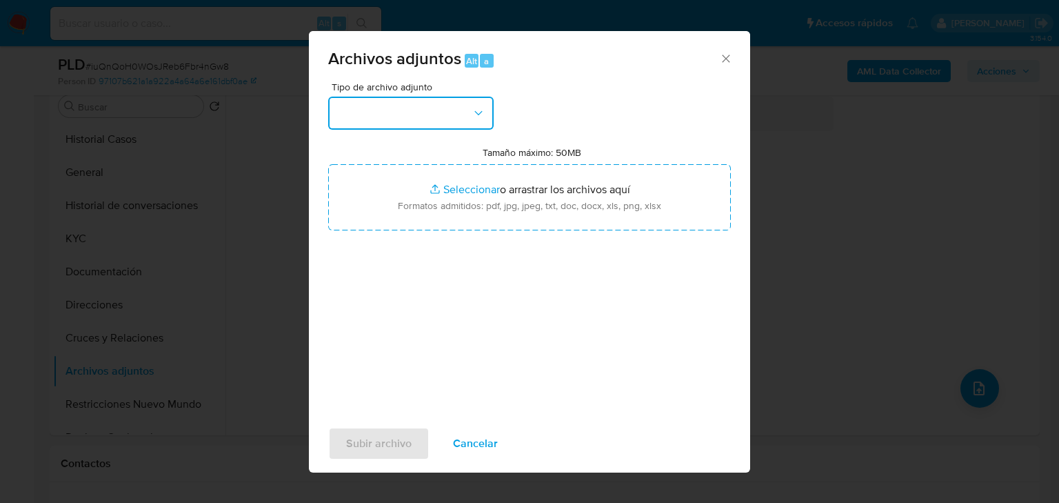
click at [417, 117] on button "button" at bounding box center [410, 113] width 165 height 33
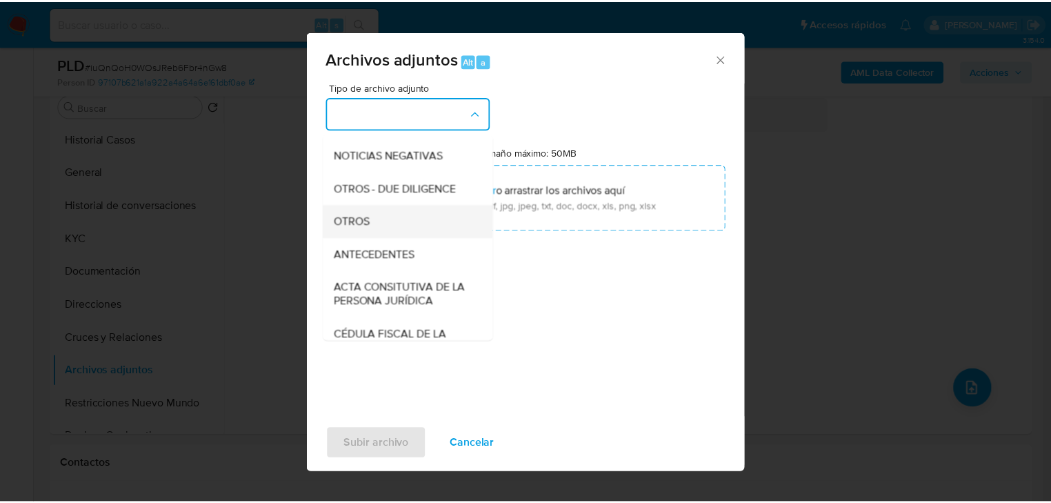
scroll to position [165, 0]
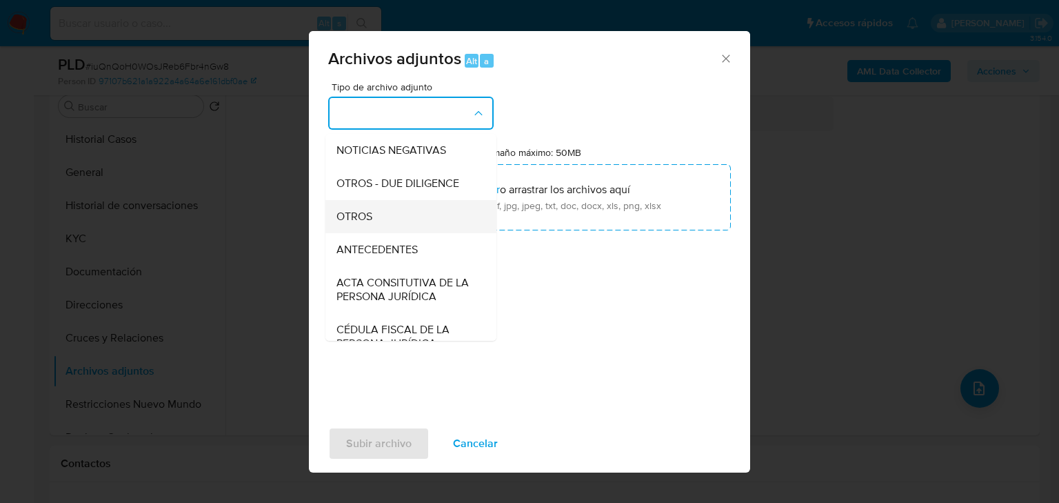
click at [359, 223] on span "OTROS" at bounding box center [355, 217] width 36 height 14
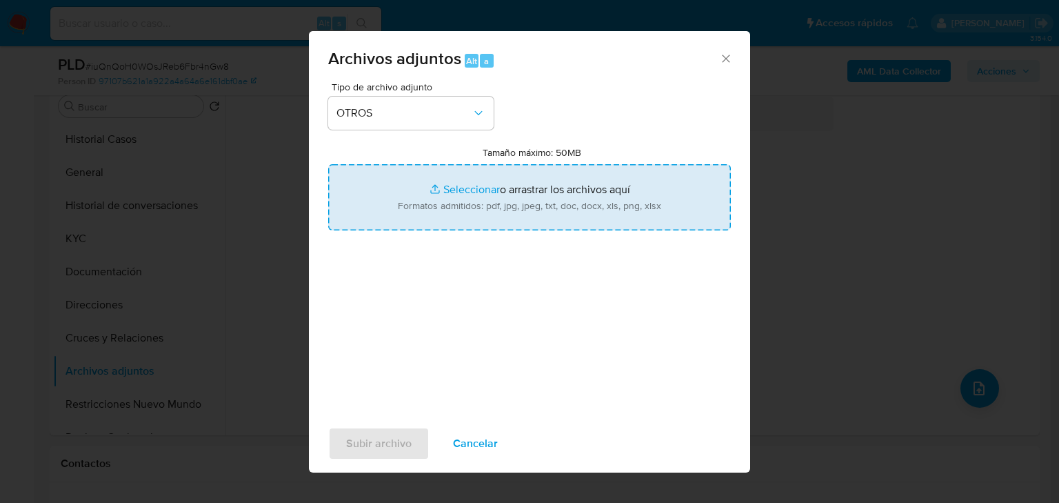
click at [467, 181] on input "Tamaño máximo: 50MB Seleccionar archivos" at bounding box center [529, 197] width 403 height 66
type input "C:\fakepath\2355412979_Pedro [PERSON_NAME] Morales_Ago25.pdf"
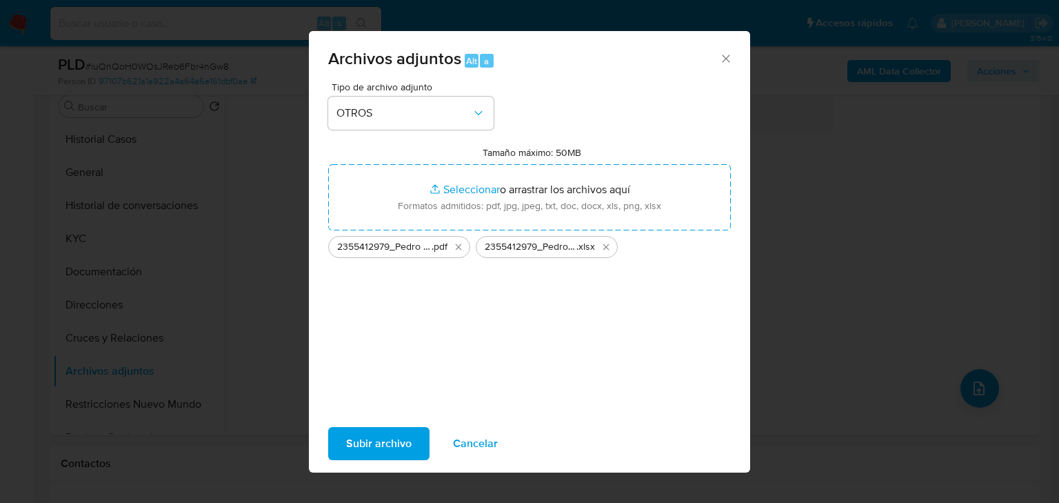
click at [378, 433] on span "Subir archivo" at bounding box center [379, 443] width 66 height 30
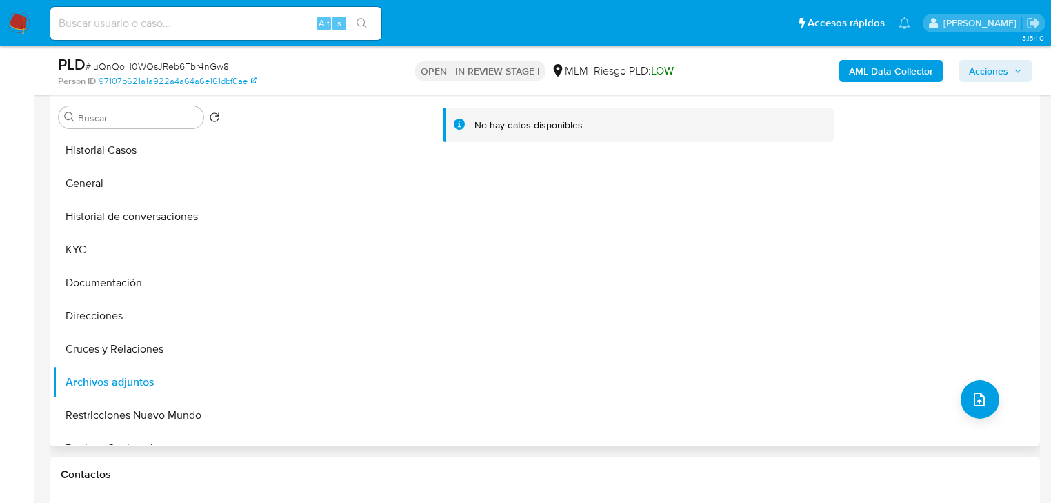
scroll to position [110, 0]
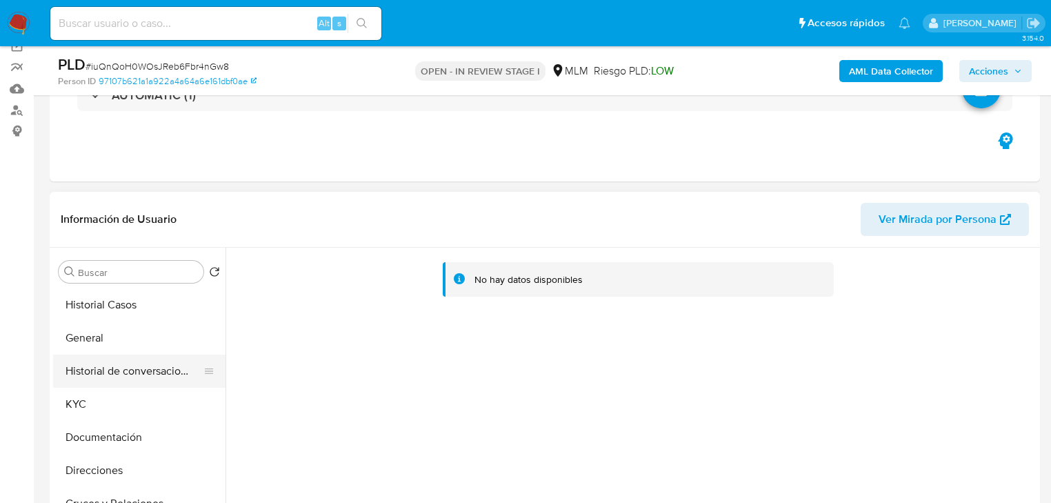
drag, startPoint x: 153, startPoint y: 317, endPoint x: 157, endPoint y: 366, distance: 49.8
click at [153, 320] on button "Historial Casos" at bounding box center [139, 304] width 172 height 33
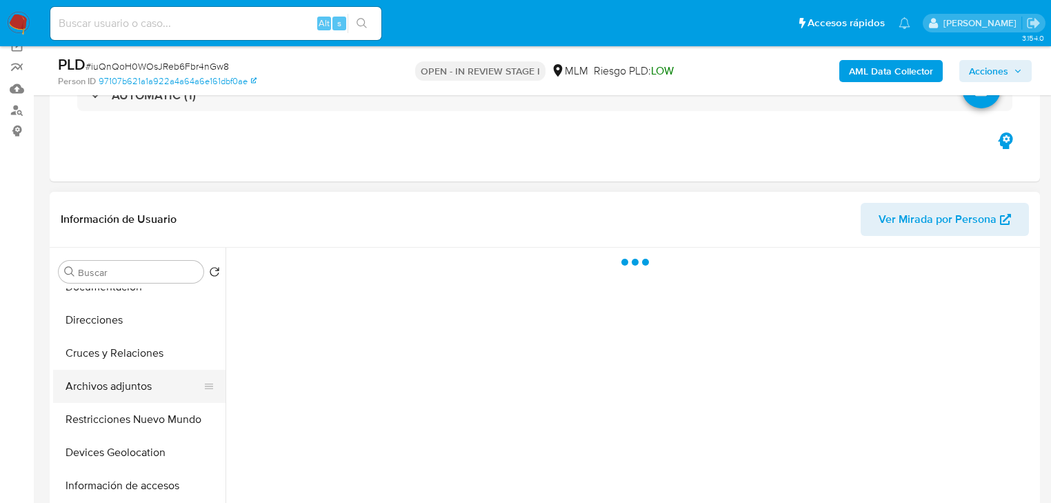
scroll to position [165, 0]
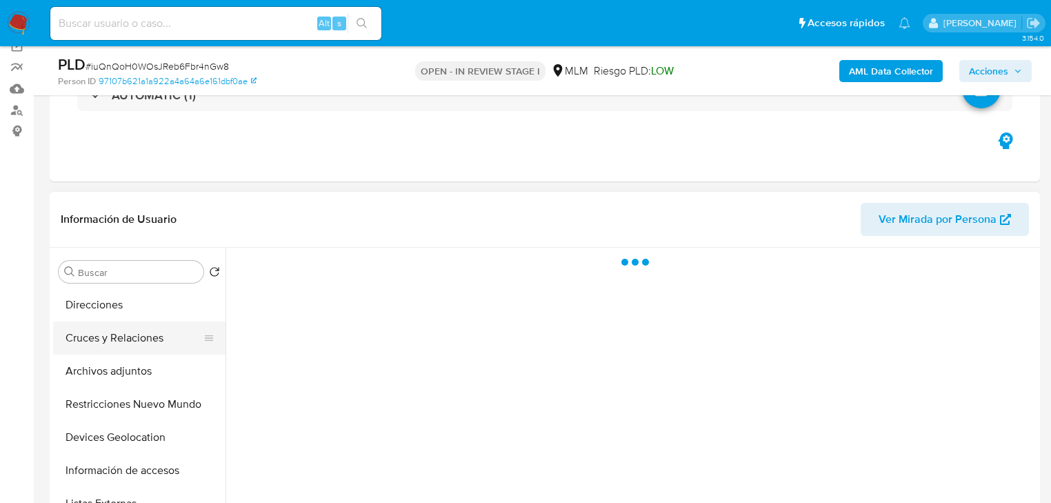
click at [124, 342] on button "Cruces y Relaciones" at bounding box center [133, 337] width 161 height 33
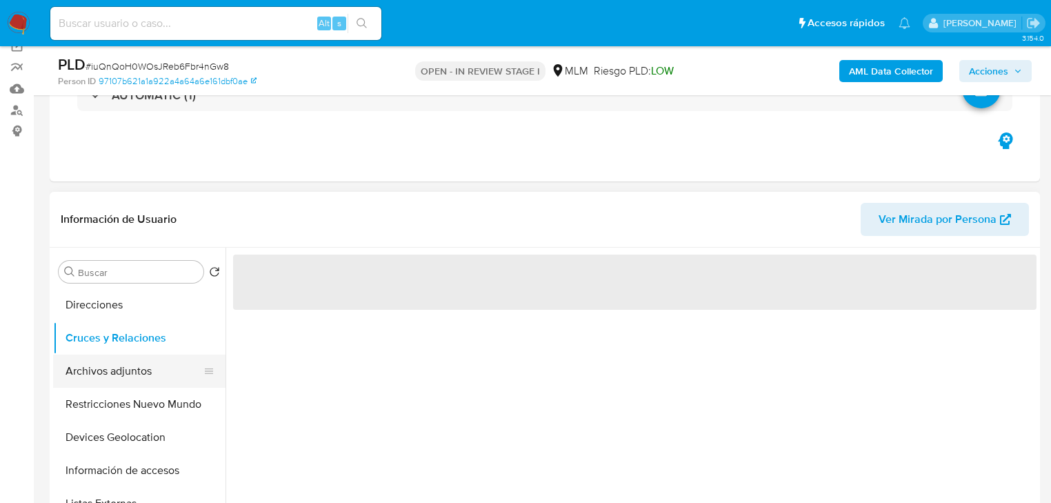
click at [125, 383] on button "Archivos adjuntos" at bounding box center [133, 370] width 161 height 33
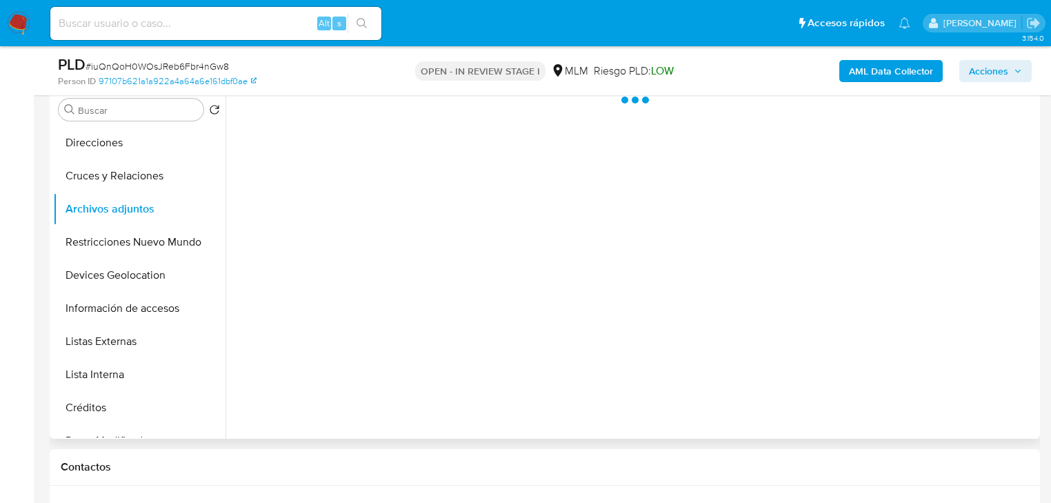
scroll to position [276, 0]
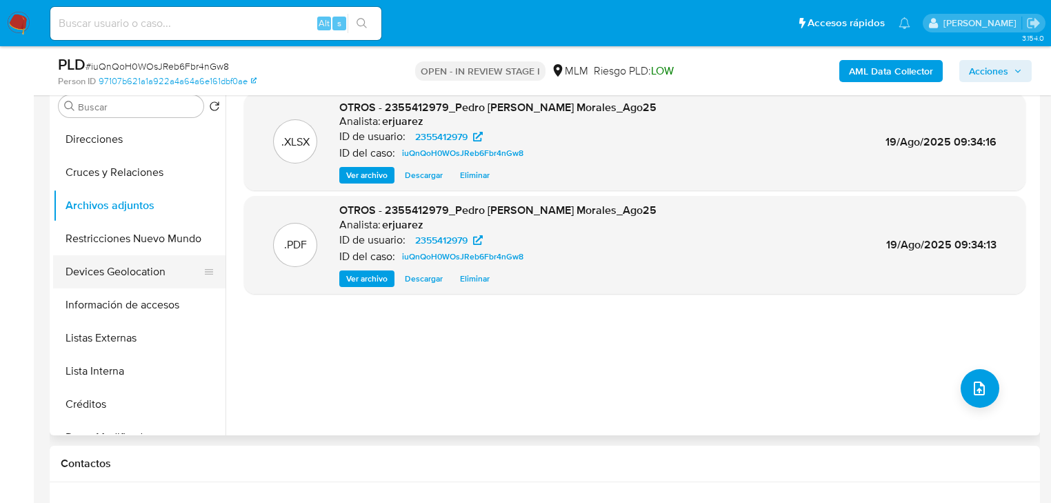
drag, startPoint x: 382, startPoint y: 281, endPoint x: 59, endPoint y: 282, distance: 323.4
click at [380, 281] on span "Ver archivo" at bounding box center [366, 279] width 41 height 14
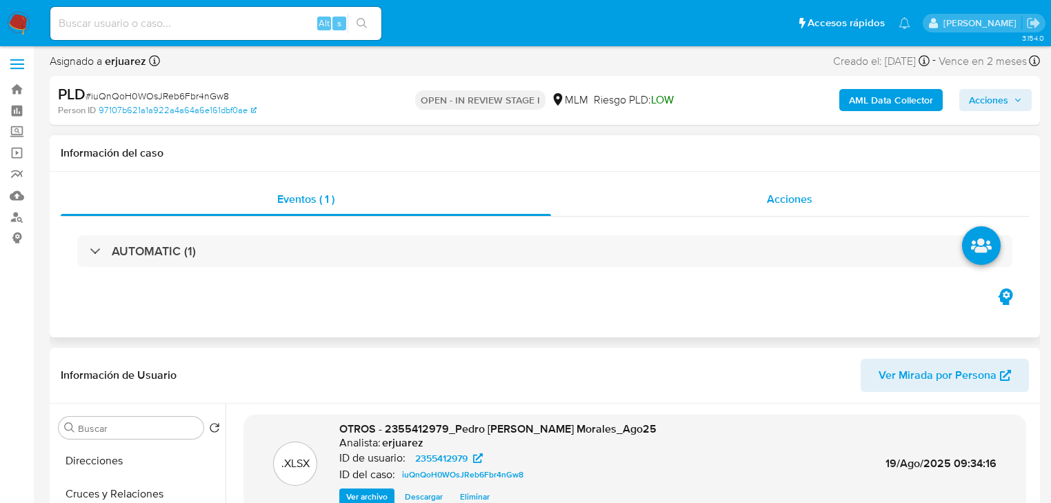
scroll to position [0, 0]
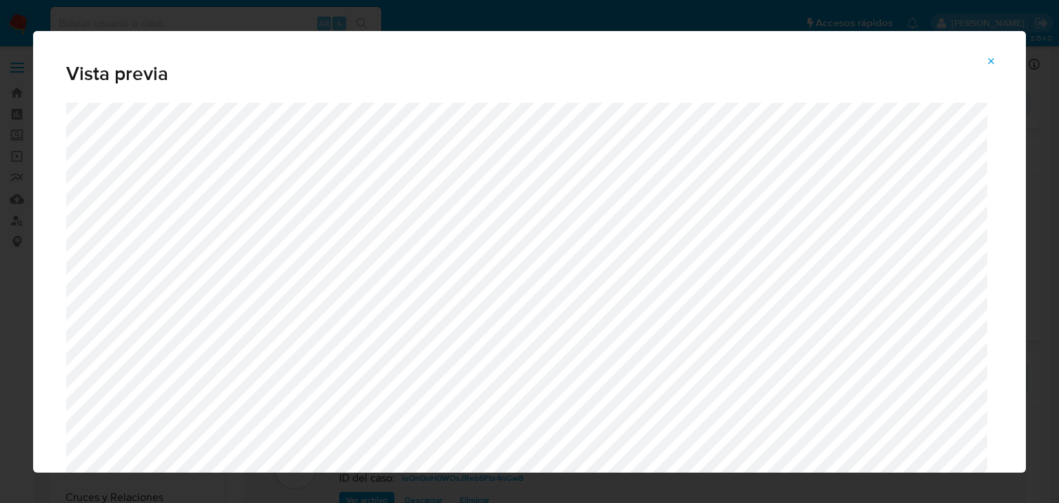
click at [990, 56] on icon "Attachment preview" at bounding box center [991, 61] width 11 height 11
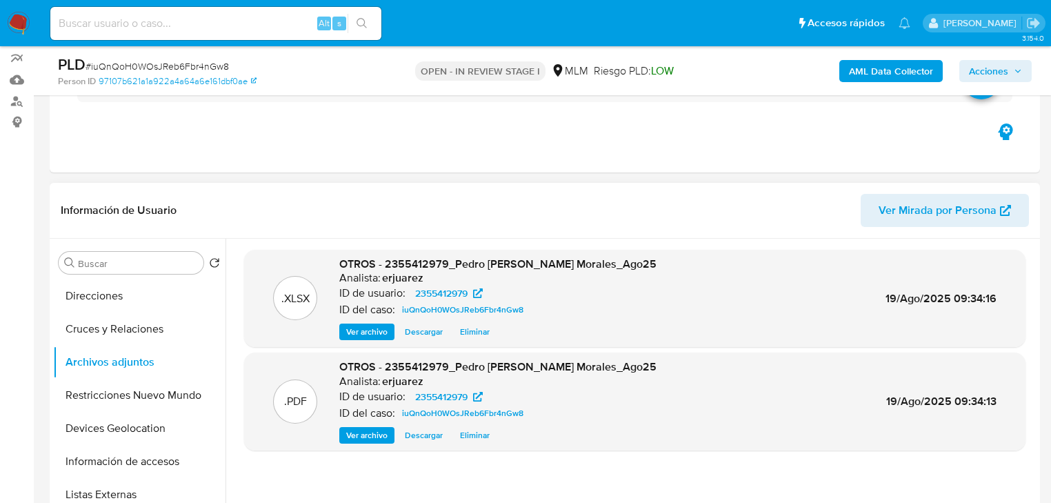
scroll to position [221, 0]
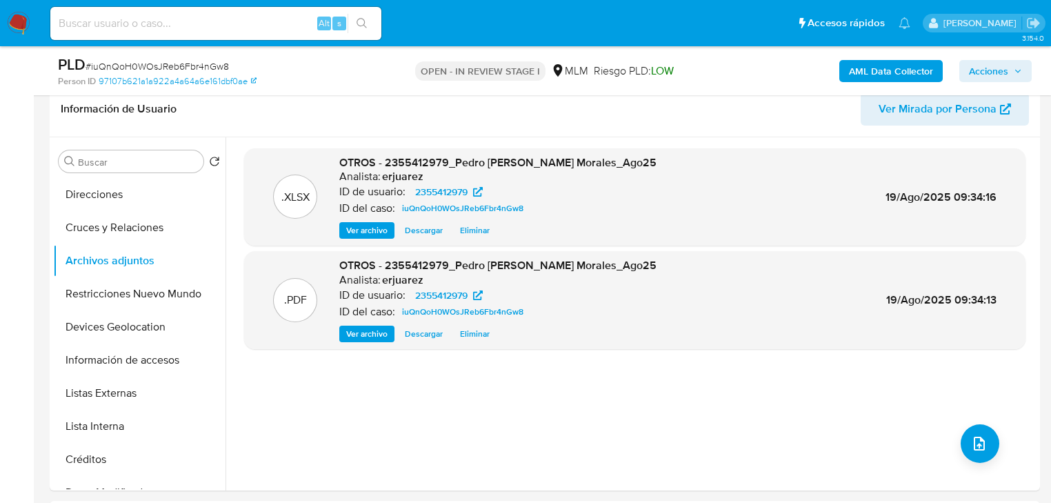
click at [1004, 72] on span "Acciones" at bounding box center [988, 71] width 39 height 22
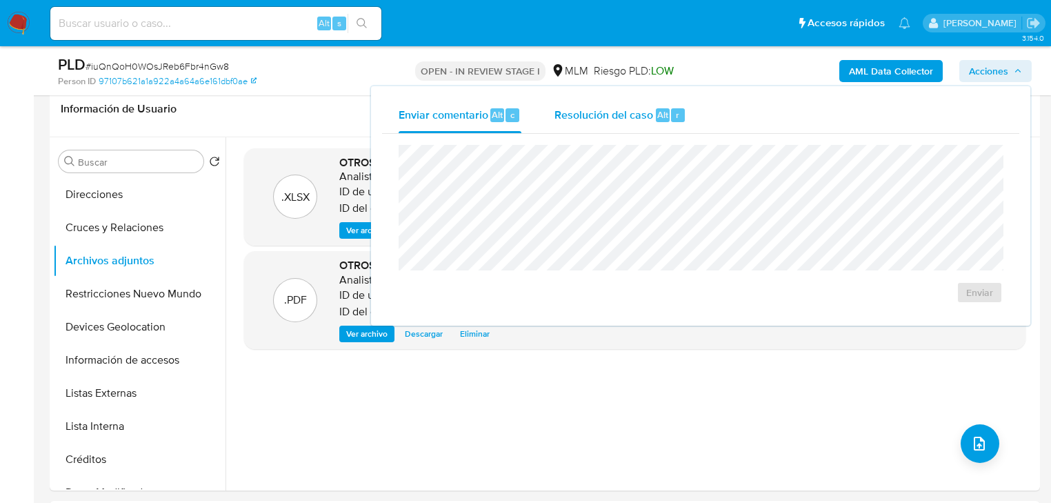
drag, startPoint x: 630, startPoint y: 111, endPoint x: 625, endPoint y: 121, distance: 11.7
click at [630, 112] on span "Resolución del caso" at bounding box center [603, 114] width 99 height 16
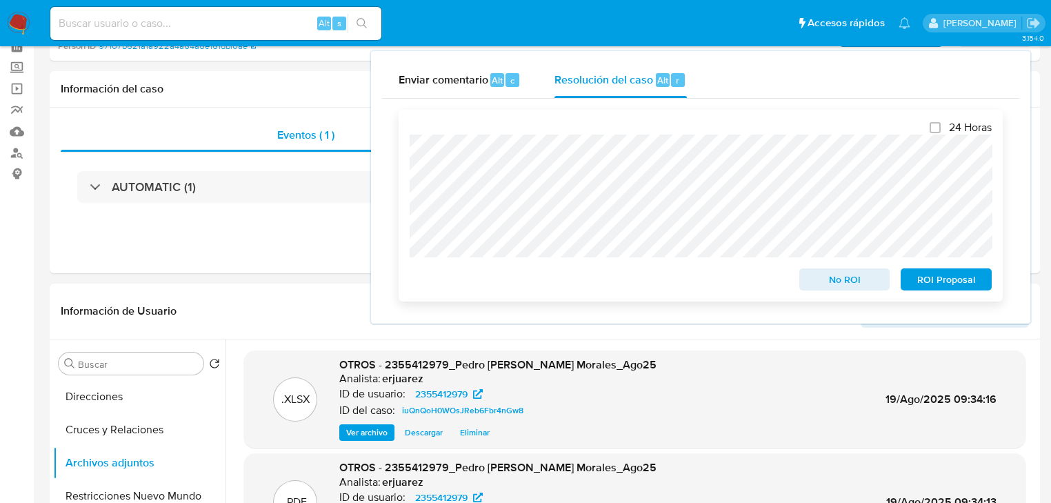
scroll to position [0, 0]
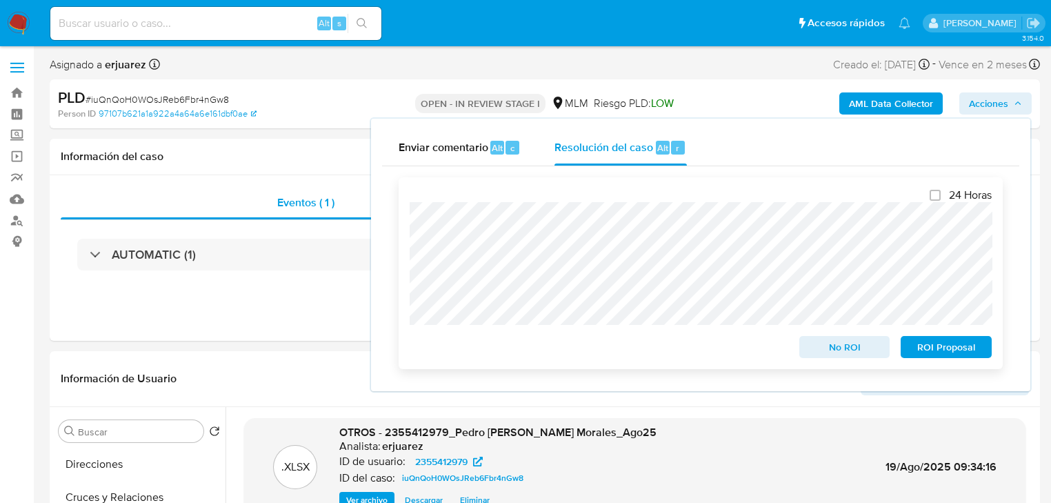
click at [408, 279] on div "24 Horas No ROI ROI Proposal" at bounding box center [701, 273] width 604 height 192
click at [923, 345] on span "ROI Proposal" at bounding box center [946, 346] width 72 height 19
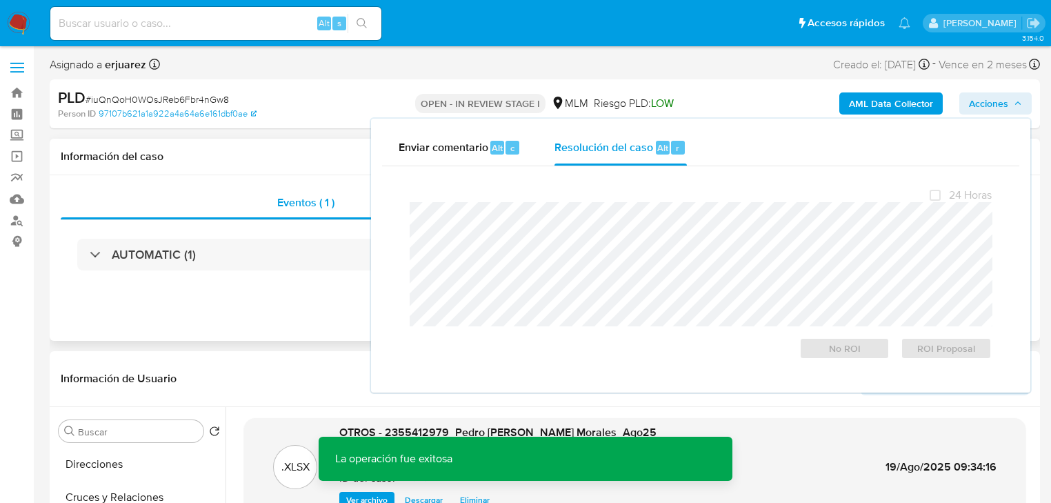
click at [241, 272] on div "AUTOMATIC (1)" at bounding box center [545, 254] width 968 height 69
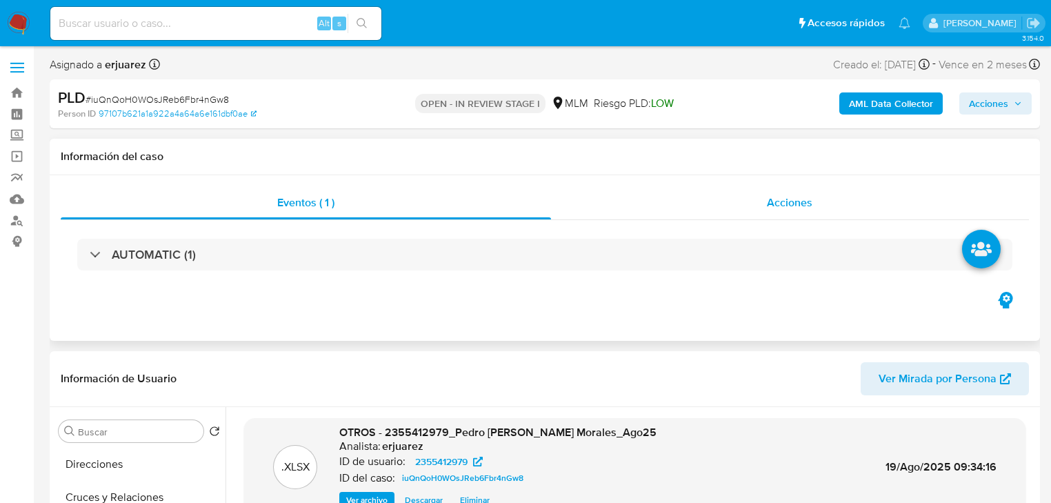
click at [585, 212] on div "Acciones" at bounding box center [790, 202] width 479 height 33
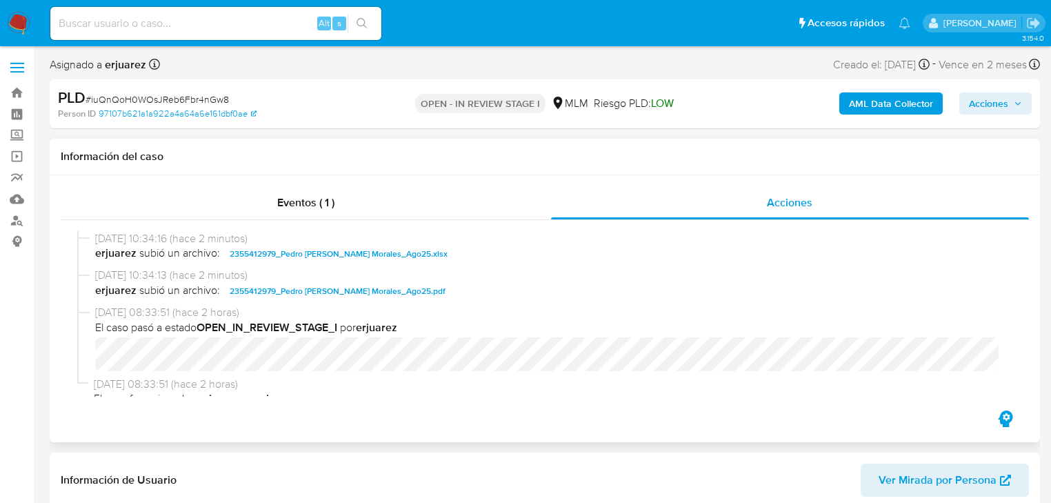
scroll to position [15, 0]
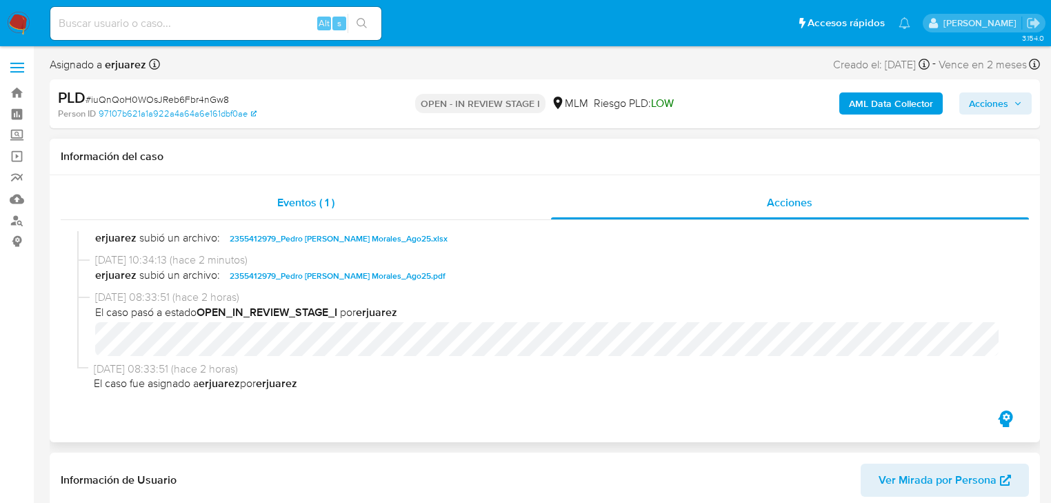
click at [352, 214] on div "Eventos ( 1 )" at bounding box center [306, 202] width 490 height 33
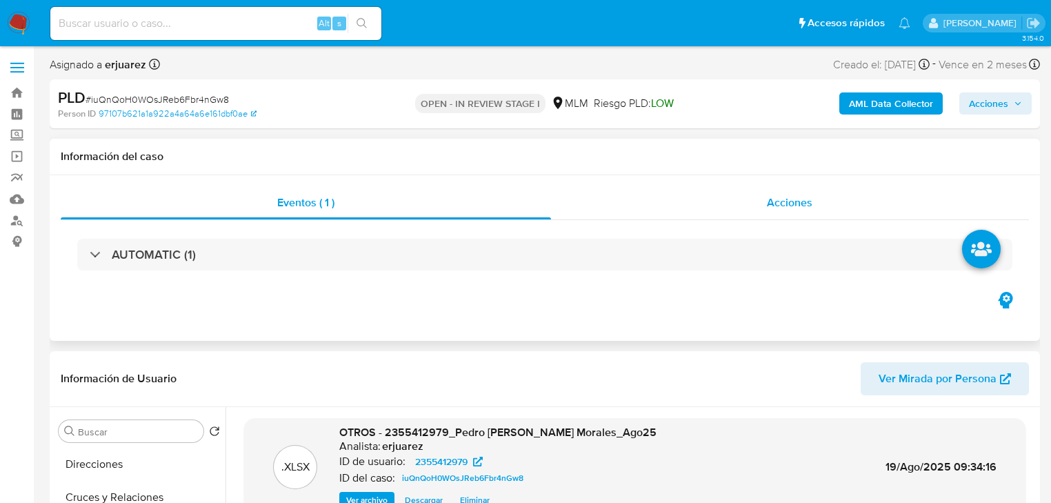
click at [759, 211] on div "Acciones" at bounding box center [790, 202] width 479 height 33
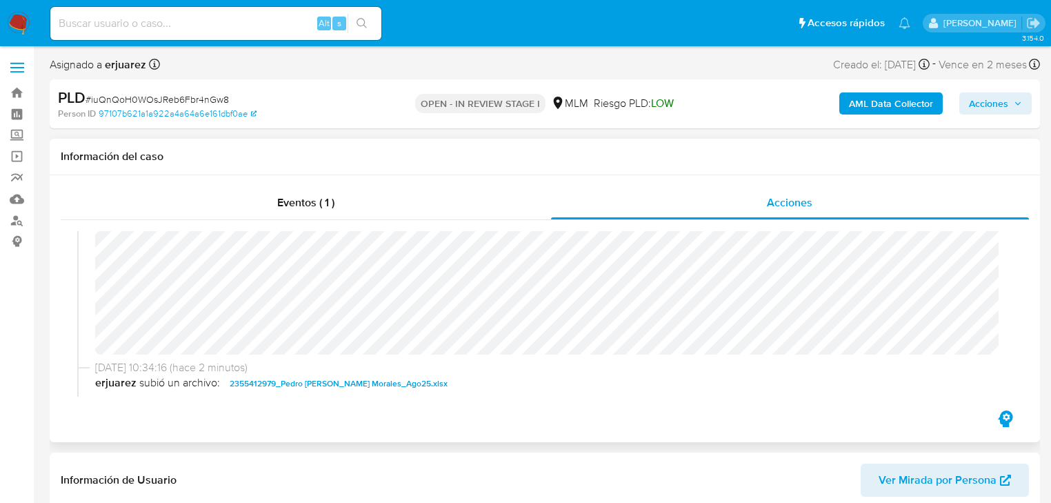
scroll to position [276, 0]
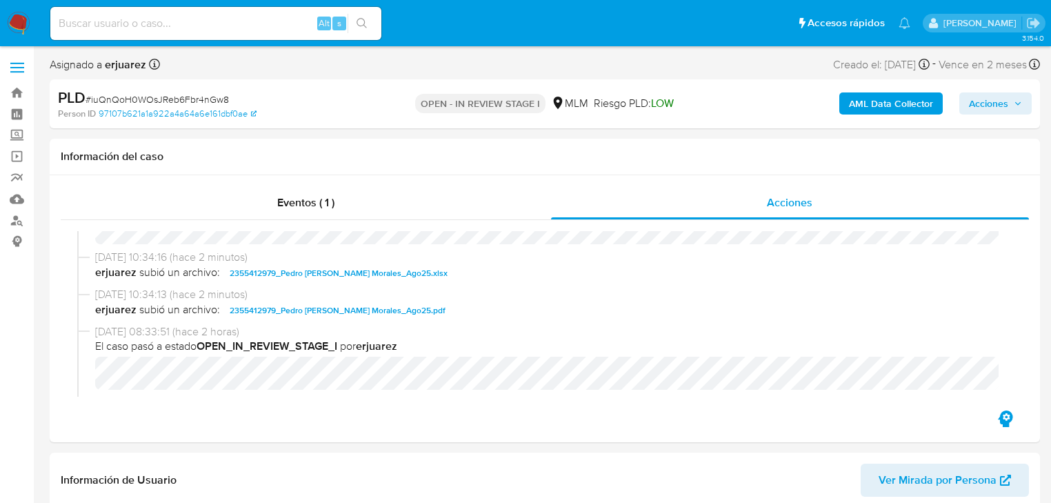
click at [20, 22] on img at bounding box center [18, 23] width 23 height 23
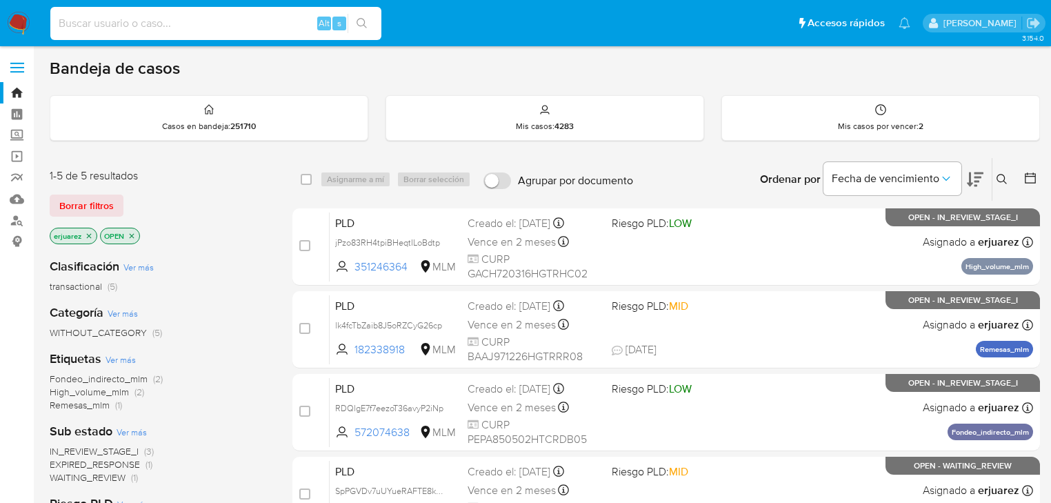
click at [99, 21] on input at bounding box center [215, 23] width 331 height 18
paste input "[PERSON_NAME], Ahora lk4fcTbZaib8J5oRZCyG26cp"
drag, startPoint x: 202, startPoint y: 25, endPoint x: 98, endPoint y: 25, distance: 104.1
click at [98, 25] on input "[PERSON_NAME], Ahora lk4fcTbZaib8J5oRZCyG26cp" at bounding box center [215, 23] width 331 height 18
drag, startPoint x: 90, startPoint y: 22, endPoint x: 13, endPoint y: 23, distance: 77.2
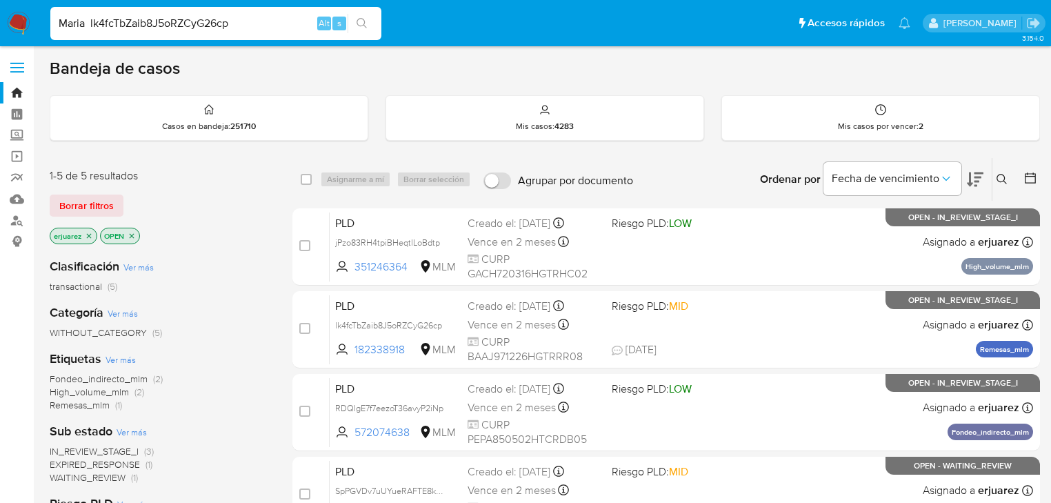
click at [13, 23] on nav "Pausado Ver notificaciones Maria lk4fcTbZaib8J5oRZCyG26cp Alt s Accesos rápidos…" at bounding box center [525, 23] width 1051 height 46
type input "lk4fcTbZaib8J5oRZCyG26cp"
click at [361, 21] on icon "search-icon" at bounding box center [362, 23] width 11 height 11
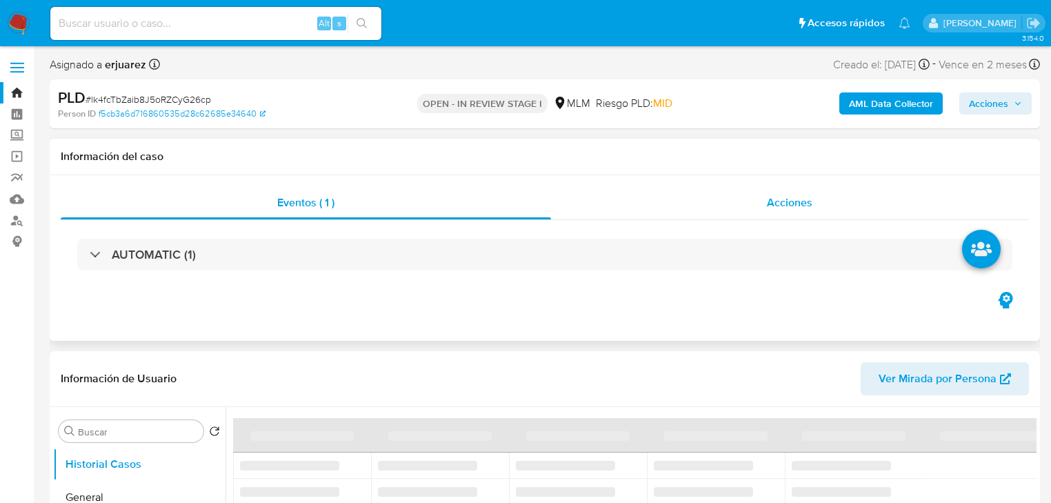
scroll to position [55, 0]
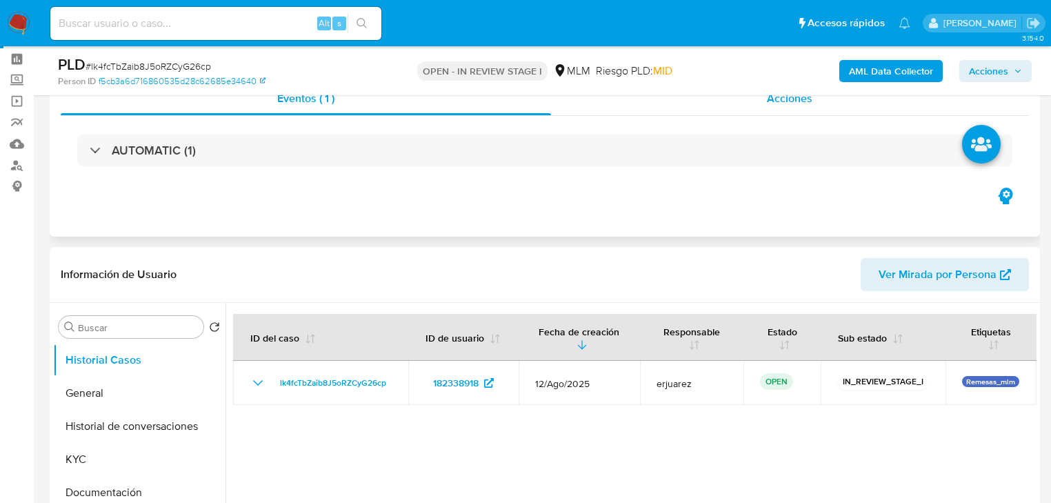
select select "10"
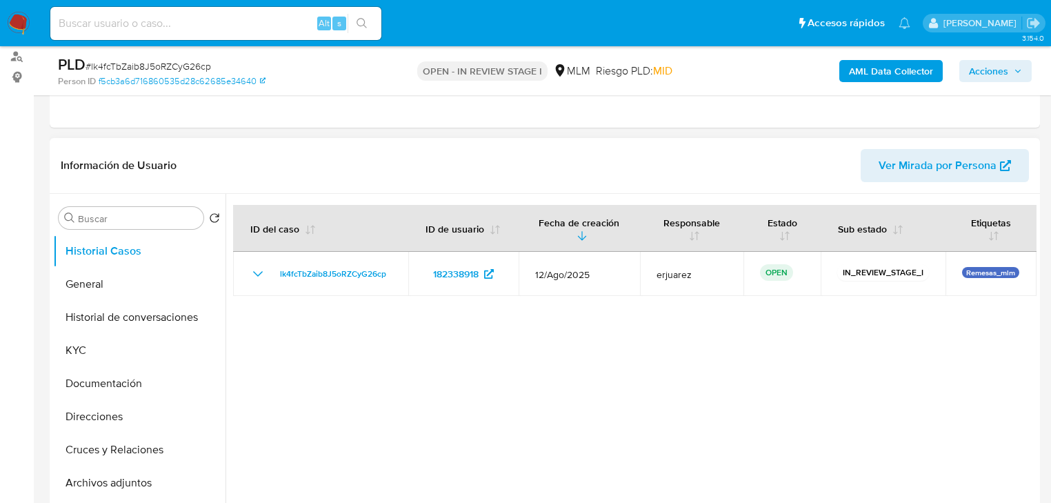
scroll to position [165, 0]
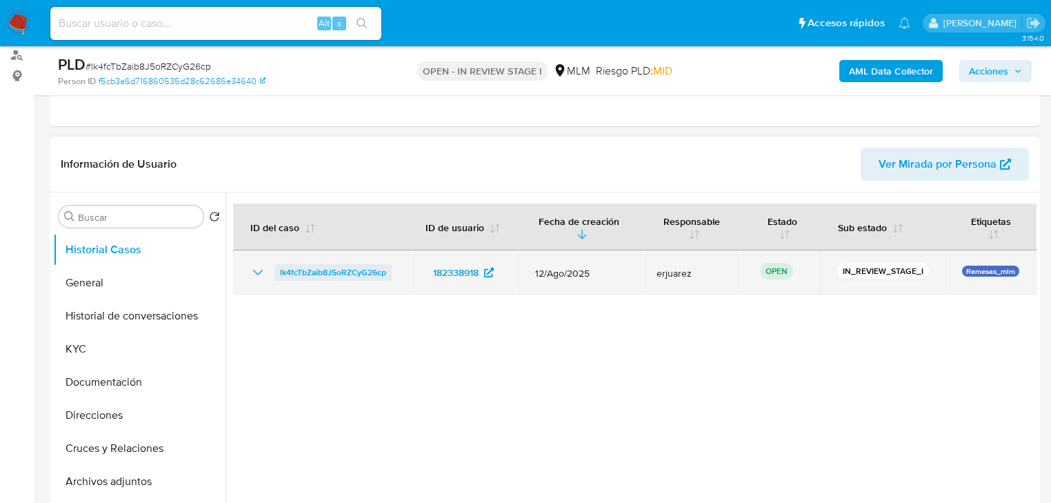
click at [327, 268] on span "lk4fcTbZaib8J5oRZCyG26cp" at bounding box center [333, 272] width 106 height 17
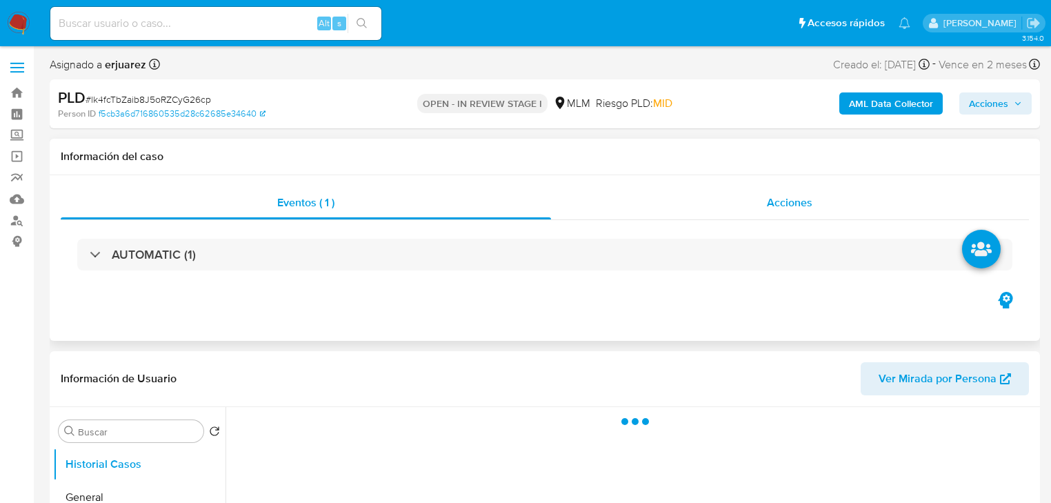
click at [812, 204] on span "Acciones" at bounding box center [790, 202] width 46 height 16
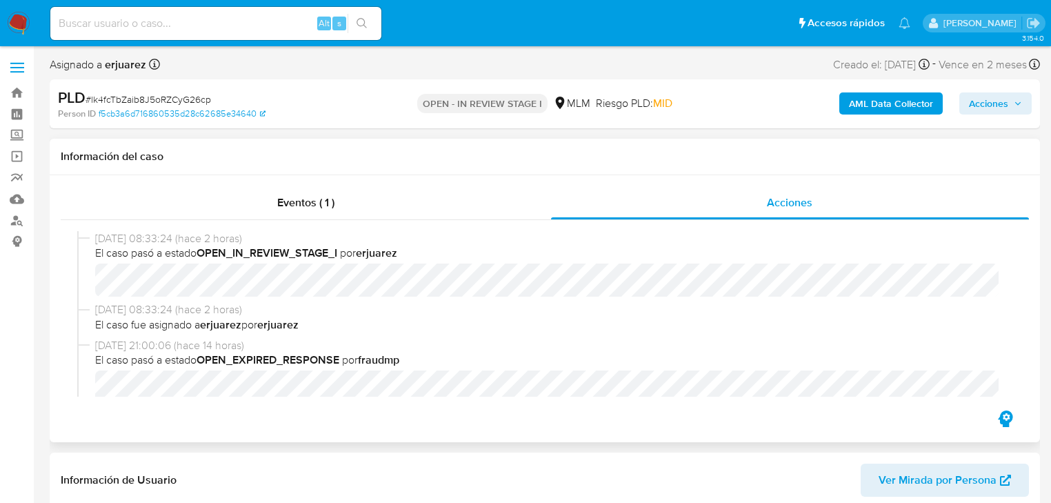
select select "10"
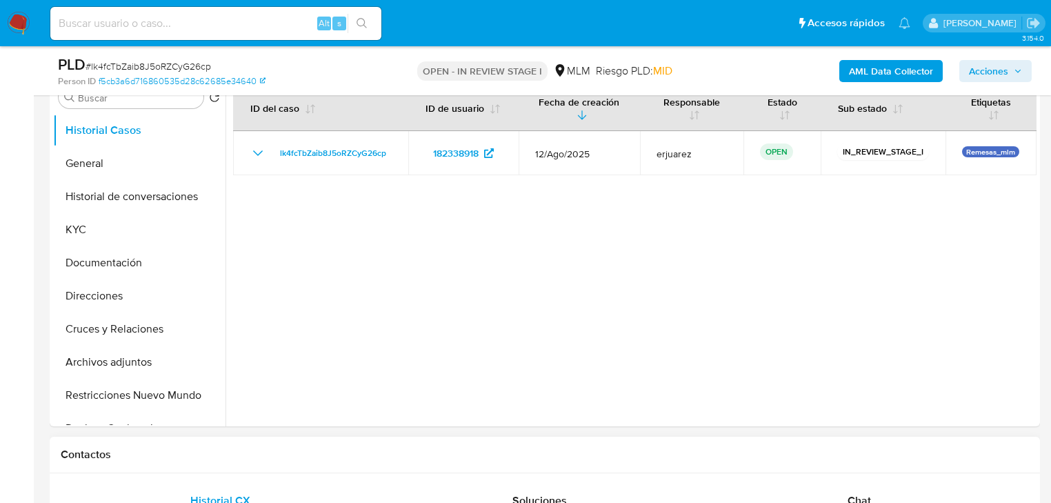
scroll to position [552, 0]
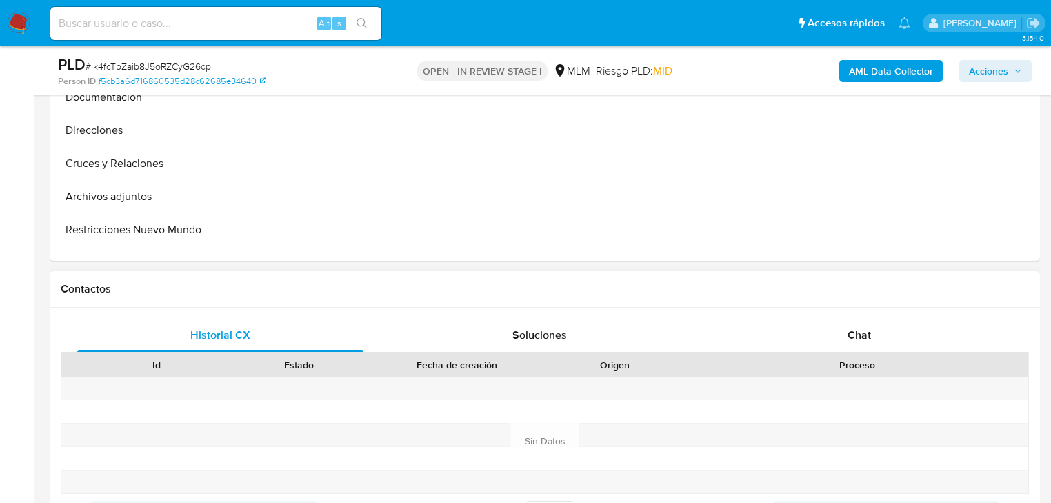
click at [859, 317] on div "Historial CX Soluciones Chat Id Estado Fecha de creación Origen Proceso Anterio…" at bounding box center [545, 441] width 990 height 266
click at [856, 334] on span "Chat" at bounding box center [858, 335] width 23 height 16
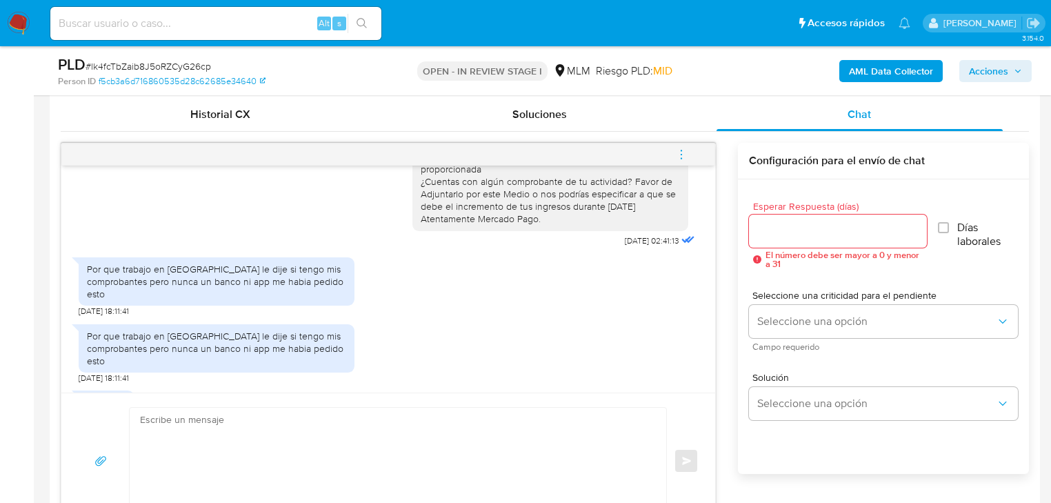
scroll to position [343, 0]
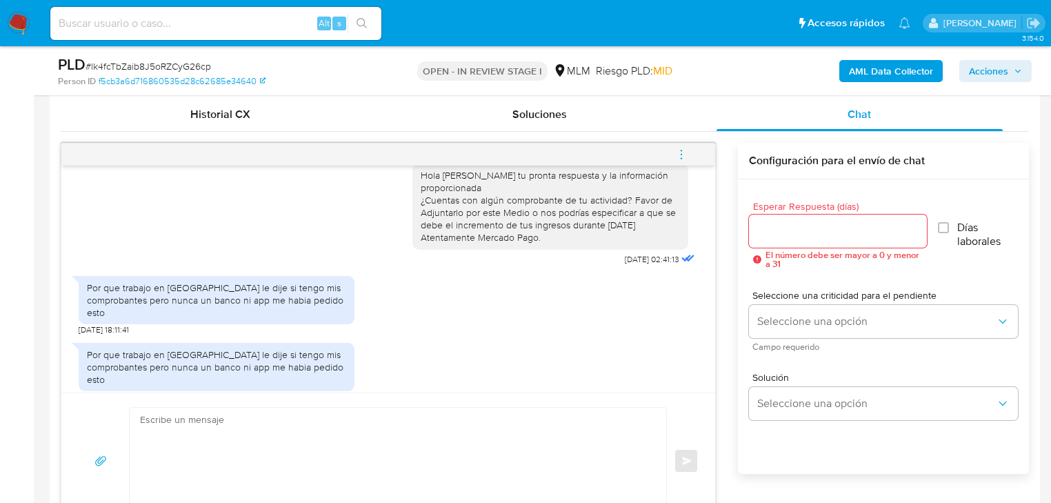
click at [680, 146] on span "menu-action" at bounding box center [681, 154] width 12 height 33
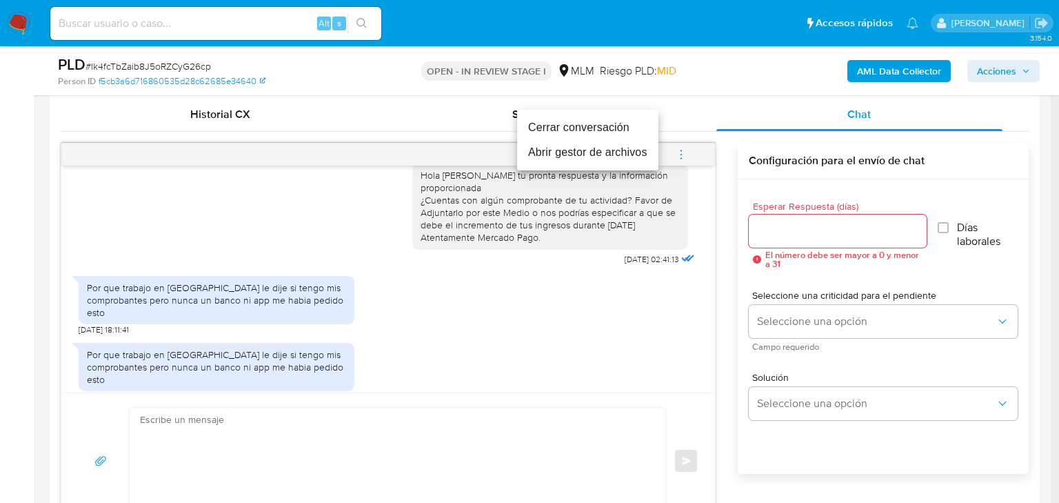
click at [554, 127] on li "Cerrar conversación" at bounding box center [587, 127] width 141 height 25
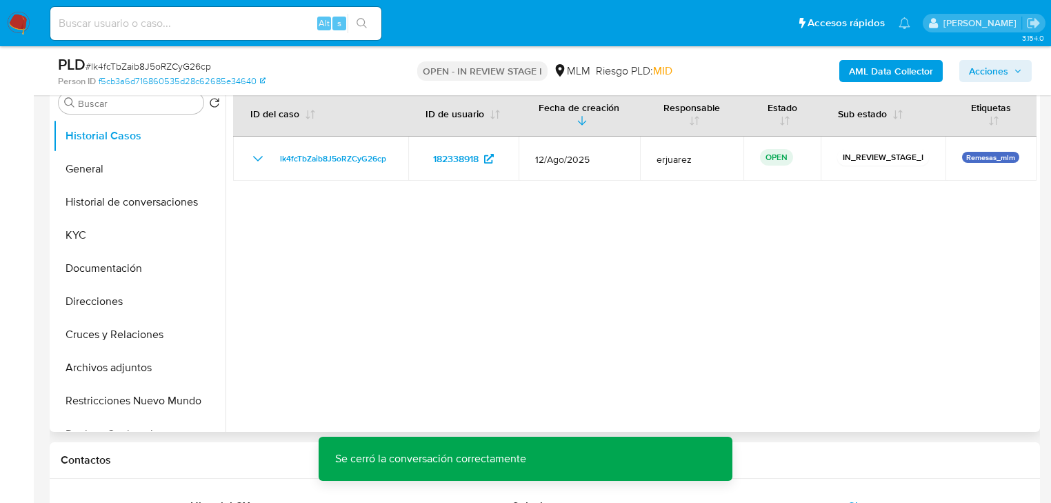
scroll to position [386, 0]
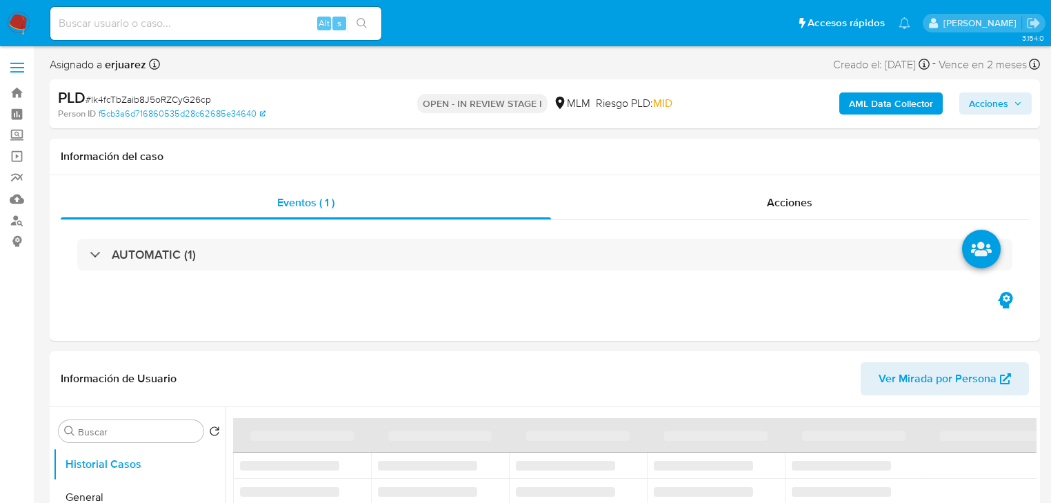
select select "10"
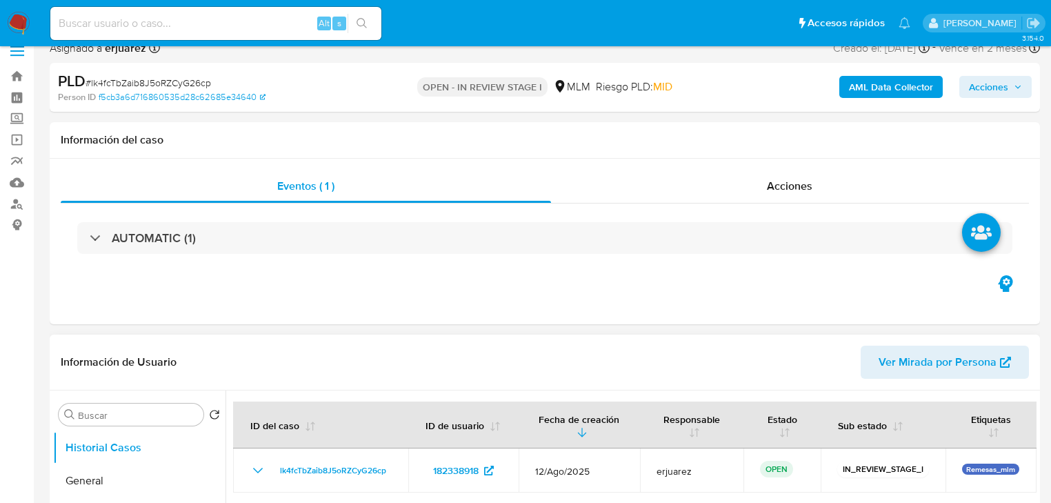
scroll to position [276, 0]
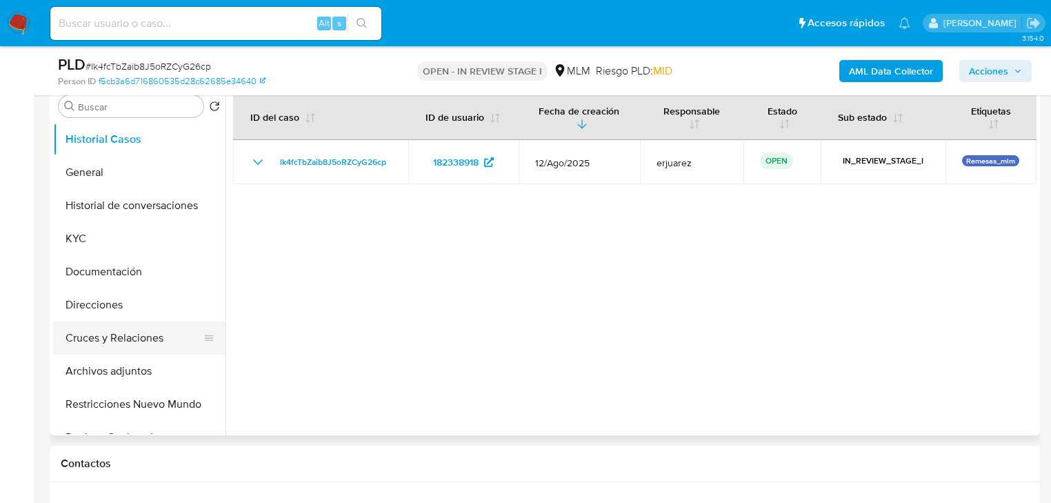
click at [143, 337] on button "Cruces y Relaciones" at bounding box center [133, 337] width 161 height 33
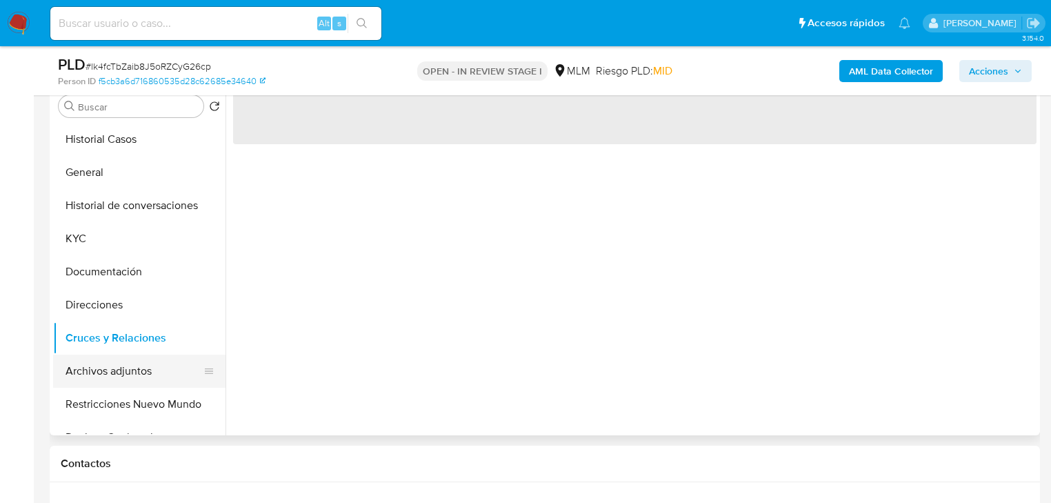
click at [134, 372] on button "Archivos adjuntos" at bounding box center [133, 370] width 161 height 33
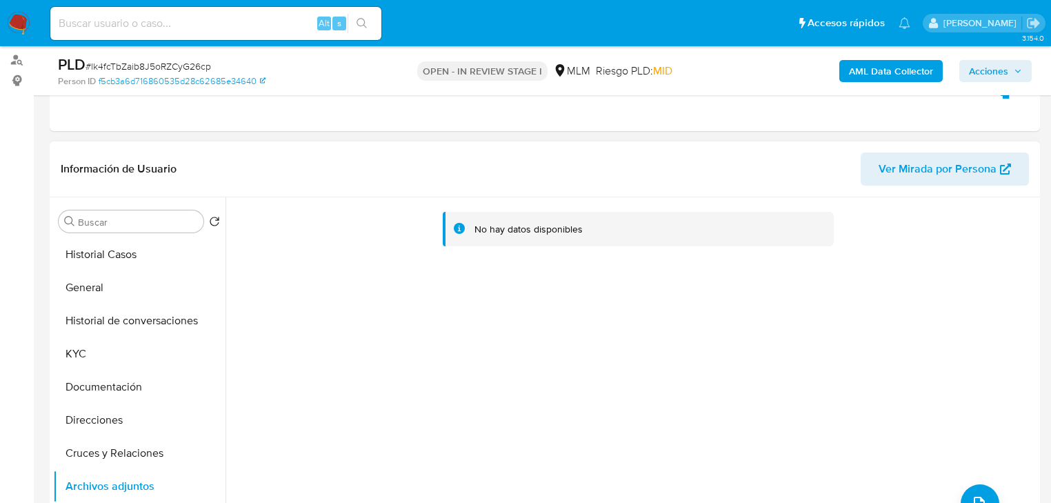
scroll to position [221, 0]
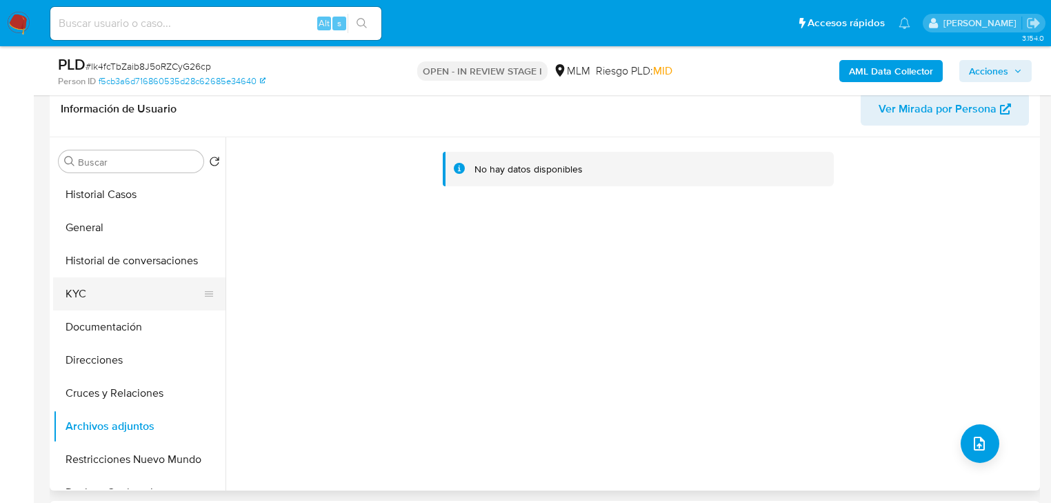
click at [118, 293] on button "KYC" at bounding box center [133, 293] width 161 height 33
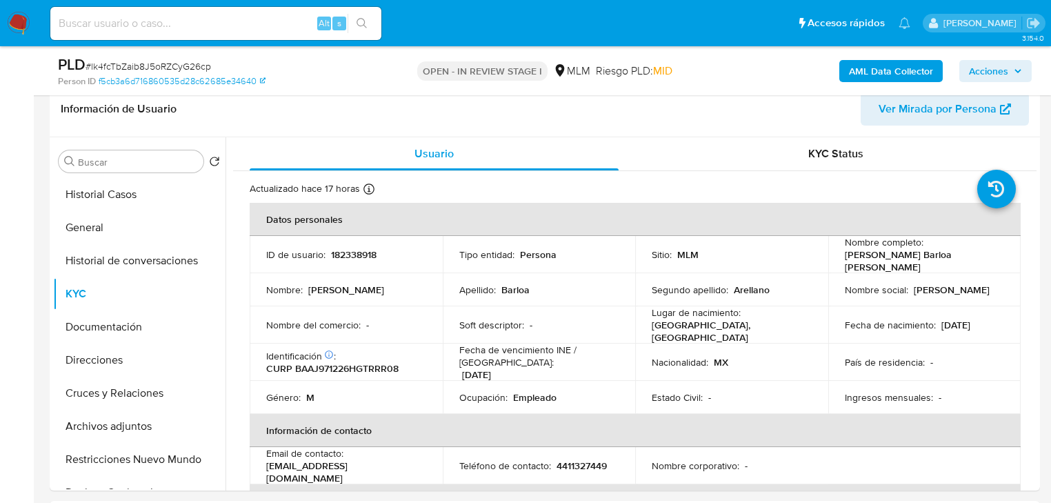
click at [21, 25] on img at bounding box center [18, 23] width 23 height 23
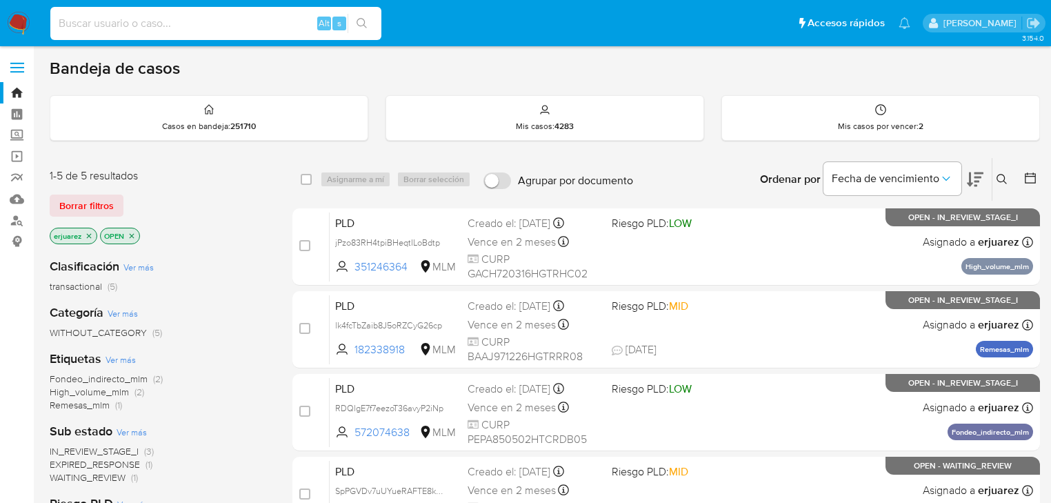
click at [186, 25] on input at bounding box center [215, 23] width 331 height 18
click at [187, 21] on input at bounding box center [215, 23] width 331 height 18
paste input "40448626"
type input "40448626"
click at [360, 14] on button "search-icon" at bounding box center [362, 23] width 28 height 19
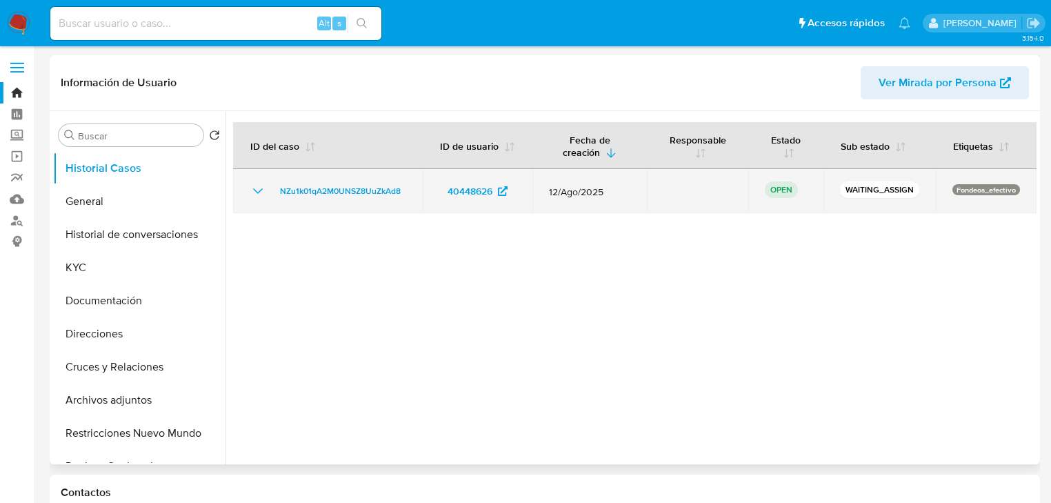
select select "10"
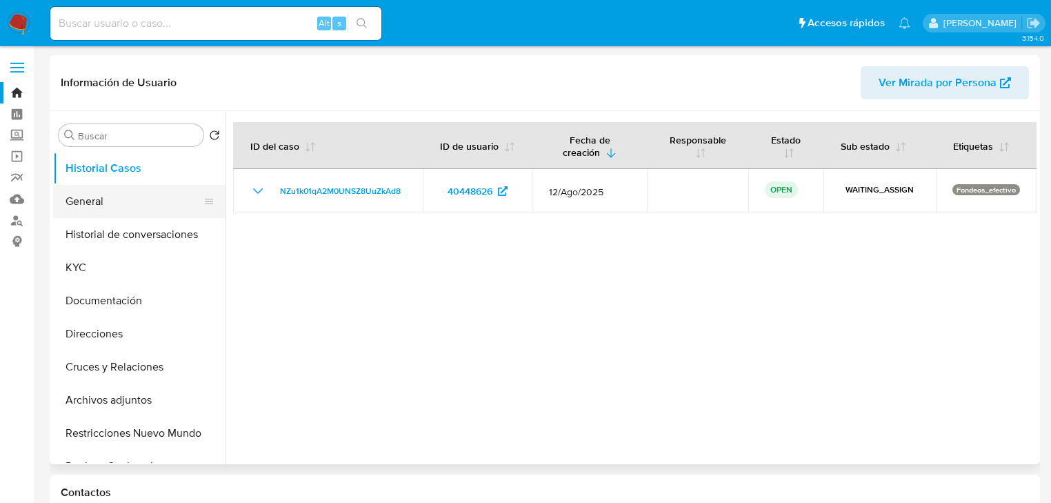
drag, startPoint x: 370, startPoint y: 190, endPoint x: 110, endPoint y: 213, distance: 261.0
click at [272, 190] on td "NZu1k01qA2M0UNSZ8UuZkAd8" at bounding box center [328, 191] width 190 height 44
click at [756, 333] on div at bounding box center [630, 287] width 811 height 353
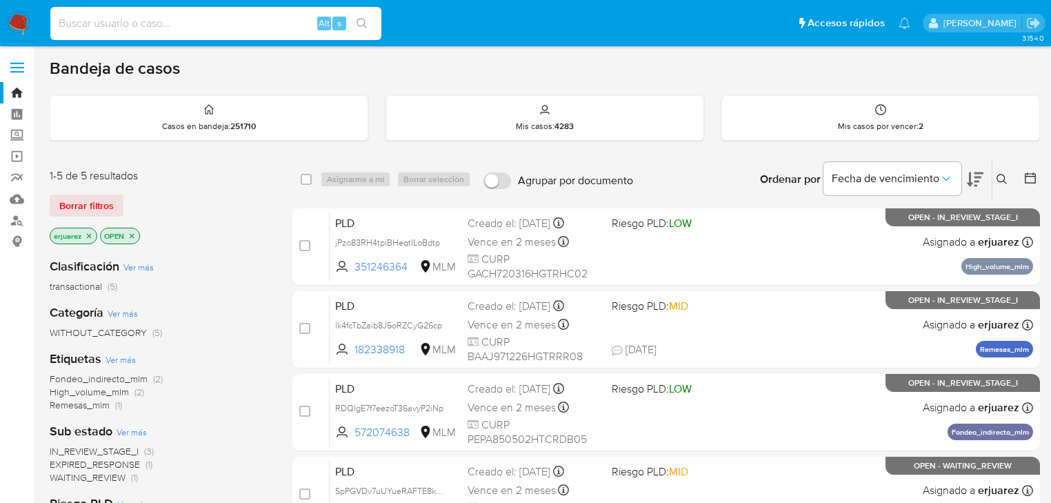
click at [86, 24] on input at bounding box center [215, 23] width 331 height 18
paste input "[PERSON_NAME]"
type input "[PERSON_NAME]"
click at [16, 138] on label "Screening" at bounding box center [82, 135] width 164 height 21
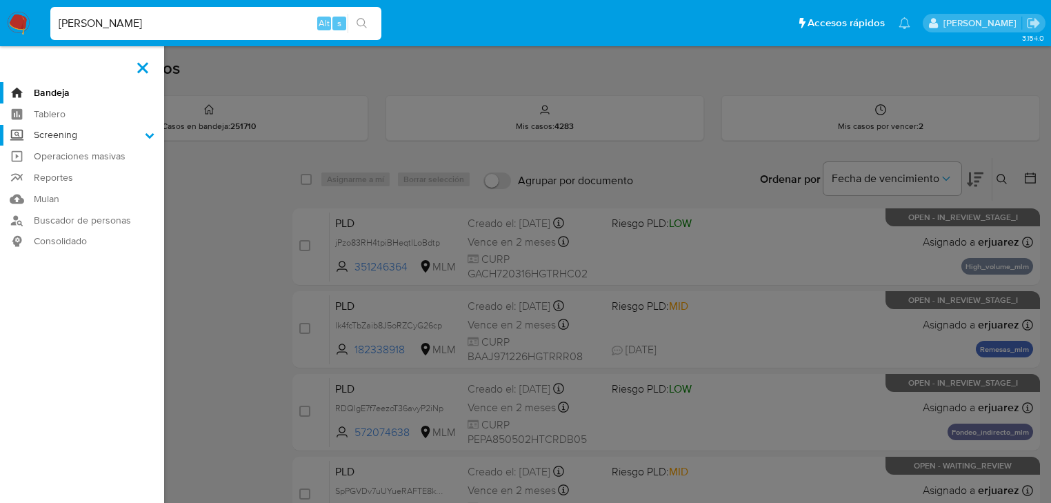
click at [0, 0] on input "Screening" at bounding box center [0, 0] width 0 height 0
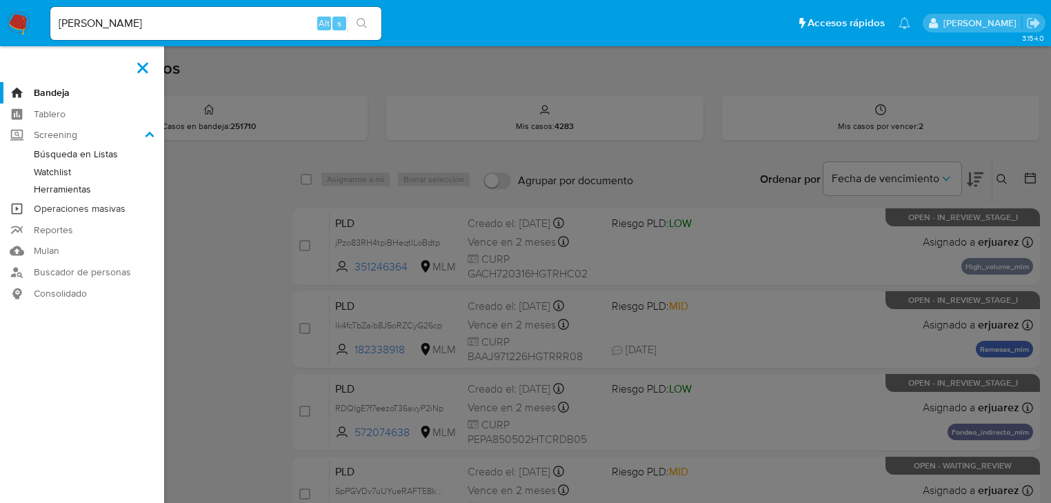
click at [80, 208] on link "Operaciones masivas" at bounding box center [82, 208] width 164 height 21
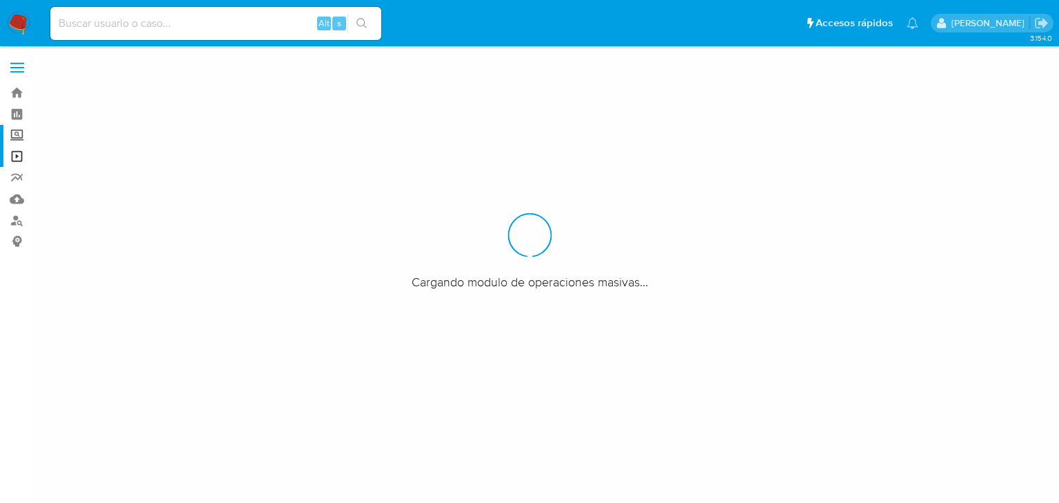
click at [14, 137] on label "Screening" at bounding box center [82, 135] width 164 height 21
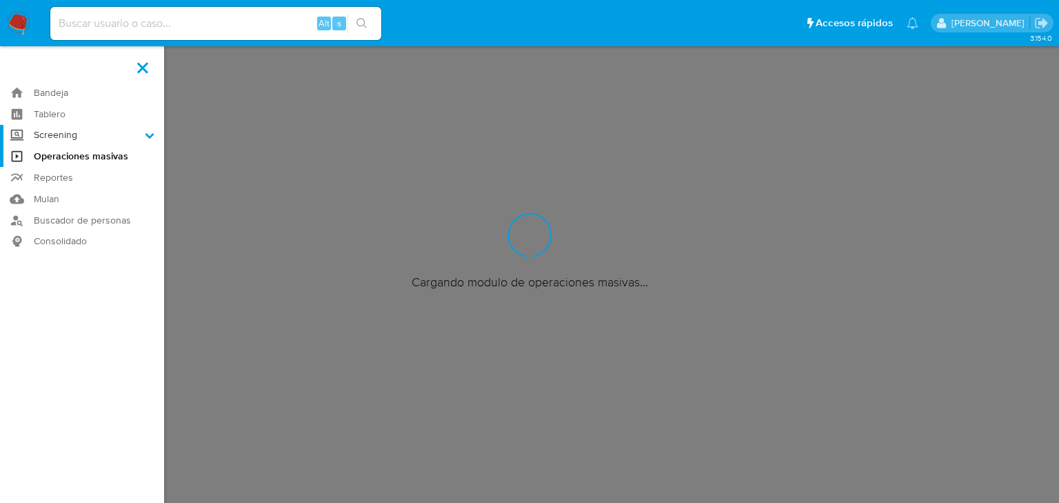
click at [0, 0] on input "Screening" at bounding box center [0, 0] width 0 height 0
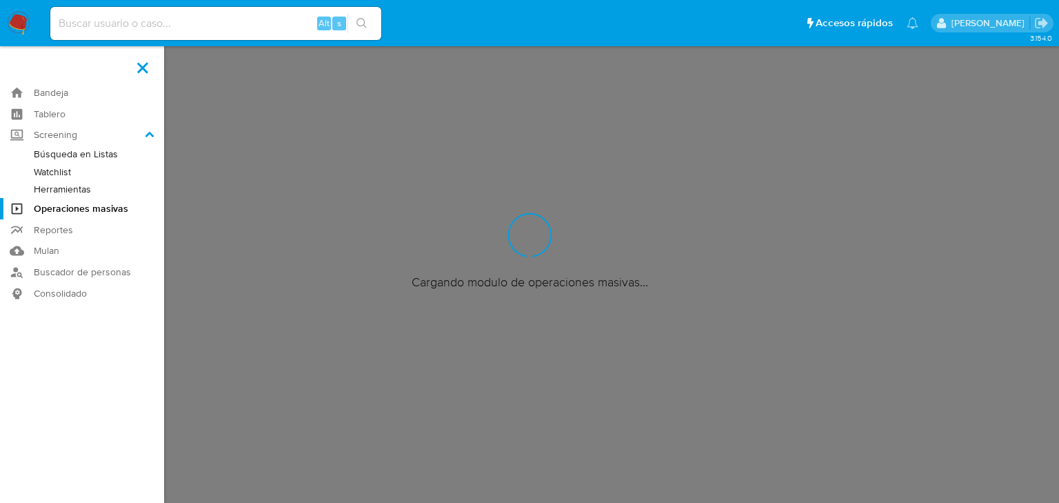
click at [80, 183] on link "Herramientas" at bounding box center [82, 189] width 164 height 17
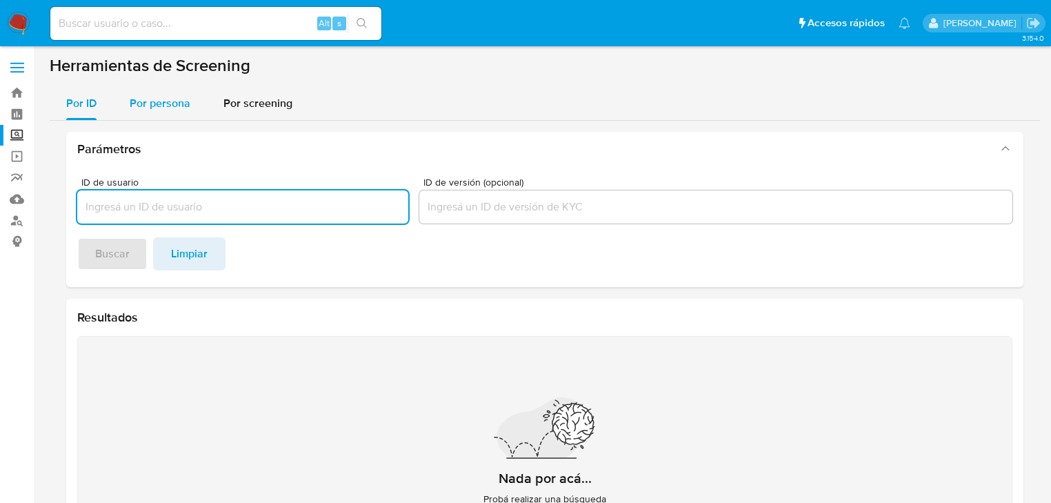
click at [130, 101] on span "Por persona" at bounding box center [160, 103] width 61 height 16
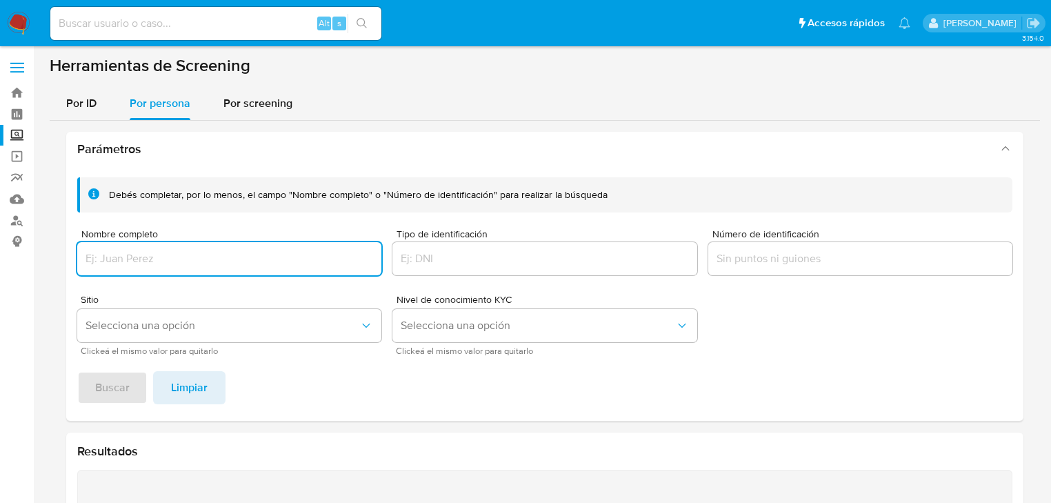
click at [133, 265] on input "Nombre completo" at bounding box center [229, 259] width 304 height 18
type input "[PERSON_NAME]"
click at [117, 385] on span "Buscar" at bounding box center [112, 387] width 34 height 30
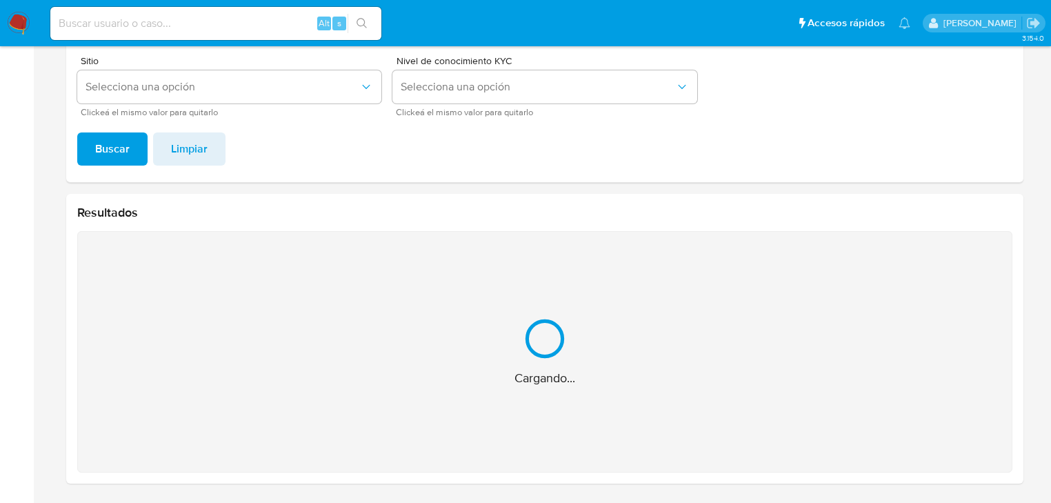
scroll to position [19, 0]
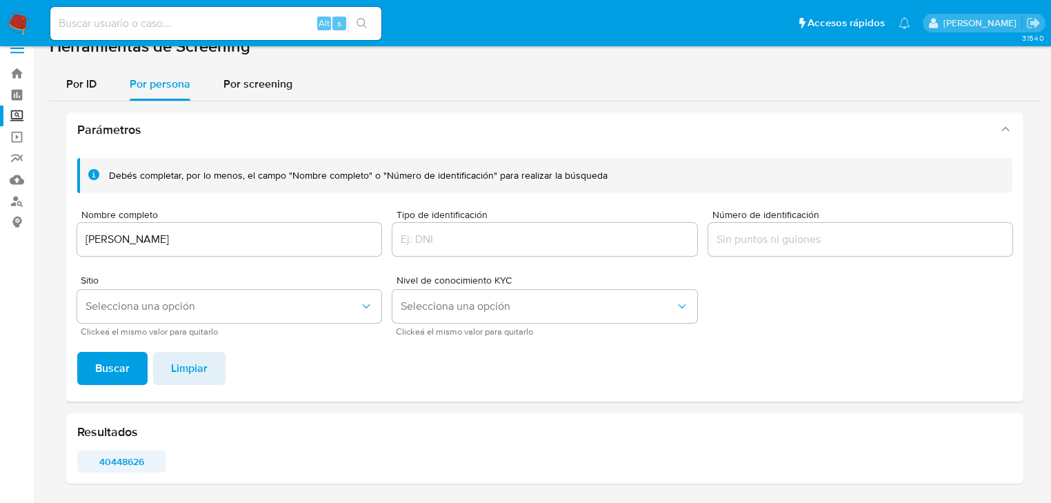
click at [122, 468] on span "40448626" at bounding box center [121, 461] width 69 height 19
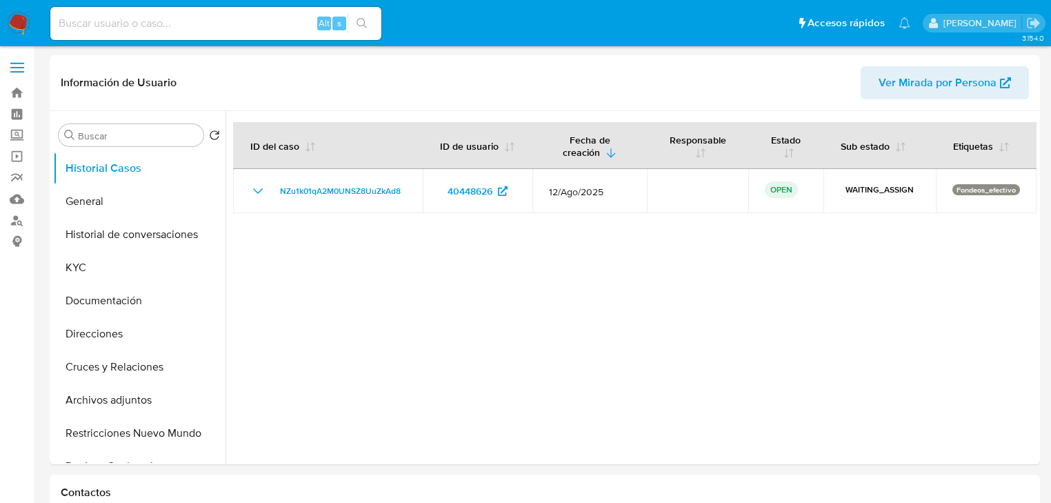
select select "10"
click at [103, 208] on button "General" at bounding box center [133, 201] width 161 height 33
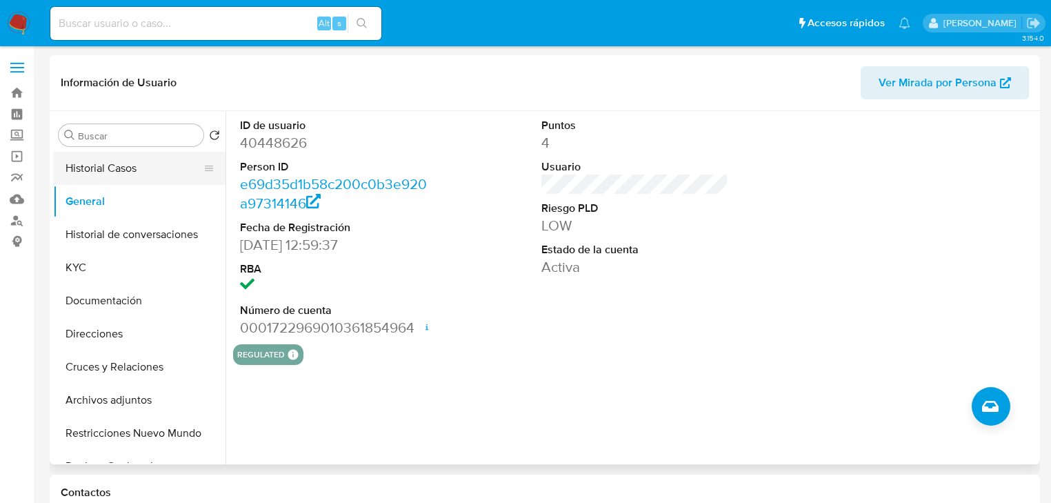
drag, startPoint x: 133, startPoint y: 167, endPoint x: 150, endPoint y: 171, distance: 17.7
click at [133, 167] on button "Historial Casos" at bounding box center [133, 168] width 161 height 33
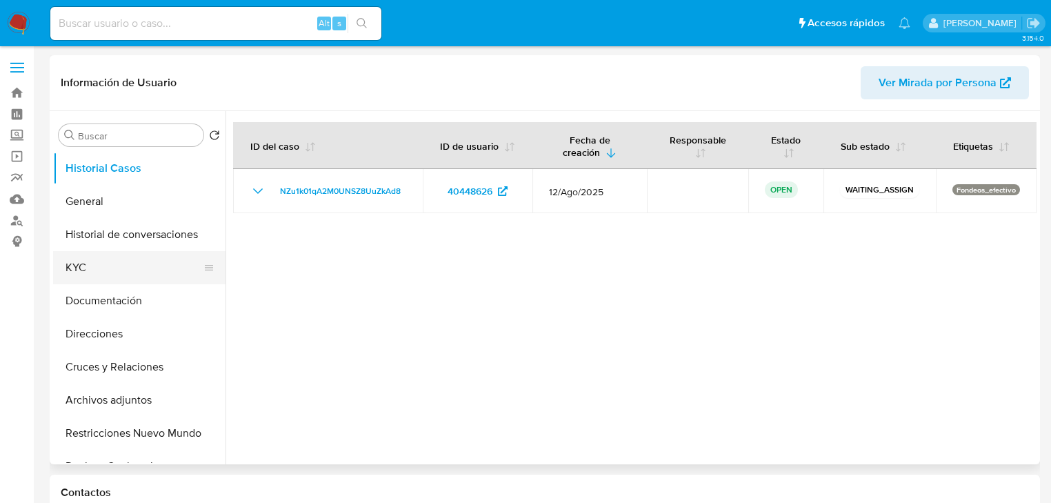
click at [106, 262] on button "KYC" at bounding box center [133, 267] width 161 height 33
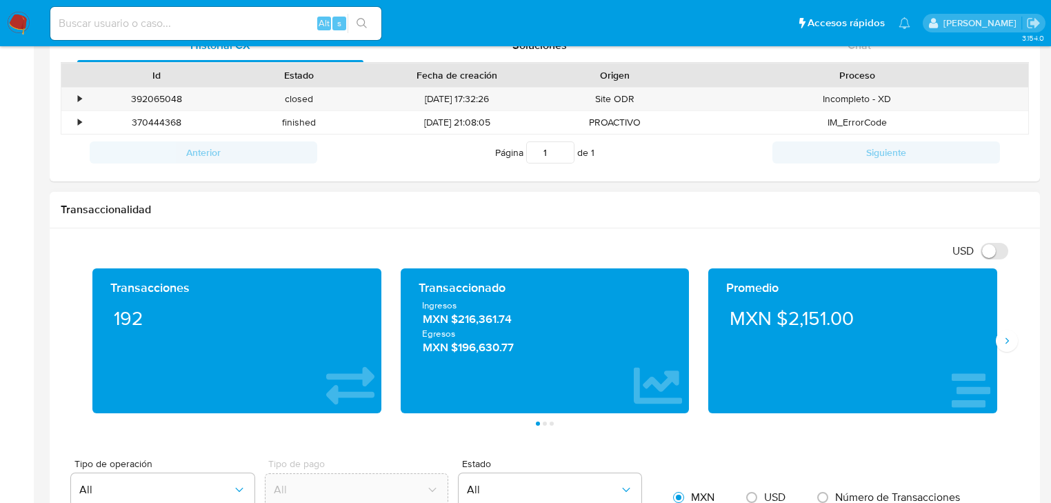
scroll to position [662, 0]
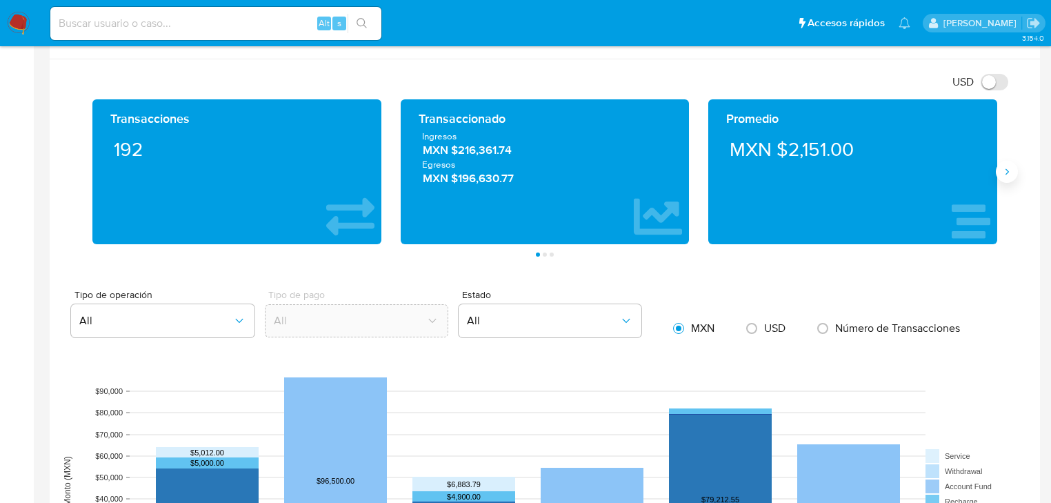
click at [1003, 171] on icon "Siguiente" at bounding box center [1006, 171] width 11 height 11
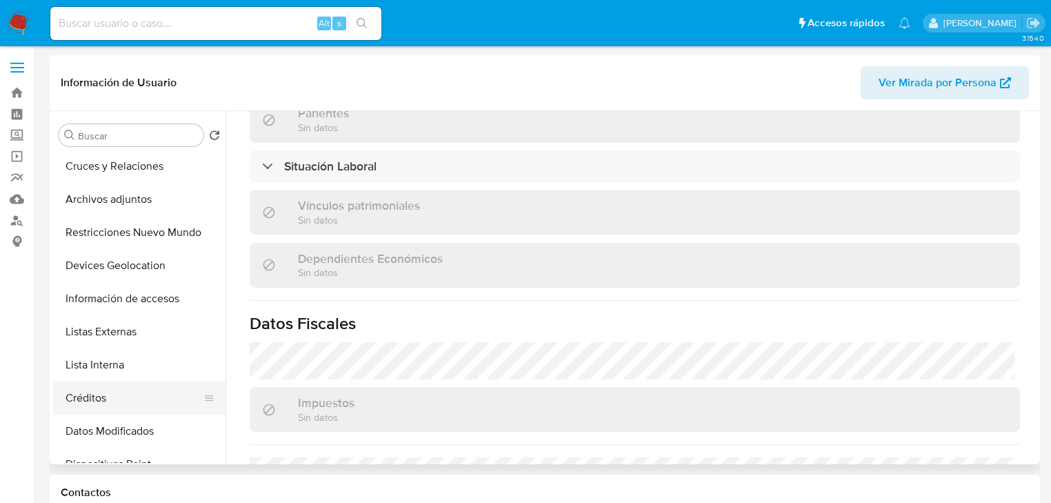
scroll to position [221, 0]
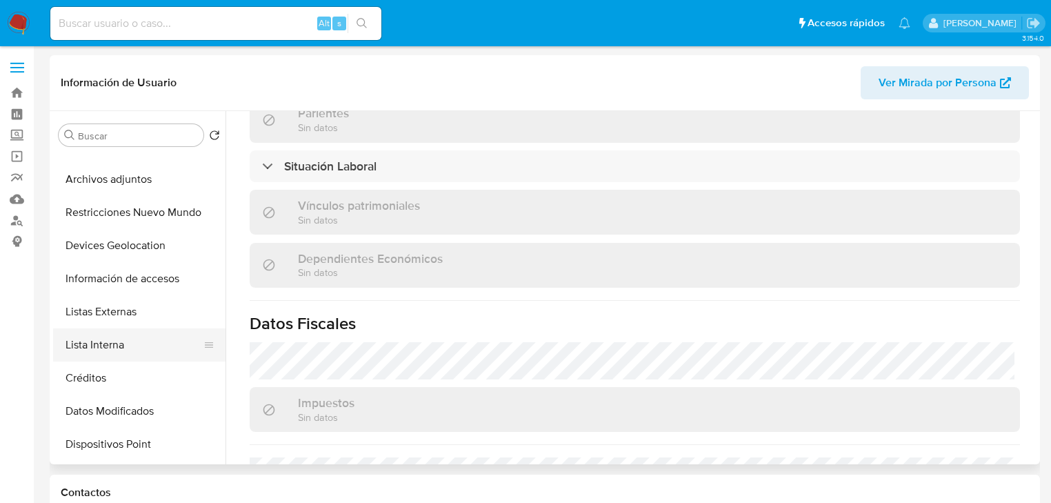
click at [122, 329] on button "Lista Interna" at bounding box center [133, 344] width 161 height 33
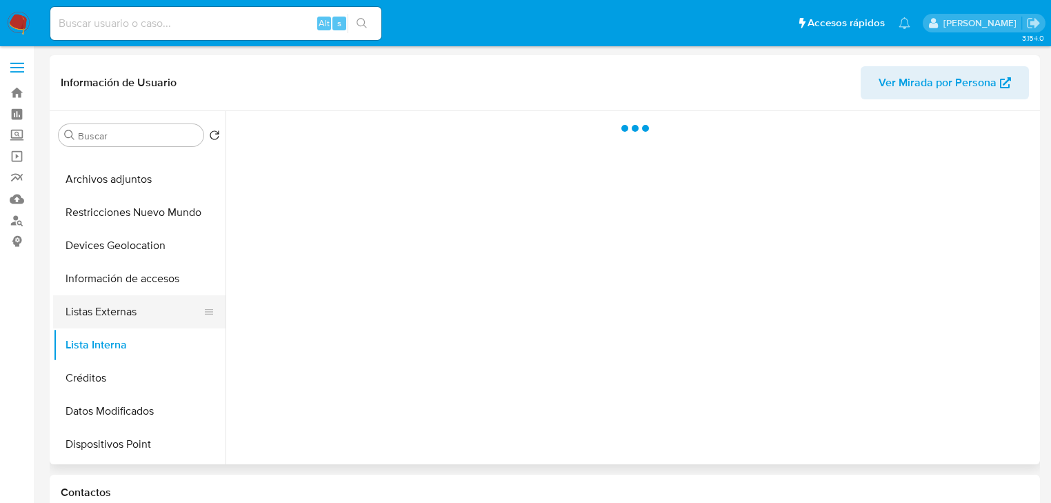
scroll to position [0, 0]
click at [130, 312] on button "Listas Externas" at bounding box center [133, 311] width 161 height 33
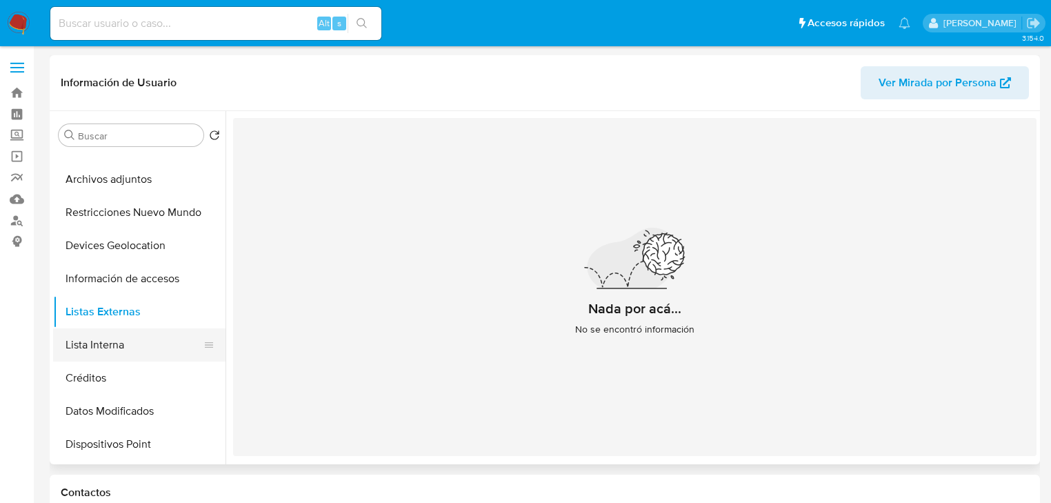
click at [150, 335] on button "Lista Interna" at bounding box center [133, 344] width 161 height 33
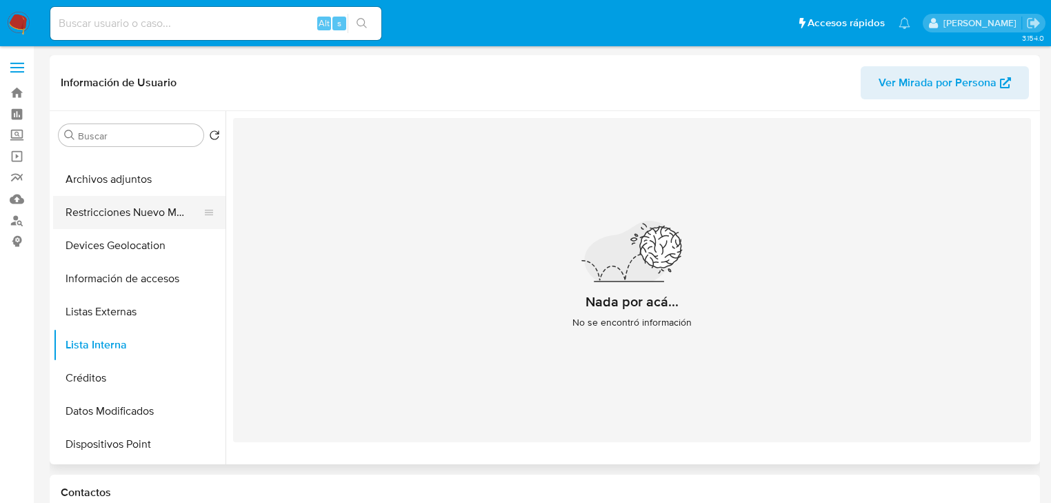
click at [134, 219] on button "Restricciones Nuevo Mundo" at bounding box center [133, 212] width 161 height 33
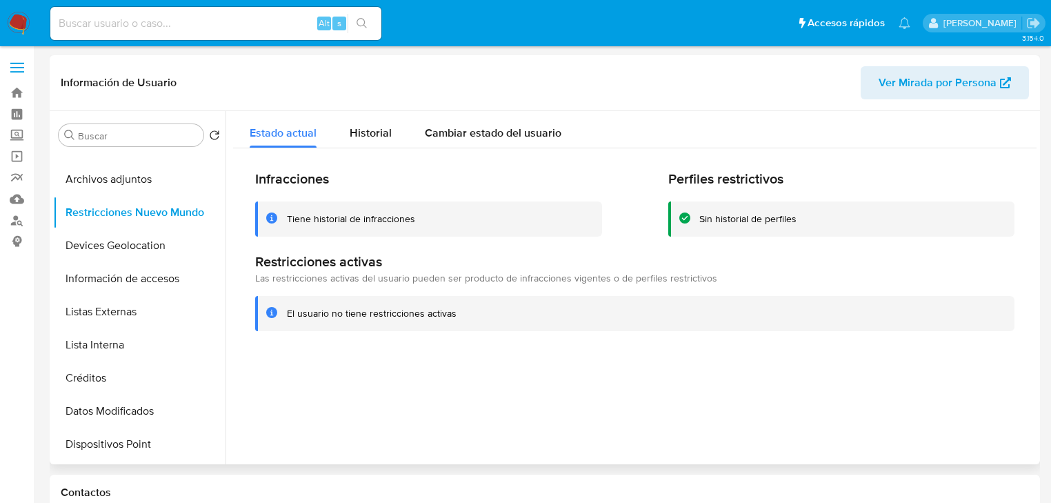
click at [435, 212] on div "Tiene historial de infracciones" at bounding box center [439, 218] width 304 height 13
click at [356, 120] on div "Historial" at bounding box center [371, 129] width 42 height 37
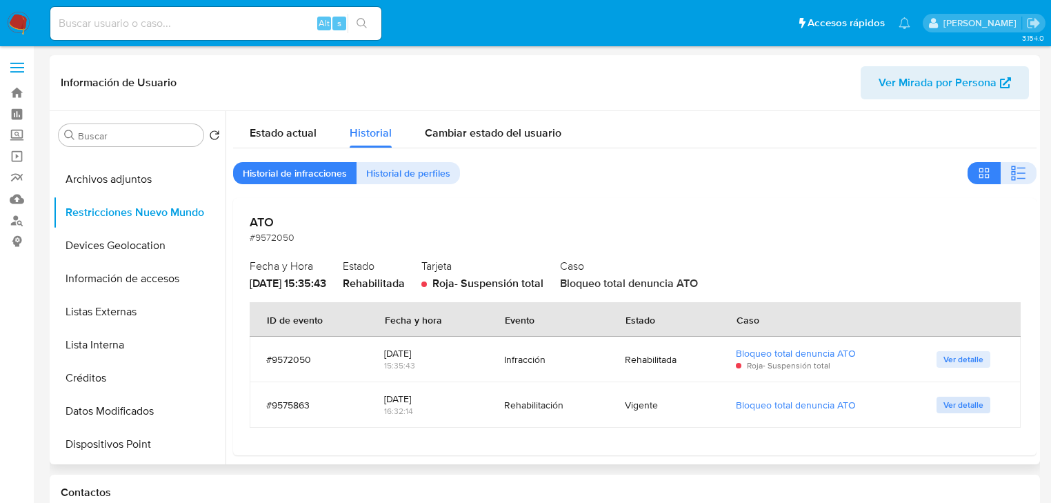
click at [952, 405] on span "Ver detalle" at bounding box center [963, 405] width 40 height 14
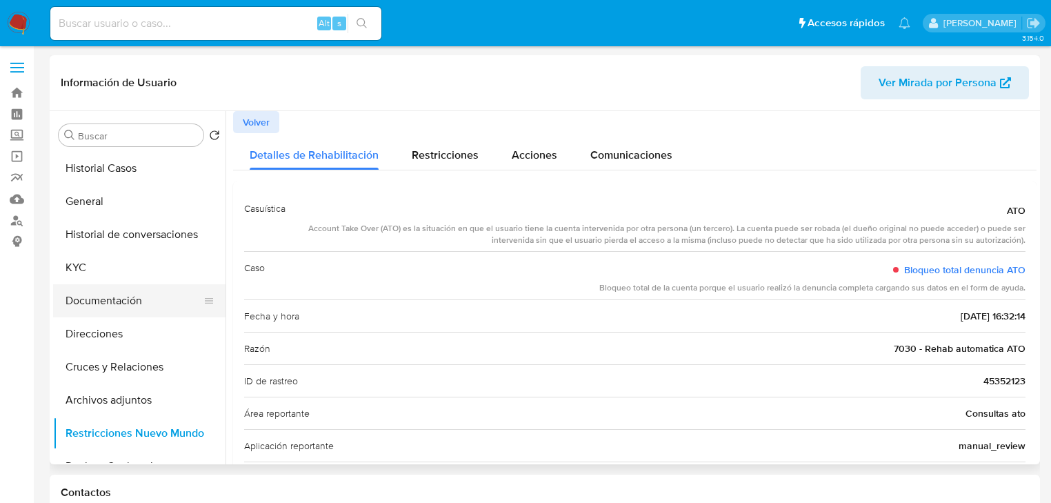
drag, startPoint x: 119, startPoint y: 300, endPoint x: 162, endPoint y: 299, distance: 43.4
click at [119, 301] on button "Documentación" at bounding box center [133, 300] width 161 height 33
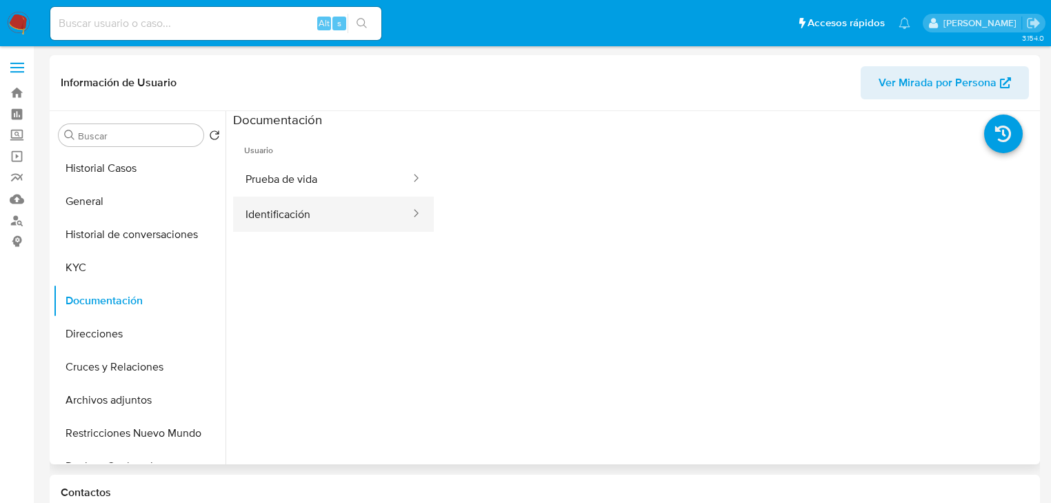
click at [276, 202] on button "Identificación" at bounding box center [322, 214] width 179 height 35
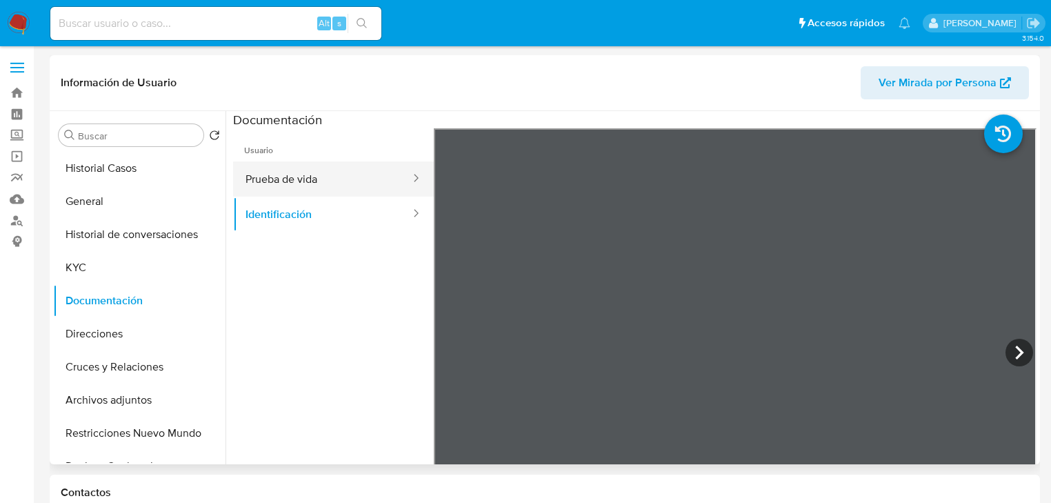
click at [294, 173] on button "Prueba de vida" at bounding box center [322, 178] width 179 height 35
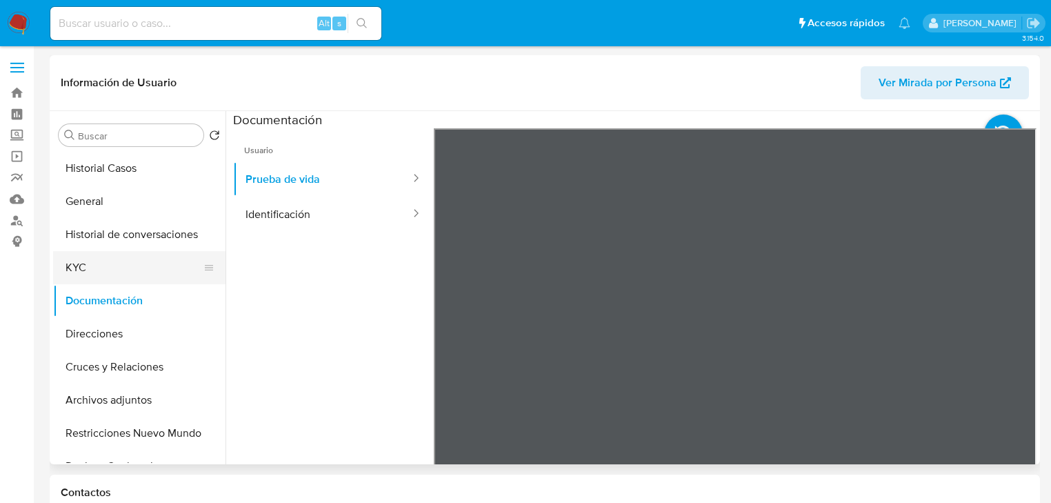
click at [63, 259] on button "KYC" at bounding box center [133, 267] width 161 height 33
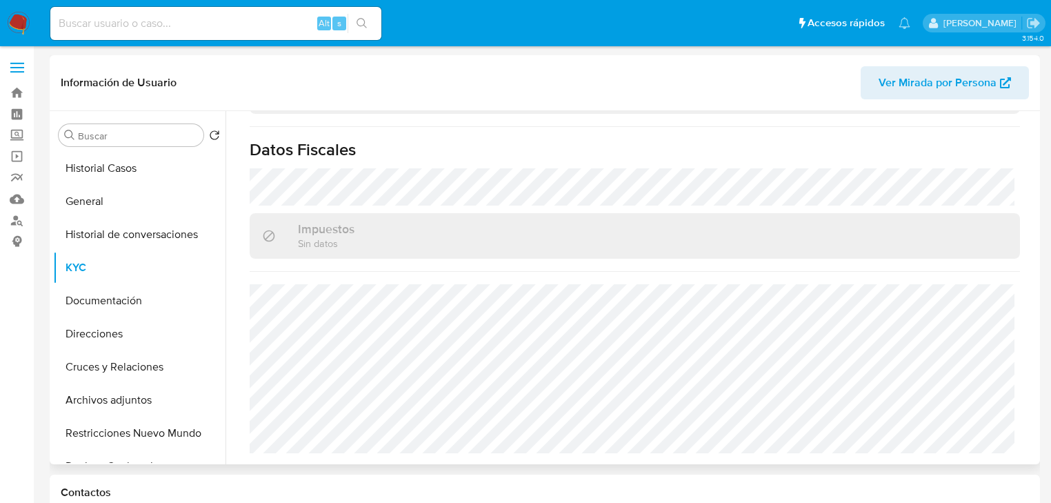
scroll to position [871, 0]
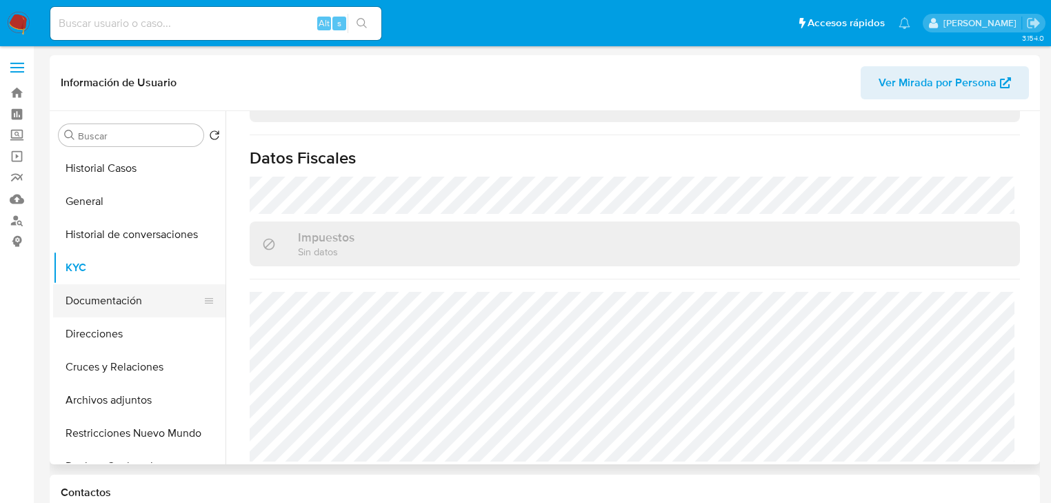
click at [116, 294] on button "Documentación" at bounding box center [133, 300] width 161 height 33
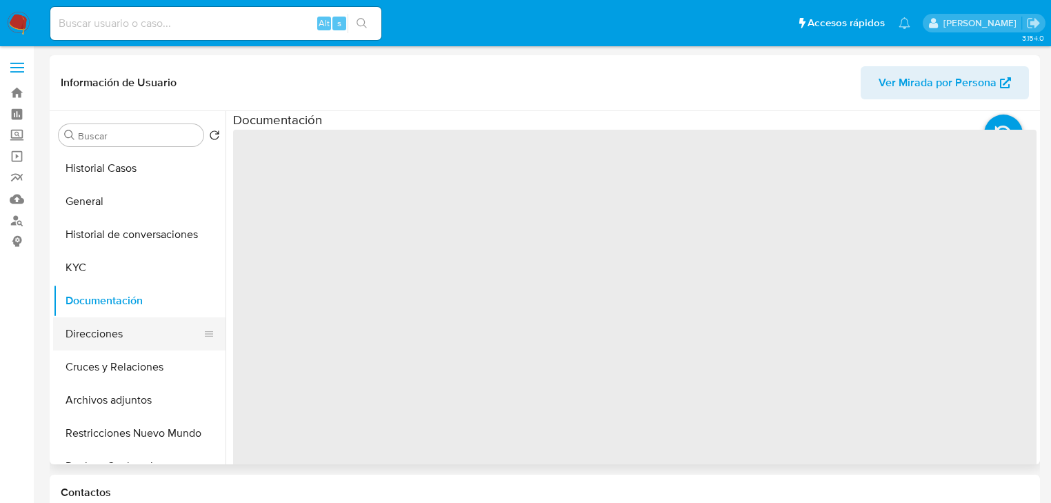
click at [90, 334] on button "Direcciones" at bounding box center [133, 333] width 161 height 33
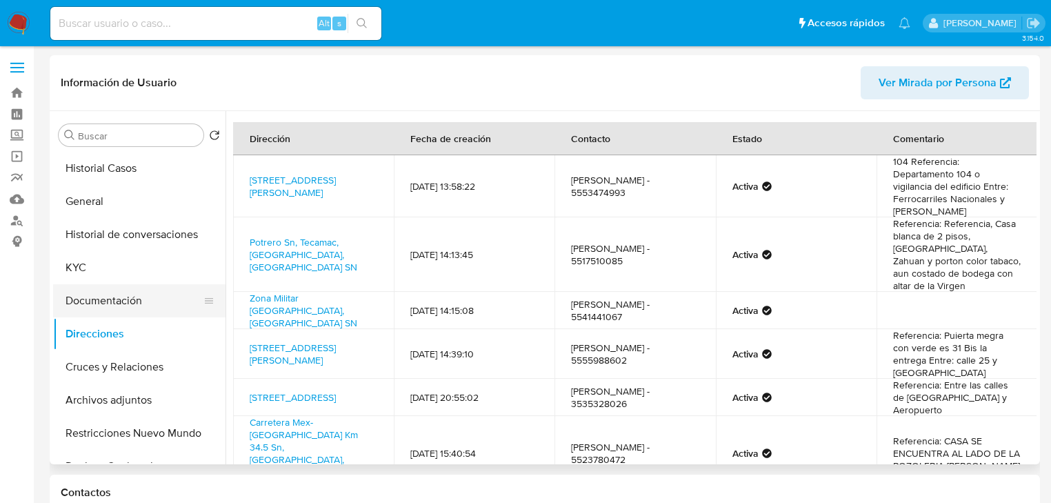
click at [121, 303] on button "Documentación" at bounding box center [133, 300] width 161 height 33
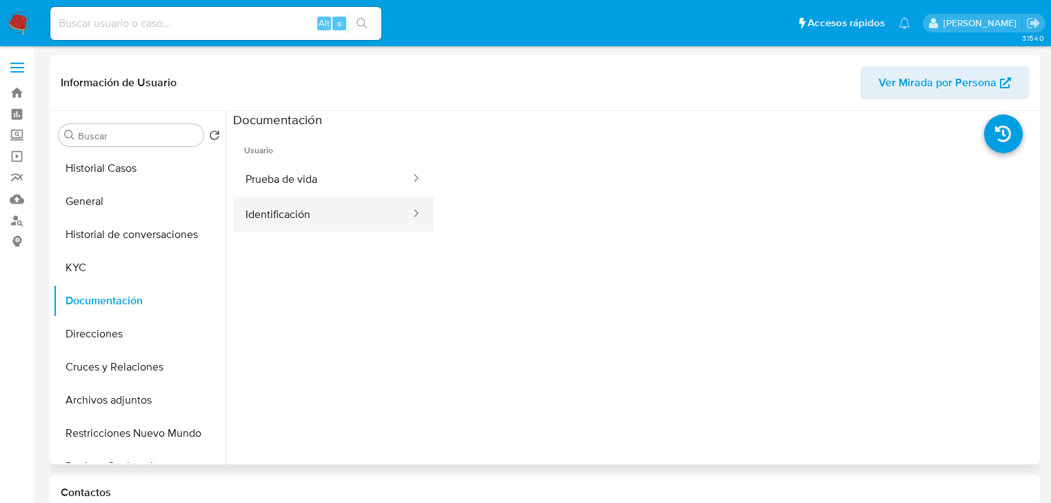
click at [290, 225] on button "Identificación" at bounding box center [322, 214] width 179 height 35
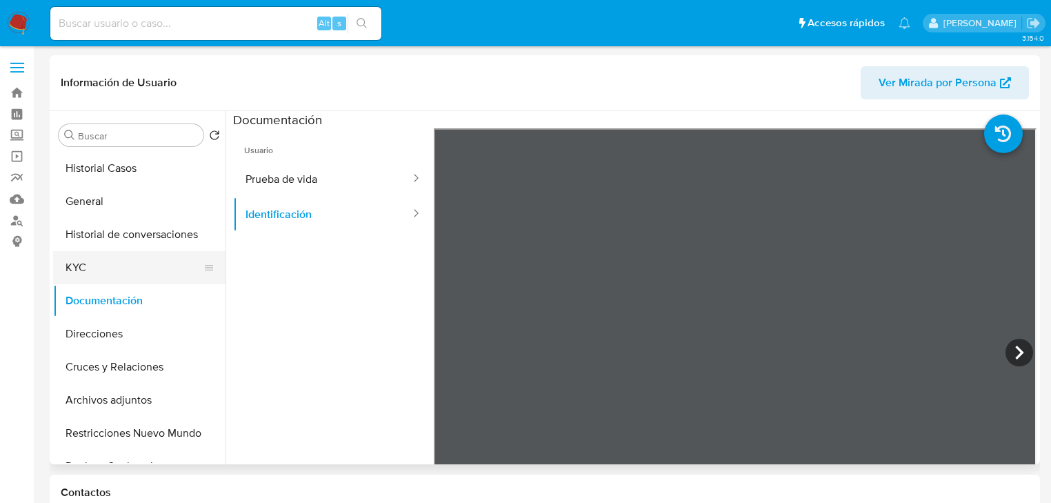
click at [82, 268] on button "KYC" at bounding box center [133, 267] width 161 height 33
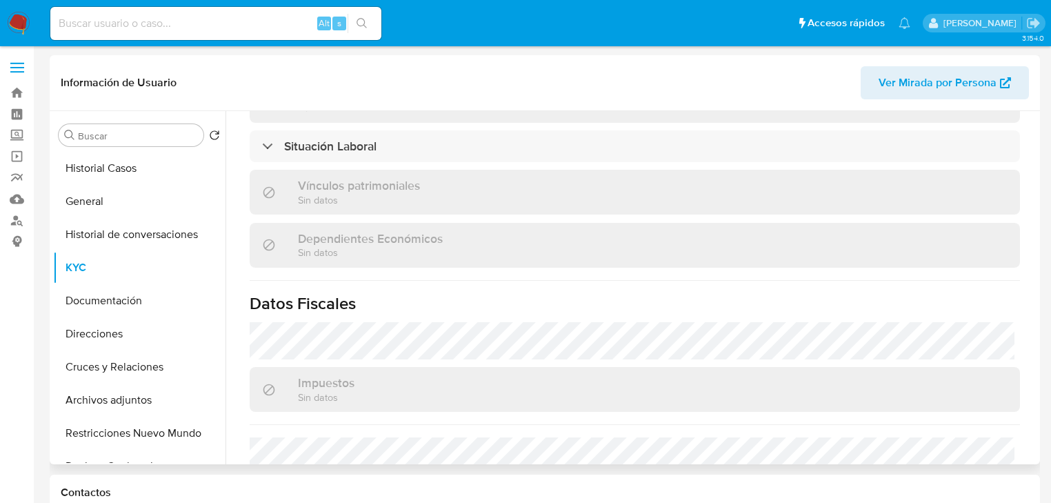
scroll to position [827, 0]
